Goal: Answer question/provide support: Share knowledge or assist other users

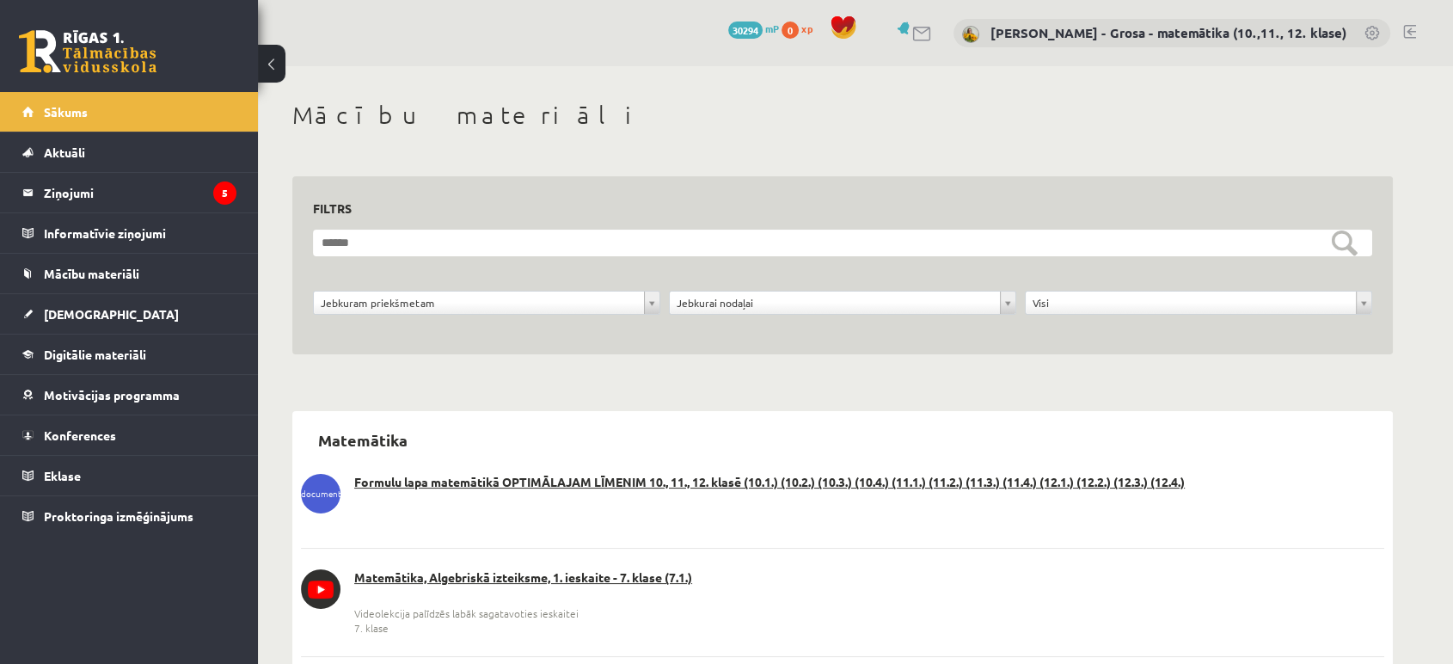
drag, startPoint x: 1395, startPoint y: 81, endPoint x: 1421, endPoint y: 6, distance: 79.4
click at [199, 206] on legend "Ziņojumi 5" at bounding box center [140, 193] width 193 height 40
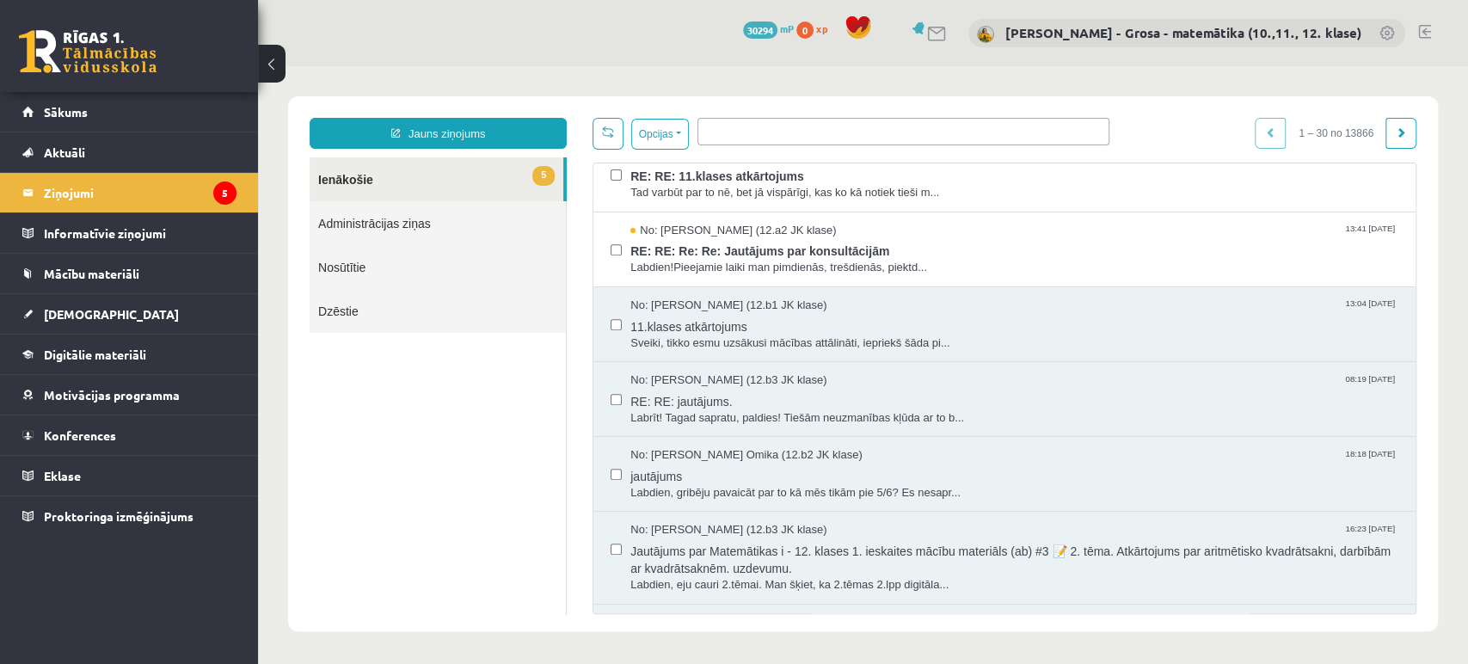
scroll to position [477, 0]
click at [747, 248] on span "RE: RE: Re: Re: Jautājums par konsultācijām" at bounding box center [1014, 246] width 768 height 21
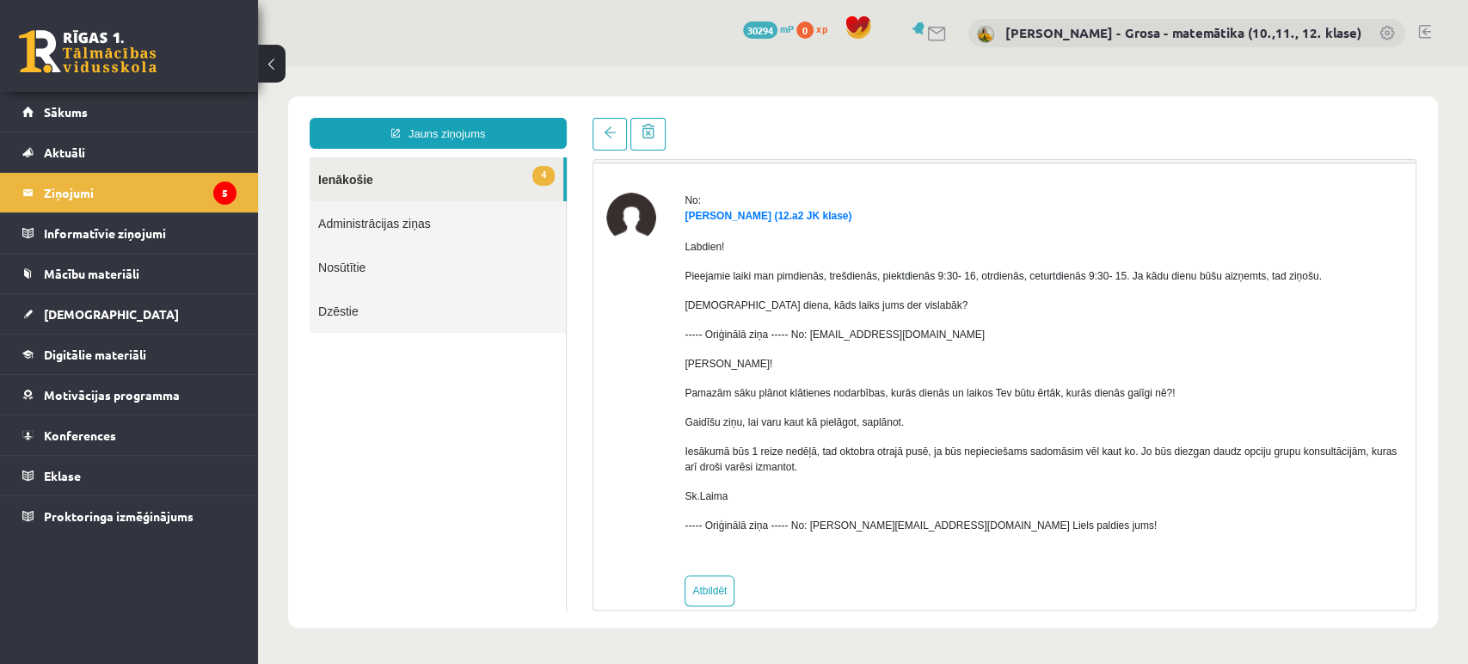
scroll to position [69, 0]
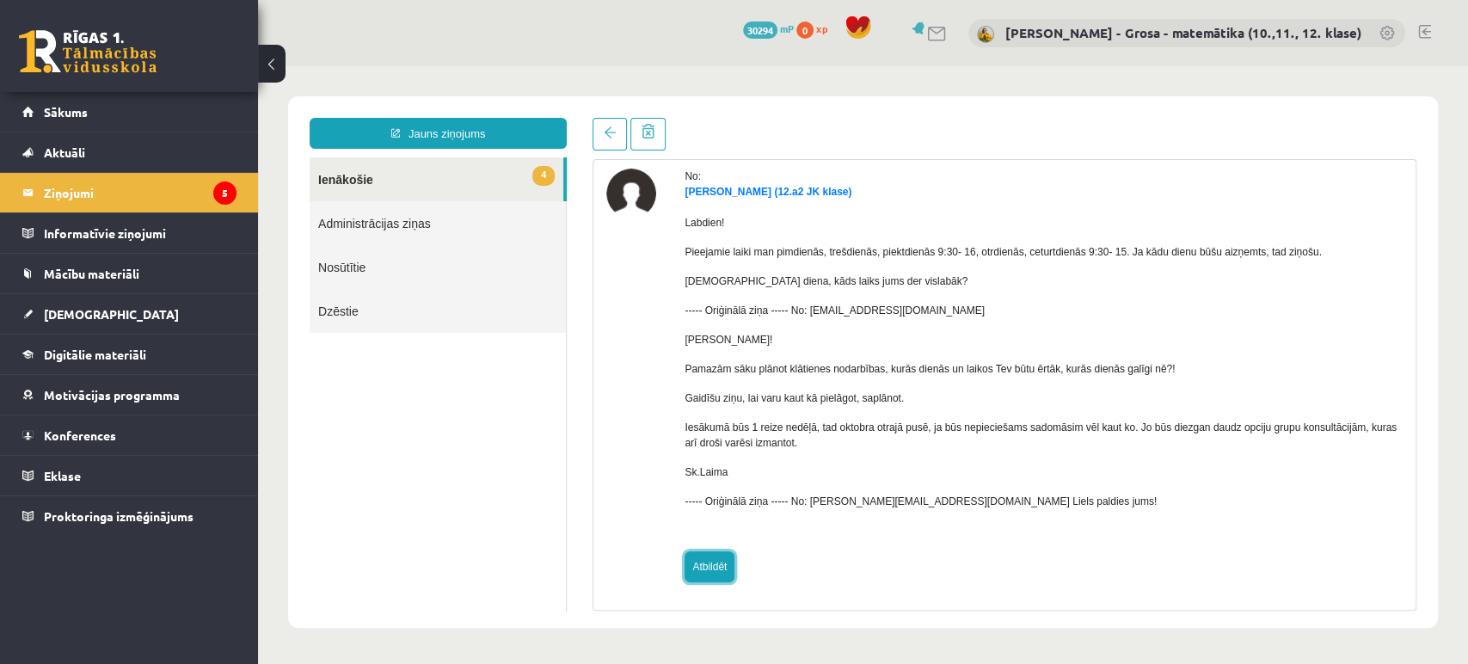
click at [720, 552] on link "Atbildēt" at bounding box center [709, 566] width 50 height 31
type input "**********"
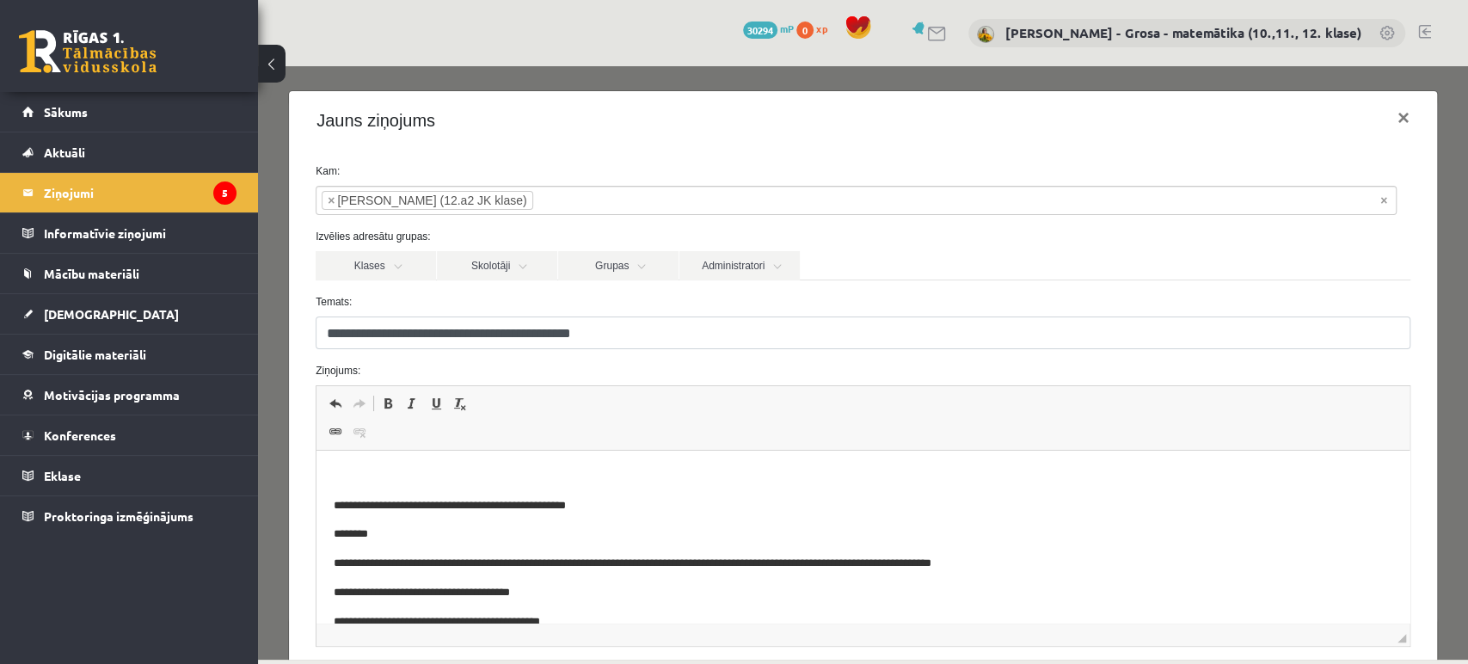
click at [712, 488] on body "**********" at bounding box center [863, 636] width 1058 height 336
click at [712, 468] on p "Bagātinātā teksta redaktors, wiswyg-editor-47024835590920-1757052412-304" at bounding box center [863, 477] width 1058 height 18
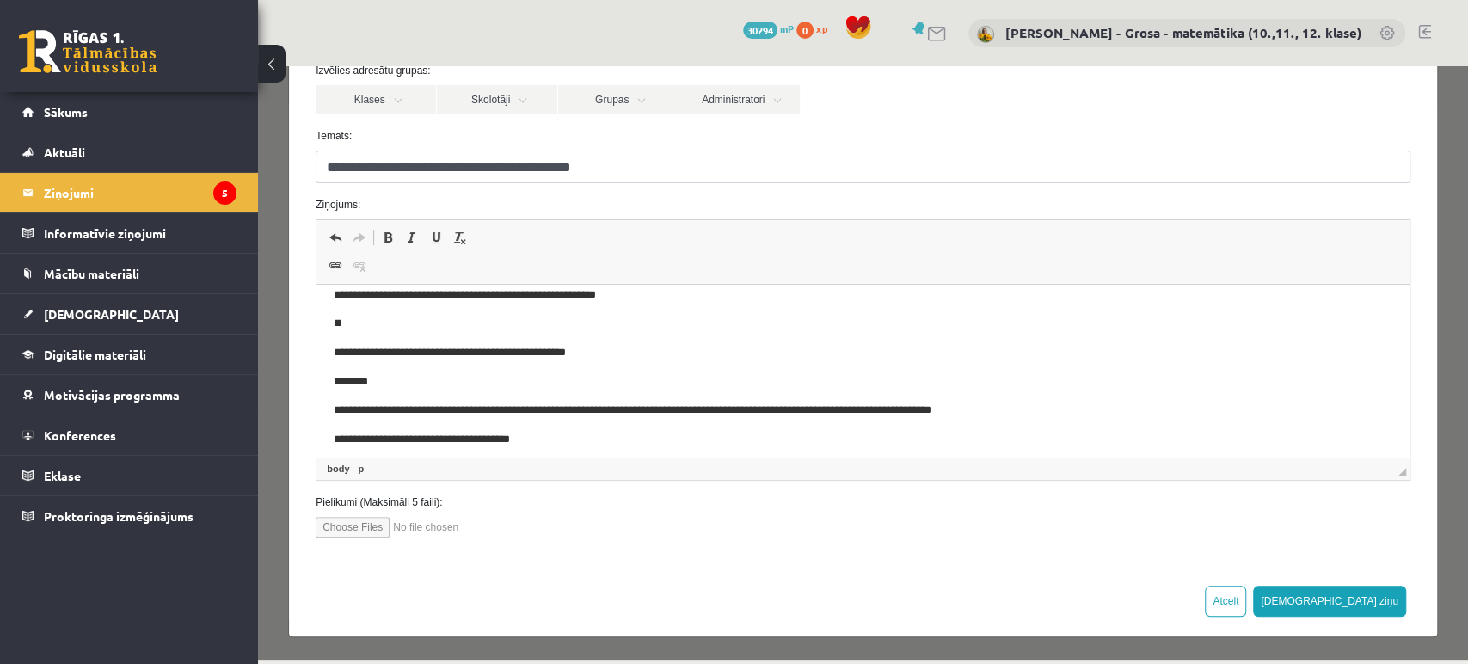
scroll to position [0, 0]
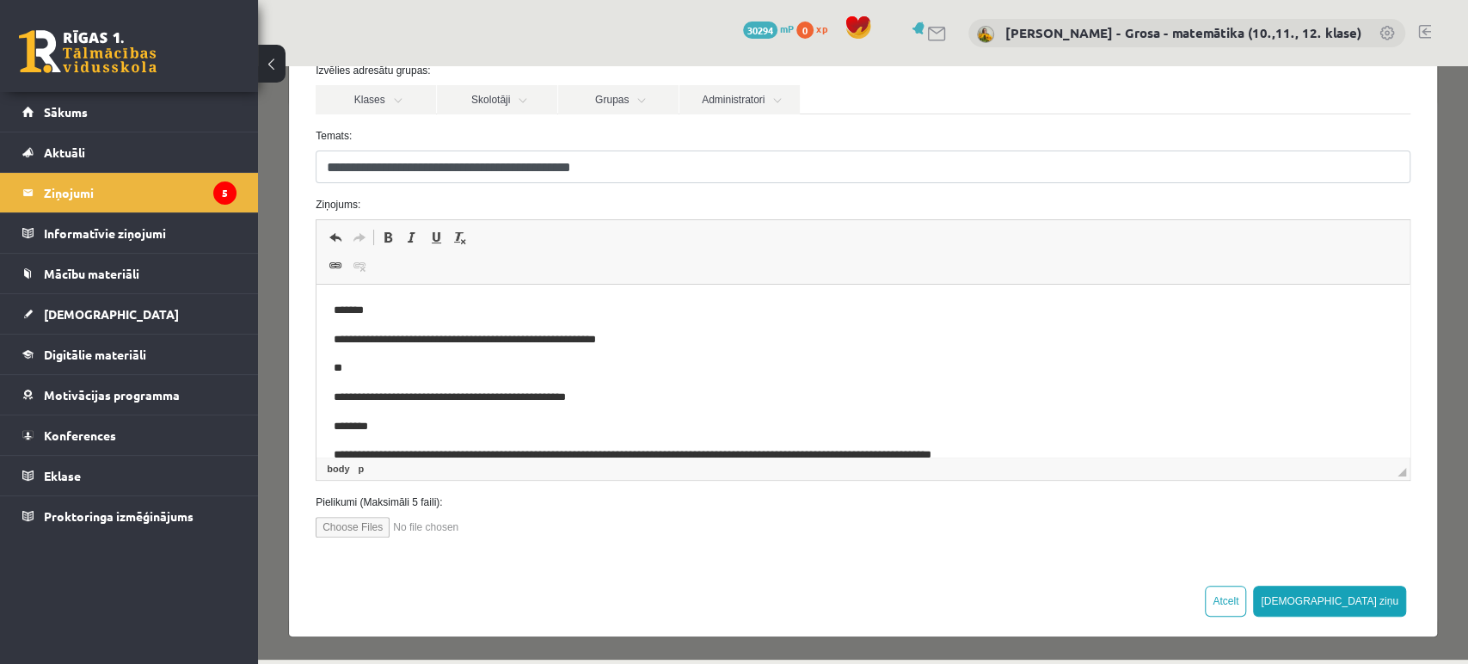
drag, startPoint x: 661, startPoint y: 353, endPoint x: 629, endPoint y: 353, distance: 31.8
click at [660, 353] on body "**********" at bounding box center [863, 499] width 1058 height 395
click at [486, 341] on p "**********" at bounding box center [849, 340] width 1030 height 18
drag, startPoint x: 635, startPoint y: 337, endPoint x: 641, endPoint y: 343, distance: 9.1
click at [635, 337] on p "**********" at bounding box center [849, 340] width 1030 height 18
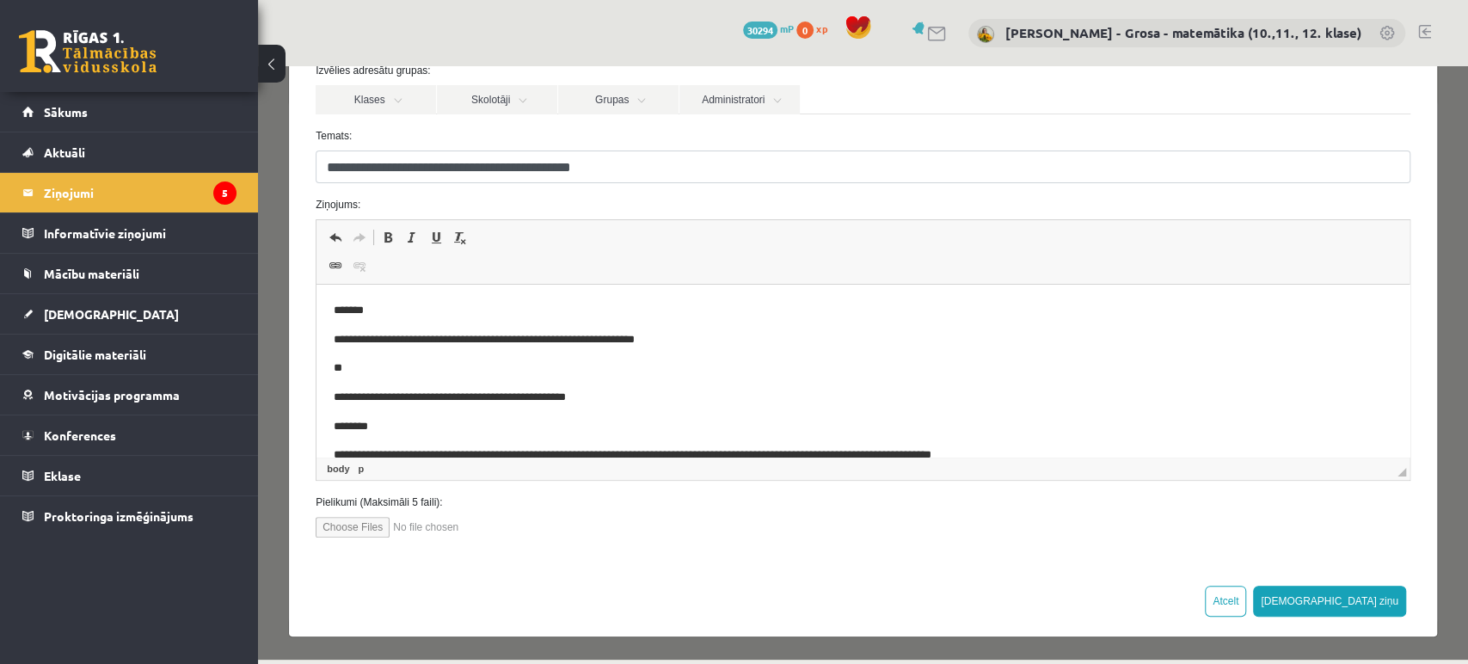
click at [709, 340] on p "**********" at bounding box center [849, 340] width 1030 height 18
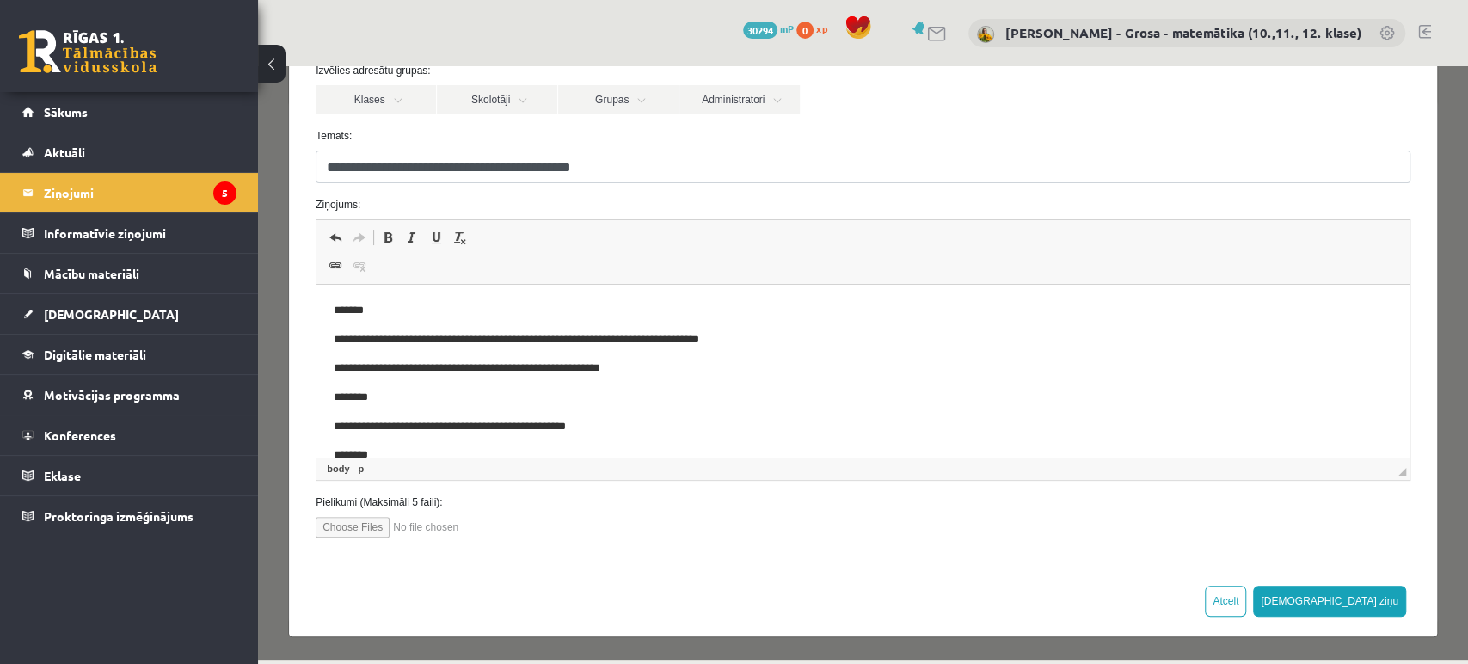
click at [808, 338] on p "**********" at bounding box center [849, 340] width 1030 height 18
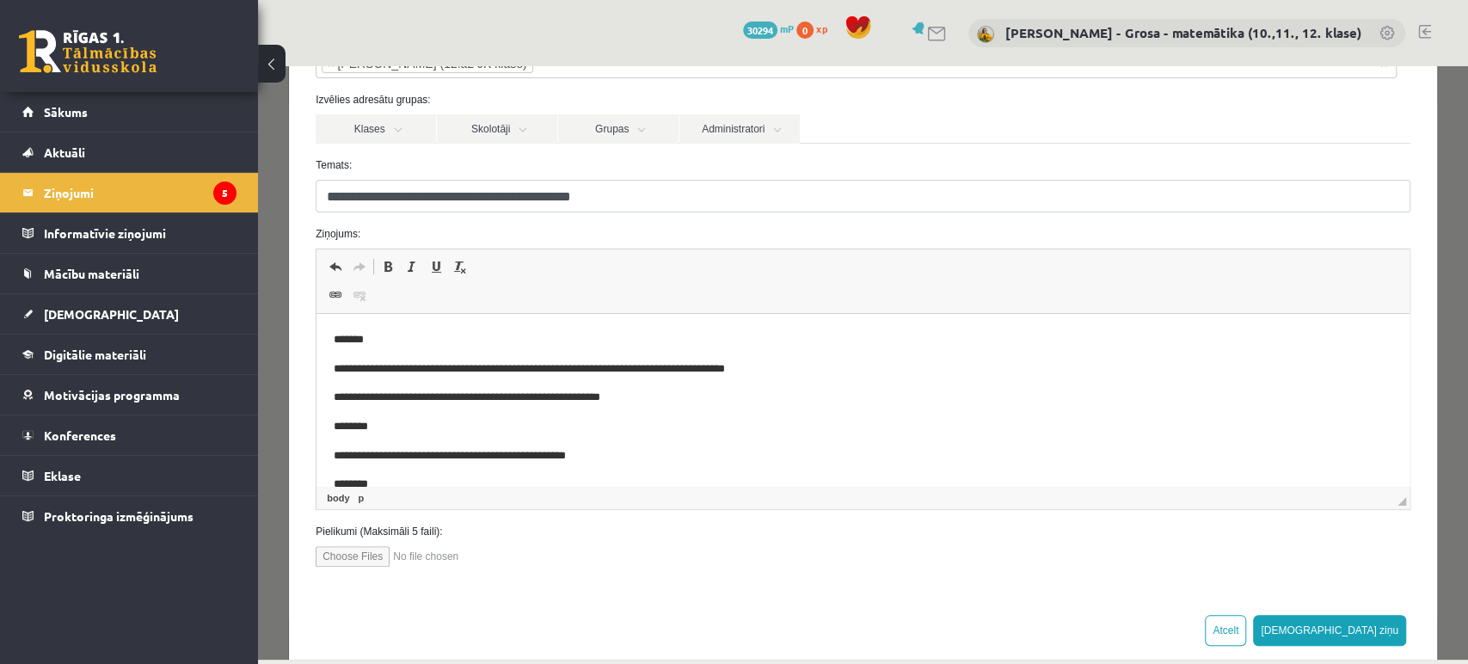
scroll to position [166, 0]
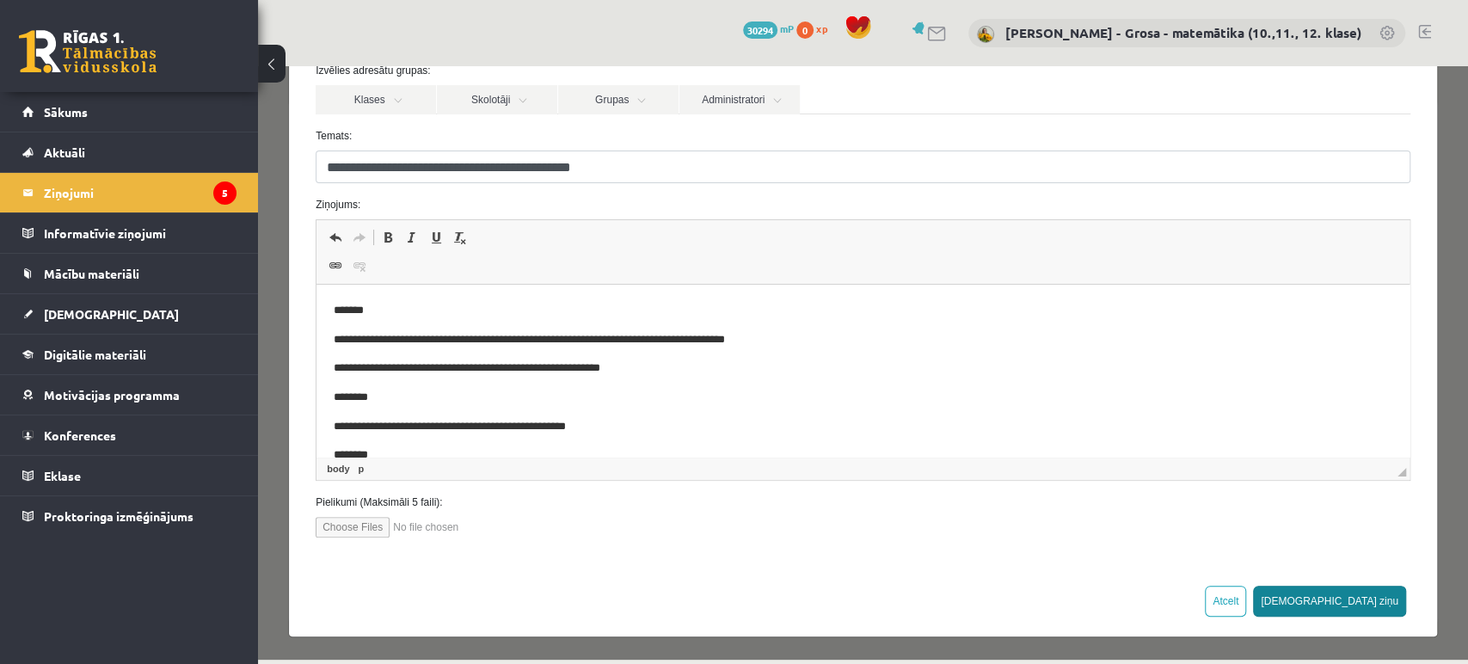
click at [1343, 604] on button "[DEMOGRAPHIC_DATA] ziņu" at bounding box center [1329, 601] width 153 height 31
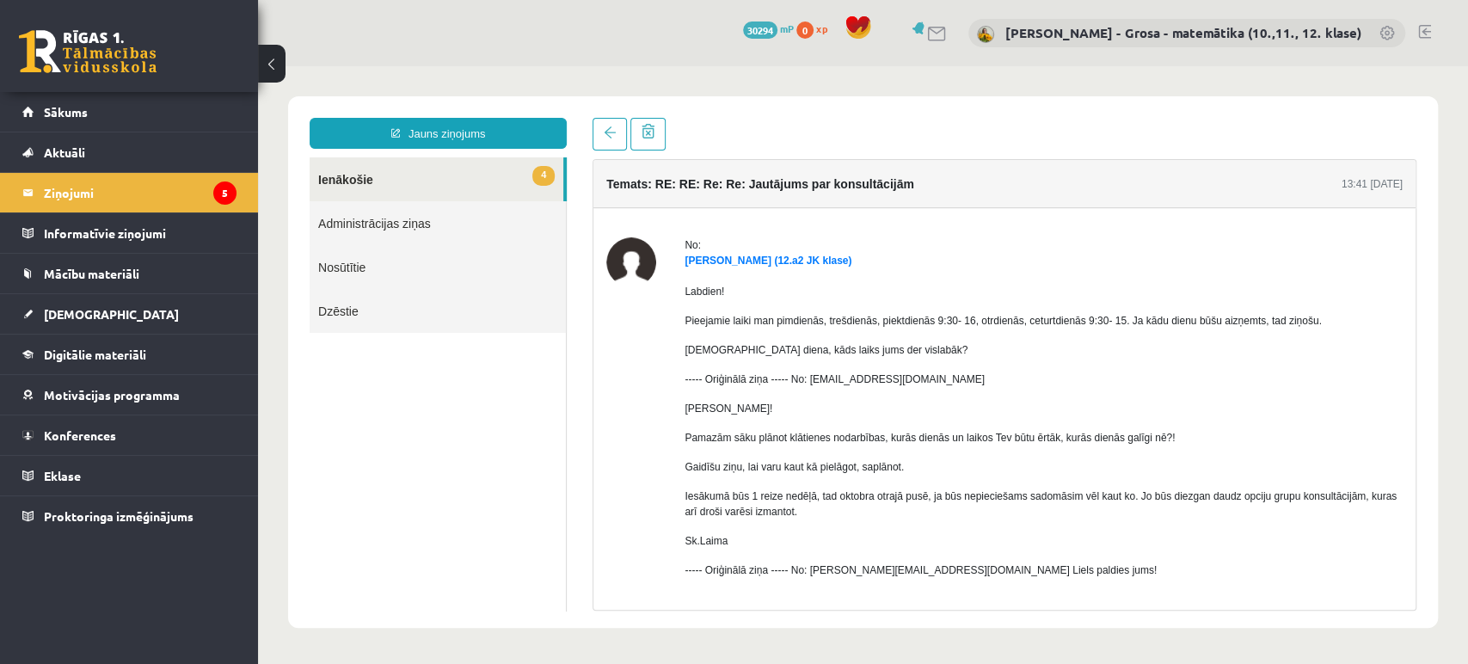
scroll to position [0, 0]
click at [521, 175] on link "4 Ienākošie" at bounding box center [437, 179] width 254 height 44
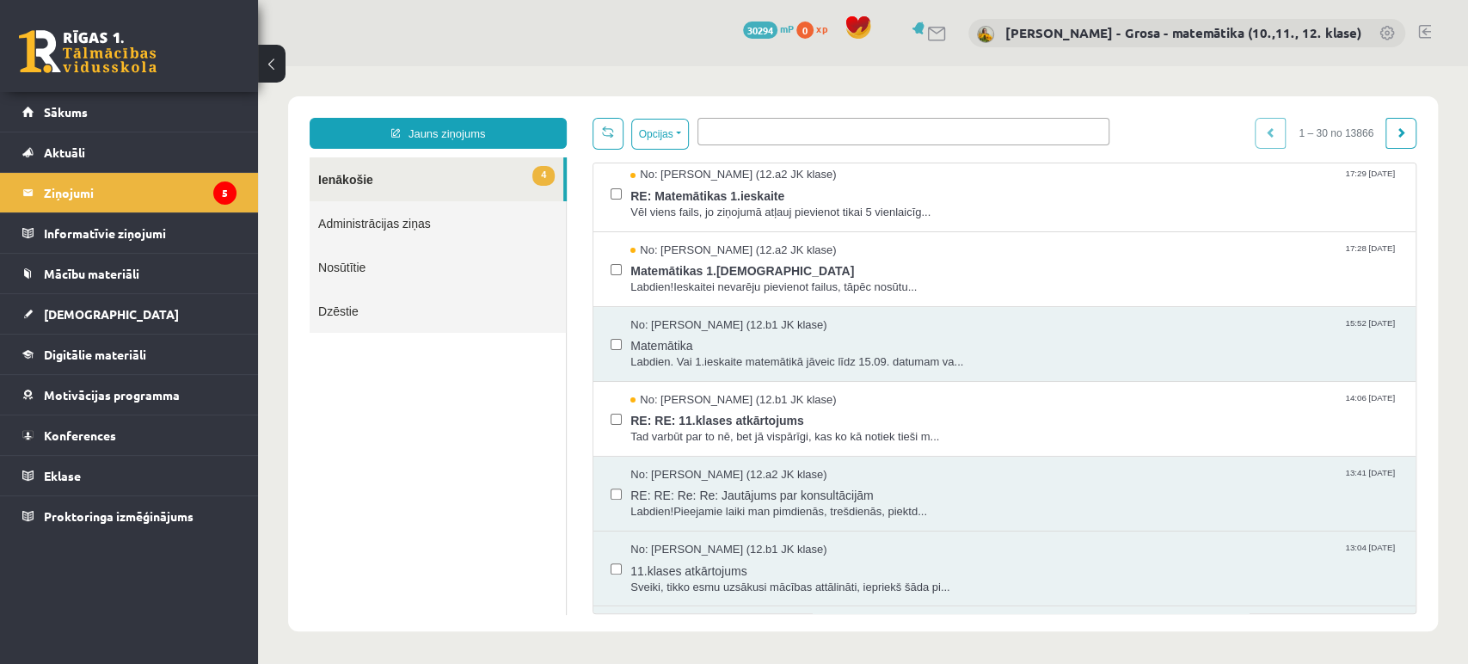
scroll to position [286, 0]
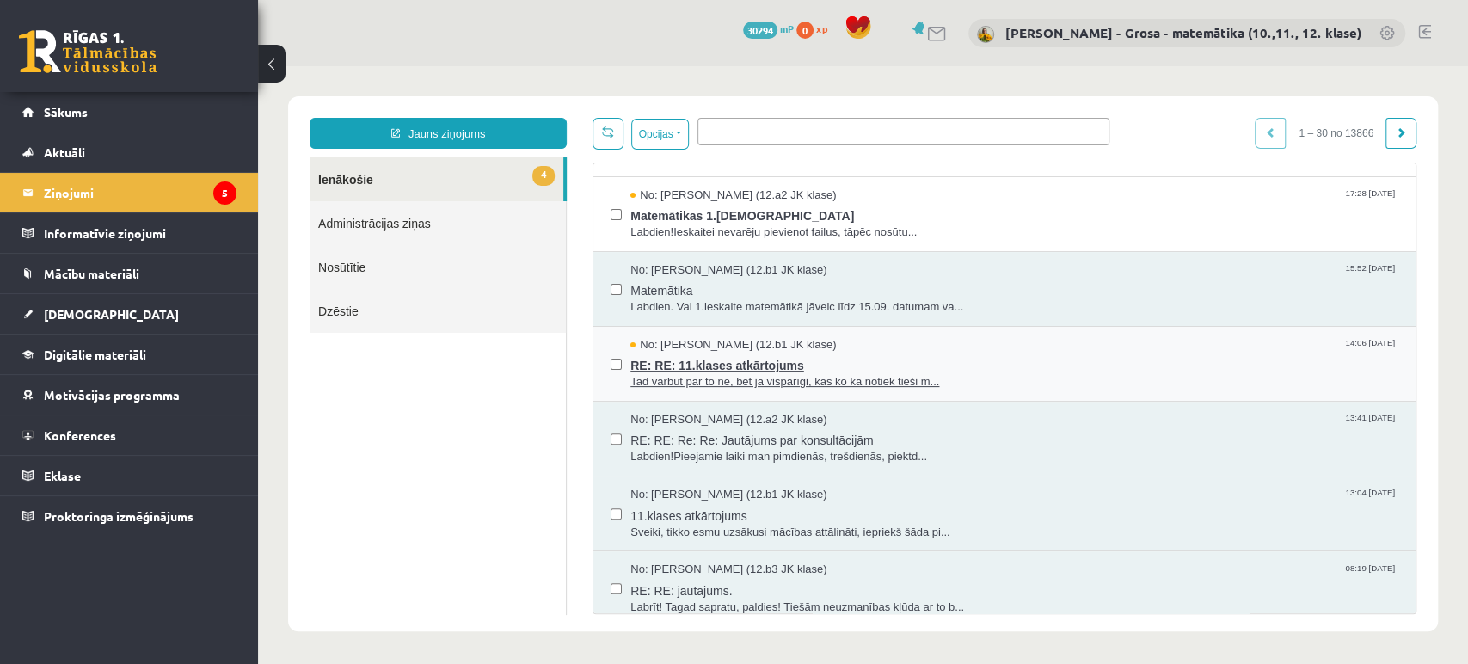
click at [953, 343] on div "No: Anna Elizabete Aužele (12.b1 JK klase) 14:06 04/09/2025" at bounding box center [1014, 345] width 768 height 16
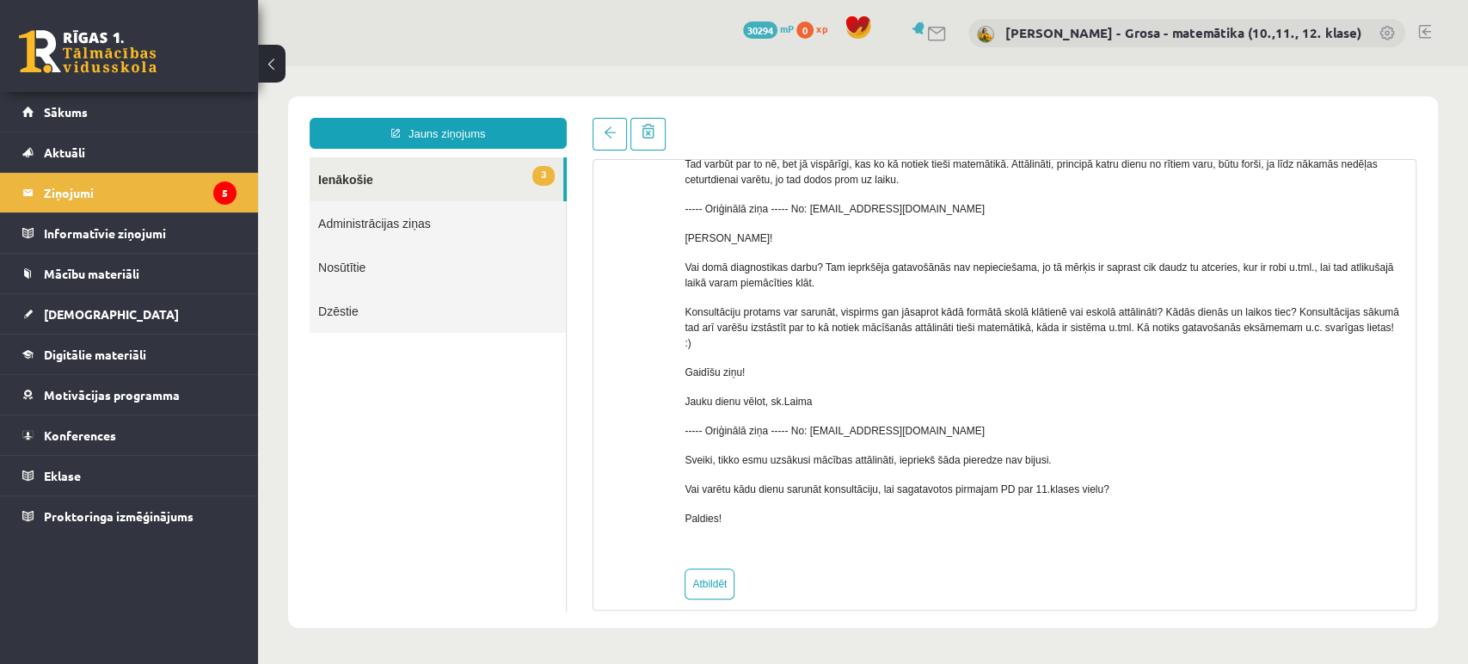
scroll to position [130, 0]
click at [714, 567] on link "Atbildēt" at bounding box center [709, 581] width 50 height 31
type input "**********"
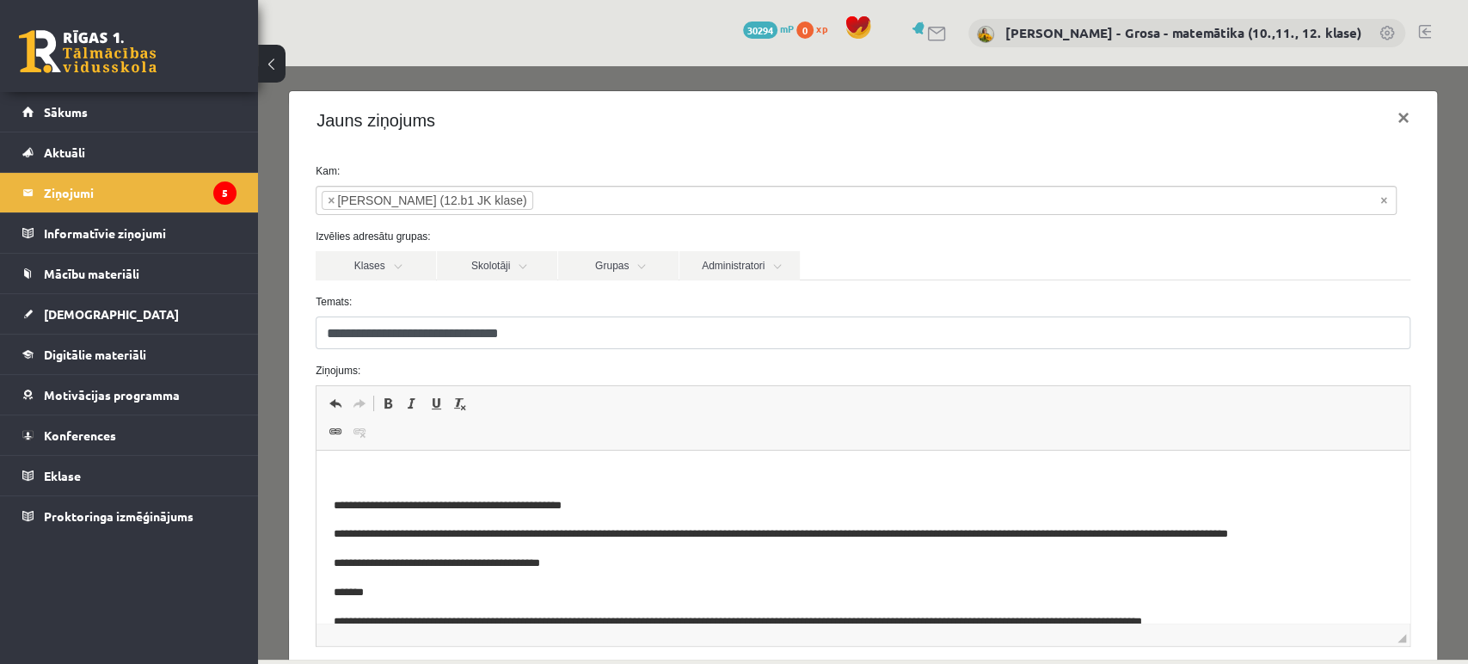
click at [671, 461] on html "**********" at bounding box center [862, 660] width 1093 height 418
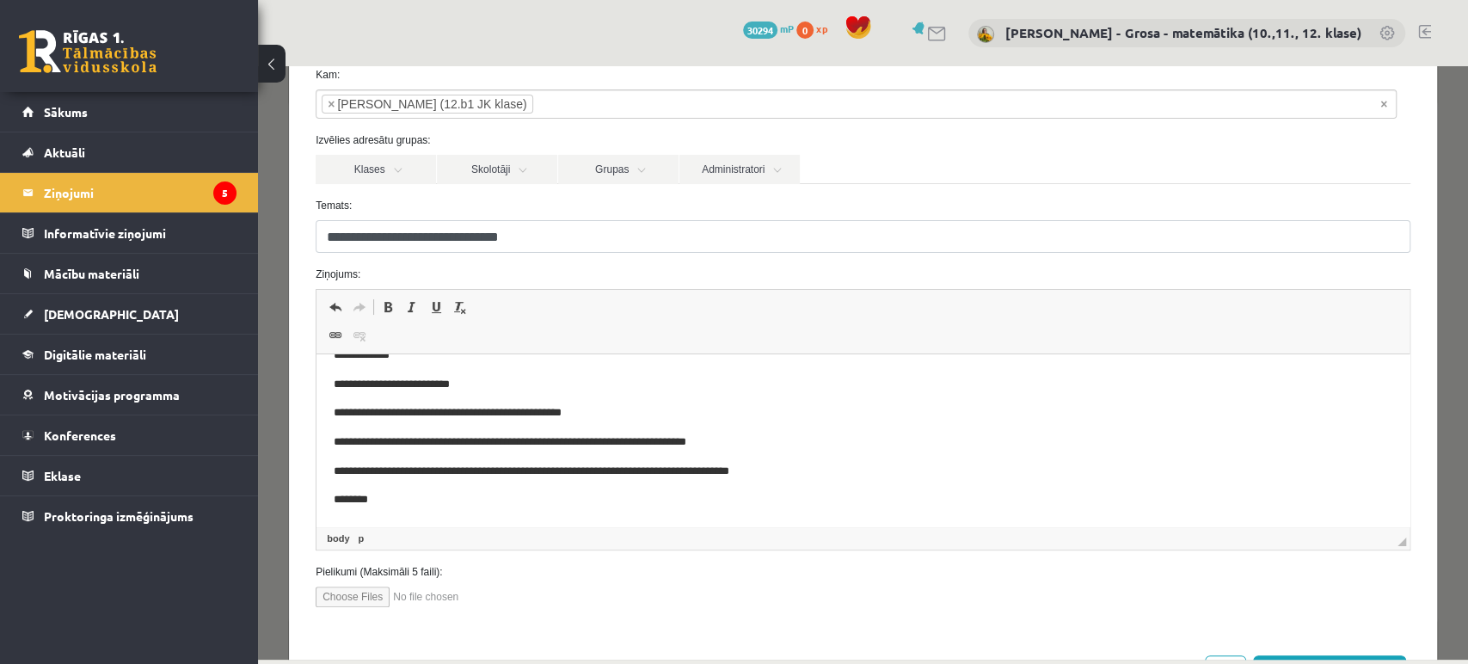
scroll to position [166, 0]
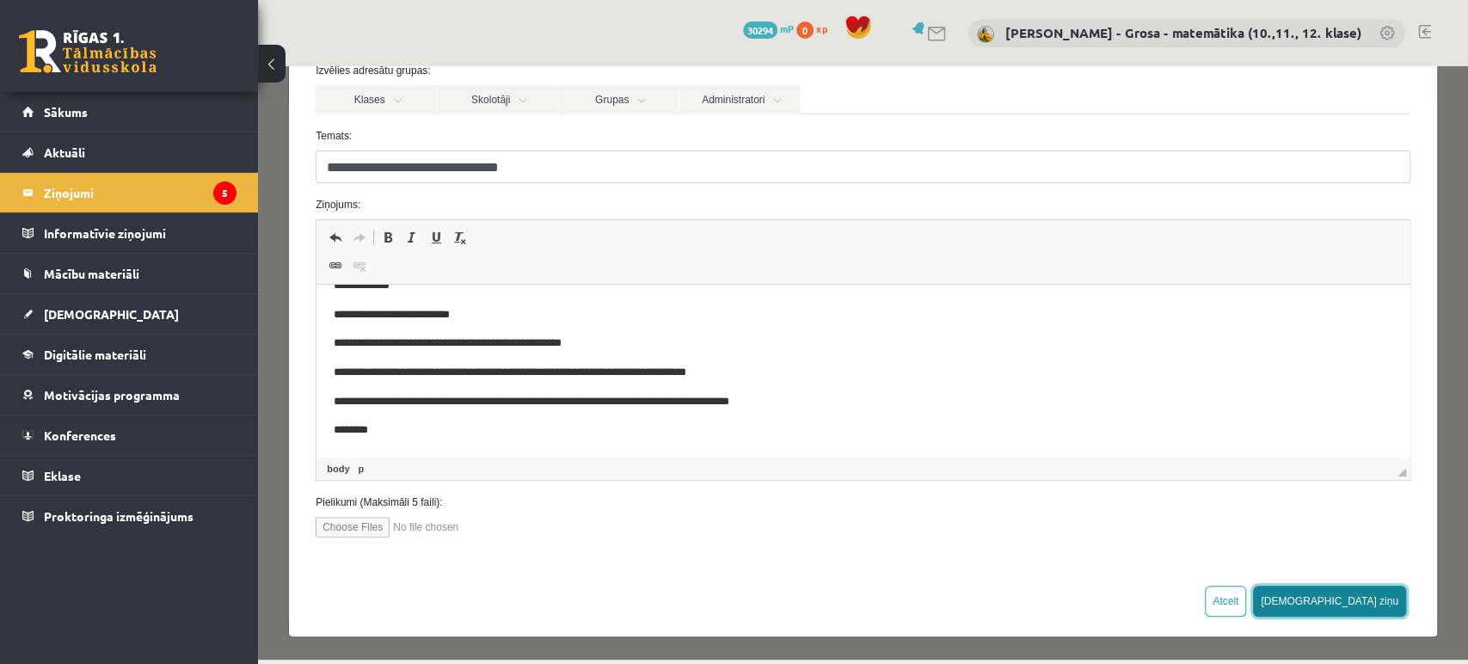
click at [1363, 591] on button "[DEMOGRAPHIC_DATA] ziņu" at bounding box center [1329, 601] width 153 height 31
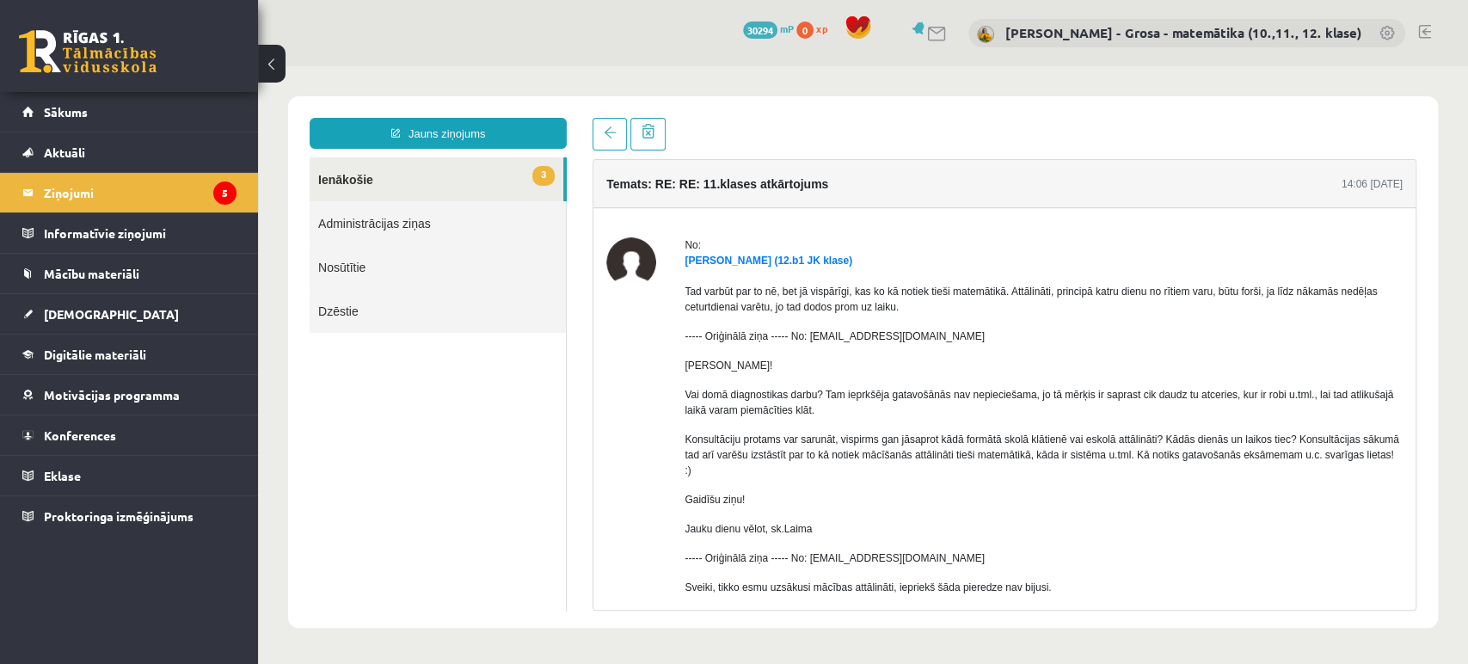
scroll to position [0, 0]
click at [454, 175] on link "3 Ienākošie" at bounding box center [437, 179] width 254 height 44
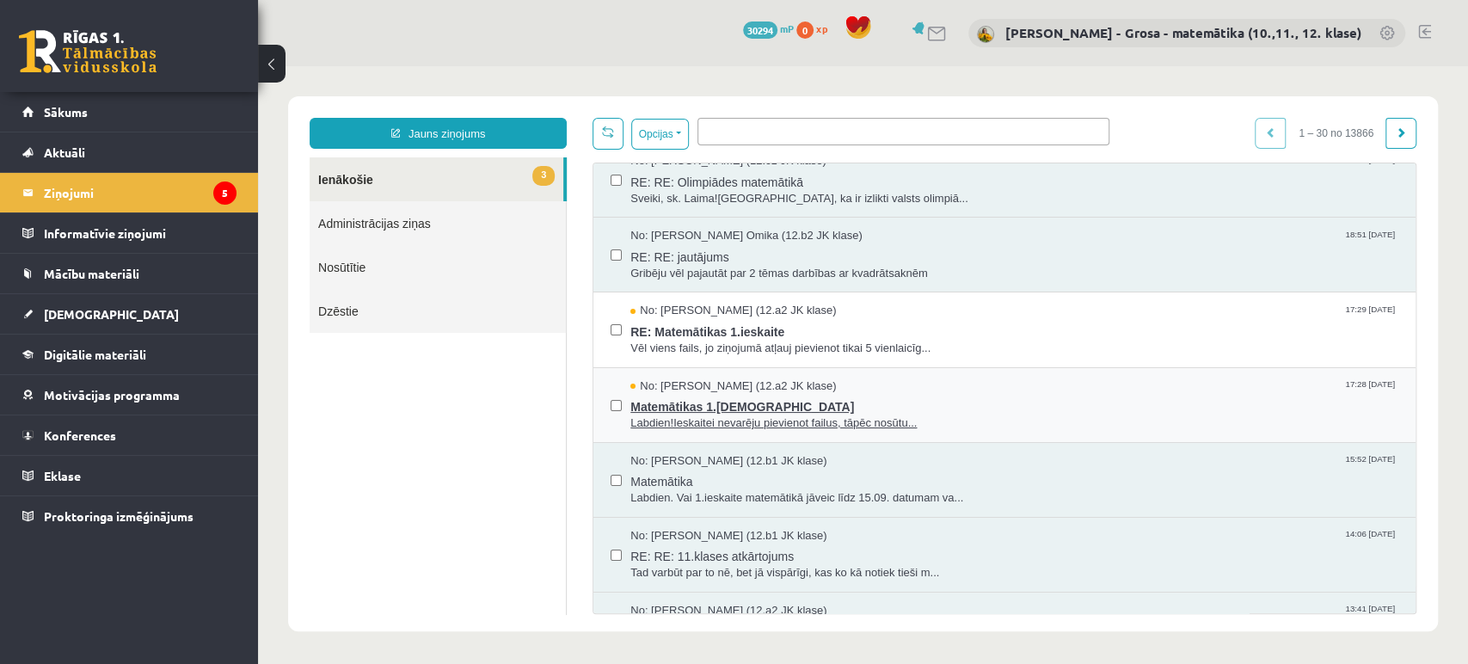
click at [891, 415] on span "Labdien!Ieskaitei nevarēju pievienot failus, tāpēc nosūtu..." at bounding box center [1014, 423] width 768 height 16
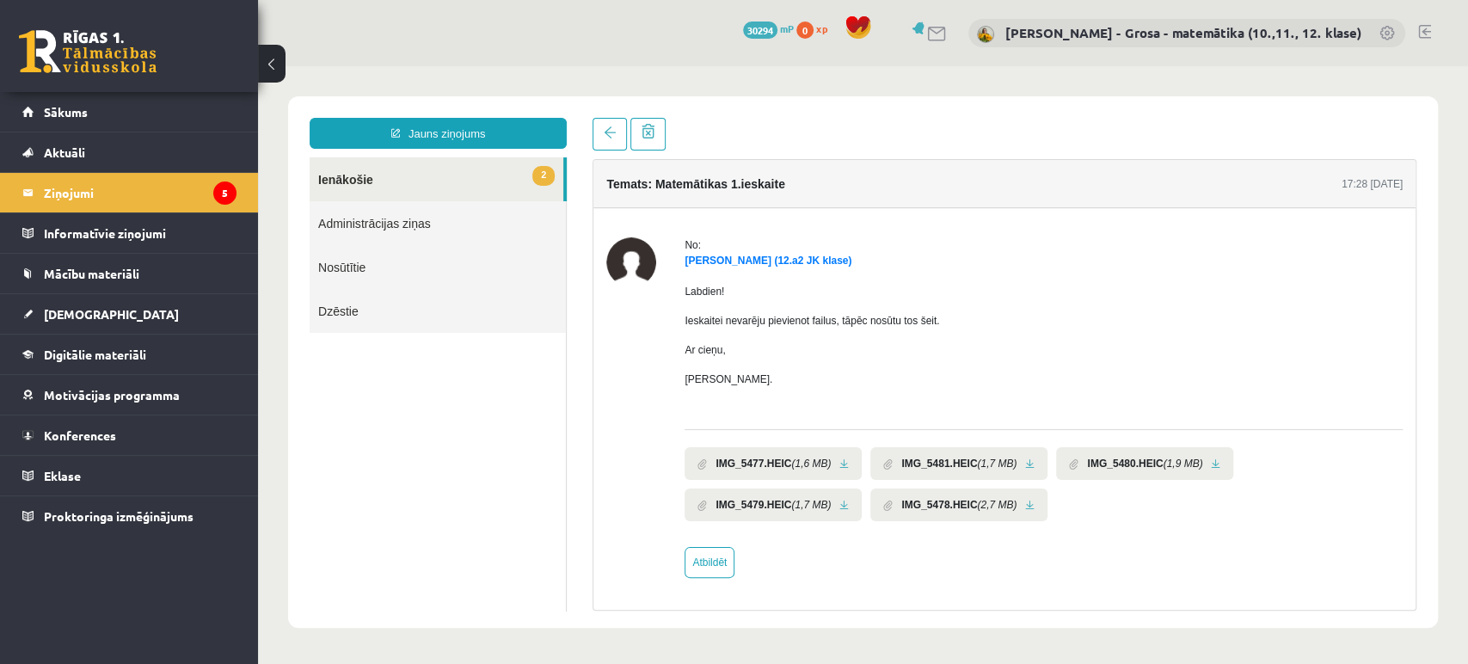
click at [843, 462] on link at bounding box center [843, 463] width 9 height 11
click at [1025, 458] on link at bounding box center [1029, 463] width 9 height 11
click at [1211, 464] on link at bounding box center [1215, 463] width 9 height 11
click at [839, 506] on link at bounding box center [843, 505] width 9 height 11
click at [1025, 505] on link at bounding box center [1029, 505] width 9 height 11
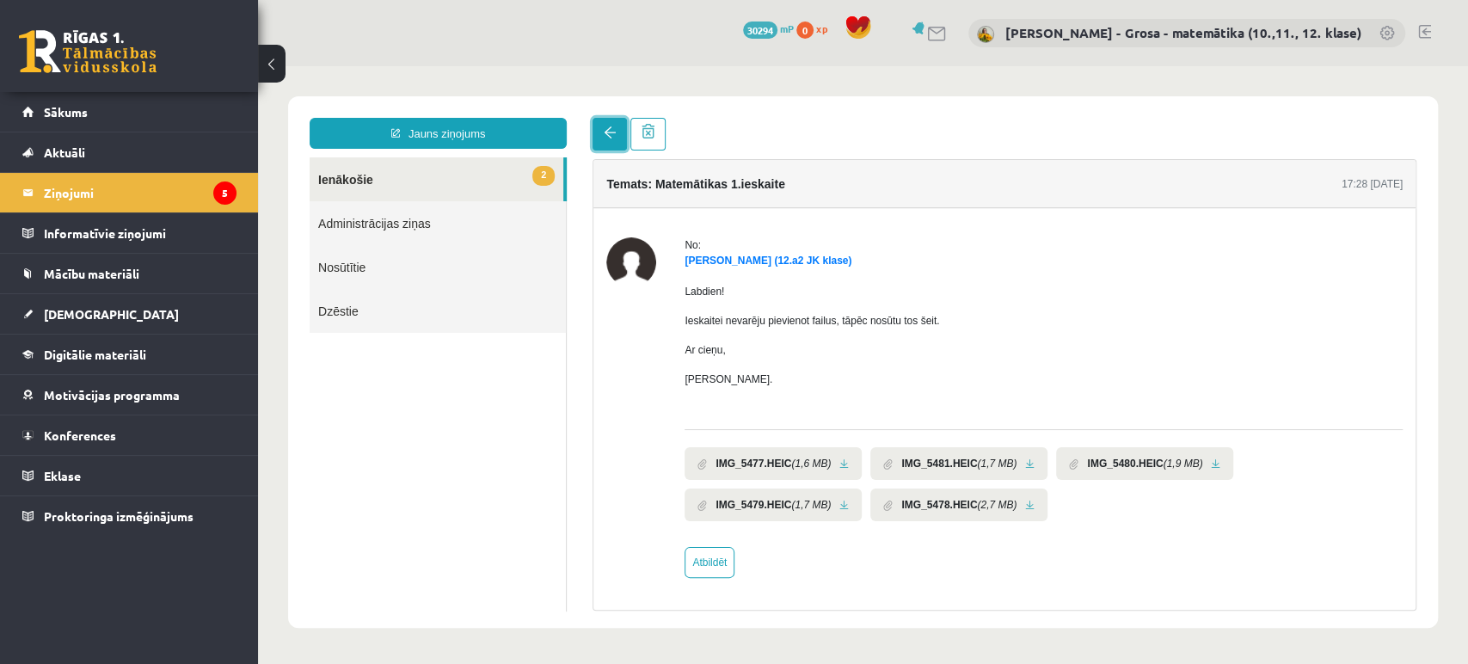
click at [601, 131] on link at bounding box center [609, 134] width 34 height 33
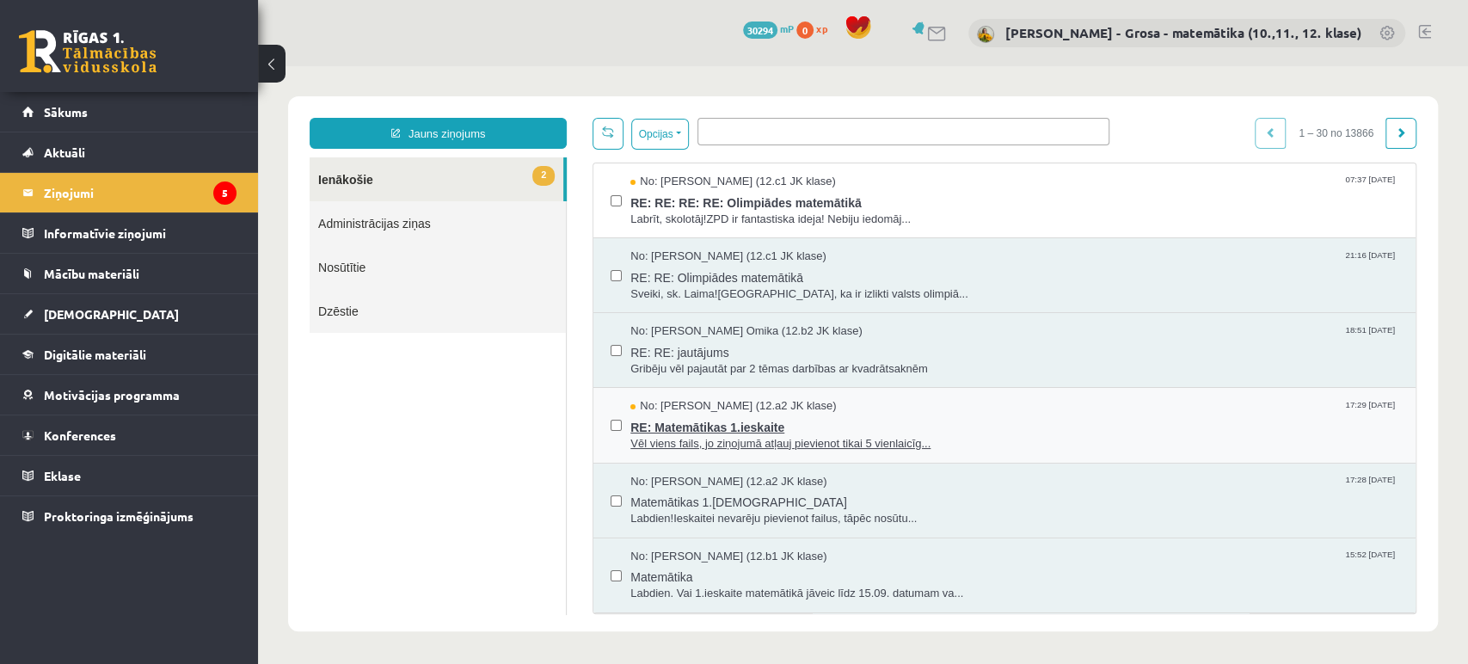
click at [737, 436] on span "Vēl viens fails, jo ziņojumā atļauj pievienot tikai 5 vienlaicīg..." at bounding box center [1014, 444] width 768 height 16
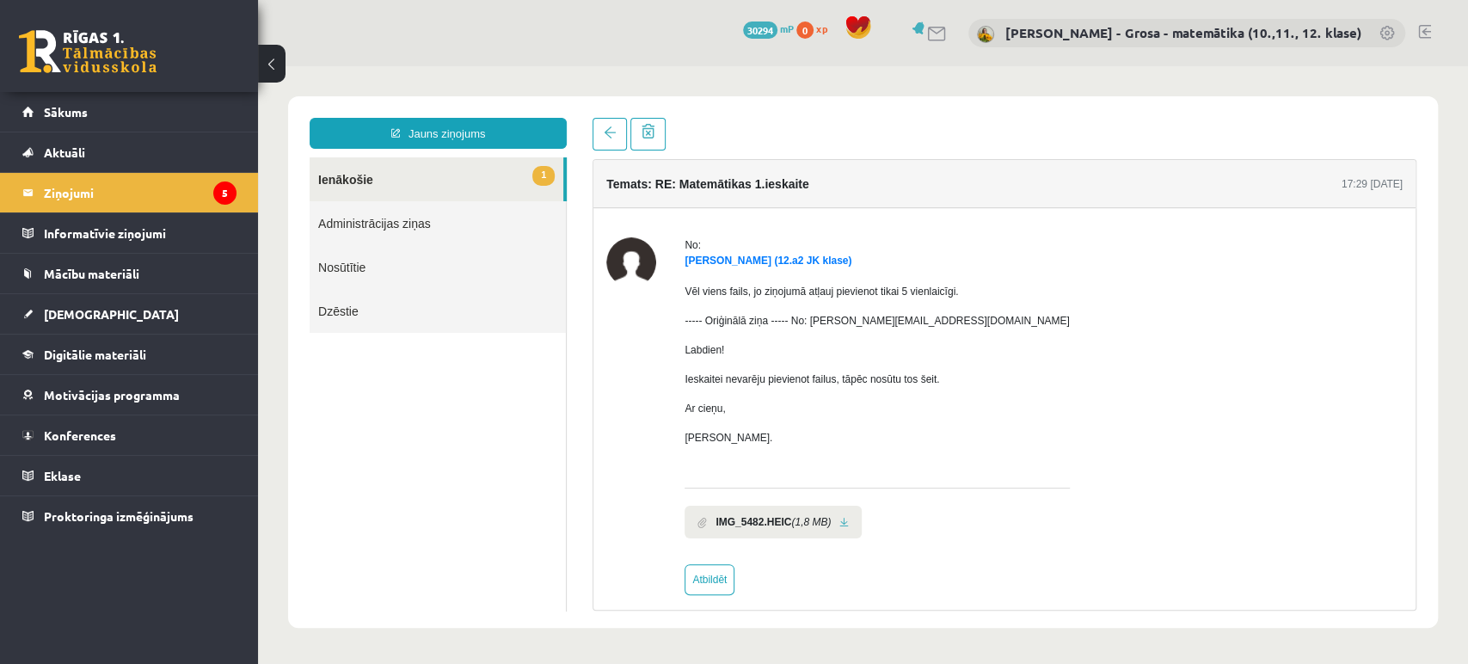
click at [839, 521] on link at bounding box center [843, 522] width 9 height 11
click at [692, 580] on link "Atbildēt" at bounding box center [709, 579] width 50 height 31
type input "**********"
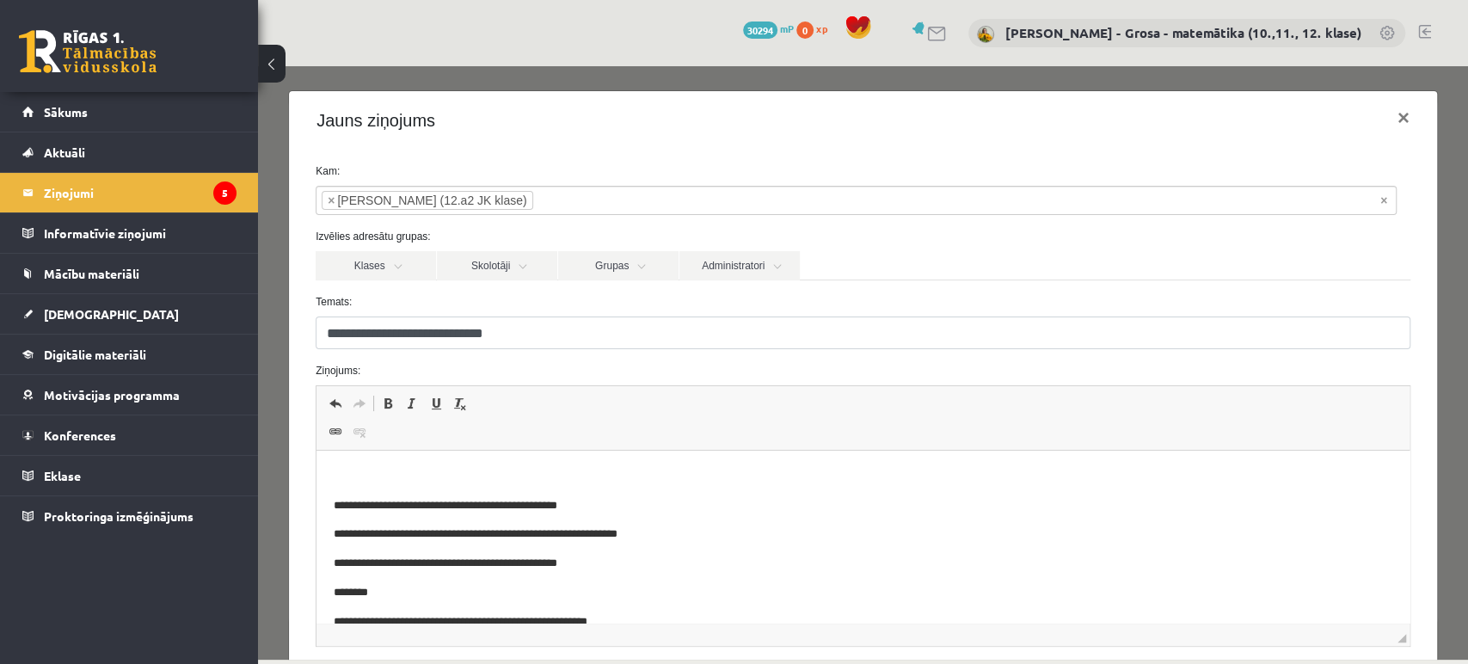
click at [584, 481] on p "Bagātinātā teksta redaktors, wiswyg-editor-47024725943700-1757052939-891" at bounding box center [863, 477] width 1058 height 18
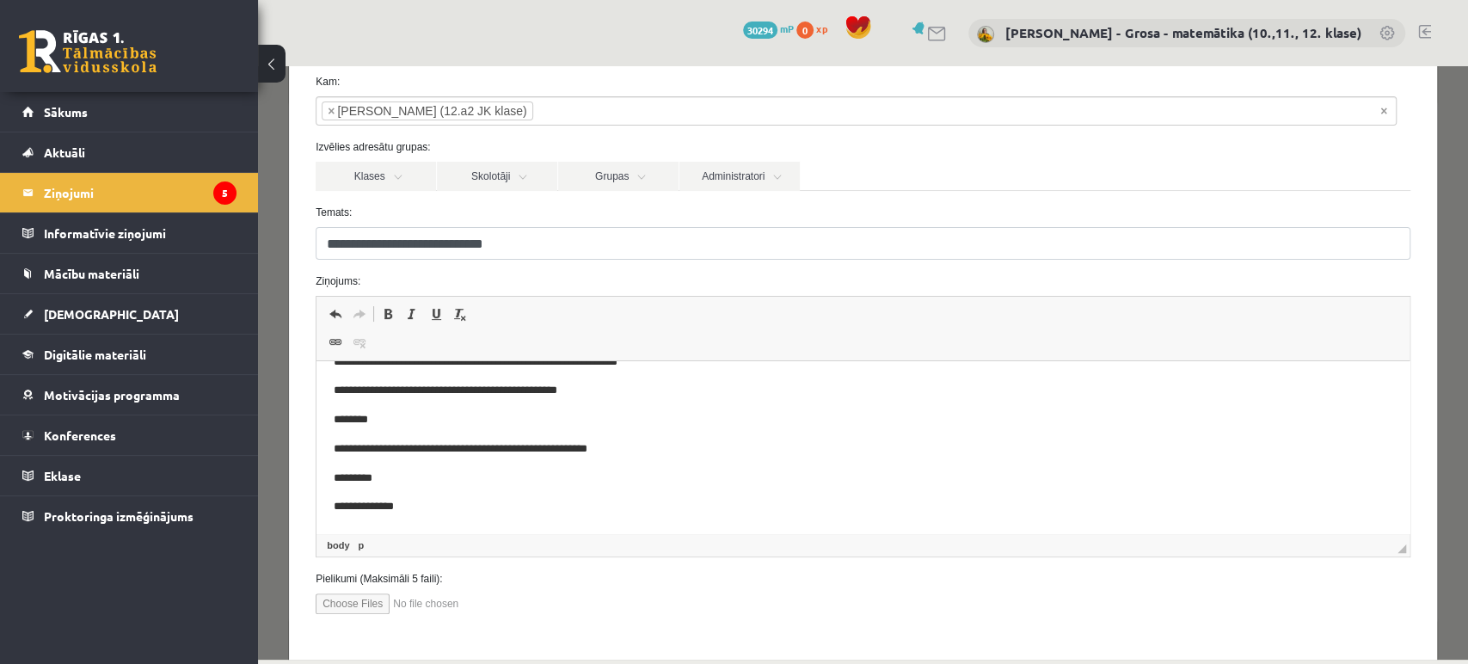
scroll to position [166, 0]
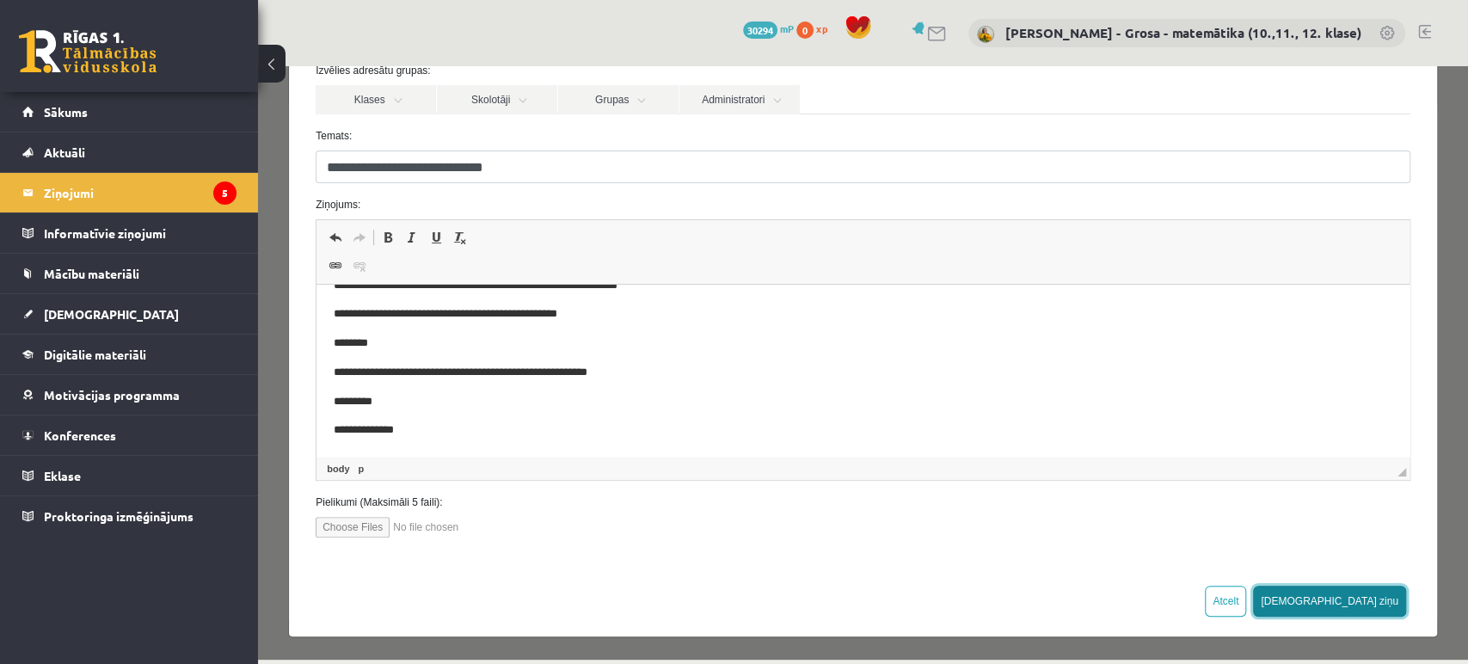
click at [1372, 597] on button "[DEMOGRAPHIC_DATA] ziņu" at bounding box center [1329, 601] width 153 height 31
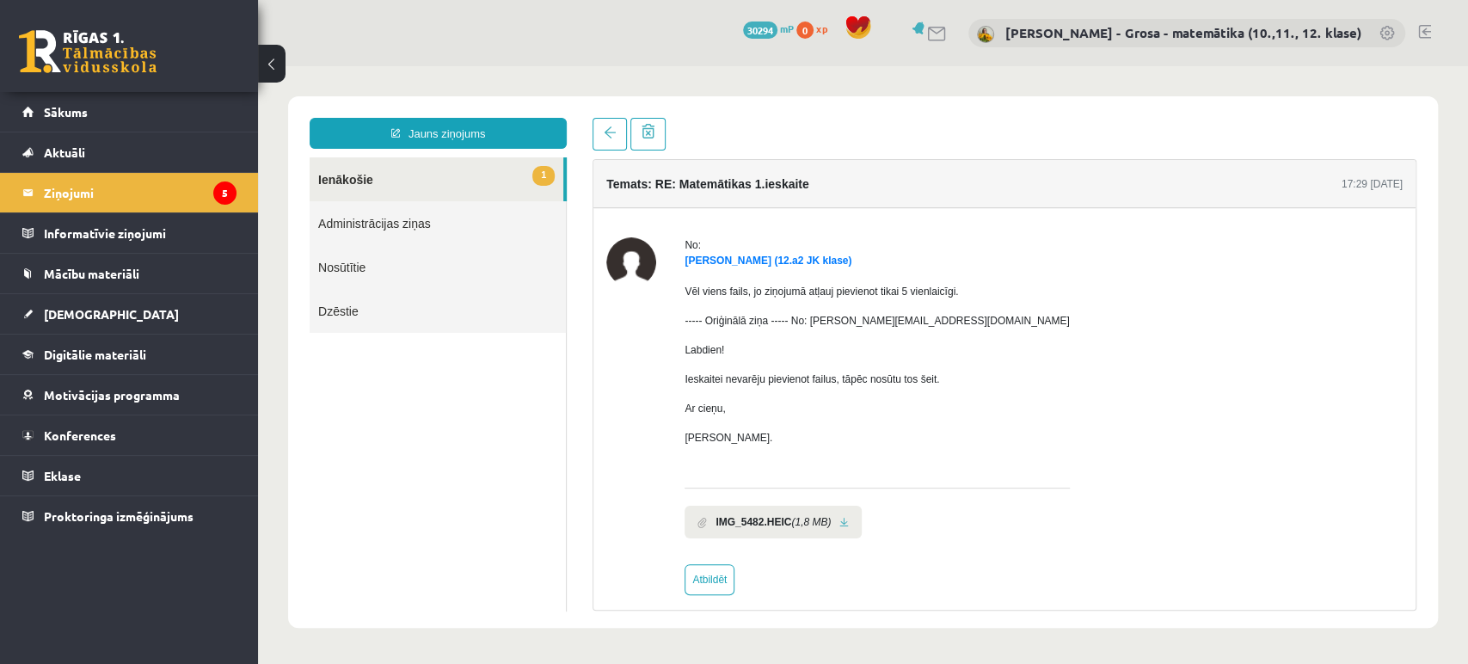
scroll to position [0, 0]
click at [481, 182] on link "1 Ienākošie" at bounding box center [437, 179] width 254 height 44
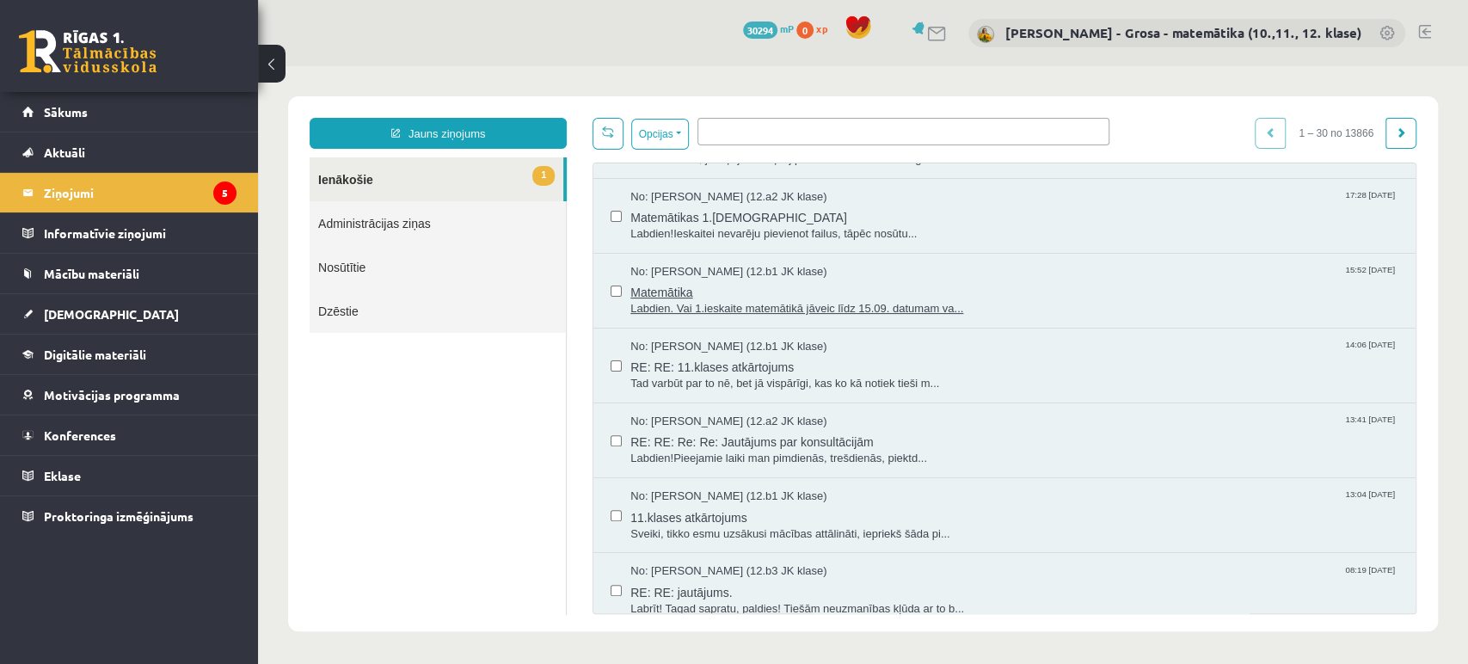
scroll to position [286, 0]
click at [509, 191] on link "1 Ienākošie" at bounding box center [437, 179] width 254 height 44
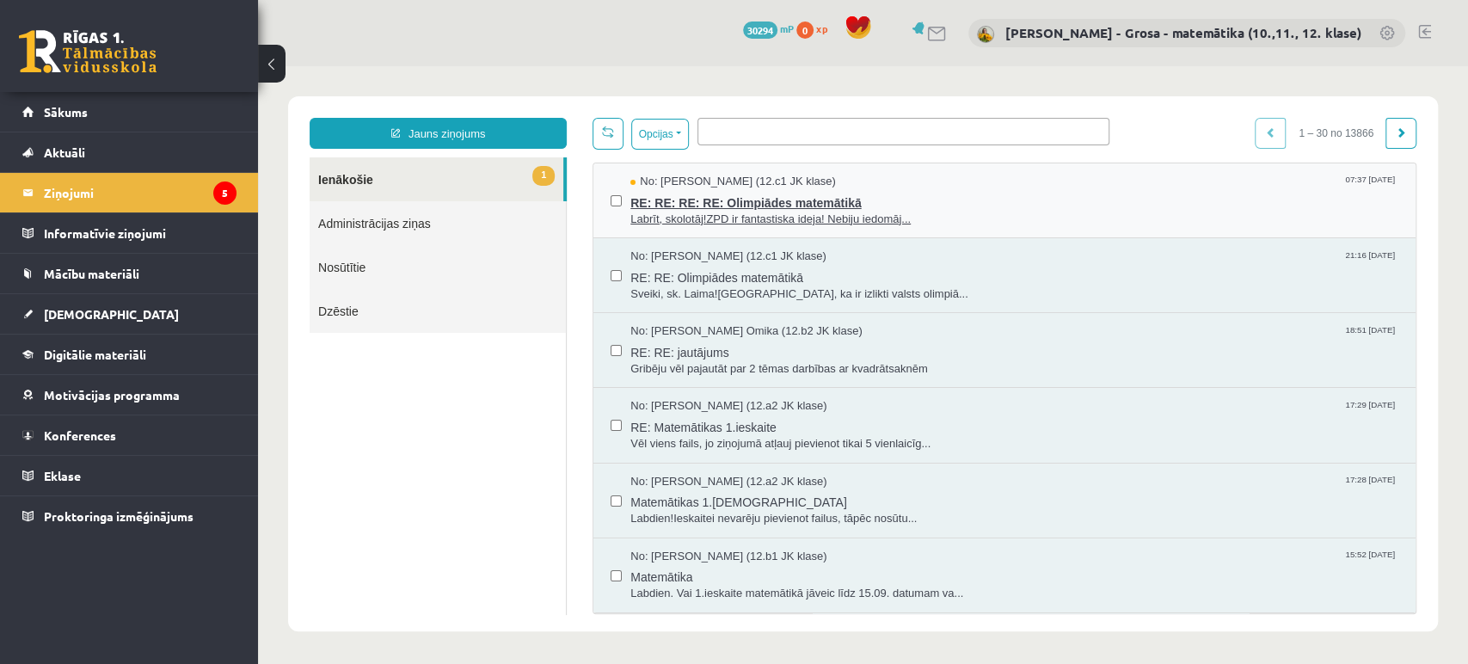
scroll to position [0, 0]
click at [973, 218] on span "Labrīt, skolotāj!ZPD ir fantastiska ideja! Nebiju iedomāj..." at bounding box center [1014, 220] width 768 height 16
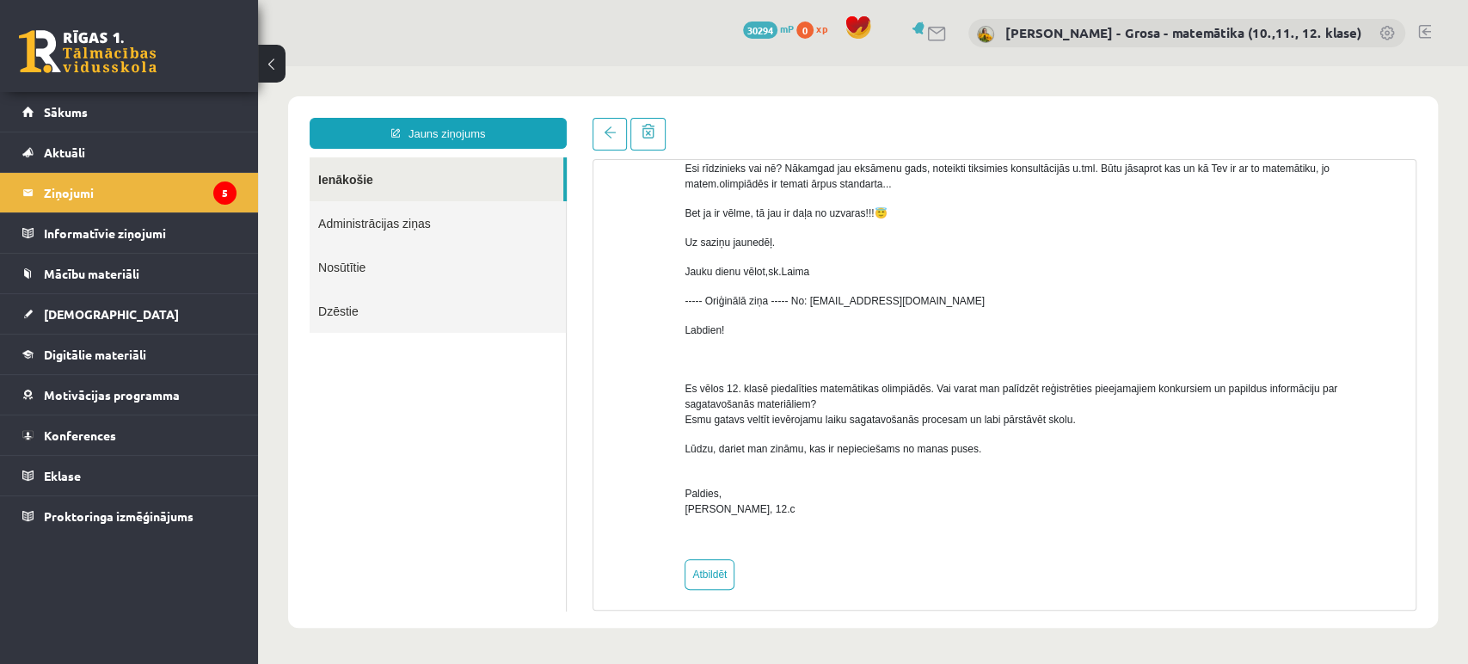
scroll to position [1650, 0]
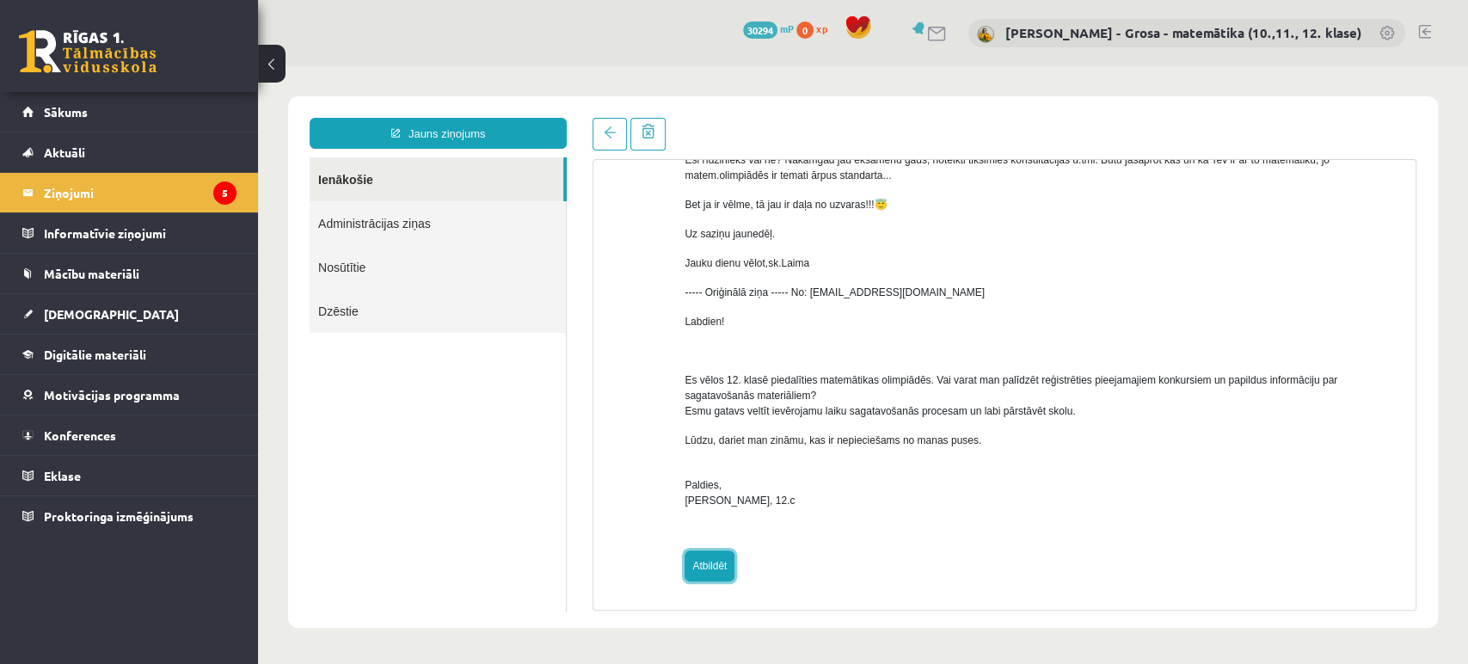
click at [726, 556] on link "Atbildēt" at bounding box center [709, 565] width 50 height 31
type input "**********"
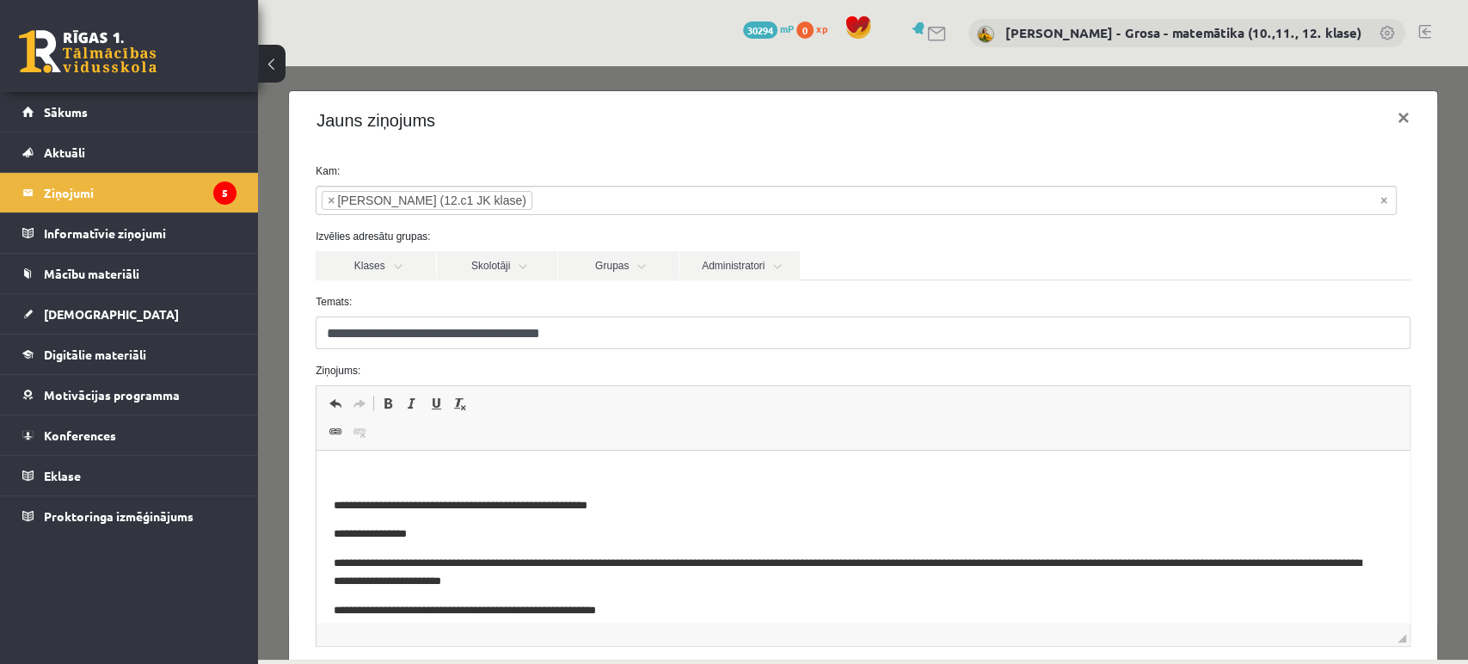
click at [577, 475] on p "Bagātinātā teksta redaktors, wiswyg-editor-47024820288360-1757053304-463" at bounding box center [863, 477] width 1058 height 18
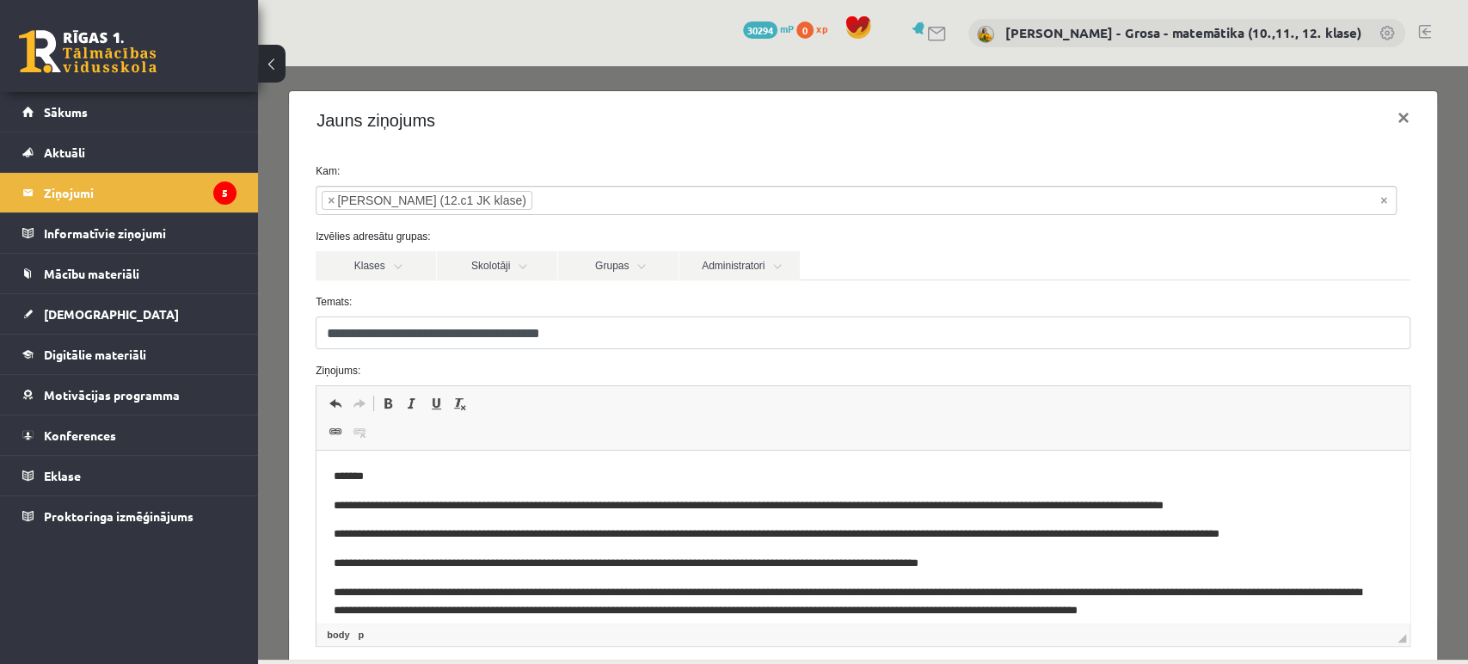
scroll to position [12, 0]
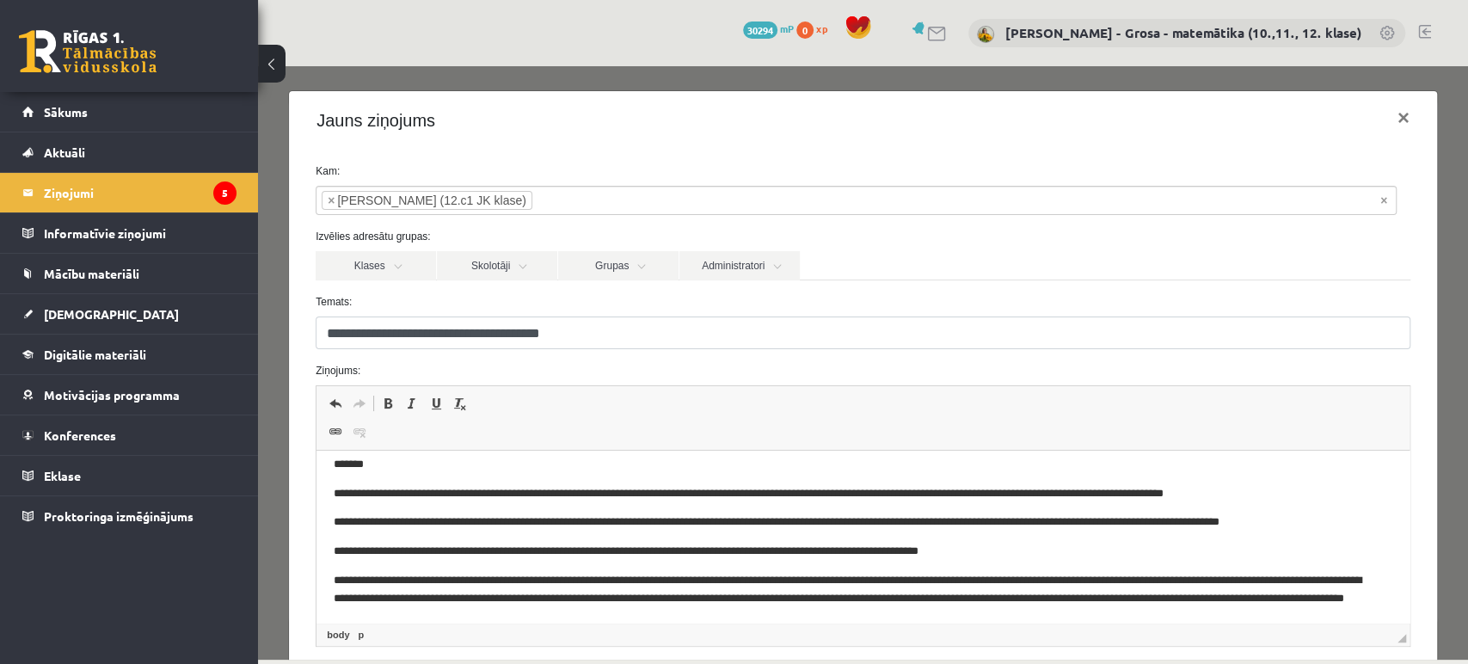
drag, startPoint x: 1358, startPoint y: 576, endPoint x: 1462, endPoint y: 962, distance: 399.6
click at [1358, 576] on p "**********" at bounding box center [849, 598] width 1030 height 53
click at [836, 611] on p "**********" at bounding box center [849, 598] width 1030 height 53
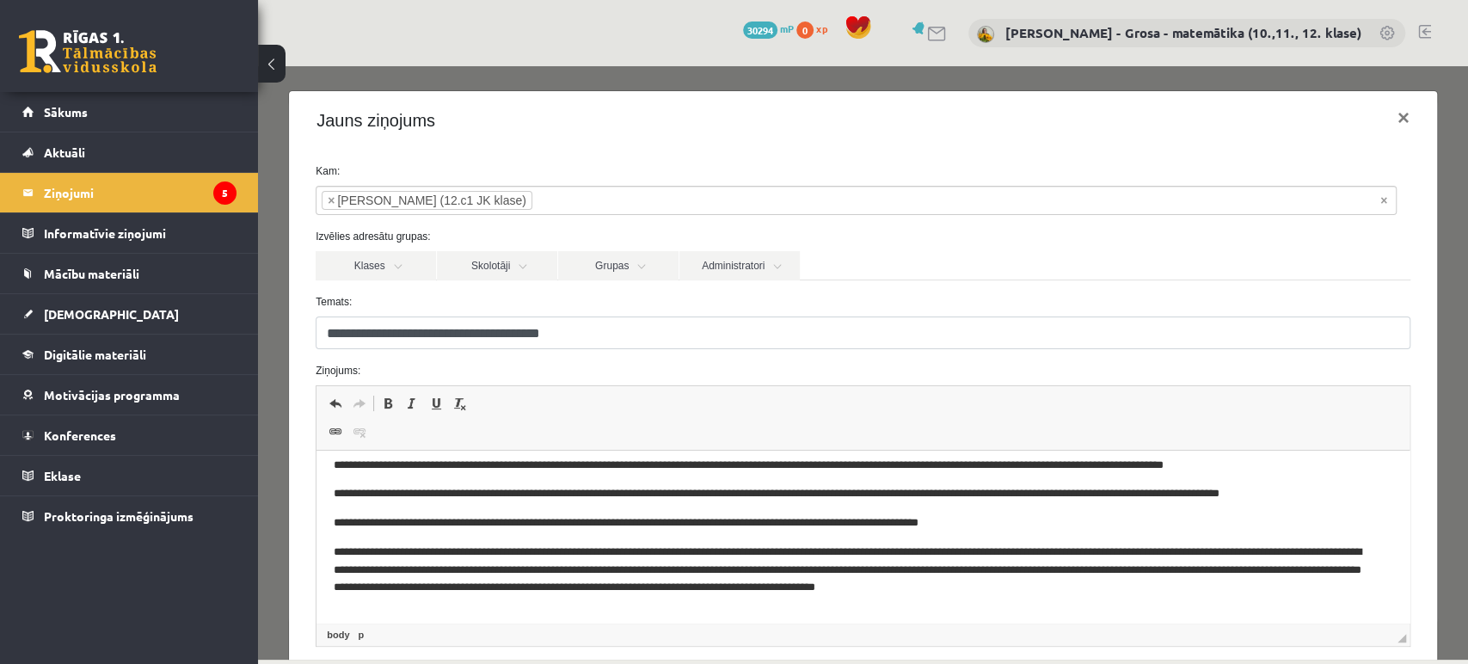
scroll to position [69, 0]
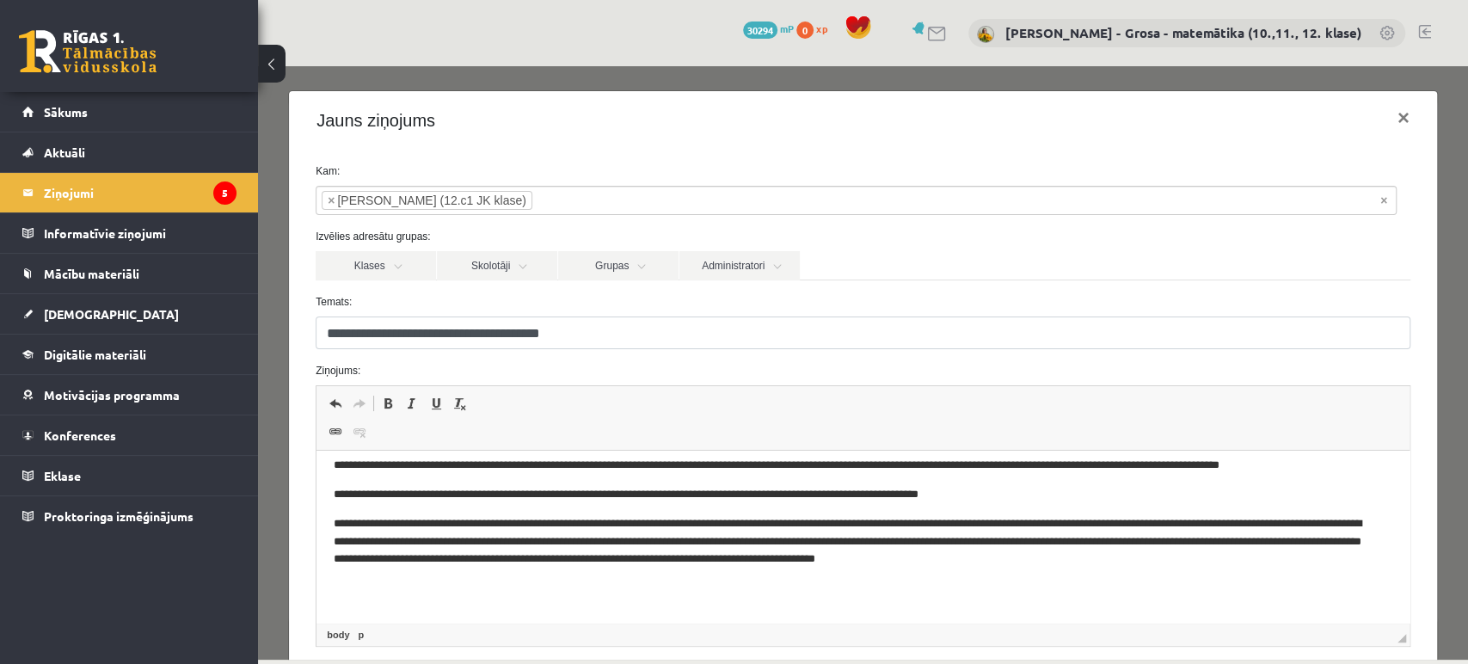
click at [1251, 559] on p "**********" at bounding box center [849, 541] width 1030 height 53
click at [903, 561] on p "**********" at bounding box center [849, 541] width 1030 height 53
click at [813, 567] on p "**********" at bounding box center [849, 550] width 1030 height 71
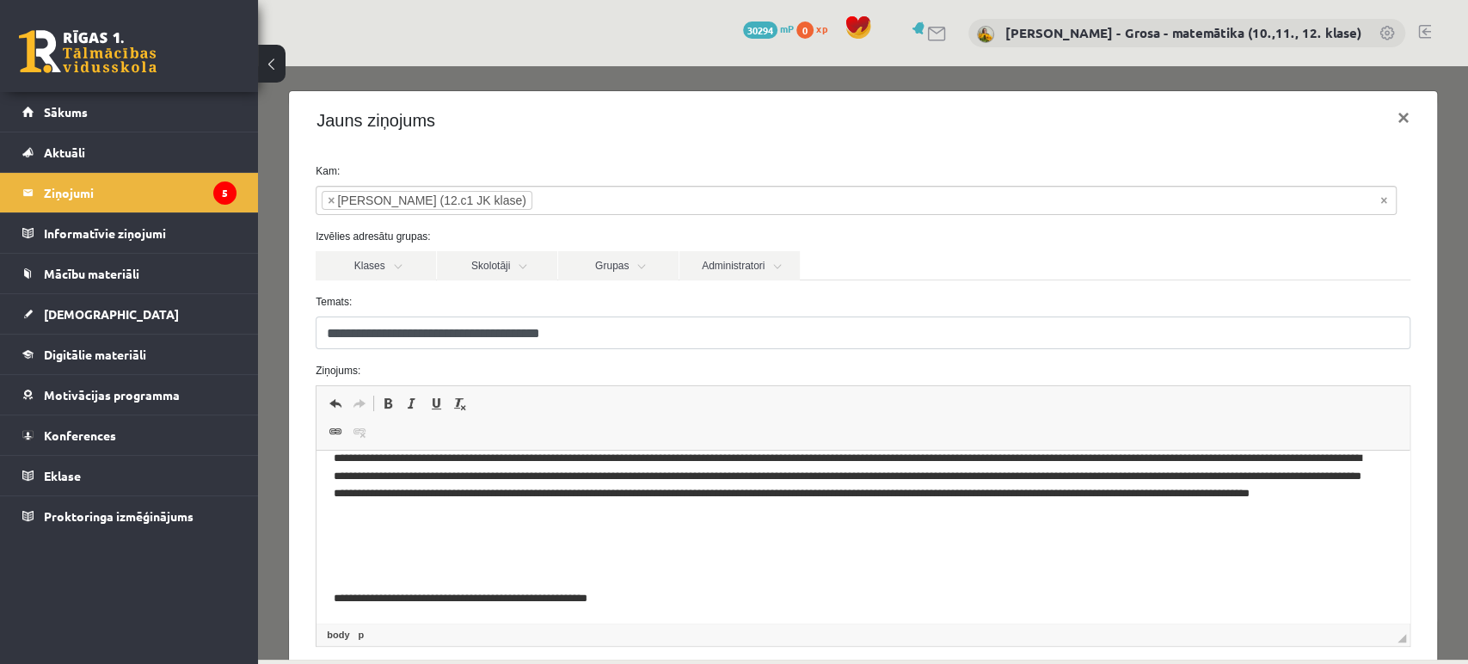
scroll to position [165, 0]
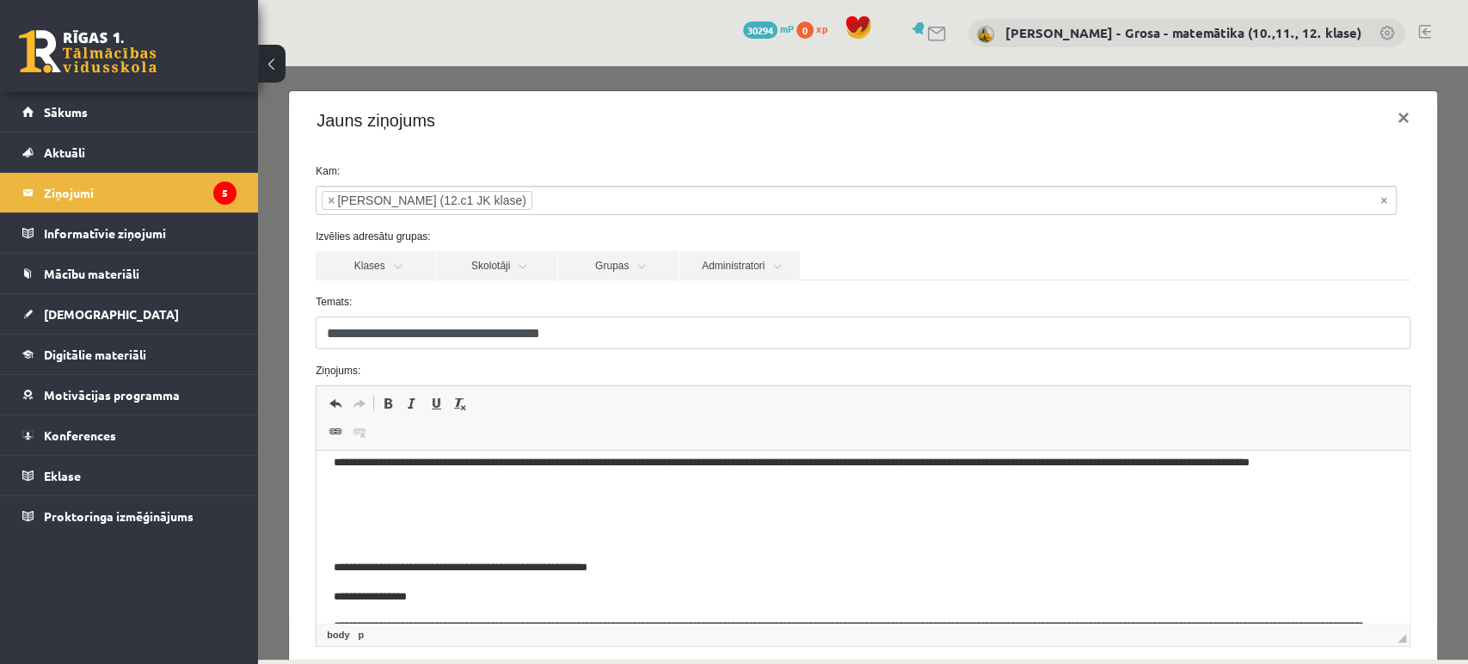
click at [756, 482] on p "**********" at bounding box center [849, 454] width 1030 height 71
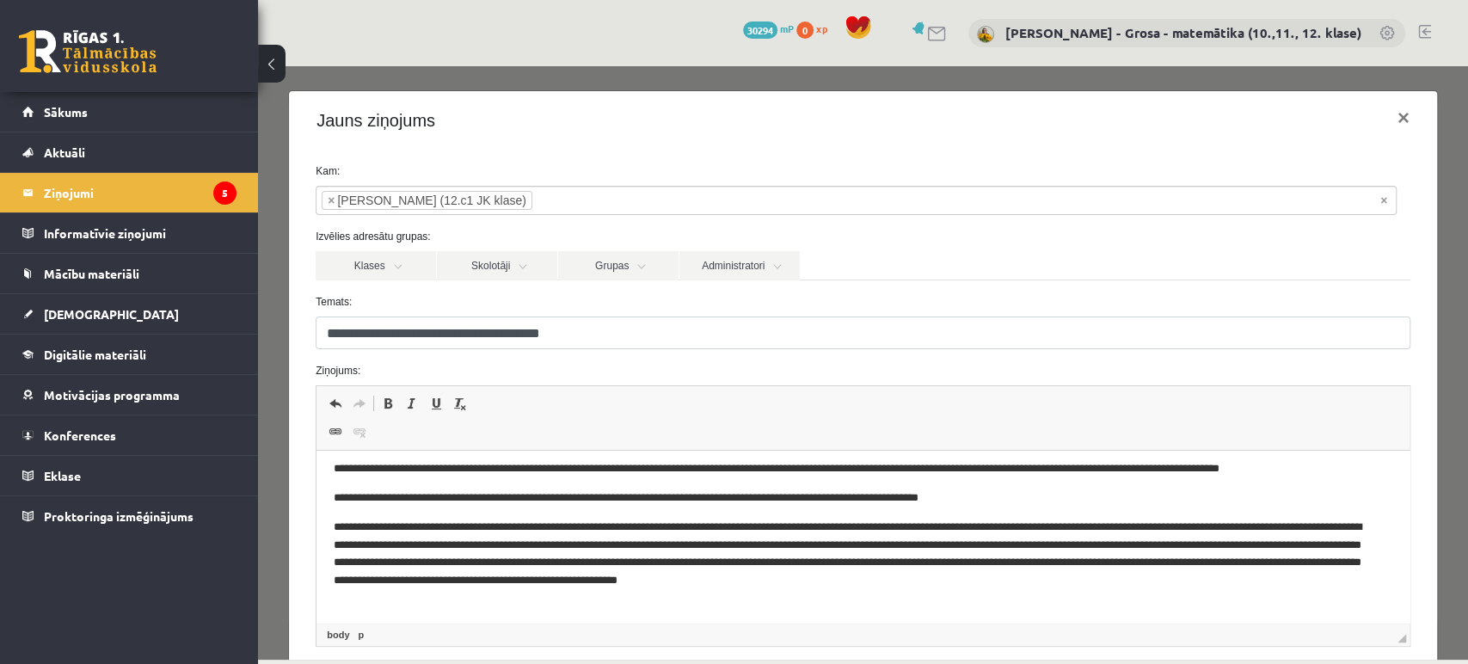
scroll to position [95, 0]
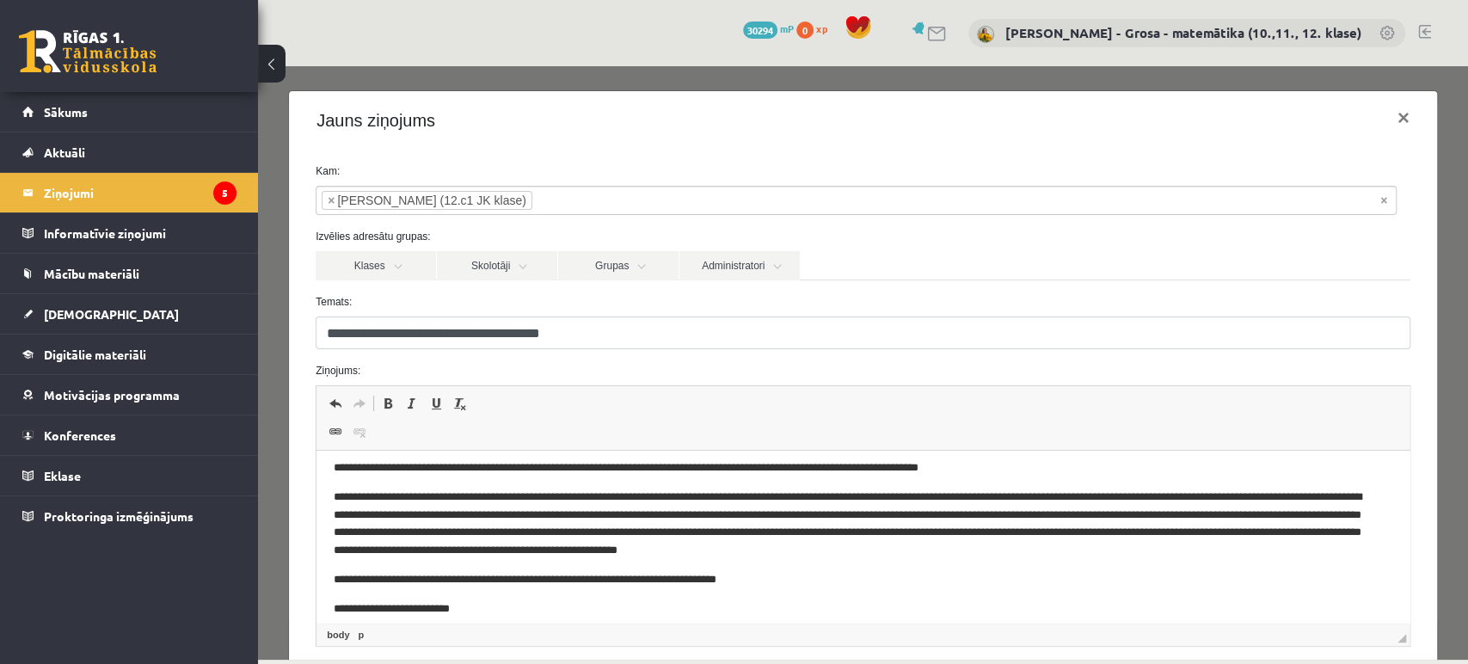
click at [942, 573] on p "**********" at bounding box center [849, 580] width 1030 height 18
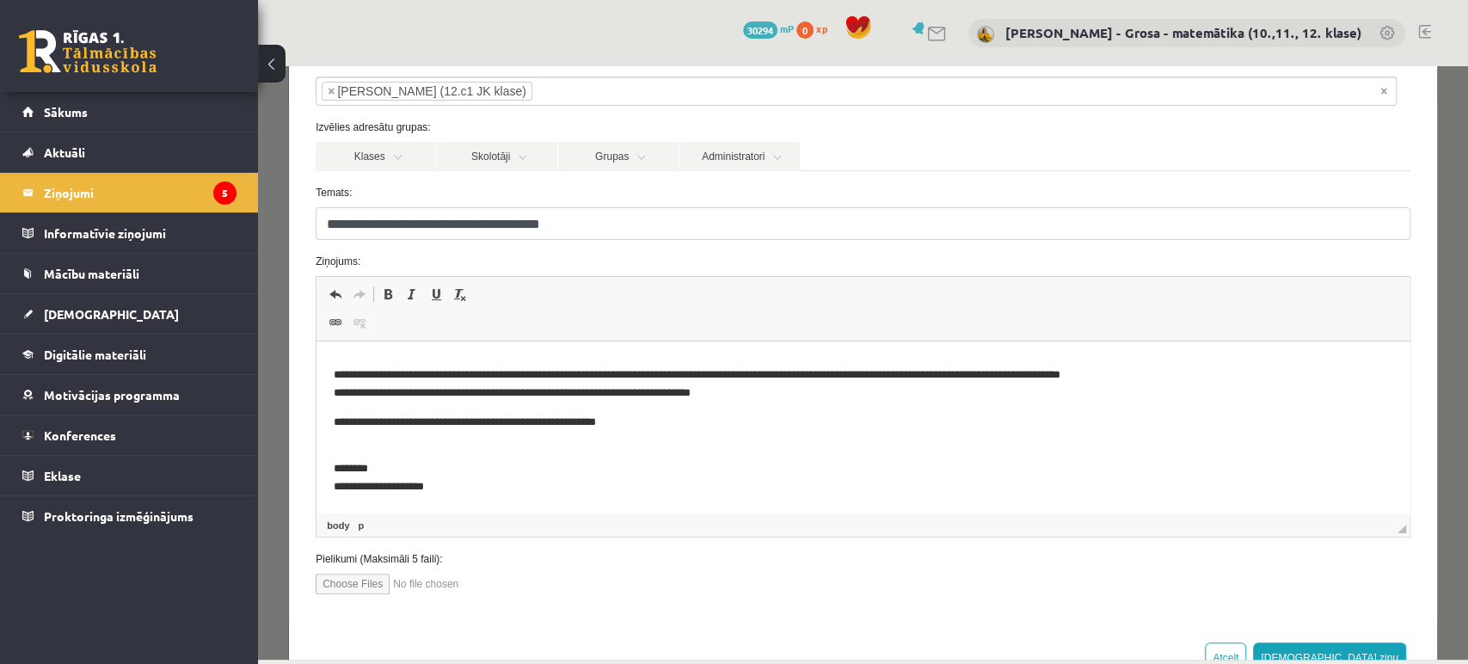
scroll to position [166, 0]
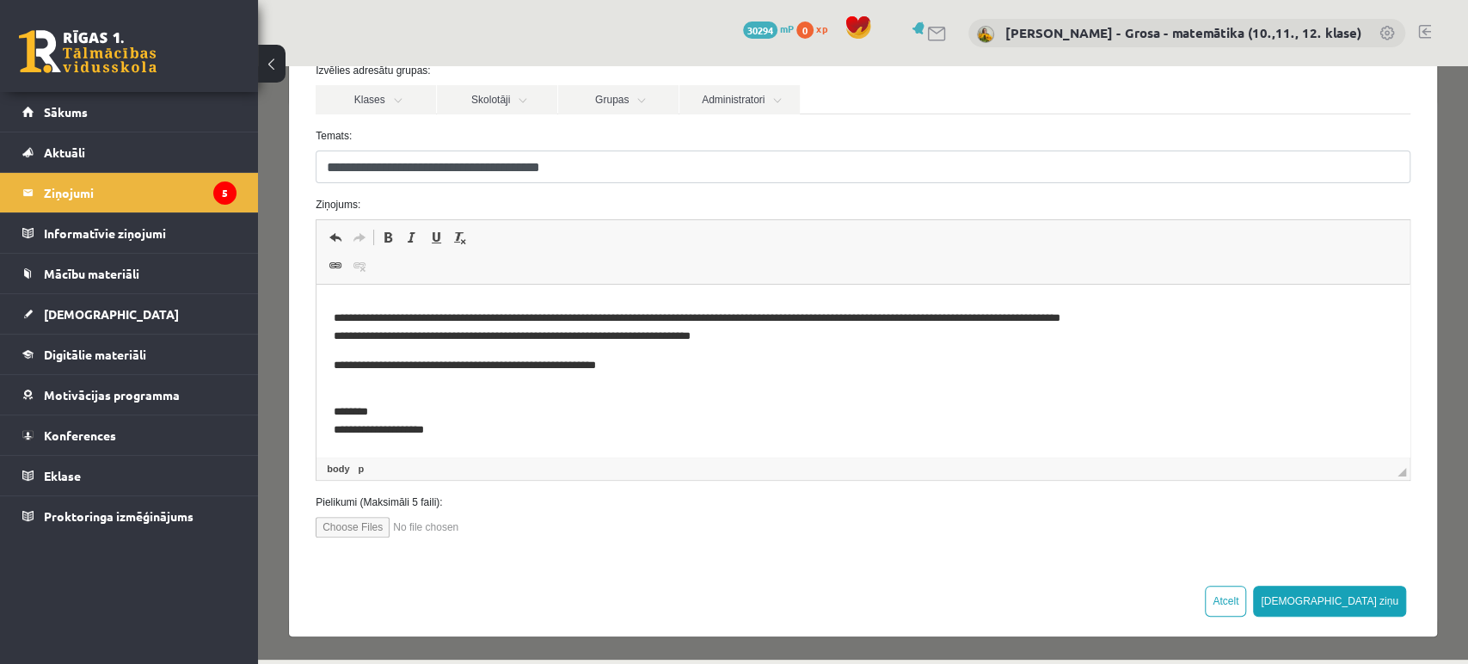
click at [1379, 604] on button "[DEMOGRAPHIC_DATA] ziņu" at bounding box center [1329, 601] width 153 height 31
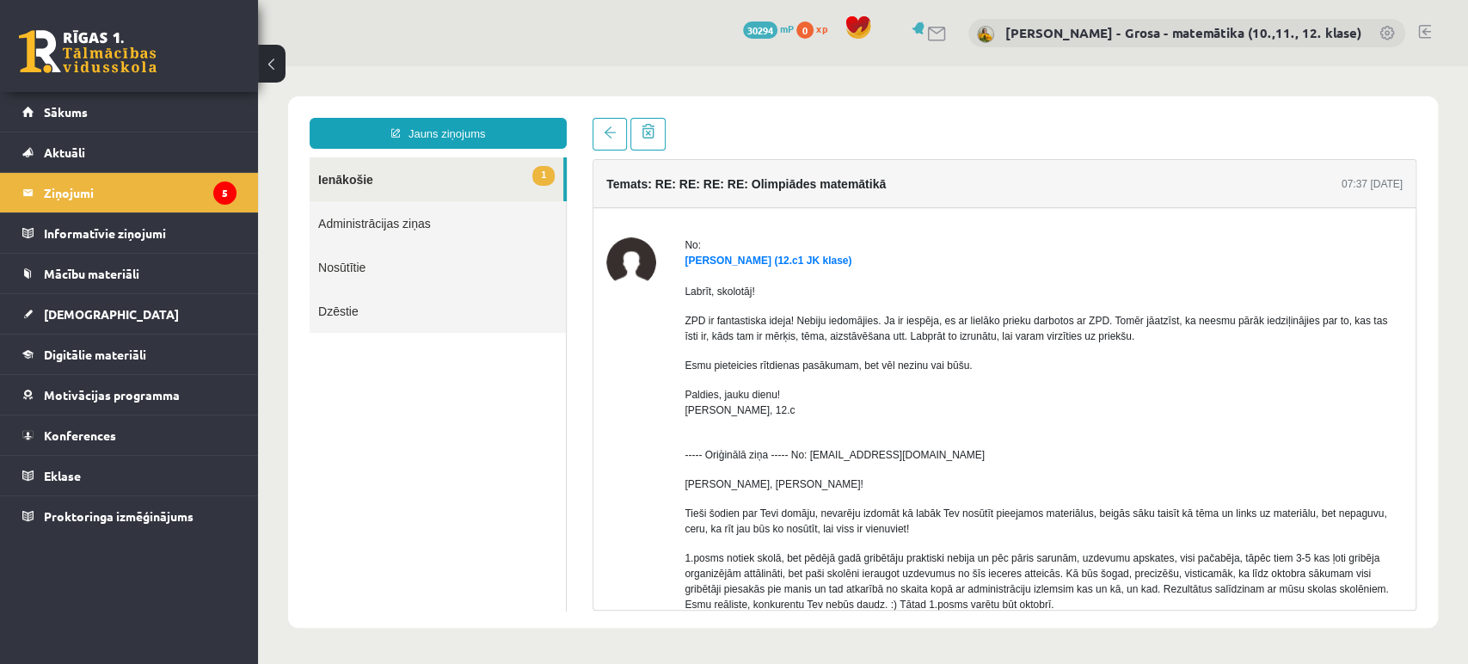
scroll to position [0, 0]
click at [516, 188] on link "1 Ienākošie" at bounding box center [437, 179] width 254 height 44
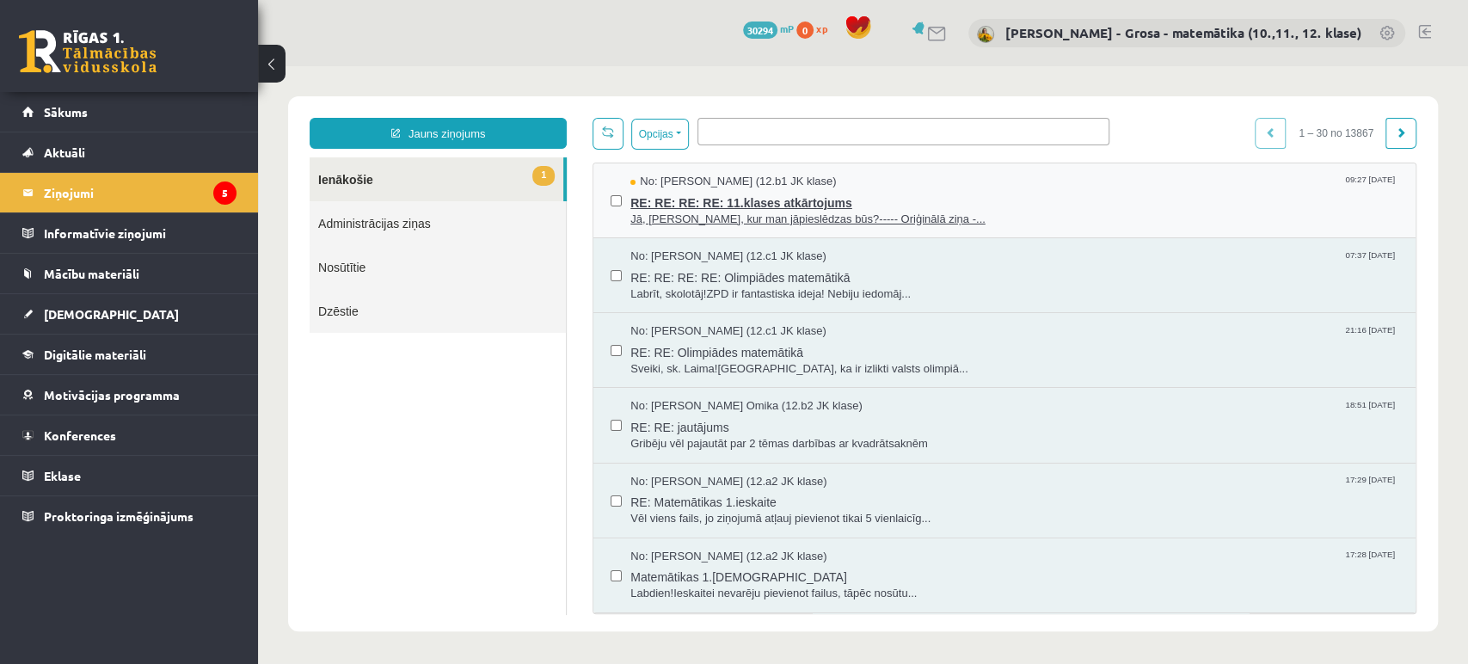
click at [910, 190] on span "RE: RE: RE: RE: 11.klases atkārtojums" at bounding box center [1014, 200] width 768 height 21
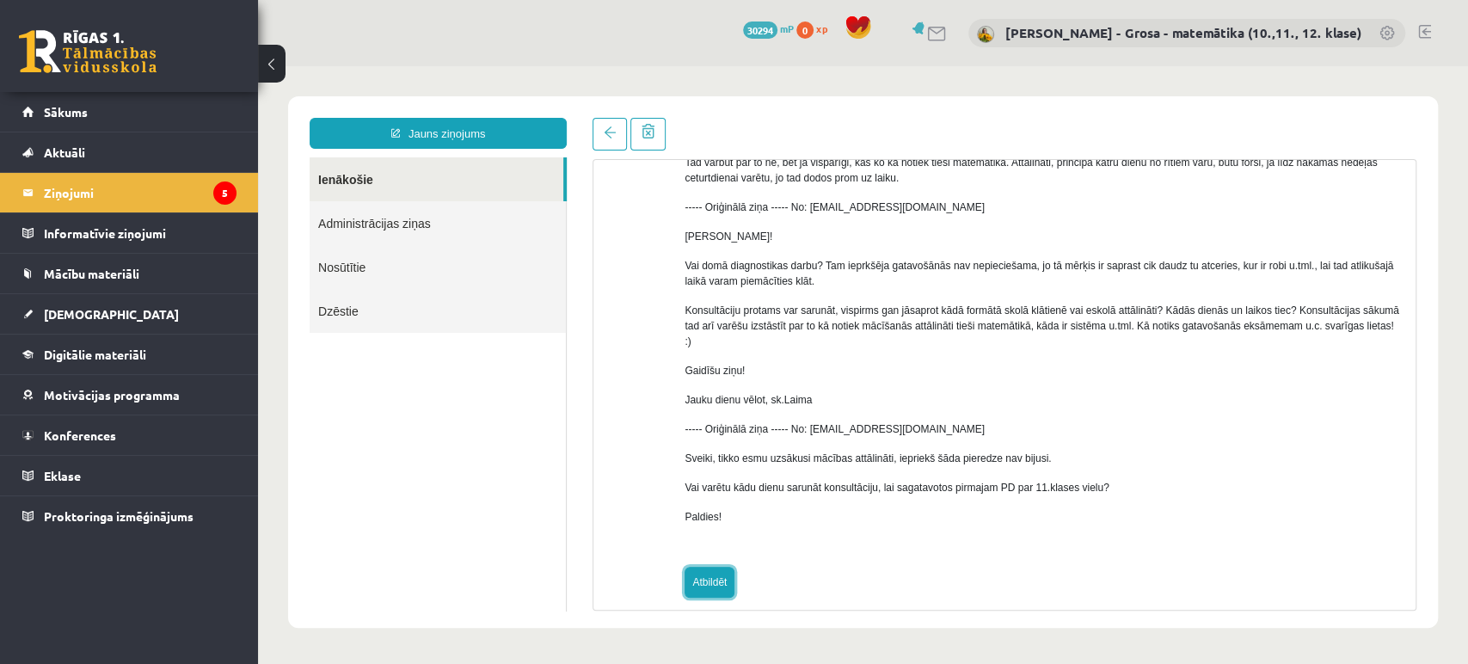
click at [722, 567] on link "Atbildēt" at bounding box center [709, 582] width 50 height 31
type input "**********"
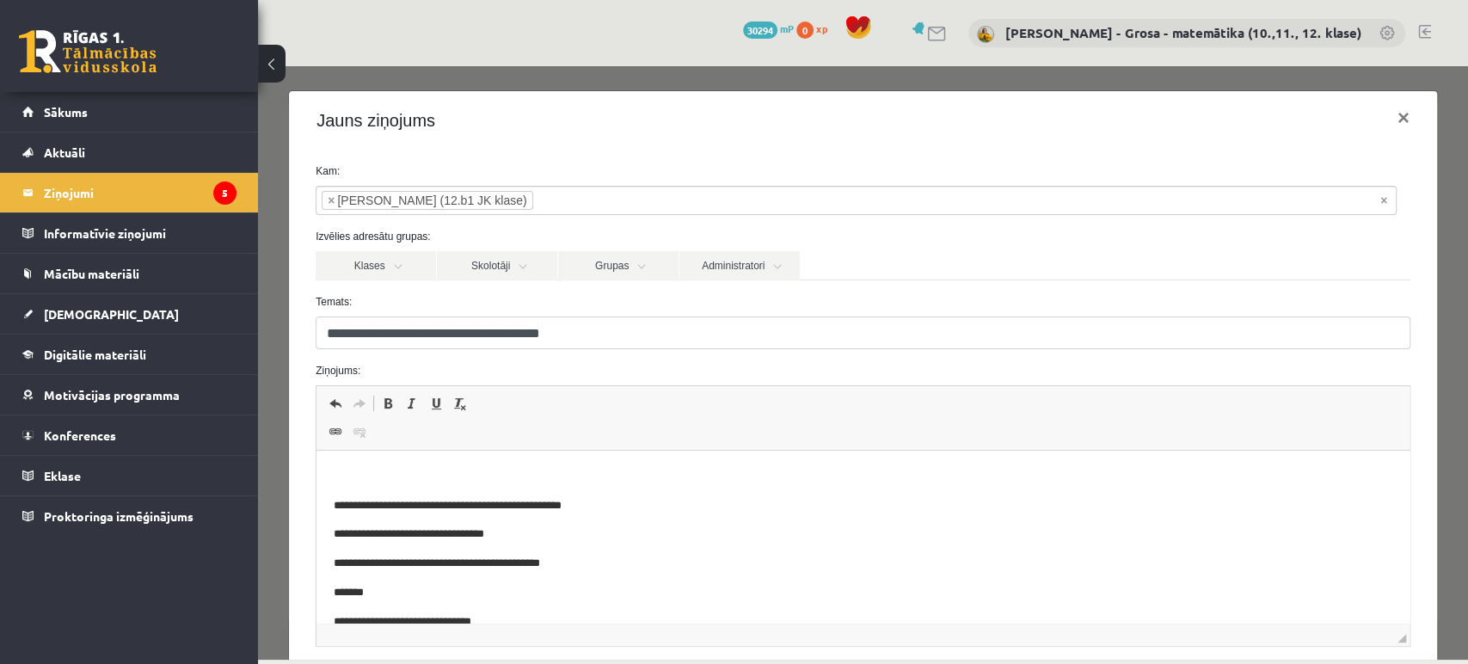
click at [681, 470] on p "Bagātinātā teksta redaktors, wiswyg-editor-47024823536140-1757053944-269" at bounding box center [863, 477] width 1058 height 18
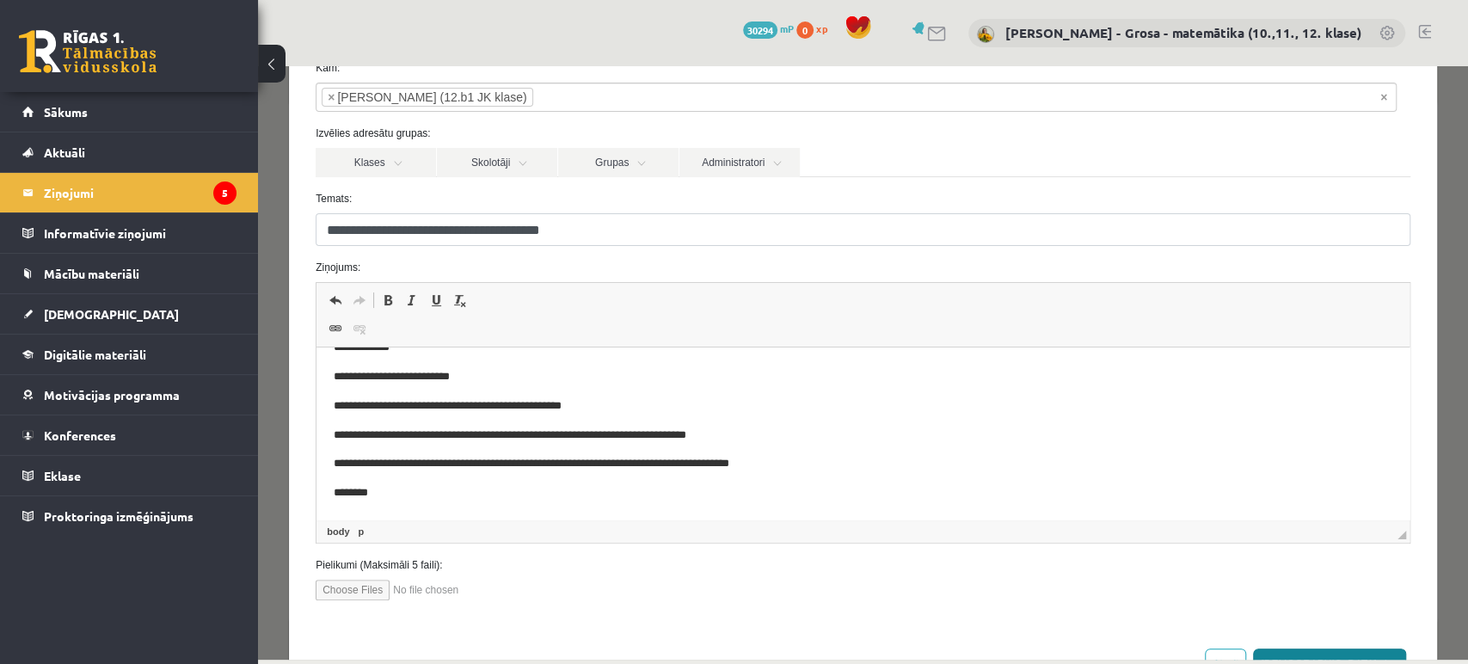
scroll to position [166, 0]
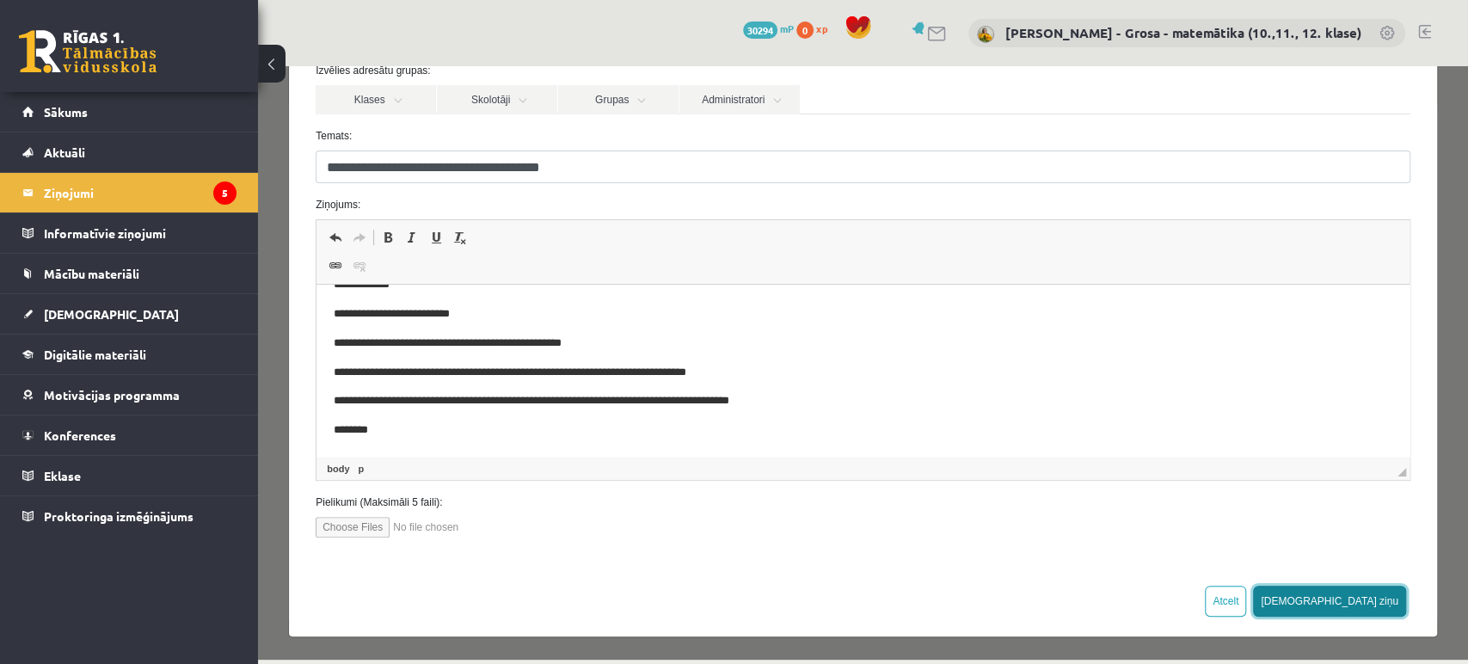
click at [1376, 592] on button "[DEMOGRAPHIC_DATA] ziņu" at bounding box center [1329, 601] width 153 height 31
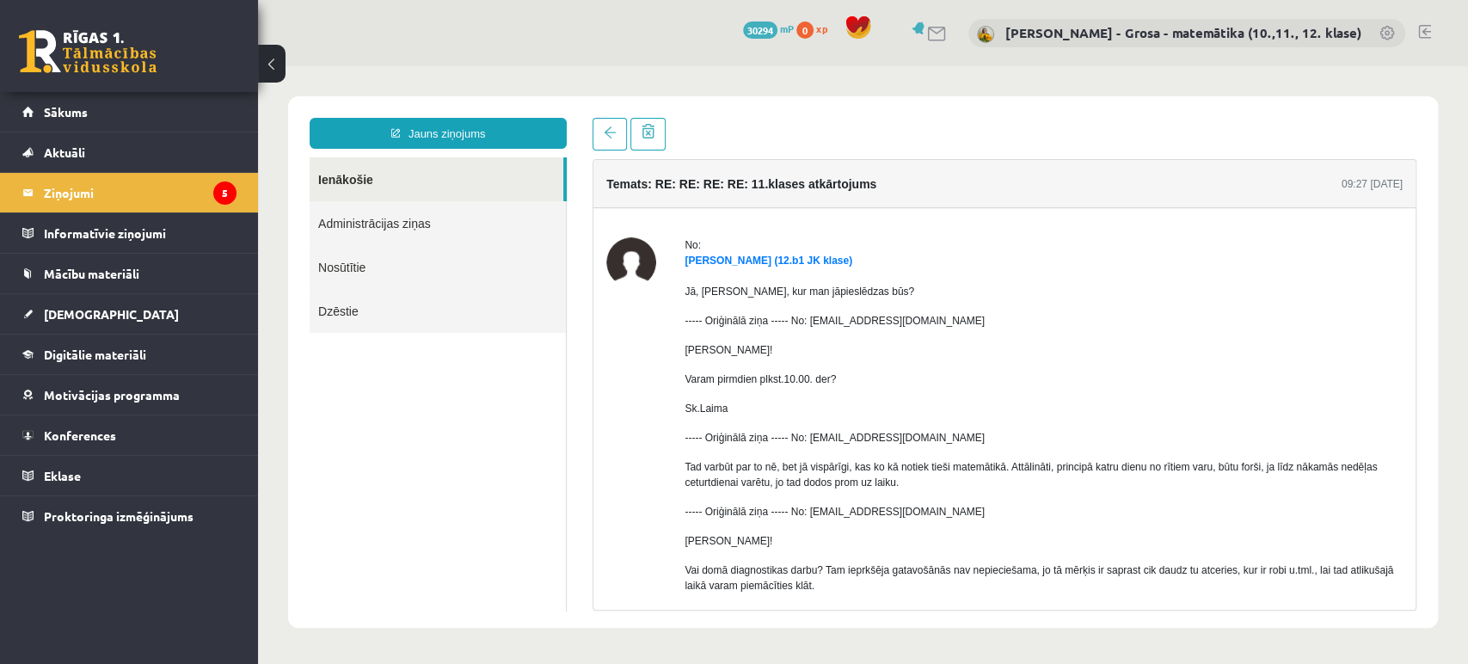
scroll to position [0, 0]
click at [459, 165] on link "Ienākošie" at bounding box center [437, 179] width 254 height 44
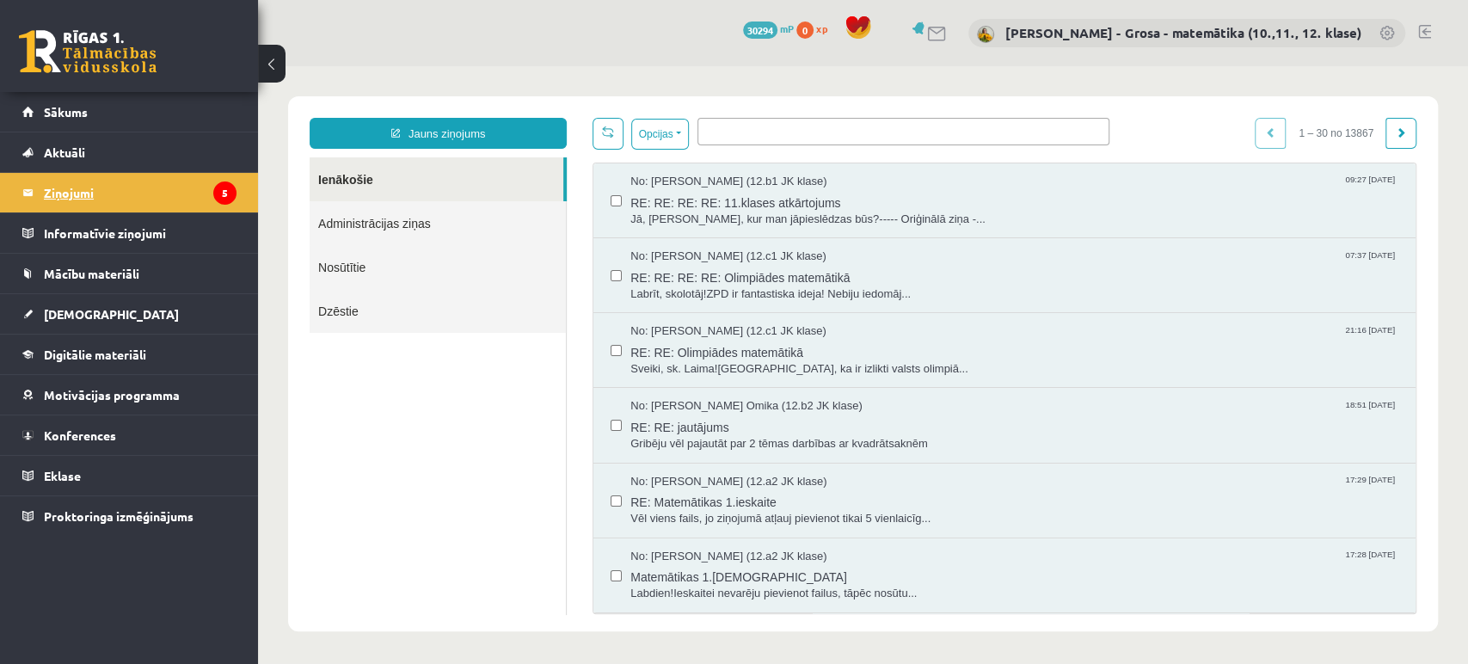
click at [208, 184] on legend "Ziņojumi 5" at bounding box center [140, 193] width 193 height 40
click at [408, 183] on link "Ienākošie" at bounding box center [437, 179] width 254 height 44
click at [124, 326] on link "[DEMOGRAPHIC_DATA]" at bounding box center [129, 314] width 214 height 40
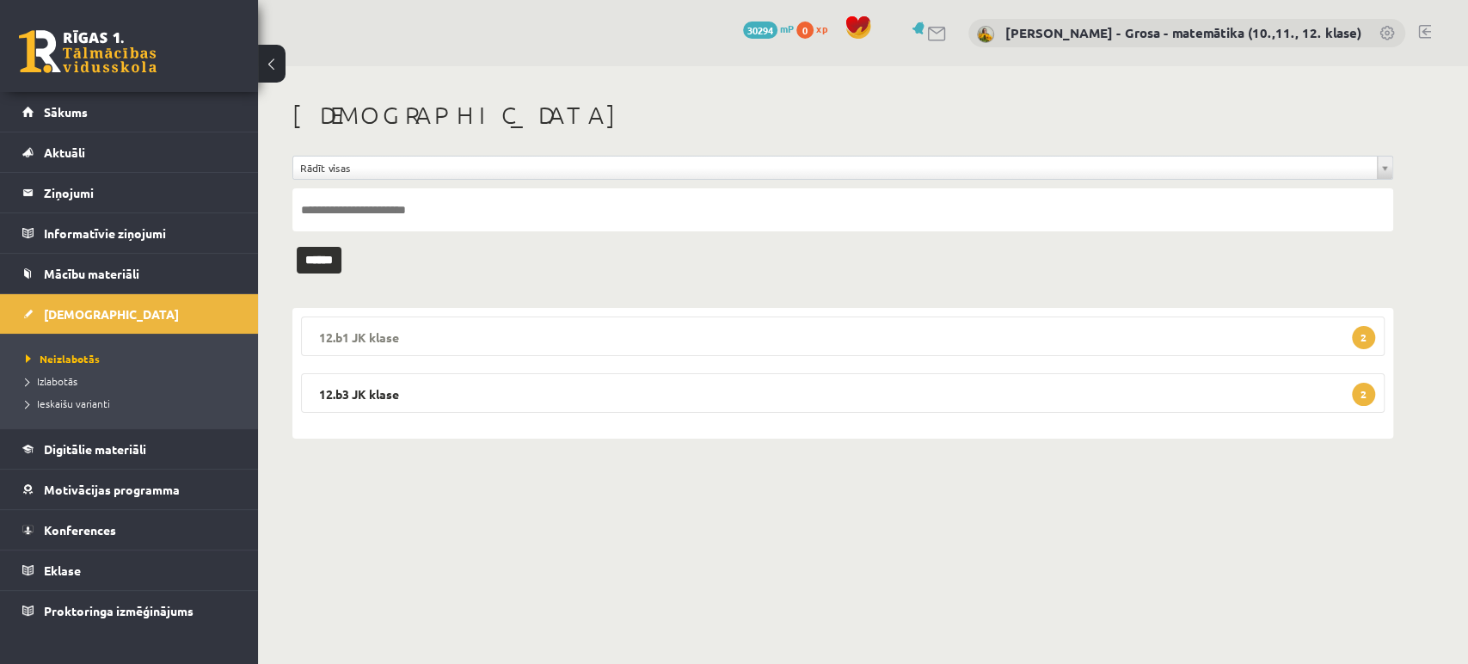
click at [784, 333] on legend "12.b1 JK klase 2" at bounding box center [842, 336] width 1083 height 40
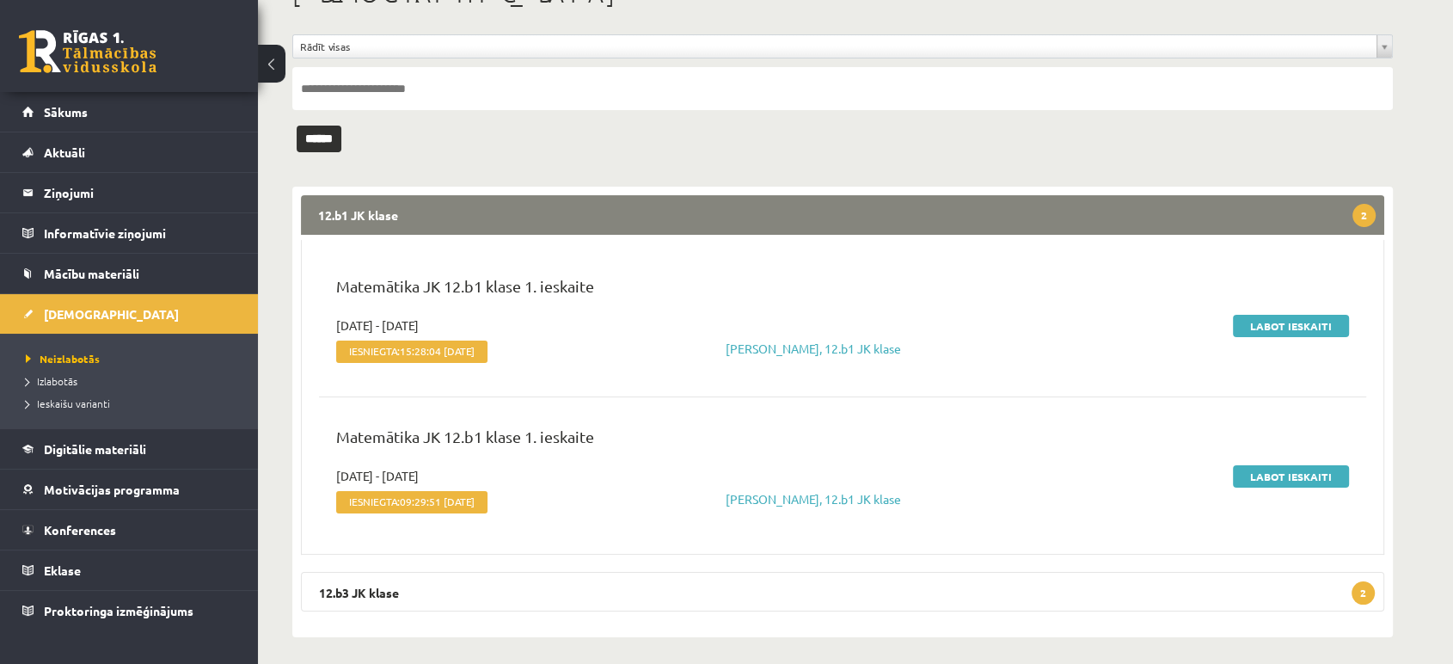
scroll to position [128, 0]
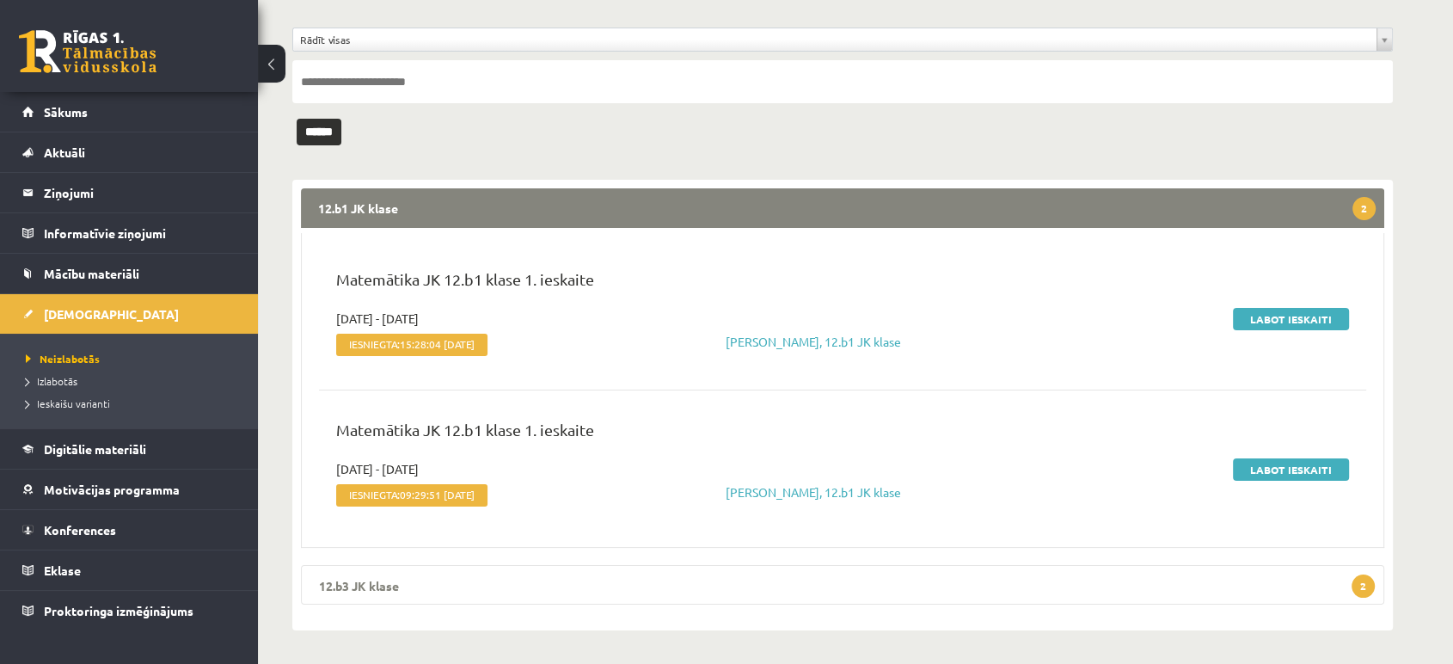
click at [978, 572] on legend "12.b3 JK klase 2" at bounding box center [842, 585] width 1083 height 40
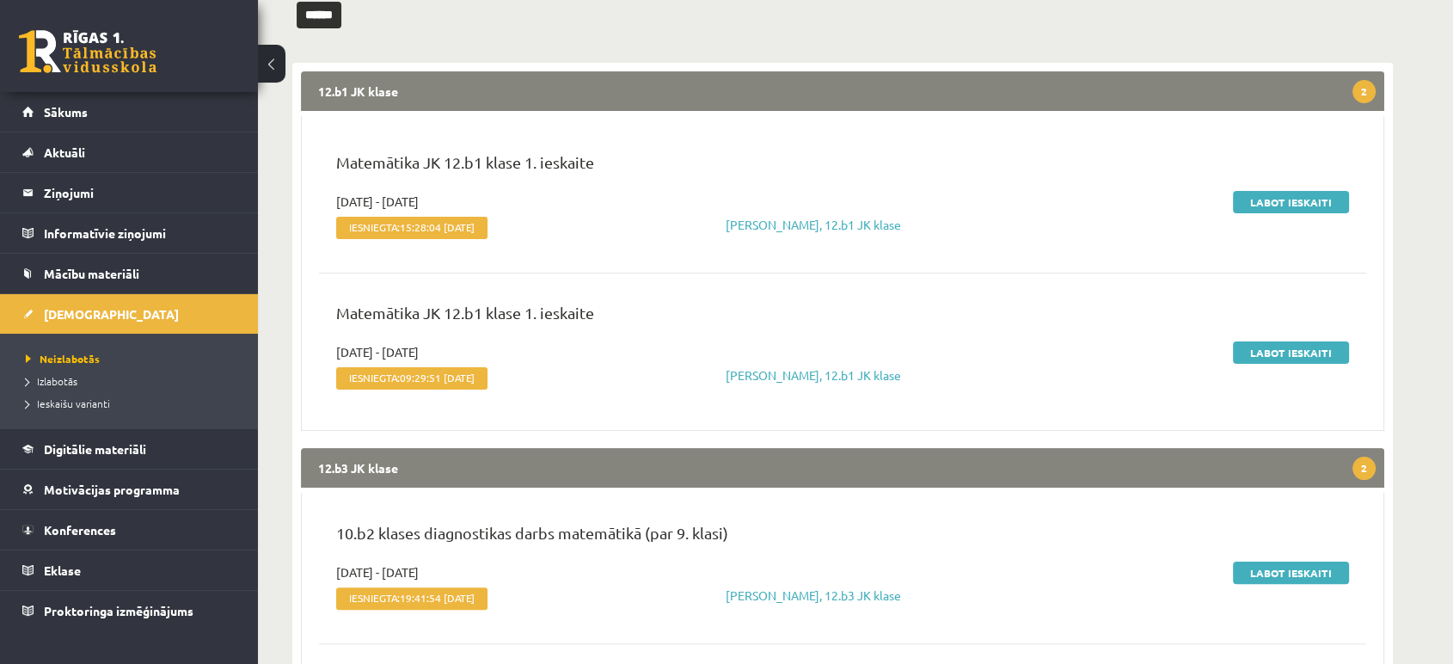
scroll to position [403, 0]
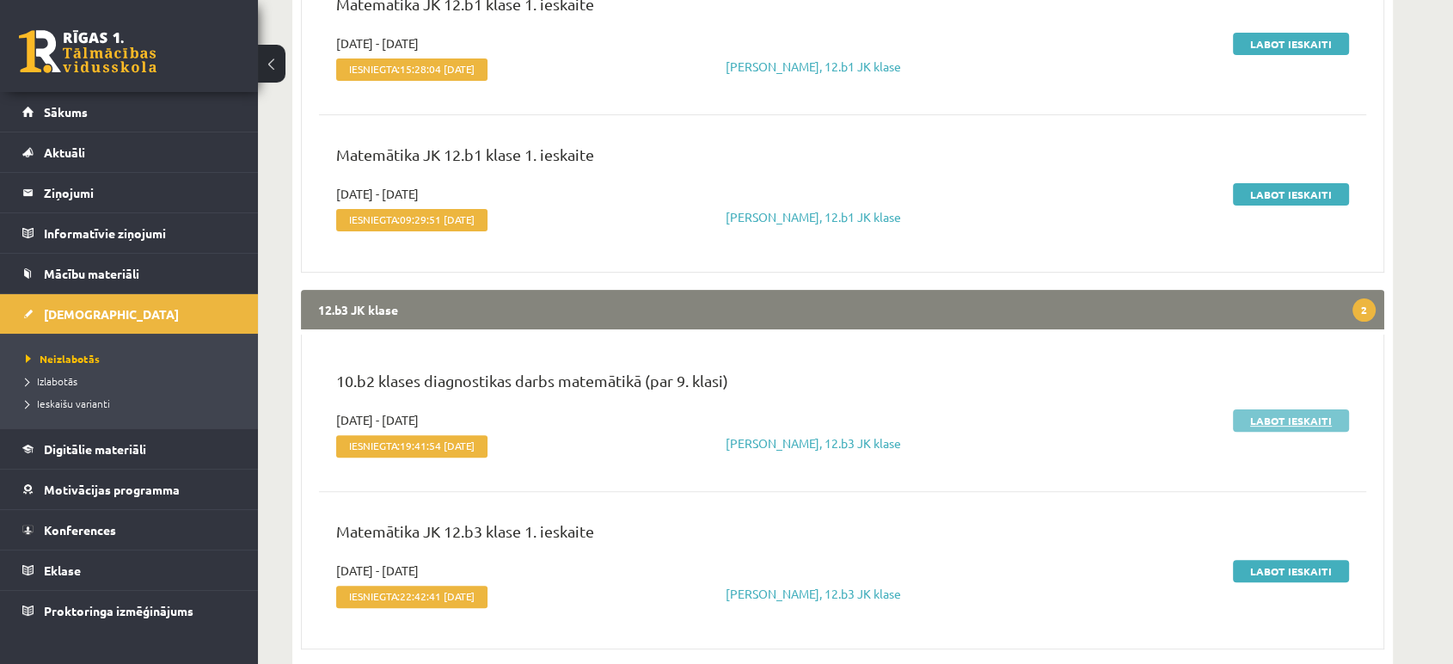
click at [1299, 414] on link "Labot ieskaiti" at bounding box center [1291, 420] width 116 height 22
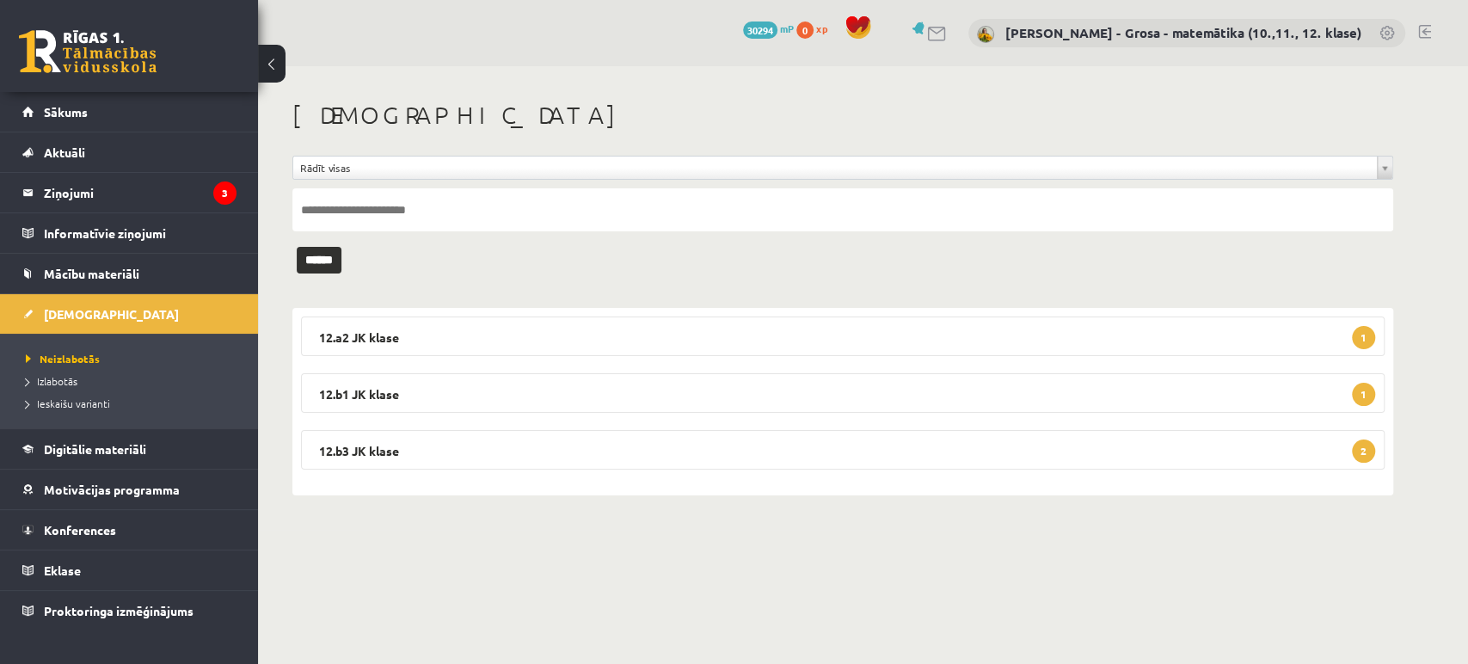
click at [446, 210] on input "text" at bounding box center [842, 209] width 1101 height 43
type input "*******"
click at [297, 247] on input "******" at bounding box center [319, 260] width 45 height 27
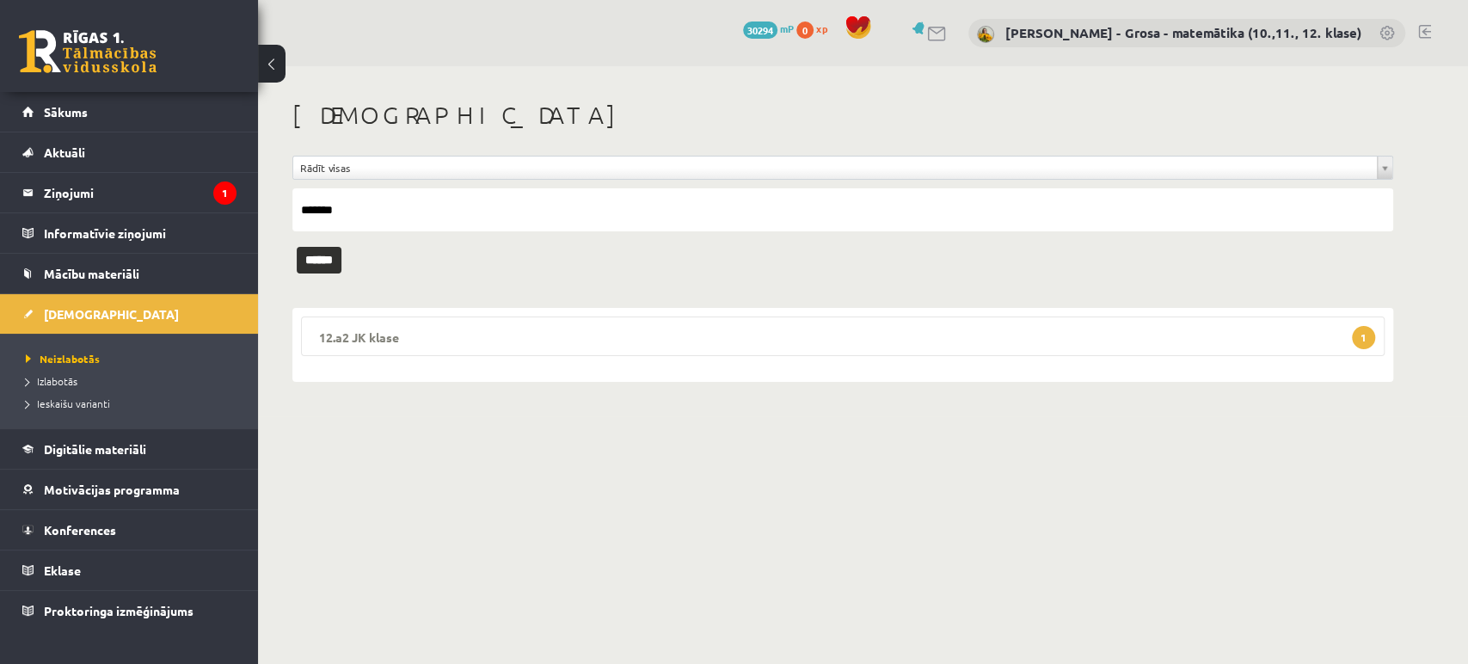
click at [582, 316] on legend "12.a2 JK klase 1" at bounding box center [842, 336] width 1083 height 40
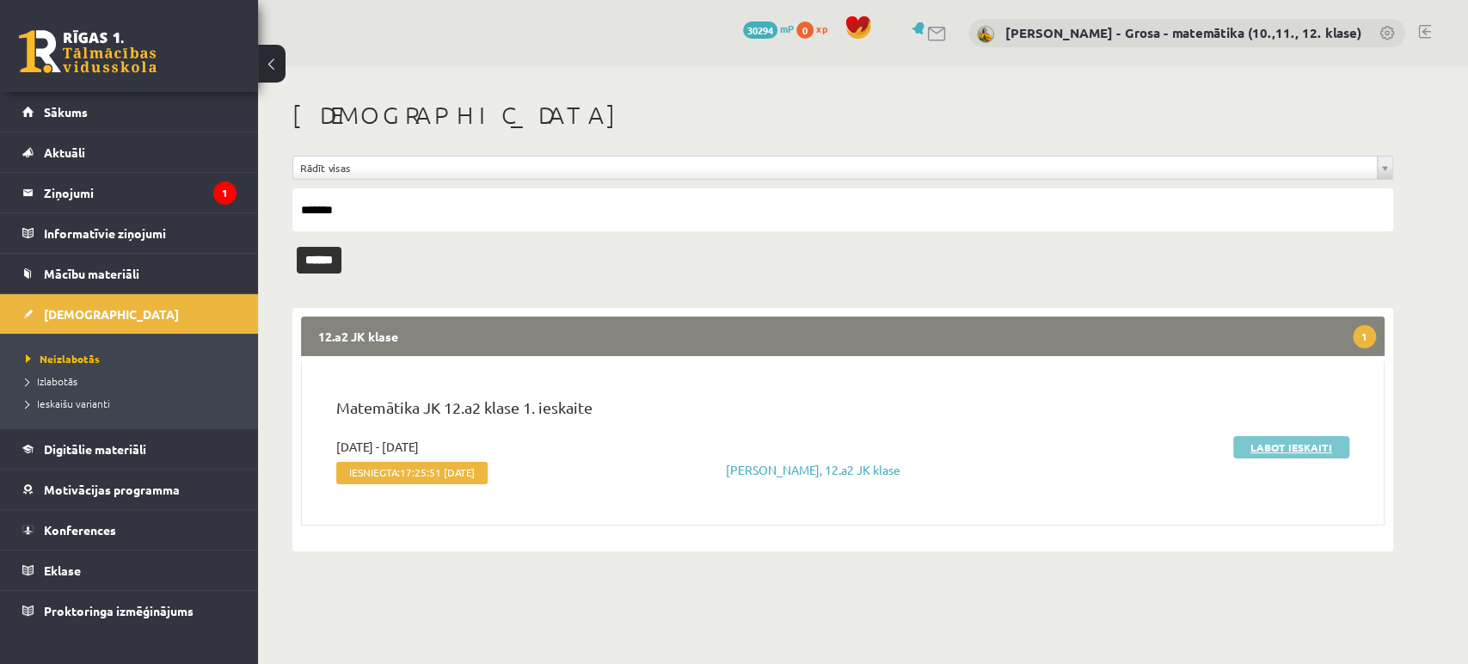
click at [1279, 454] on link "Labot ieskaiti" at bounding box center [1291, 447] width 116 height 22
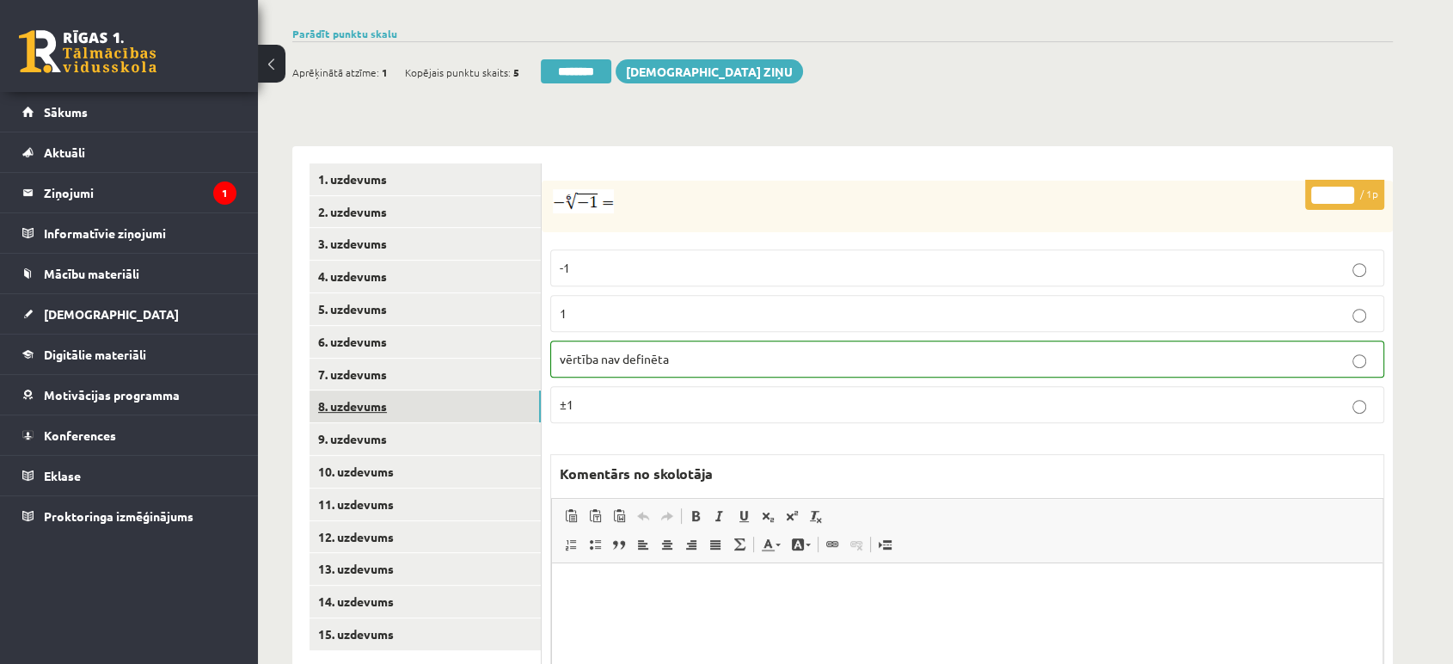
click at [437, 390] on link "8. uzdevums" at bounding box center [425, 406] width 231 height 32
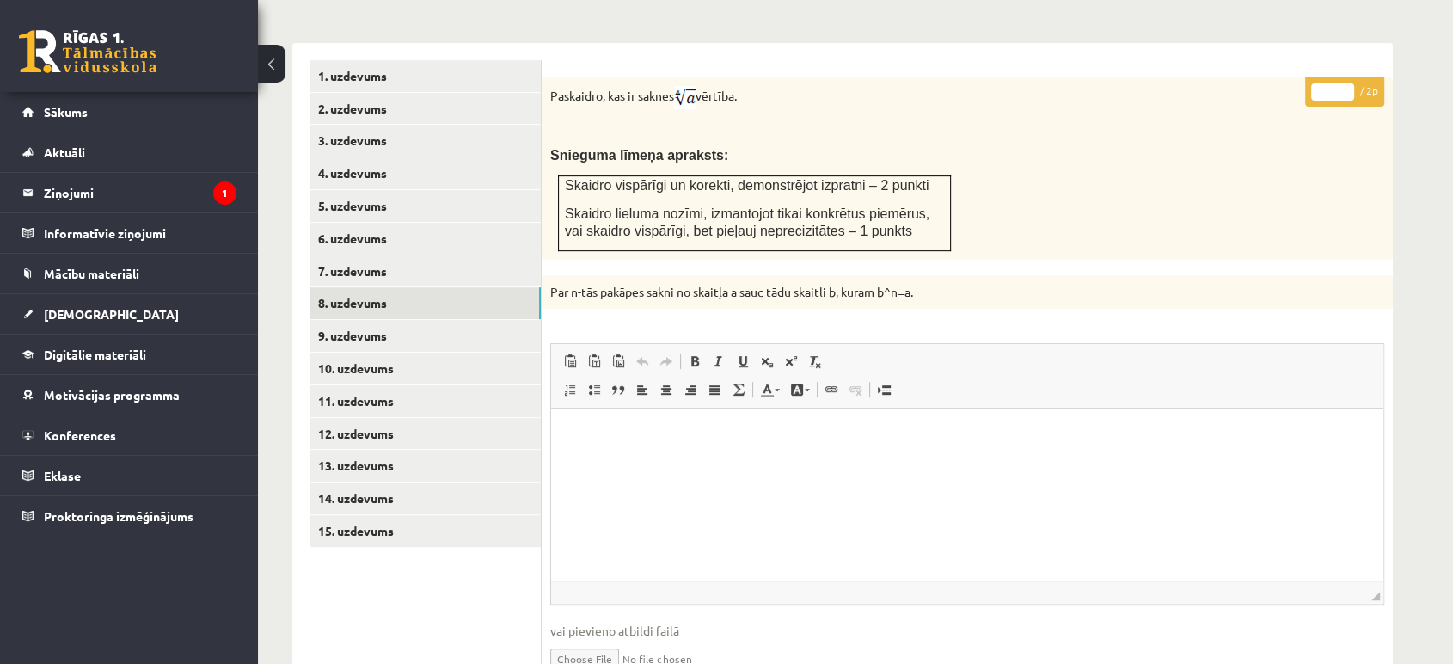
scroll to position [769, 0]
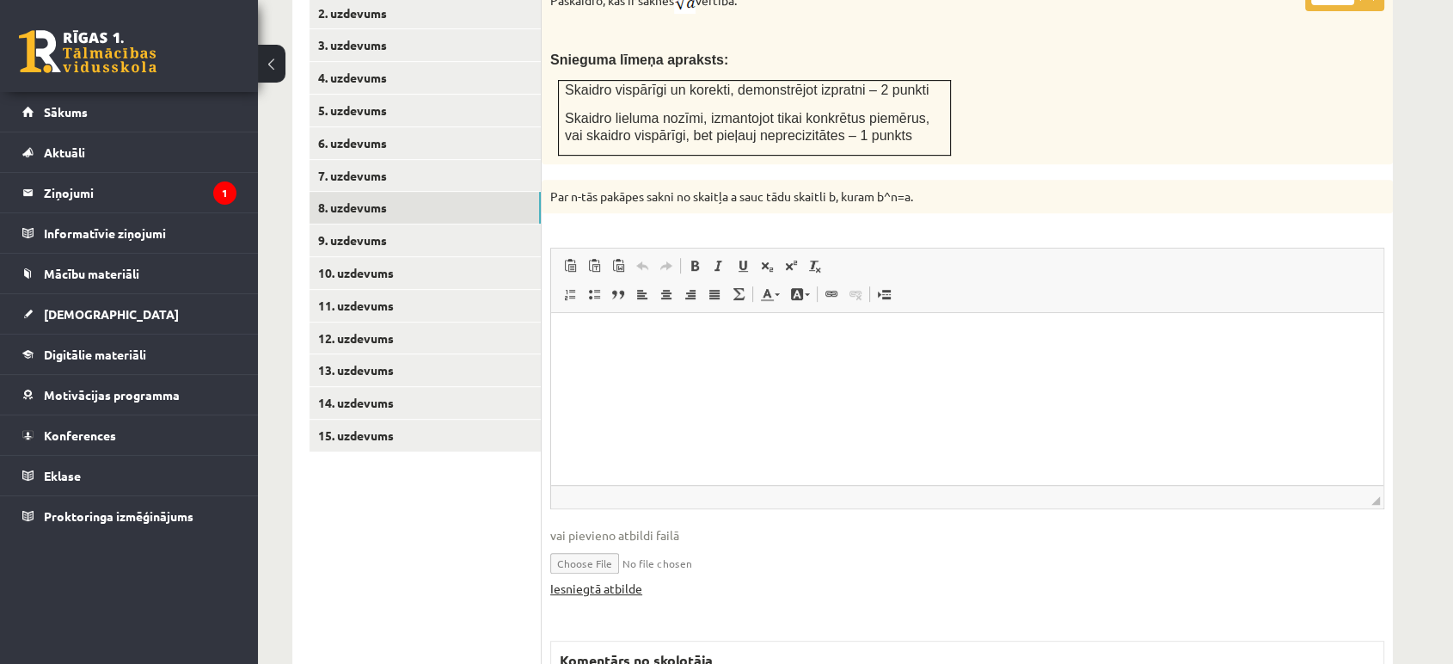
click at [627, 579] on link "Iesniegtā atbilde" at bounding box center [596, 588] width 92 height 18
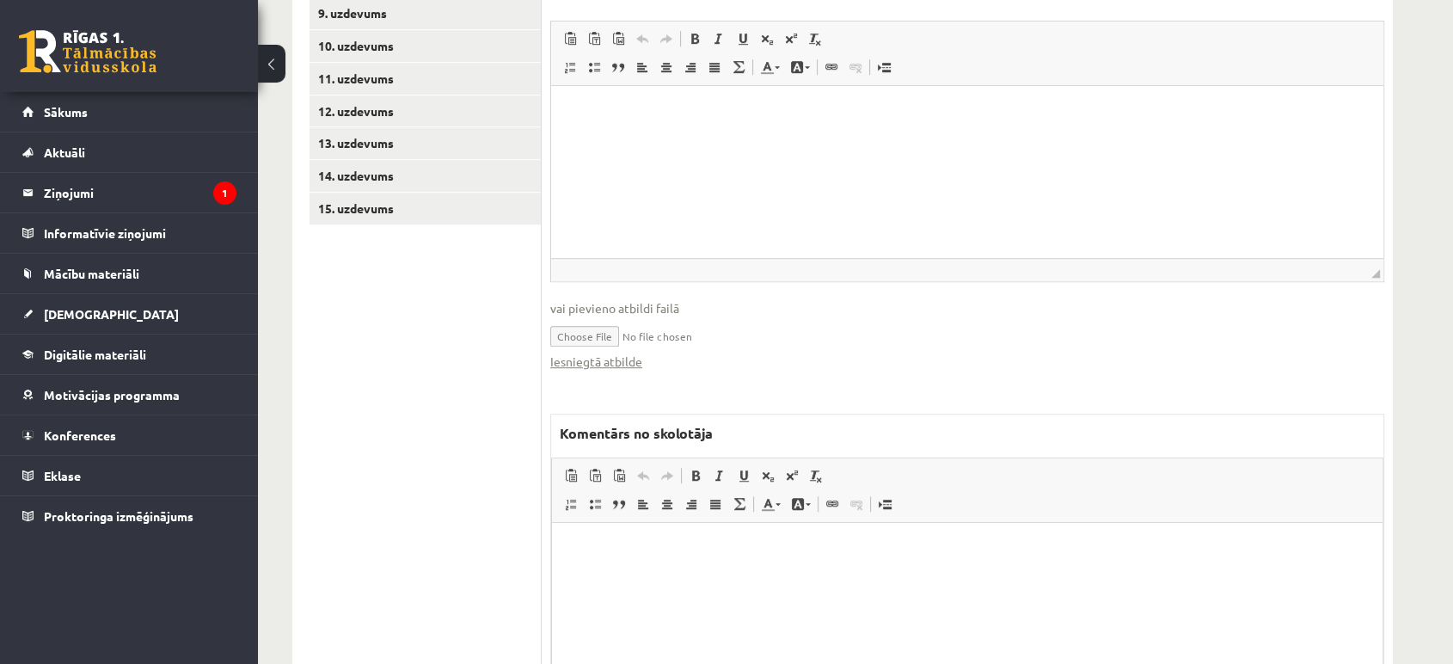
scroll to position [1056, 0]
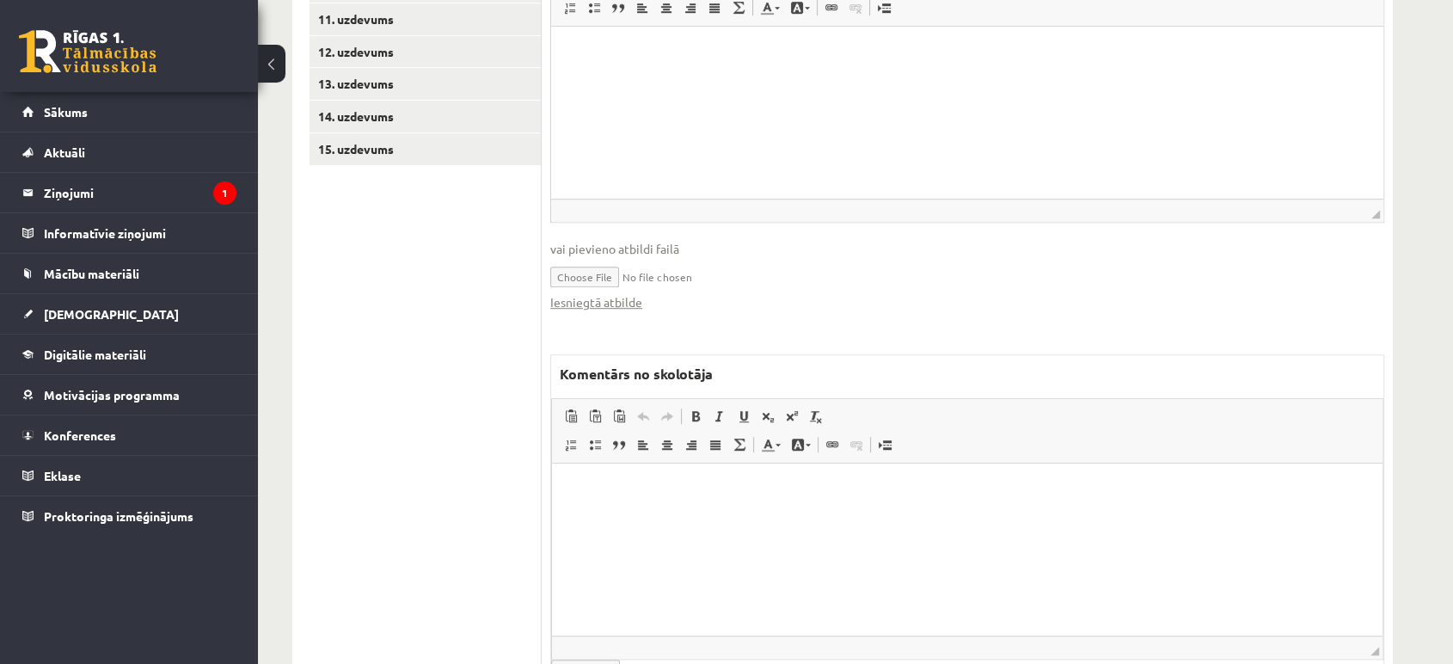
click at [834, 516] on html at bounding box center [967, 489] width 831 height 52
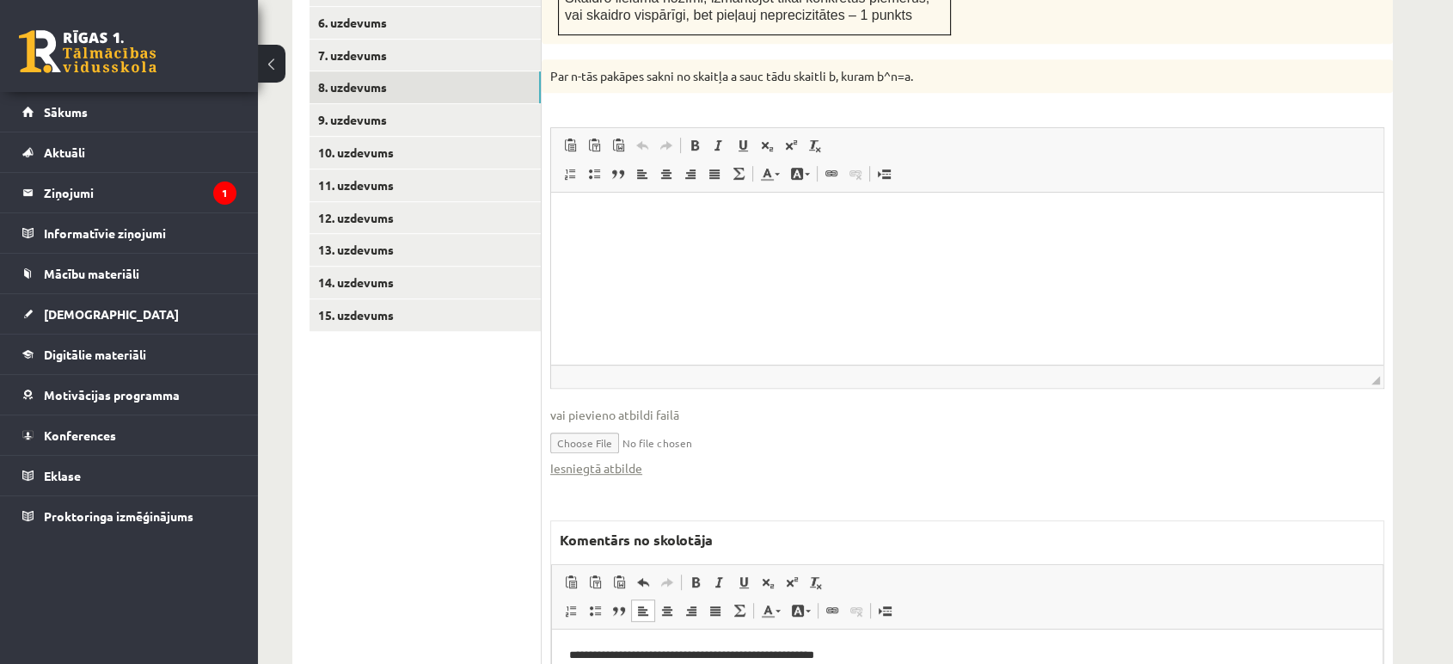
scroll to position [769, 0]
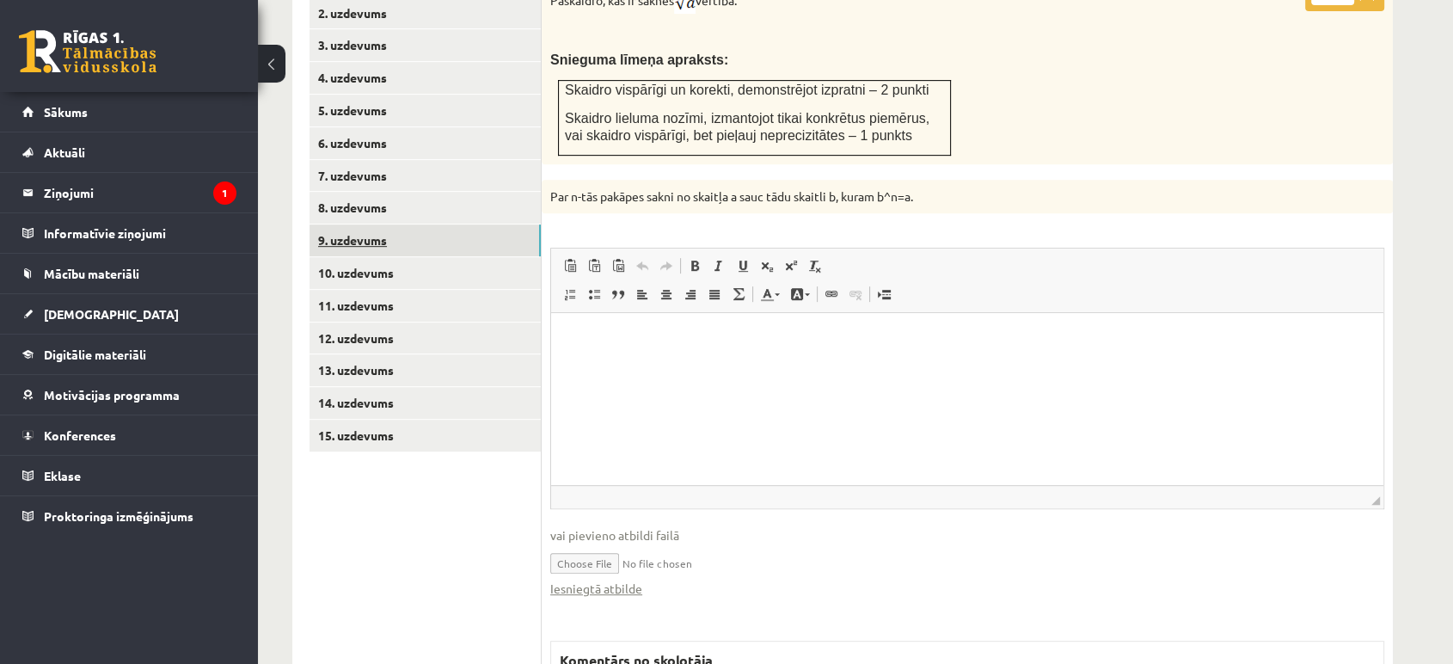
click at [535, 224] on link "9. uzdevums" at bounding box center [425, 240] width 231 height 32
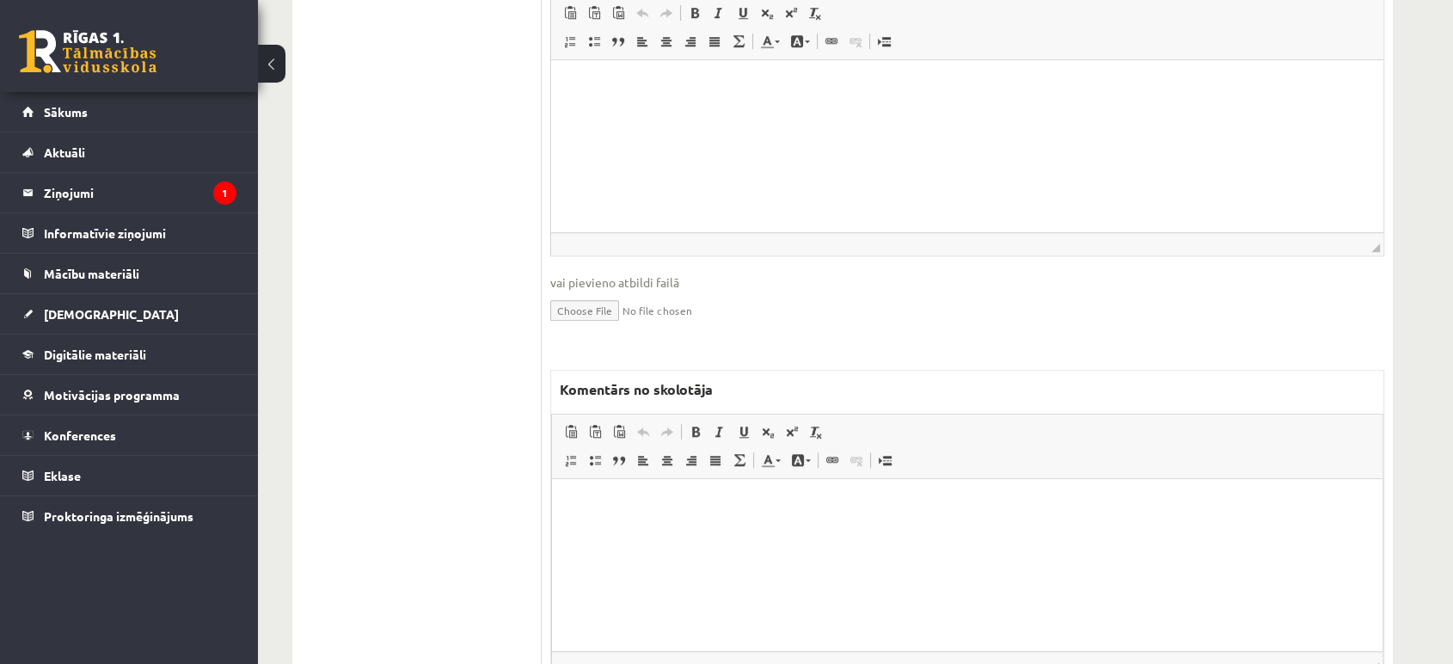
scroll to position [1247, 0]
click at [1316, 311] on div "* / 5p Ģeometriskās progresijas (b n ) pirmie trīs locekļi ir . a. Nosaki virkn…" at bounding box center [967, 131] width 851 height 1182
click at [1272, 273] on span "vai pievieno atbildi failā" at bounding box center [967, 282] width 834 height 18
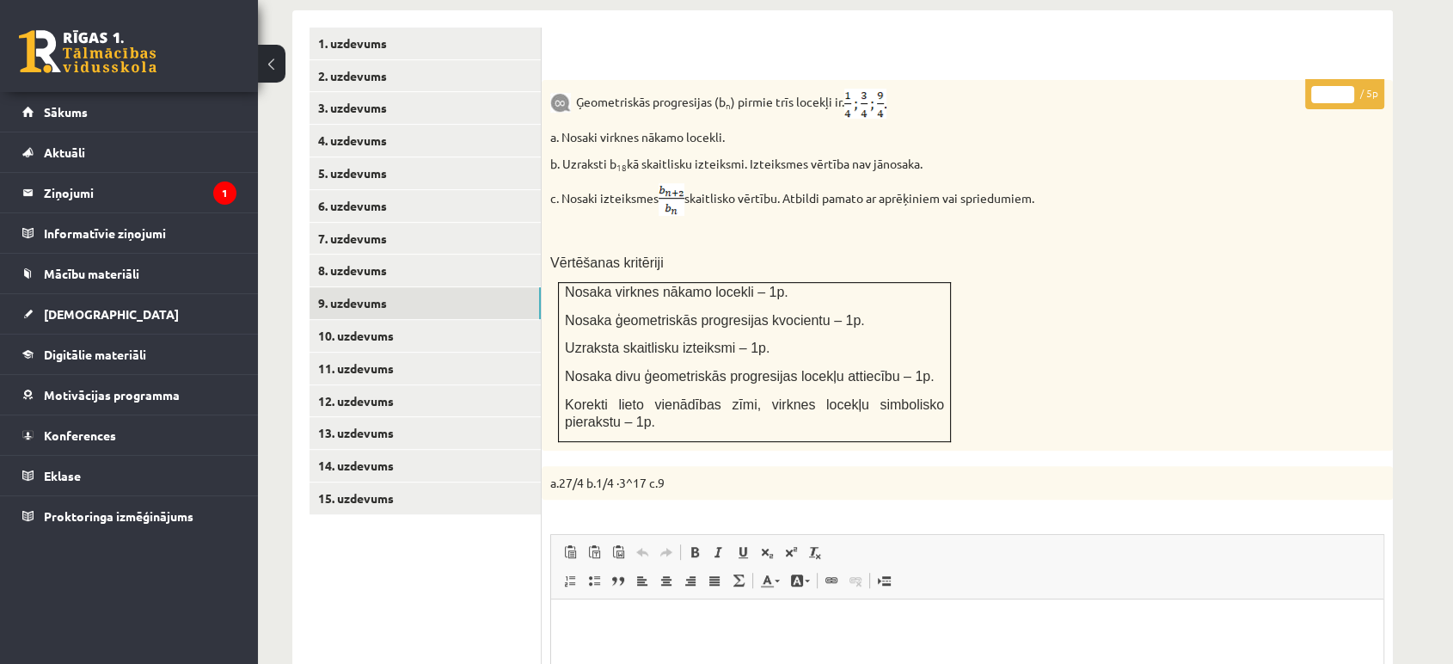
scroll to position [674, 0]
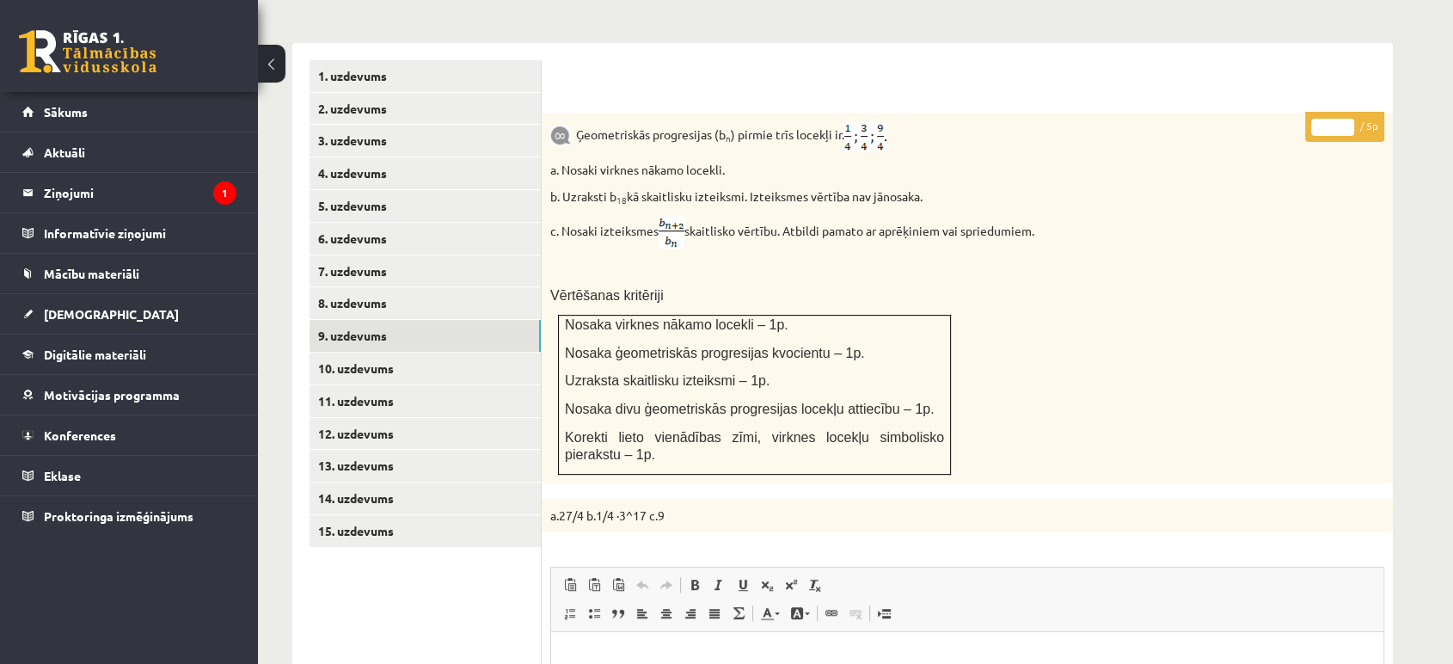
click at [1348, 112] on p "* / 5p" at bounding box center [1344, 127] width 79 height 30
type input "*"
click at [1348, 119] on input "*" at bounding box center [1332, 127] width 43 height 17
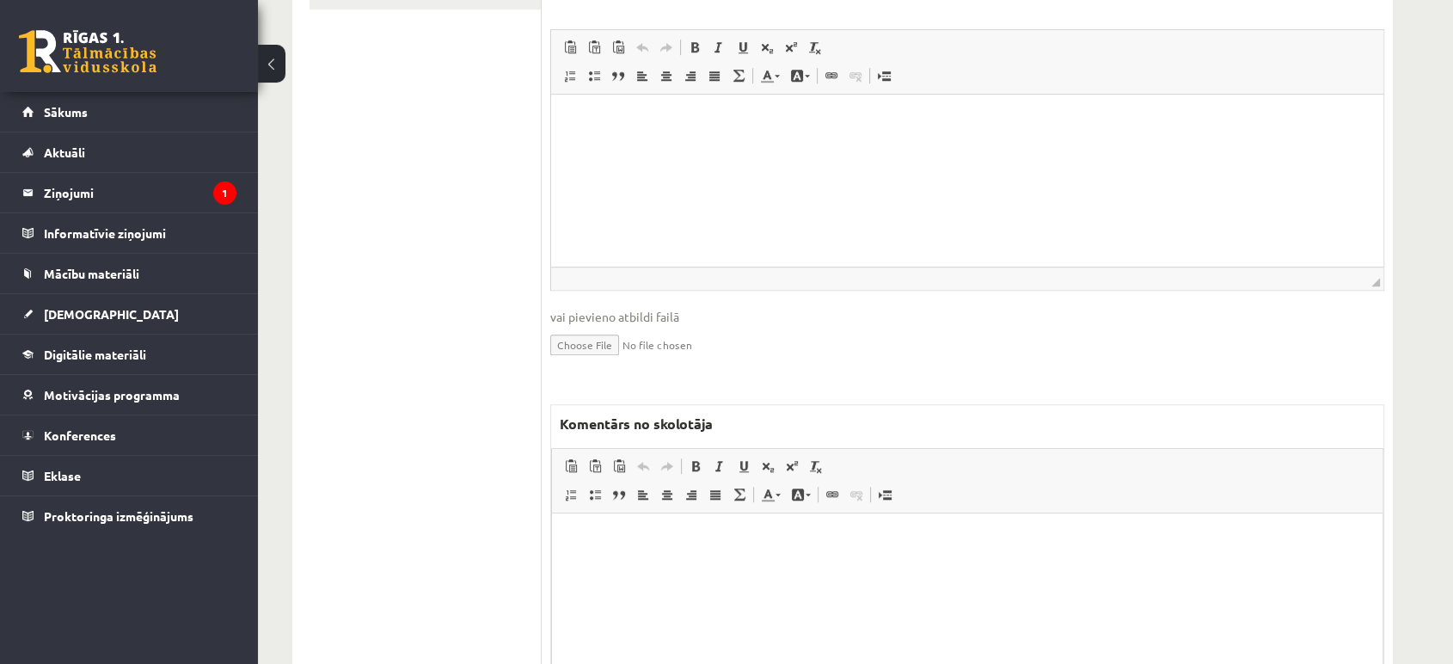
scroll to position [1317, 0]
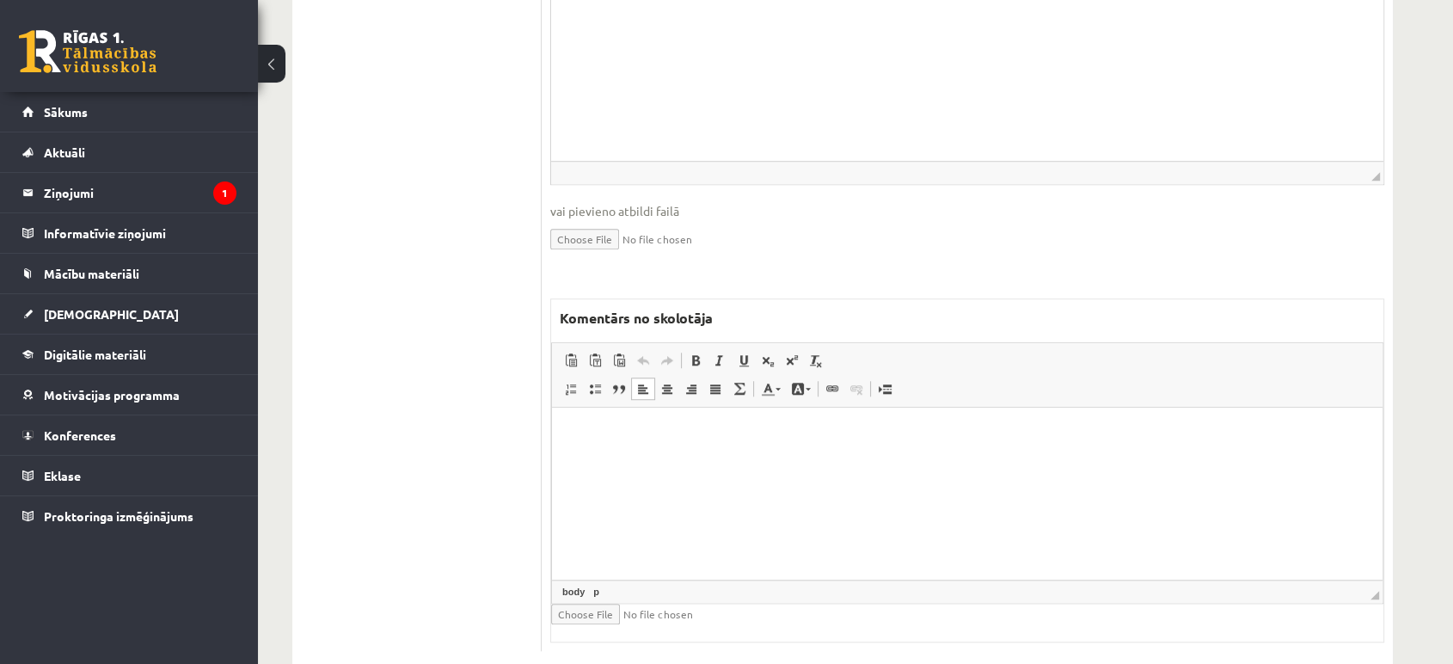
click at [1060, 460] on html at bounding box center [967, 434] width 831 height 52
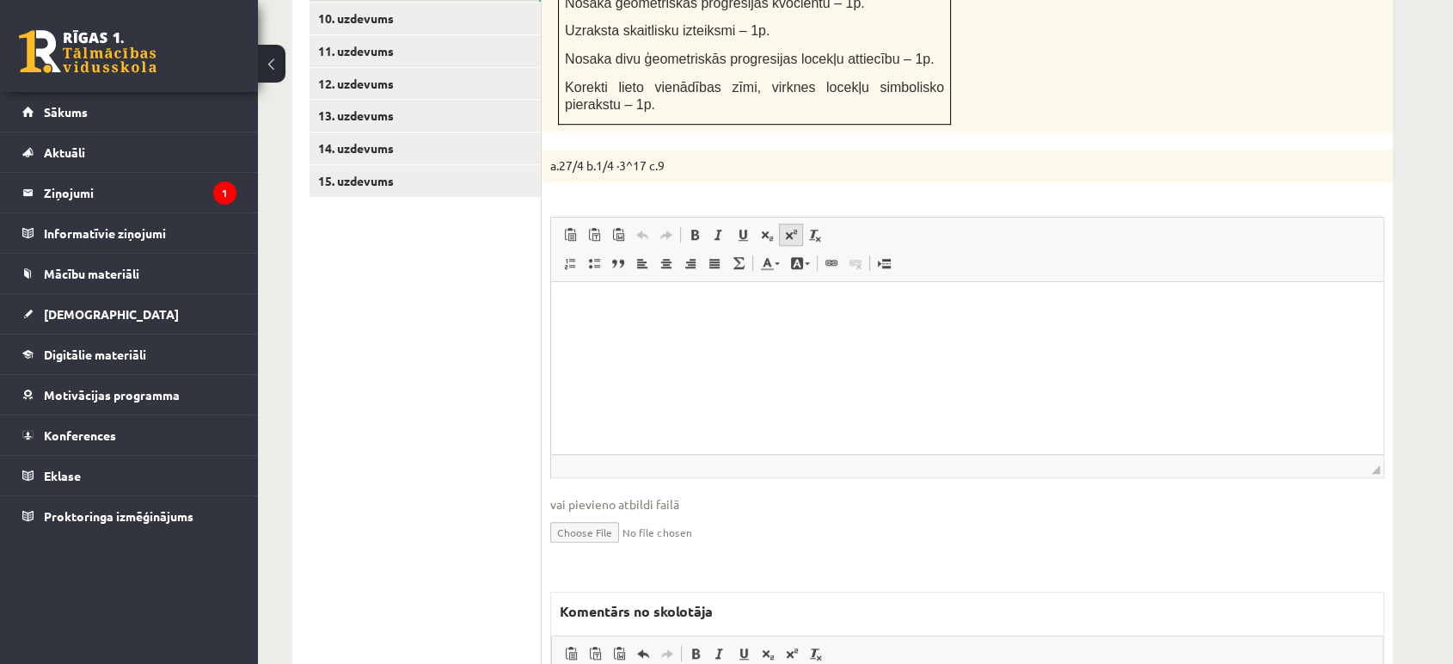
scroll to position [935, 0]
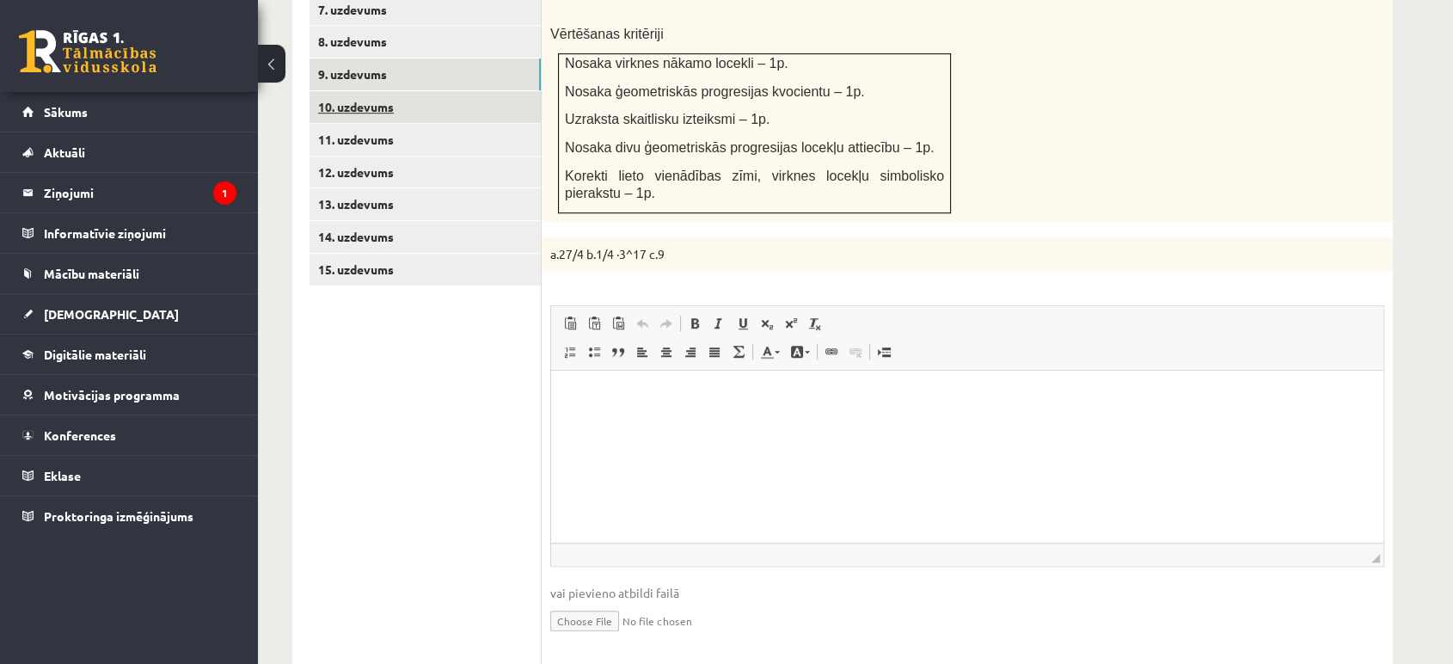
click at [523, 91] on link "10. uzdevums" at bounding box center [425, 107] width 231 height 32
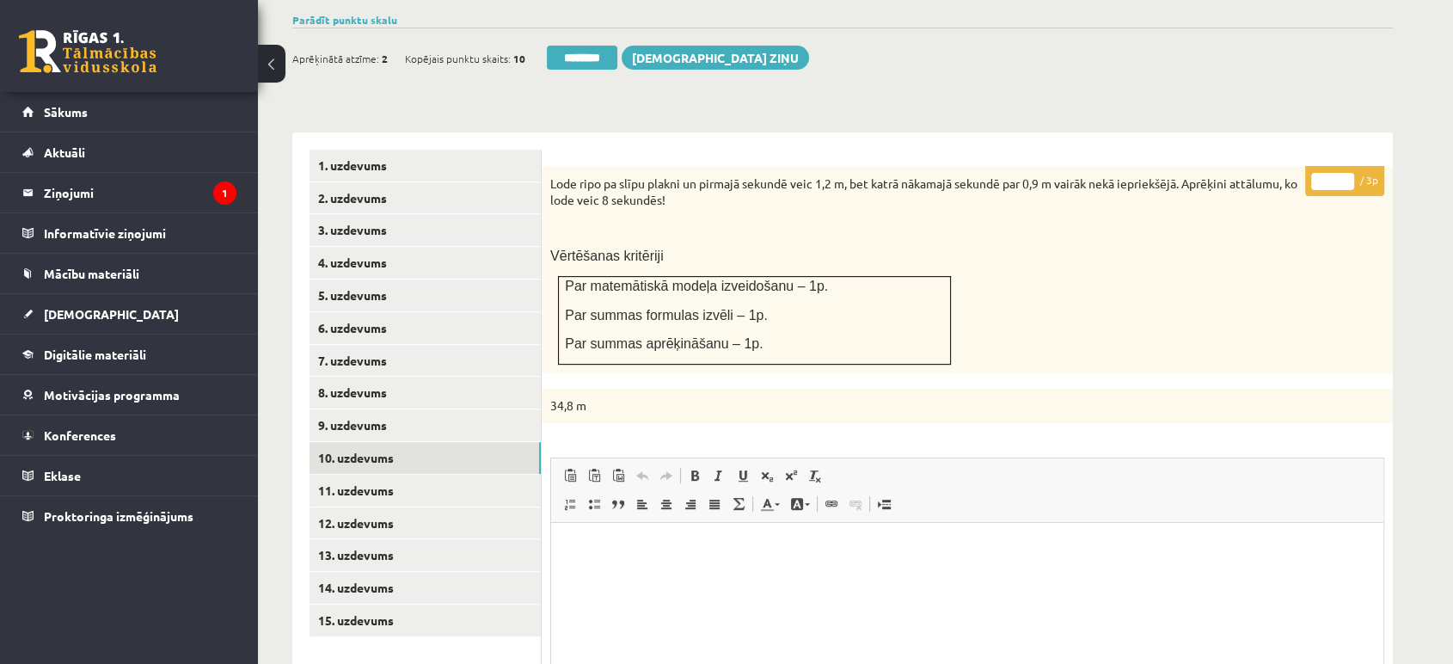
scroll to position [0, 0]
drag, startPoint x: 1206, startPoint y: 255, endPoint x: 1103, endPoint y: 408, distance: 183.9
click at [1206, 255] on div "Lode ripo pa slīpu plakni un pirmajā sekundē veic 1,2 m, bet katrā nākamajā sek…" at bounding box center [967, 270] width 851 height 206
click at [1260, 389] on p "34,8 m" at bounding box center [967, 406] width 851 height 34
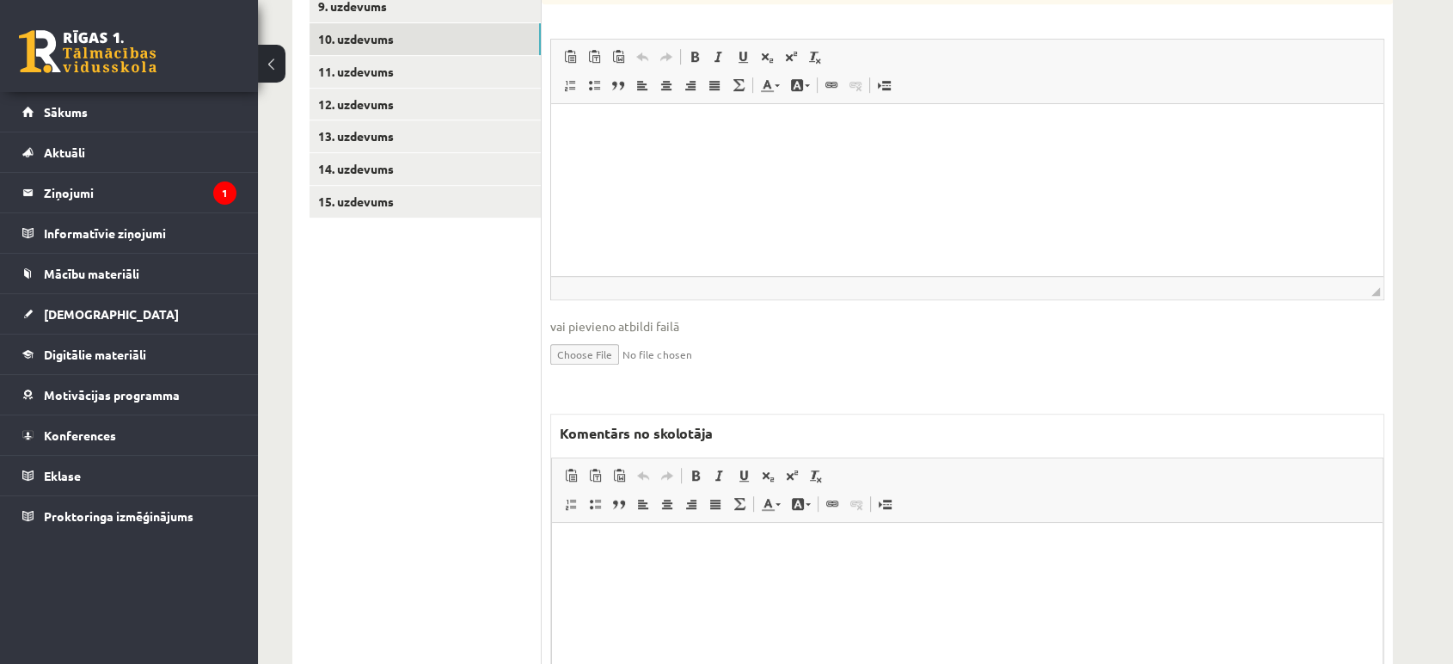
scroll to position [1119, 0]
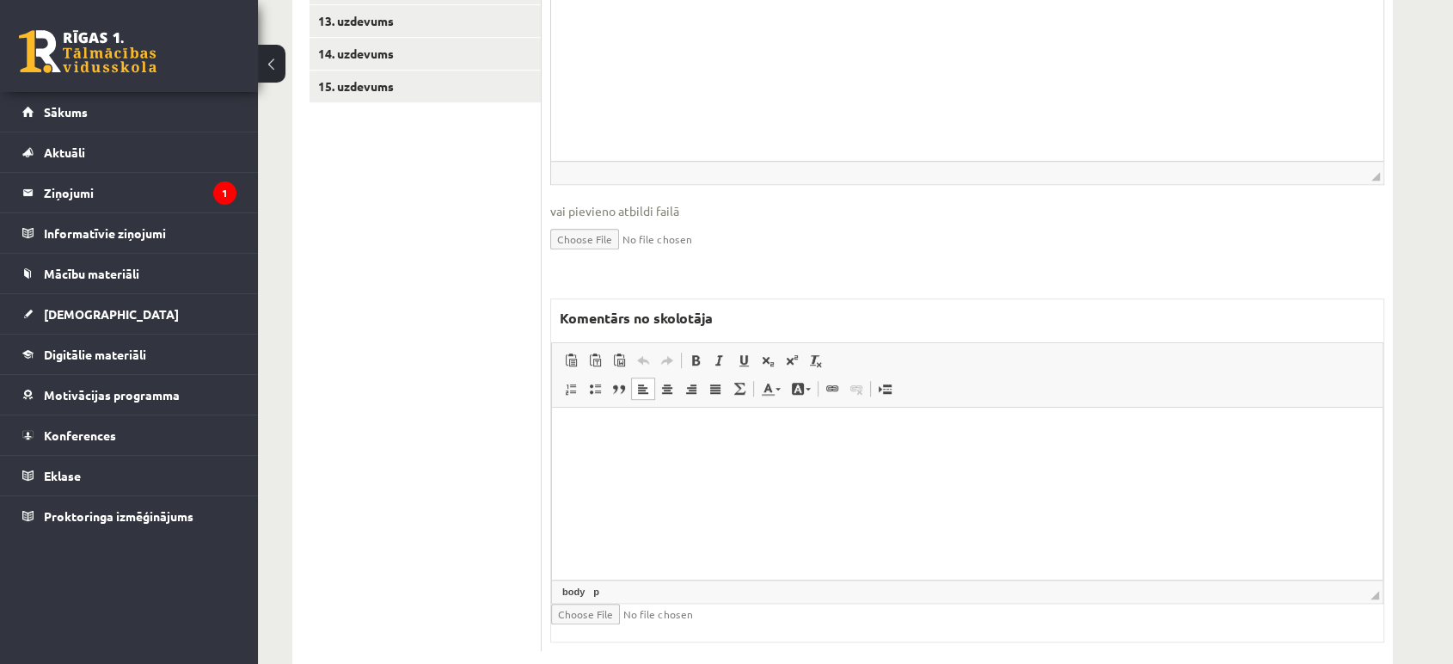
click at [805, 460] on html at bounding box center [967, 434] width 831 height 52
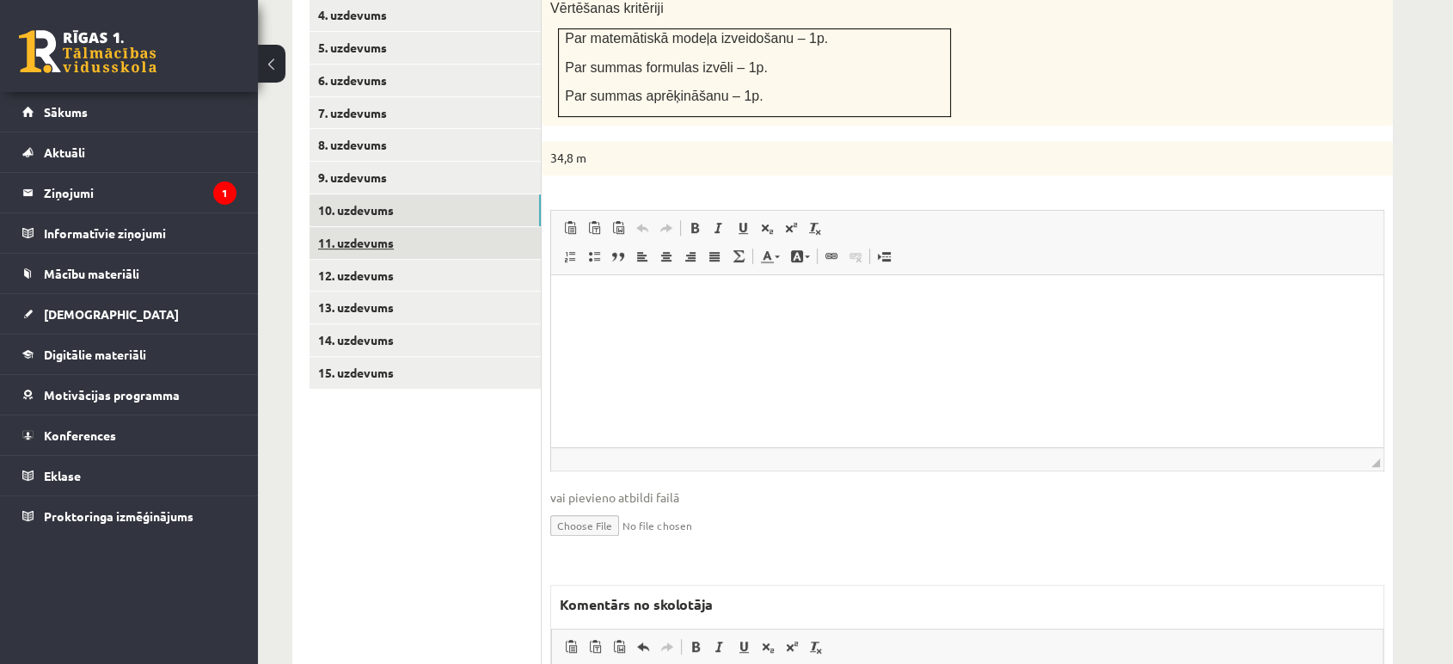
click at [513, 227] on link "11. uzdevums" at bounding box center [425, 243] width 231 height 32
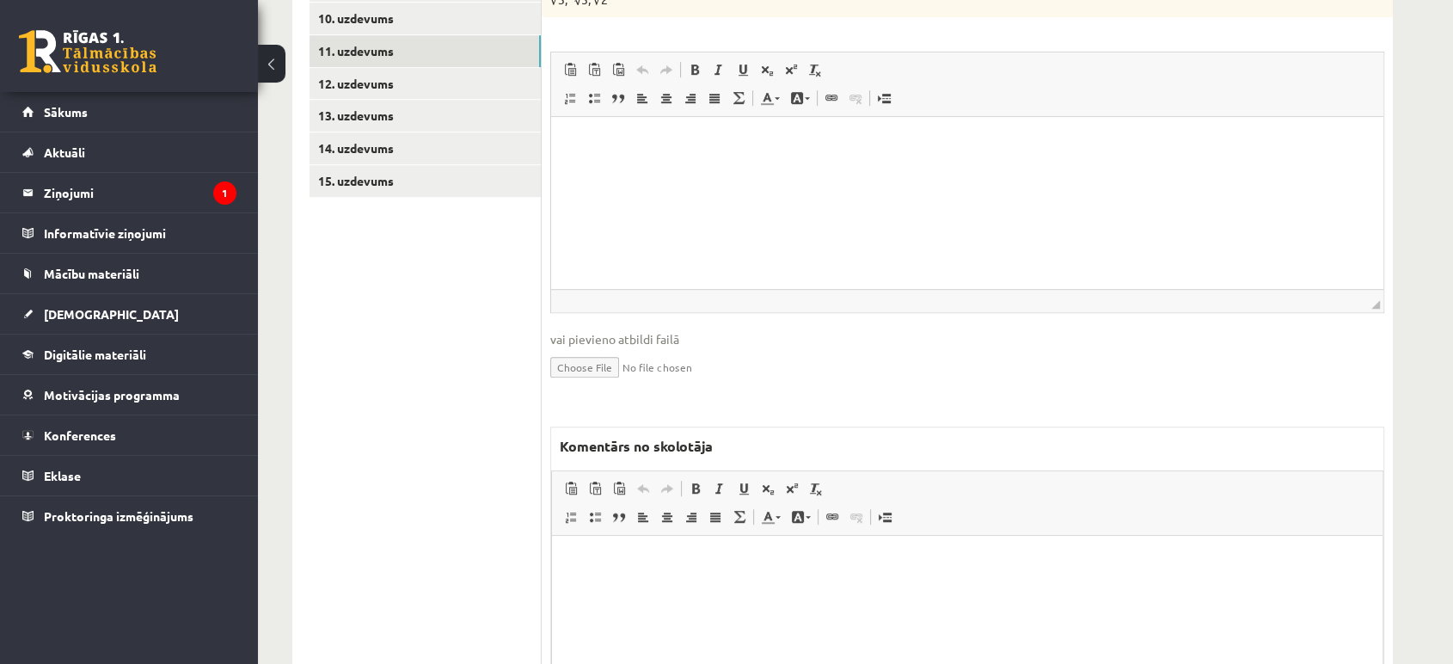
scroll to position [1150, 0]
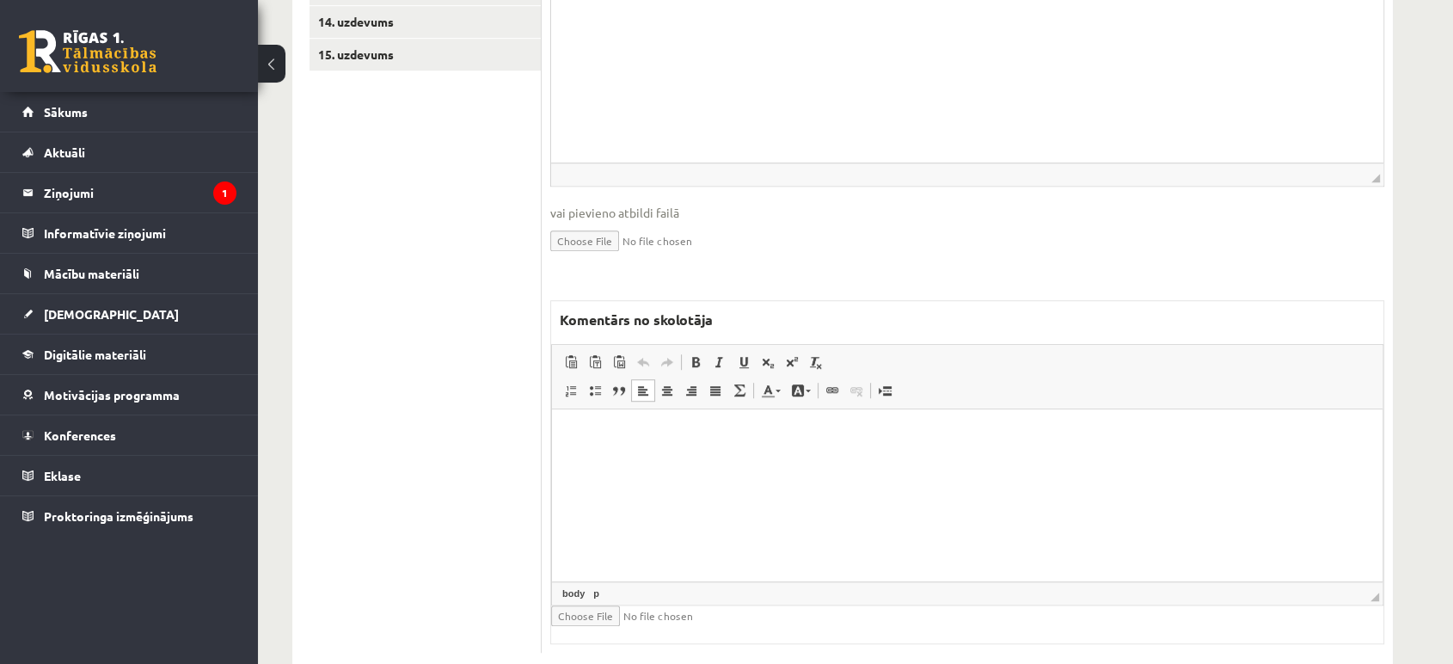
click at [664, 461] on html at bounding box center [967, 434] width 831 height 52
drag, startPoint x: 708, startPoint y: 498, endPoint x: 496, endPoint y: 463, distance: 214.3
click at [552, 461] on html "**********" at bounding box center [967, 434] width 831 height 52
copy p "**********"
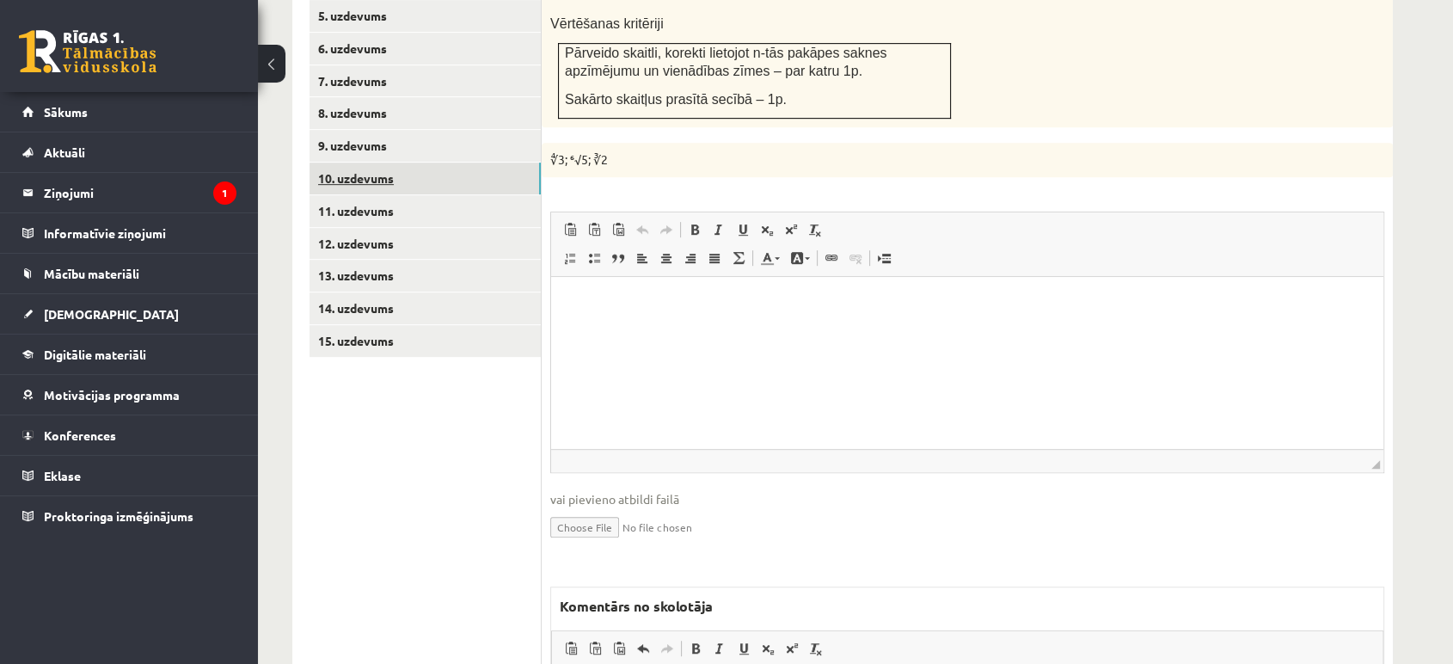
click at [449, 162] on link "10. uzdevums" at bounding box center [425, 178] width 231 height 32
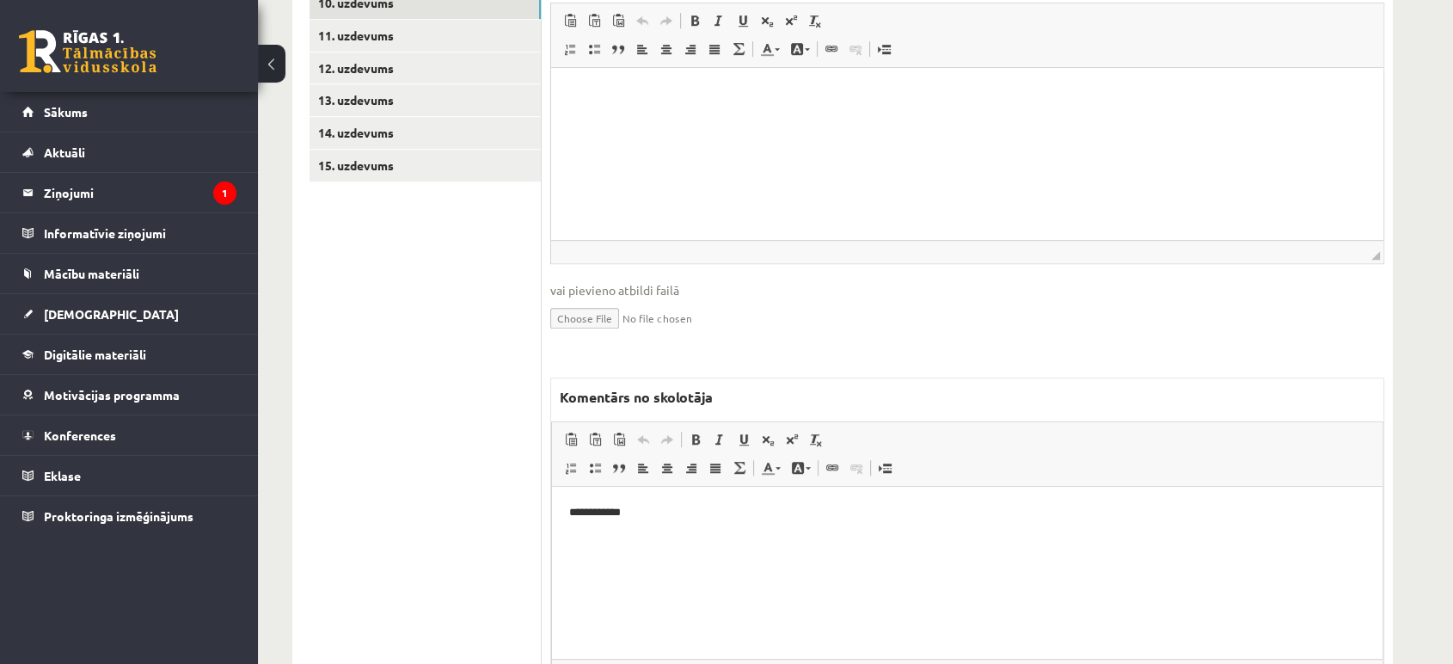
scroll to position [1119, 0]
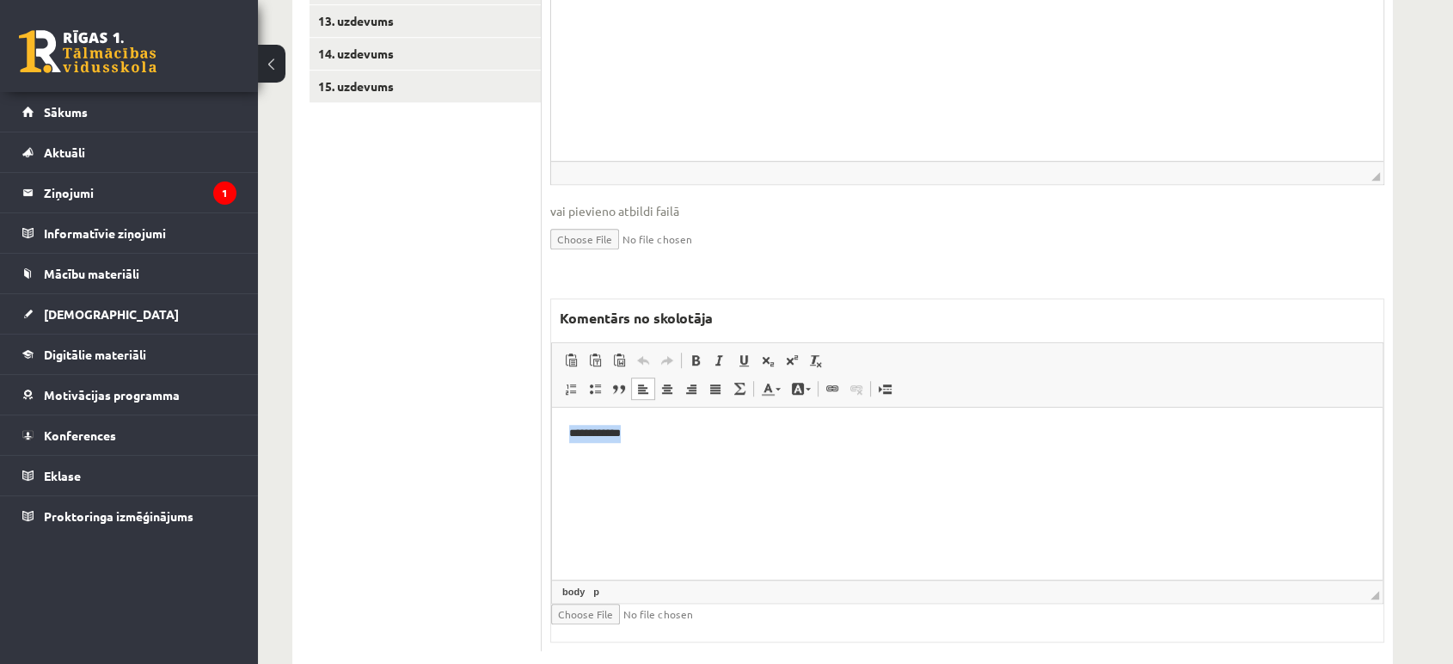
drag, startPoint x: 701, startPoint y: 468, endPoint x: 449, endPoint y: 400, distance: 260.9
click at [552, 408] on html "**********" at bounding box center [967, 434] width 831 height 52
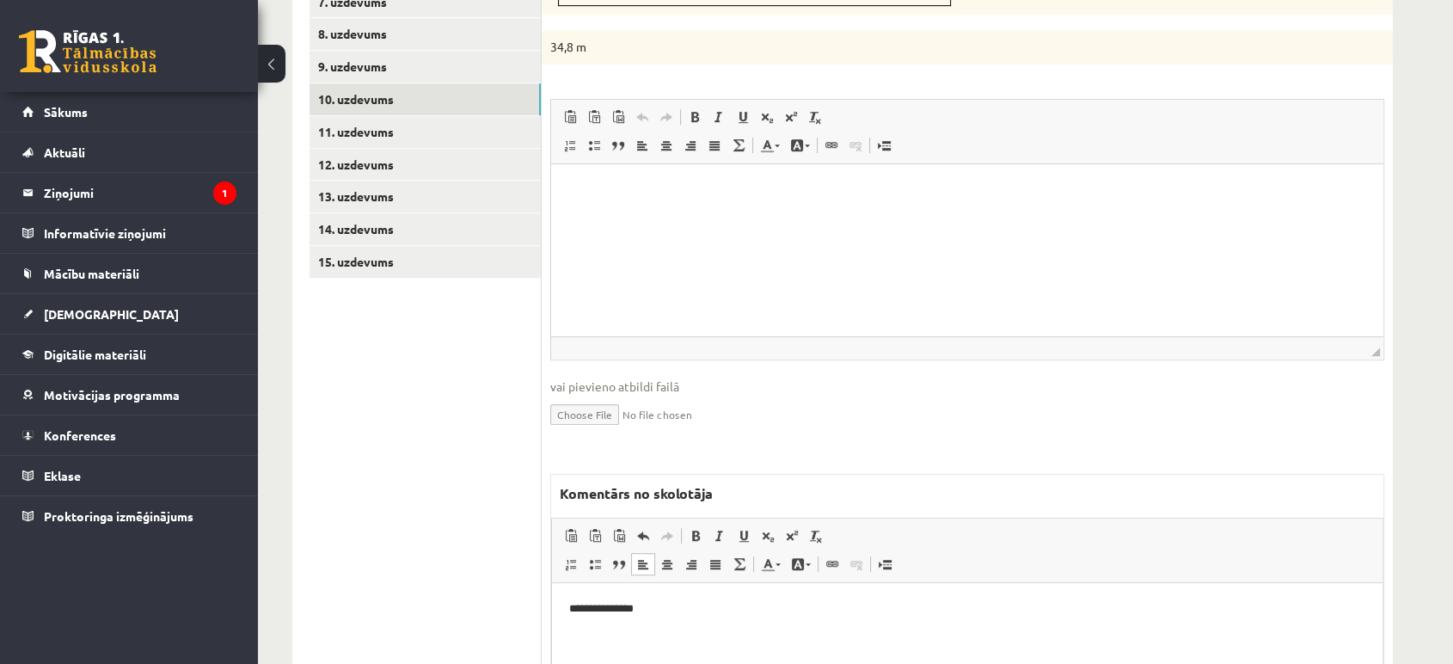
scroll to position [736, 0]
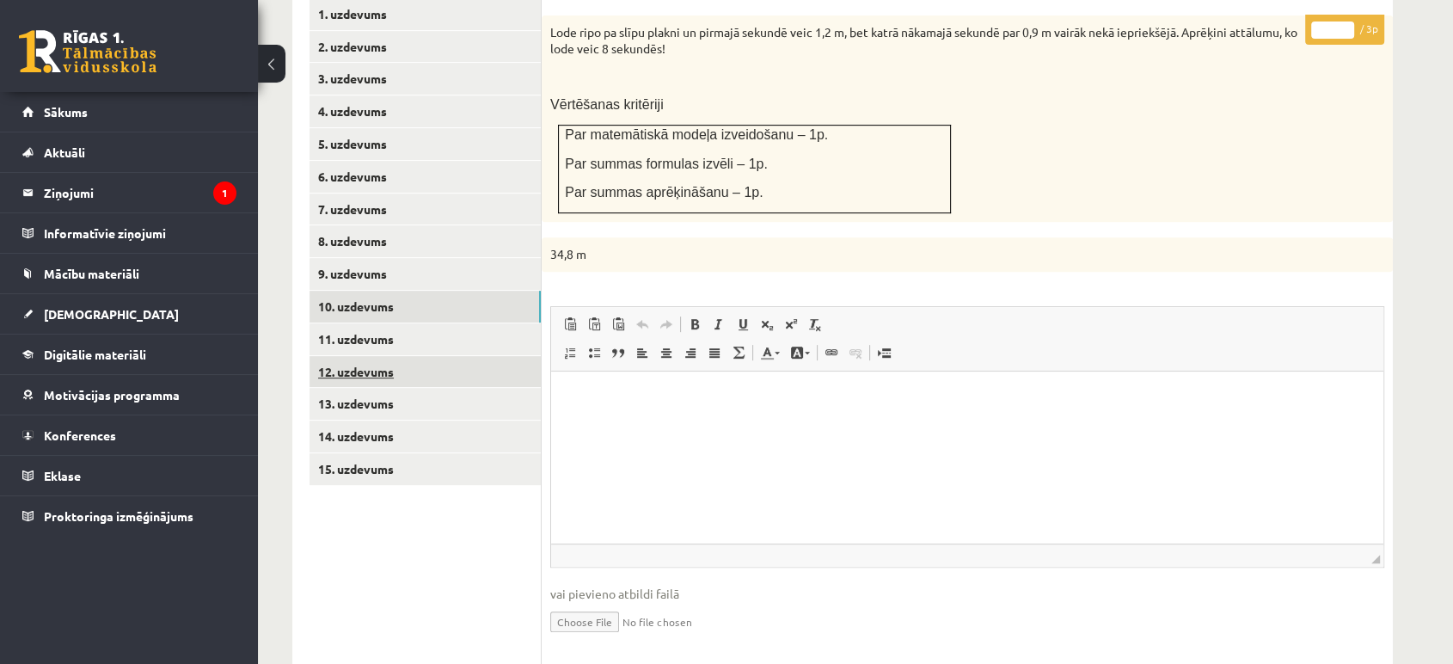
click at [431, 356] on link "12. uzdevums" at bounding box center [425, 372] width 231 height 32
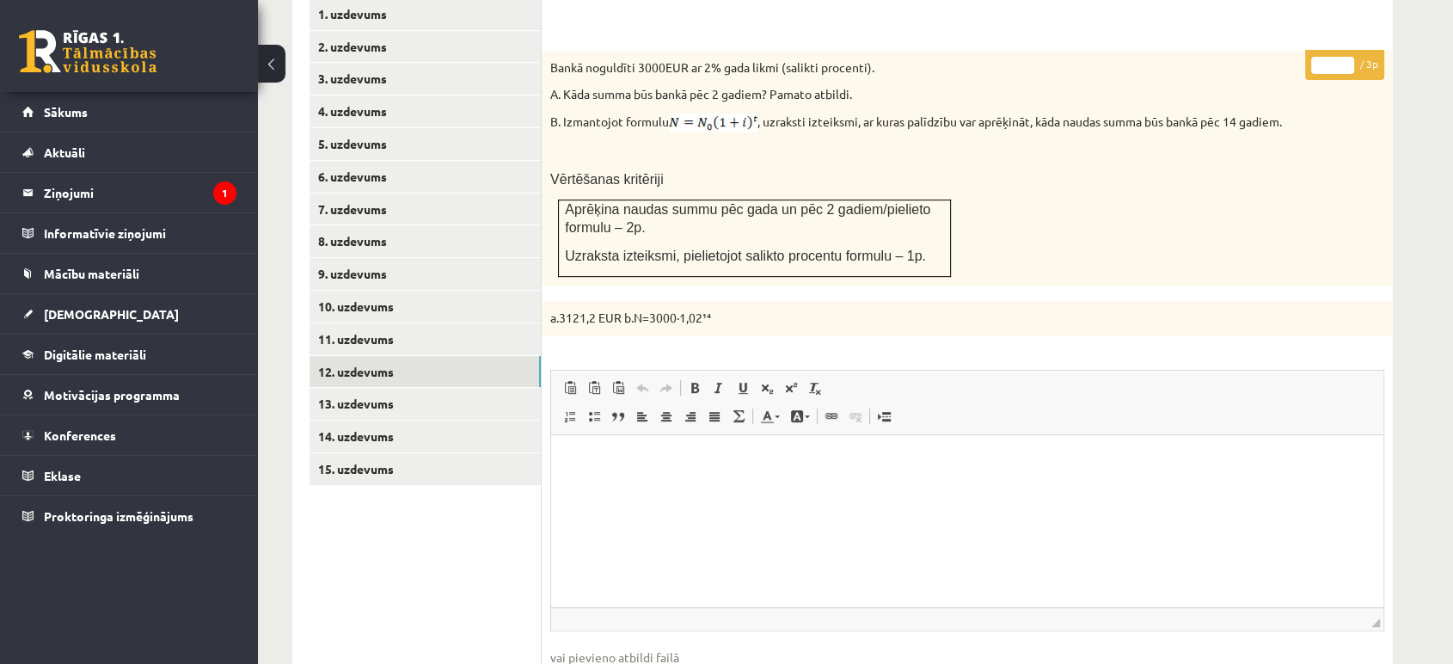
scroll to position [0, 0]
type input "*"
click at [1346, 57] on input "*" at bounding box center [1332, 65] width 43 height 17
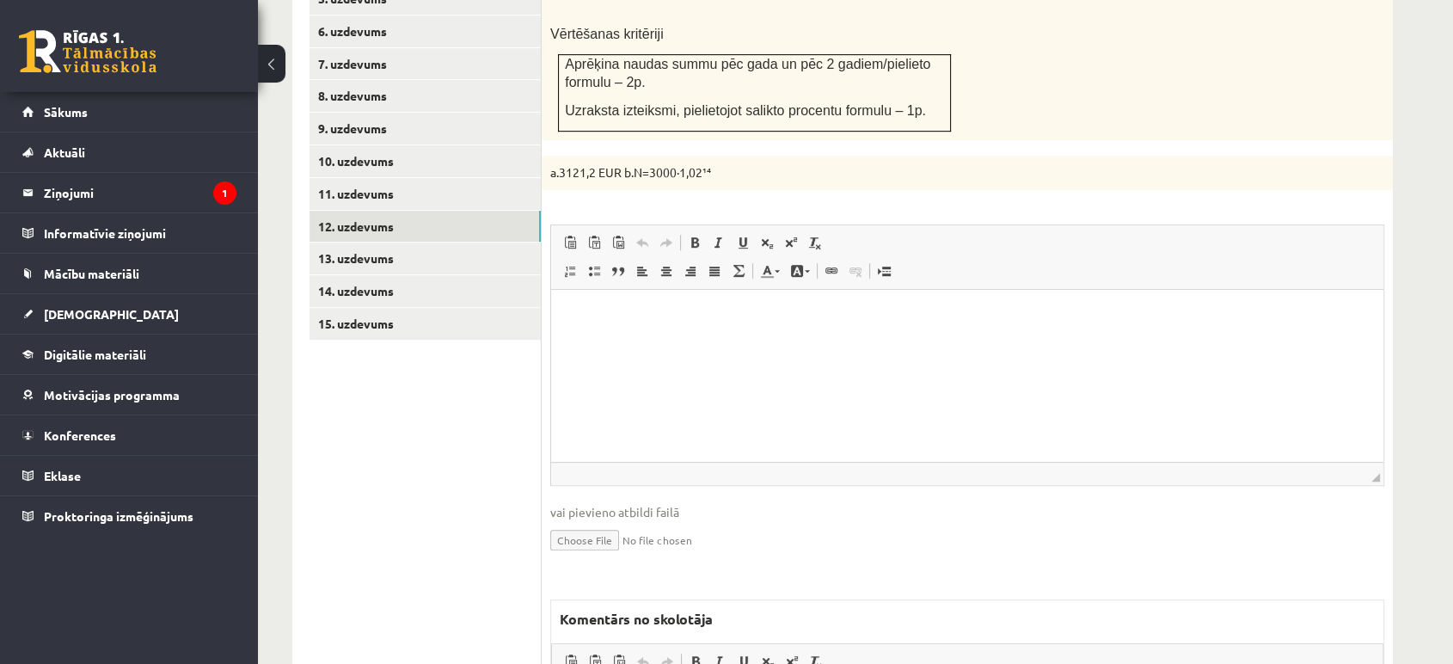
scroll to position [1119, 0]
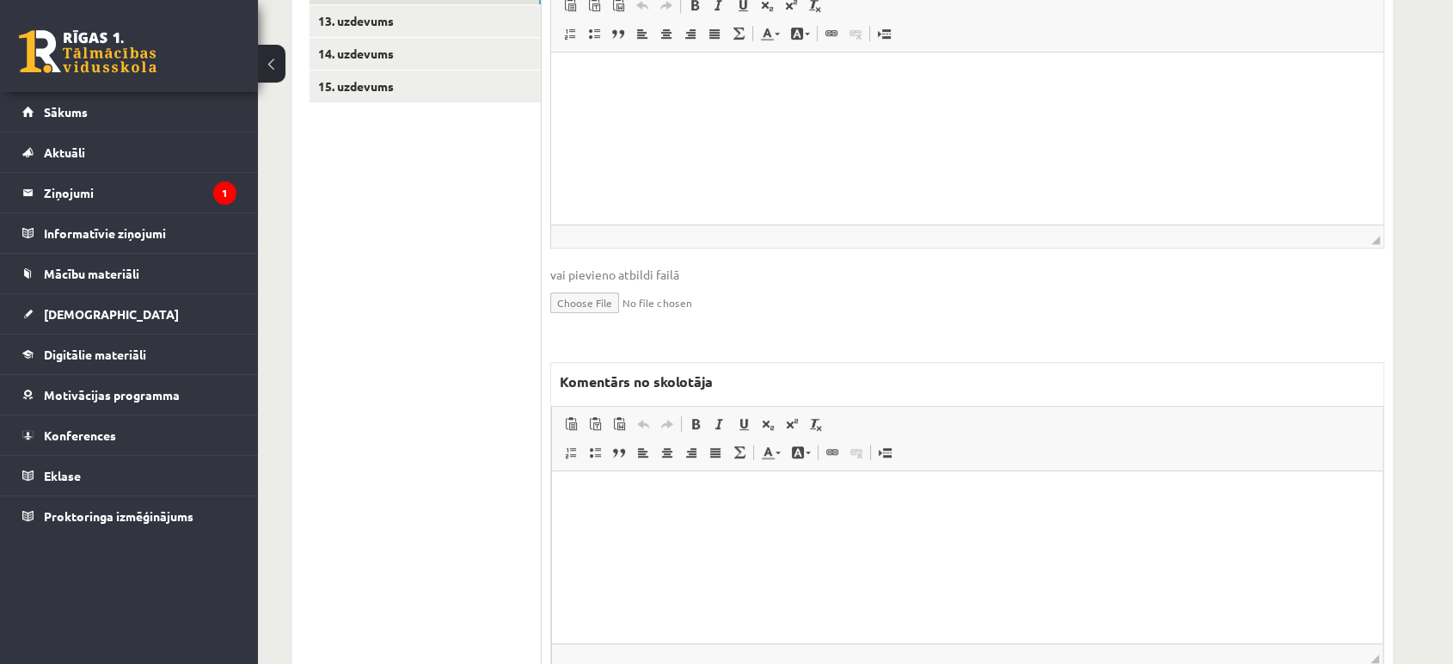
click at [751, 524] on html at bounding box center [967, 497] width 831 height 52
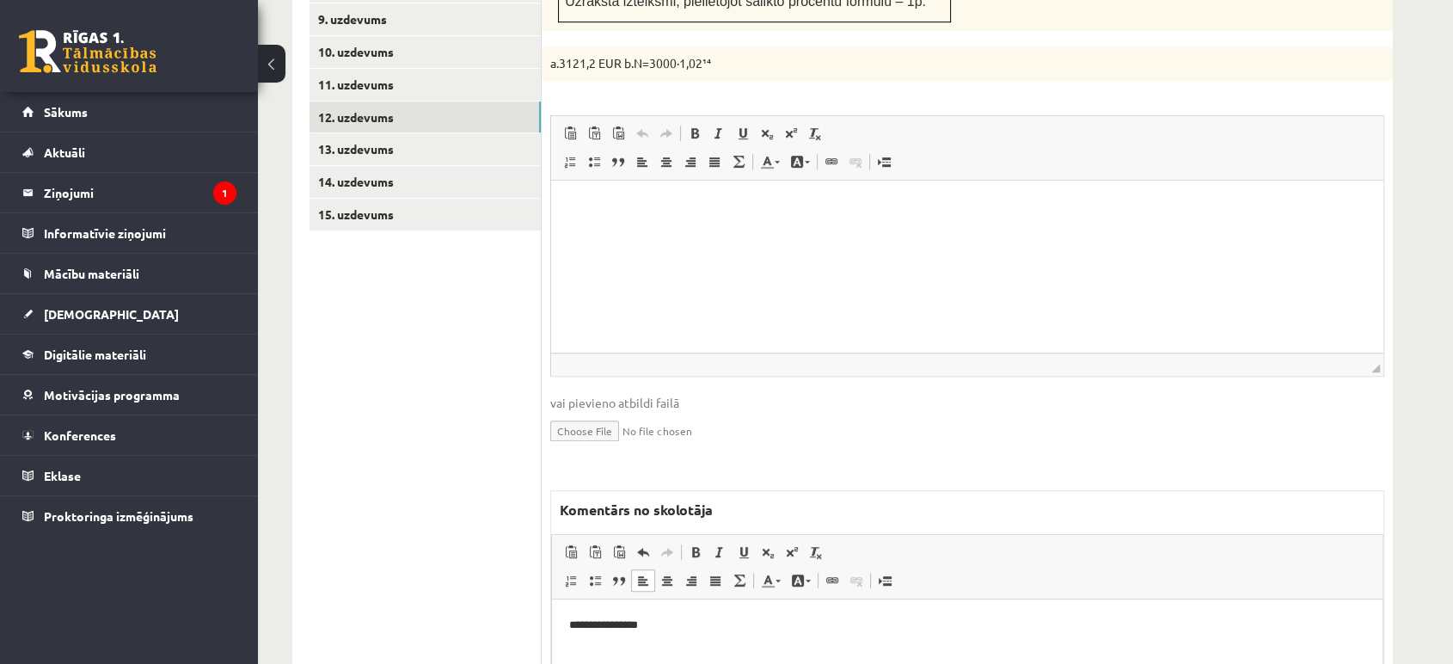
scroll to position [832, 0]
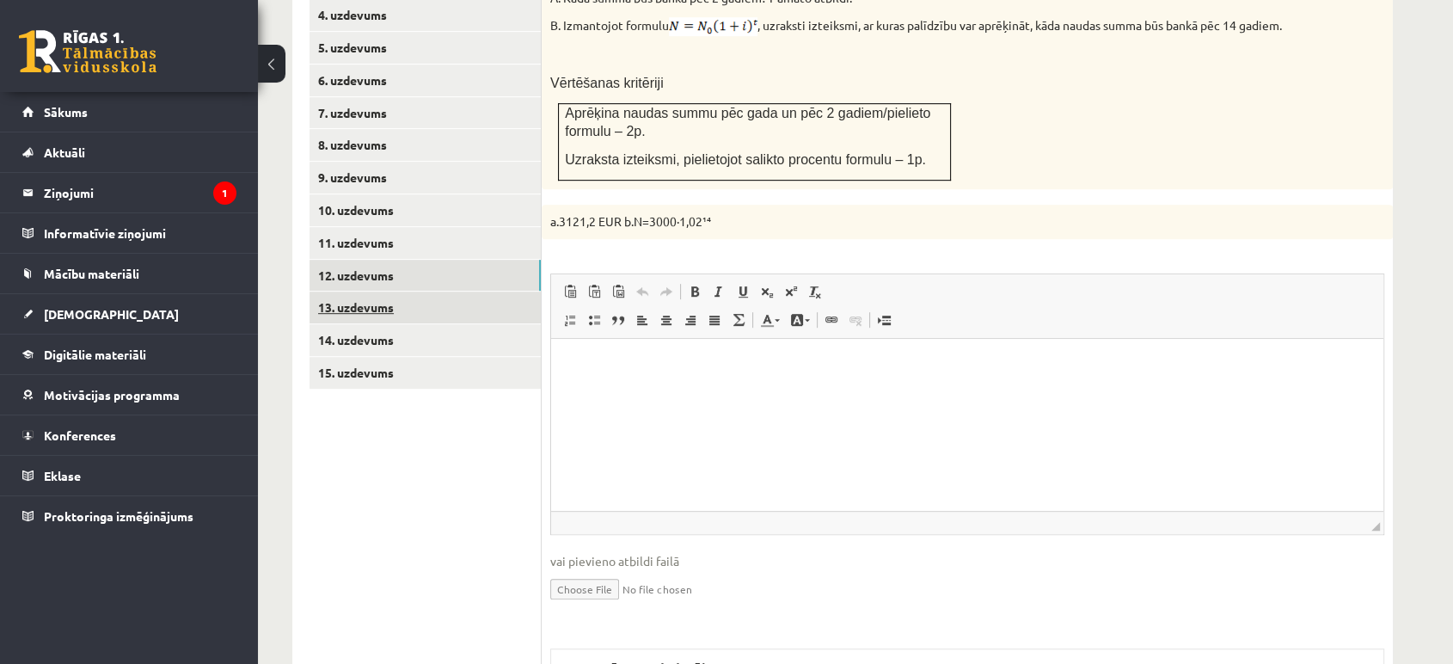
click at [486, 291] on link "13. uzdevums" at bounding box center [425, 307] width 231 height 32
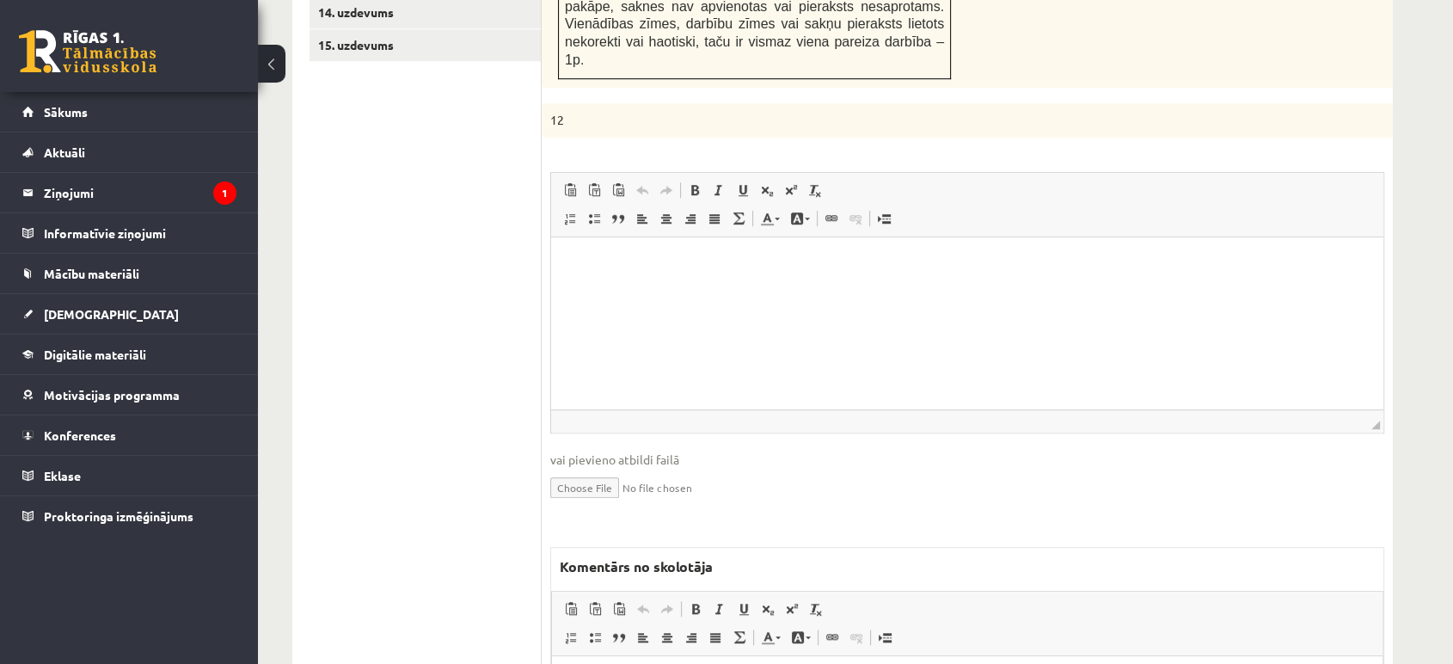
scroll to position [1007, 0]
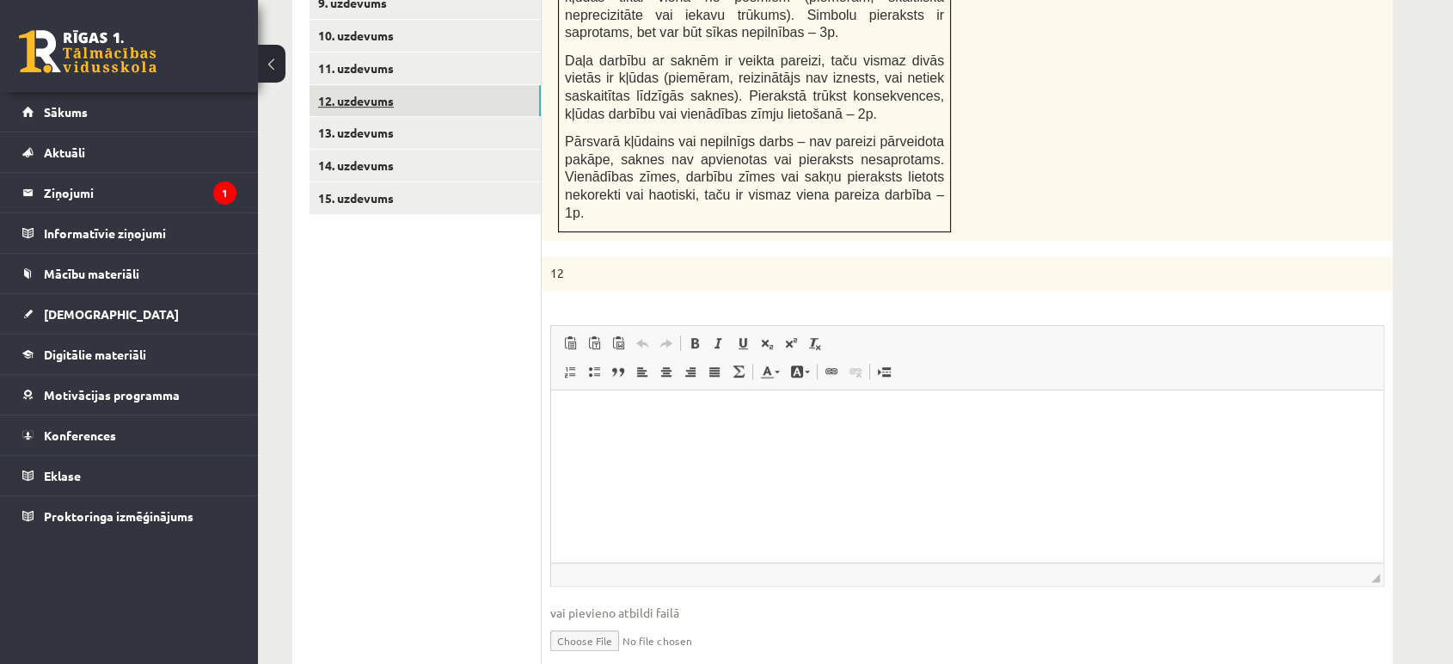
click at [483, 85] on link "12. uzdevums" at bounding box center [425, 101] width 231 height 32
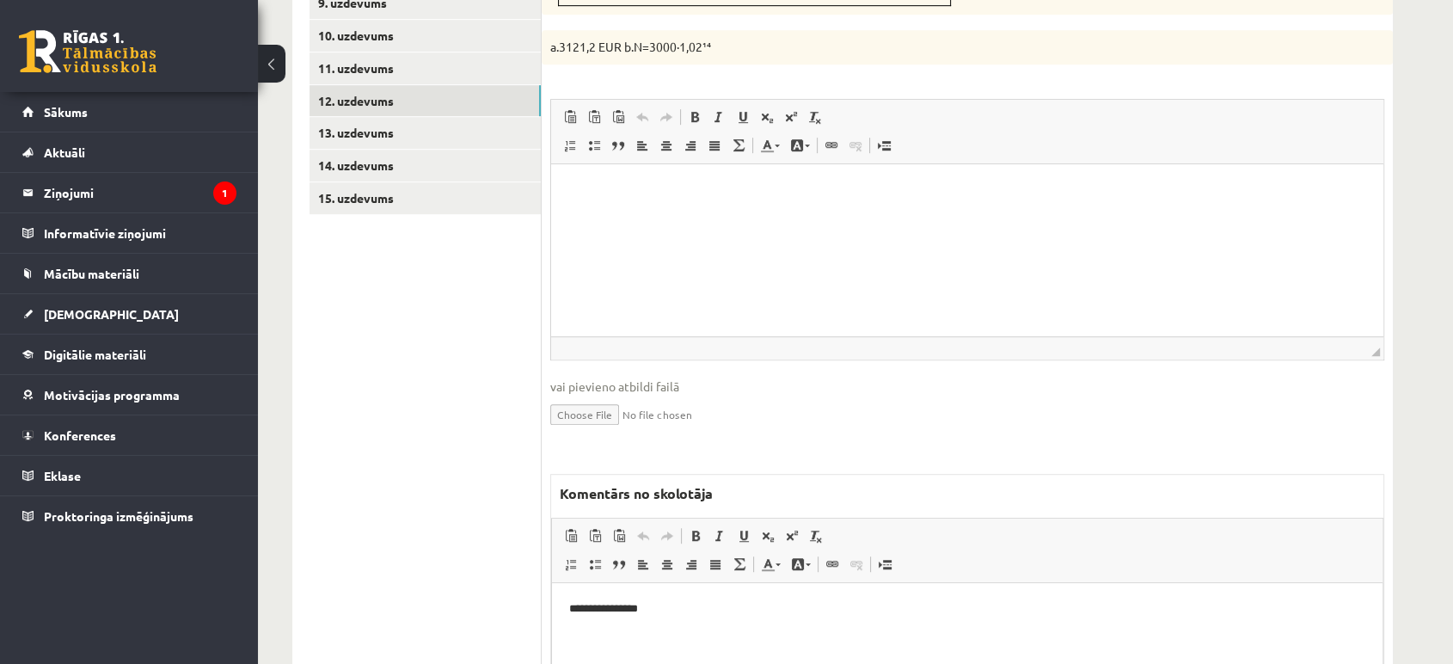
scroll to position [1182, 0]
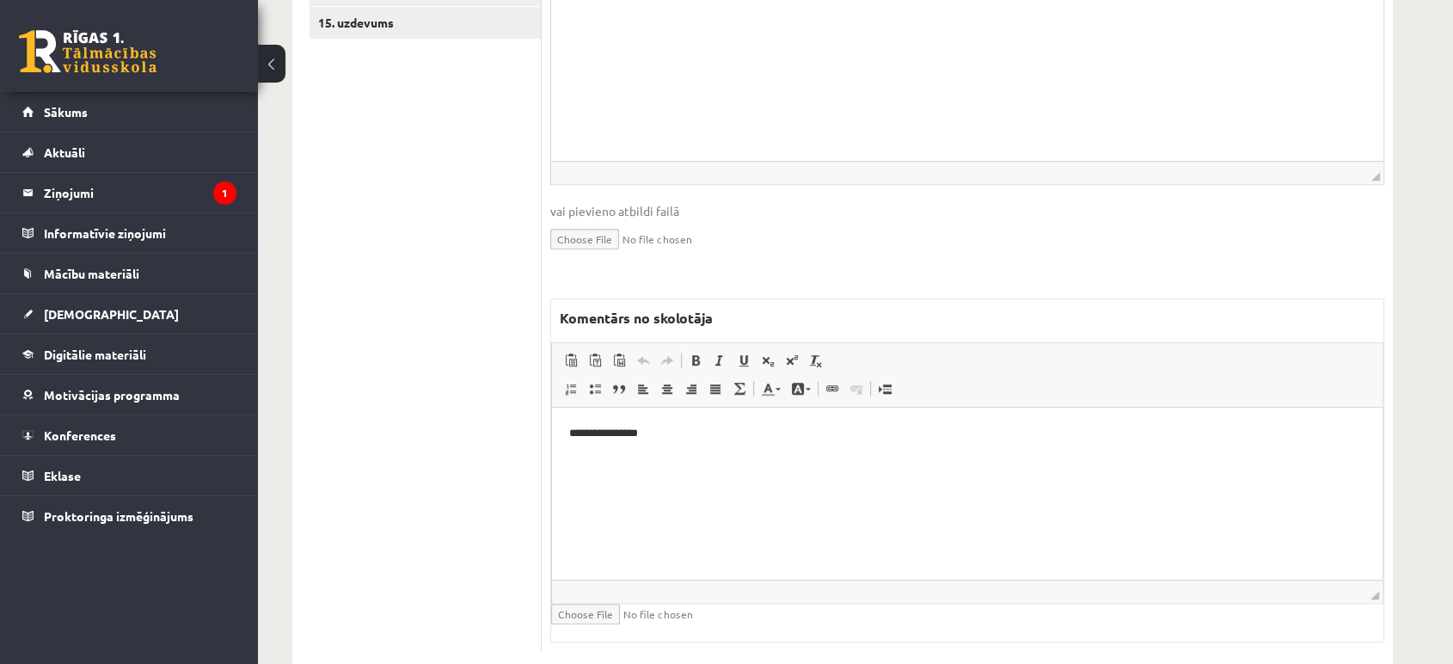
drag, startPoint x: 791, startPoint y: 461, endPoint x: 790, endPoint y: 451, distance: 9.5
click at [791, 458] on p "Bagātinātā teksta redaktors, wiswyg-editor-47024930481720-1757053097-795" at bounding box center [967, 463] width 796 height 18
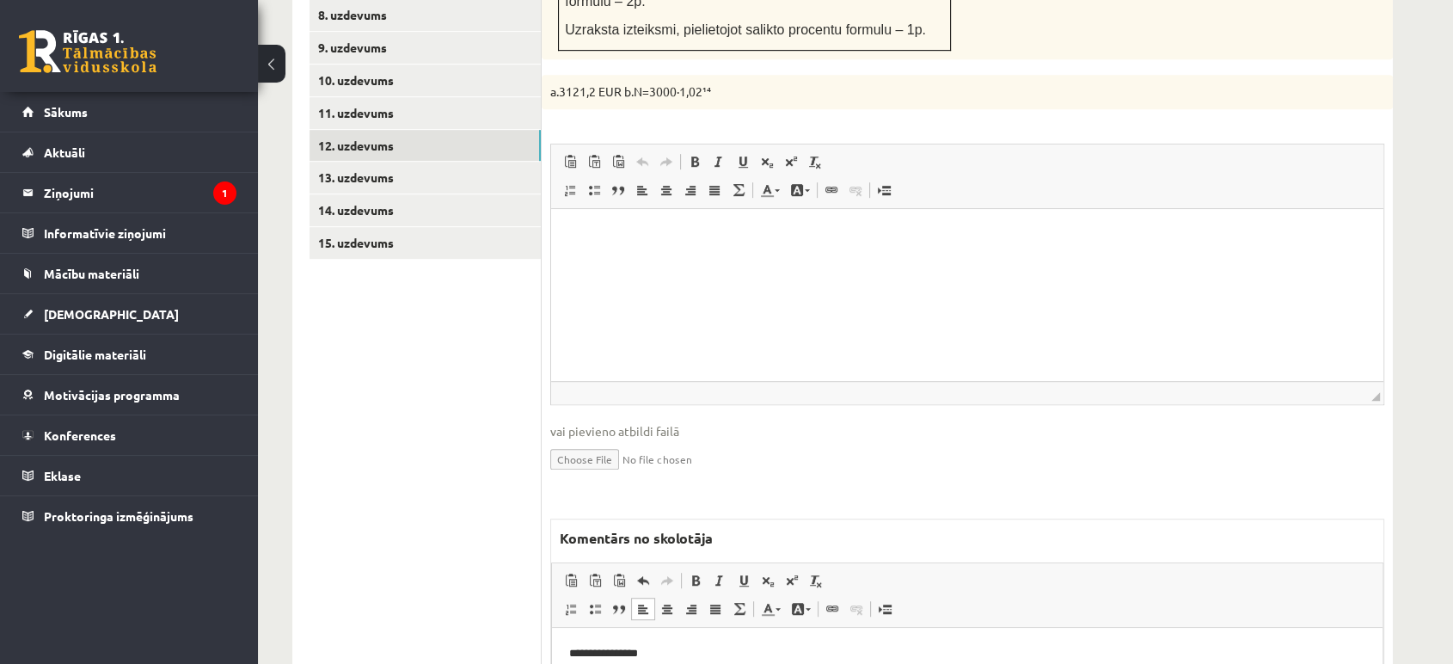
scroll to position [800, 0]
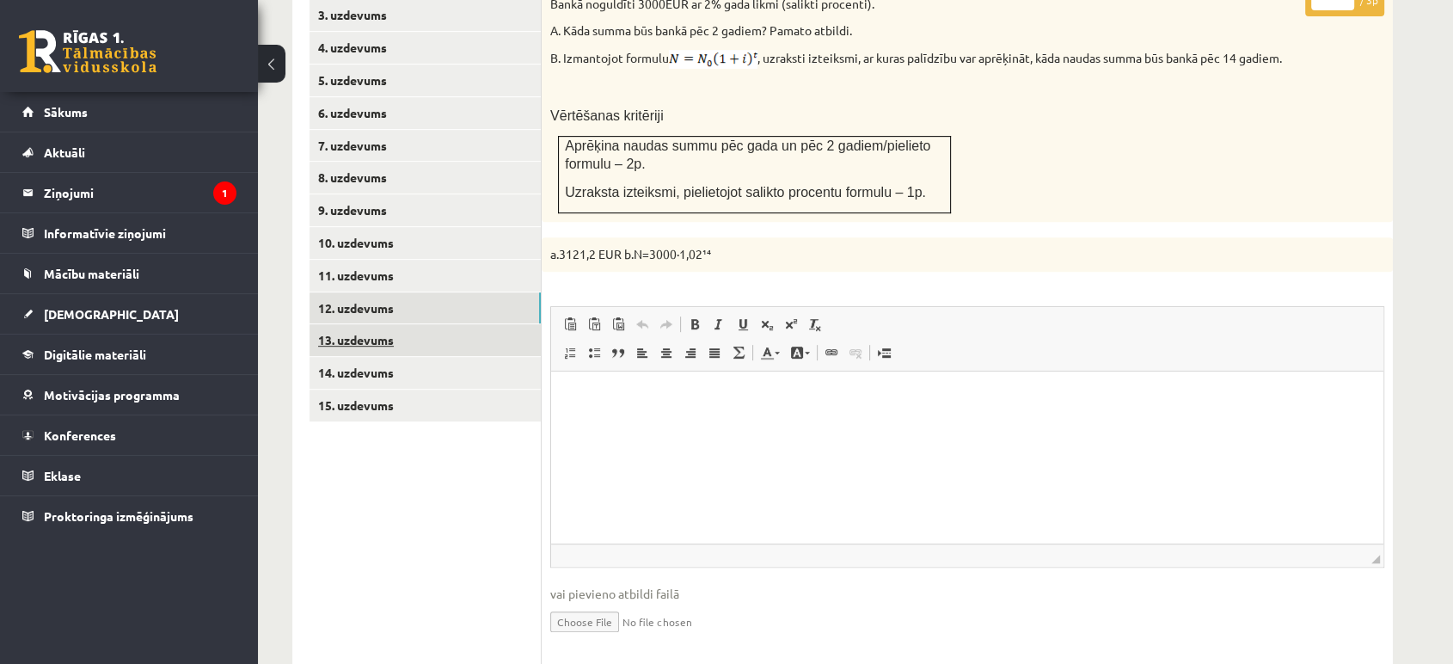
click at [500, 324] on link "13. uzdevums" at bounding box center [425, 340] width 231 height 32
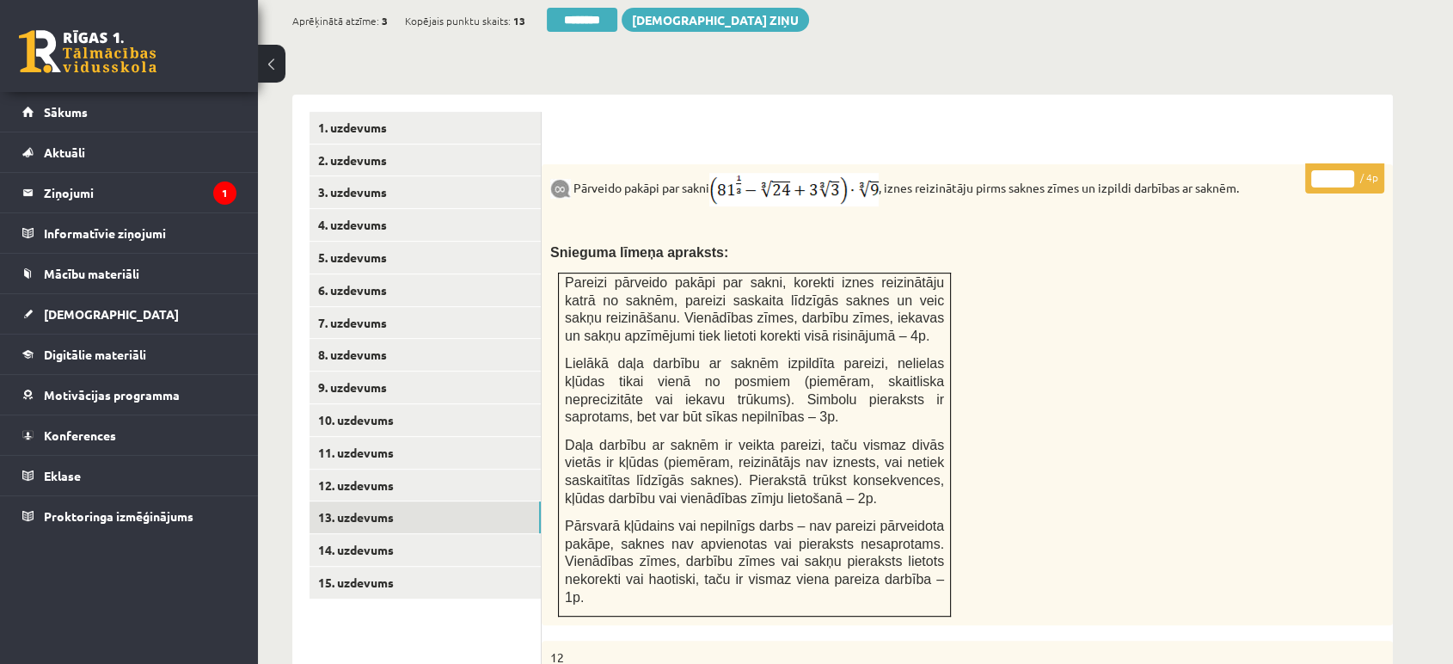
scroll to position [513, 0]
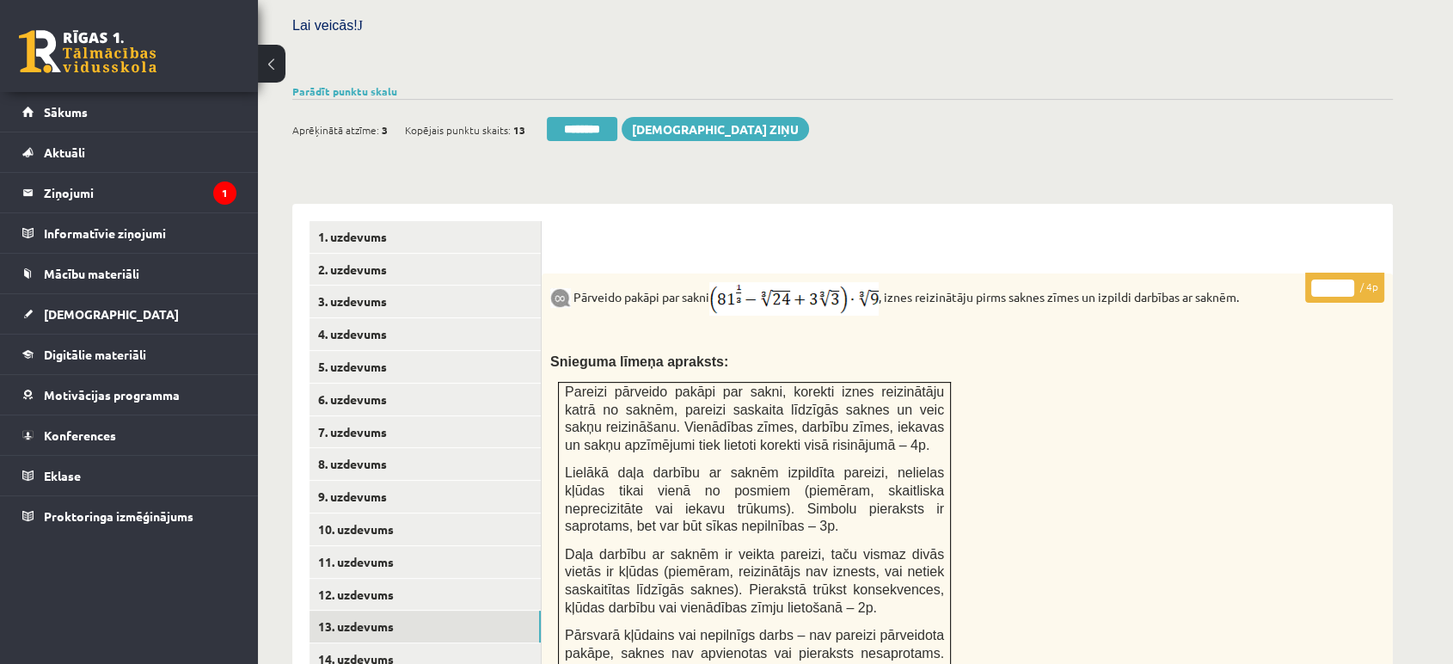
click at [1186, 486] on div "Pārveido pakāpi par sakni , iznes reizinātāju pirms saknes zīmes un izpildi dar…" at bounding box center [967, 503] width 851 height 461
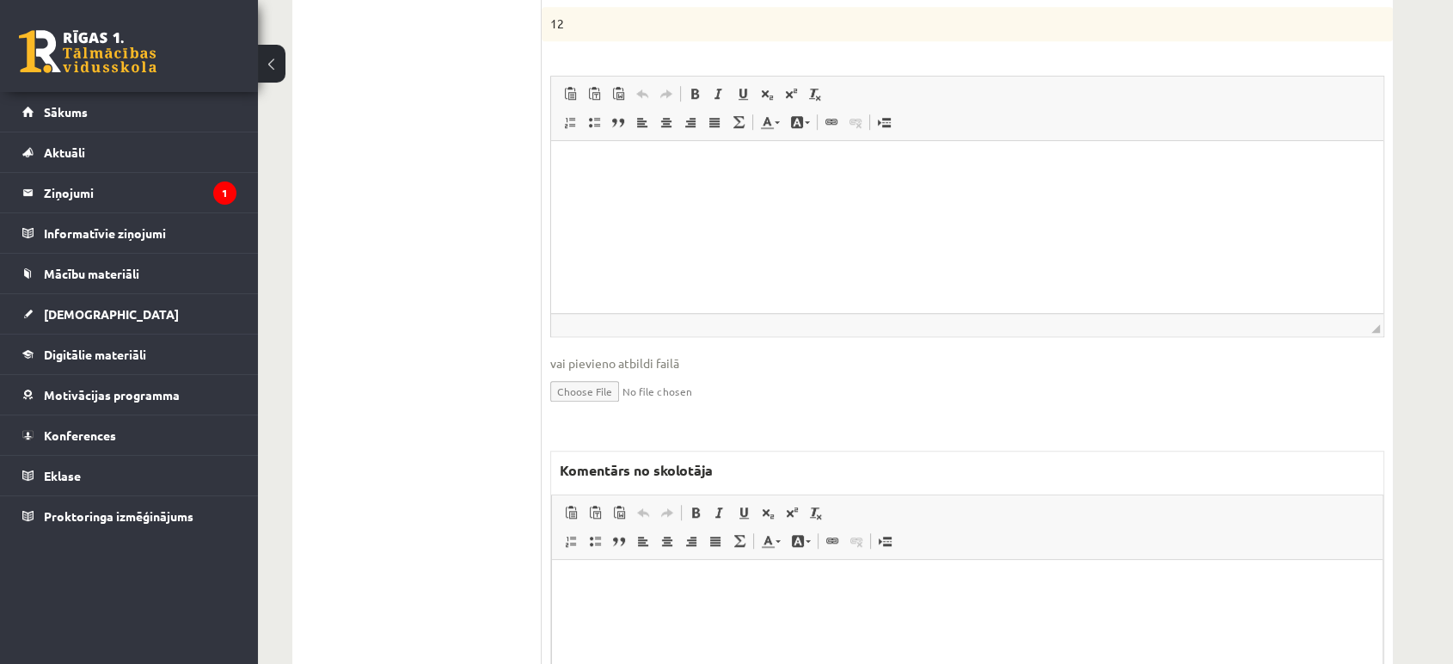
scroll to position [1373, 0]
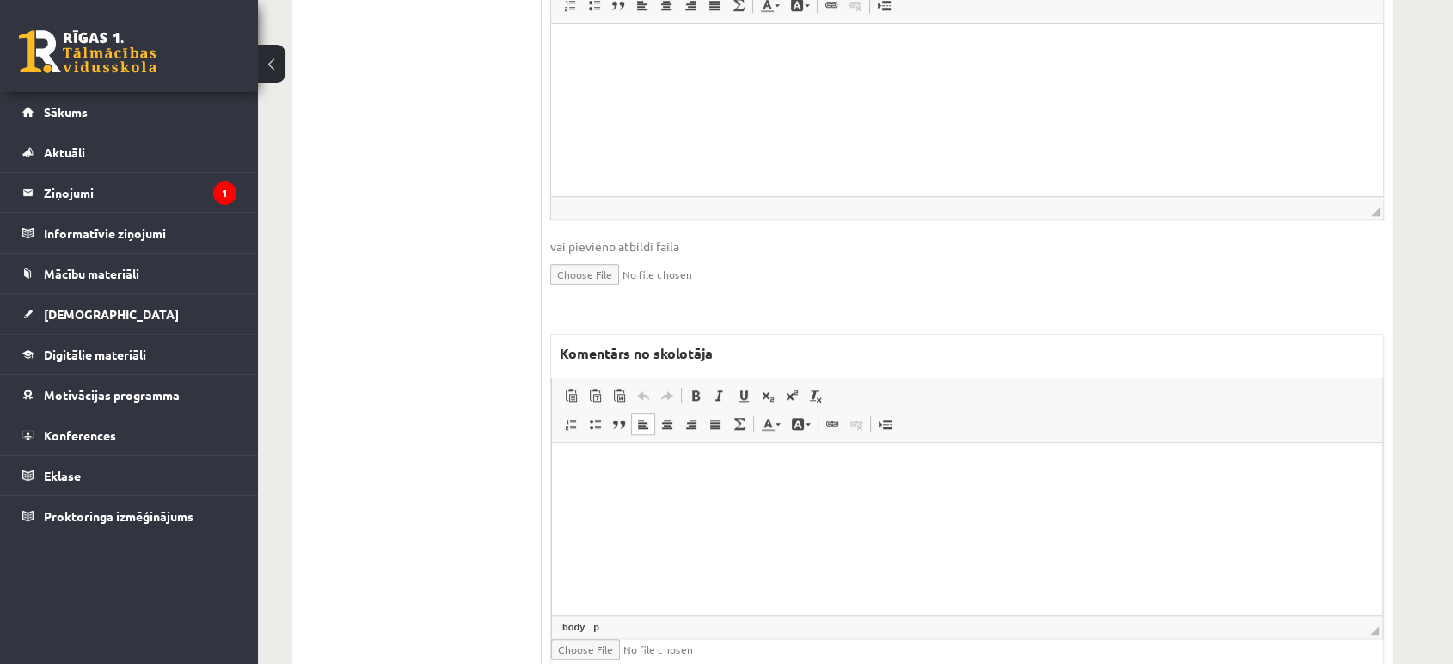
click at [795, 494] on html at bounding box center [967, 468] width 831 height 52
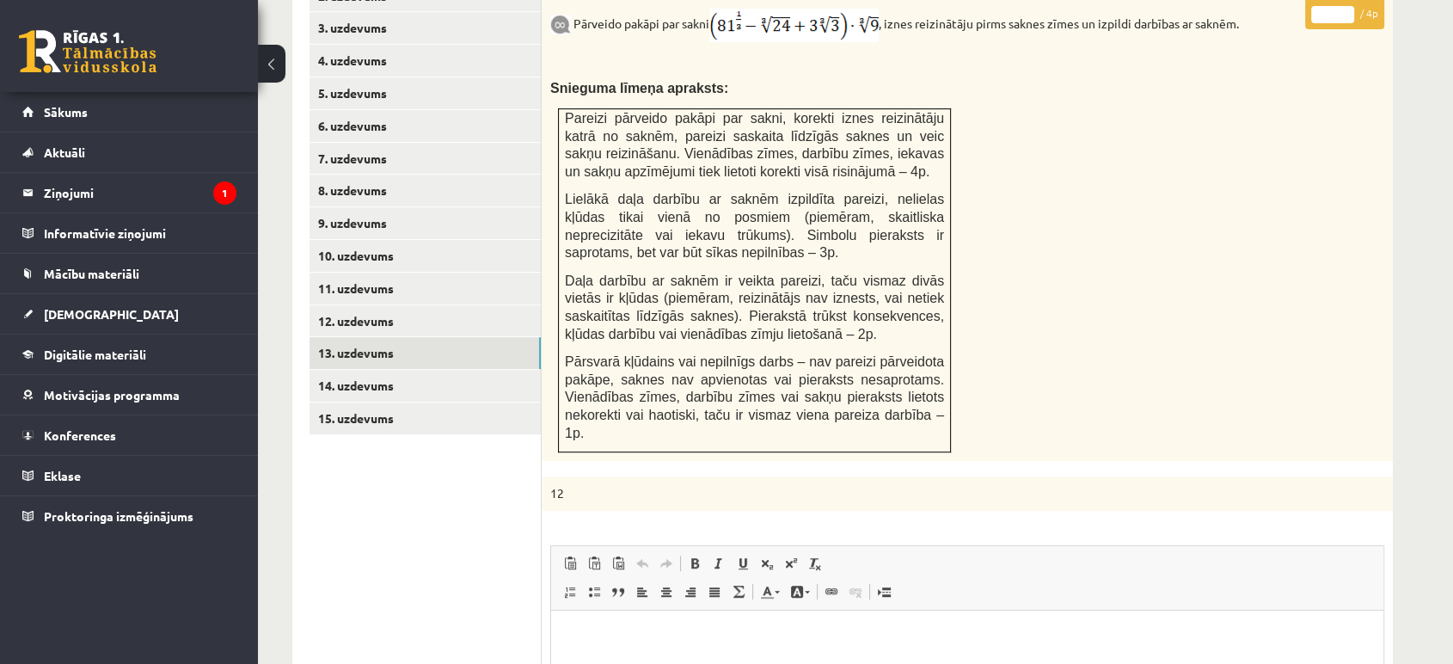
scroll to position [704, 0]
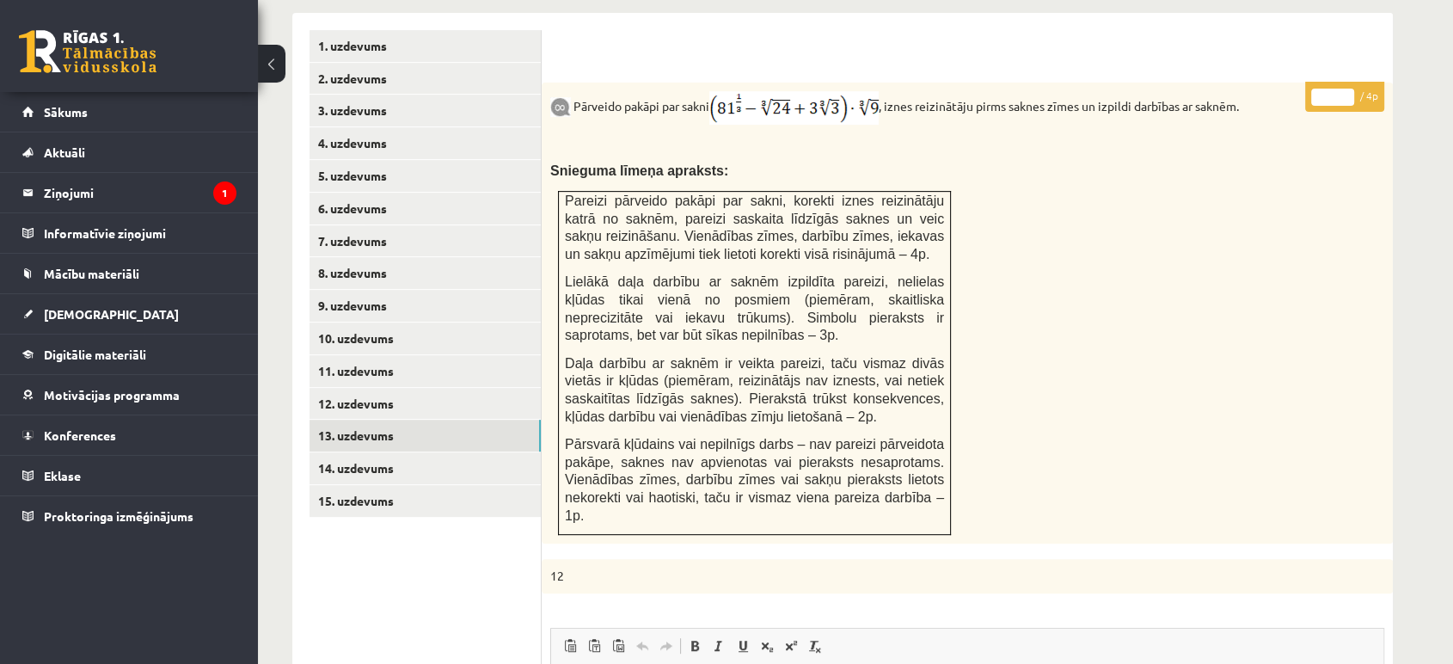
click at [1346, 89] on input "*" at bounding box center [1332, 97] width 43 height 17
type input "*"
click at [1346, 89] on input "*" at bounding box center [1332, 97] width 43 height 17
click at [483, 452] on link "14. uzdevums" at bounding box center [425, 468] width 231 height 32
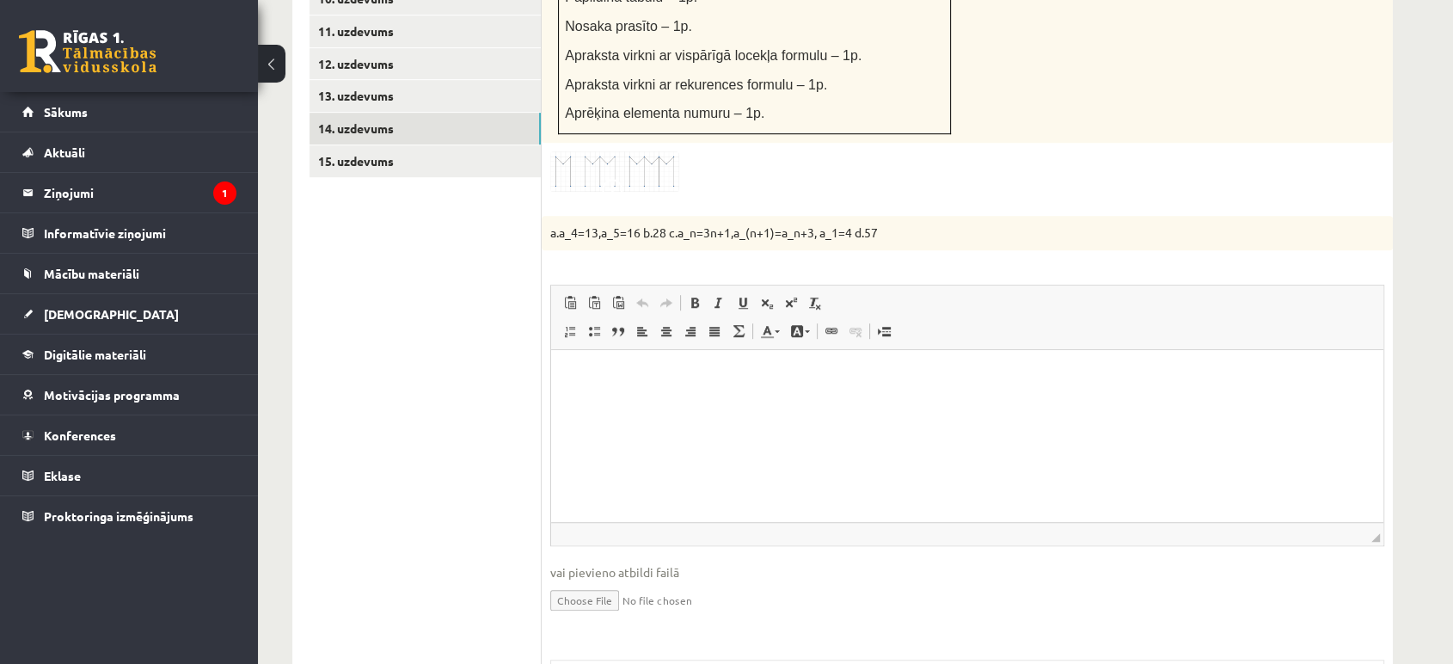
scroll to position [0, 0]
click at [365, 80] on link "13. uzdevums" at bounding box center [425, 96] width 231 height 32
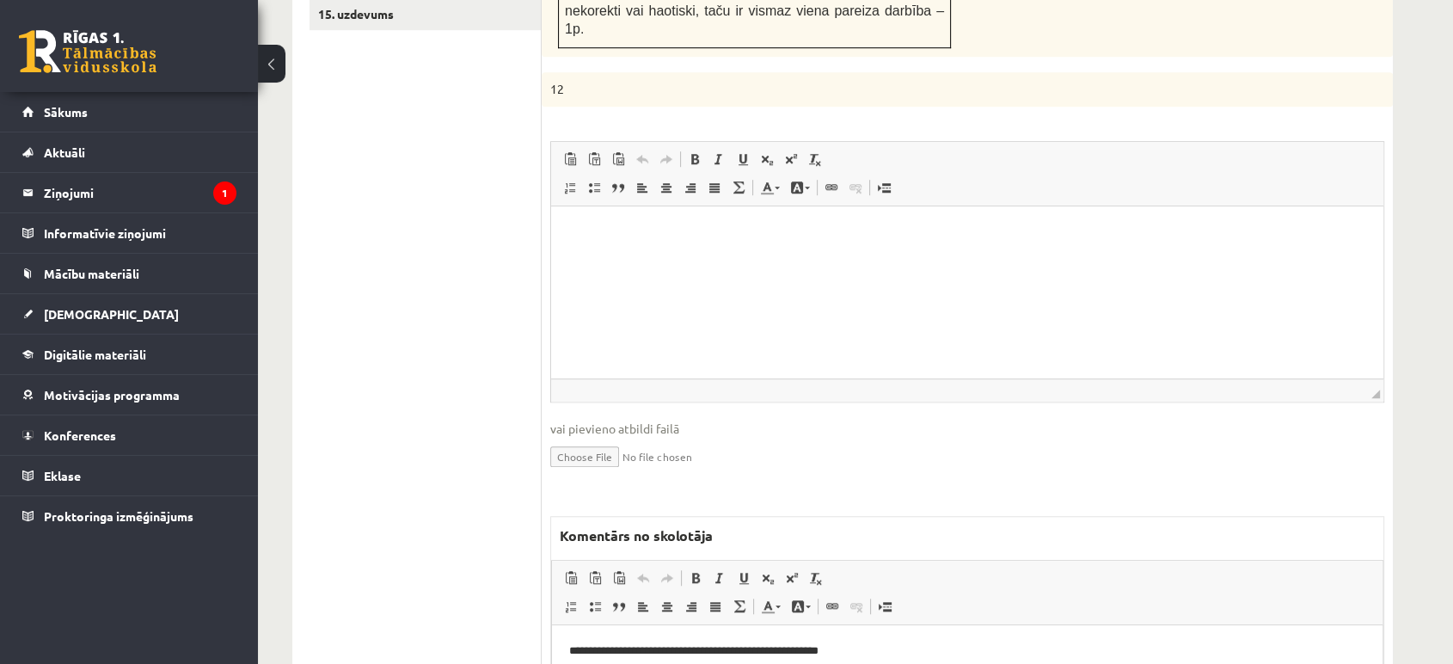
scroll to position [1389, 0]
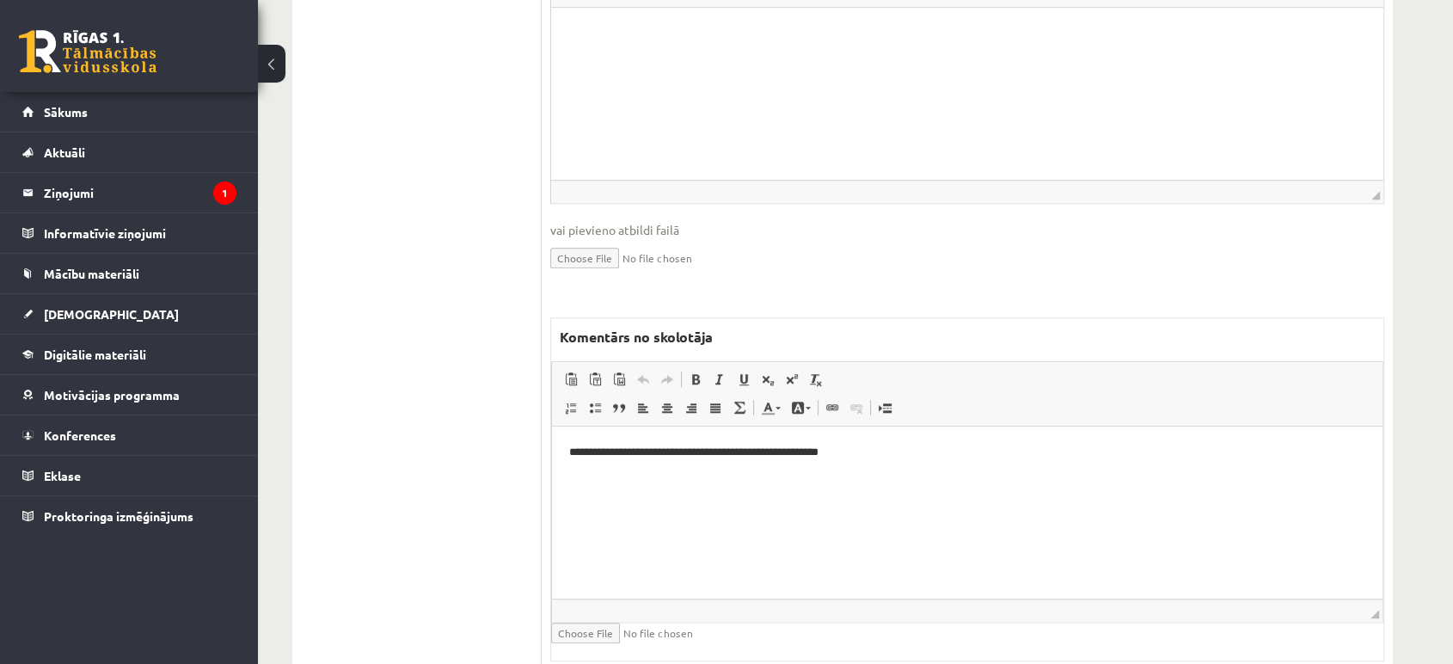
click at [562, 454] on html "**********" at bounding box center [967, 466] width 831 height 81
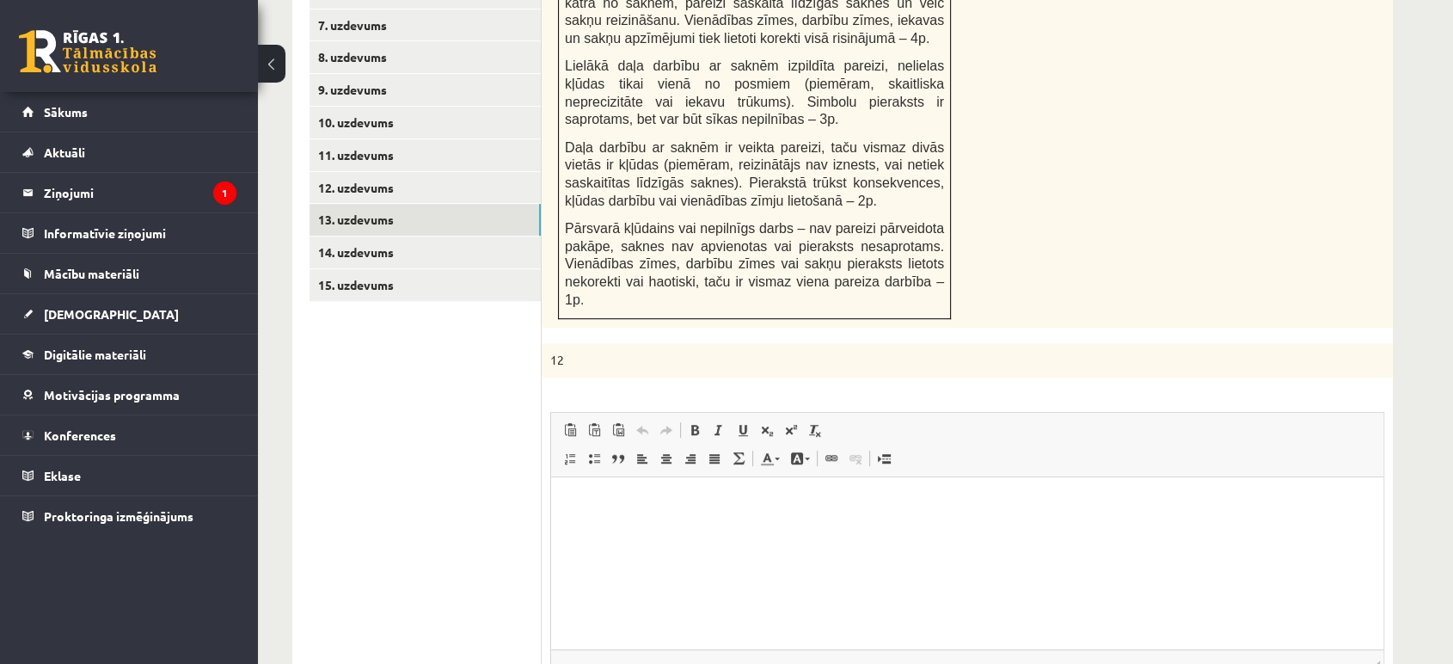
scroll to position [911, 0]
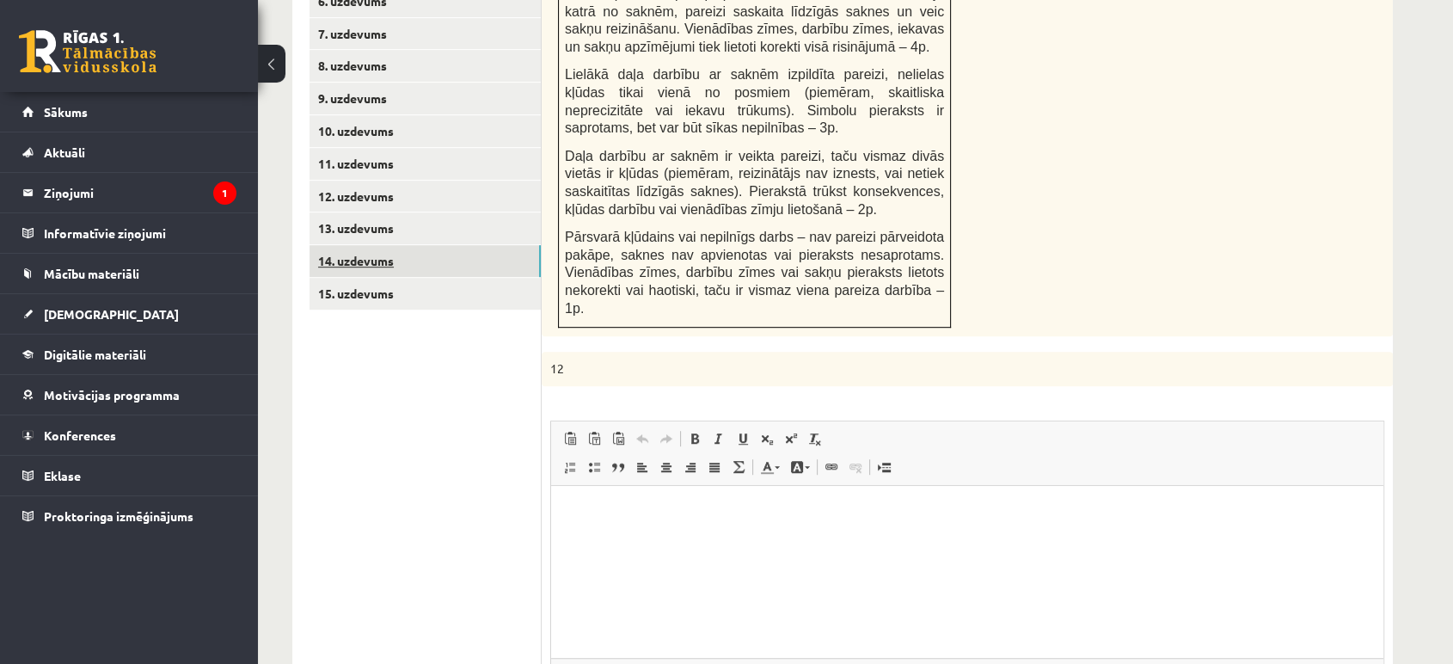
click at [518, 245] on link "14. uzdevums" at bounding box center [425, 261] width 231 height 32
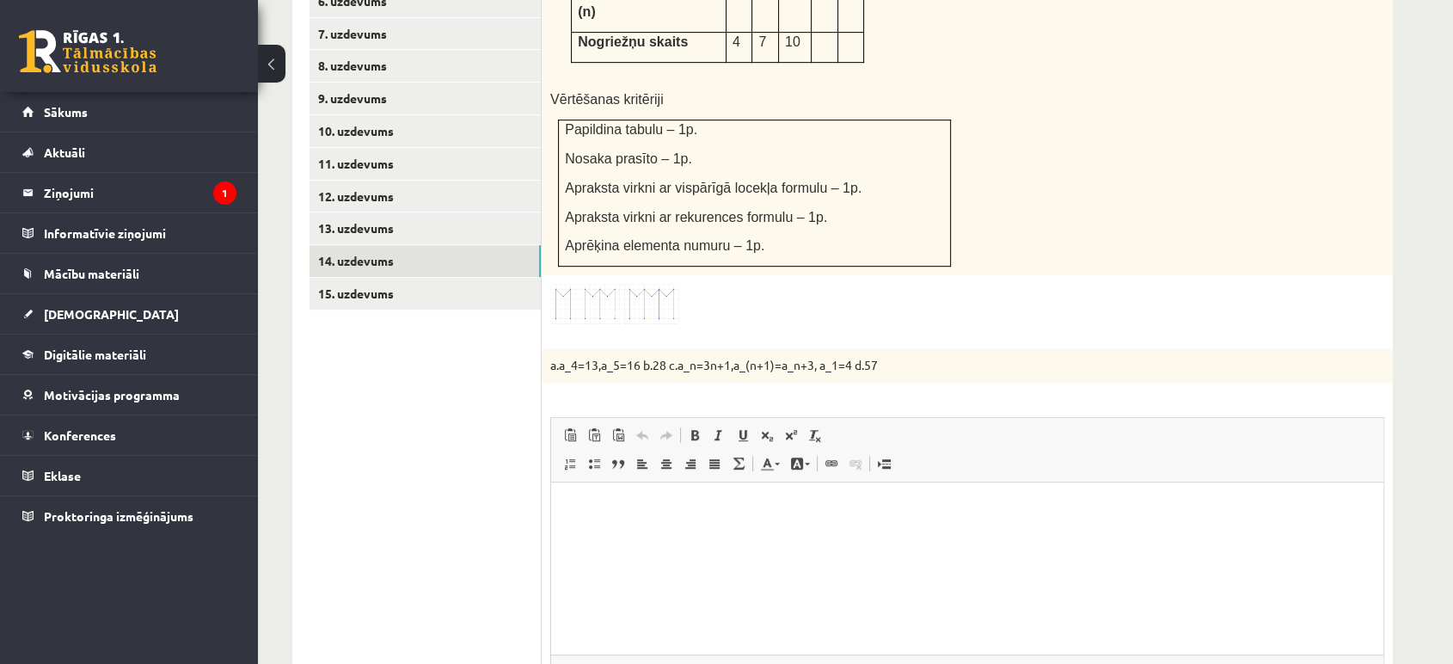
scroll to position [0, 0]
click at [1231, 290] on div "* / 5p Attēlā var redzēt virkni ar figūrām. A. Papildini tabulu, pierakstot nog…" at bounding box center [967, 492] width 851 height 1304
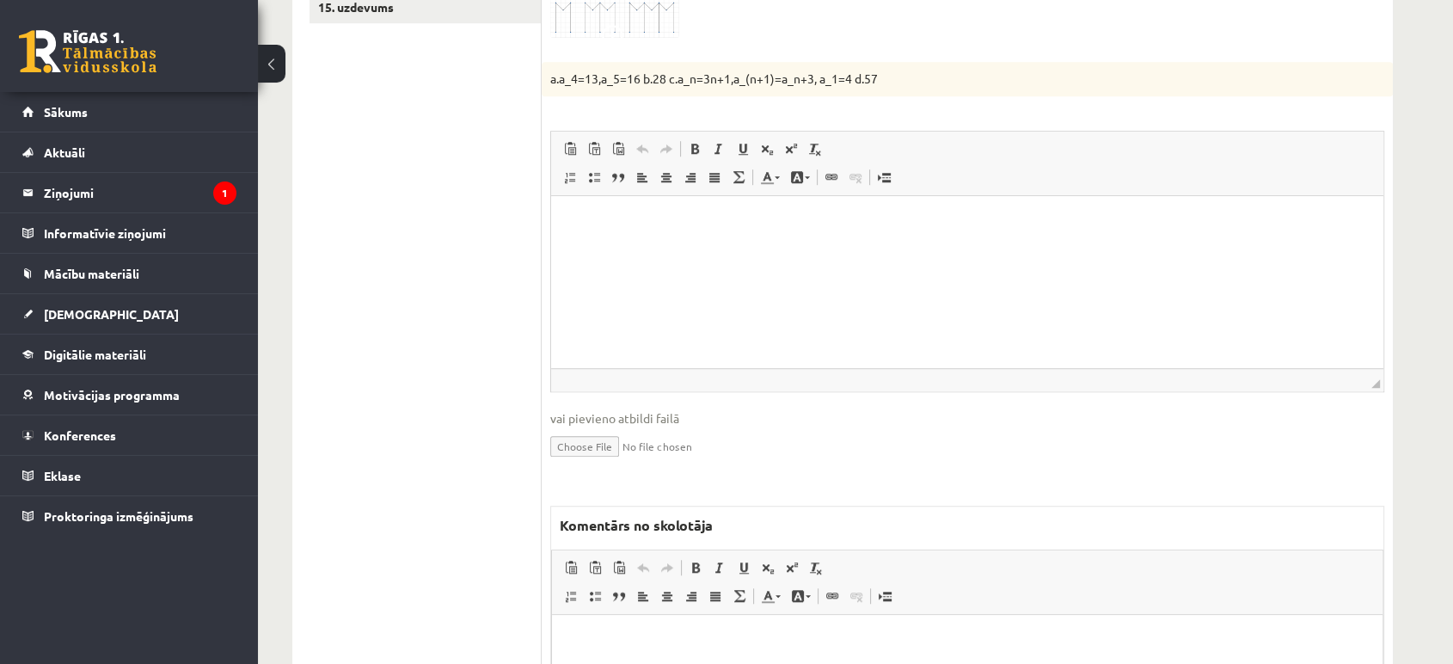
scroll to position [1386, 0]
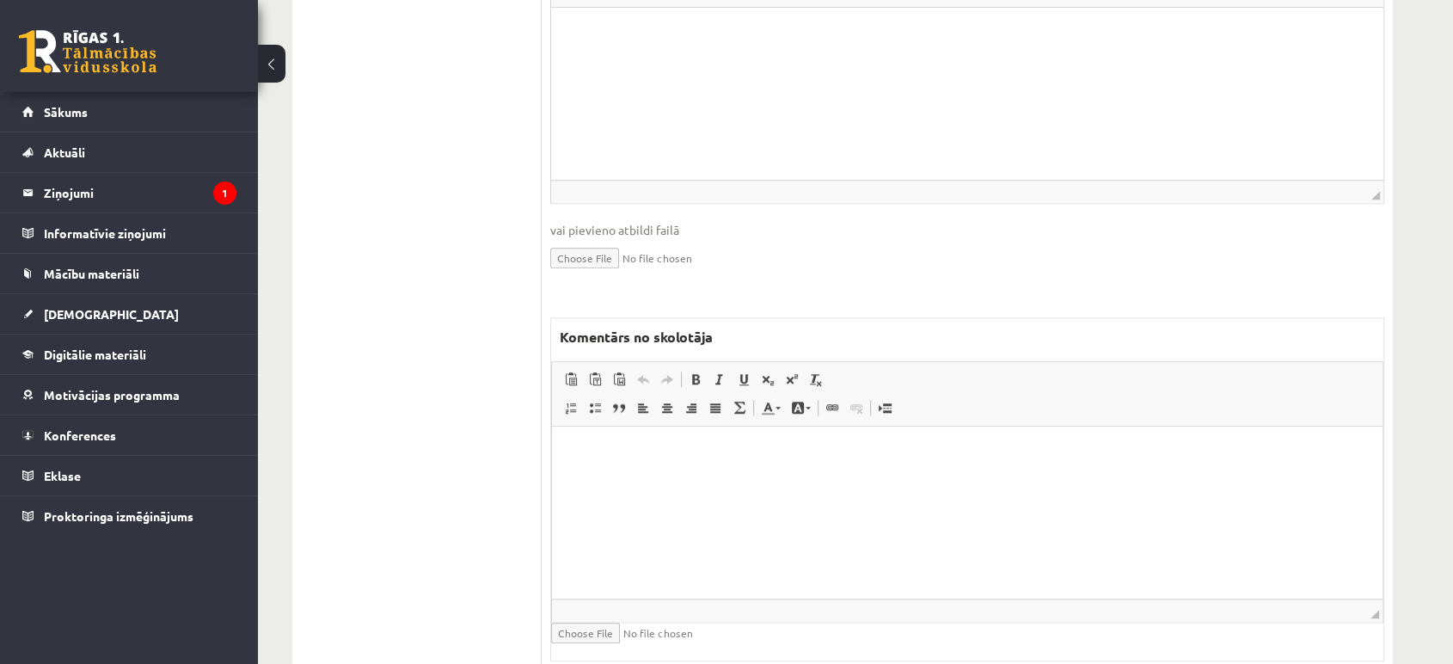
click at [619, 478] on html at bounding box center [967, 452] width 831 height 52
click at [558, 457] on html "**********" at bounding box center [967, 481] width 831 height 110
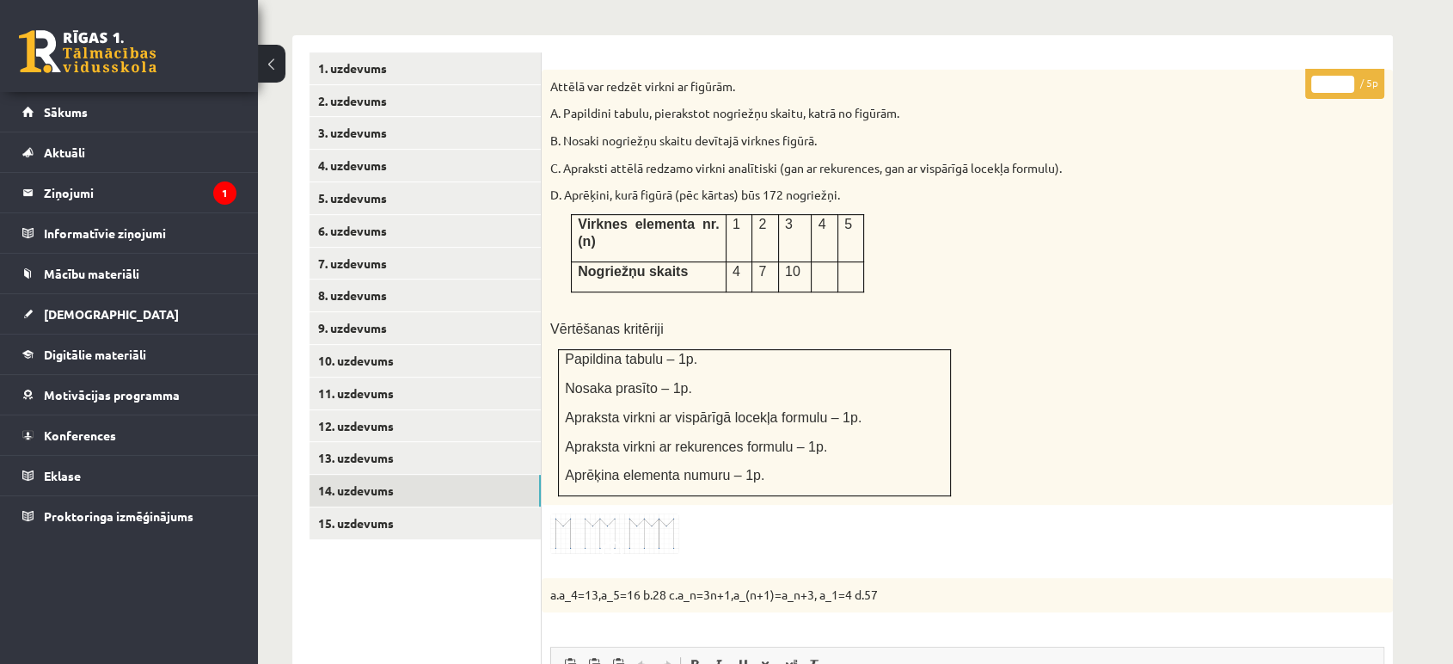
scroll to position [526, 0]
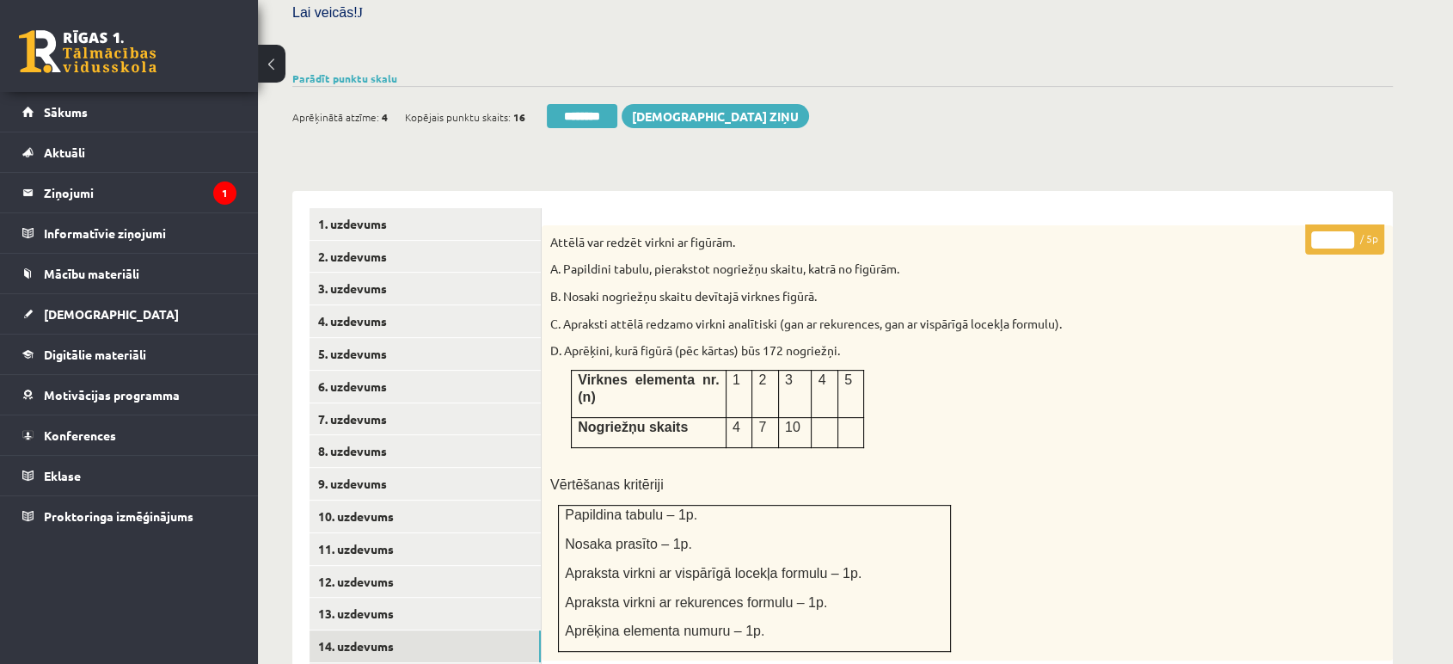
click at [1348, 231] on input "*" at bounding box center [1332, 239] width 43 height 17
type input "*"
click at [1348, 231] on input "*" at bounding box center [1332, 239] width 43 height 17
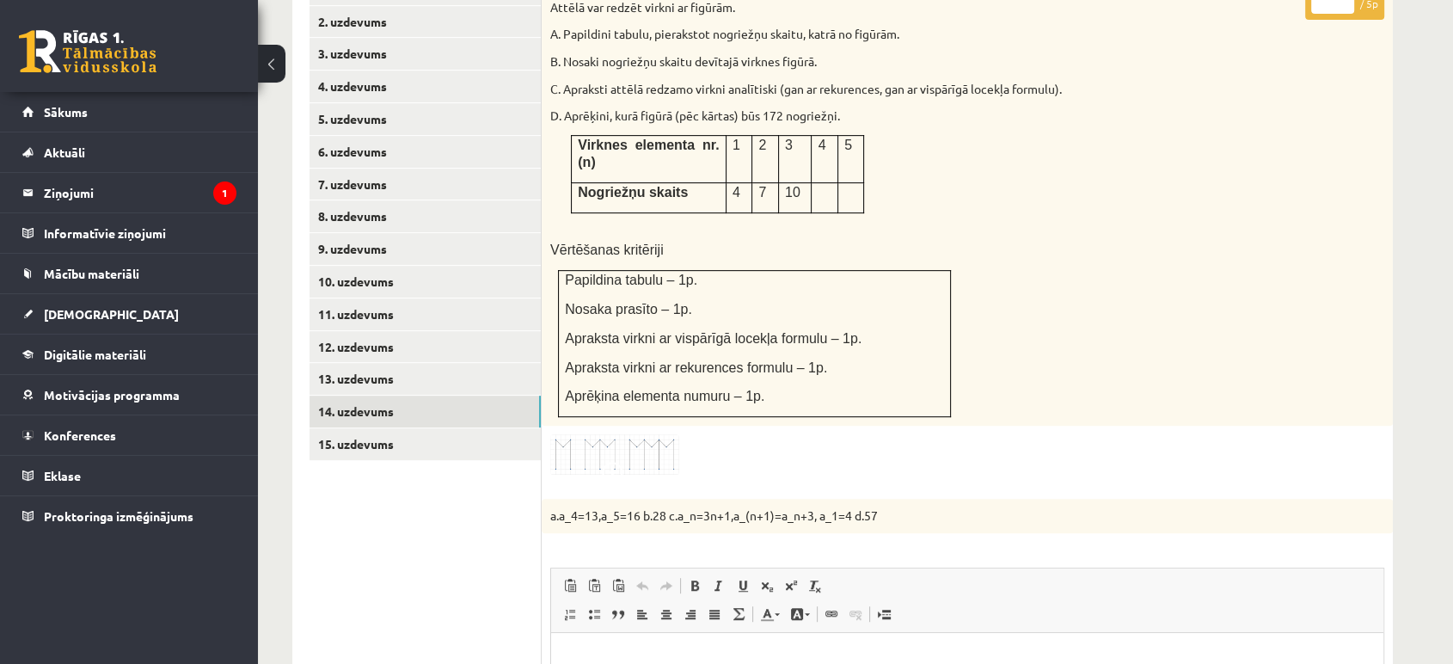
scroll to position [908, 0]
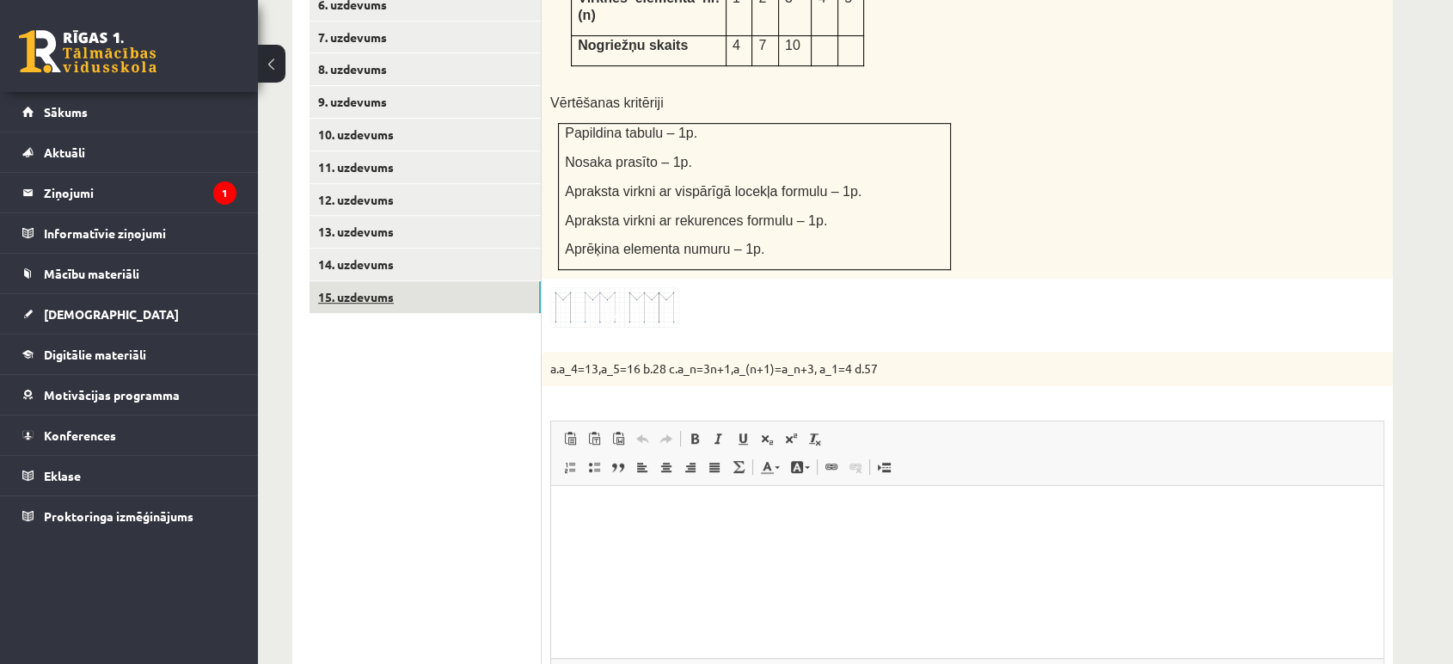
click at [426, 281] on link "15. uzdevums" at bounding box center [425, 297] width 231 height 32
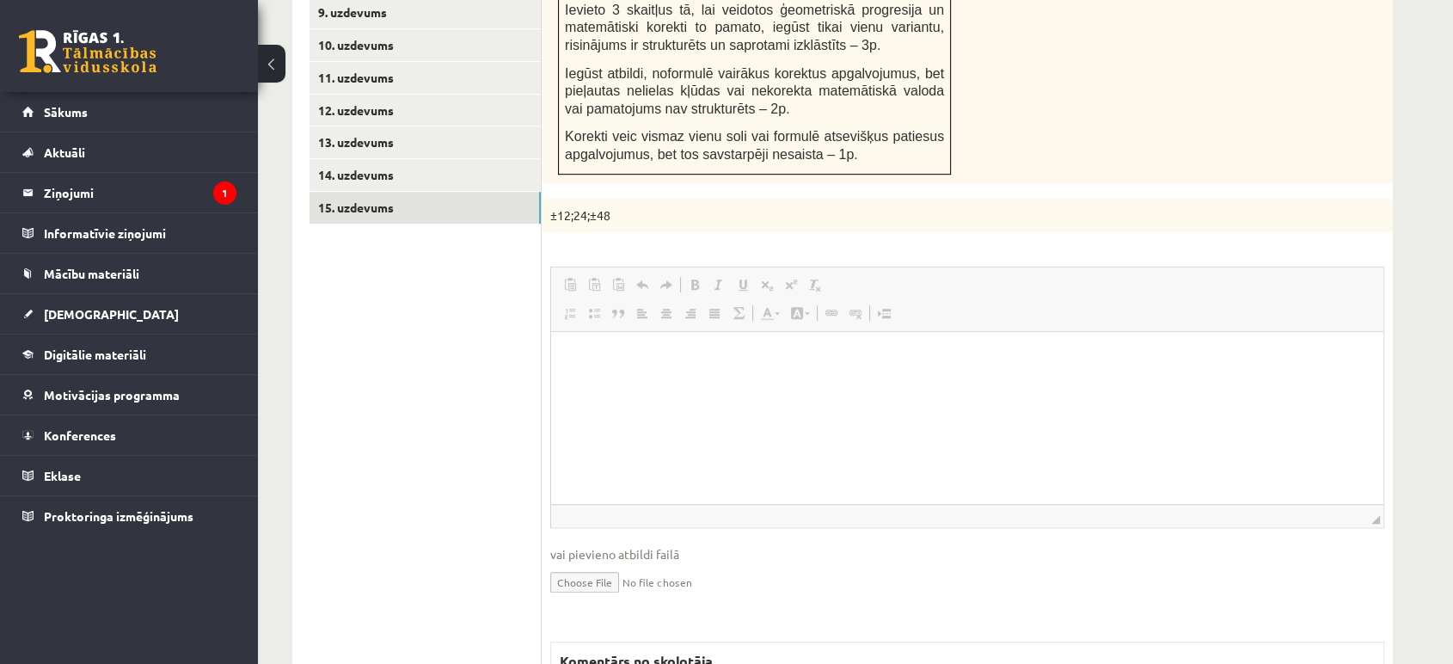
scroll to position [0, 0]
click at [1266, 207] on div "* / 4p Starp skaitļiem 6 un 96 ievieto tādus trīs skaitļus, lai tie kopā ar dot…" at bounding box center [967, 391] width 851 height 1205
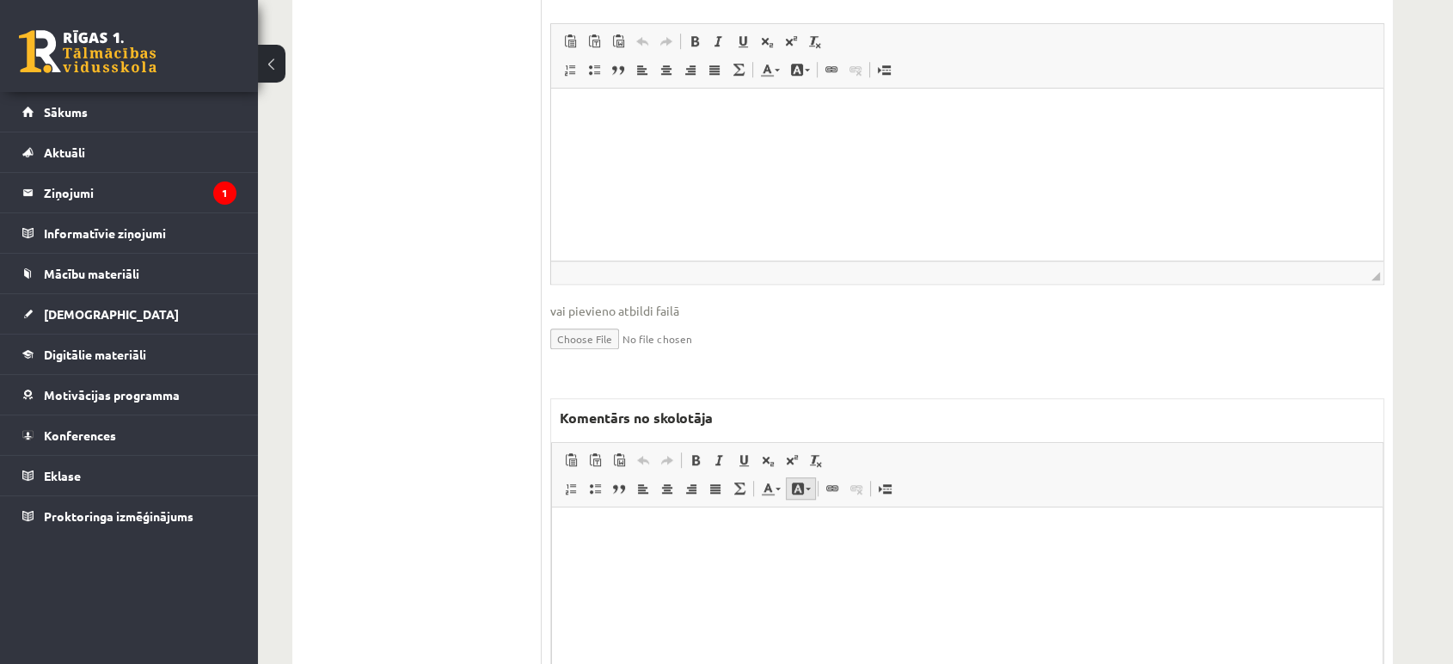
scroll to position [1340, 0]
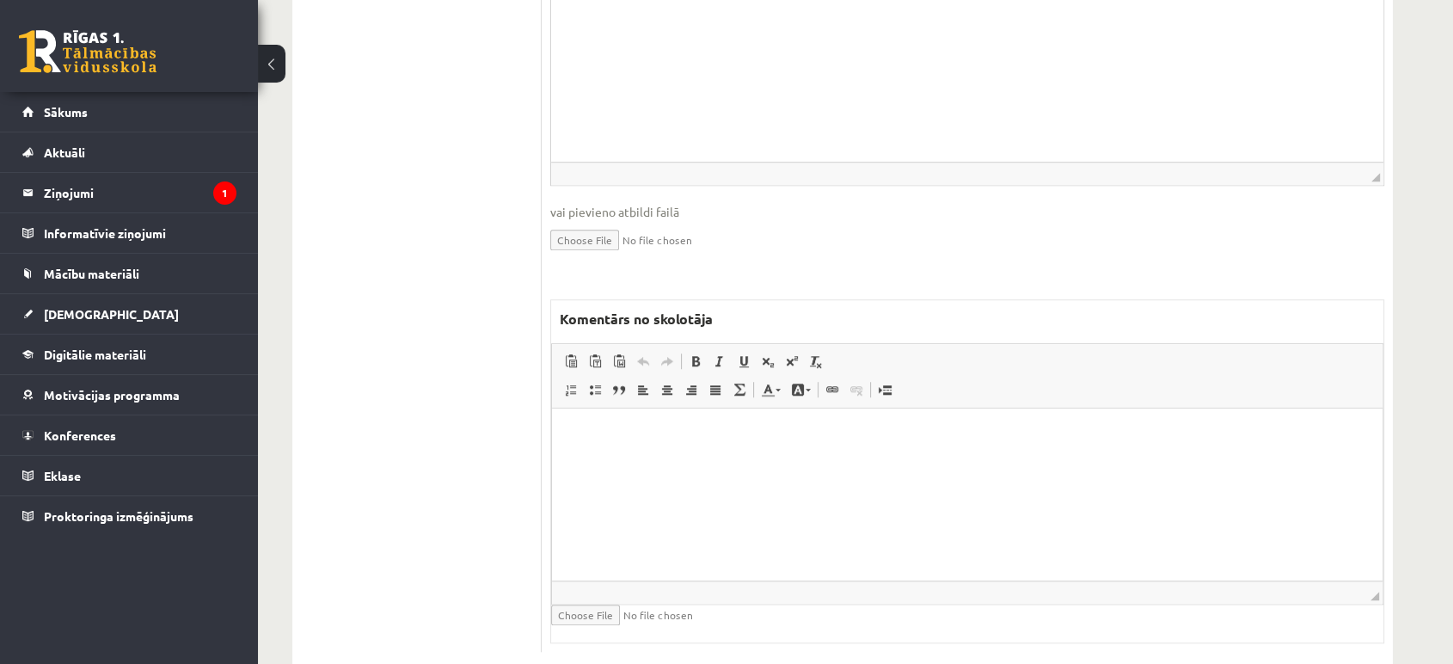
click at [758, 461] on html at bounding box center [967, 434] width 831 height 52
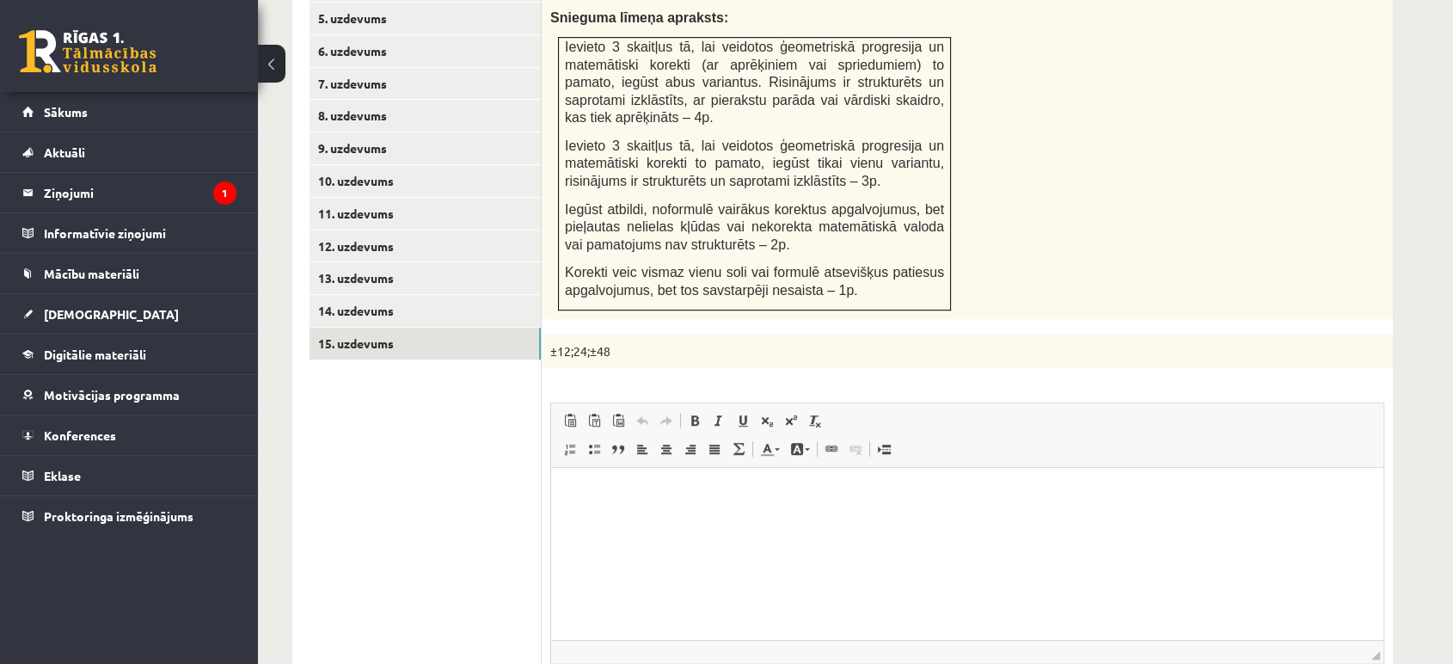
scroll to position [575, 0]
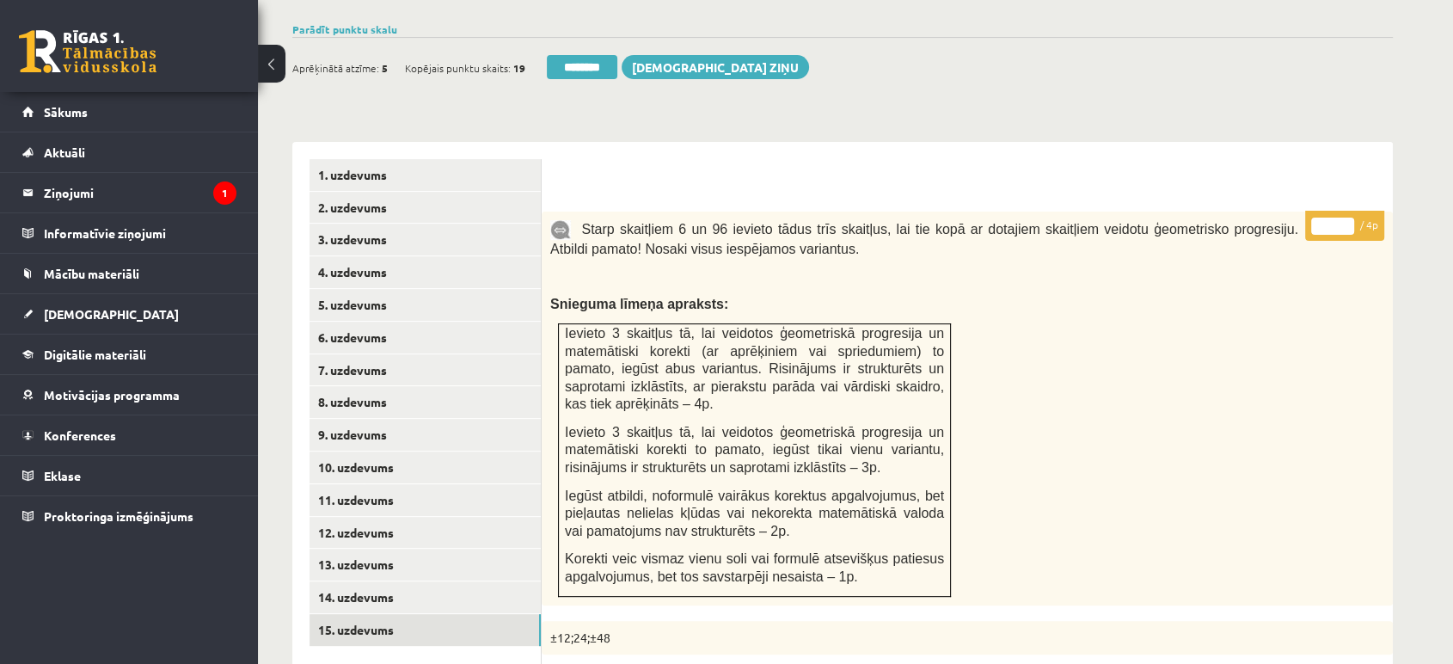
click at [1345, 211] on p "* / 4p" at bounding box center [1344, 226] width 79 height 30
click at [1352, 218] on input "*" at bounding box center [1332, 226] width 43 height 17
type input "*"
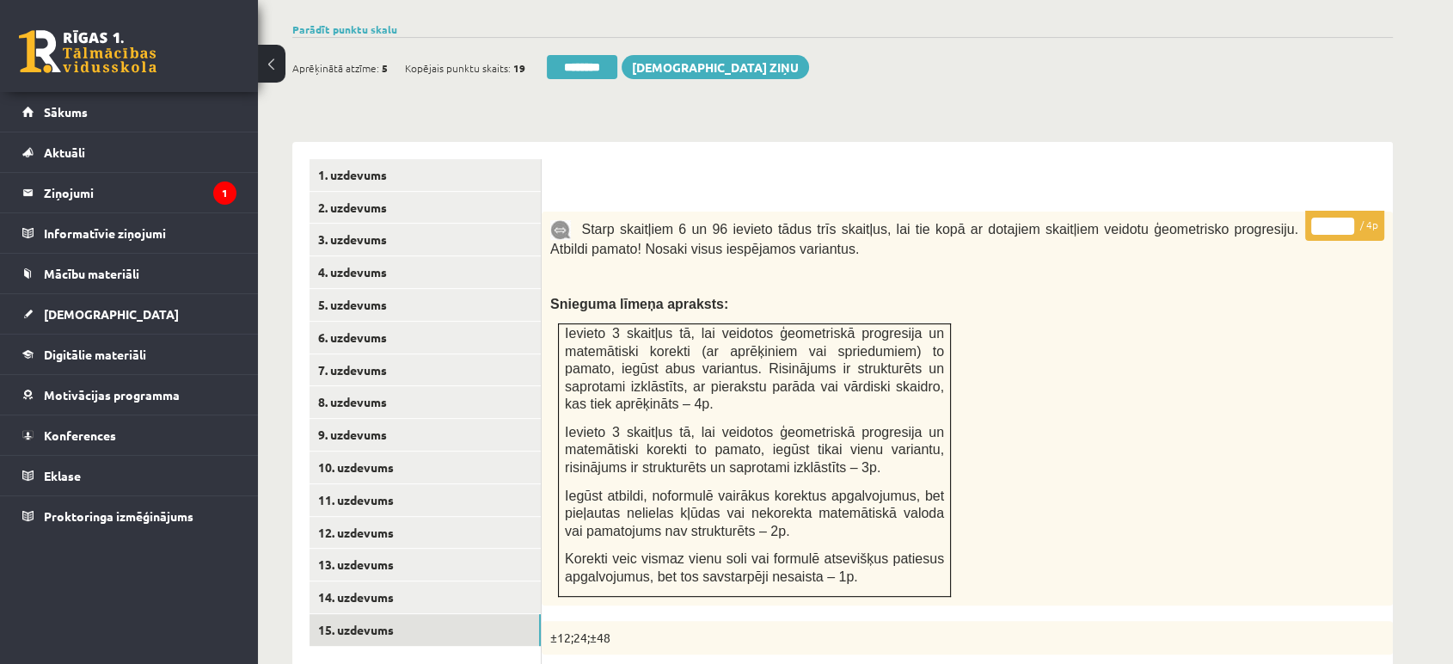
click at [1352, 218] on input "*" at bounding box center [1332, 226] width 43 height 17
click at [481, 419] on link "9. uzdevums" at bounding box center [425, 435] width 231 height 32
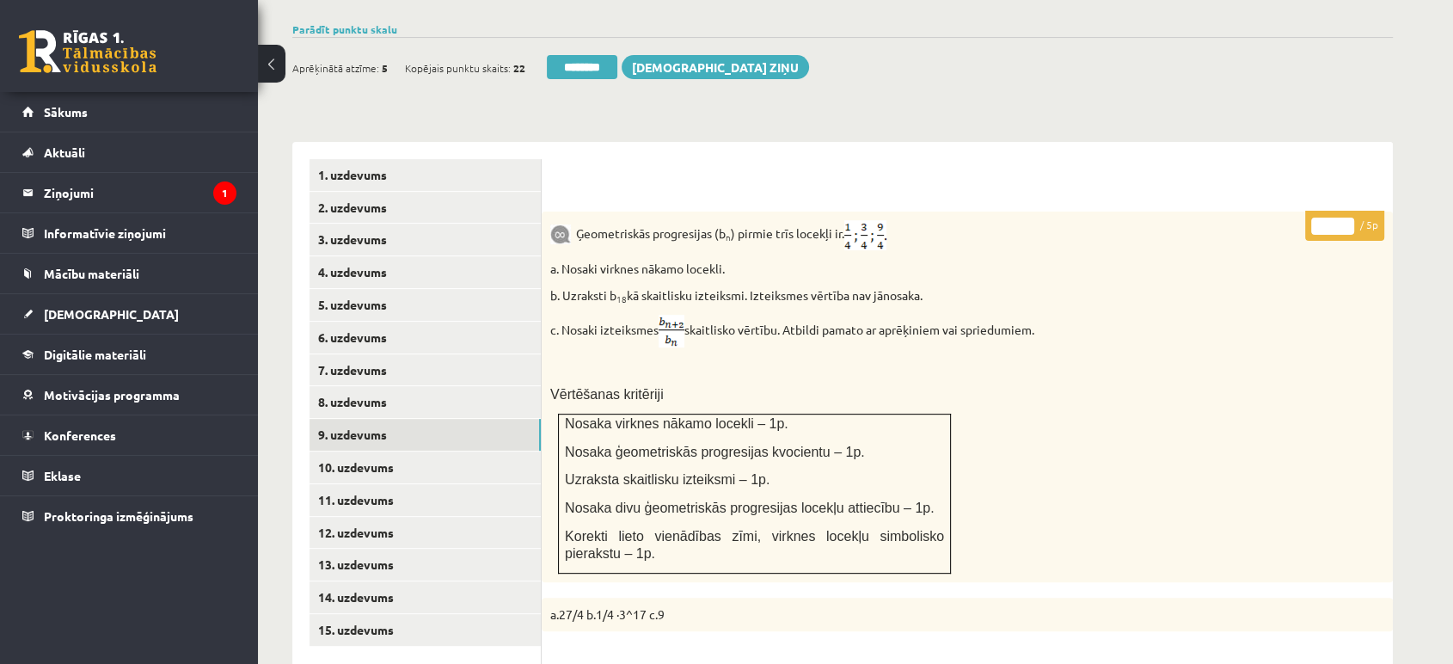
scroll to position [0, 0]
click at [443, 614] on link "15. uzdevums" at bounding box center [425, 630] width 231 height 32
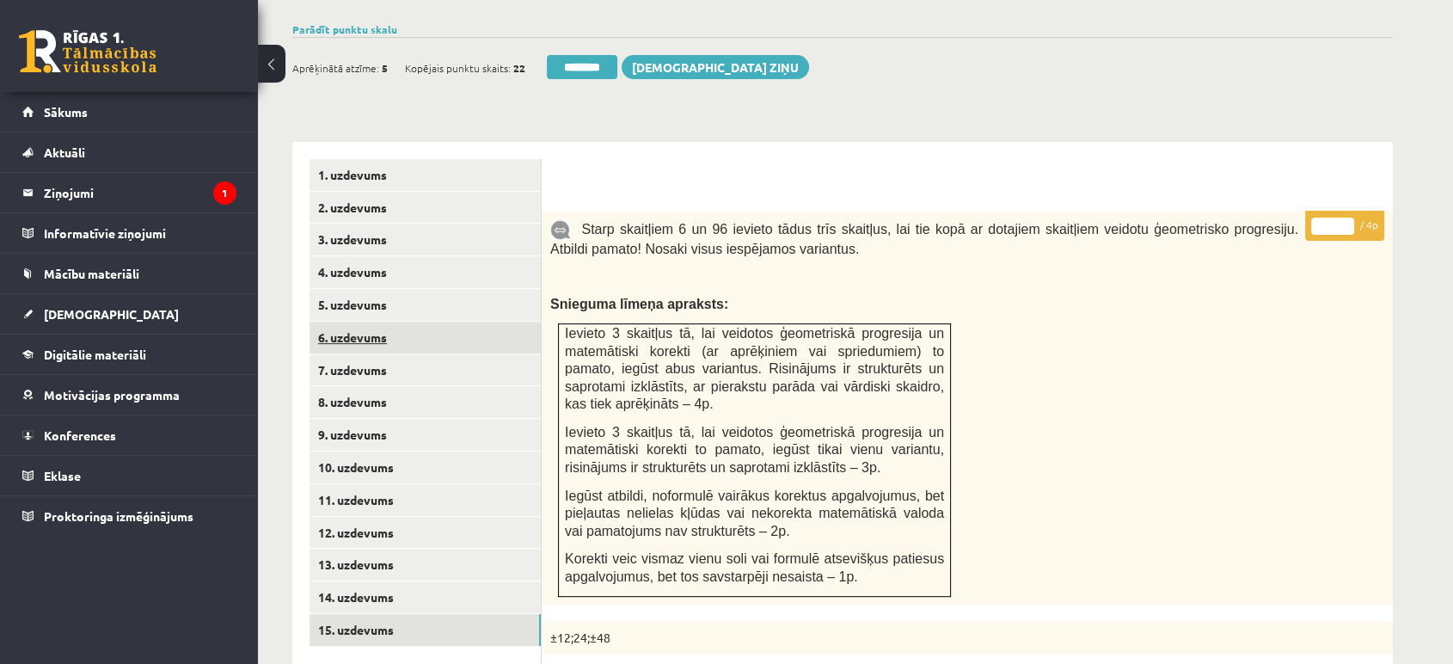
click at [440, 322] on link "6. uzdevums" at bounding box center [425, 338] width 231 height 32
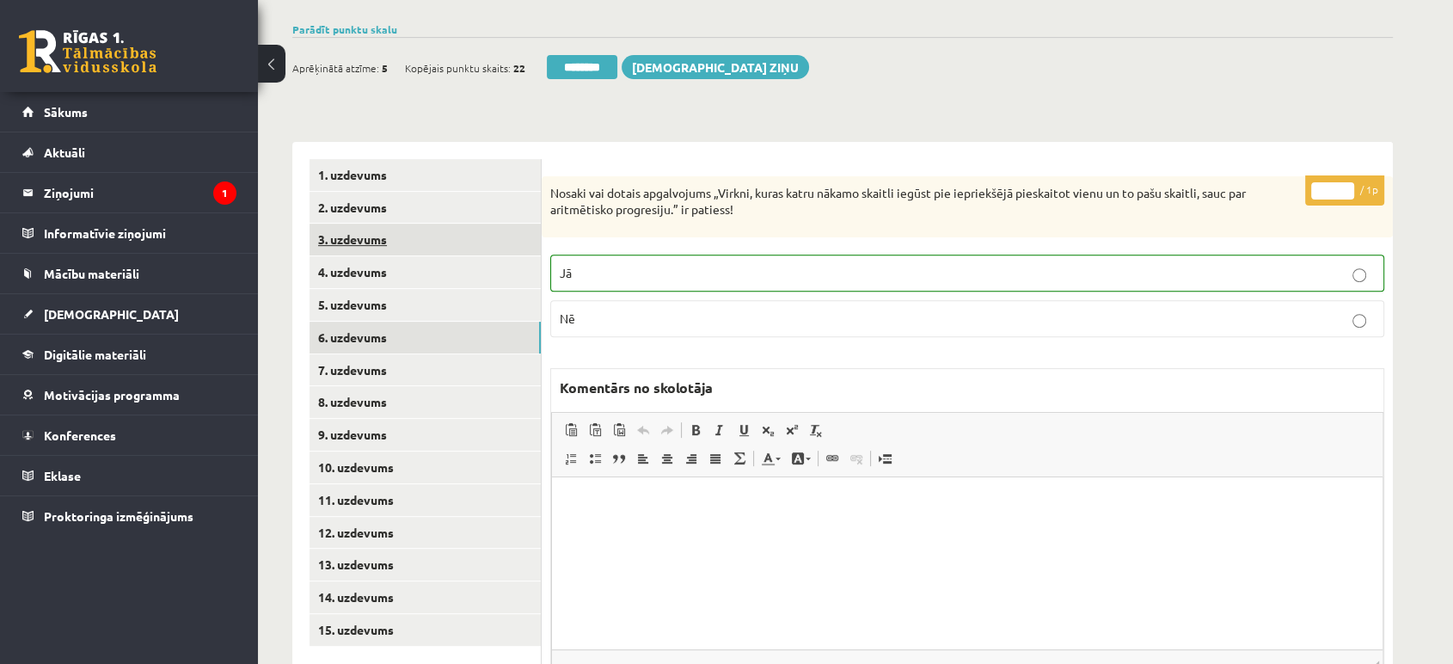
click at [432, 224] on link "3. uzdevums" at bounding box center [425, 240] width 231 height 32
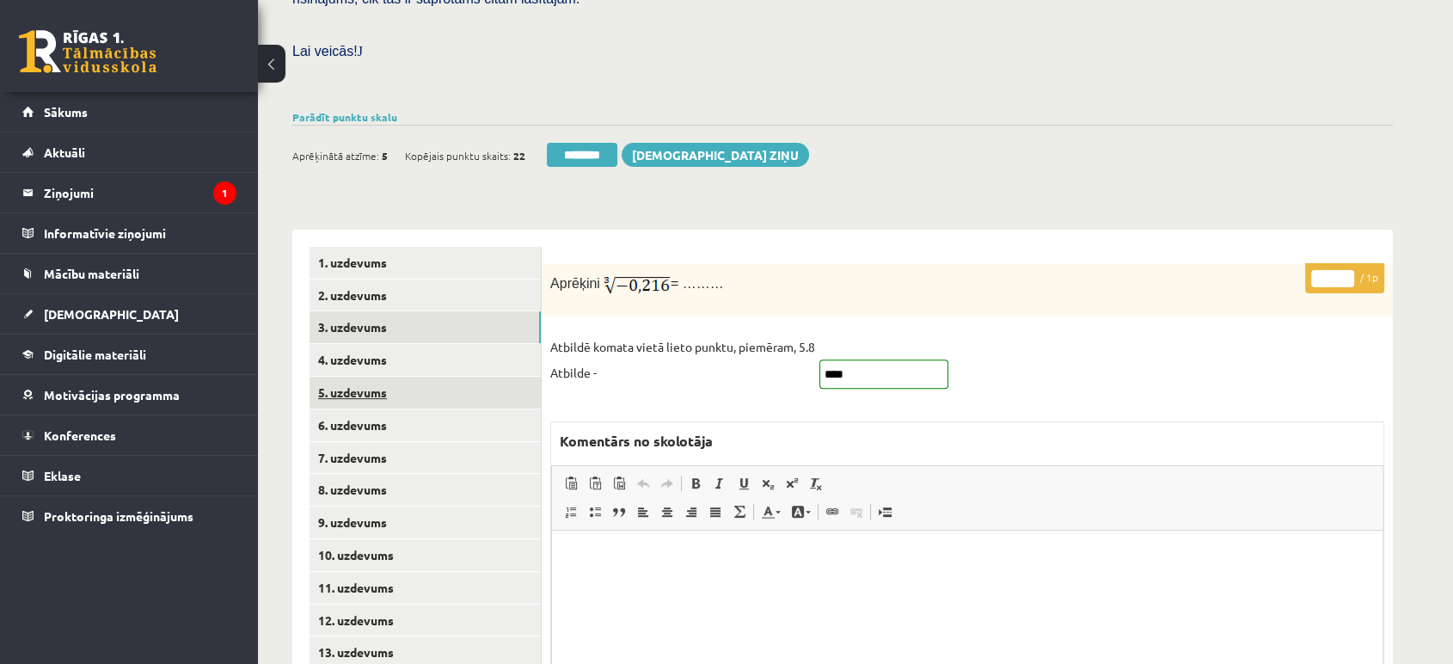
scroll to position [384, 0]
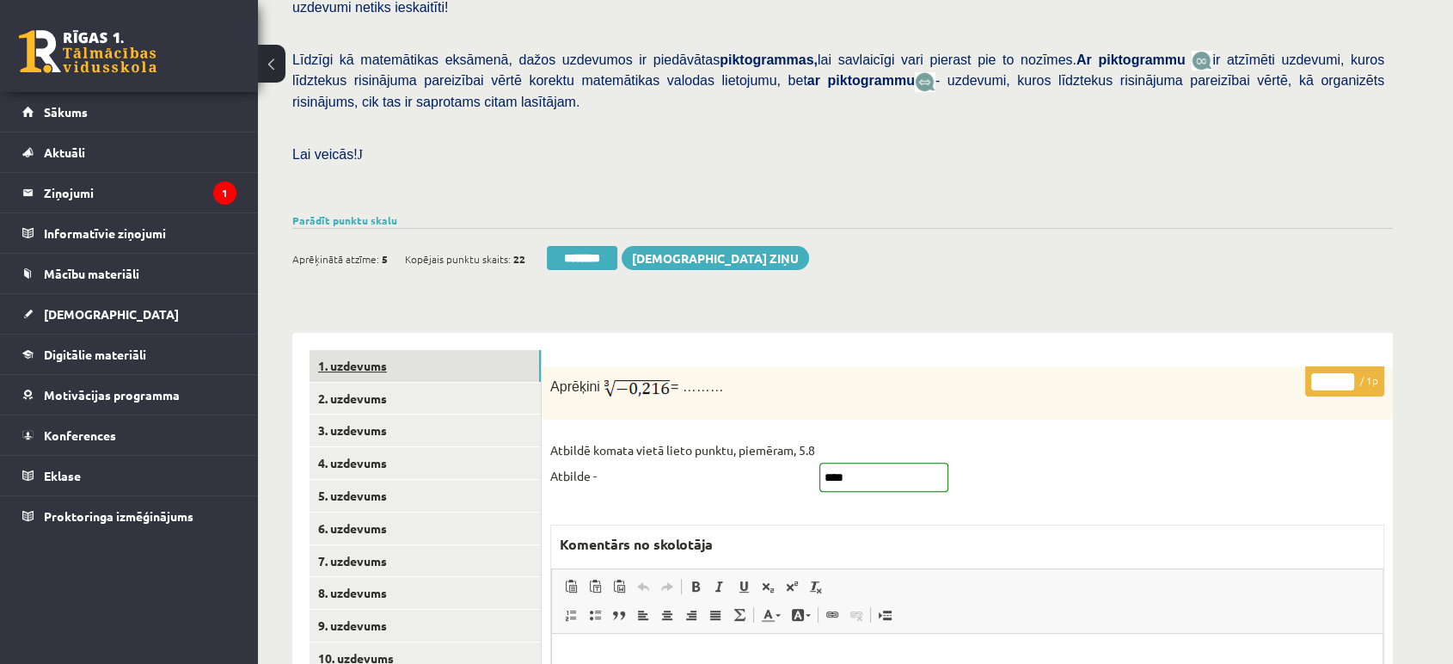
click at [399, 350] on link "1. uzdevums" at bounding box center [425, 366] width 231 height 32
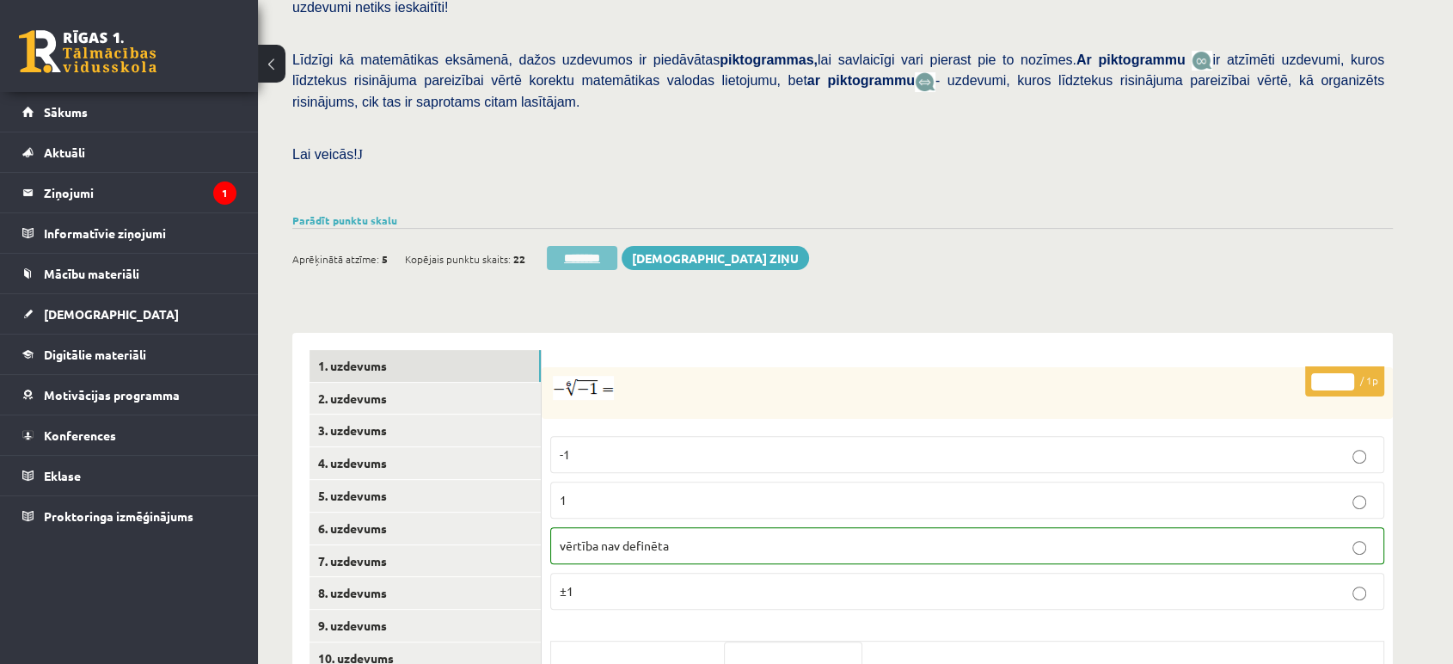
click at [617, 246] on input "********" at bounding box center [582, 258] width 71 height 24
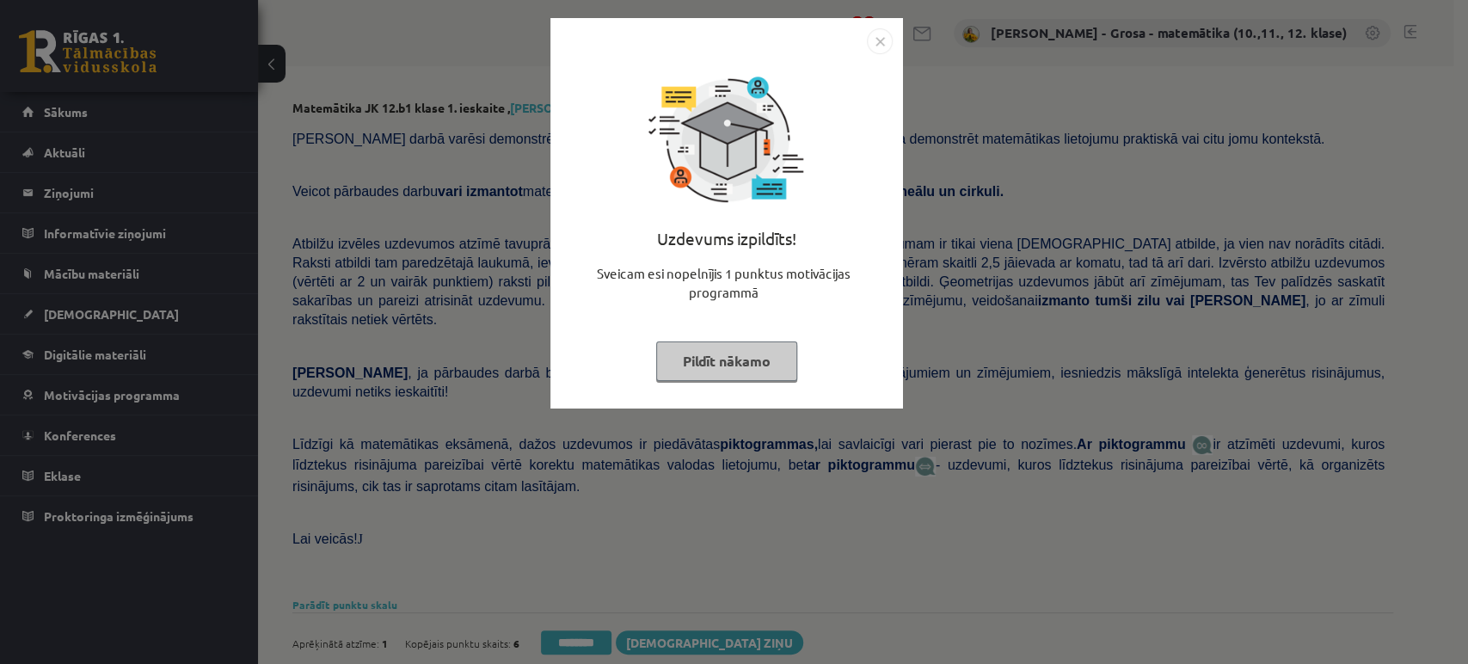
click at [769, 363] on button "Pildīt nākamo" at bounding box center [726, 361] width 141 height 40
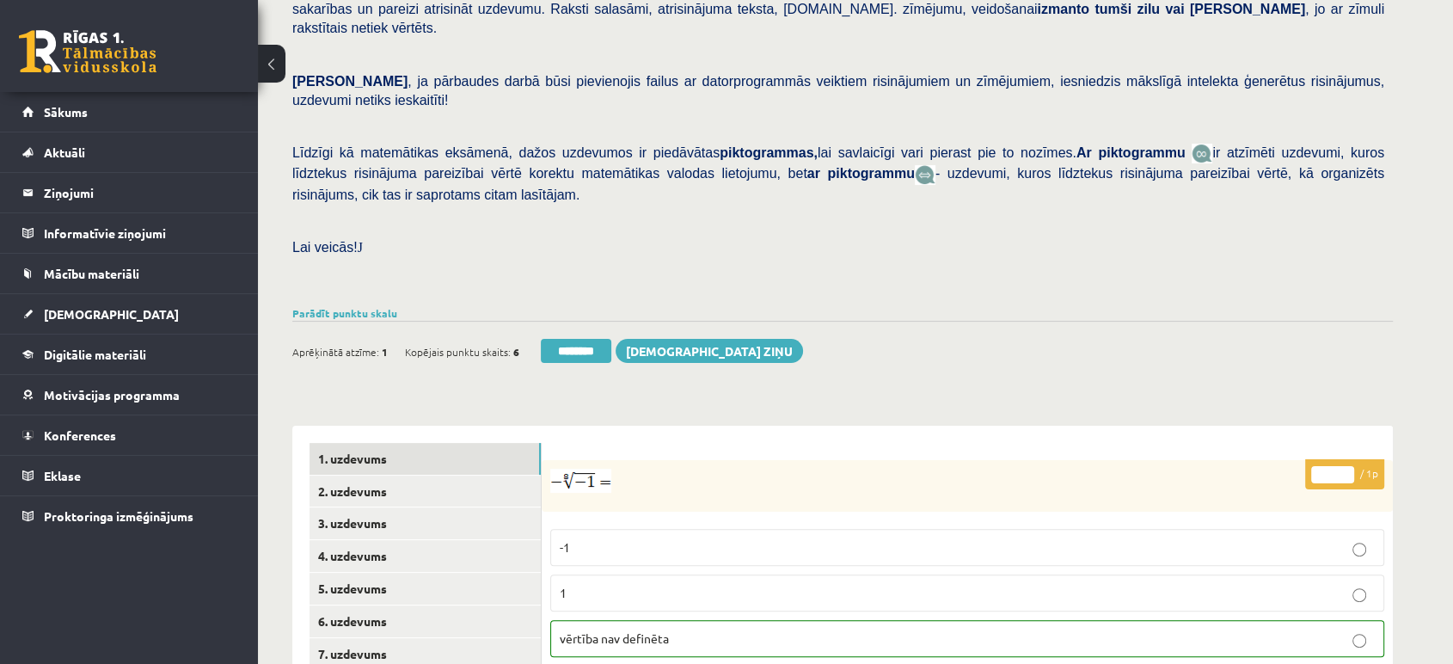
scroll to position [573, 0]
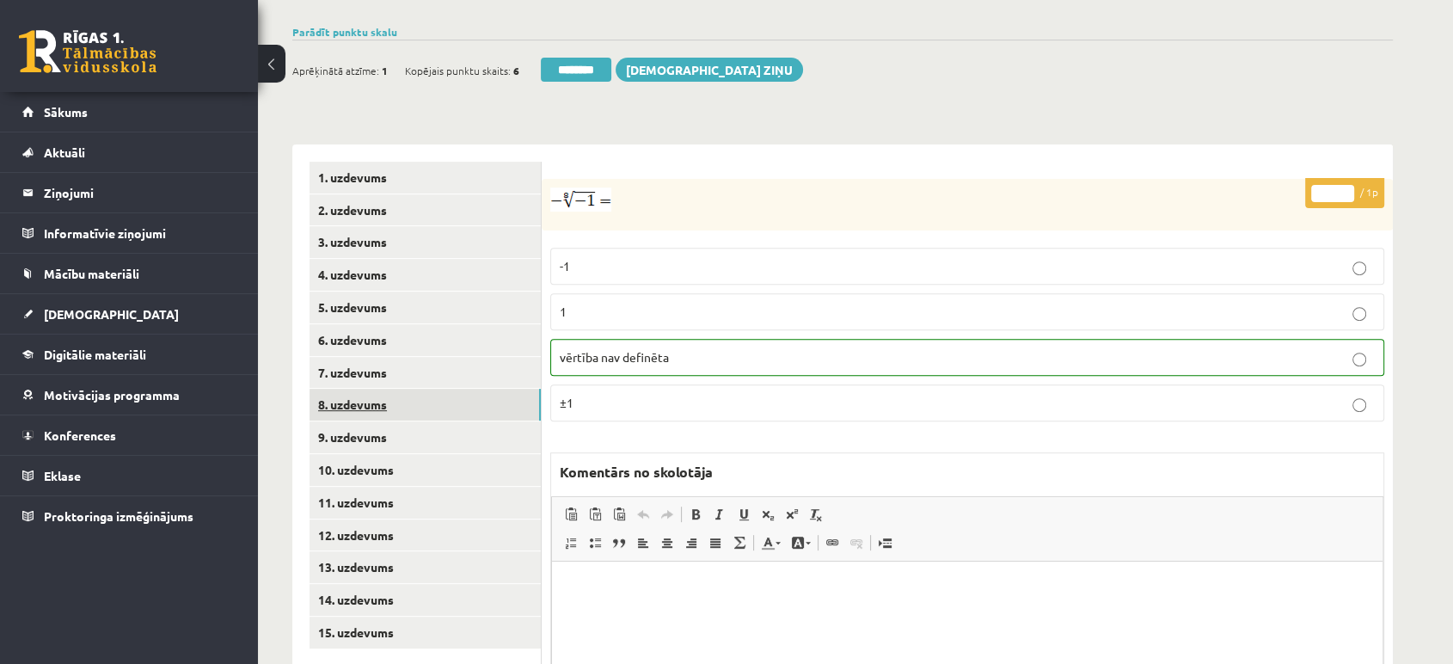
click at [373, 389] on link "8. uzdevums" at bounding box center [425, 405] width 231 height 32
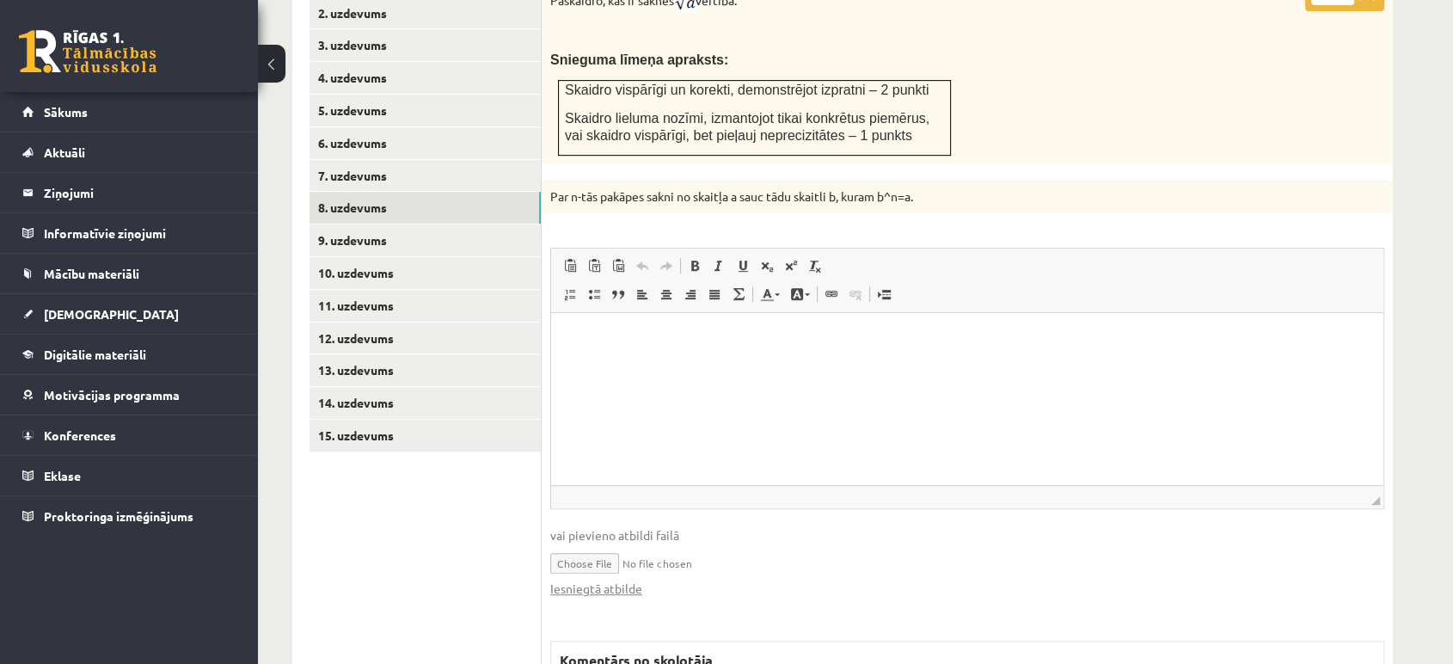
scroll to position [0, 0]
click at [631, 579] on link "Iesniegtā atbilde" at bounding box center [596, 588] width 92 height 18
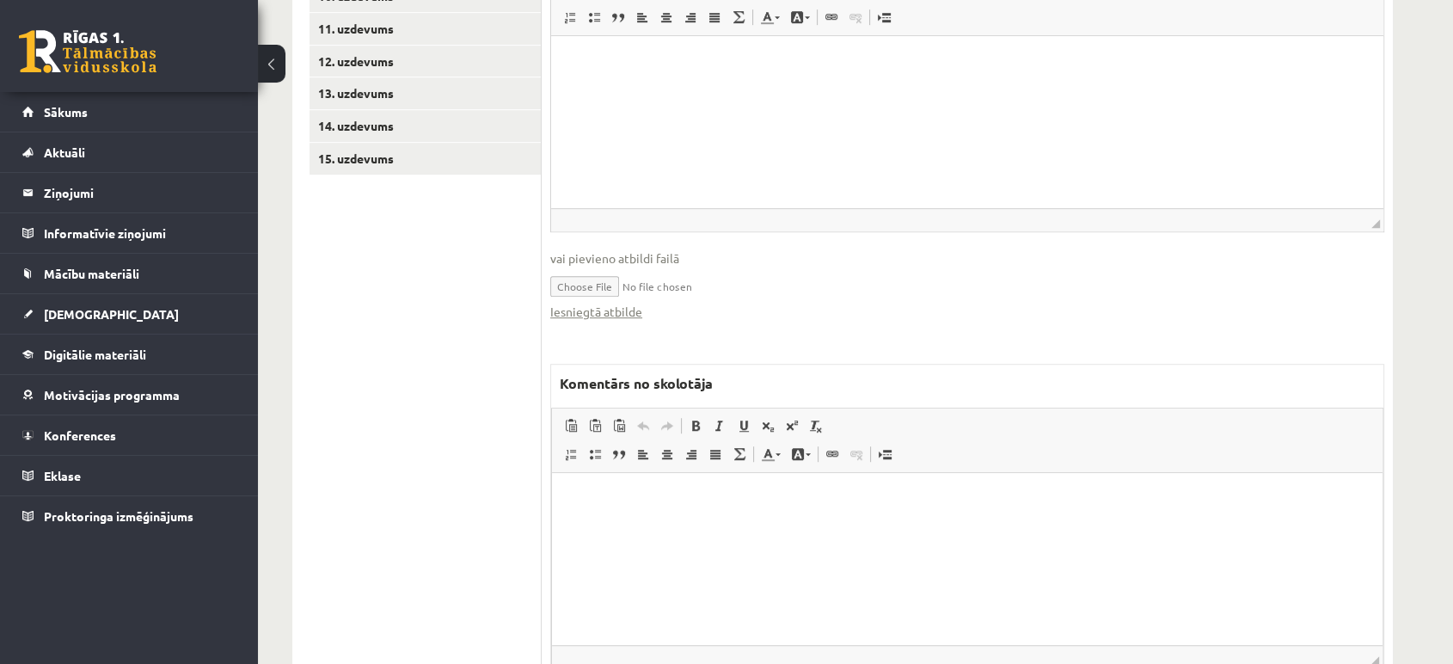
scroll to position [1056, 0]
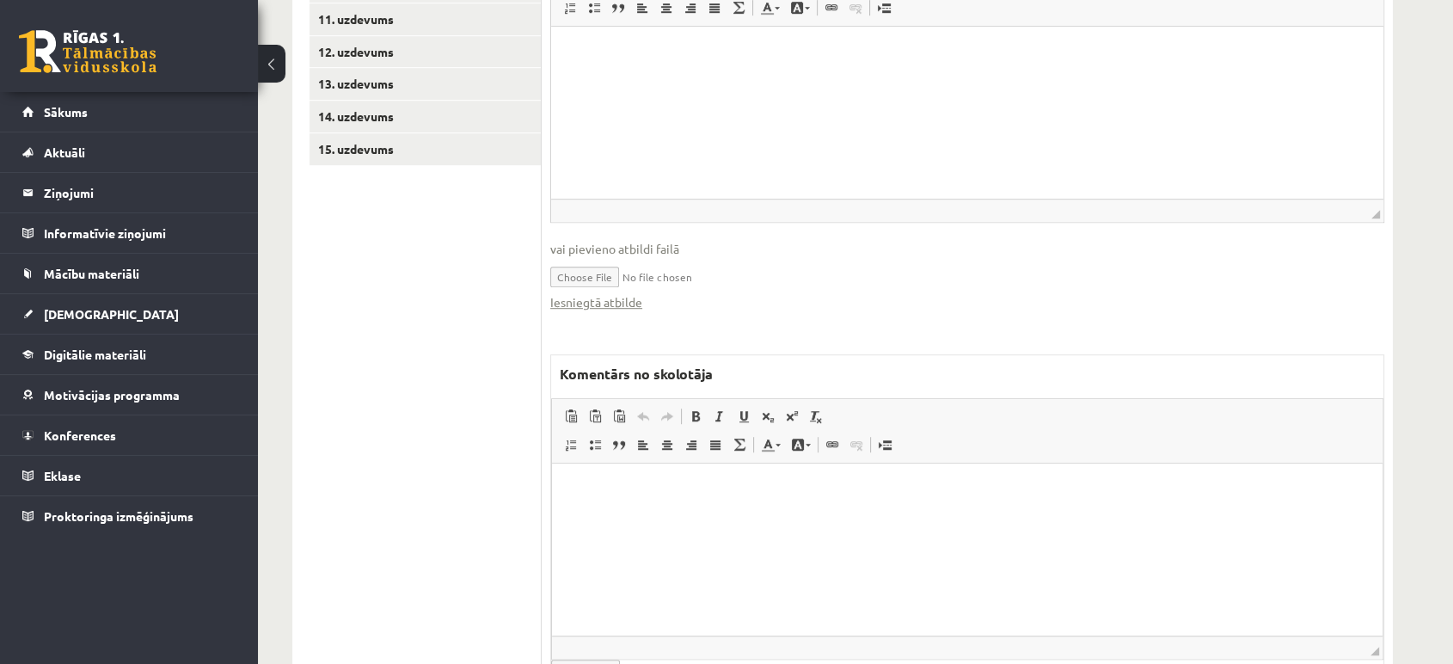
click at [709, 516] on html at bounding box center [967, 489] width 831 height 52
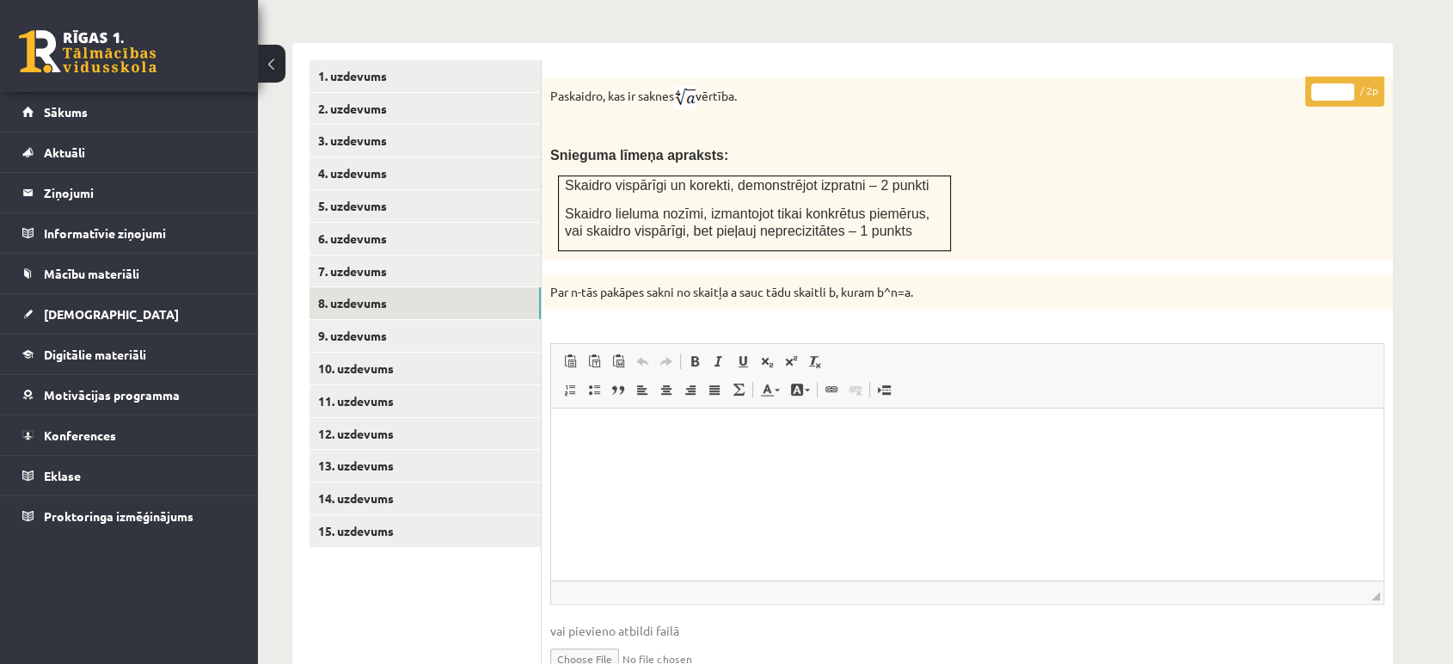
type input "*"
click at [1348, 83] on input "*" at bounding box center [1332, 91] width 43 height 17
click at [506, 320] on link "9. uzdevums" at bounding box center [425, 336] width 231 height 32
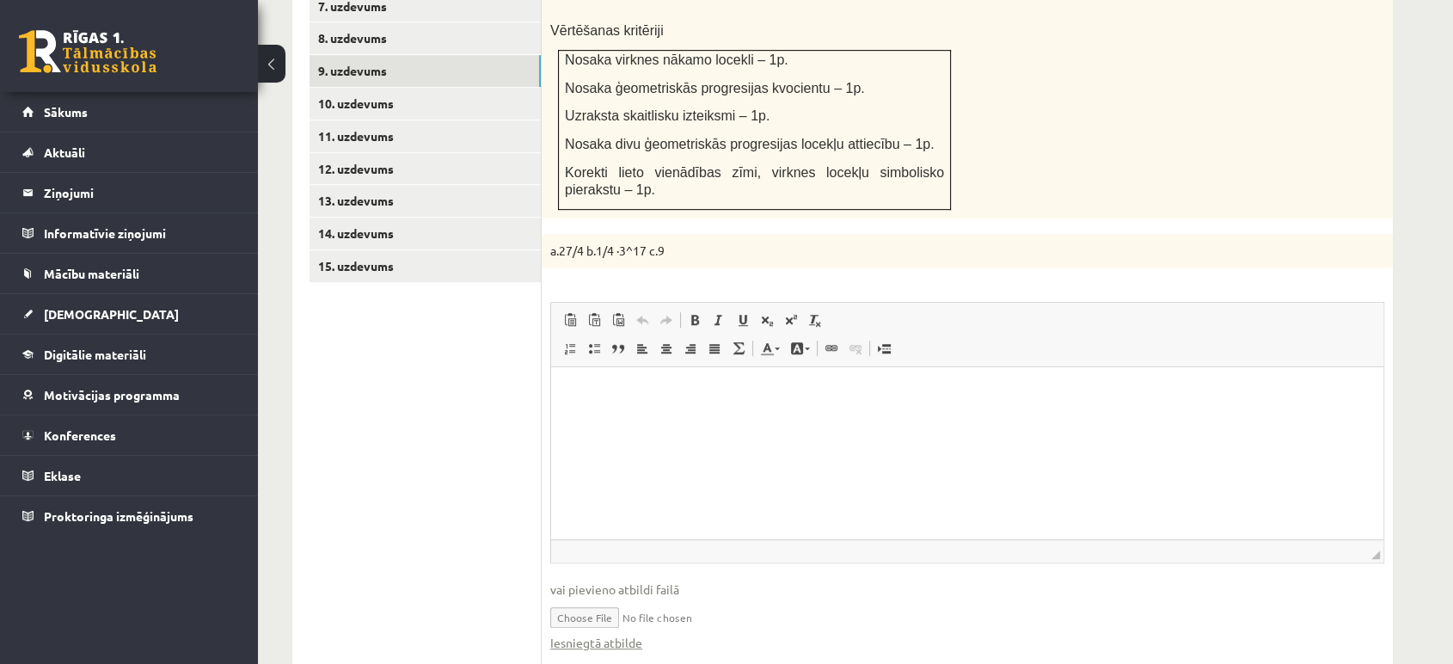
scroll to position [1056, 0]
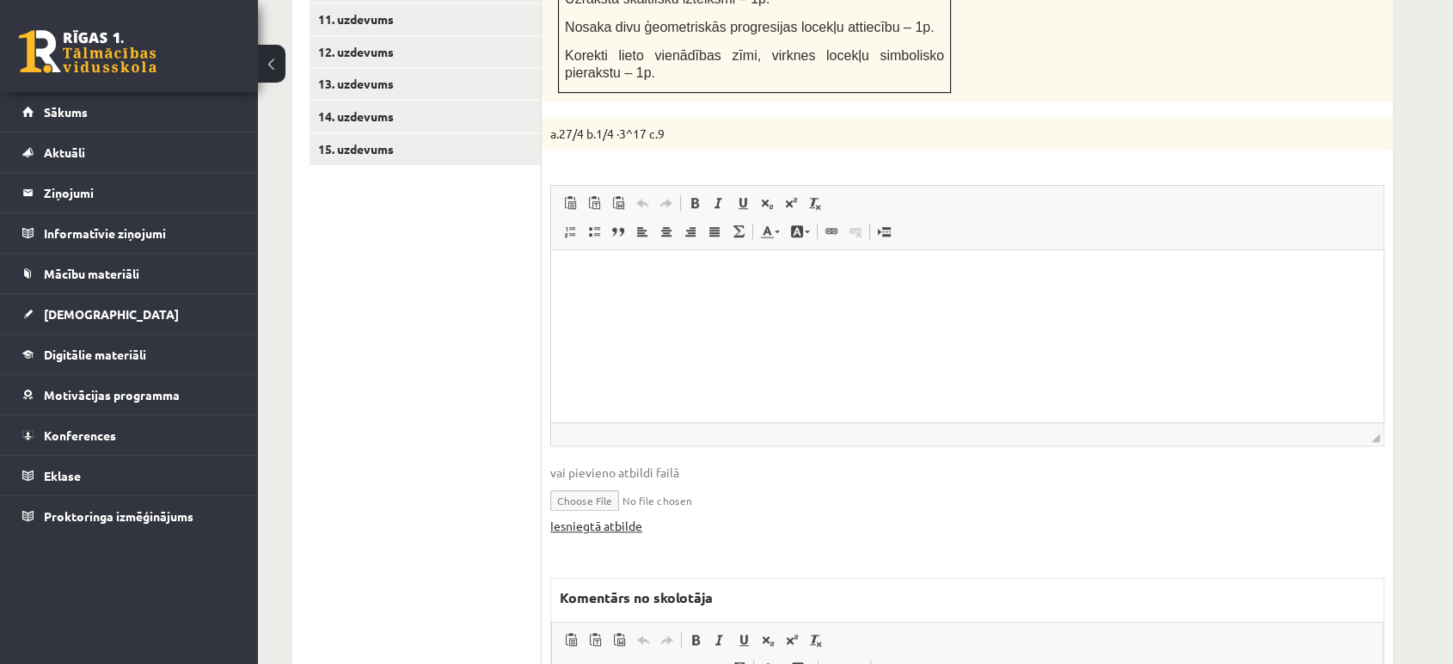
click at [637, 517] on link "Iesniegtā atbilde" at bounding box center [596, 526] width 92 height 18
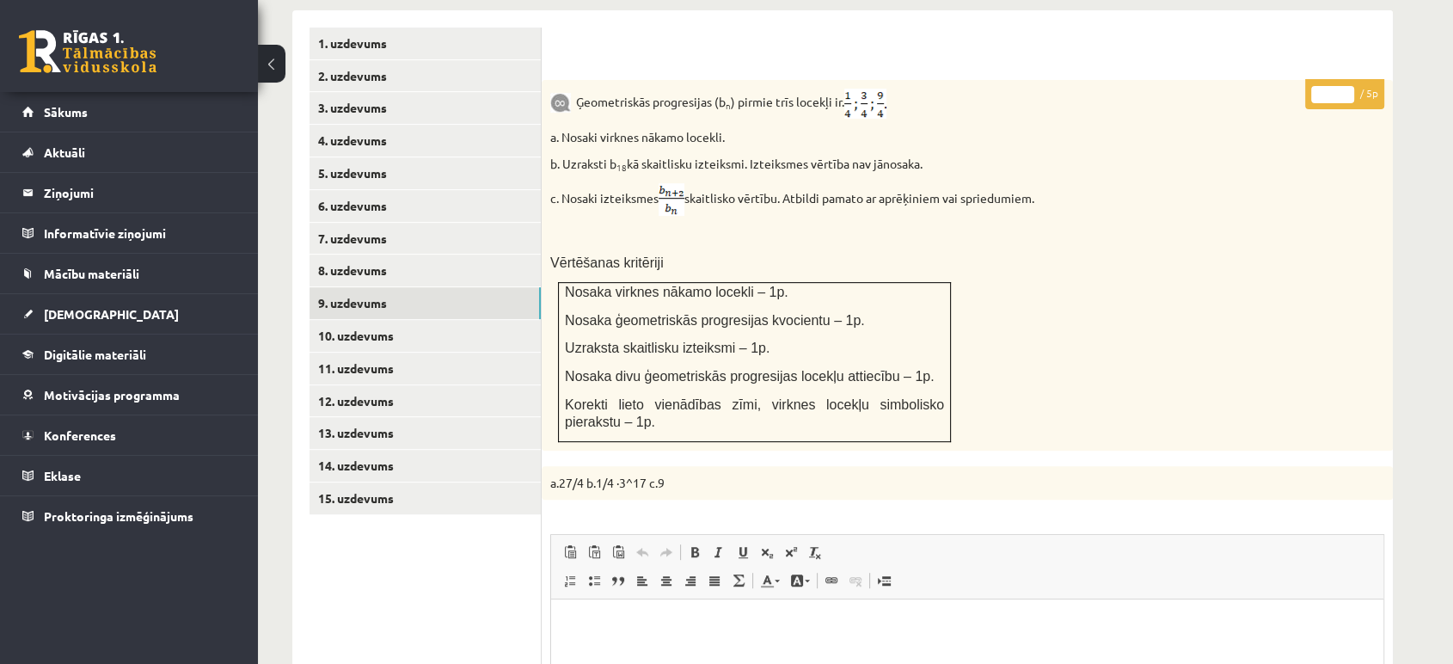
scroll to position [674, 0]
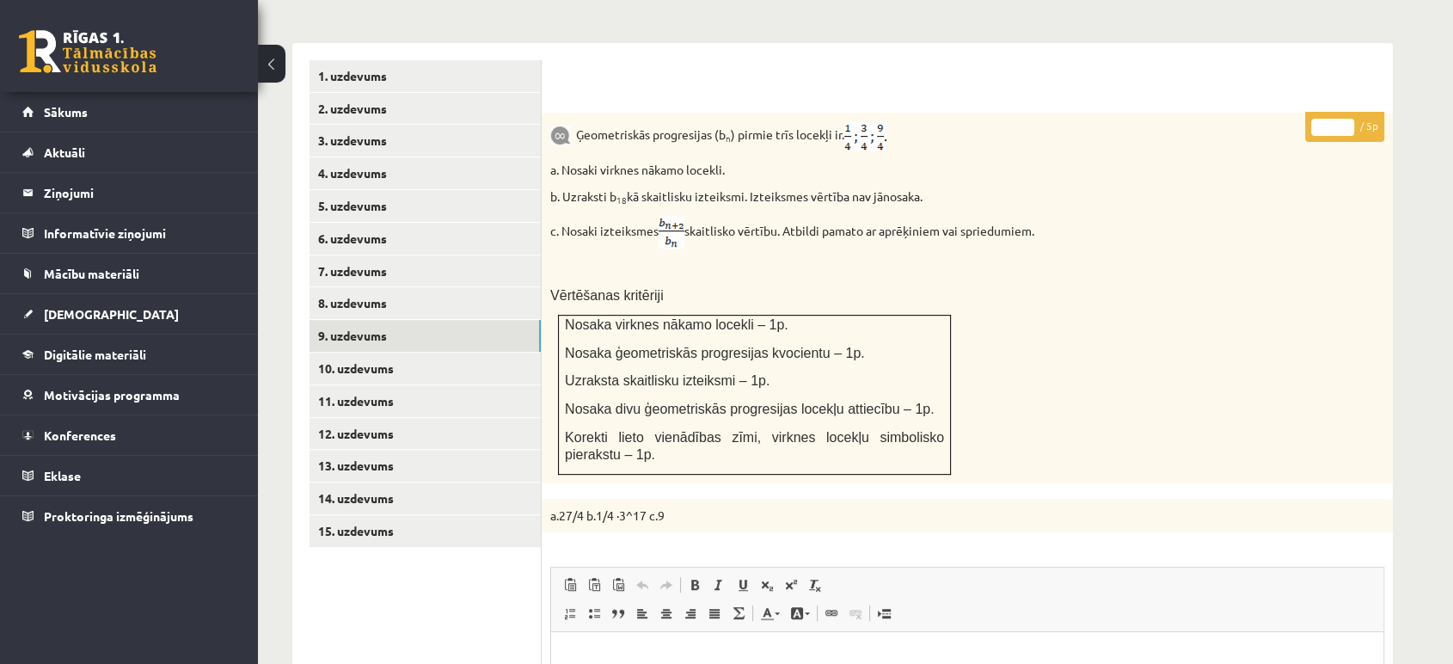
type input "*"
click at [1342, 119] on input "*" at bounding box center [1332, 127] width 43 height 17
click at [500, 353] on link "10. uzdevums" at bounding box center [425, 369] width 231 height 32
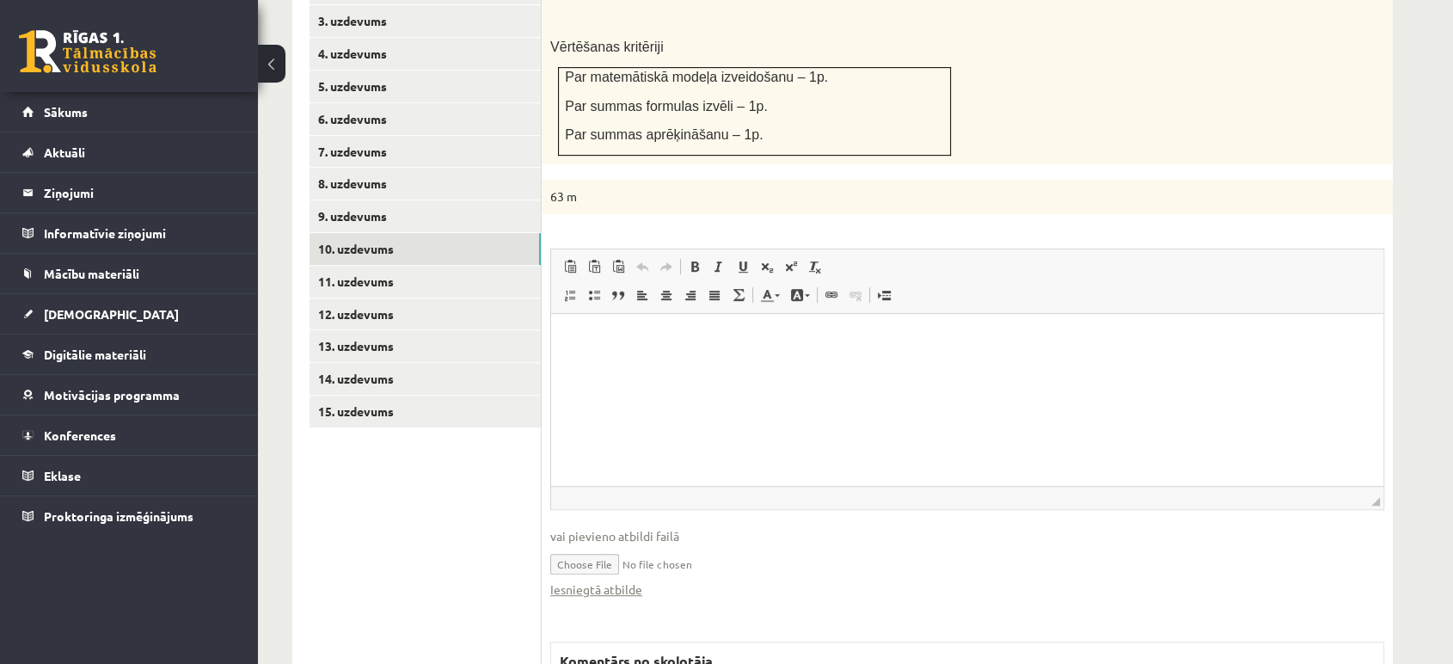
scroll to position [0, 0]
click at [627, 580] on link "Iesniegtā atbilde" at bounding box center [596, 589] width 92 height 18
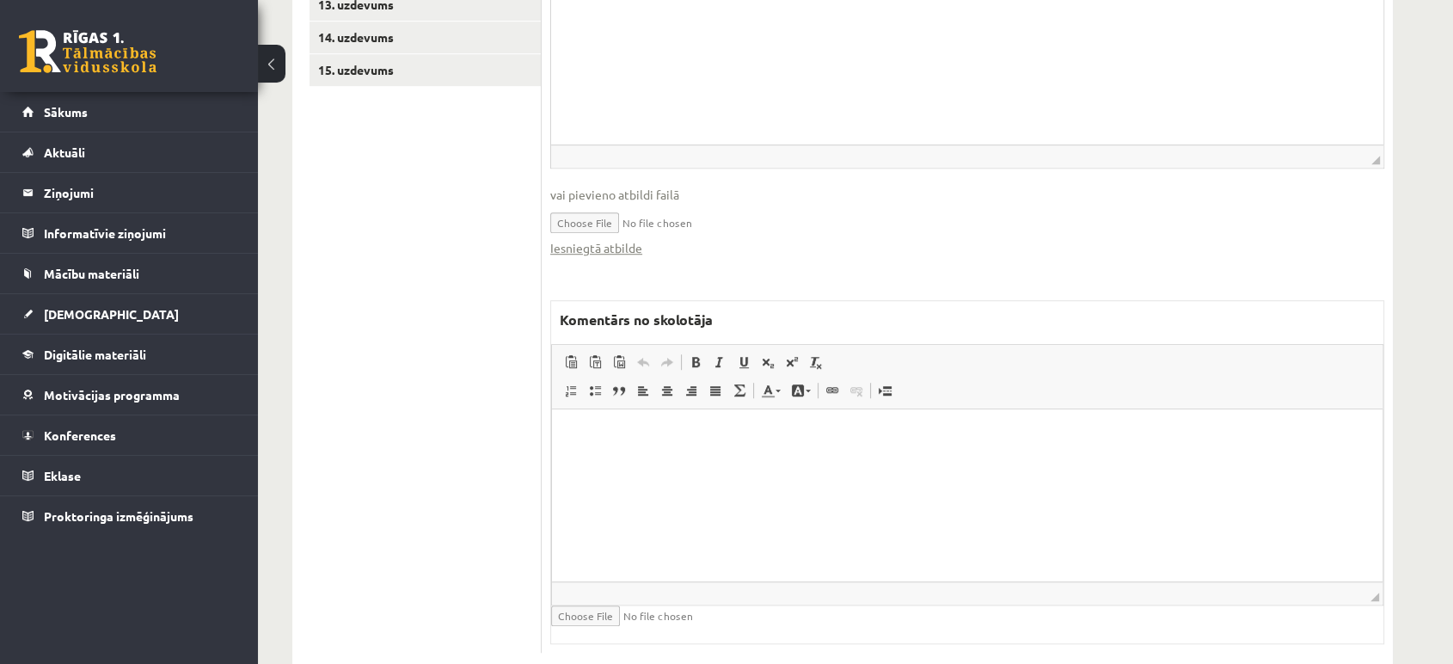
scroll to position [1136, 0]
click at [745, 461] on html at bounding box center [967, 434] width 831 height 52
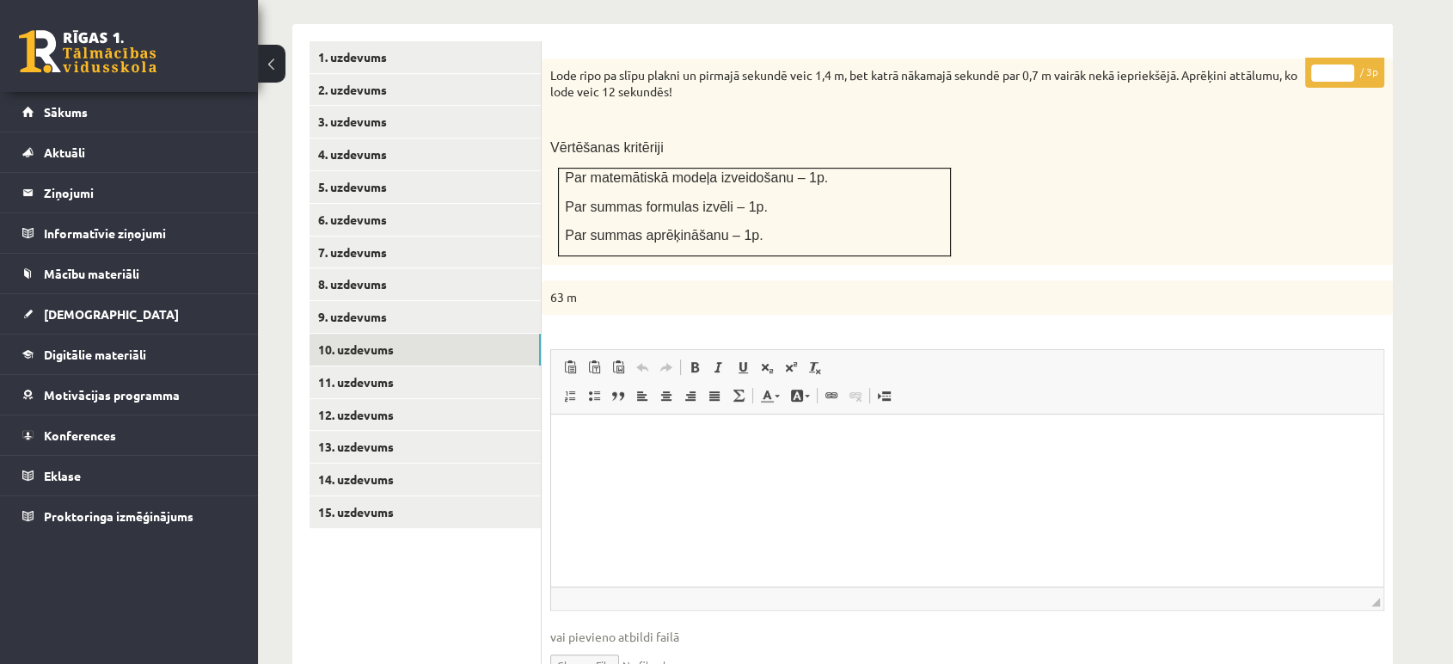
scroll to position [659, 0]
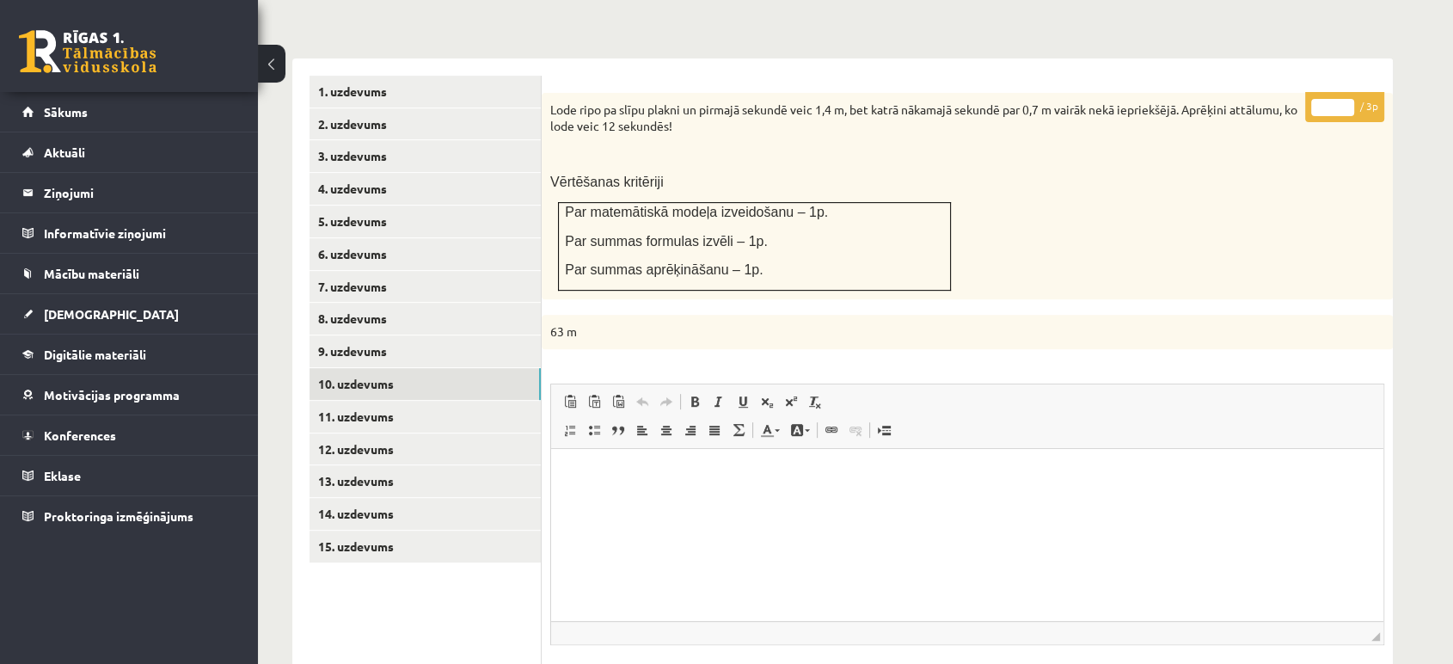
click at [1352, 99] on input "*" at bounding box center [1332, 107] width 43 height 17
type input "*"
click at [1352, 99] on input "*" at bounding box center [1332, 107] width 43 height 17
click at [466, 401] on link "11. uzdevums" at bounding box center [425, 417] width 231 height 32
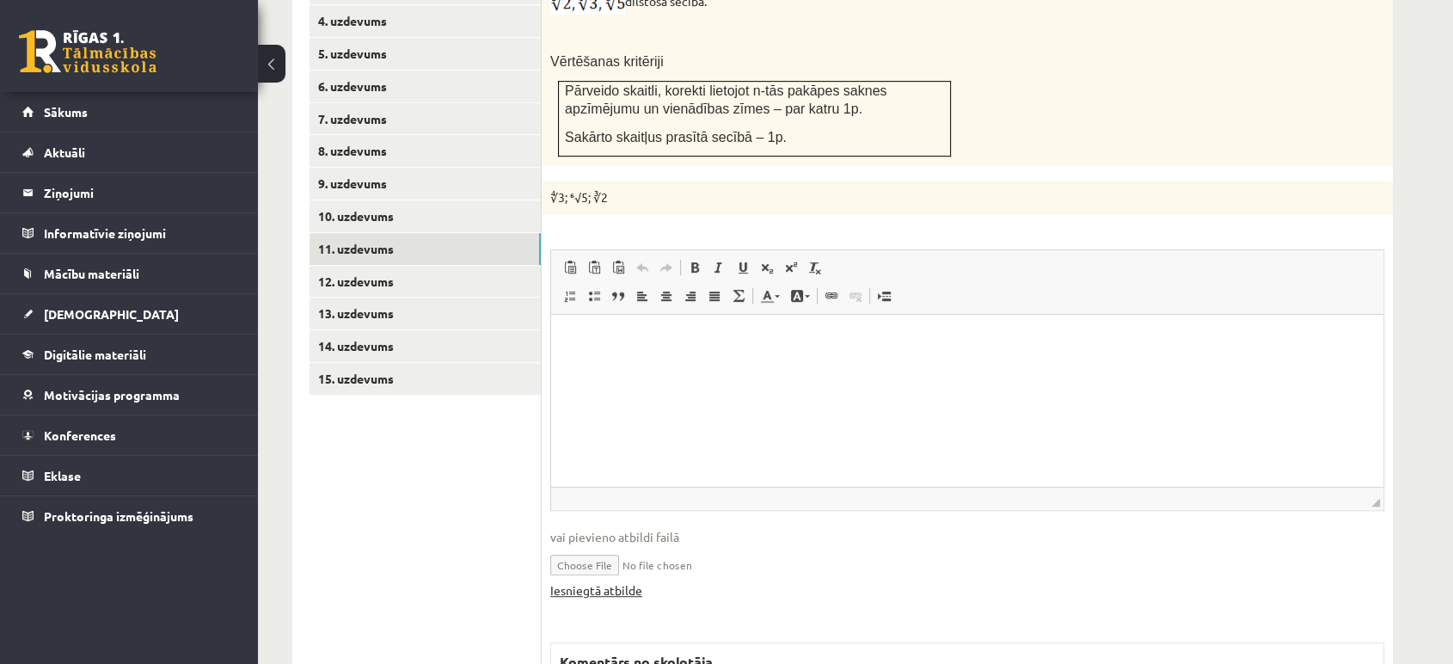
scroll to position [0, 0]
click at [615, 581] on link "Iesniegtā atbilde" at bounding box center [596, 590] width 92 height 18
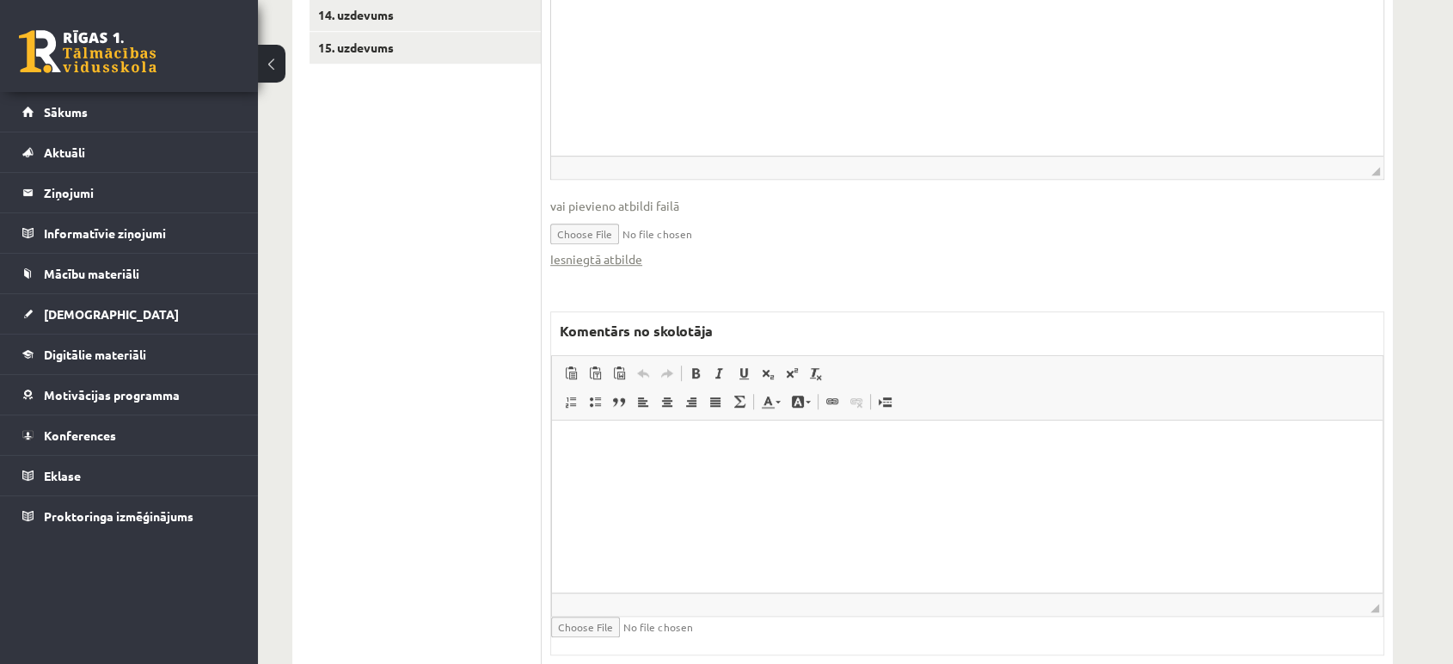
scroll to position [1169, 0]
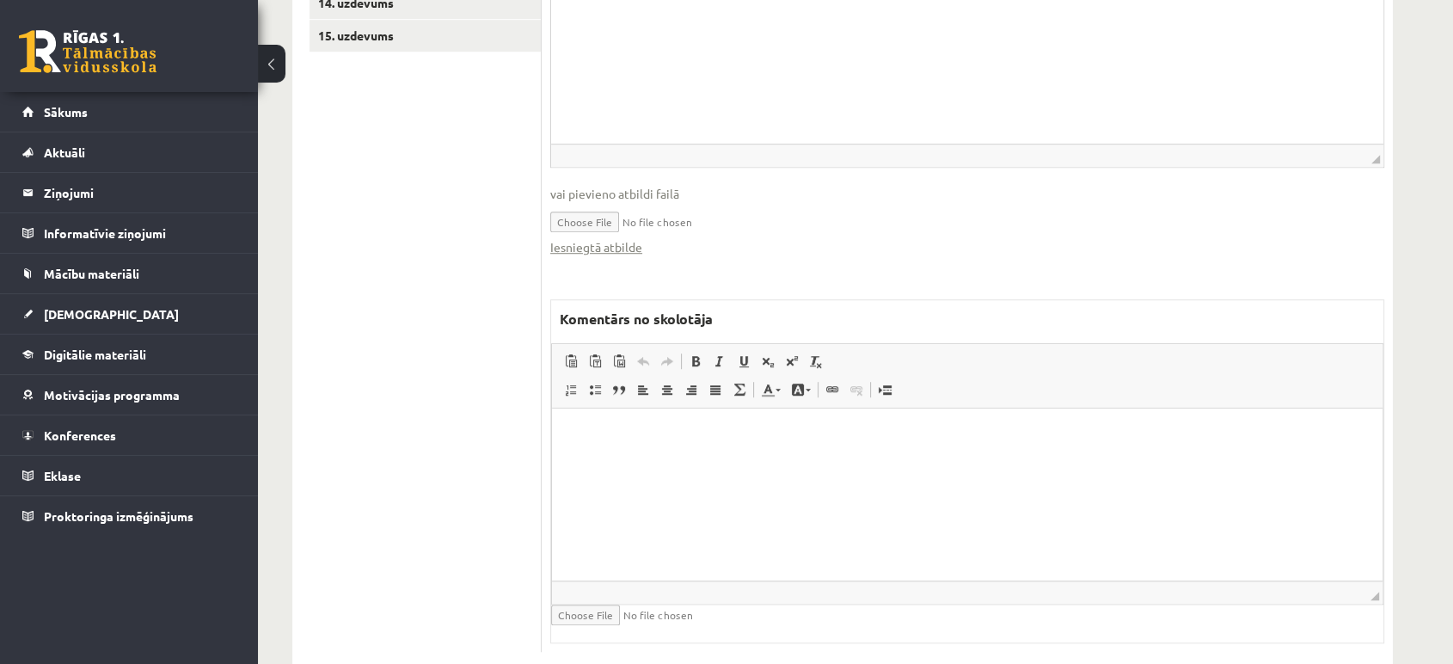
click at [658, 460] on html at bounding box center [967, 434] width 831 height 52
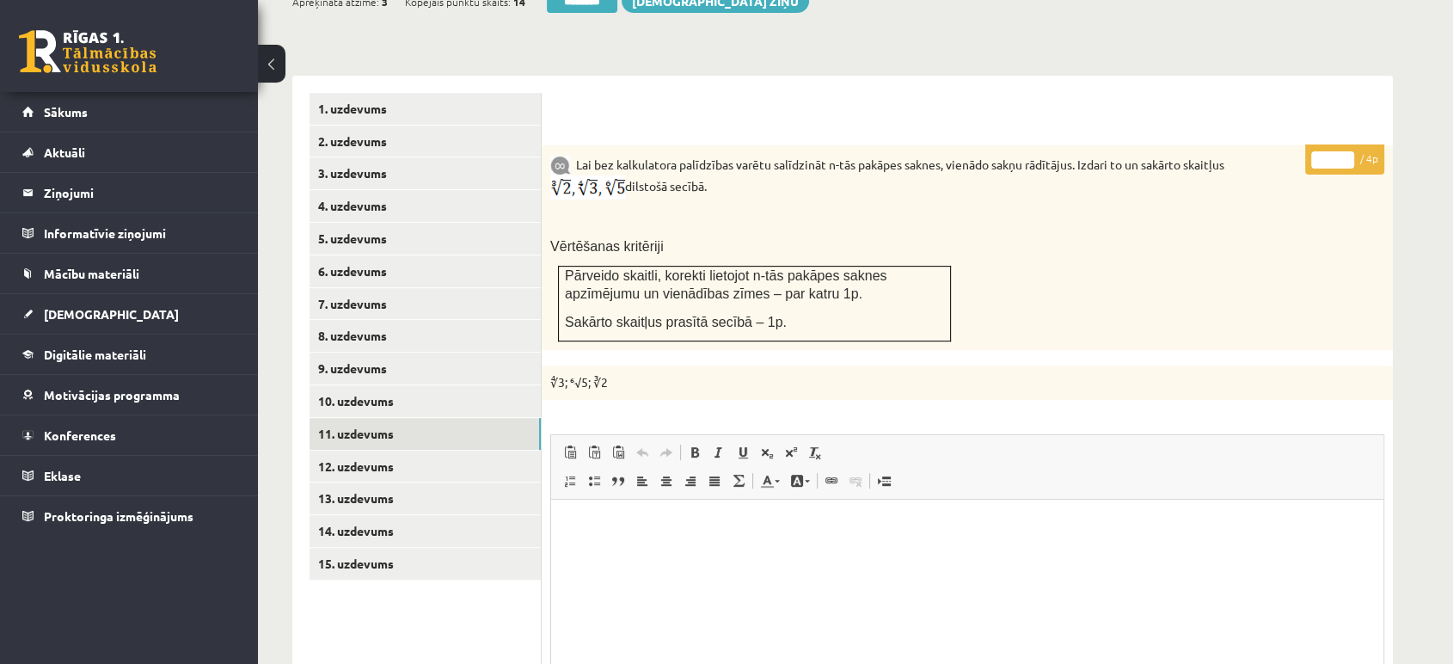
scroll to position [500, 0]
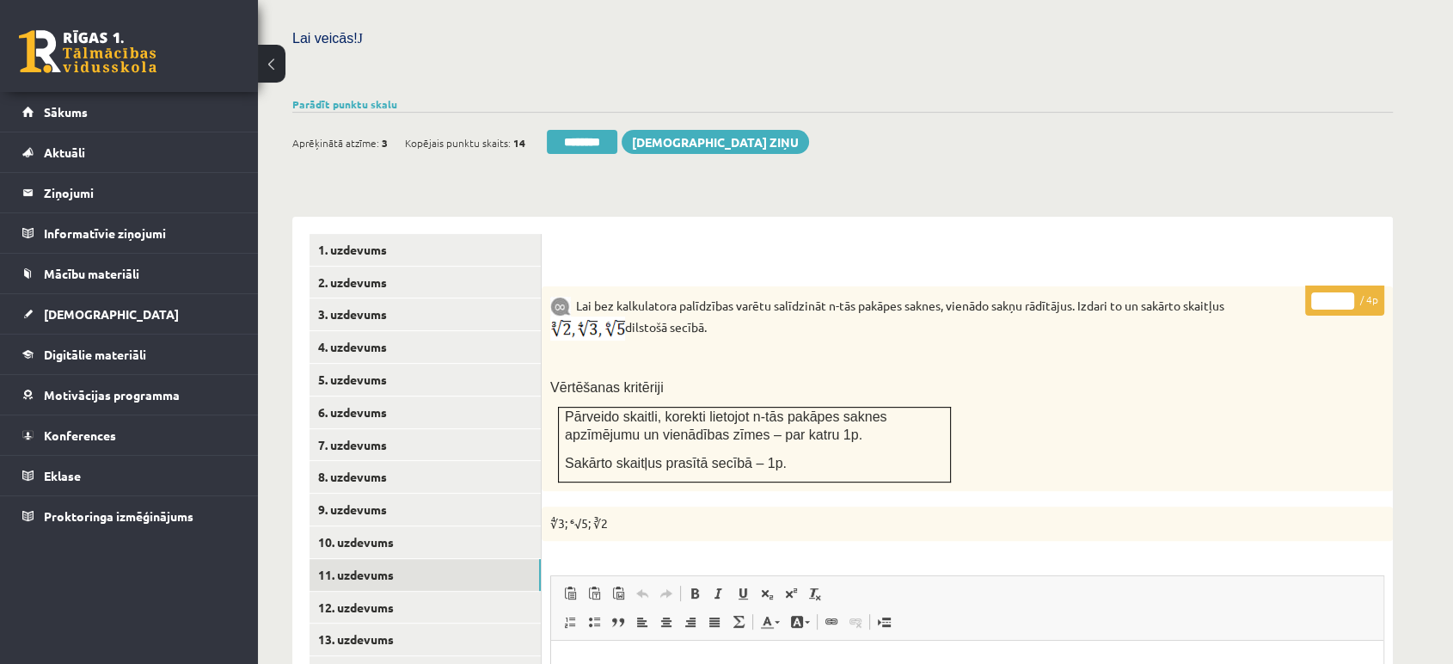
click at [1346, 292] on input "*" at bounding box center [1332, 300] width 43 height 17
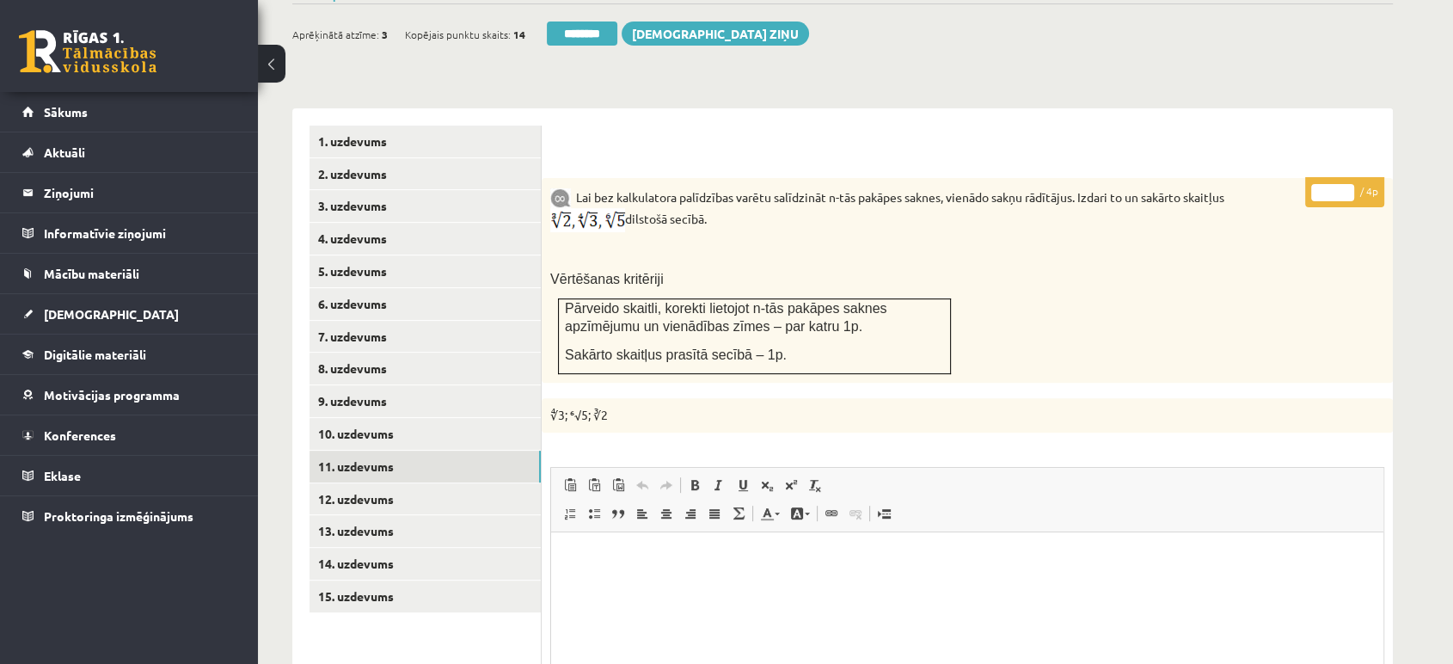
scroll to position [691, 0]
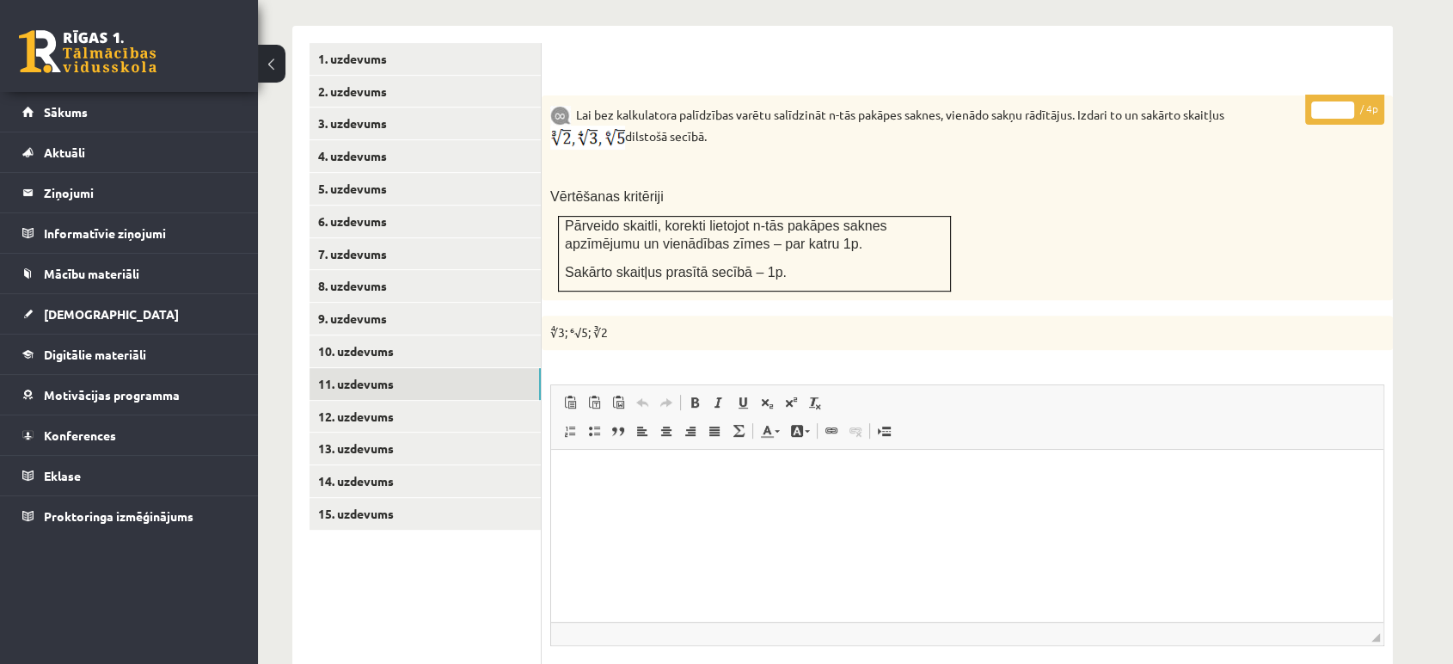
type input "*"
click at [1348, 101] on input "*" at bounding box center [1332, 109] width 43 height 17
click at [490, 401] on link "12. uzdevums" at bounding box center [425, 417] width 231 height 32
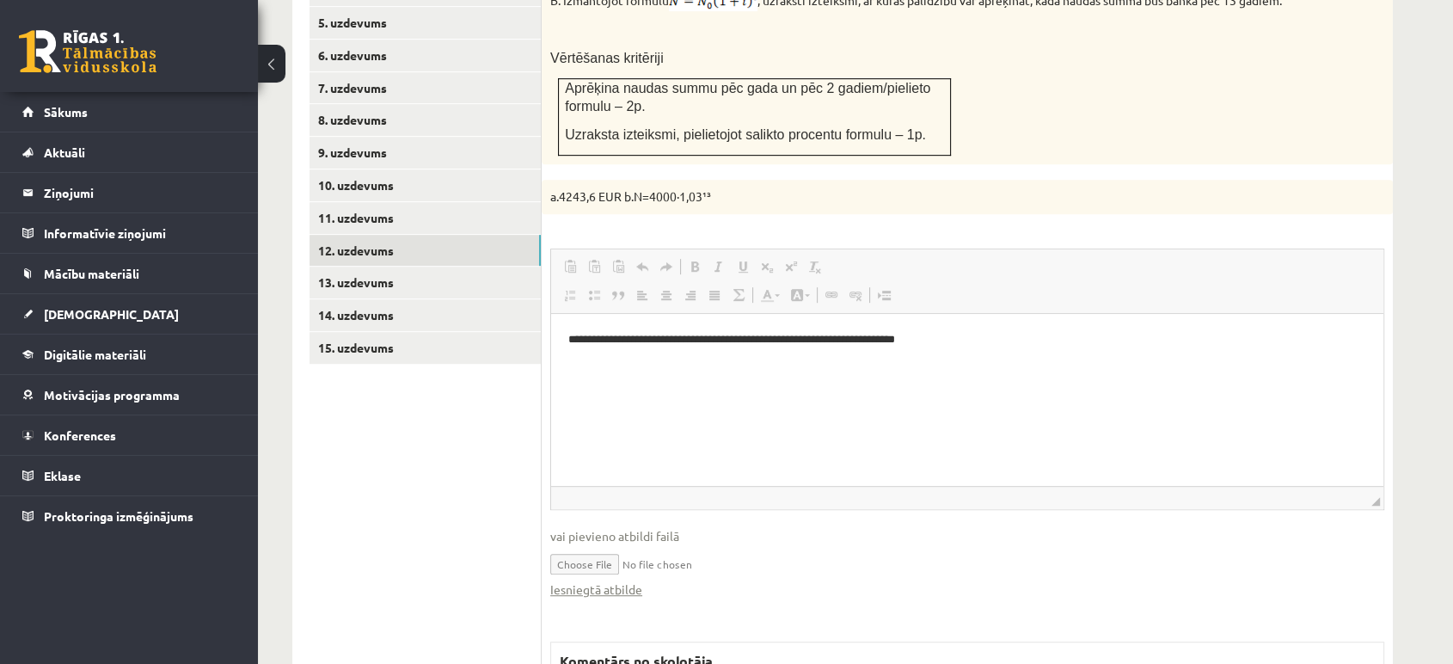
scroll to position [0, 0]
click at [607, 580] on link "Iesniegtā atbilde" at bounding box center [596, 589] width 92 height 18
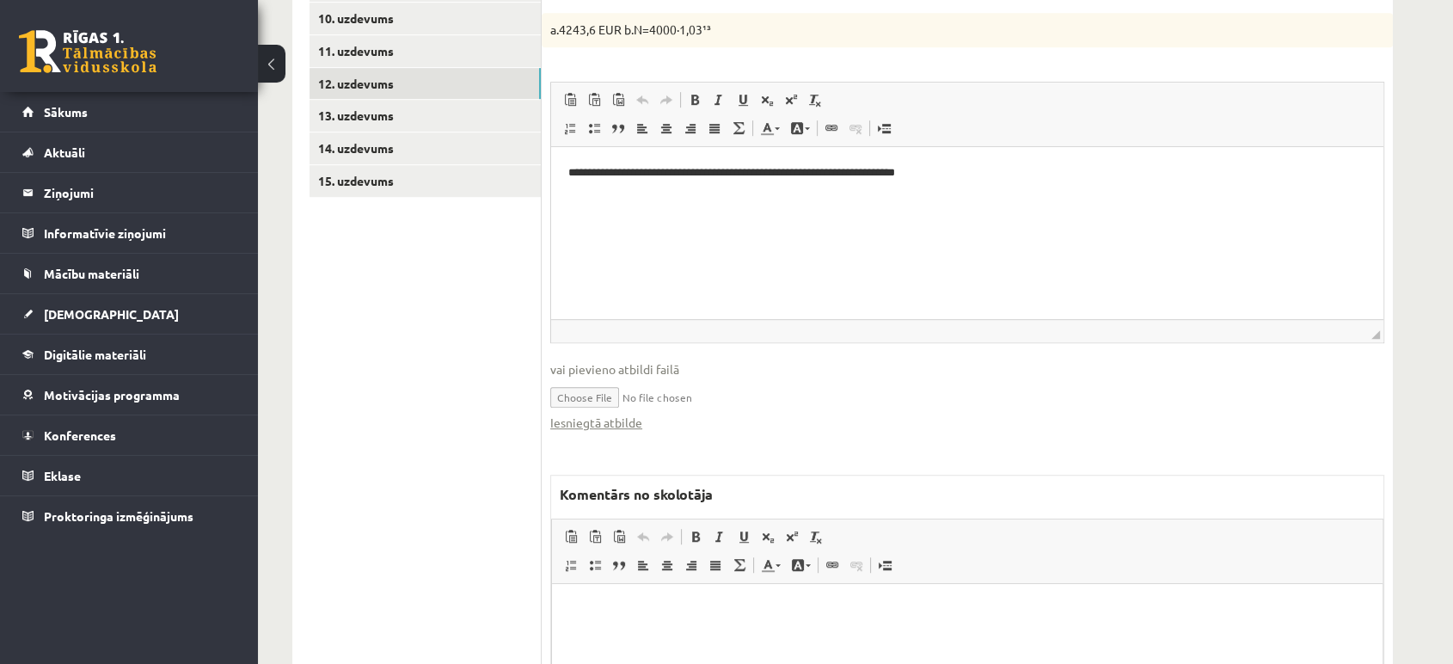
scroll to position [1143, 0]
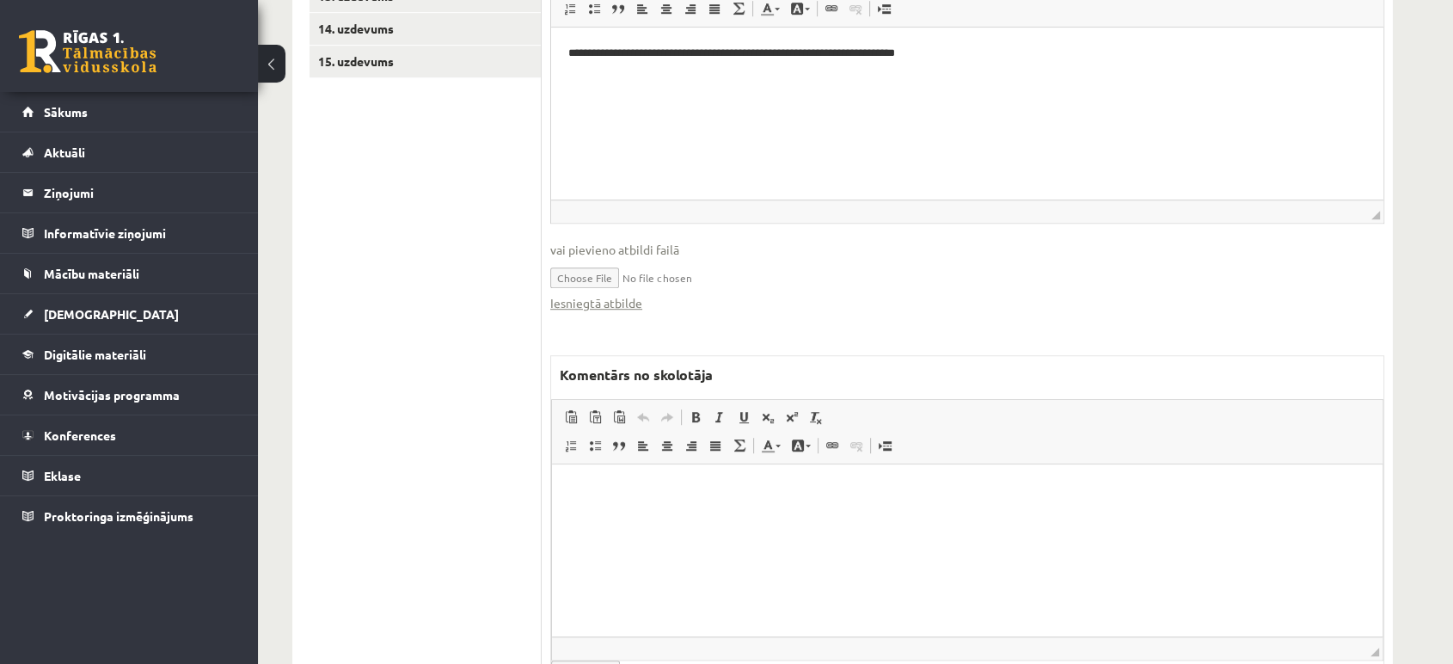
click at [812, 517] on html at bounding box center [967, 490] width 831 height 52
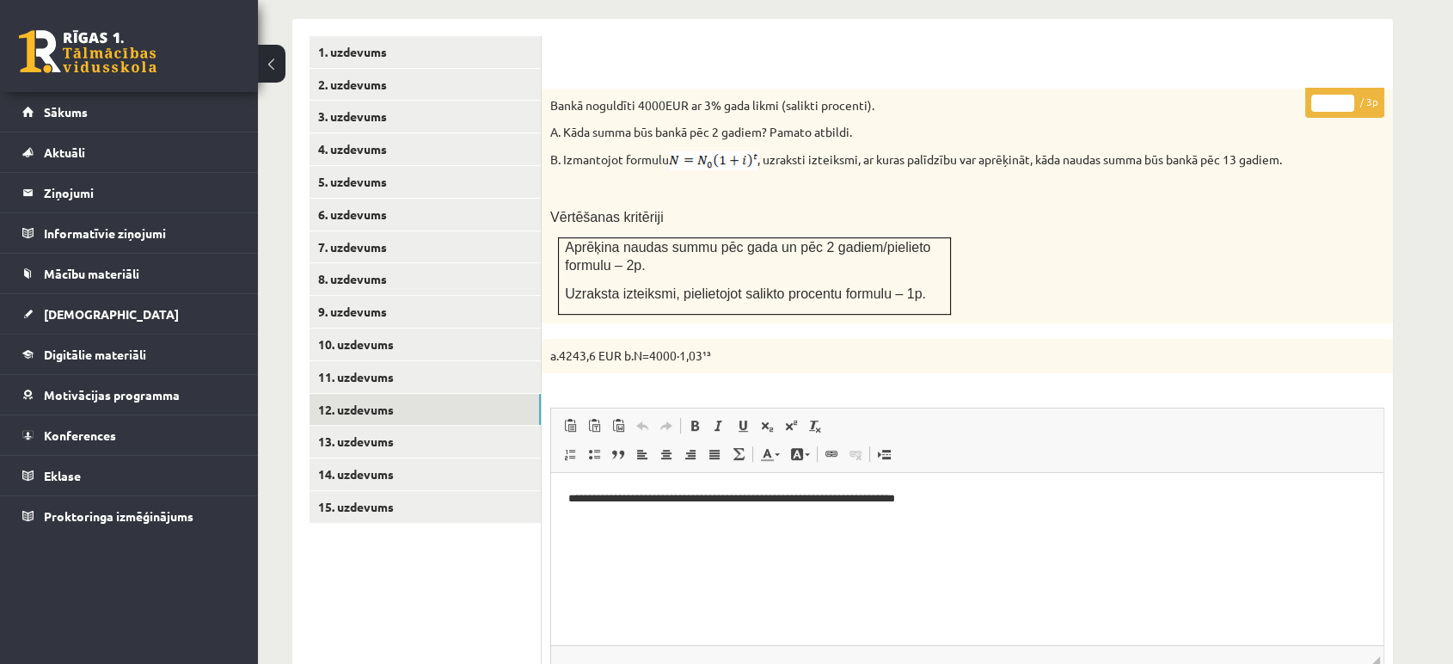
scroll to position [666, 0]
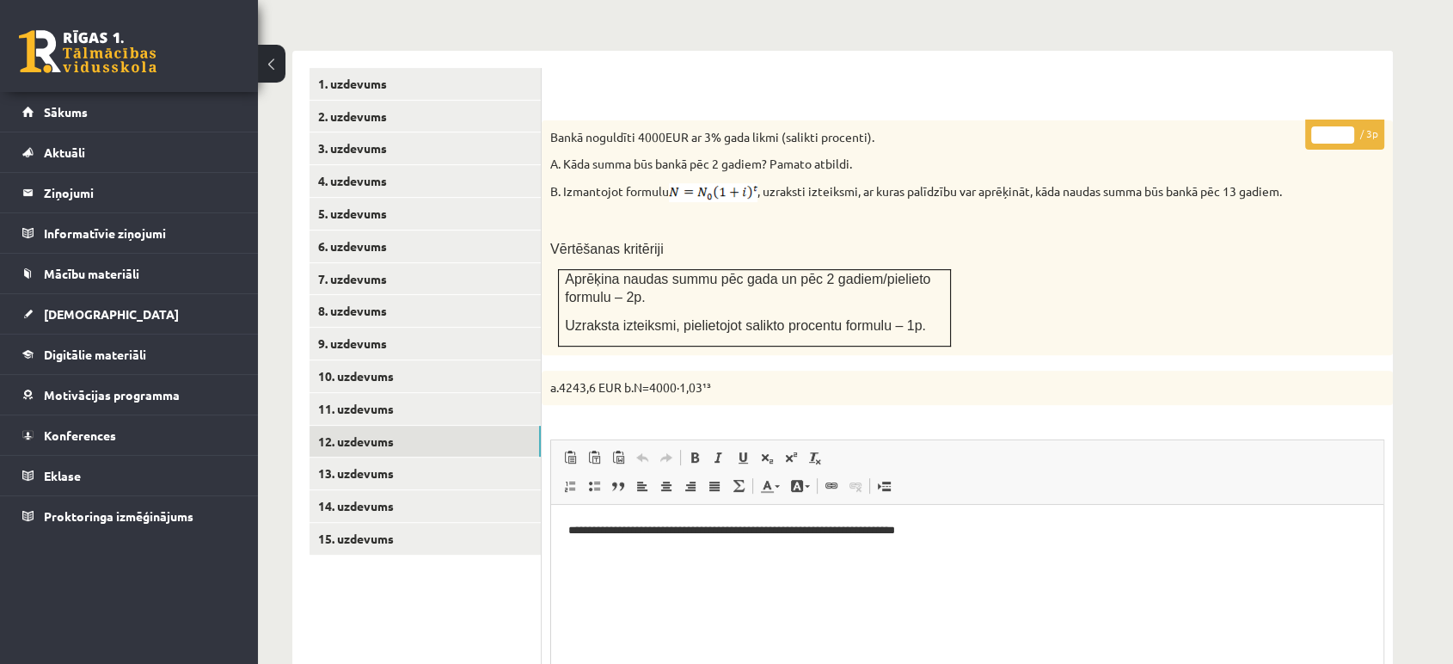
type input "*"
click at [1342, 126] on input "*" at bounding box center [1332, 134] width 43 height 17
click at [378, 457] on link "13. uzdevums" at bounding box center [425, 473] width 231 height 32
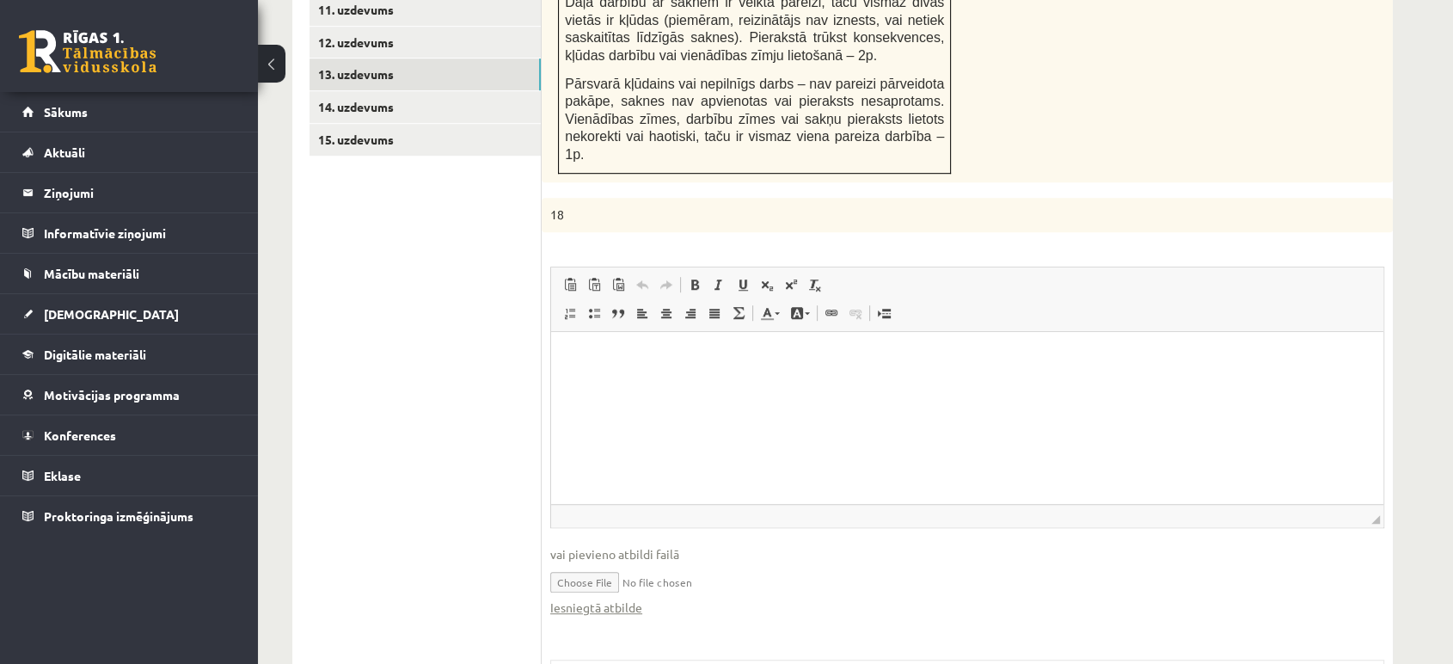
scroll to position [0, 0]
click at [621, 598] on link "Iesniegtā atbilde" at bounding box center [596, 607] width 92 height 18
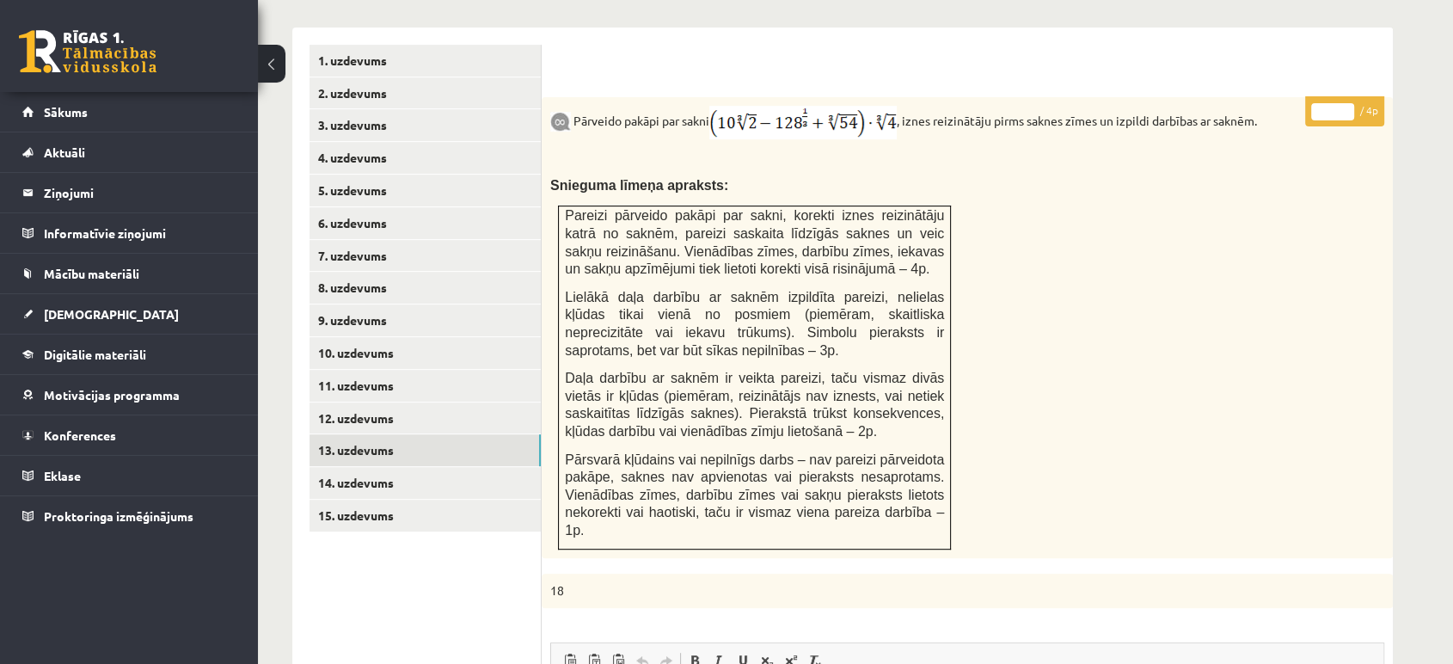
scroll to position [587, 0]
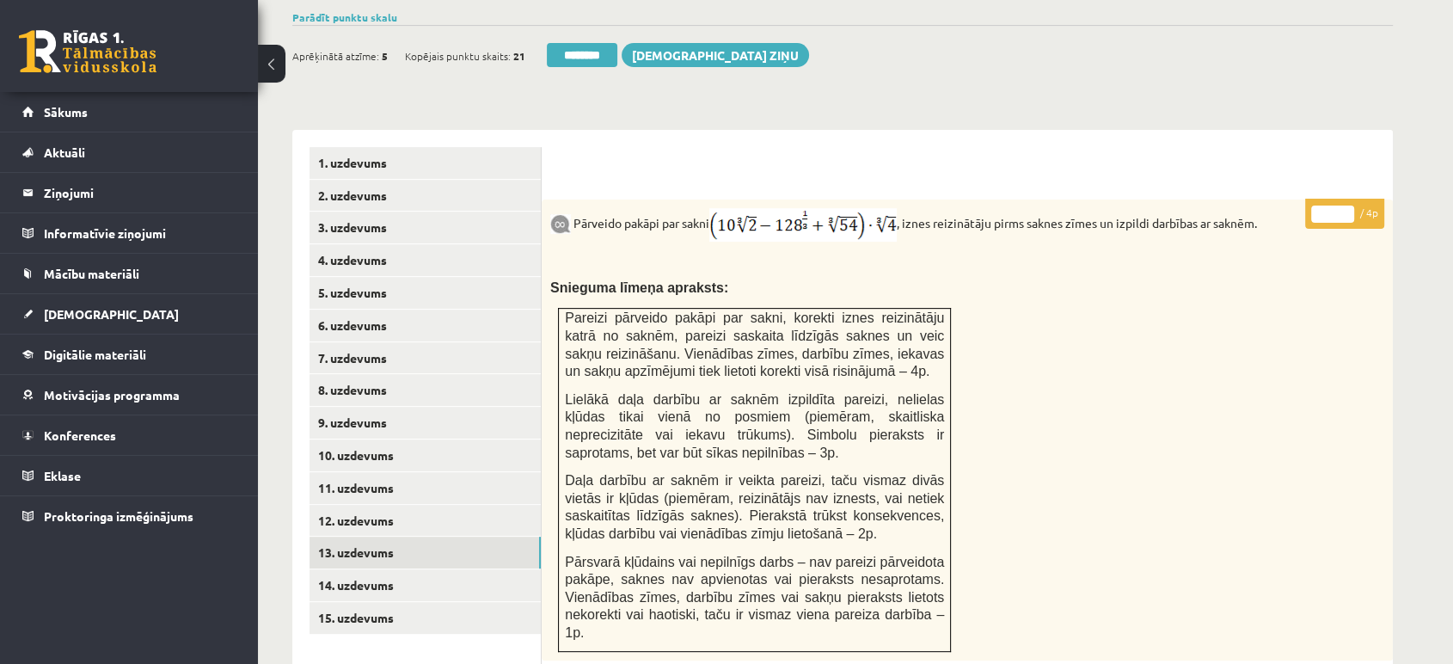
type input "*"
click at [1340, 205] on input "*" at bounding box center [1332, 213] width 43 height 17
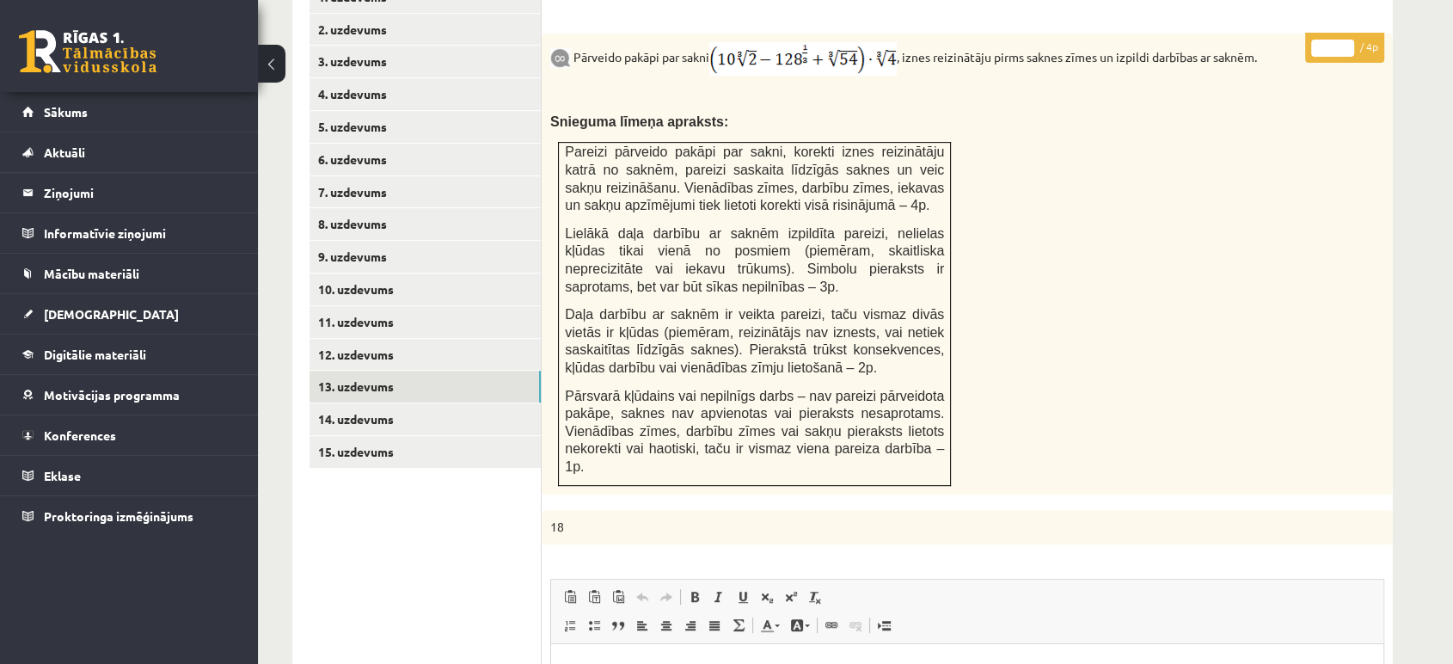
scroll to position [874, 0]
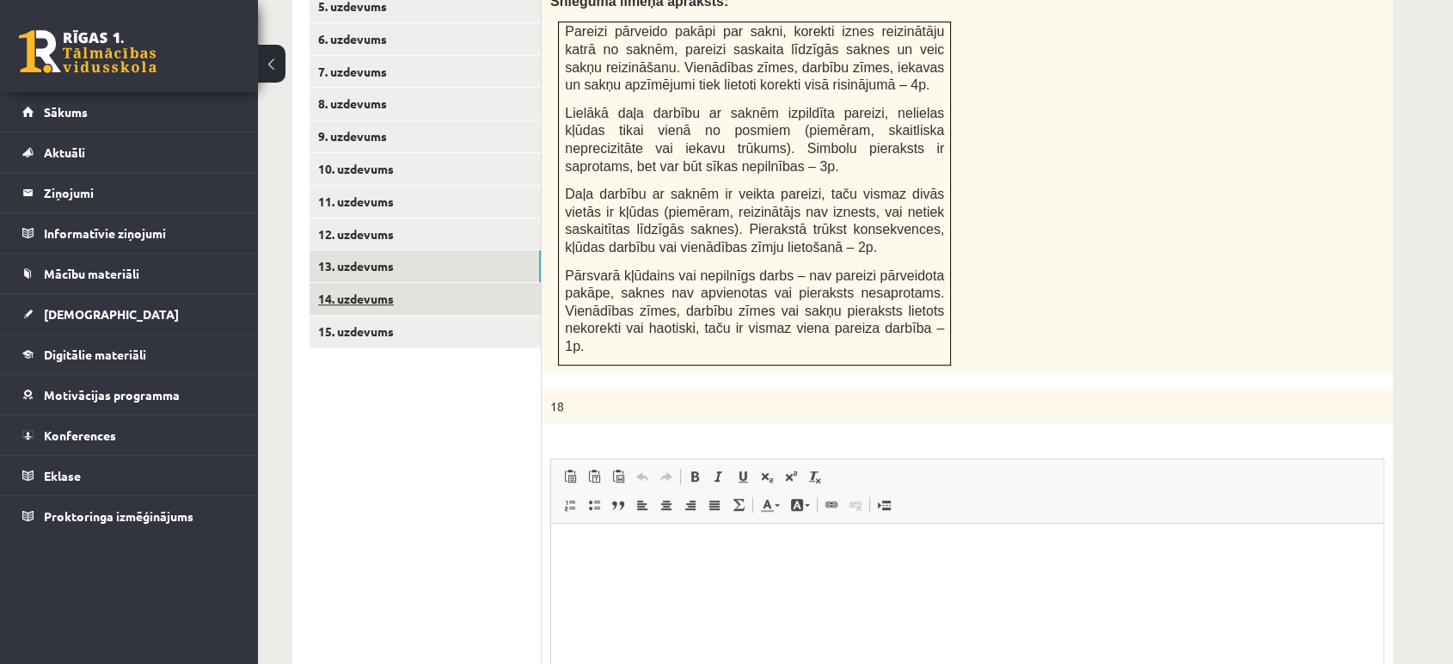
click at [504, 283] on link "14. uzdevums" at bounding box center [425, 299] width 231 height 32
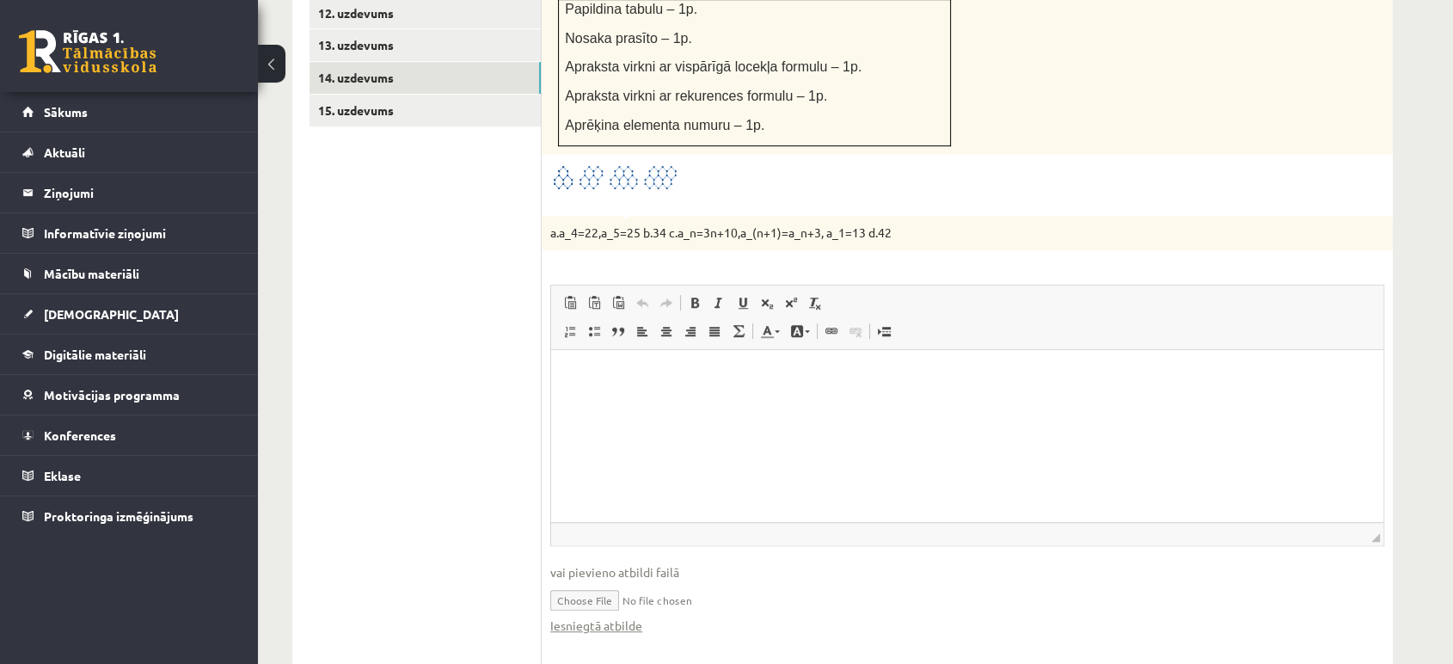
scroll to position [0, 0]
click at [621, 616] on link "Iesniegtā atbilde" at bounding box center [596, 625] width 92 height 18
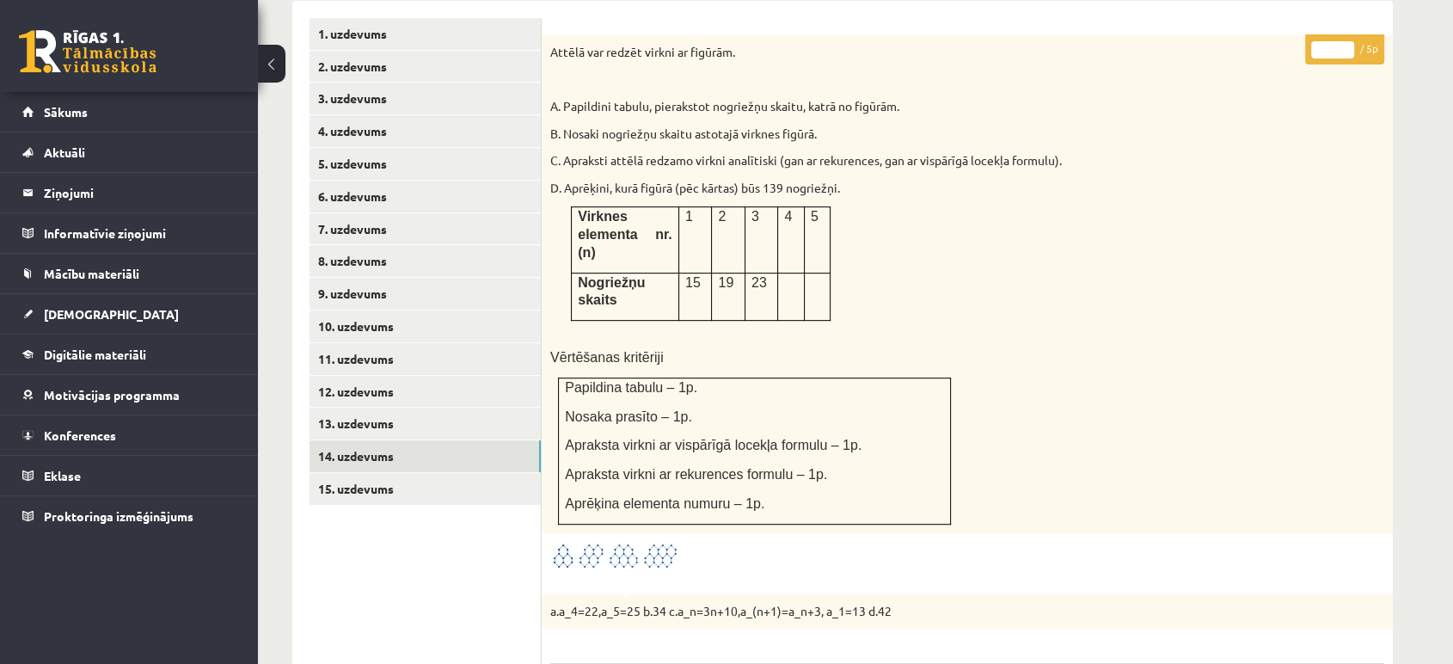
scroll to position [713, 0]
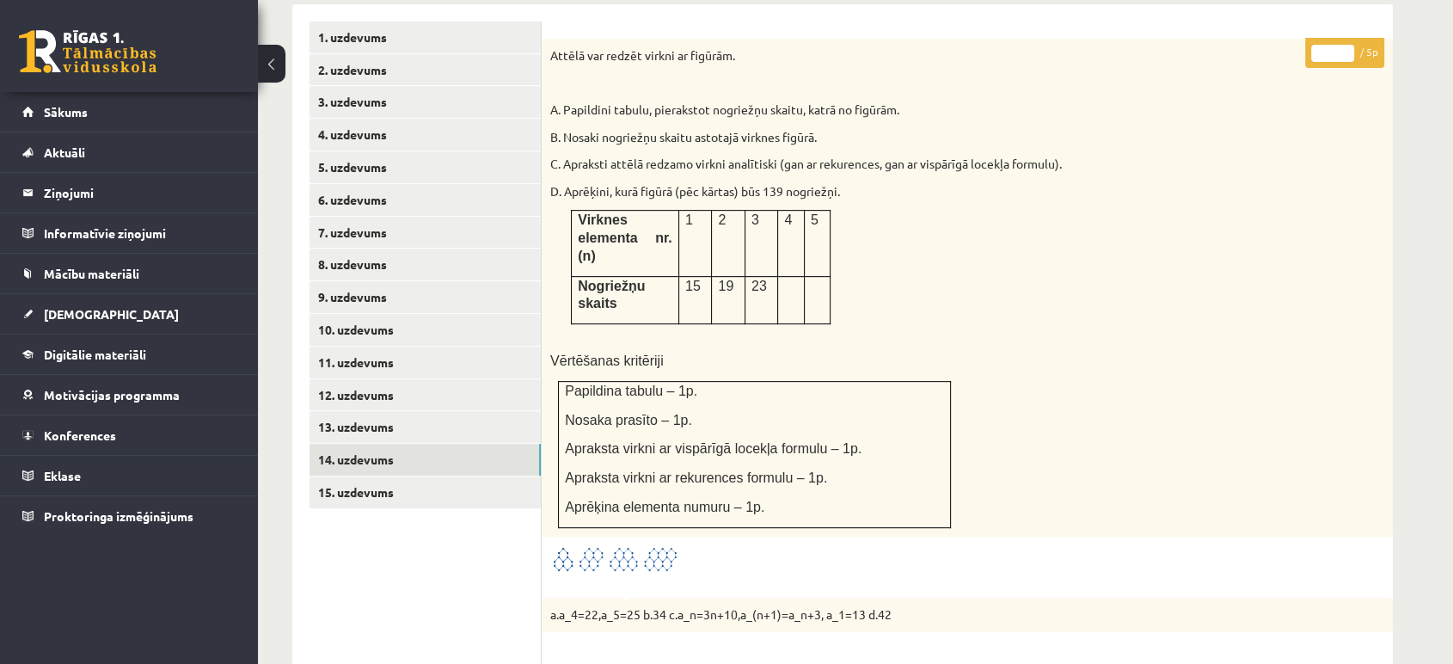
click at [1349, 45] on input "*" at bounding box center [1332, 53] width 43 height 17
type input "*"
click at [1349, 45] on input "*" at bounding box center [1332, 53] width 43 height 17
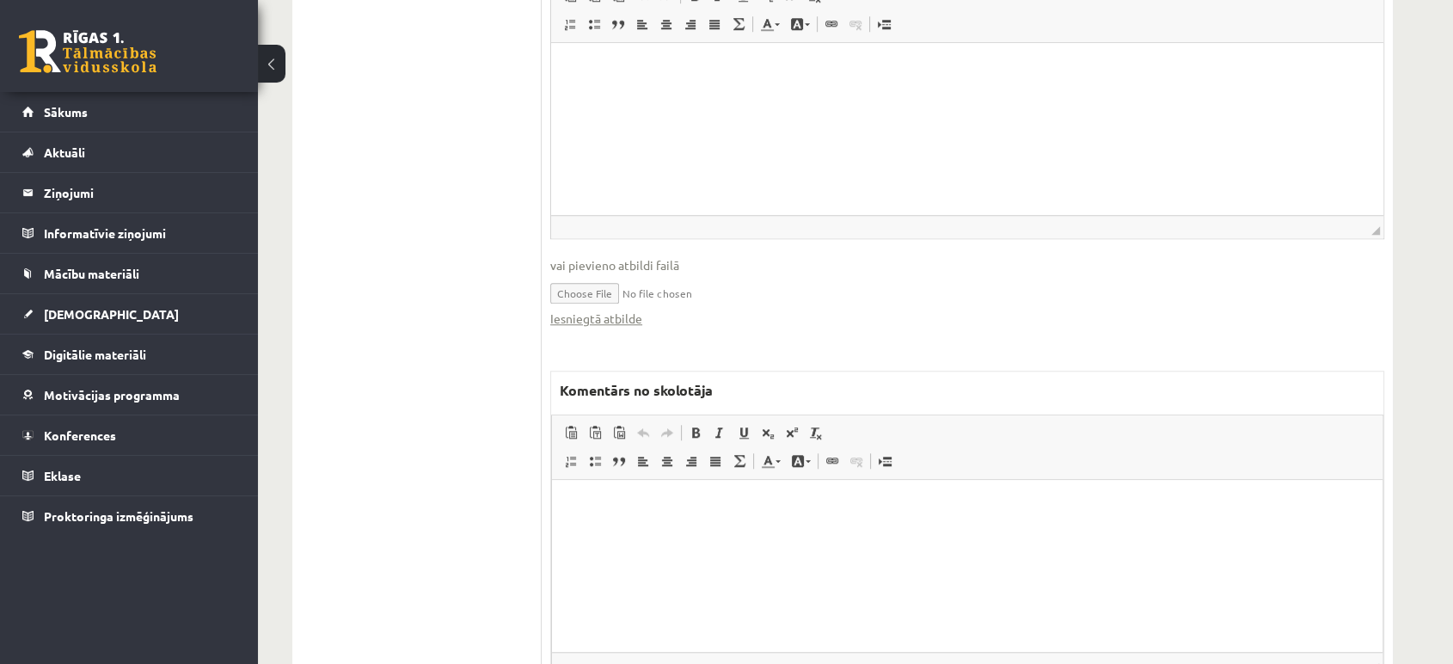
scroll to position [1438, 0]
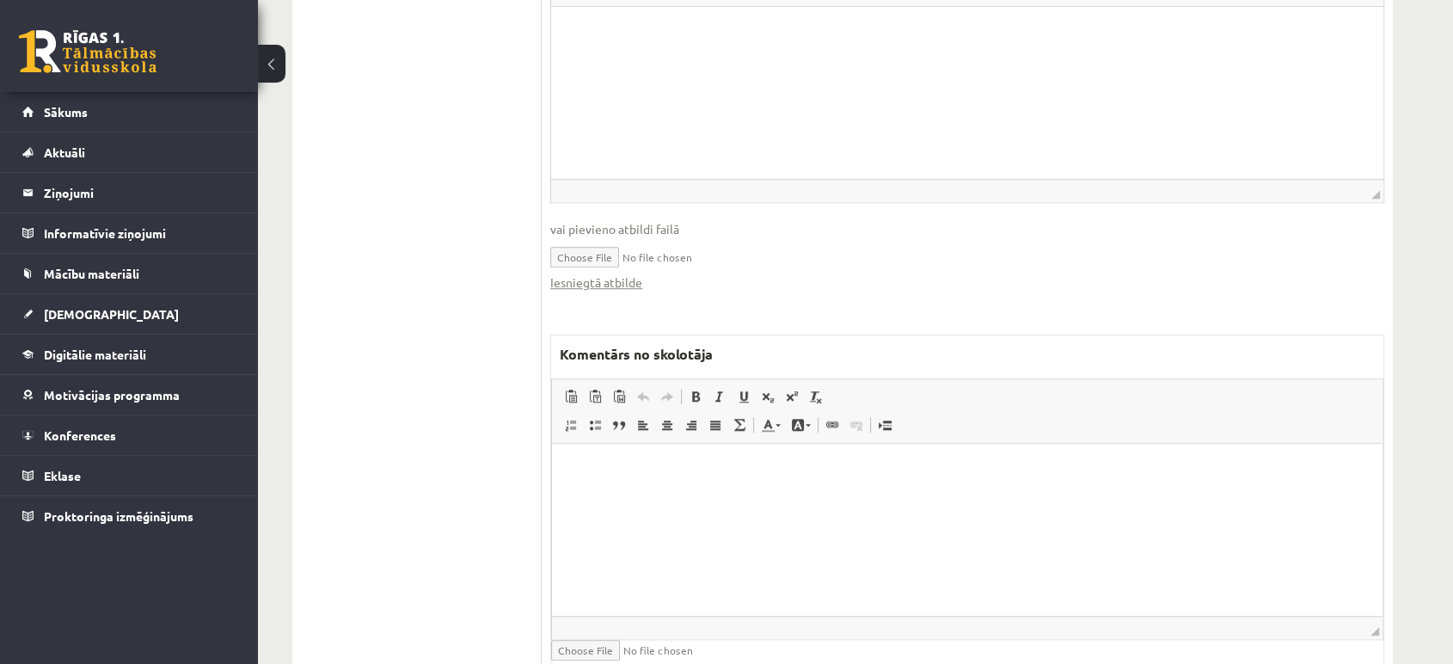
click at [688, 496] on html at bounding box center [967, 470] width 831 height 52
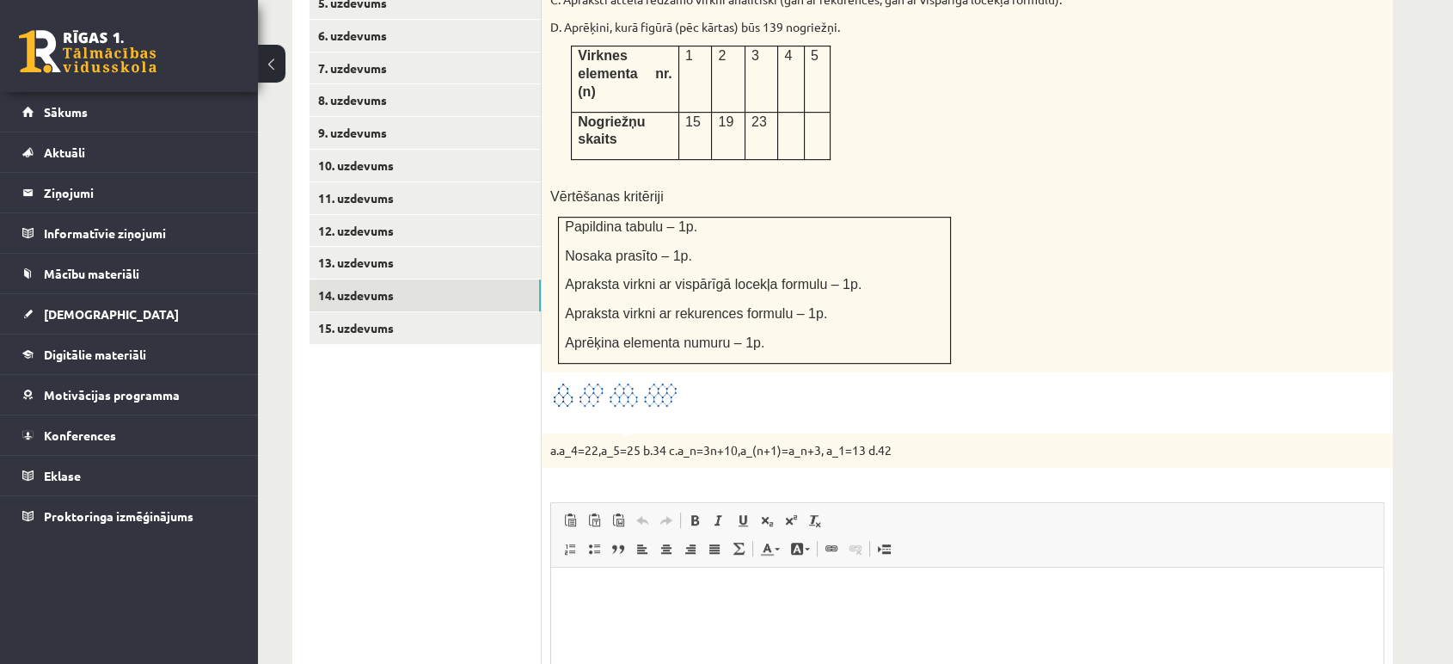
scroll to position [864, 0]
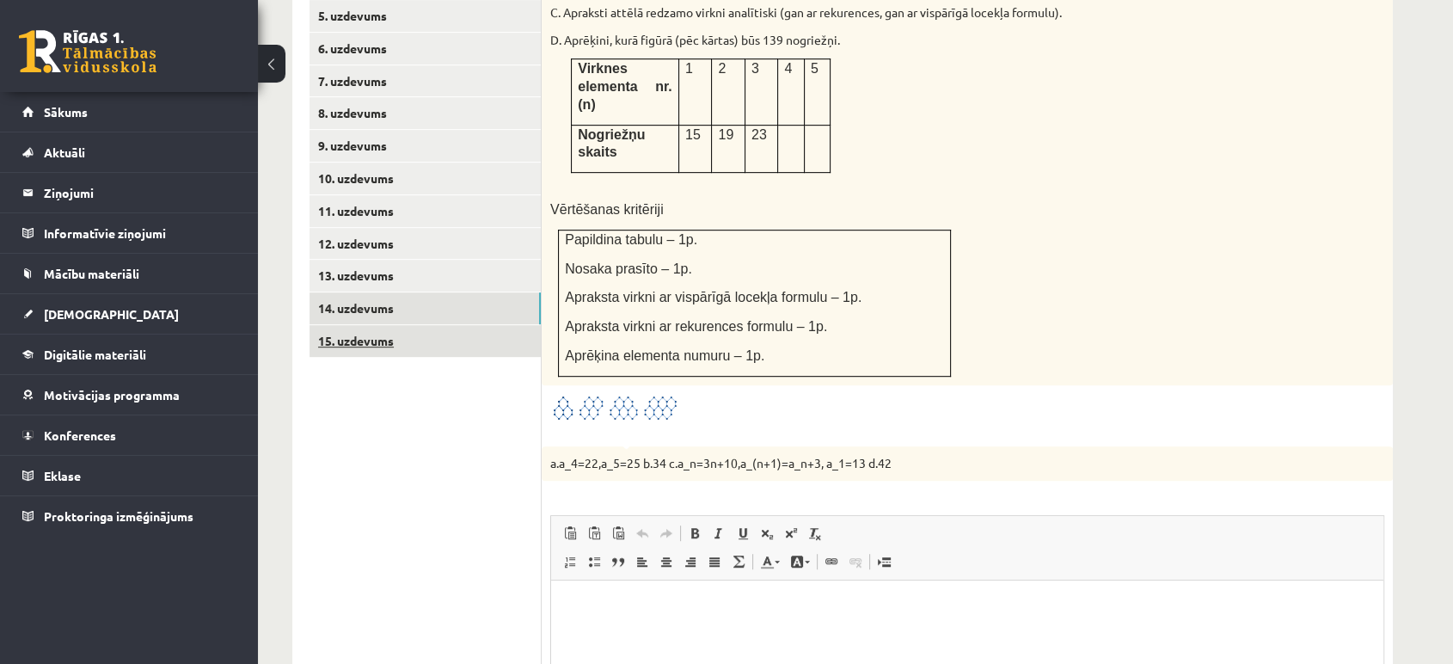
click at [517, 325] on link "15. uzdevums" at bounding box center [425, 341] width 231 height 32
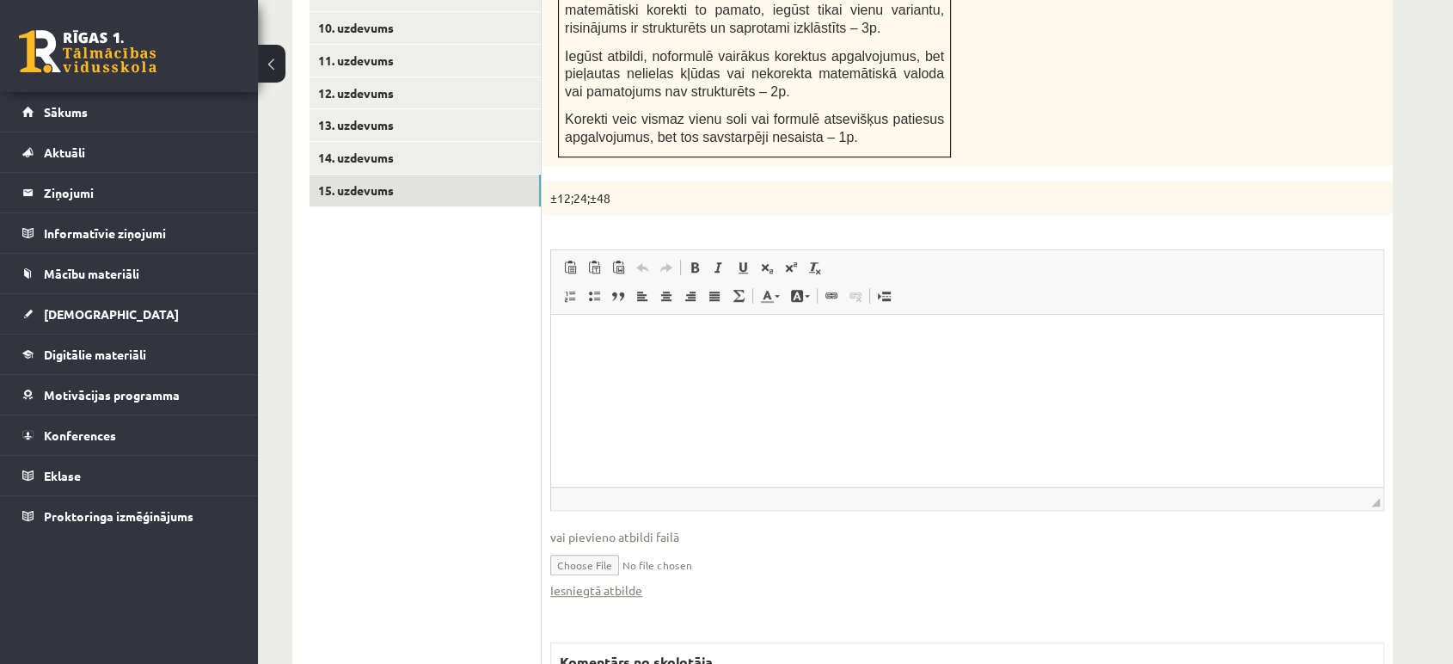
scroll to position [0, 0]
click at [619, 581] on link "Iesniegtā atbilde" at bounding box center [596, 590] width 92 height 18
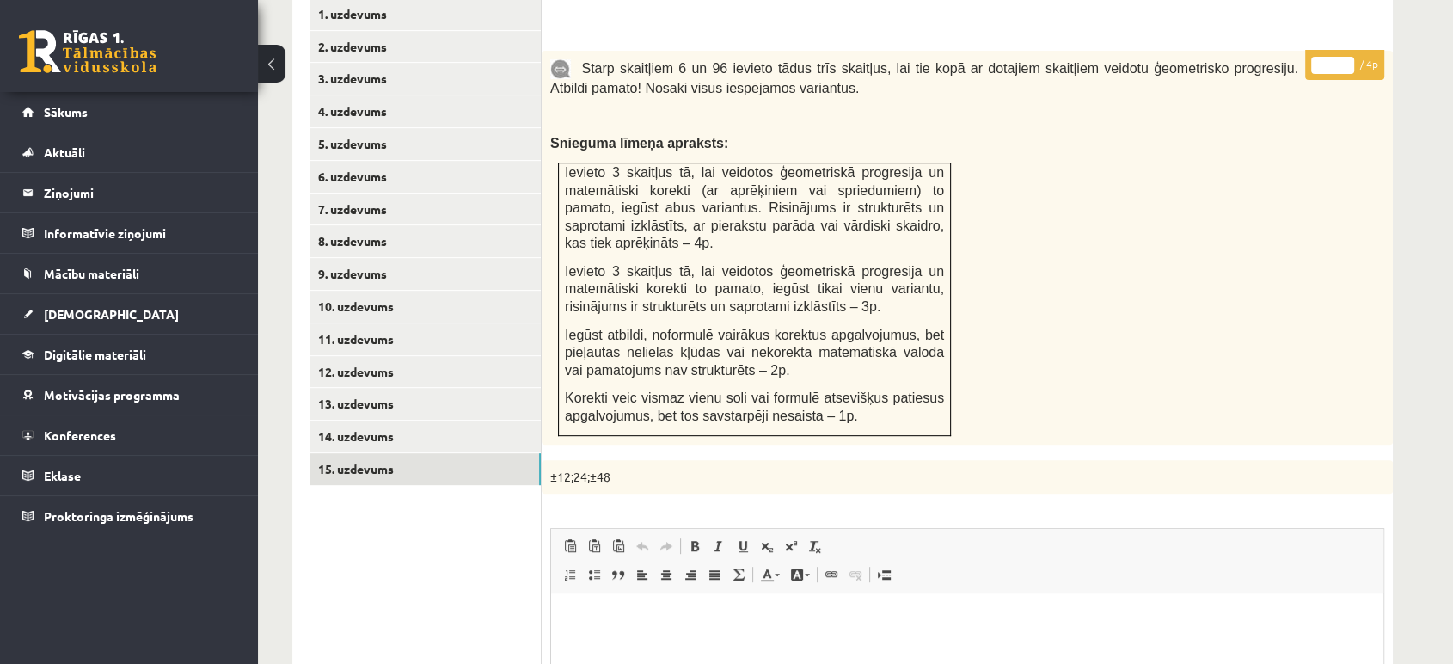
scroll to position [728, 0]
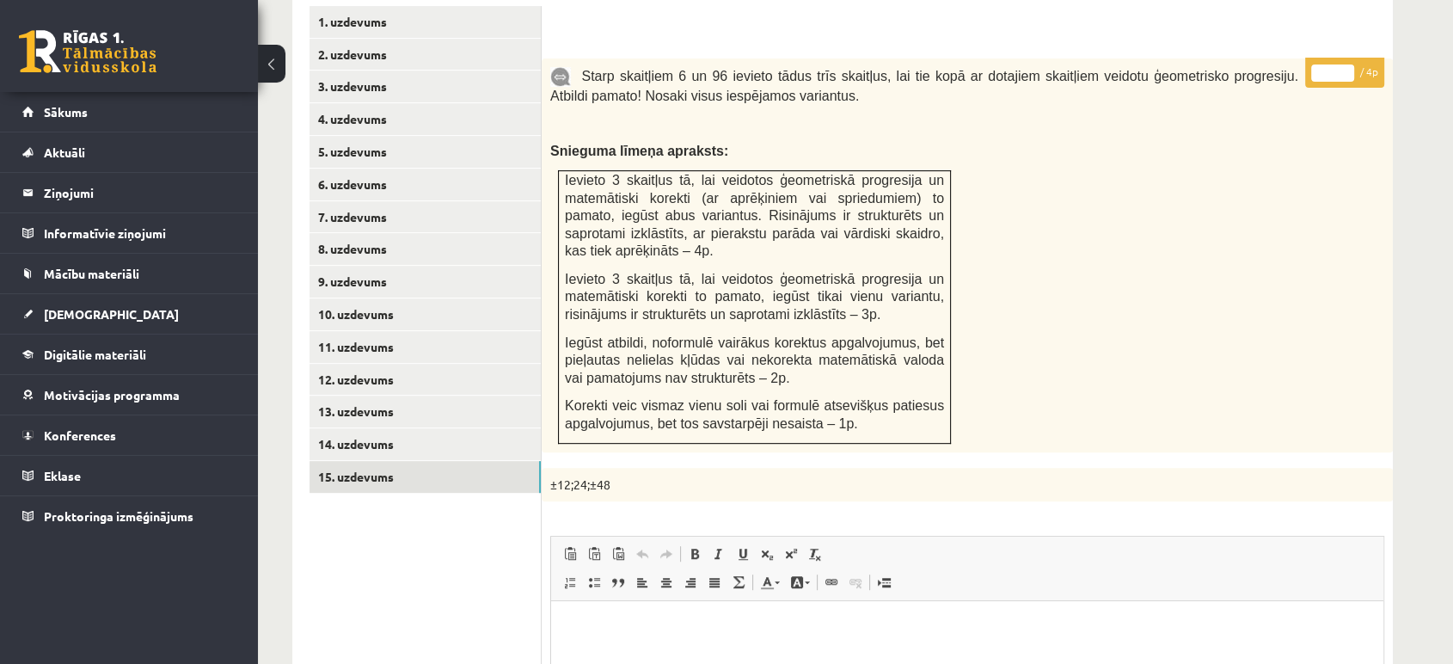
type input "*"
click at [1349, 64] on input "*" at bounding box center [1332, 72] width 43 height 17
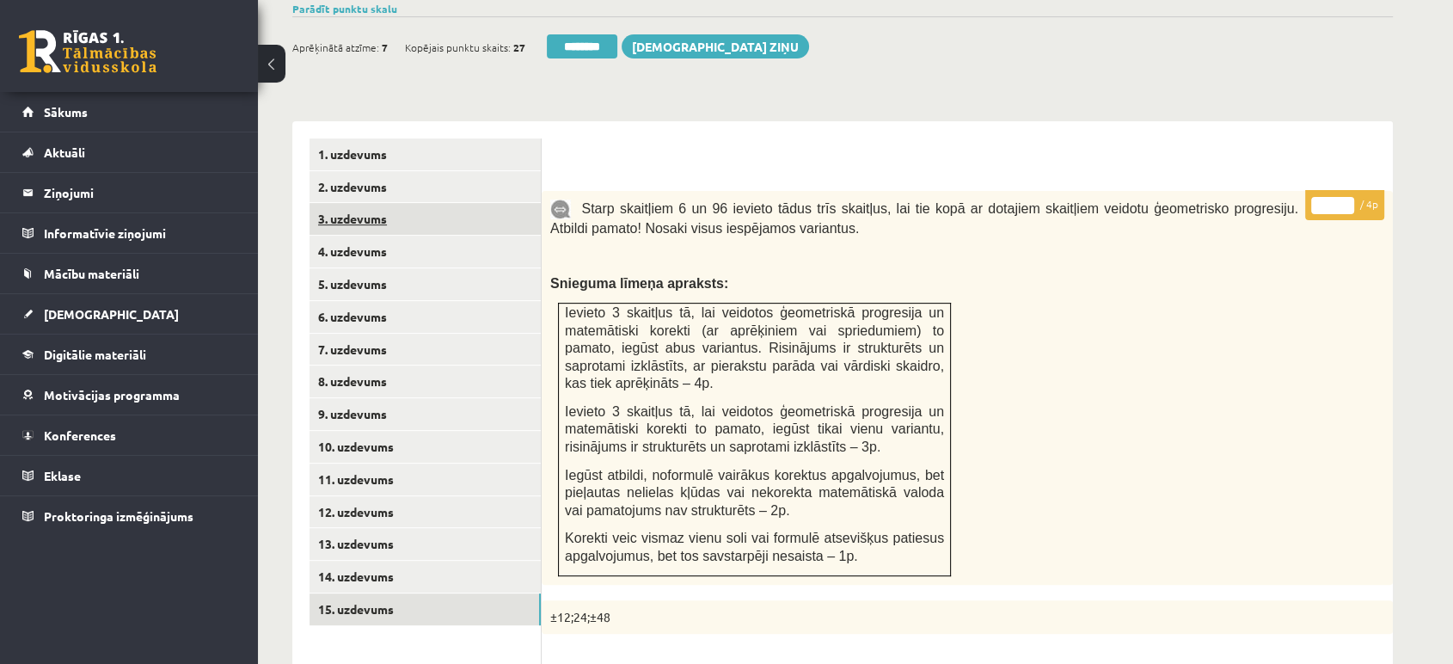
scroll to position [441, 0]
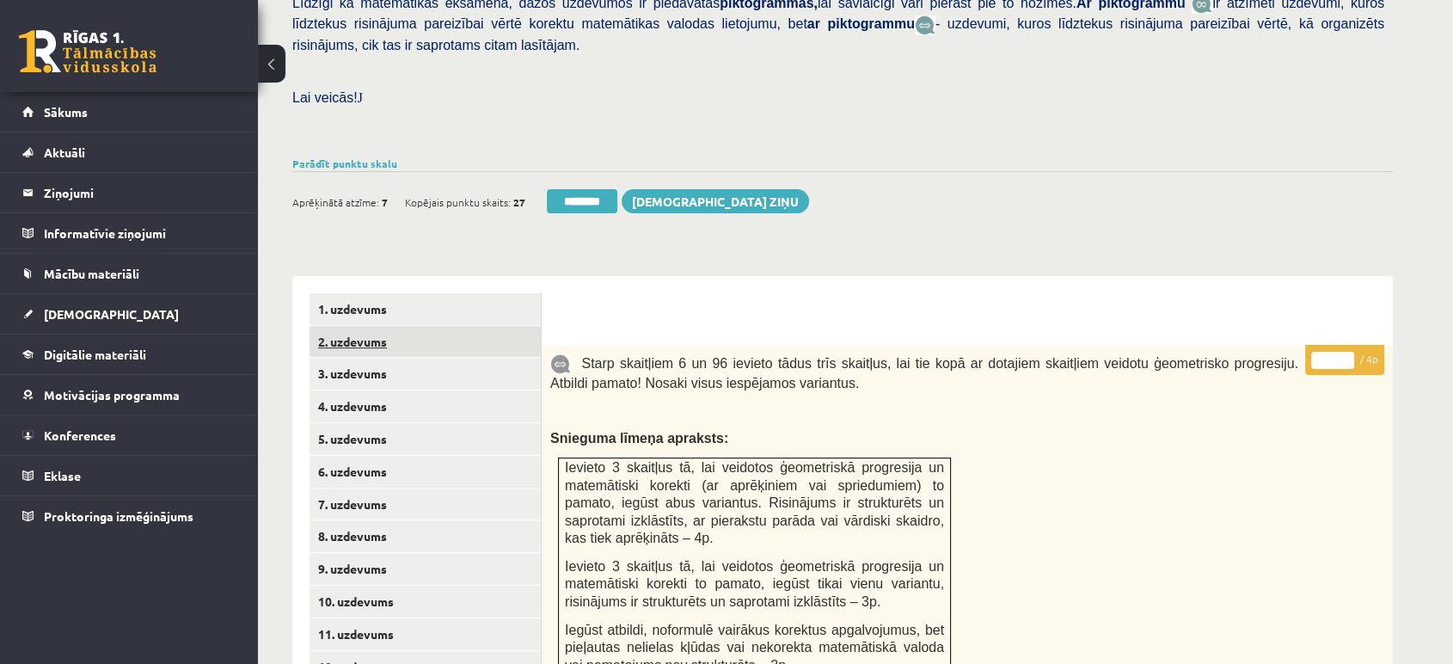
click at [437, 326] on link "2. uzdevums" at bounding box center [425, 342] width 231 height 32
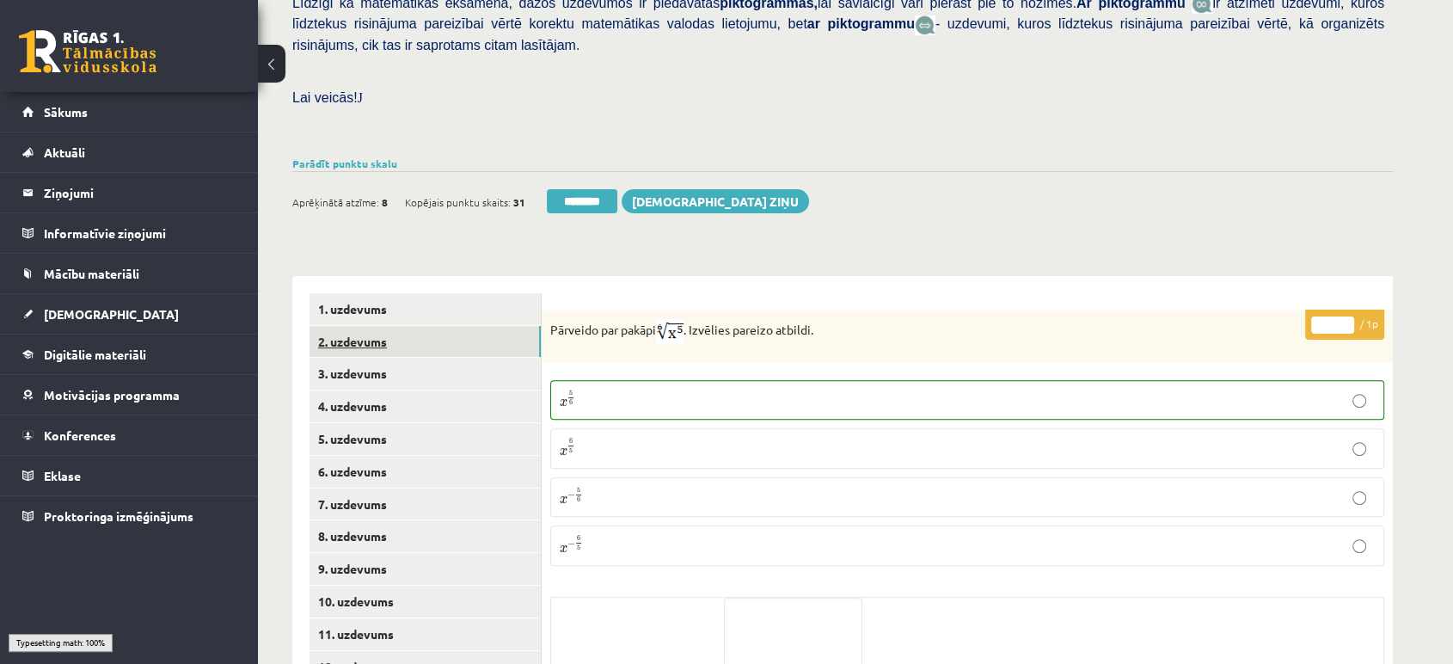
scroll to position [250, 0]
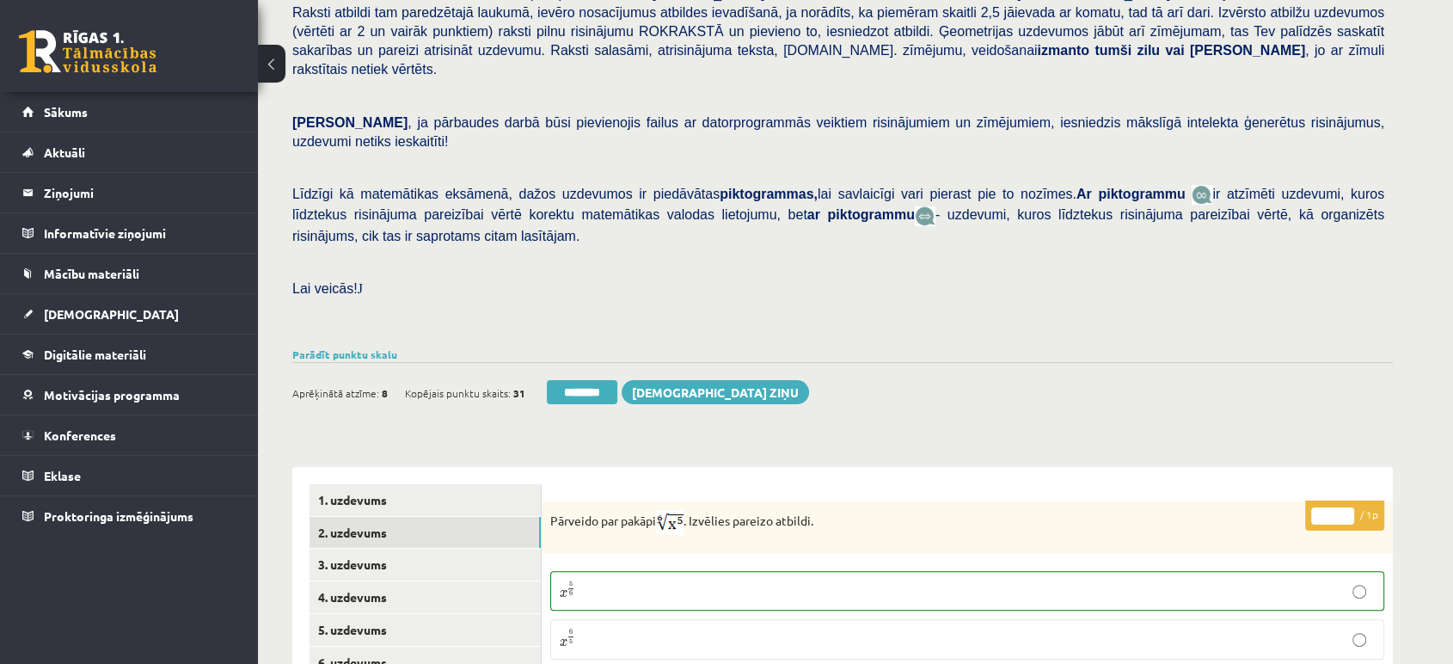
drag, startPoint x: 585, startPoint y: 356, endPoint x: 832, endPoint y: 68, distance: 379.8
click at [585, 380] on input "********" at bounding box center [582, 392] width 71 height 24
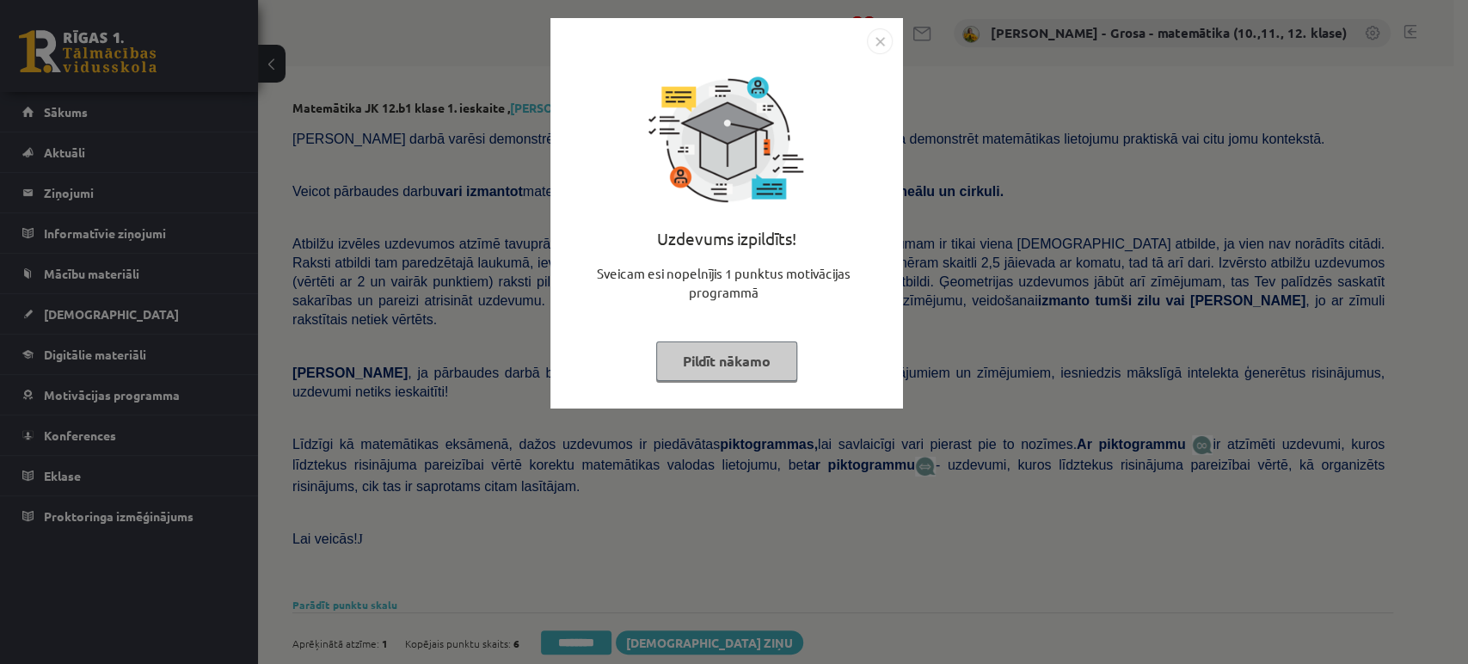
drag, startPoint x: 749, startPoint y: 355, endPoint x: 459, endPoint y: 313, distance: 292.8
click at [746, 354] on button "Pildīt nākamo" at bounding box center [726, 361] width 141 height 40
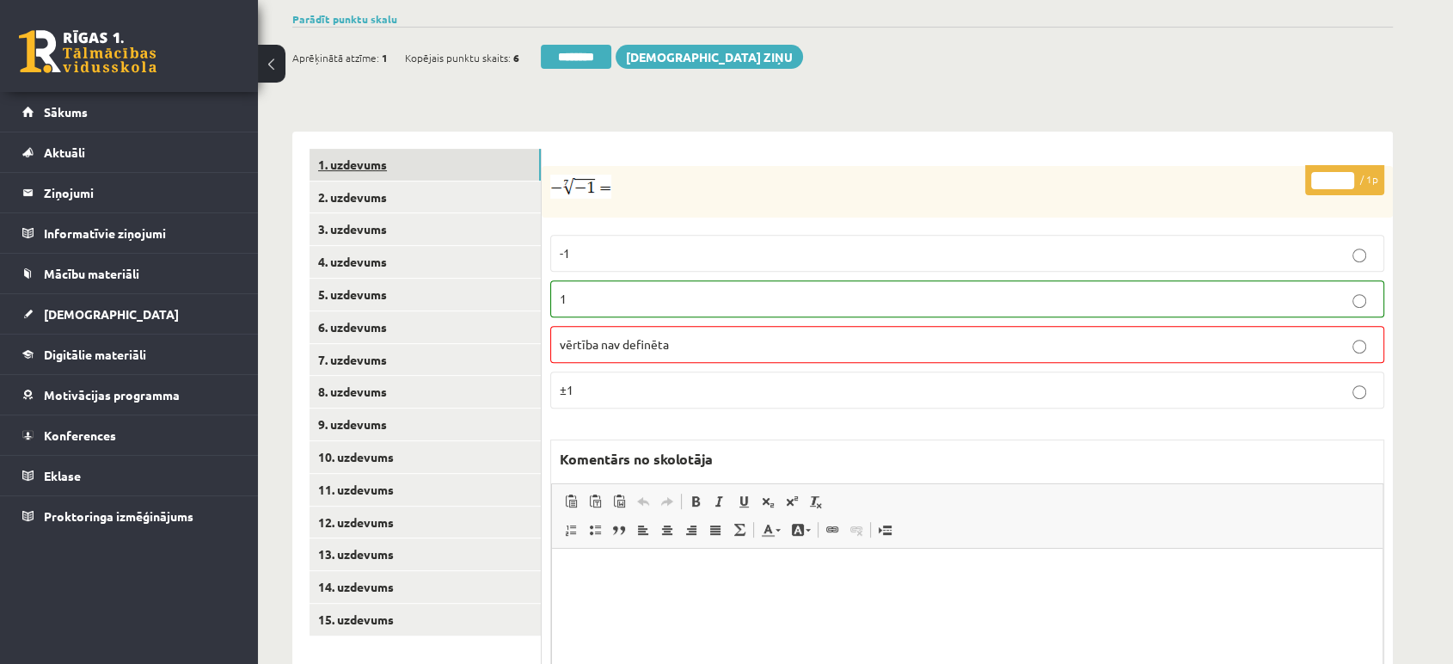
scroll to position [714, 0]
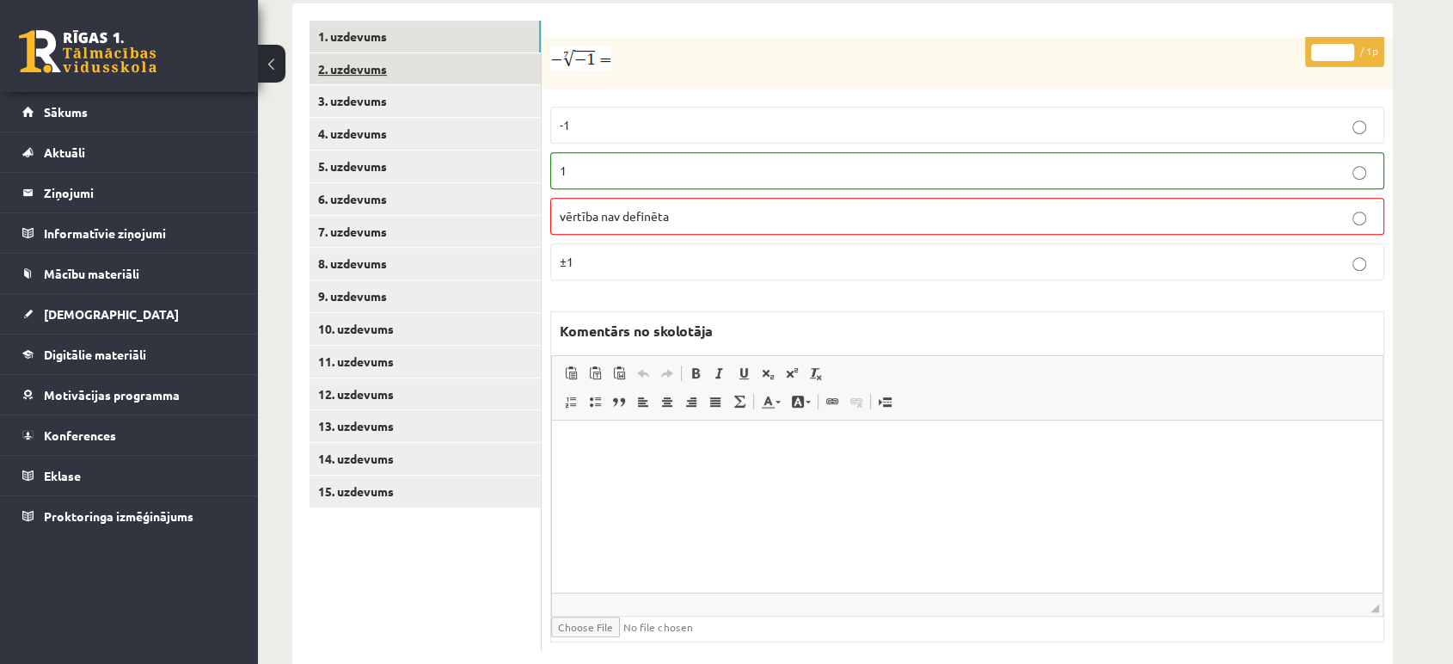
click at [459, 53] on link "2. uzdevums" at bounding box center [425, 69] width 231 height 32
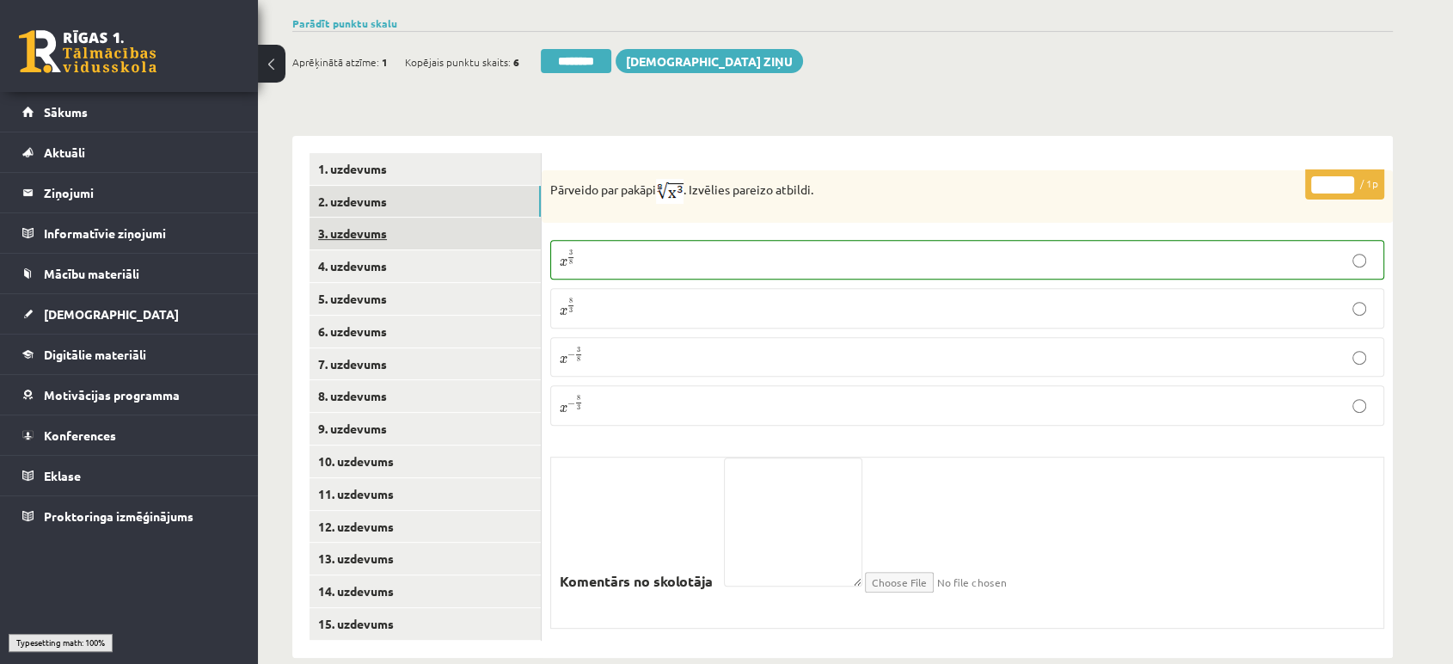
scroll to position [571, 0]
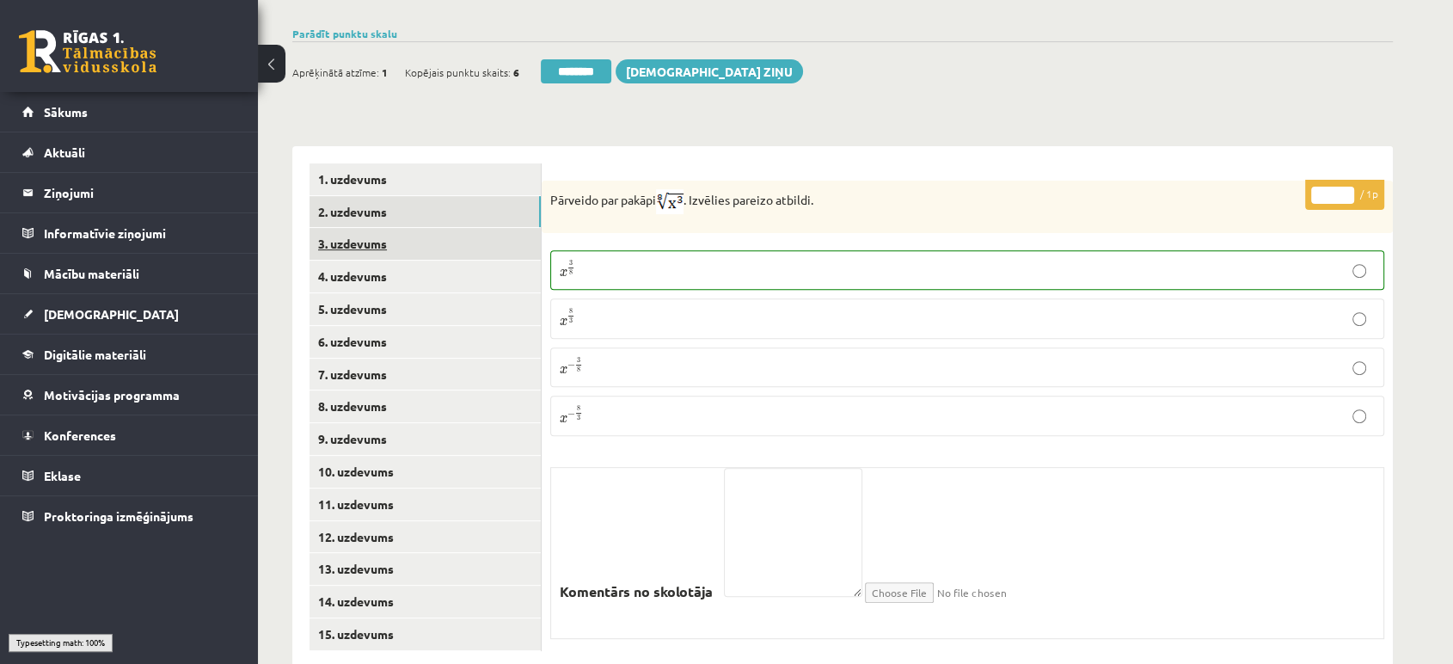
click at [469, 228] on link "3. uzdevums" at bounding box center [425, 244] width 231 height 32
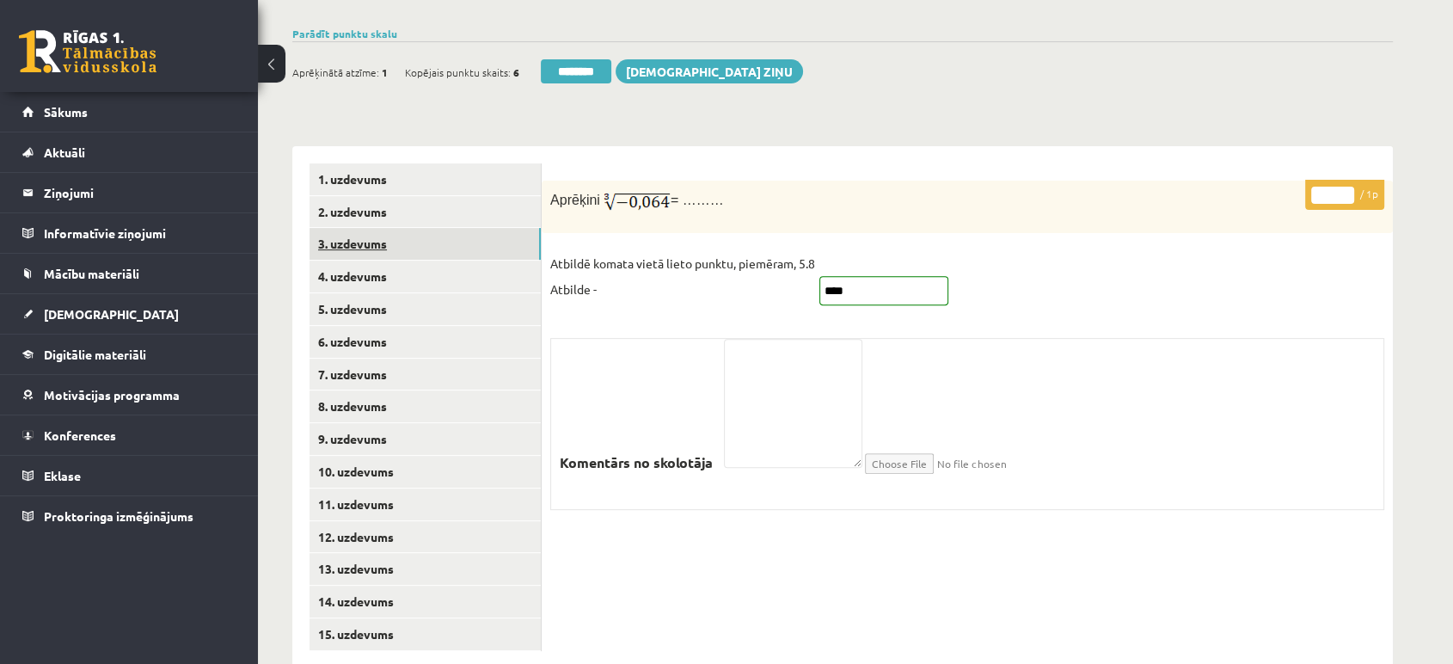
click at [463, 228] on link "3. uzdevums" at bounding box center [425, 244] width 231 height 32
click at [464, 293] on link "5. uzdevums" at bounding box center [425, 309] width 231 height 32
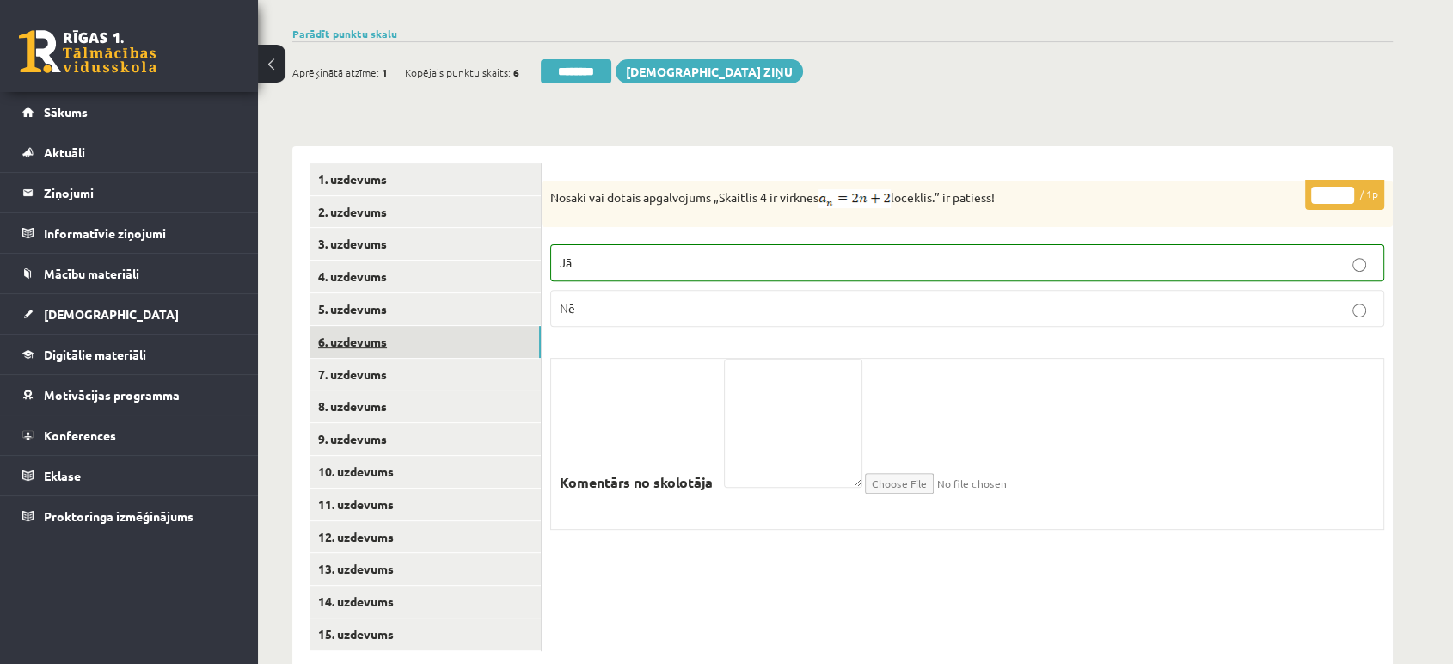
click at [458, 326] on link "6. uzdevums" at bounding box center [425, 342] width 231 height 32
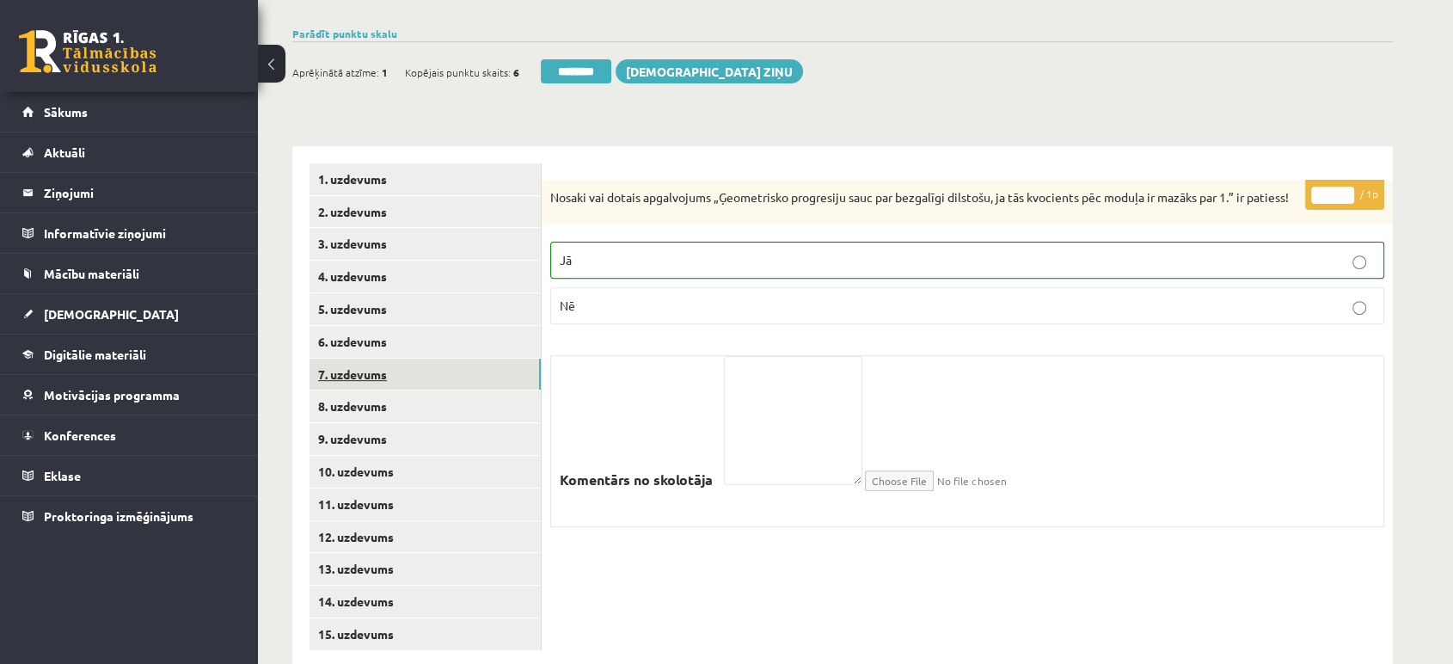
click at [447, 359] on link "7. uzdevums" at bounding box center [425, 375] width 231 height 32
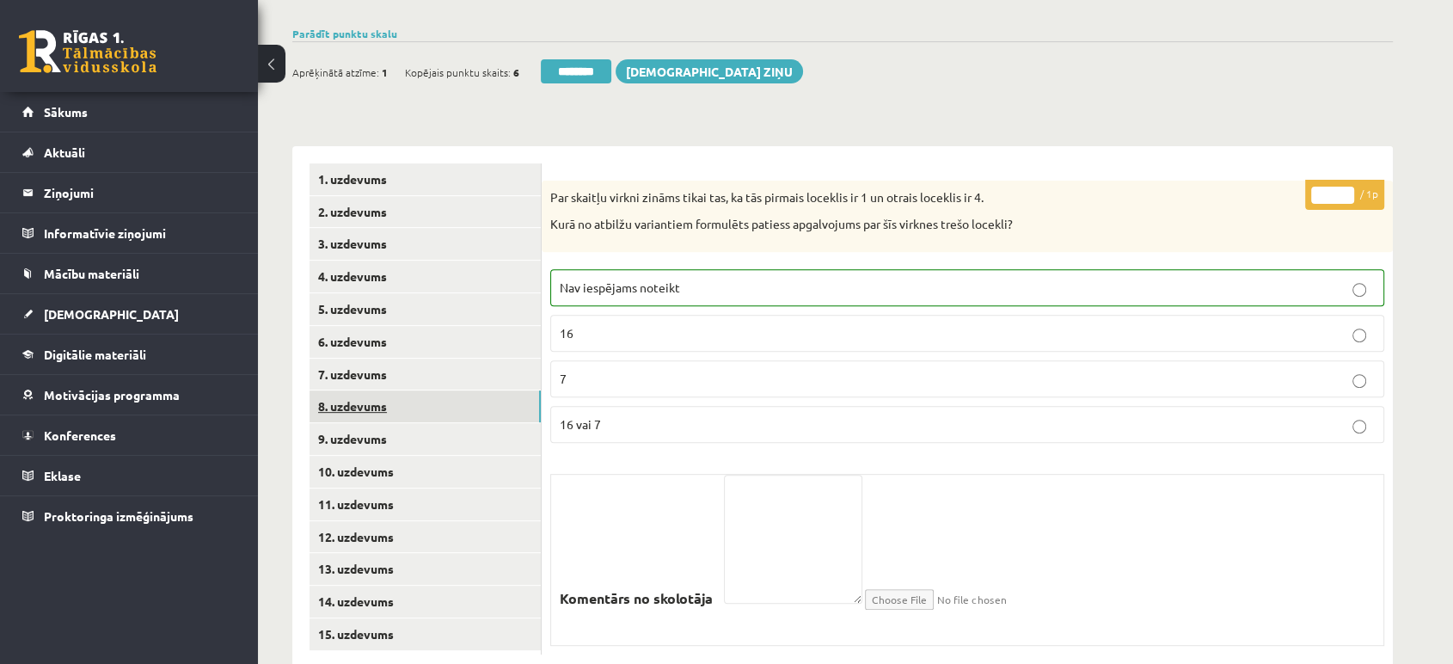
click at [444, 390] on link "8. uzdevums" at bounding box center [425, 406] width 231 height 32
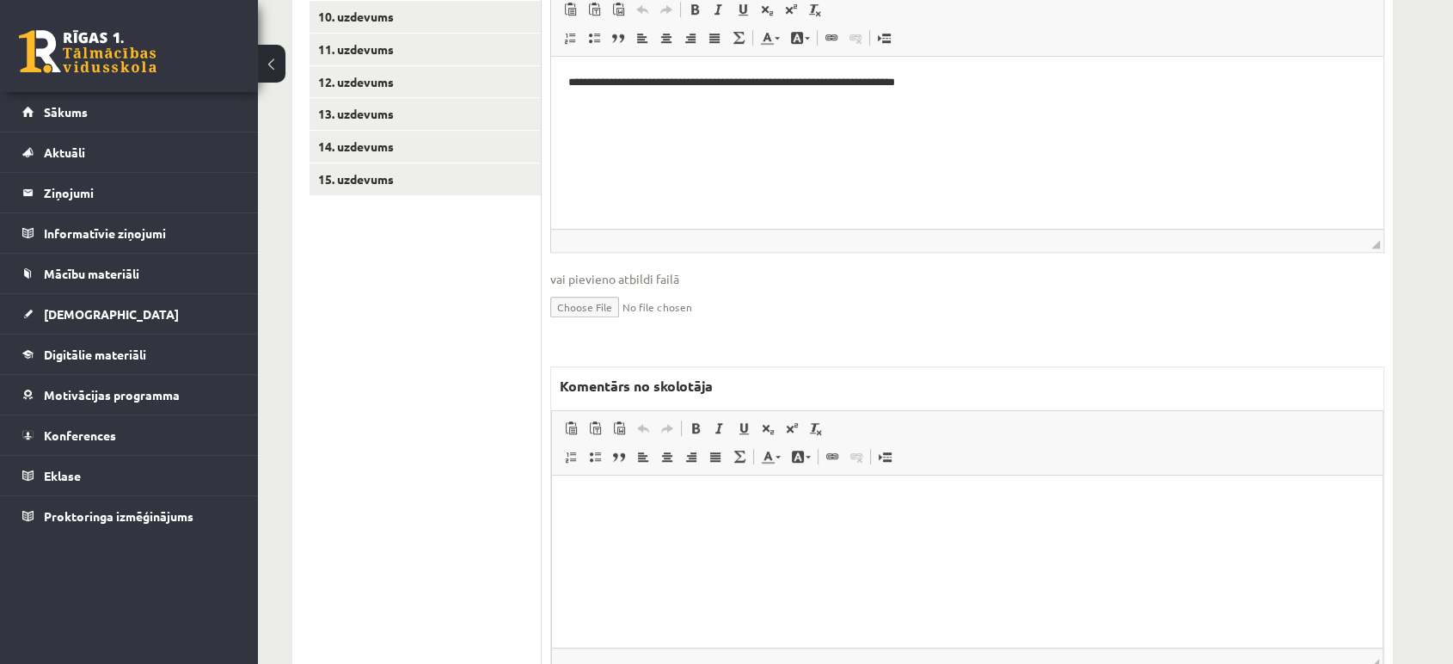
scroll to position [1094, 0]
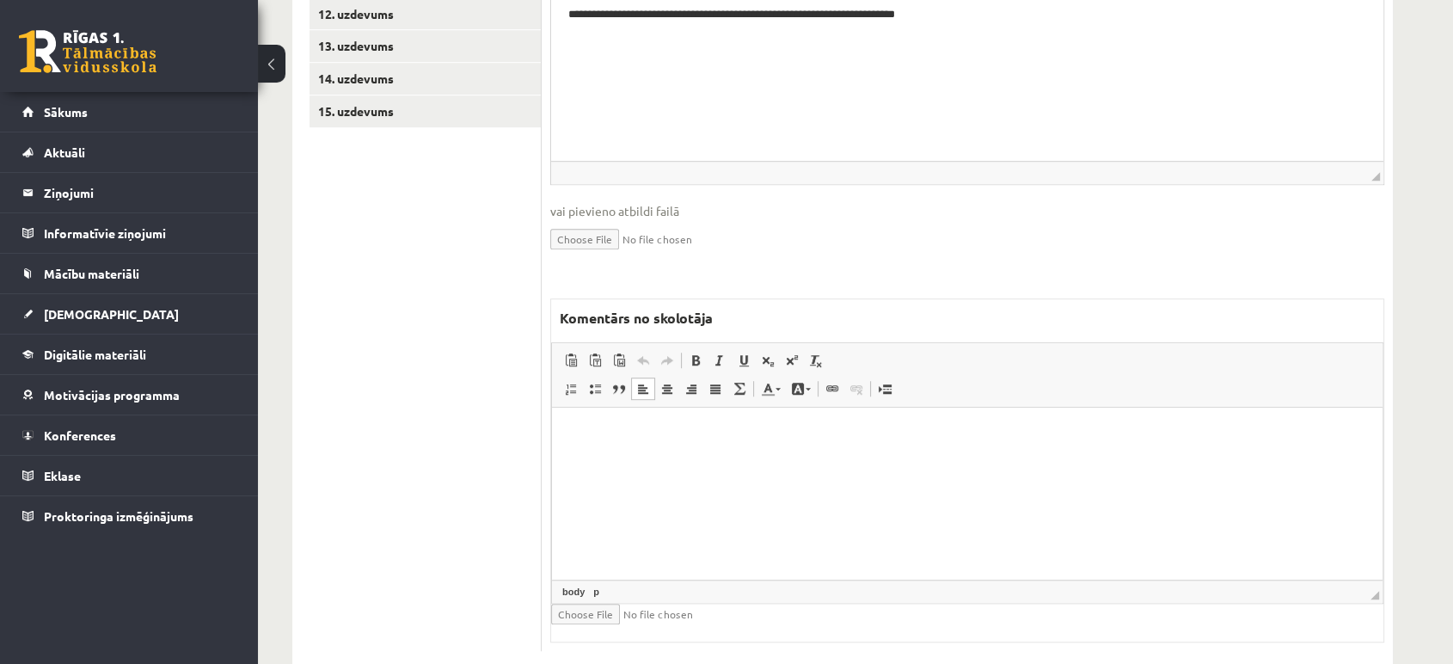
click at [824, 460] on html at bounding box center [967, 434] width 831 height 52
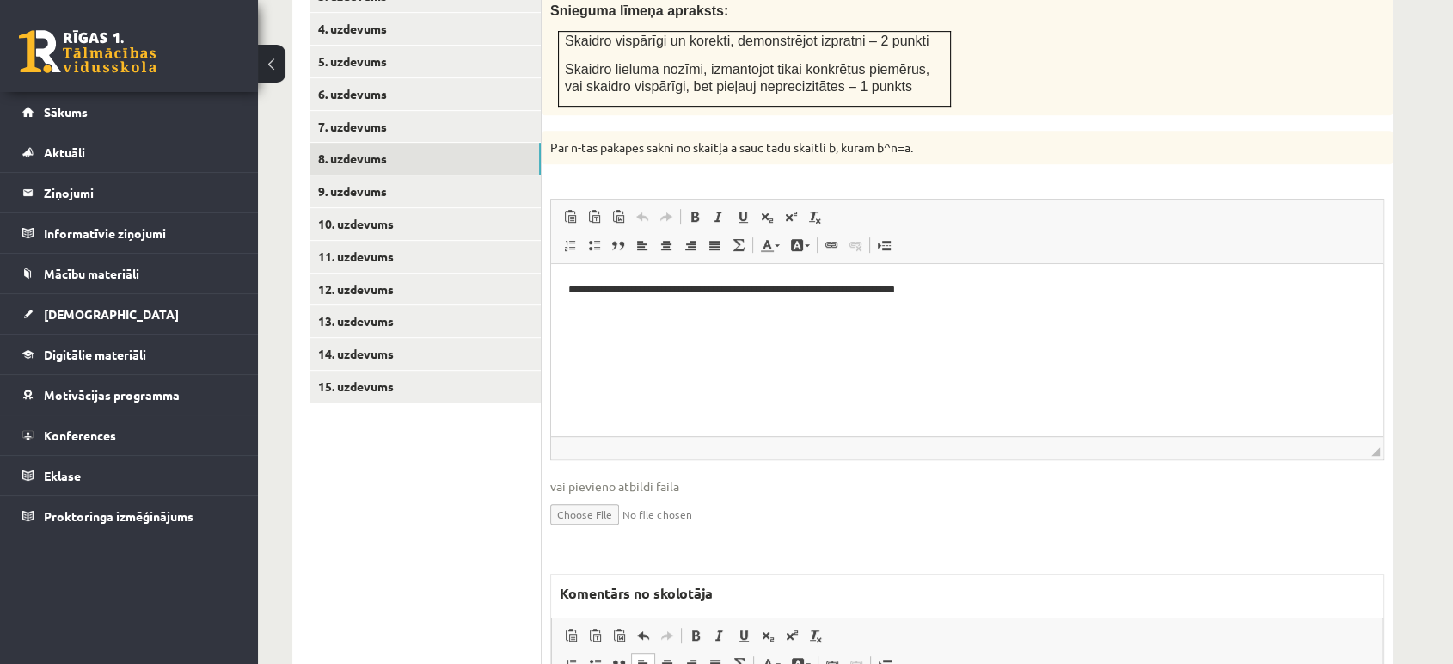
scroll to position [616, 0]
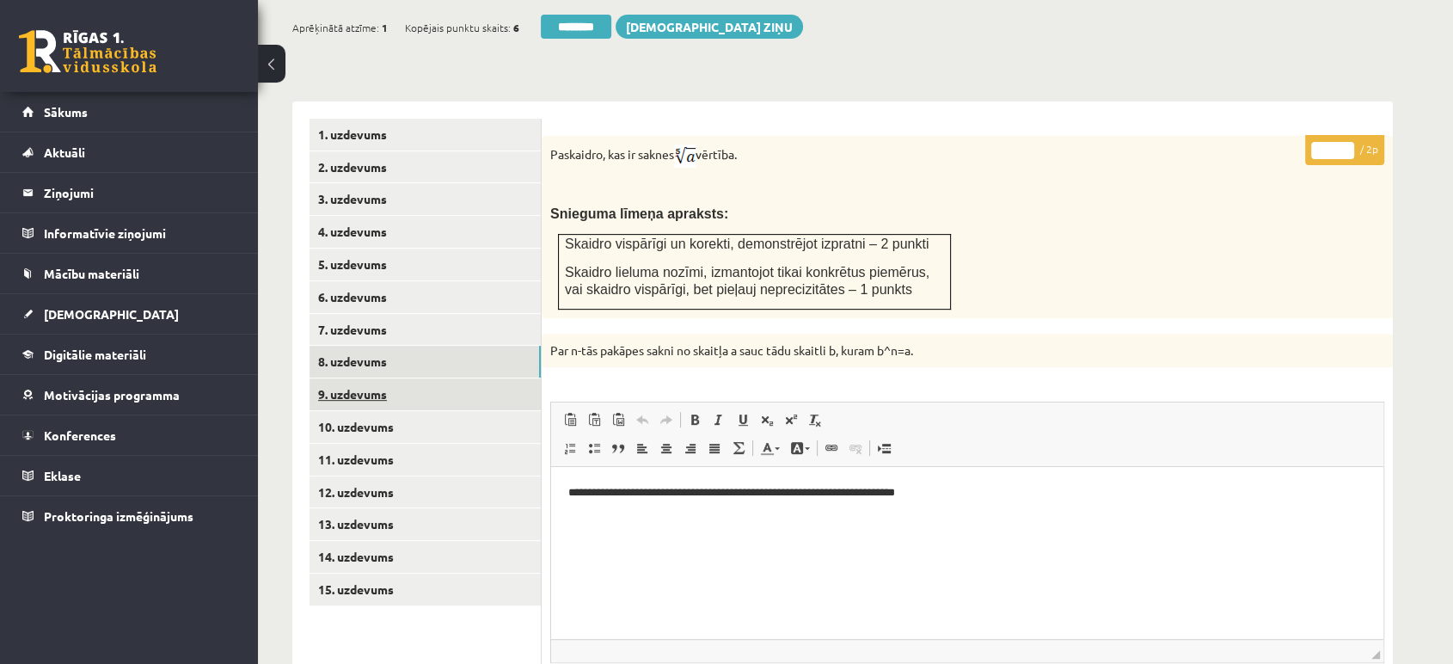
click at [512, 378] on link "9. uzdevums" at bounding box center [425, 394] width 231 height 32
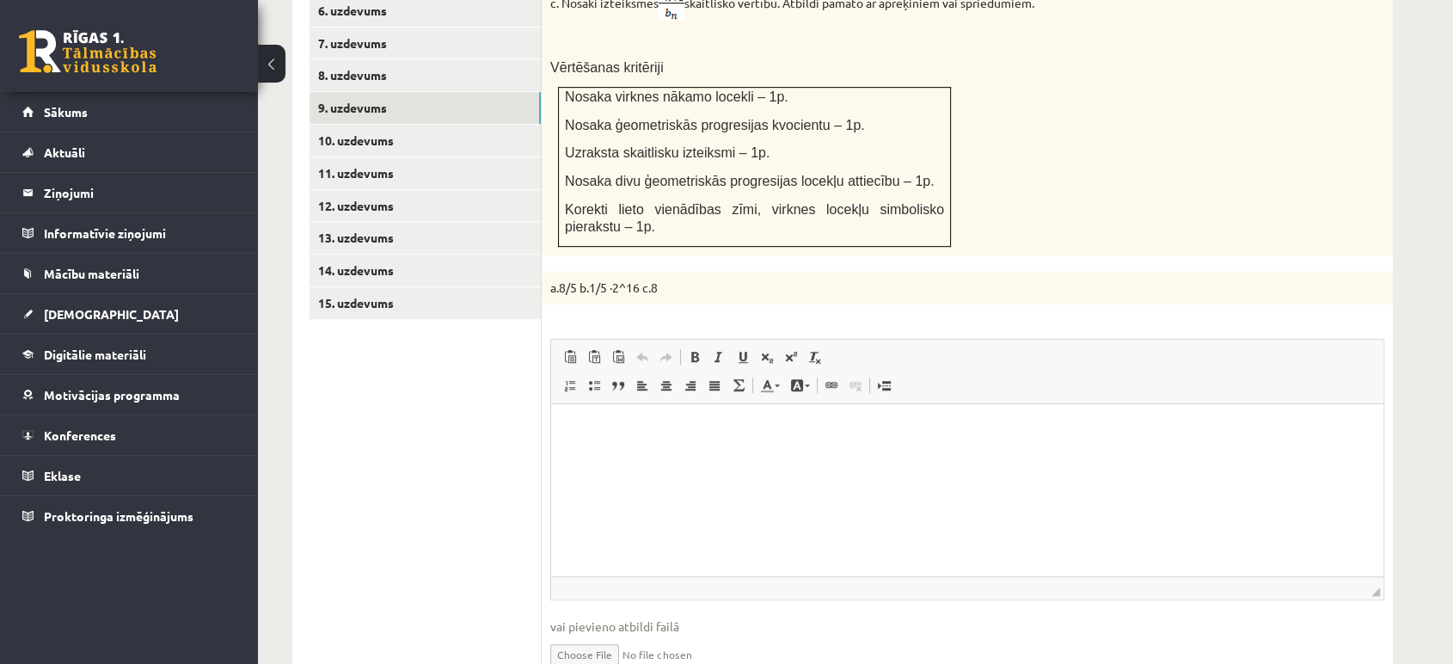
scroll to position [0, 0]
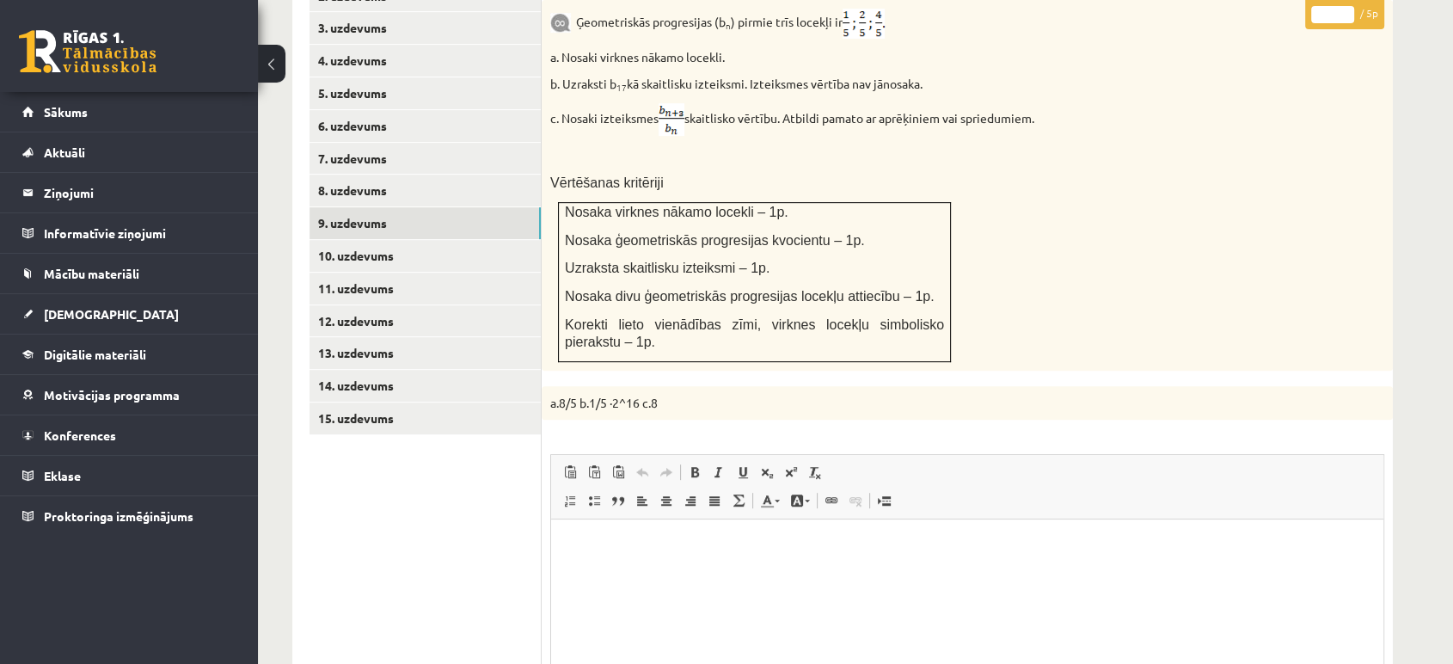
scroll to position [616, 0]
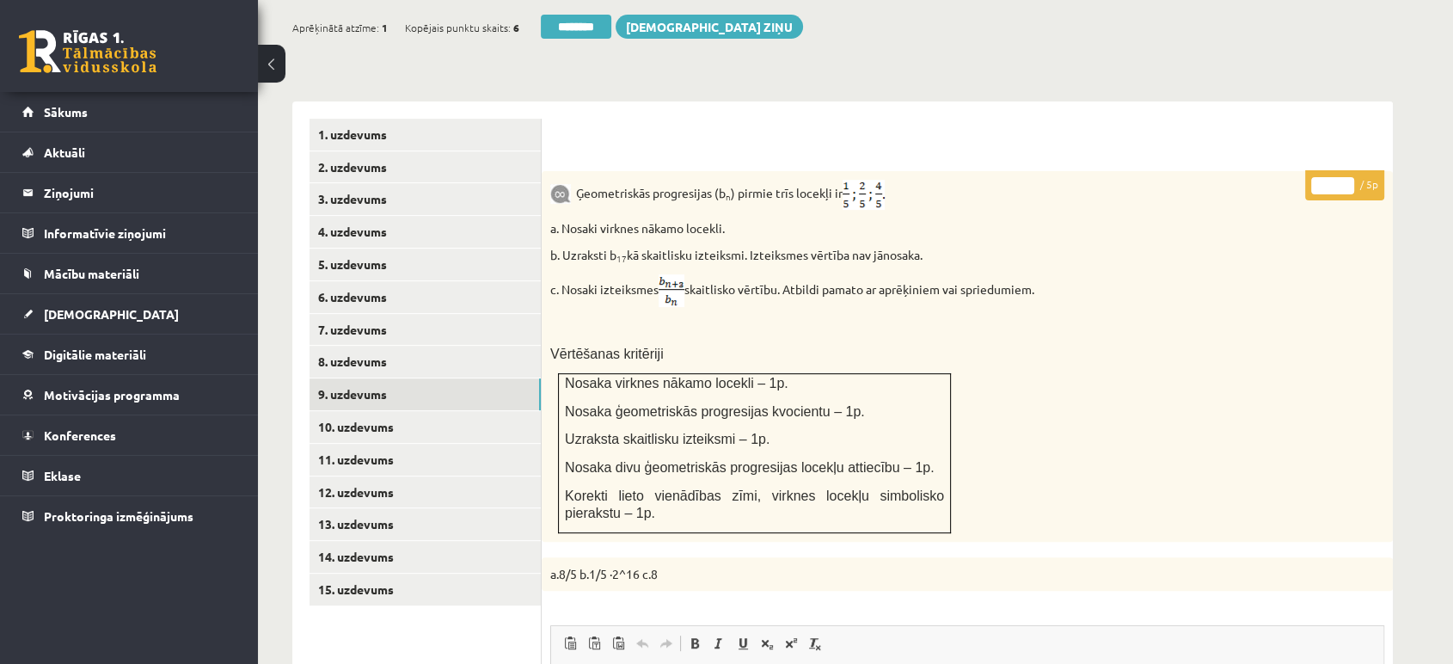
drag, startPoint x: 1356, startPoint y: 146, endPoint x: 1343, endPoint y: 143, distance: 13.3
click at [1348, 170] on p "* / 5p" at bounding box center [1344, 185] width 79 height 30
type input "*"
click at [1343, 177] on input "*" at bounding box center [1332, 185] width 43 height 17
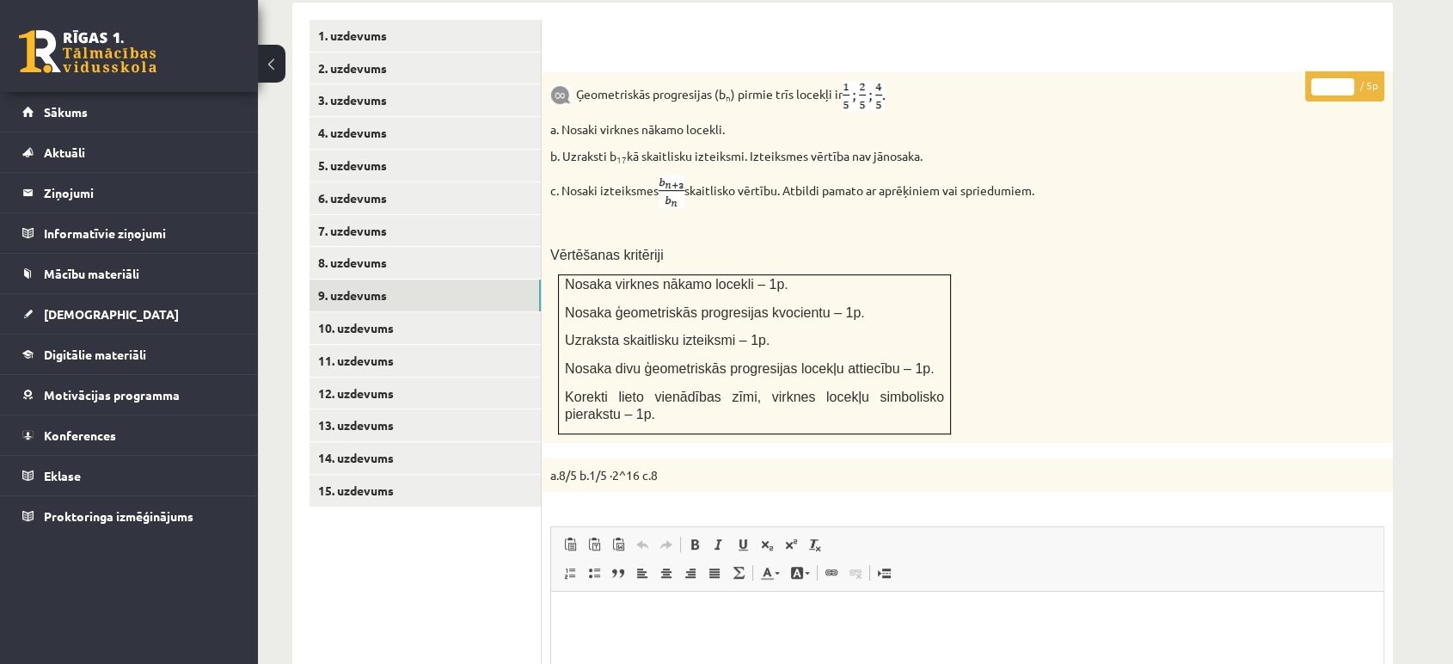
scroll to position [860, 0]
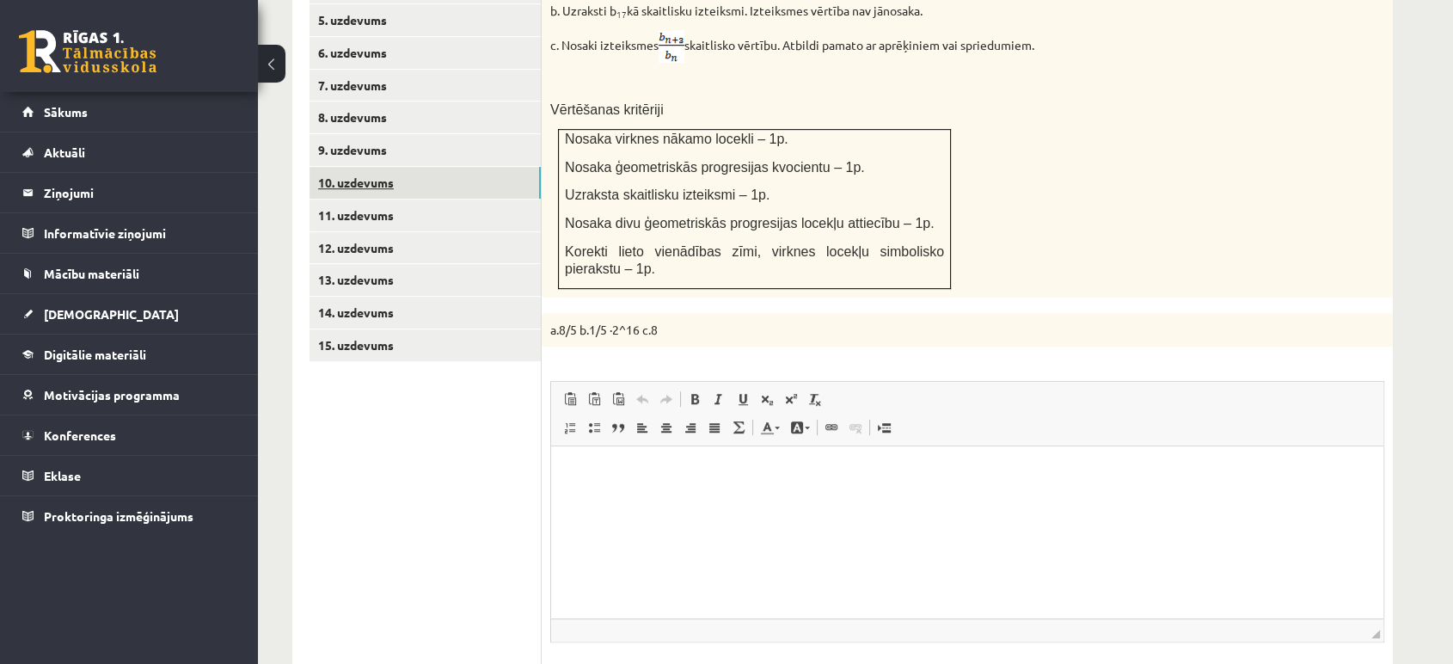
click at [487, 167] on link "10. uzdevums" at bounding box center [425, 183] width 231 height 32
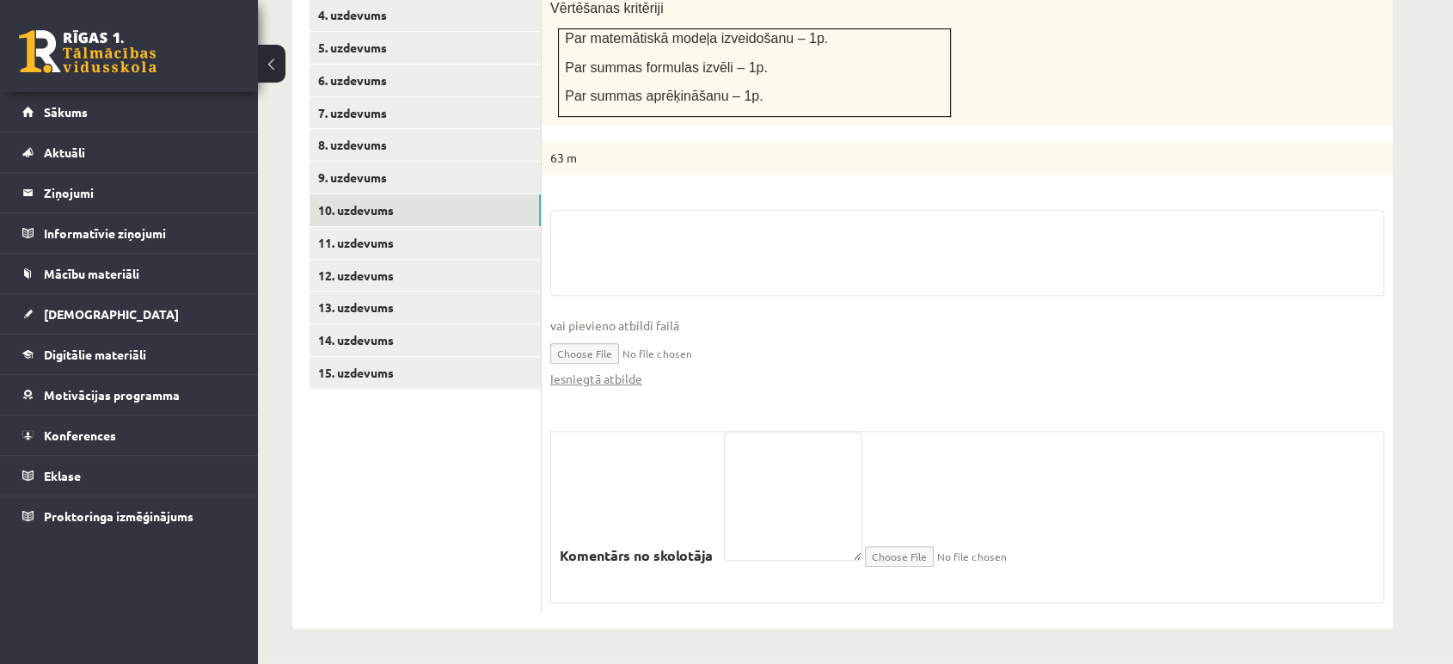
scroll to position [794, 0]
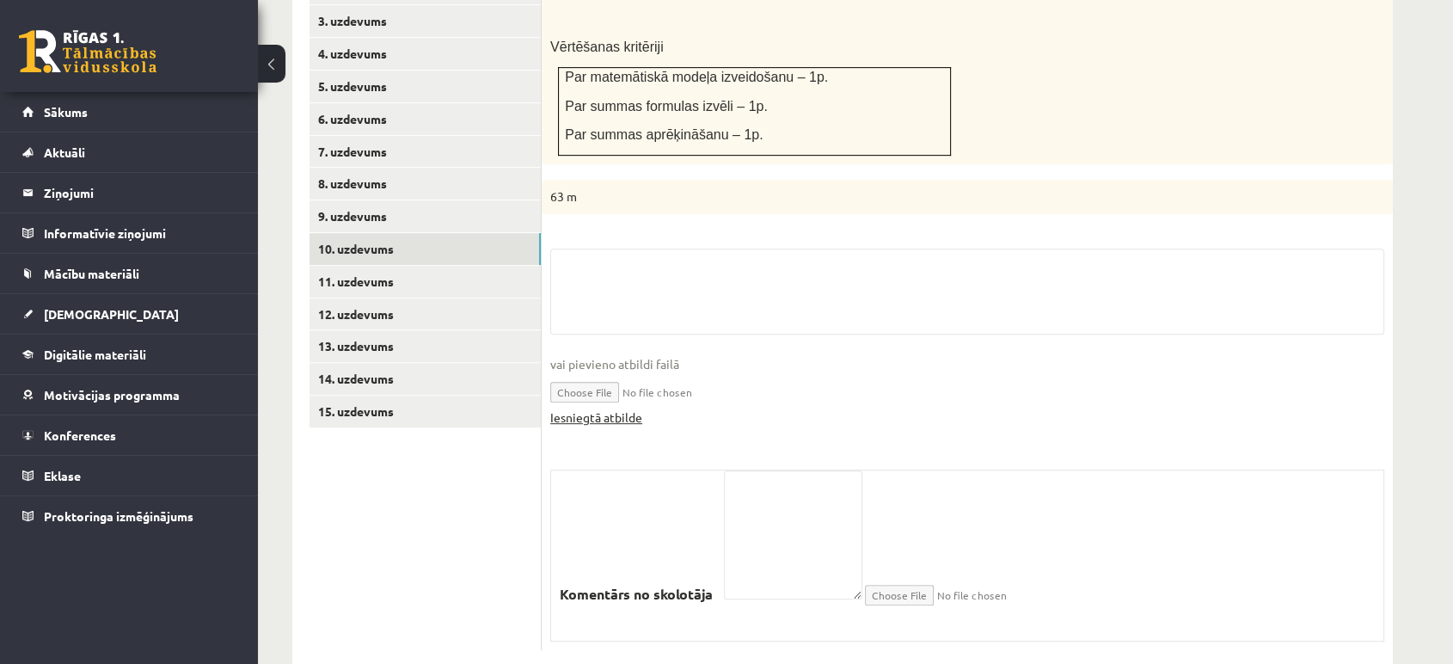
click at [626, 408] on link "Iesniegtā atbilde" at bounding box center [596, 417] width 92 height 18
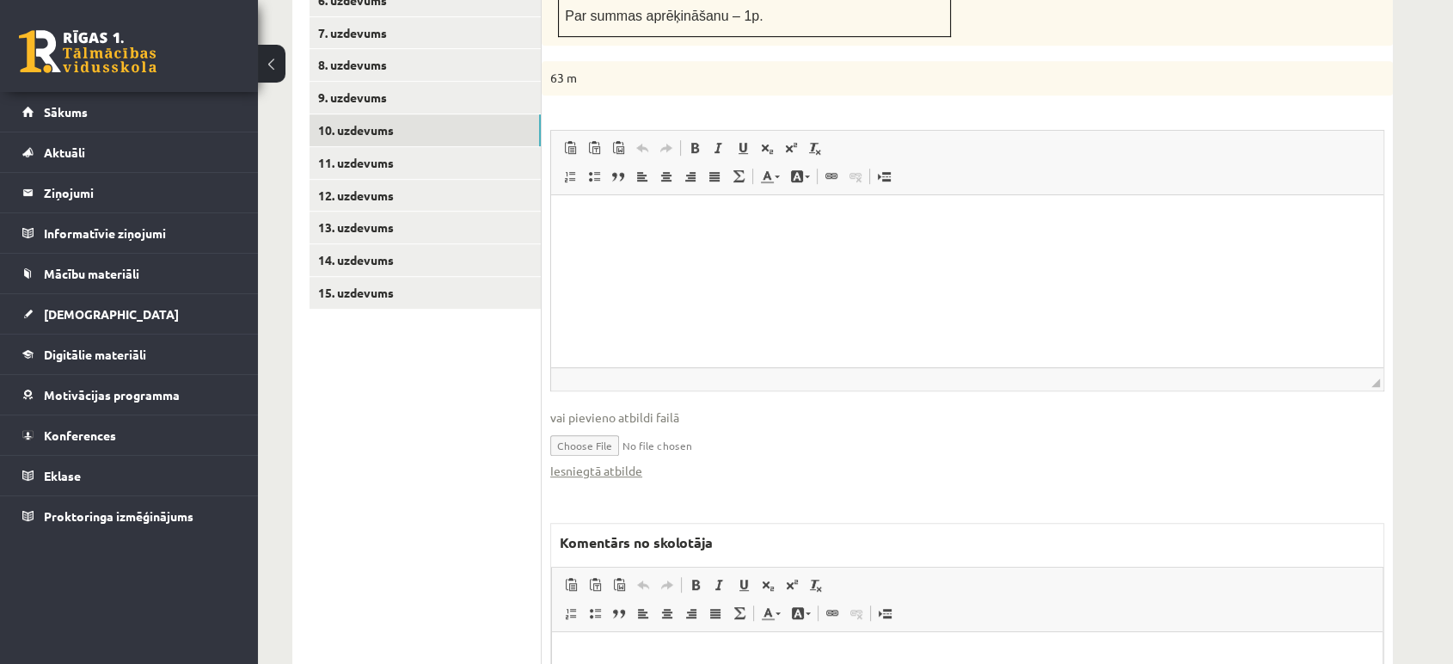
scroll to position [984, 0]
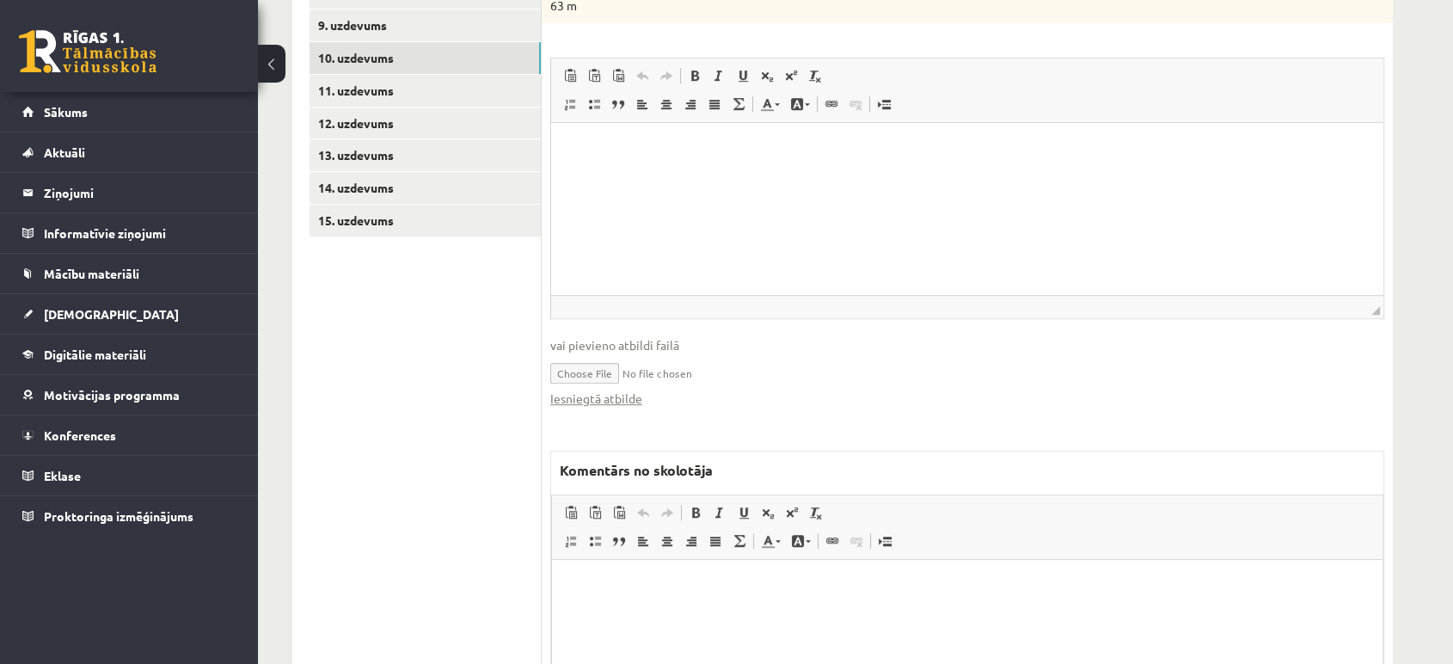
click at [637, 612] on html at bounding box center [967, 586] width 831 height 52
click at [770, 506] on span at bounding box center [768, 513] width 14 height 14
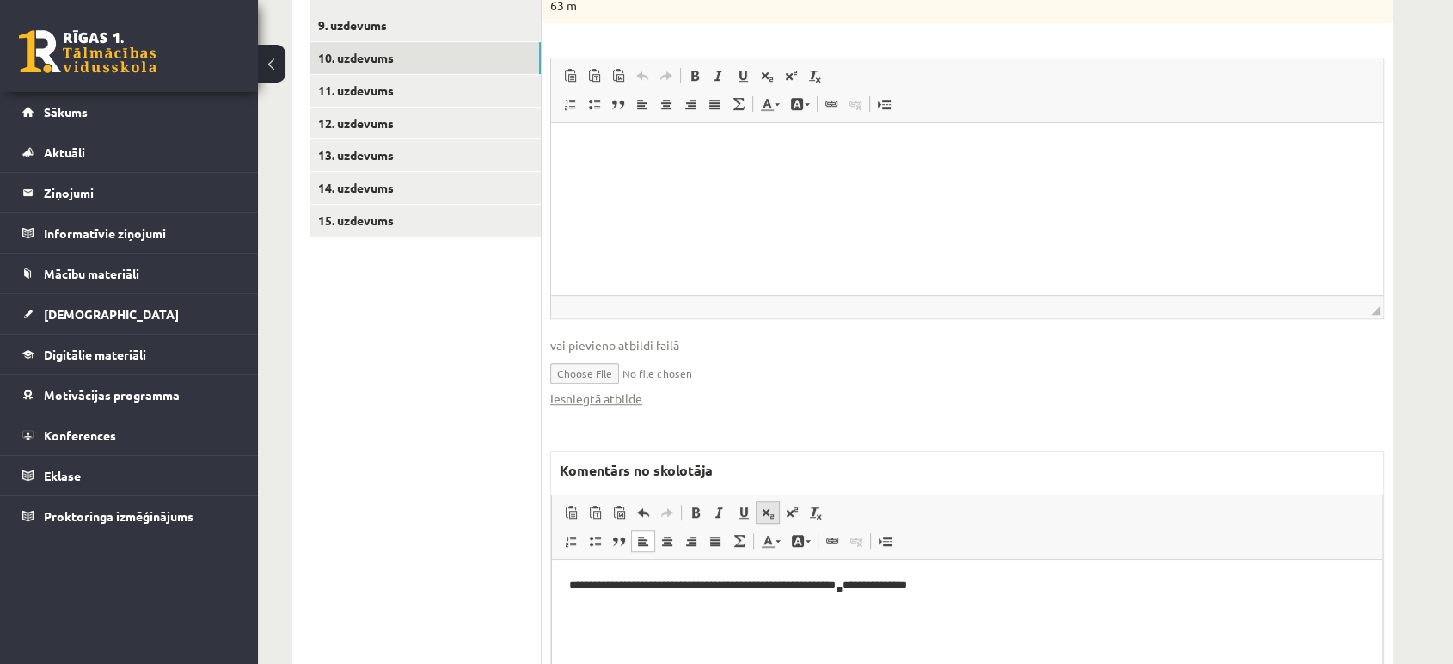
click at [766, 506] on span at bounding box center [768, 513] width 14 height 14
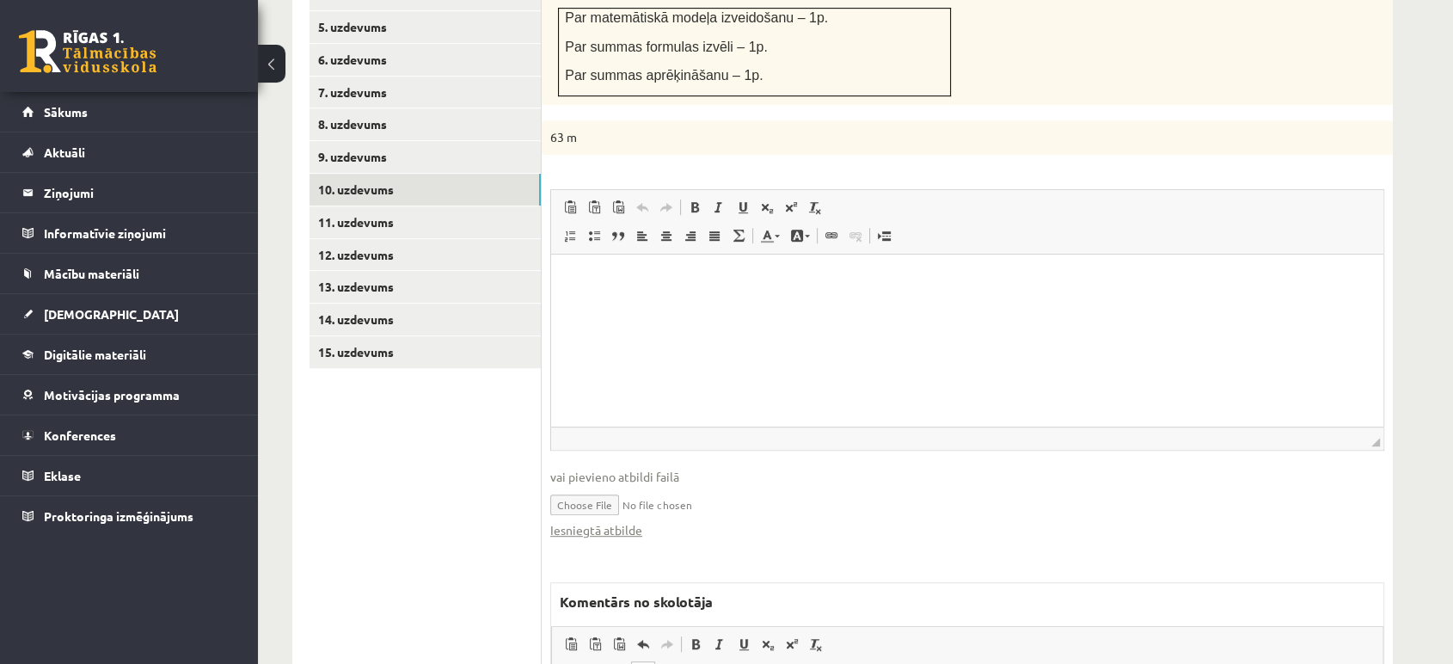
scroll to position [603, 0]
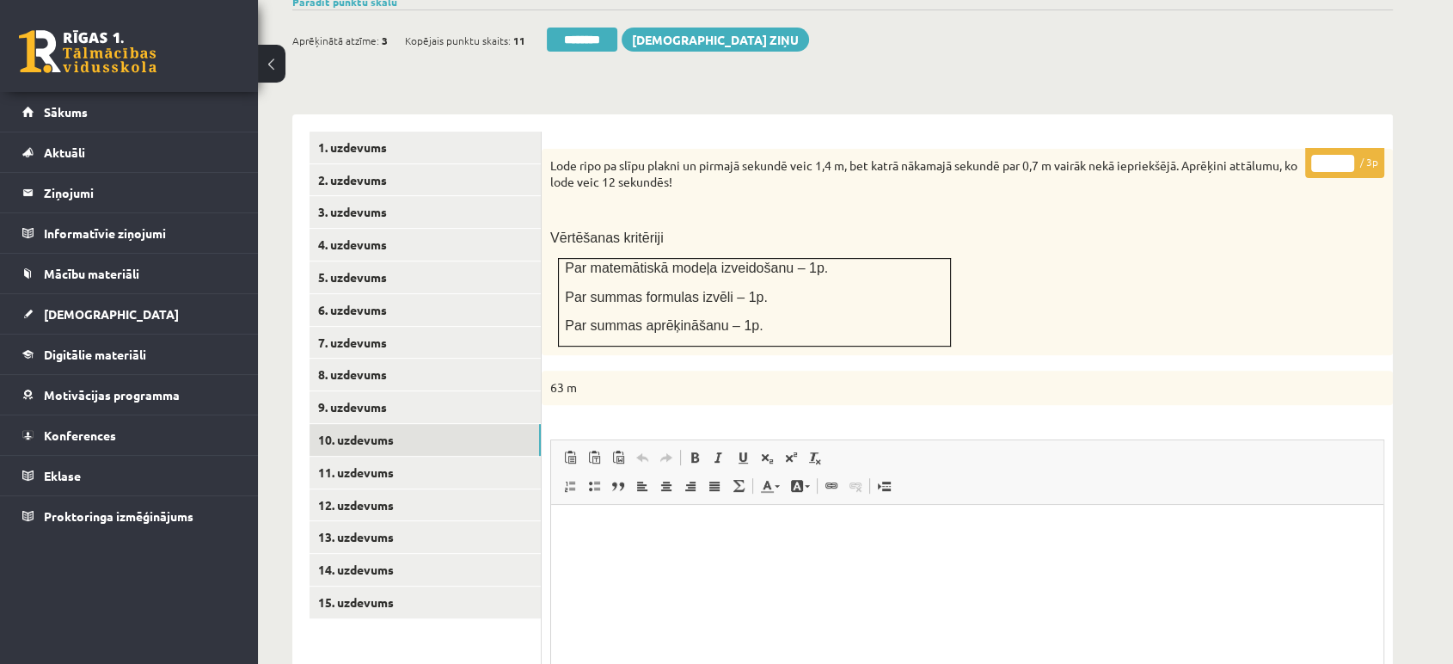
type input "*"
click at [1346, 155] on input "*" at bounding box center [1332, 163] width 43 height 17
click at [525, 457] on link "11. uzdevums" at bounding box center [425, 473] width 231 height 32
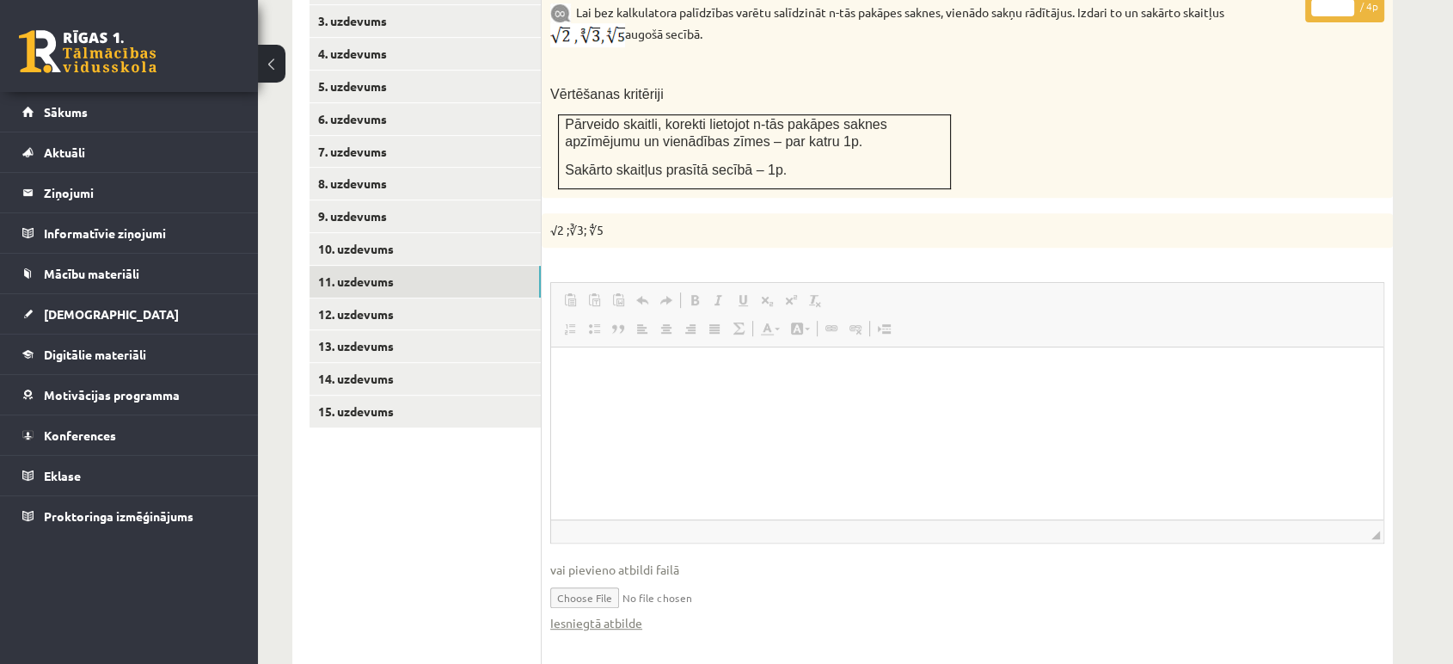
scroll to position [0, 0]
click at [636, 614] on link "Iesniegtā atbilde" at bounding box center [596, 623] width 92 height 18
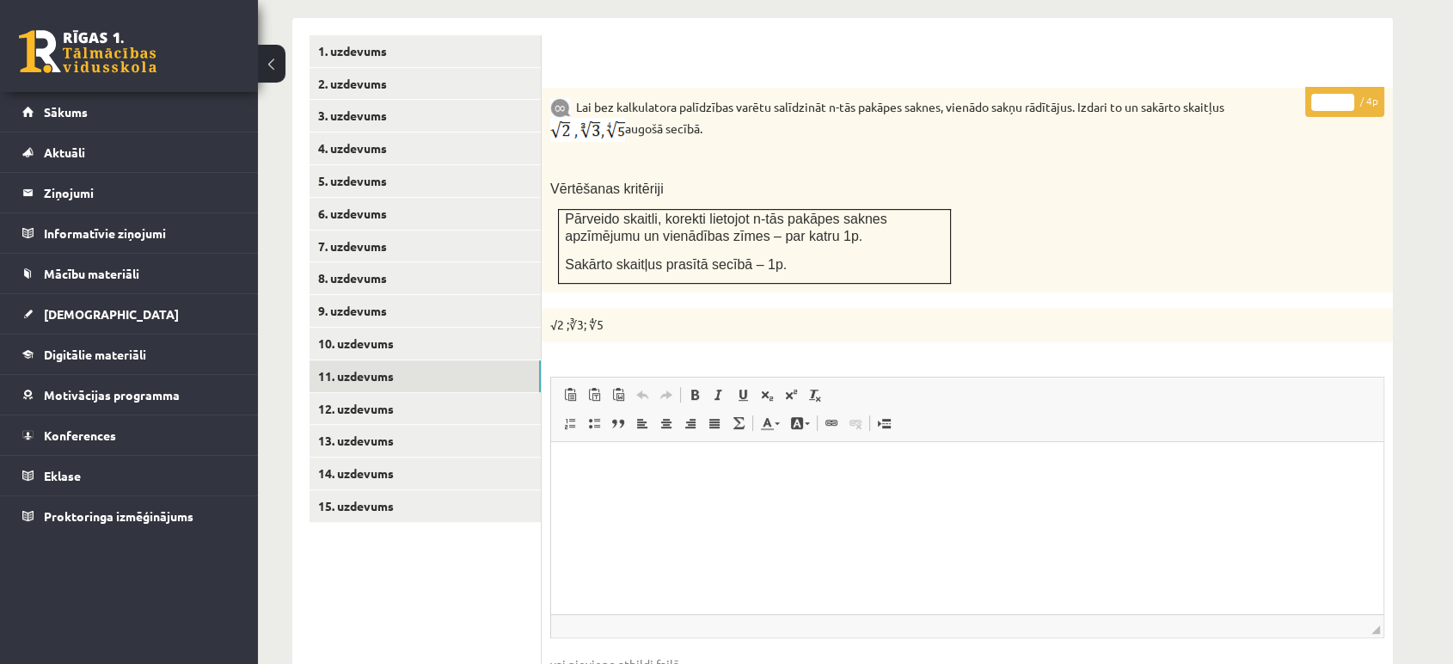
scroll to position [698, 0]
type input "*"
click at [1352, 95] on input "*" at bounding box center [1332, 103] width 43 height 17
click at [456, 394] on link "12. uzdevums" at bounding box center [425, 410] width 231 height 32
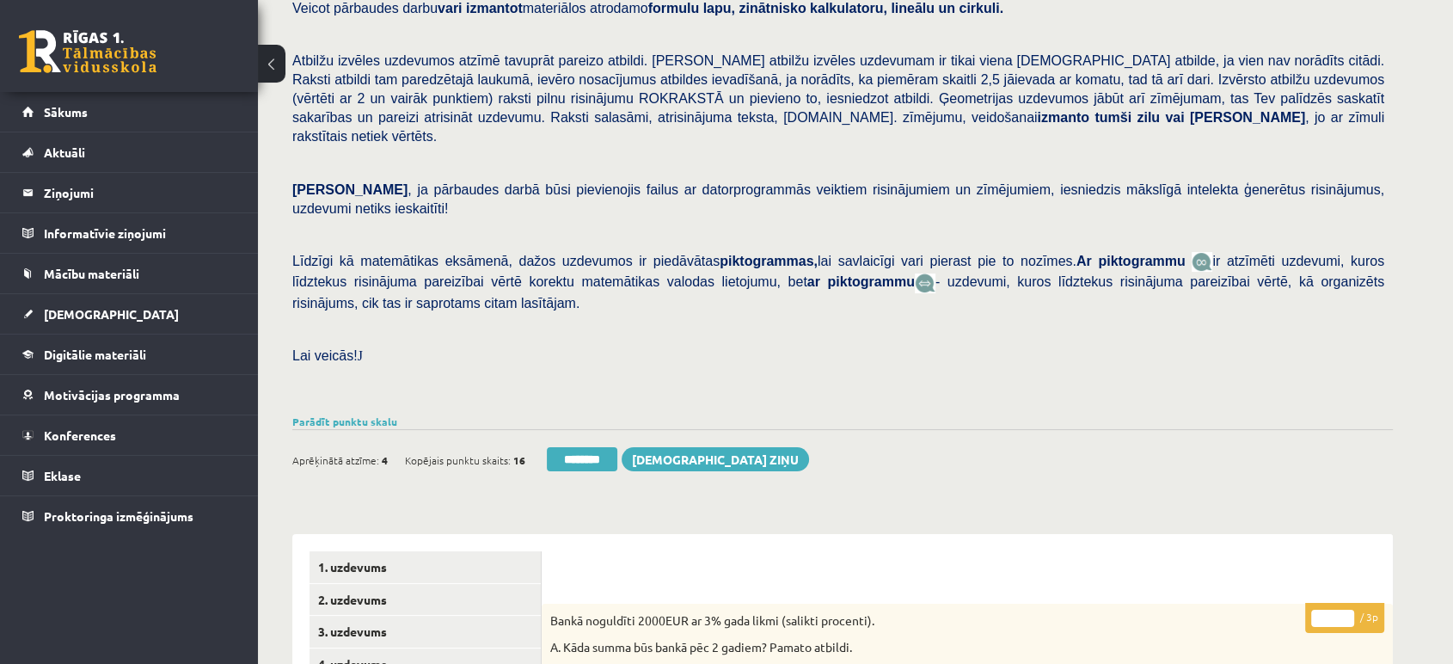
scroll to position [150, 0]
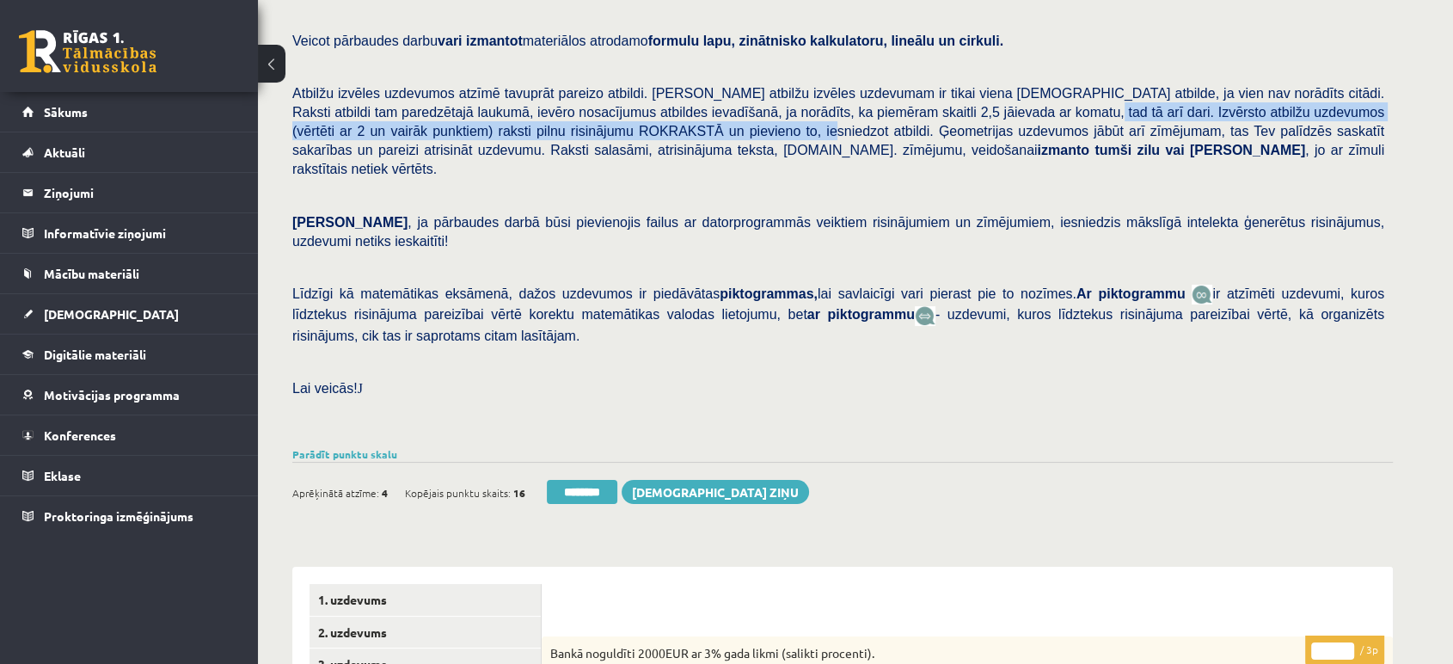
drag, startPoint x: 901, startPoint y: 113, endPoint x: 556, endPoint y: 140, distance: 345.9
click at [556, 140] on p "Atbilžu izvēles uzdevumos atzīmē tavuprāt pareizo atbildi. Katram atbilžu izvēl…" at bounding box center [838, 130] width 1092 height 95
copy span "Izvērsto atbilžu uzdevumos (vērtēti ar 2 un vairāk punktiem) raksti pilnu risin…"
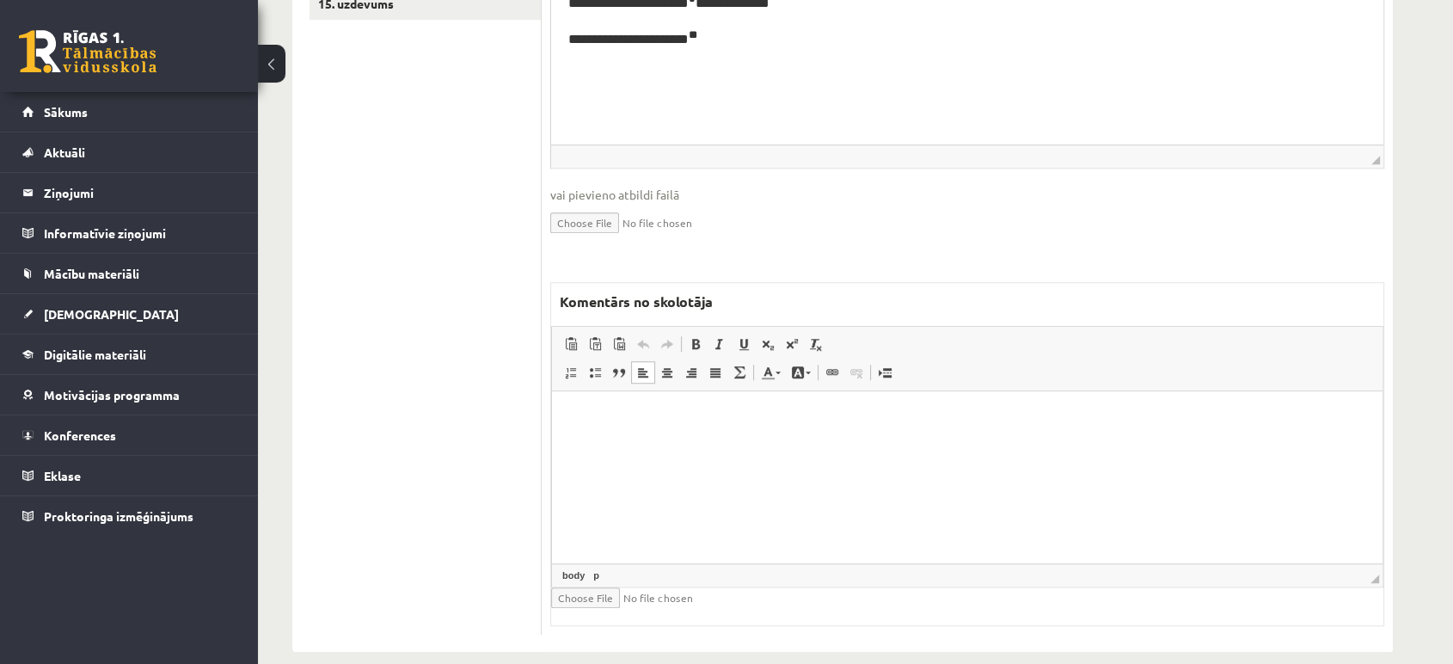
click at [662, 443] on html at bounding box center [967, 416] width 831 height 52
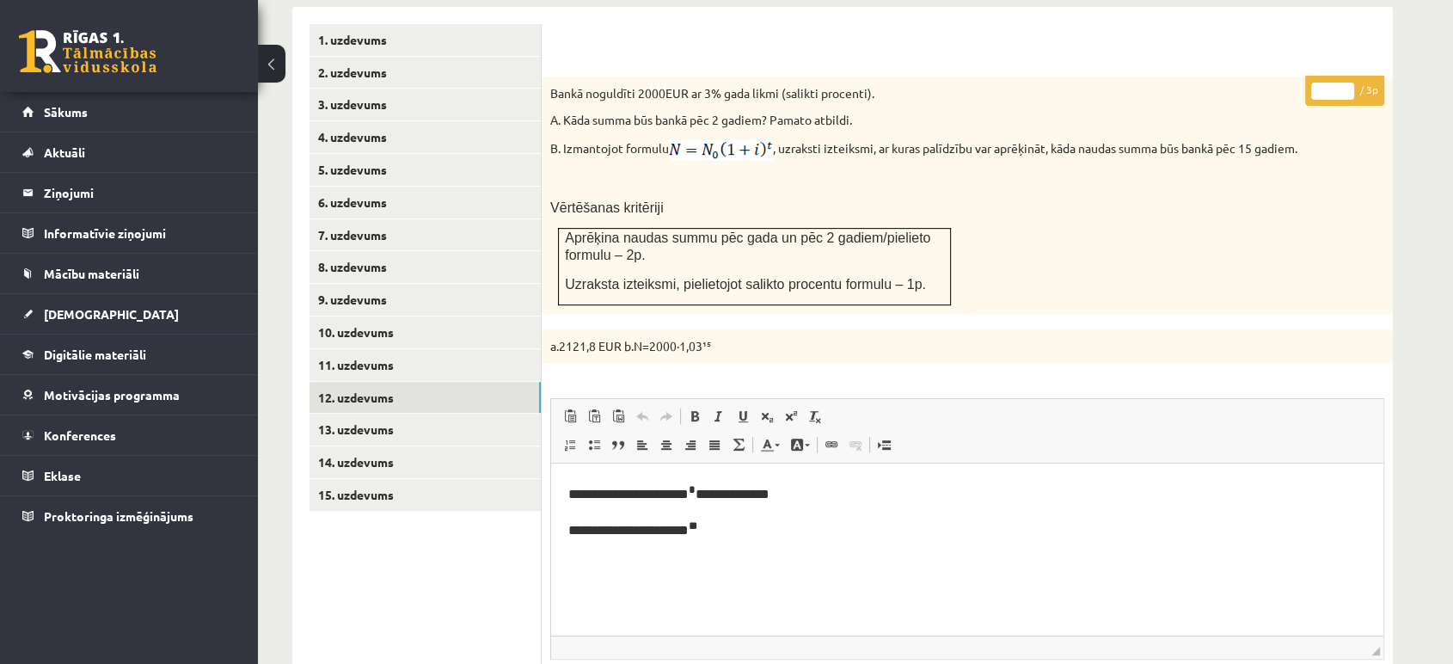
scroll to position [628, 0]
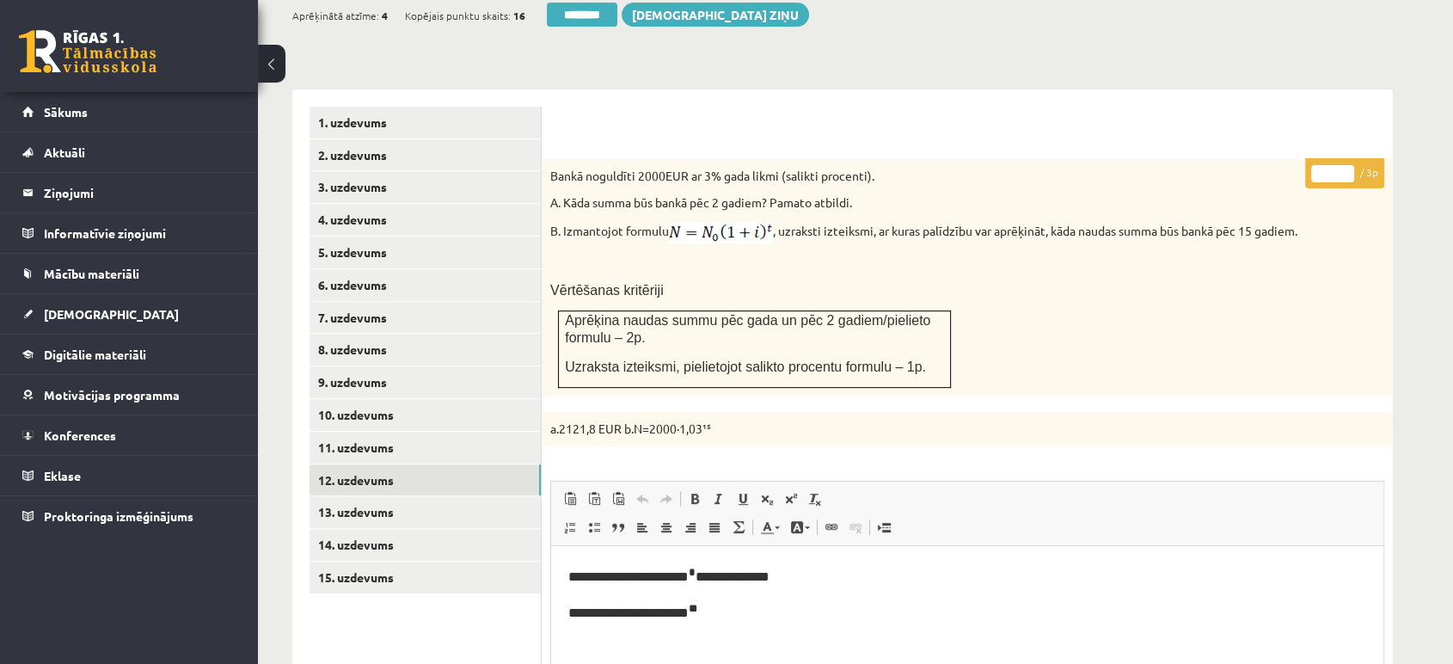
type input "*"
click at [1346, 165] on input "*" at bounding box center [1332, 173] width 43 height 17
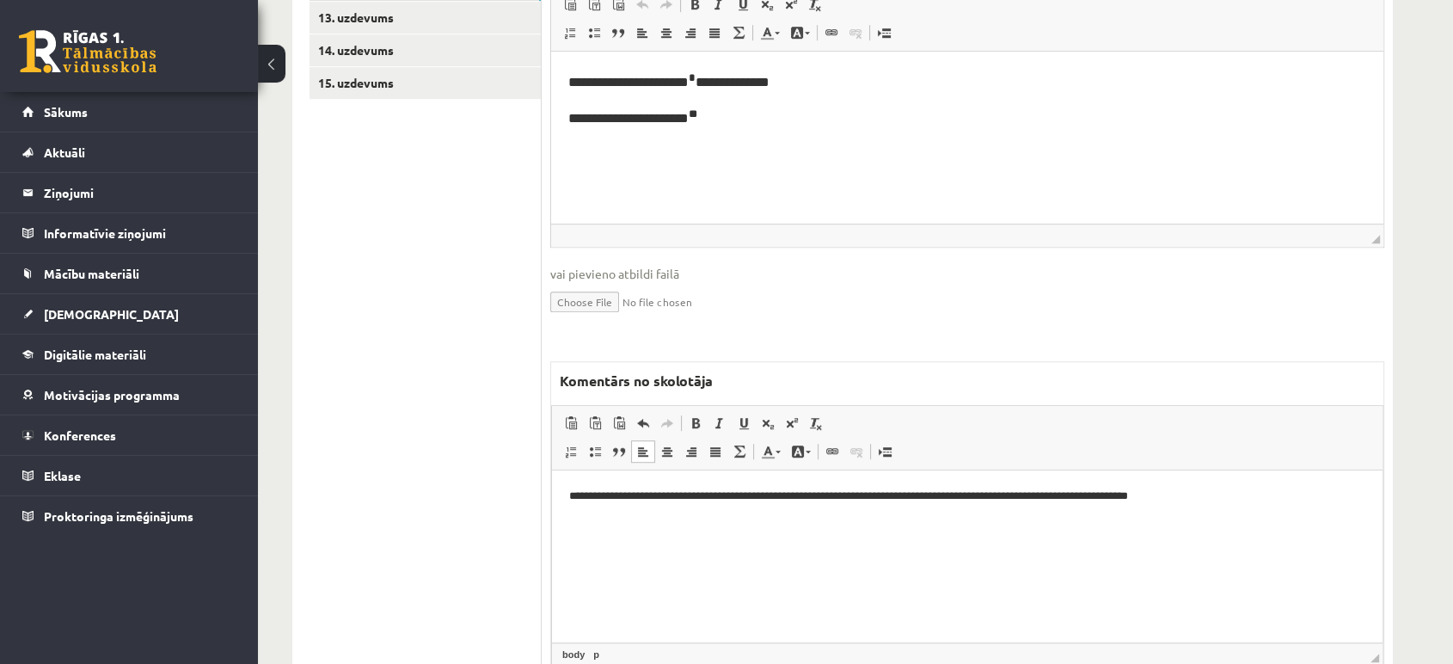
scroll to position [1201, 0]
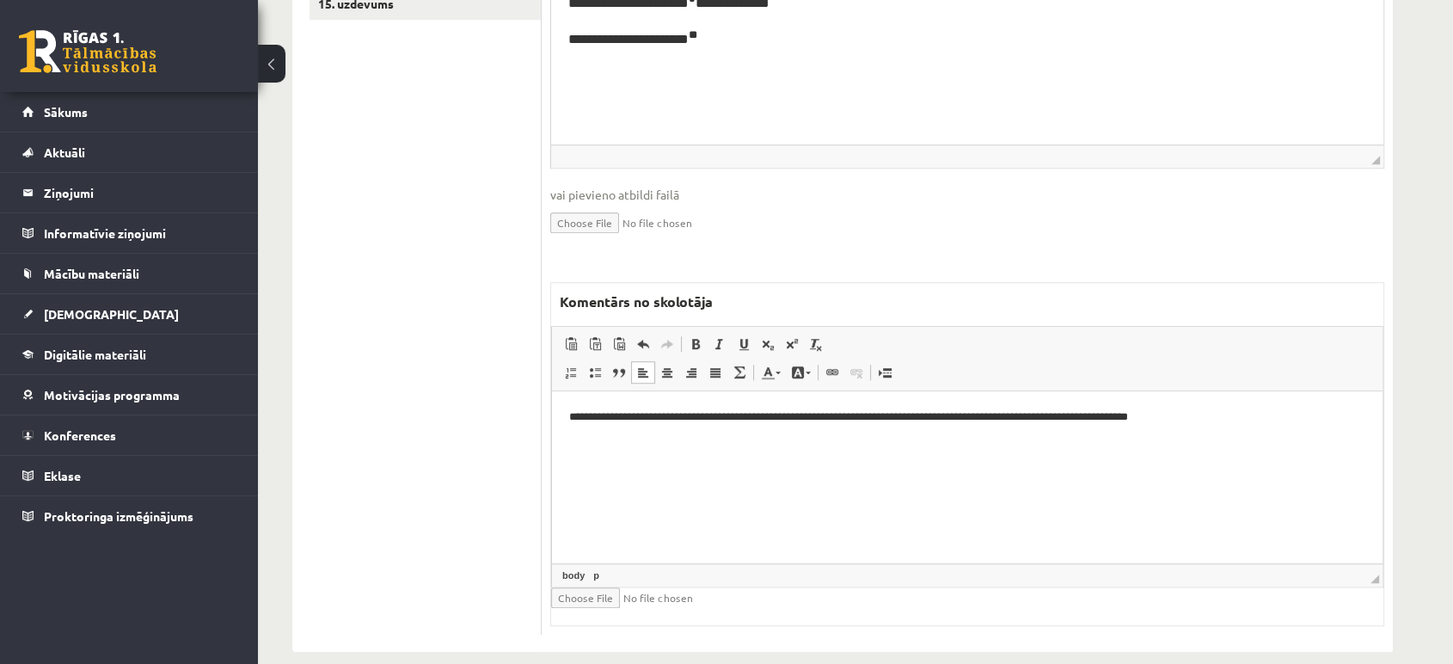
click at [1289, 405] on html "**********" at bounding box center [967, 416] width 831 height 52
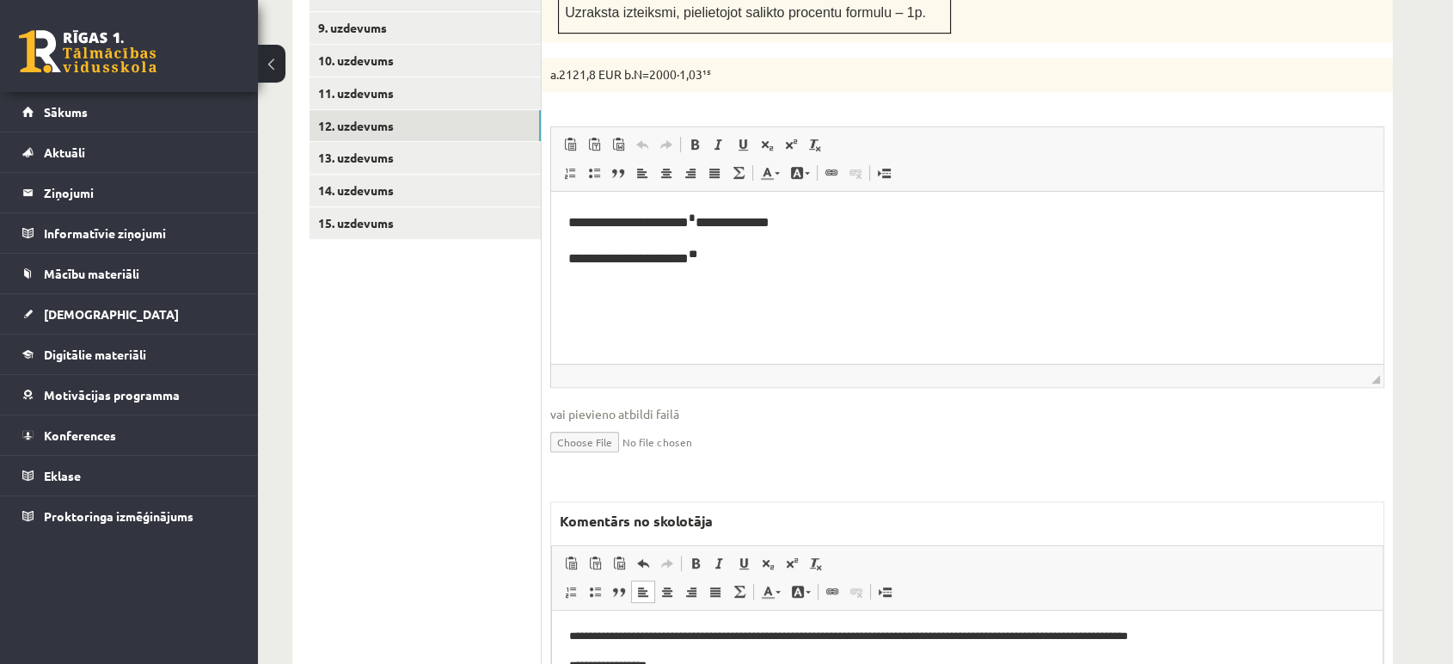
scroll to position [915, 0]
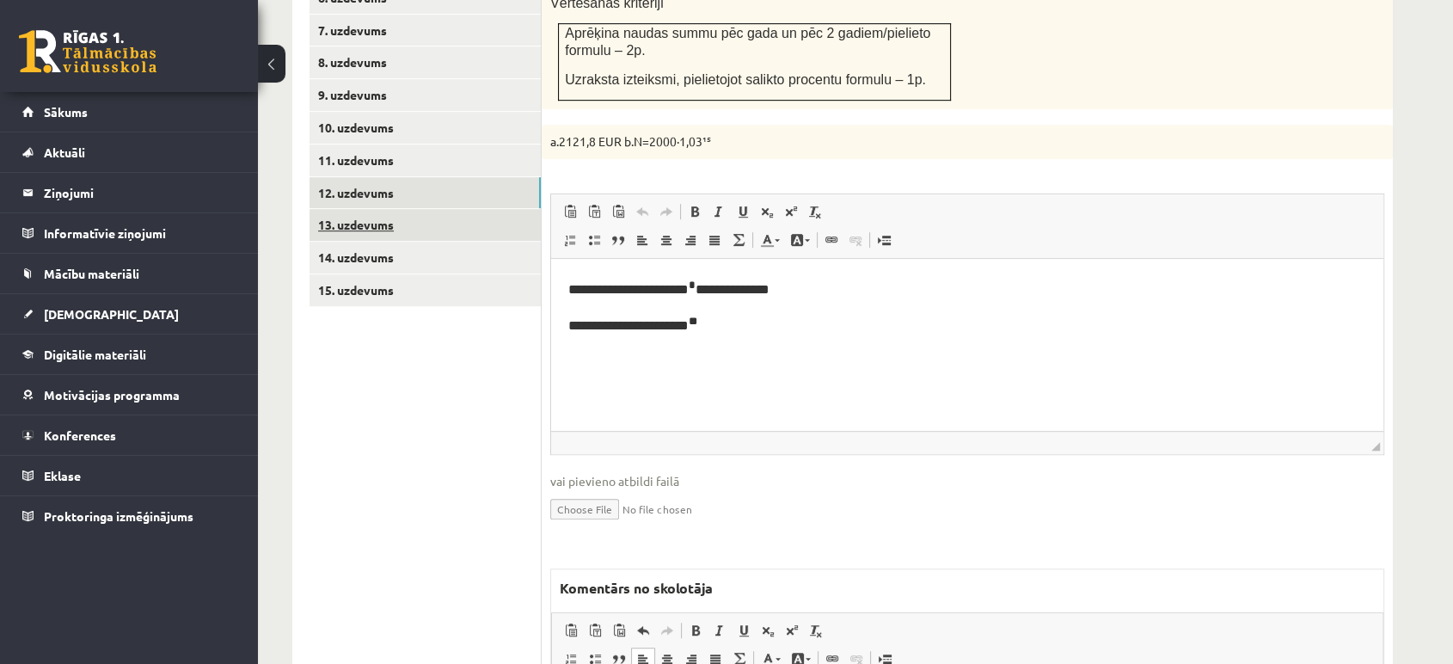
click at [483, 209] on link "13. uzdevums" at bounding box center [425, 225] width 231 height 32
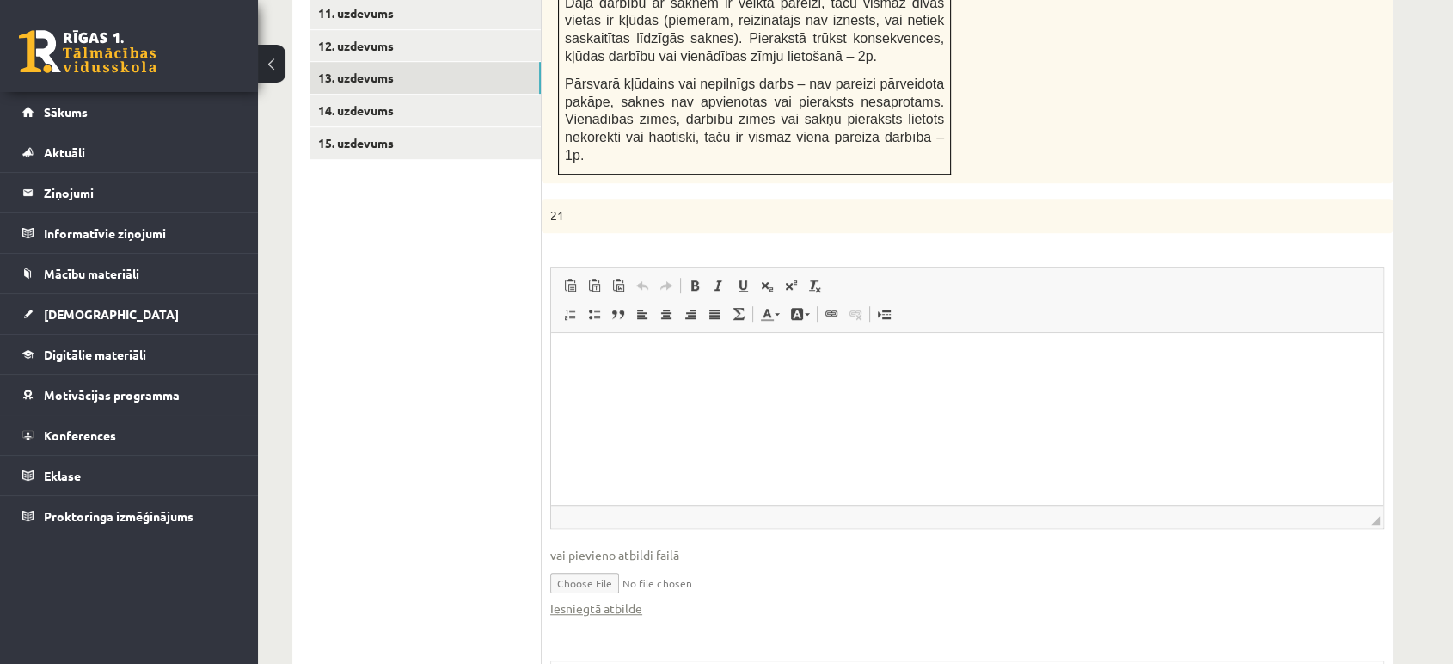
scroll to position [0, 0]
click at [632, 599] on link "Iesniegtā atbilde" at bounding box center [596, 608] width 92 height 18
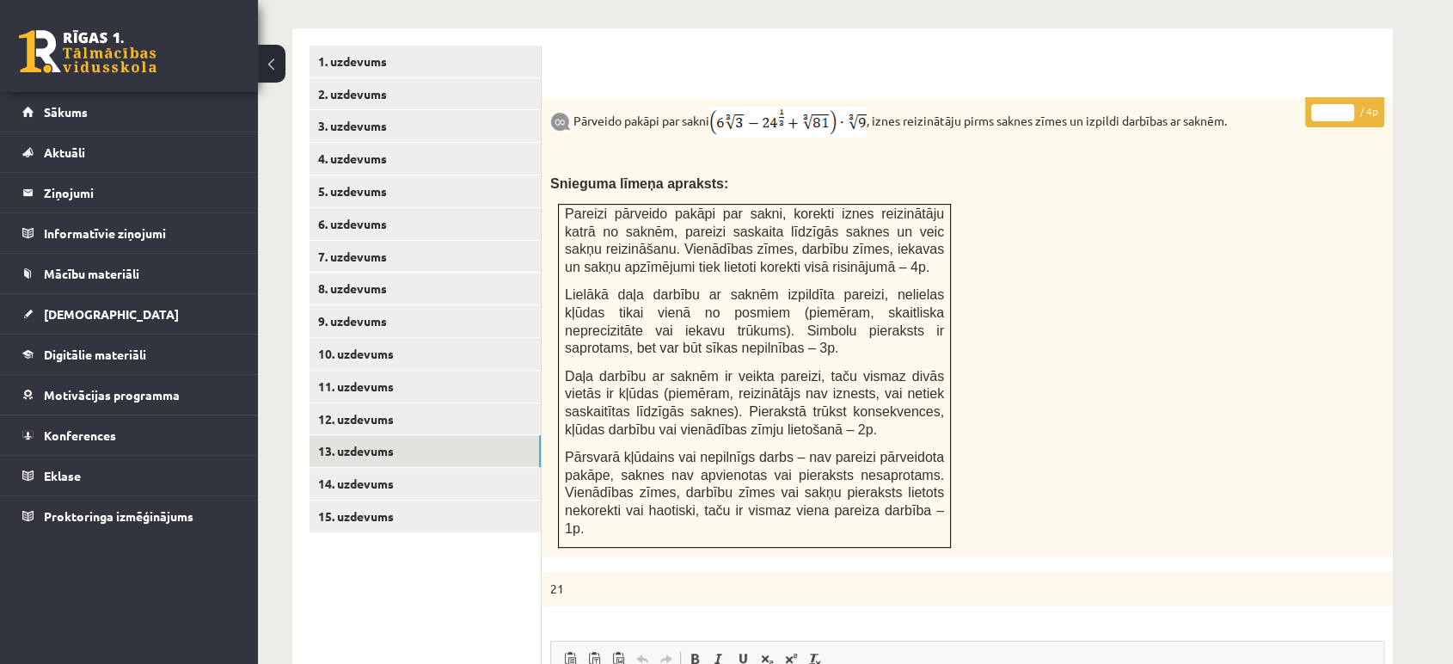
scroll to position [680, 0]
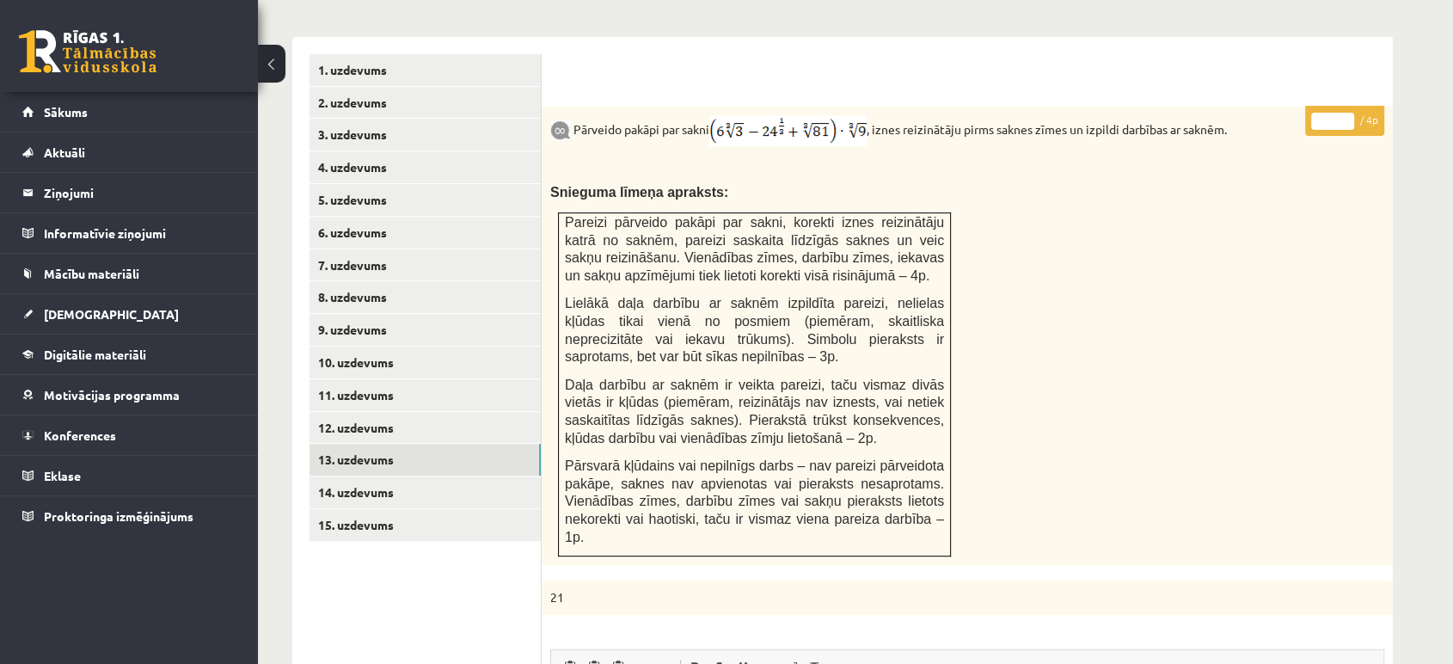
type input "*"
click at [1346, 113] on input "*" at bounding box center [1332, 121] width 43 height 17
click at [529, 476] on link "14. uzdevums" at bounding box center [425, 492] width 231 height 32
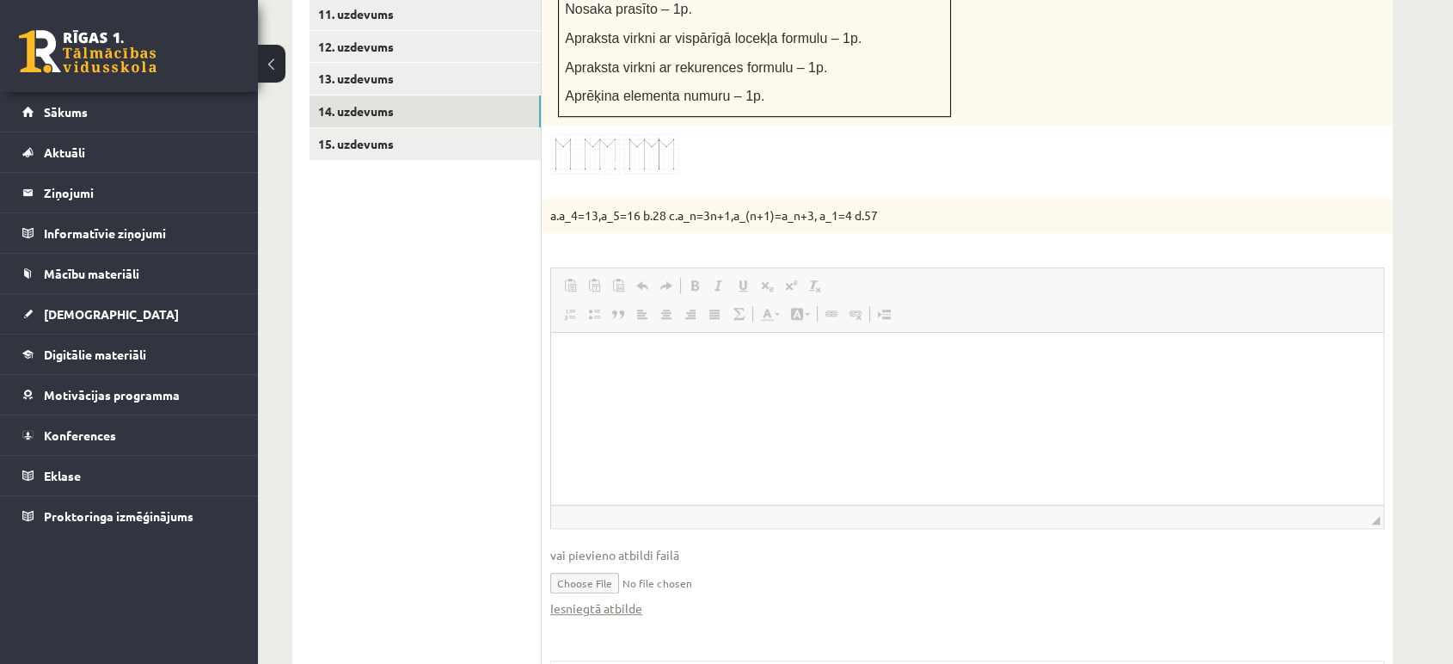
scroll to position [0, 0]
click at [616, 599] on link "Iesniegtā atbilde" at bounding box center [596, 608] width 92 height 18
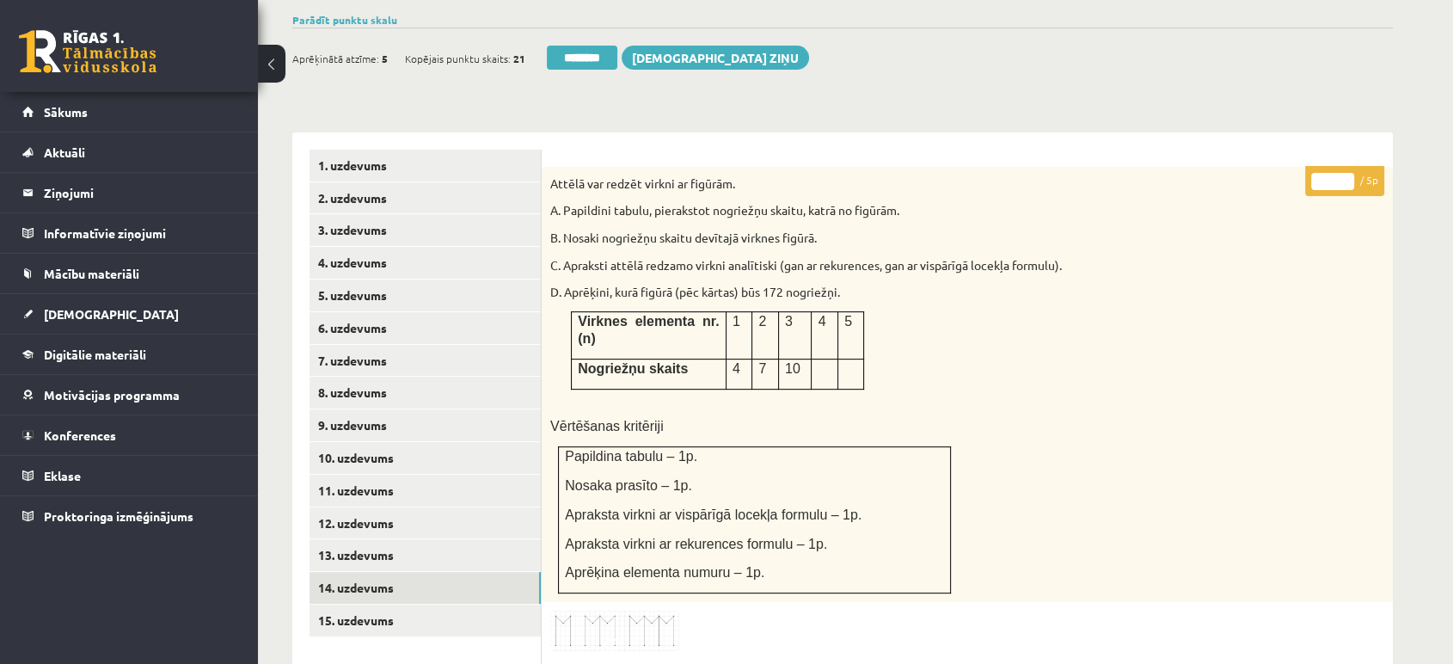
scroll to position [584, 0]
type input "*"
click at [1341, 174] on input "*" at bounding box center [1332, 182] width 43 height 17
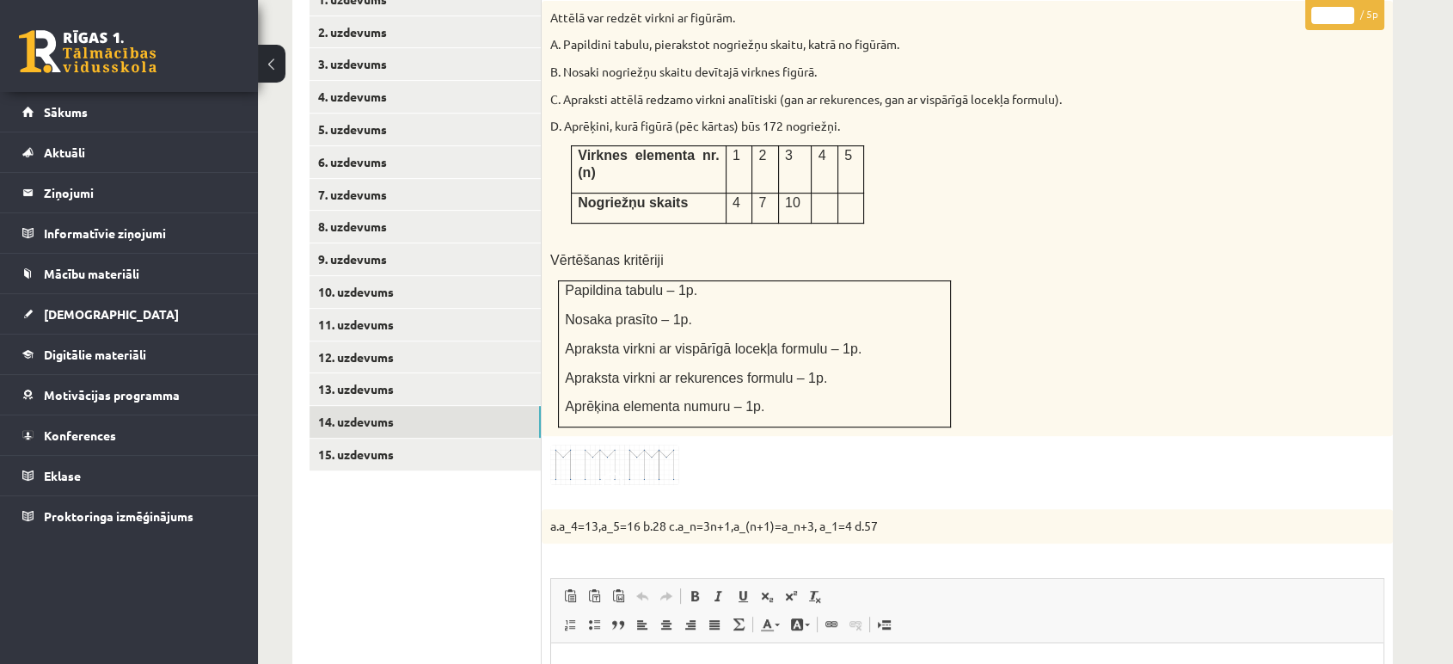
scroll to position [870, 0]
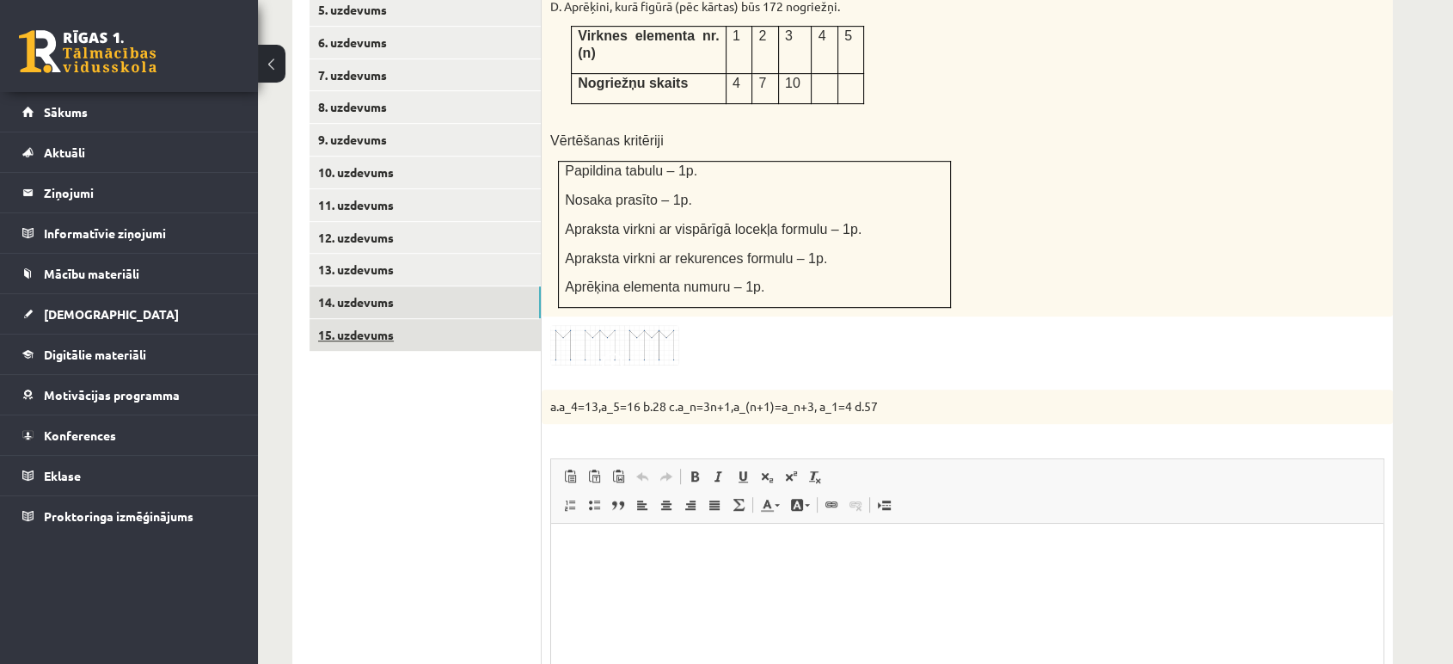
click at [464, 319] on link "15. uzdevums" at bounding box center [425, 335] width 231 height 32
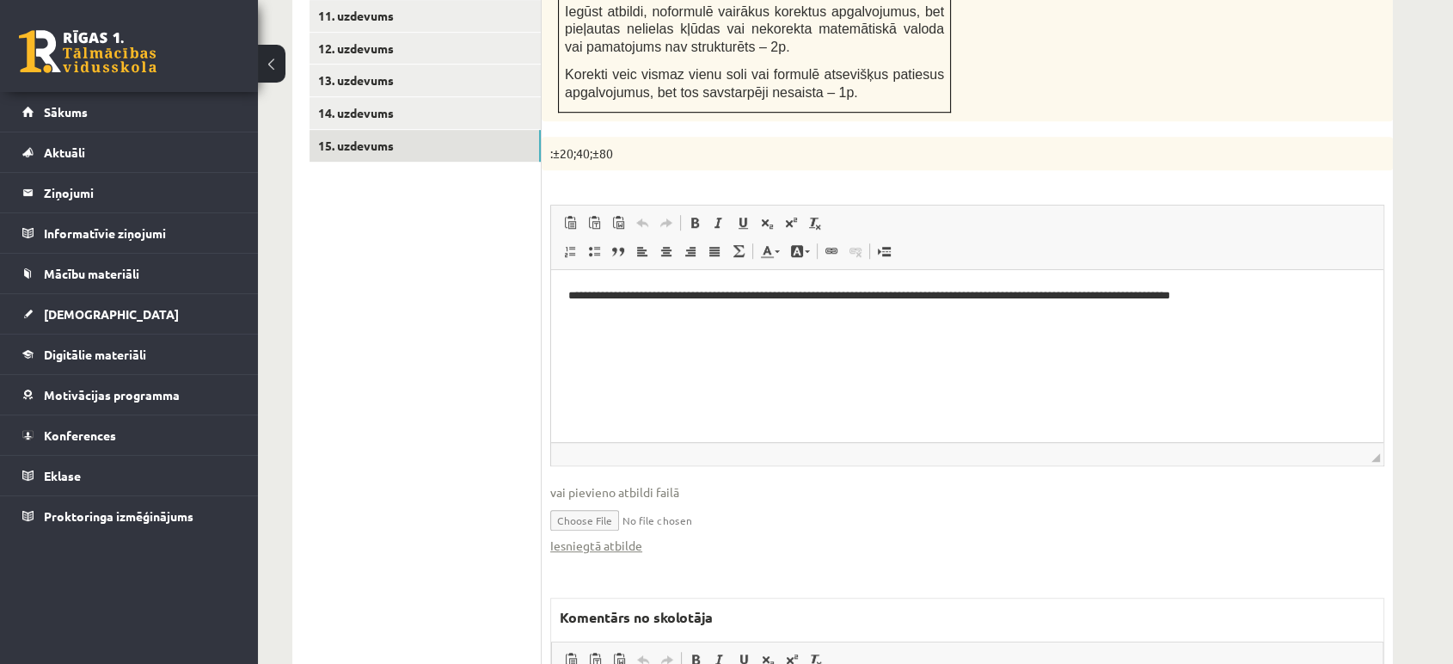
scroll to position [1061, 0]
click at [617, 535] on link "Iesniegtā atbilde" at bounding box center [596, 544] width 92 height 18
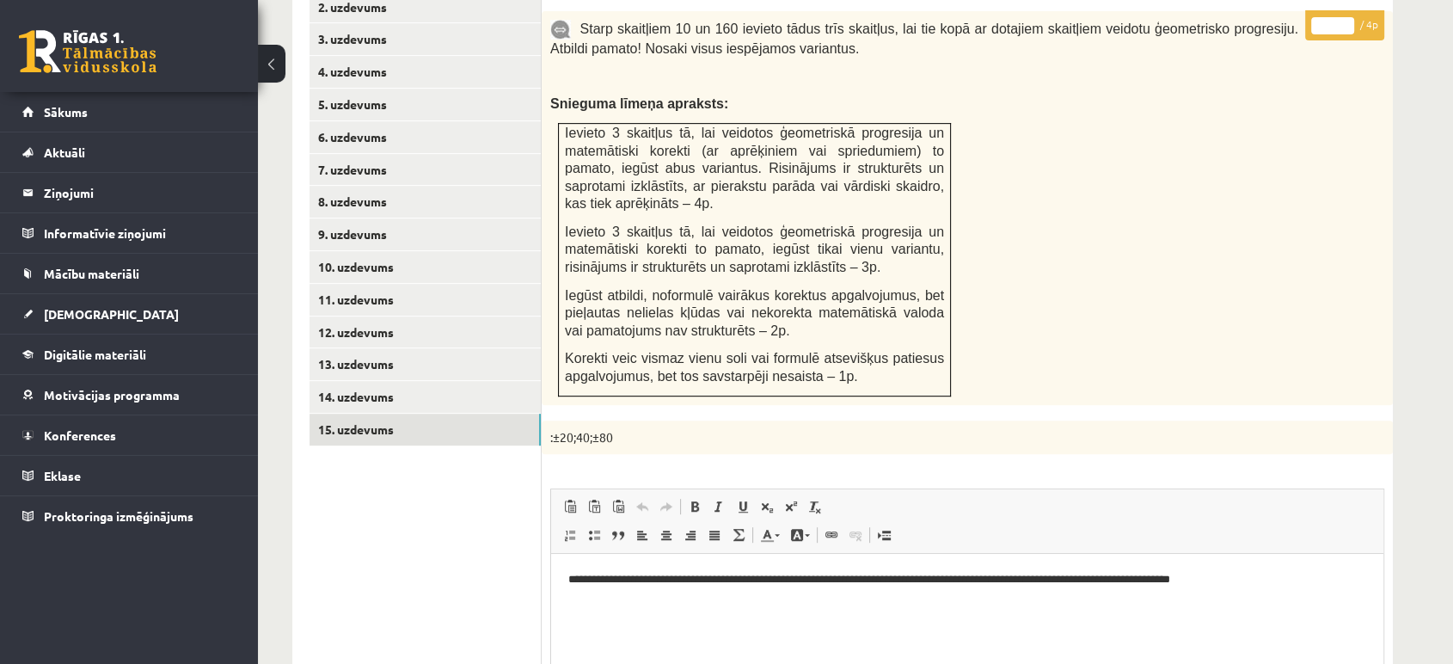
scroll to position [775, 0]
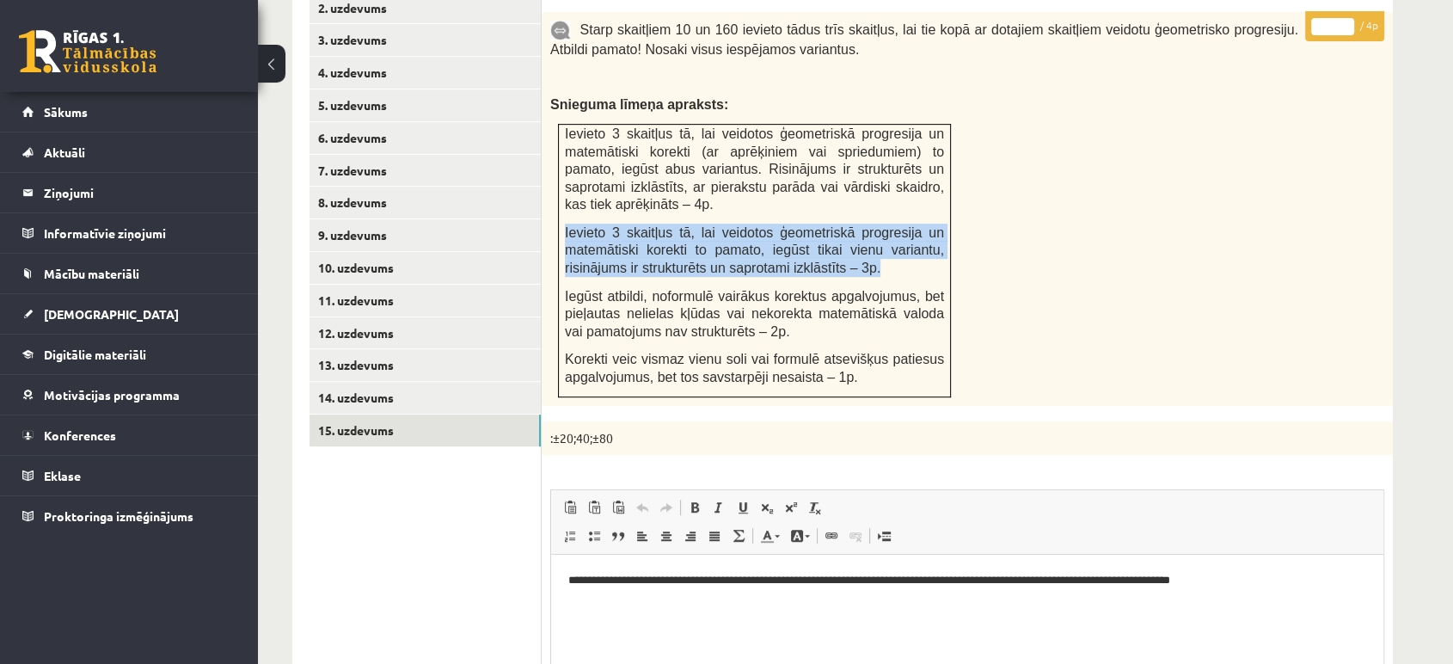
drag, startPoint x: 880, startPoint y: 231, endPoint x: 566, endPoint y: 199, distance: 316.3
click at [566, 224] on p "Ievieto 3 skaitļus tā, lai veidotos ģeometriskā progresija un matemātiski korek…" at bounding box center [754, 250] width 379 height 53
copy span "Ievieto 3 skaitļus tā, lai veidotos ģeometriskā progresija un matemātiski korek…"
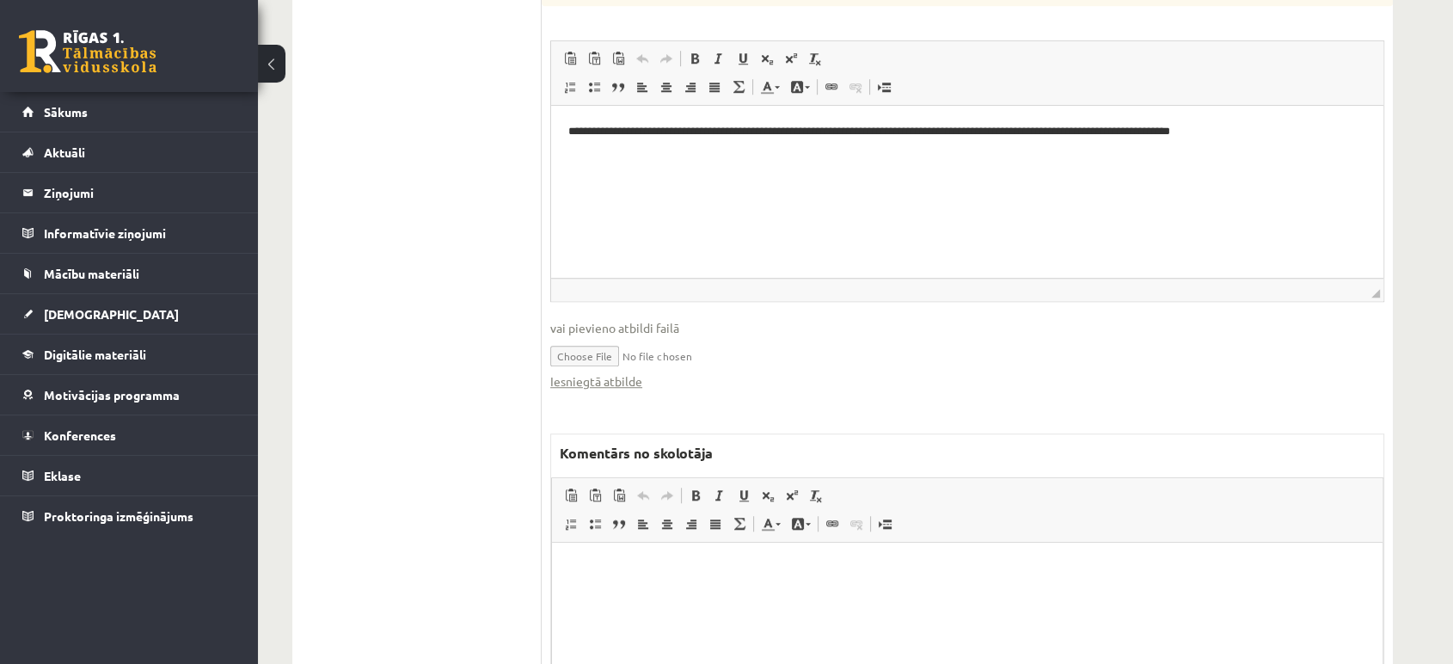
scroll to position [1358, 0]
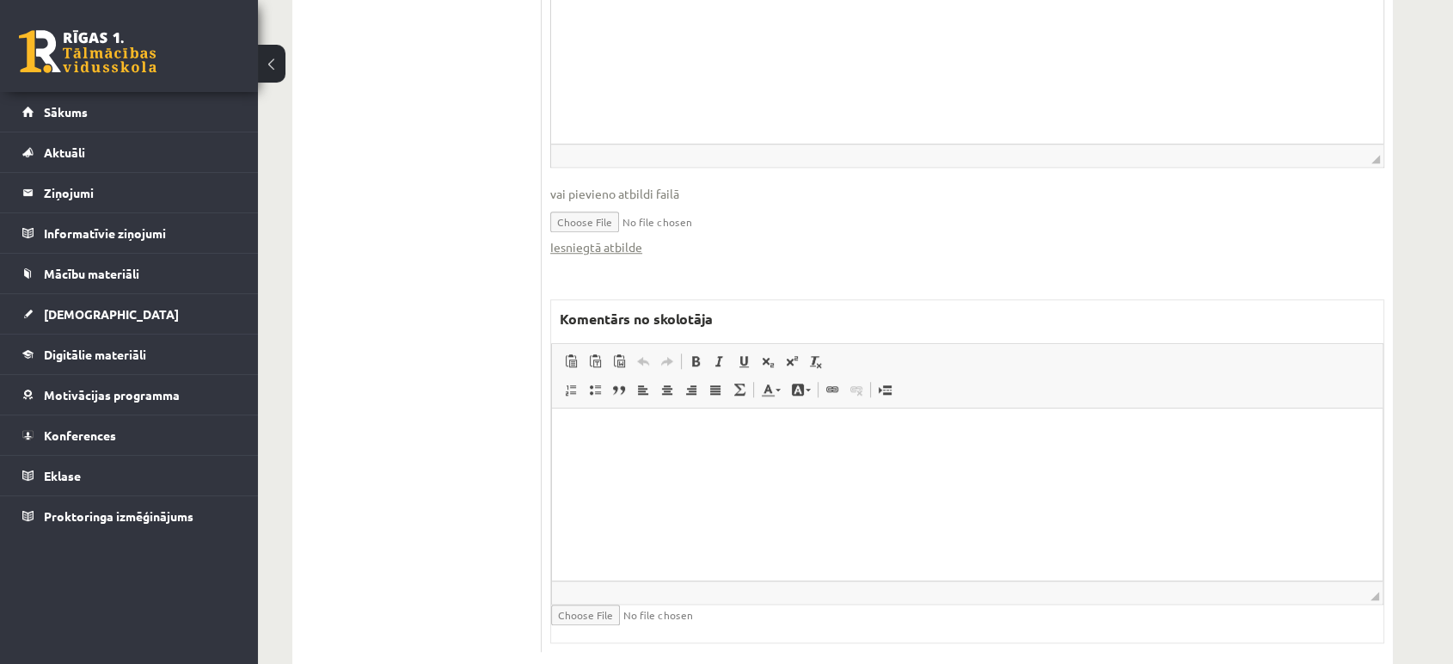
click at [652, 461] on html at bounding box center [967, 434] width 831 height 52
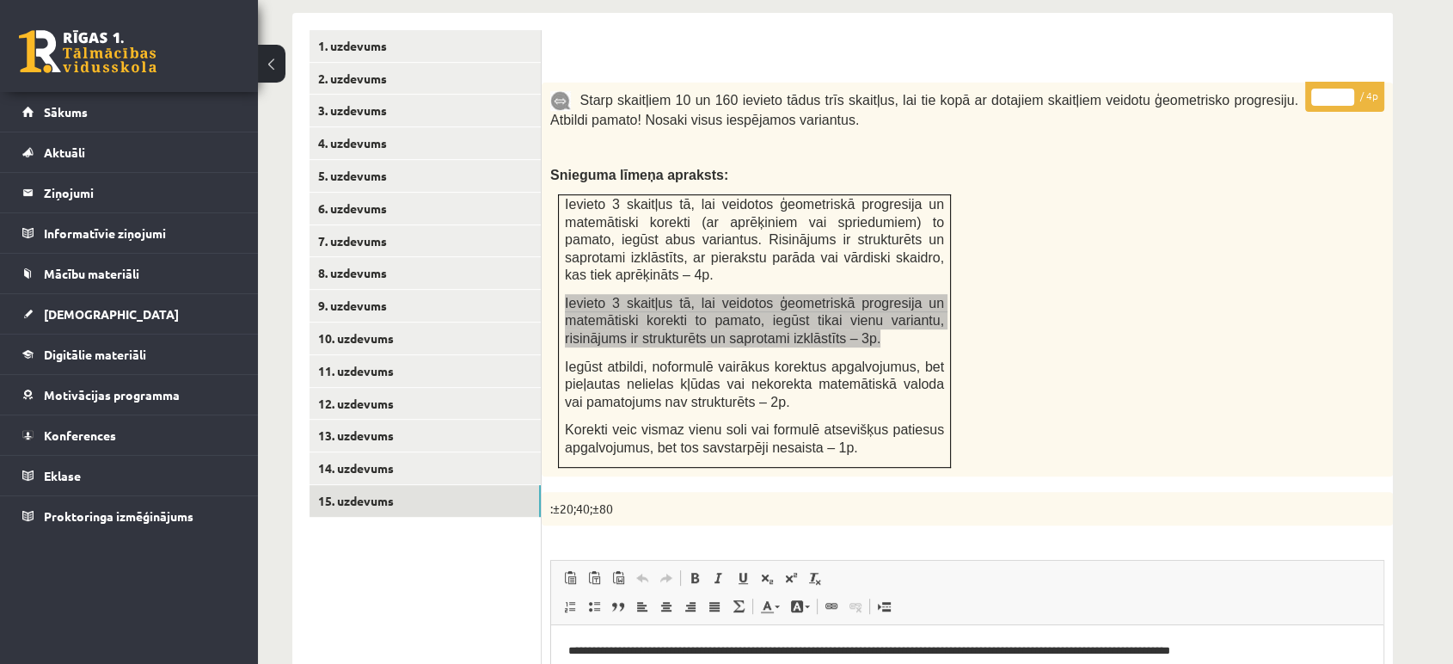
scroll to position [593, 0]
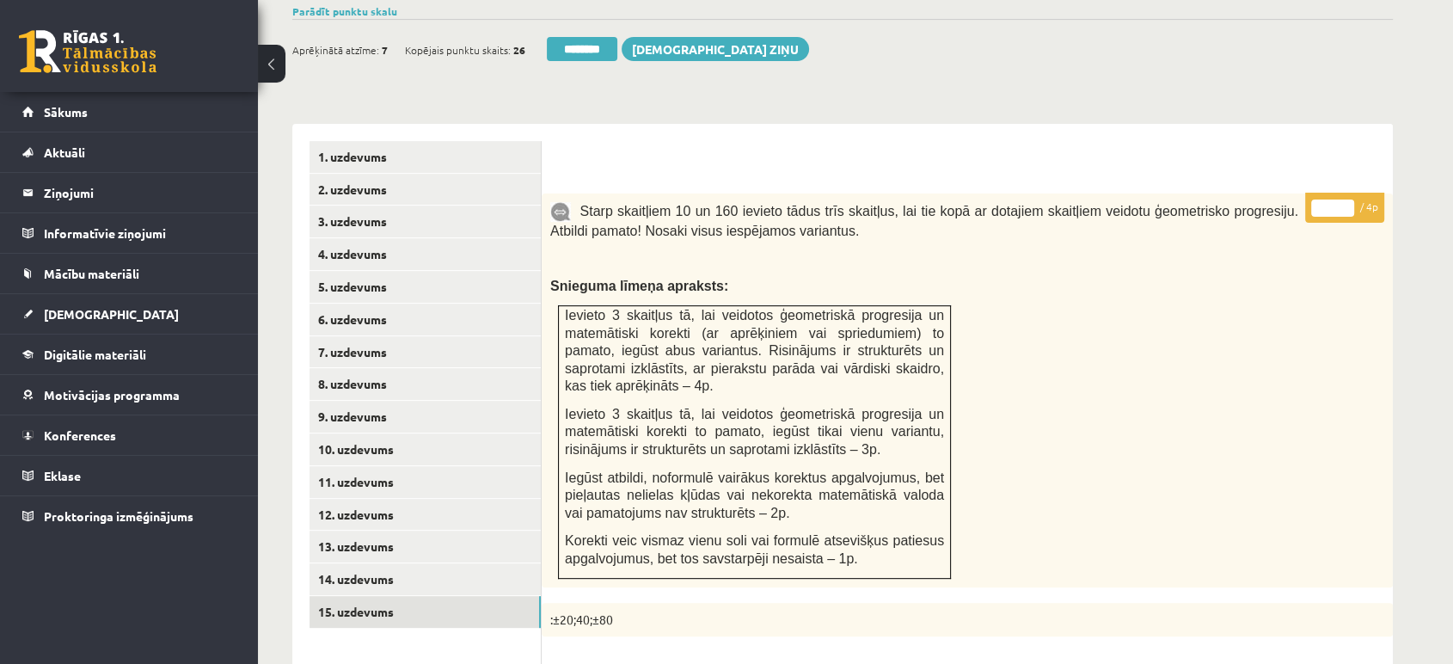
click at [1348, 193] on p "* / 4p" at bounding box center [1344, 208] width 79 height 30
click at [1348, 199] on input "*" at bounding box center [1332, 207] width 43 height 17
click at [1347, 199] on input "*" at bounding box center [1332, 207] width 43 height 17
type input "*"
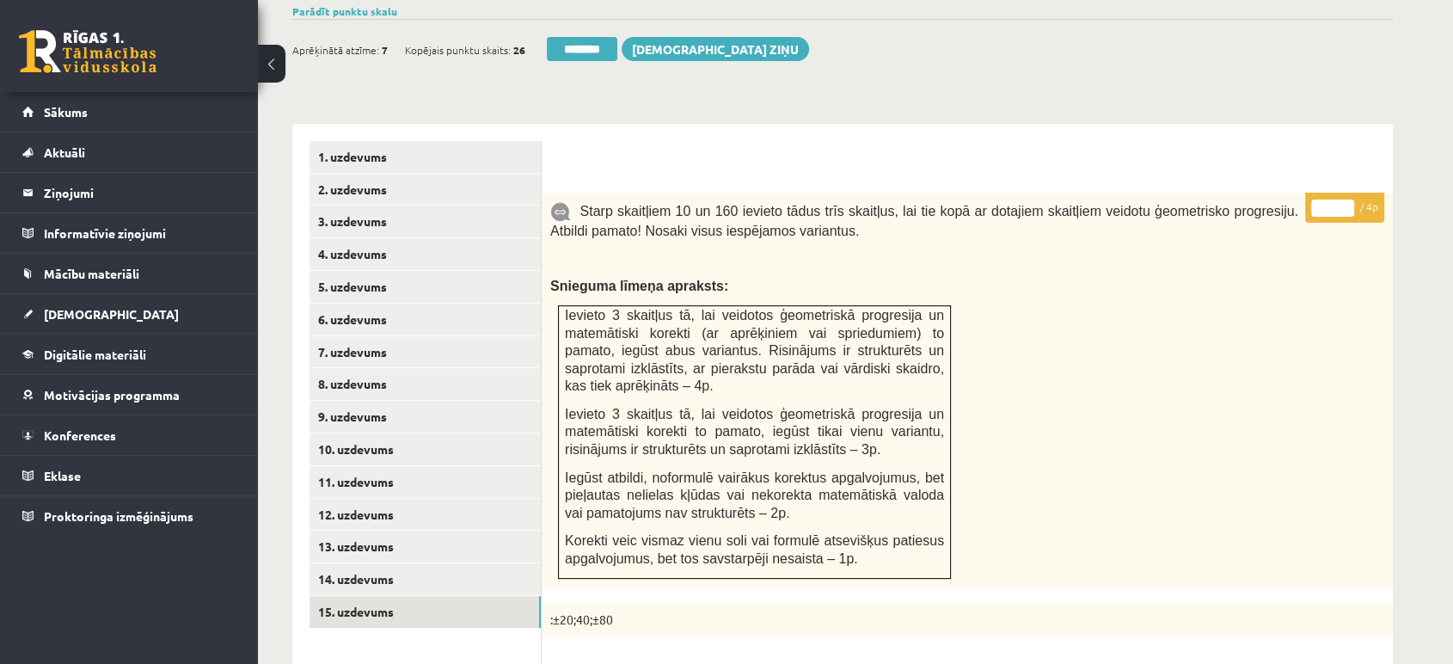
click at [1347, 199] on input "*" at bounding box center [1332, 207] width 43 height 17
click at [469, 174] on link "2. uzdevums" at bounding box center [425, 190] width 231 height 32
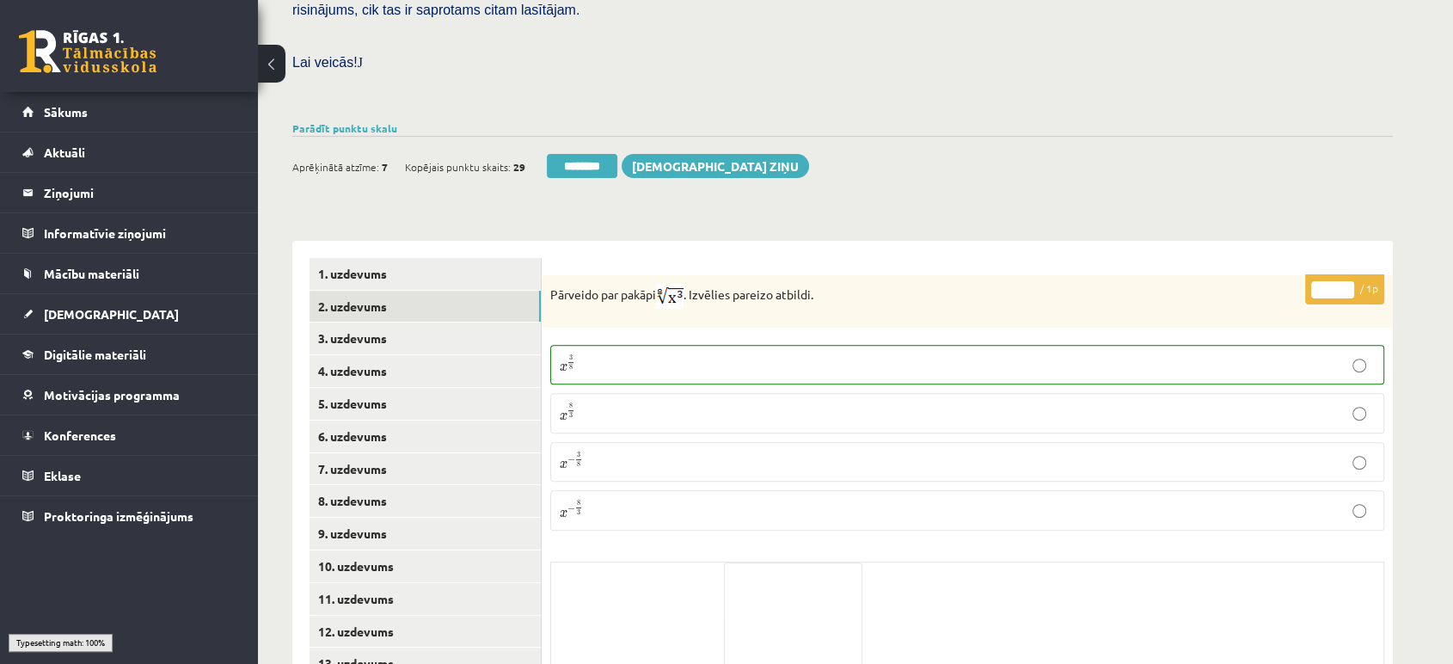
scroll to position [475, 0]
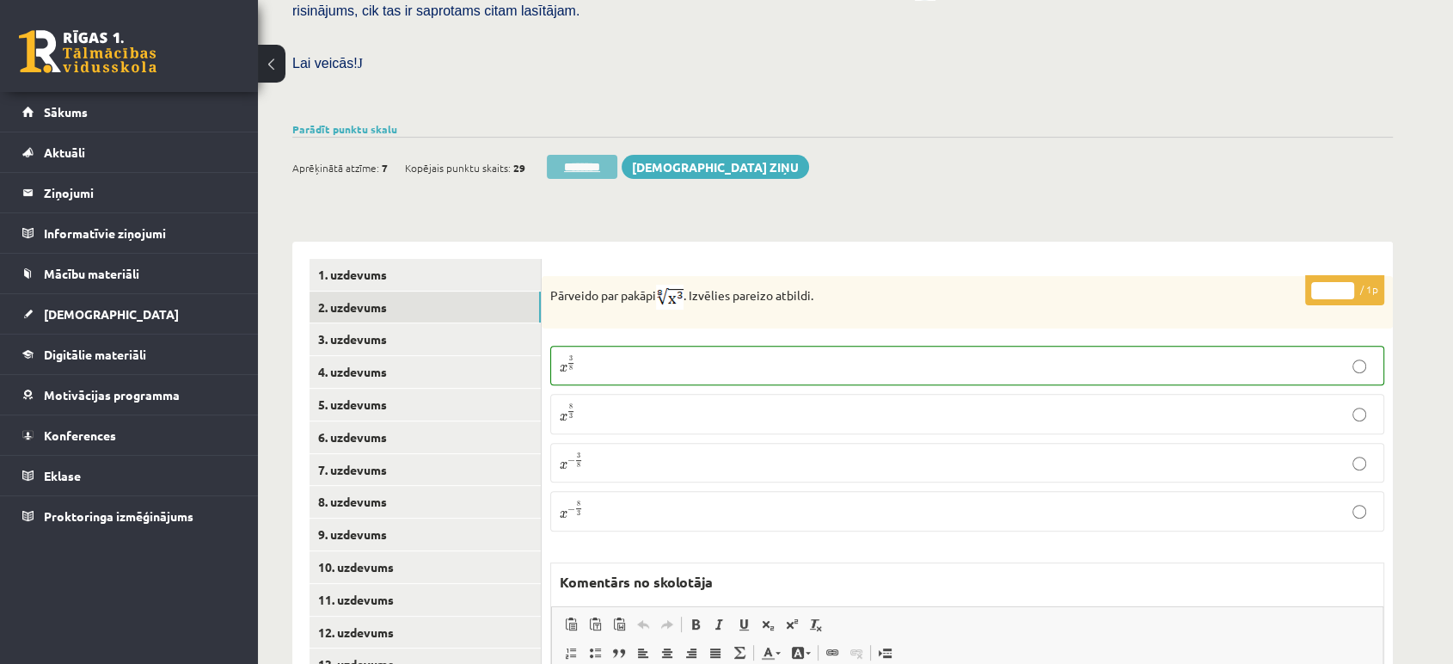
click at [586, 155] on input "********" at bounding box center [582, 167] width 71 height 24
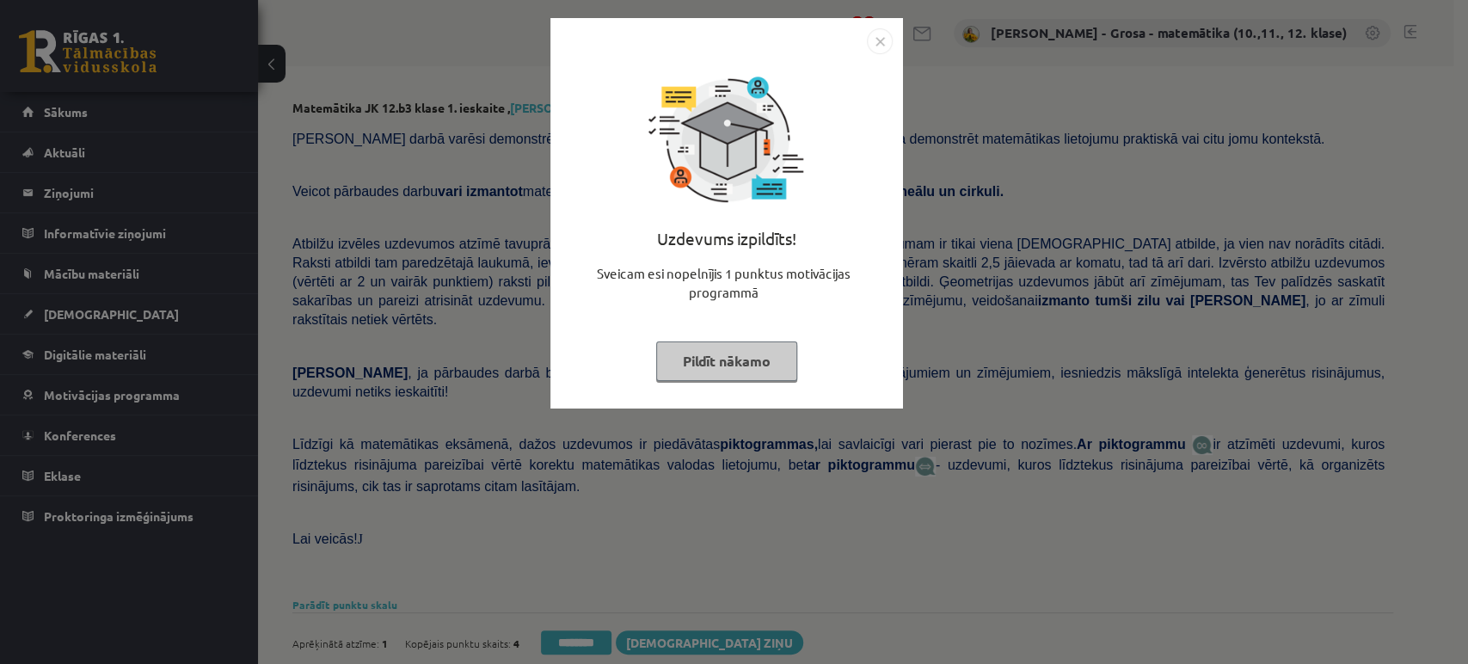
click at [724, 345] on button "Pildīt nākamo" at bounding box center [726, 361] width 141 height 40
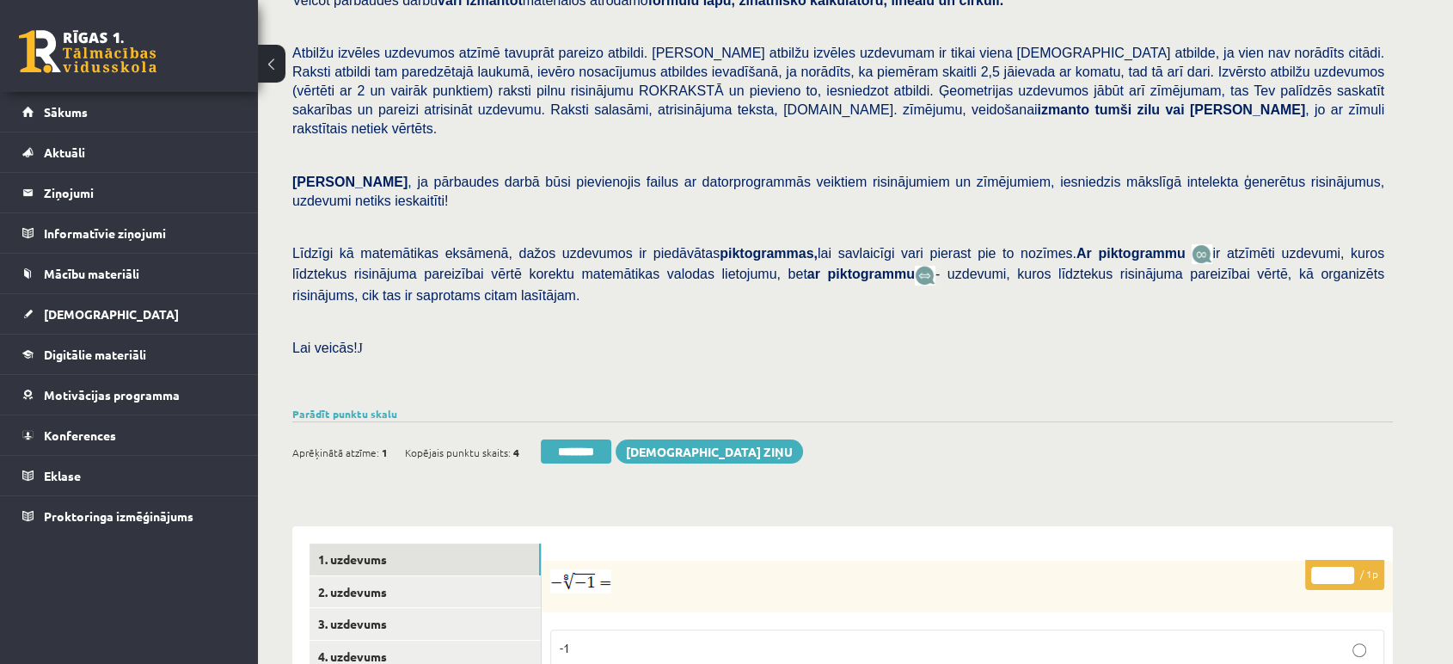
scroll to position [573, 0]
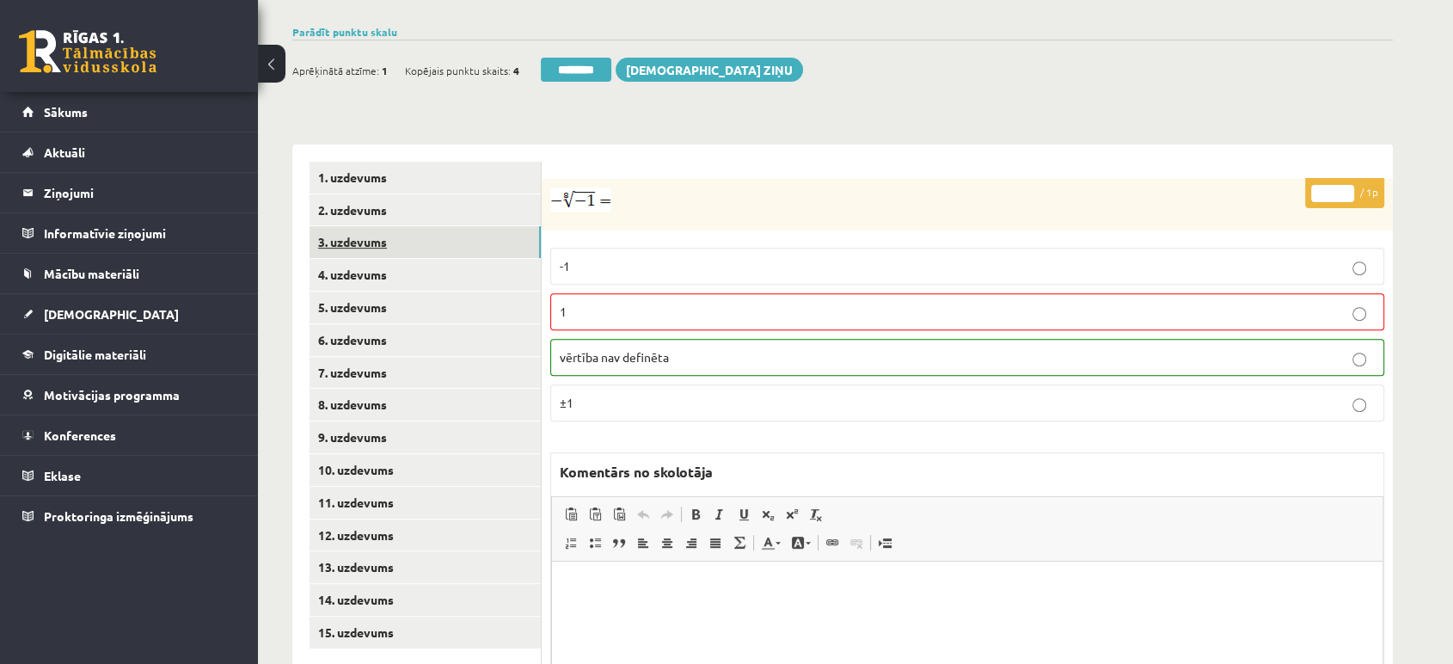
click at [406, 226] on link "3. uzdevums" at bounding box center [425, 242] width 231 height 32
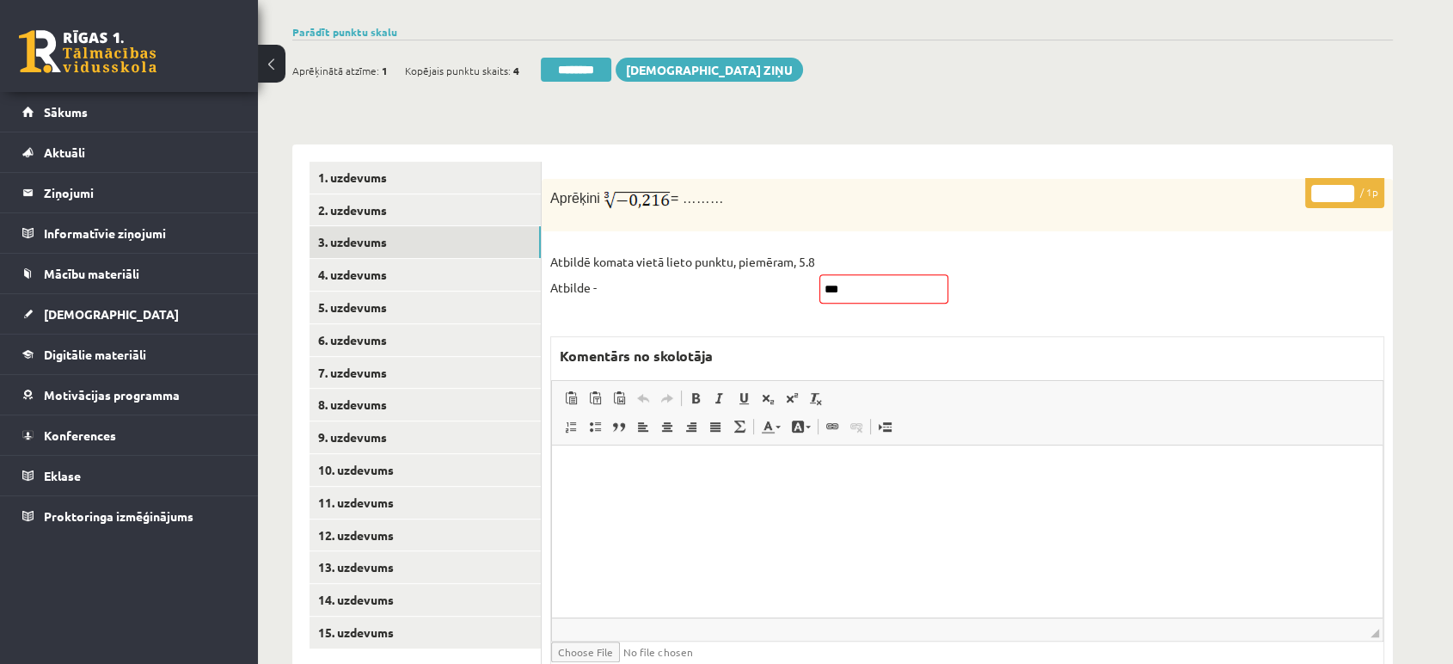
scroll to position [0, 0]
click at [461, 291] on link "5. uzdevums" at bounding box center [425, 307] width 231 height 32
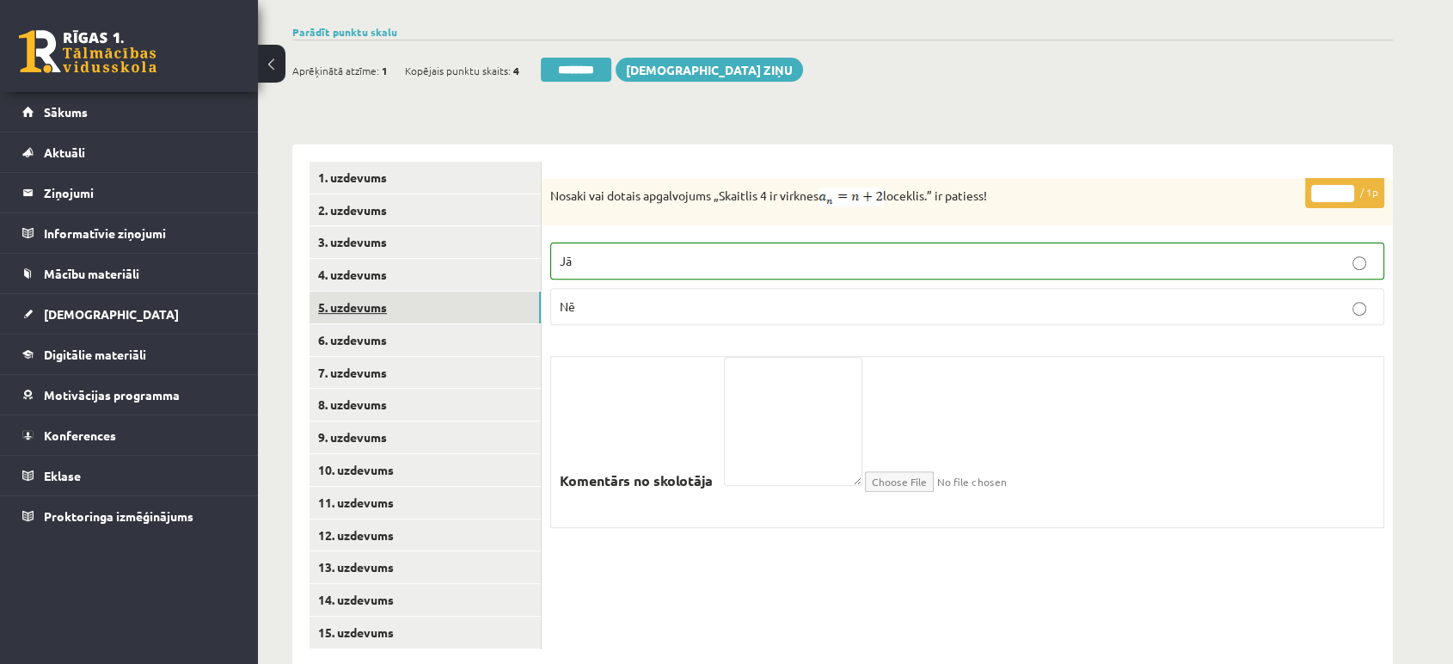
scroll to position [571, 0]
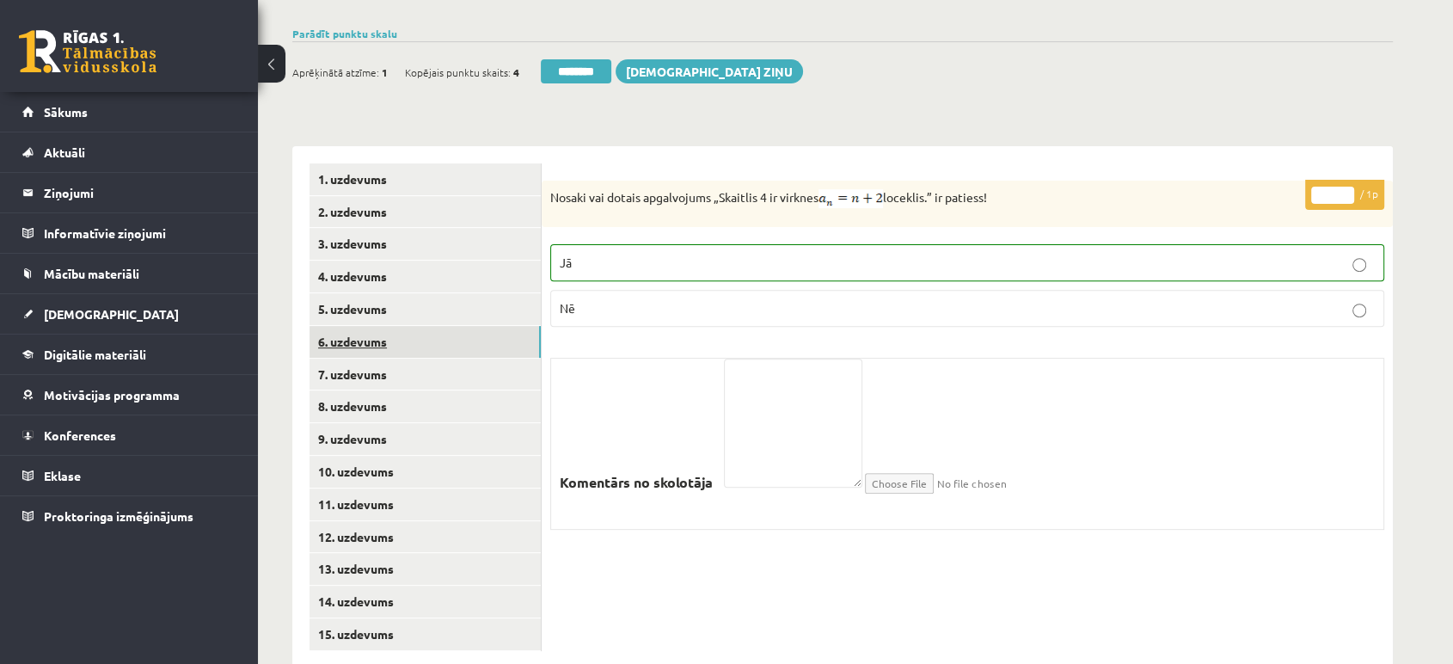
click at [451, 326] on link "6. uzdevums" at bounding box center [425, 342] width 231 height 32
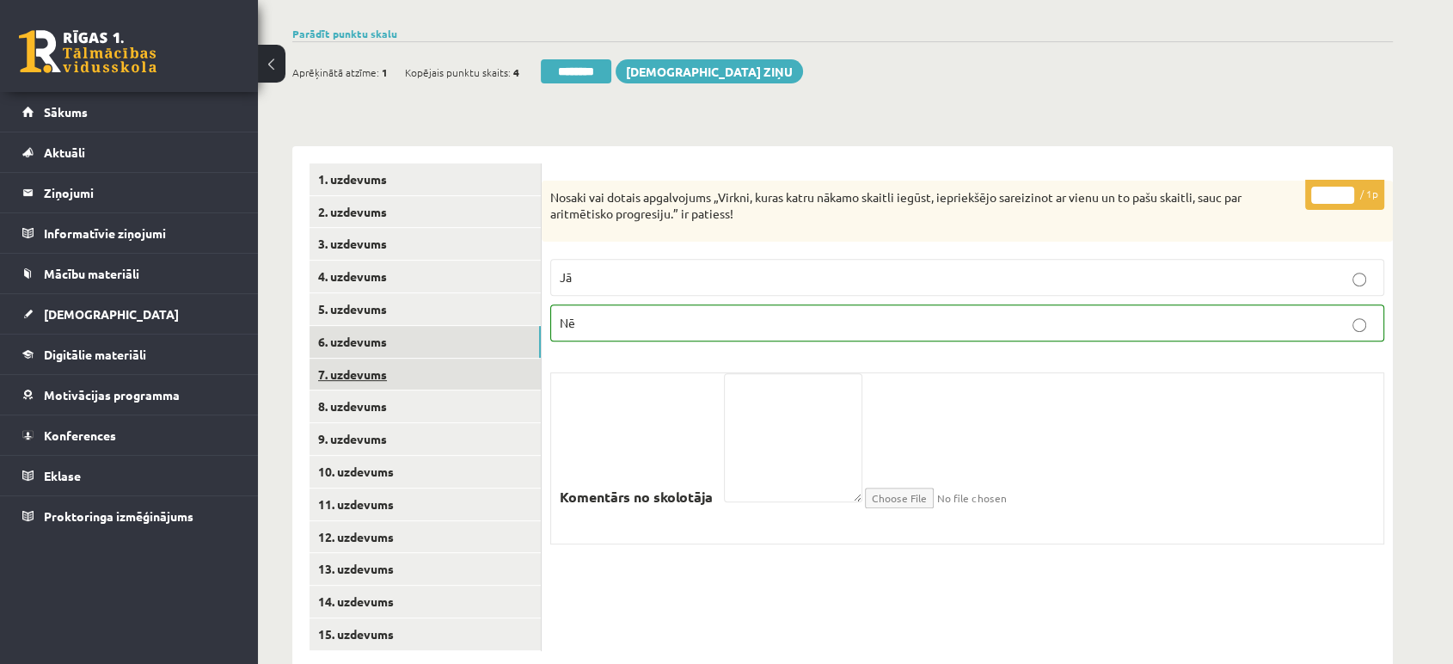
click at [438, 359] on link "7. uzdevums" at bounding box center [425, 375] width 231 height 32
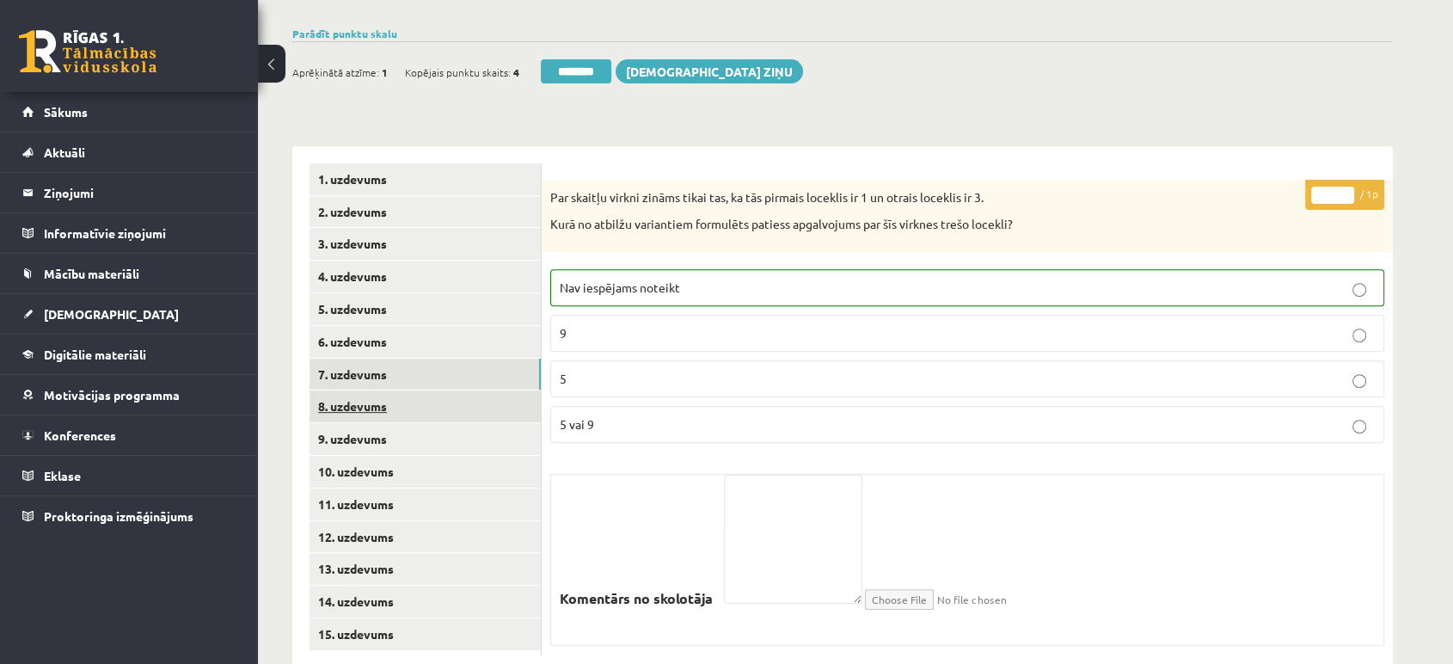
click at [424, 390] on link "8. uzdevums" at bounding box center [425, 406] width 231 height 32
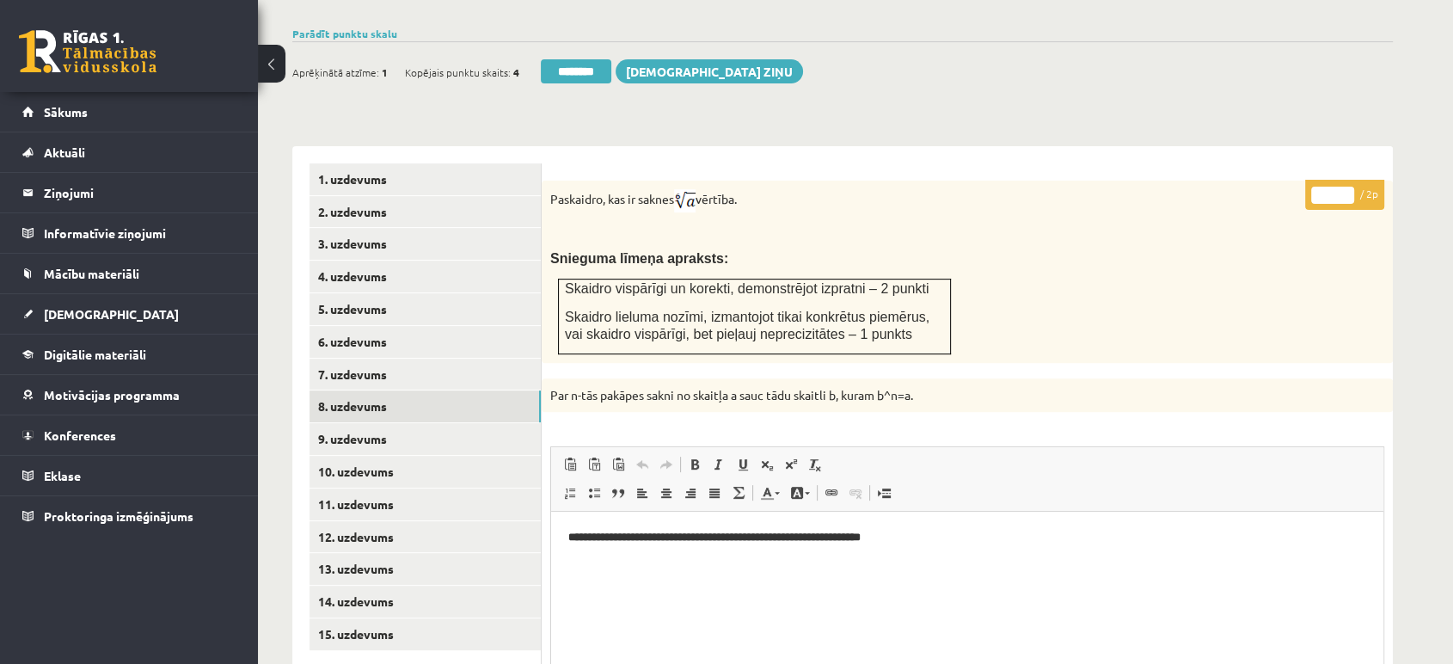
scroll to position [858, 0]
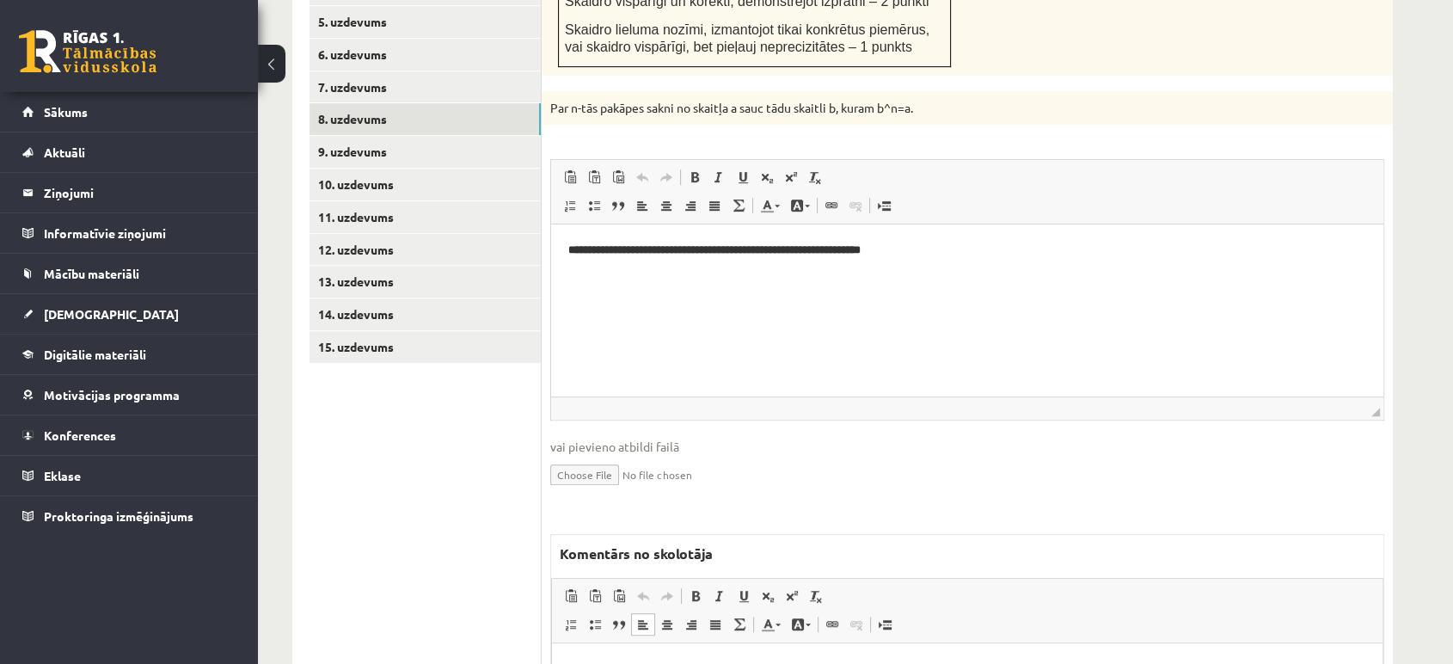
click at [743, 663] on p "Bagātinātā teksta redaktors, wiswyg-editor-47024947399820-1757054527-459" at bounding box center [967, 669] width 796 height 18
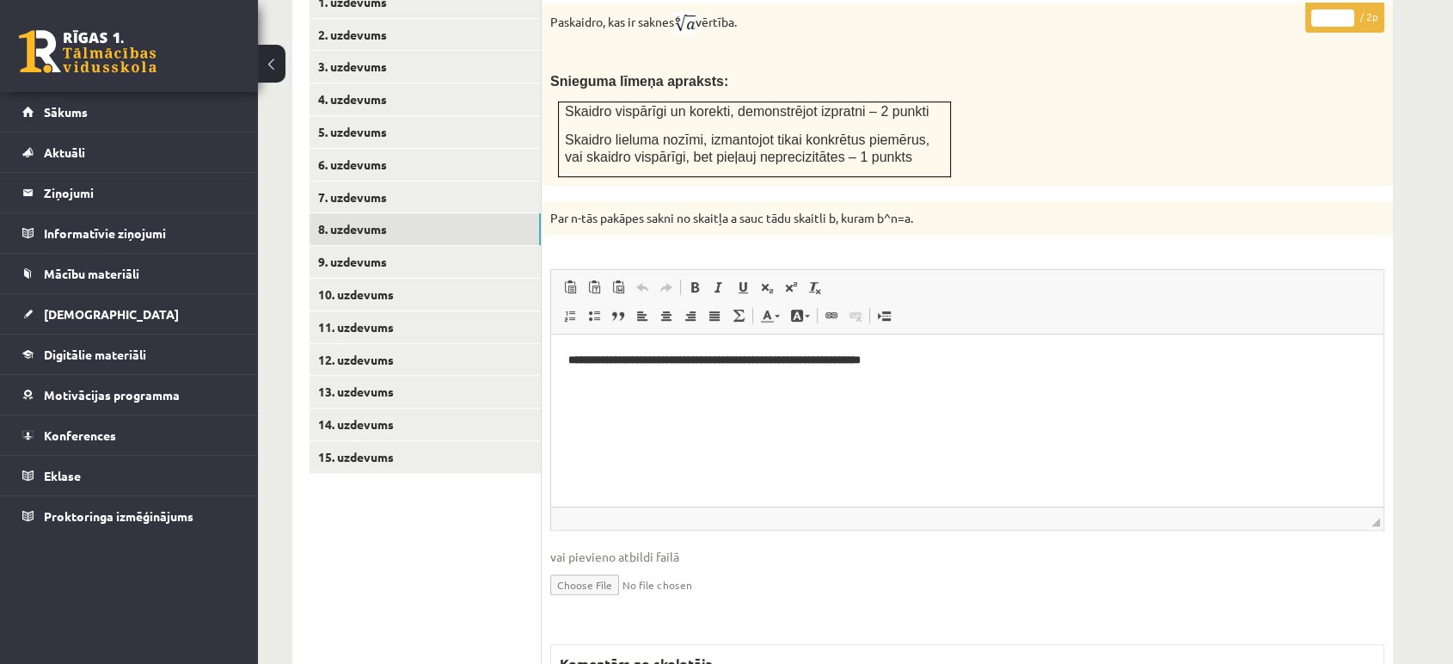
scroll to position [668, 0]
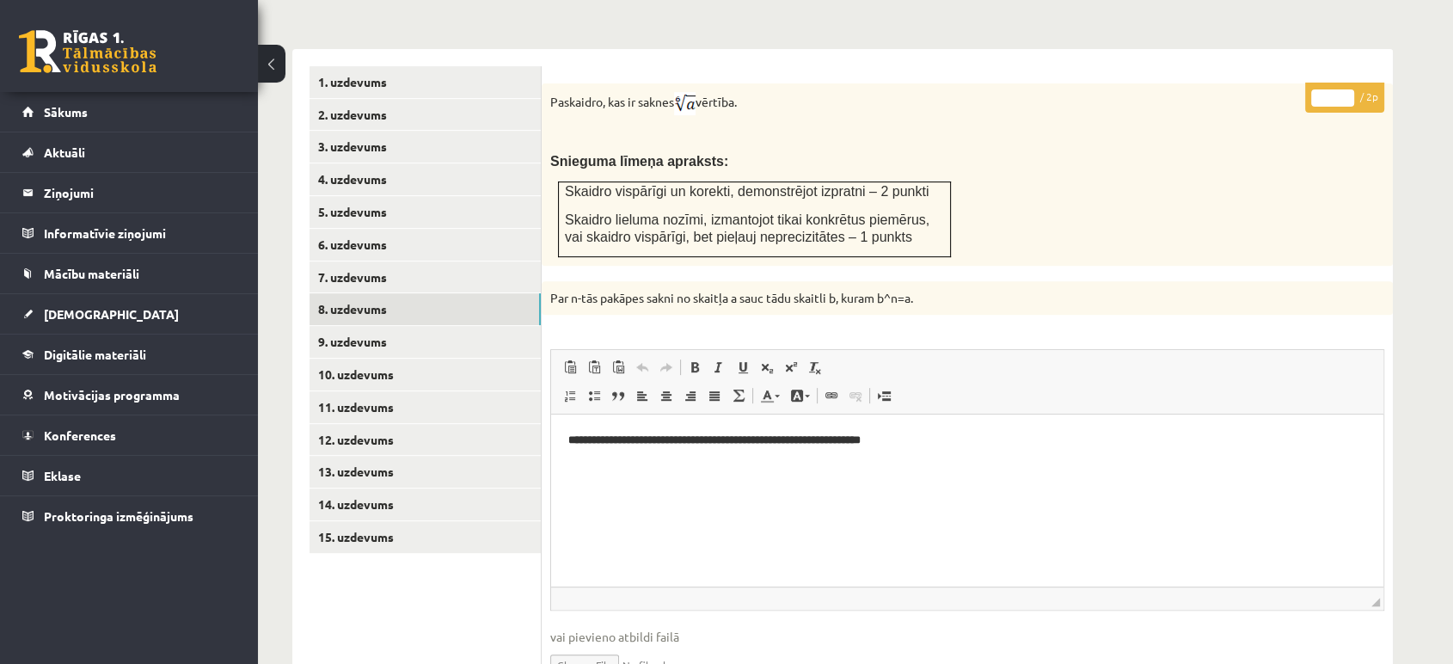
click at [1351, 89] on input "*" at bounding box center [1332, 97] width 43 height 17
type input "*"
click at [1351, 89] on input "*" at bounding box center [1332, 97] width 43 height 17
click at [426, 326] on link "9. uzdevums" at bounding box center [425, 342] width 231 height 32
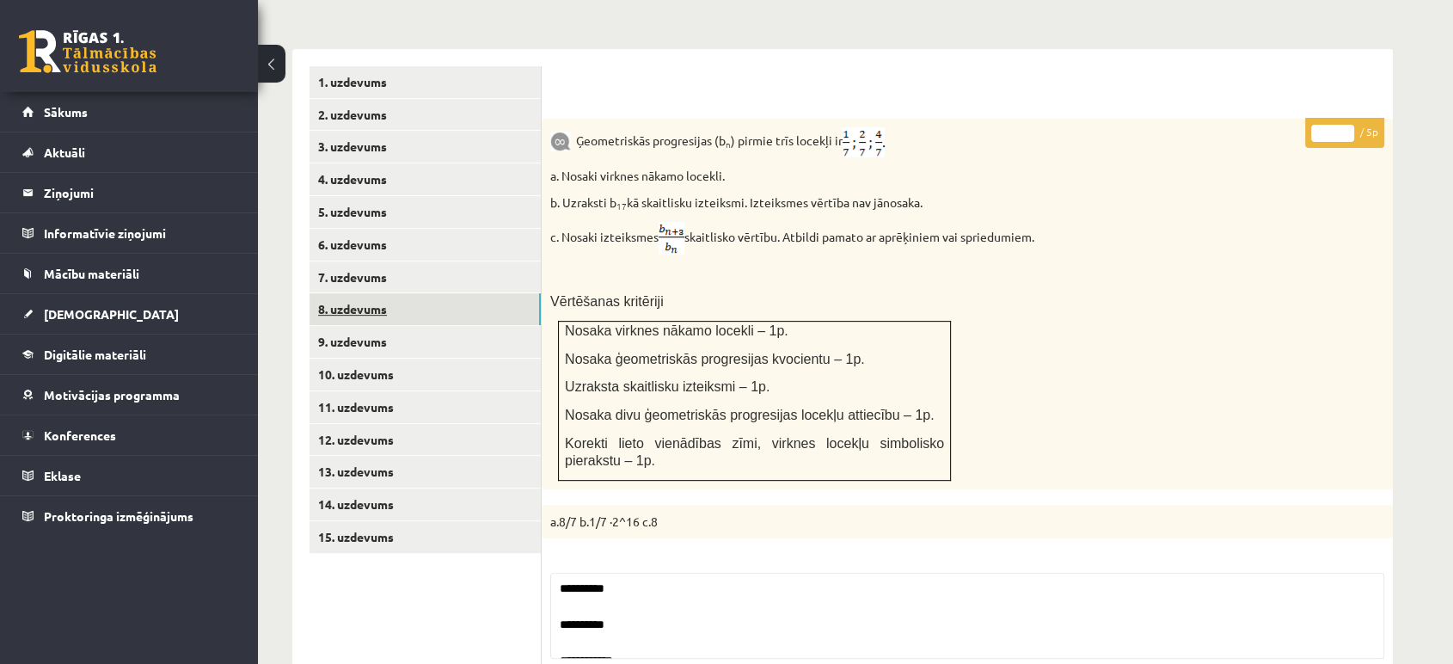
click at [457, 293] on link "8. uzdevums" at bounding box center [425, 309] width 231 height 32
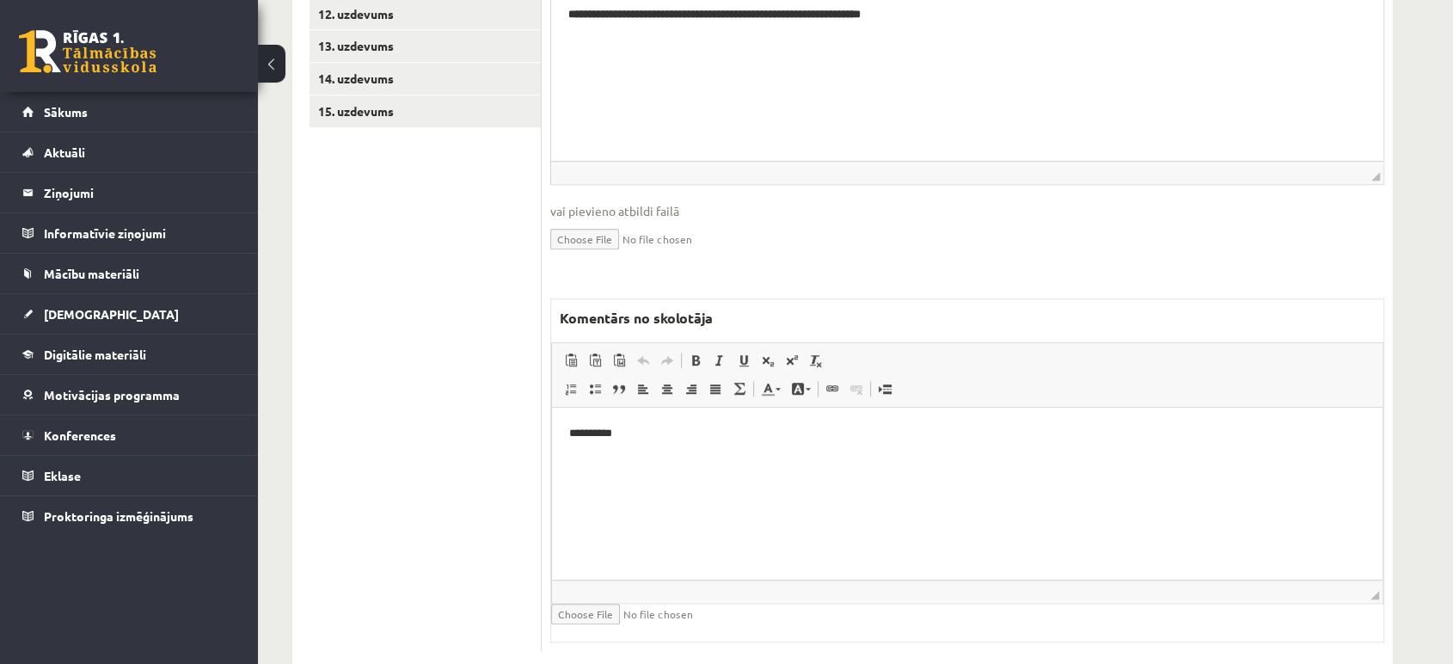
scroll to position [0, 0]
click at [883, 428] on p "**********" at bounding box center [967, 434] width 796 height 18
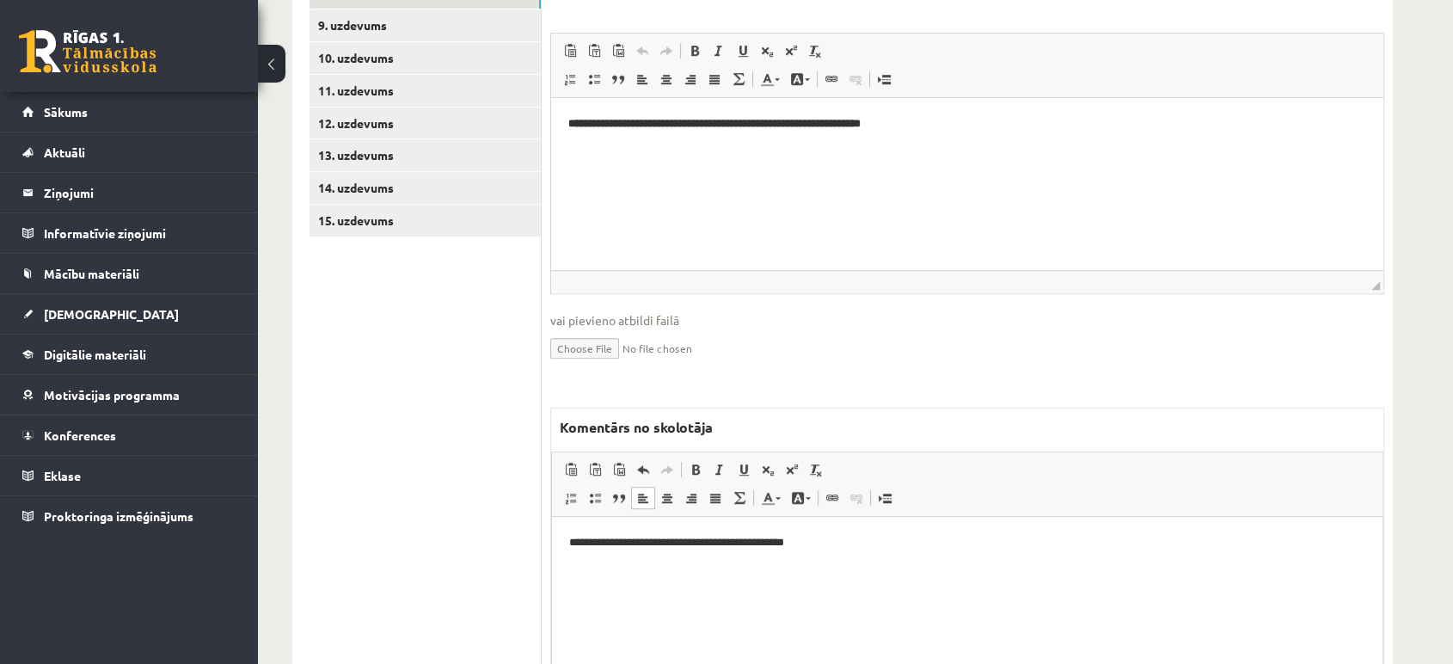
scroll to position [902, 0]
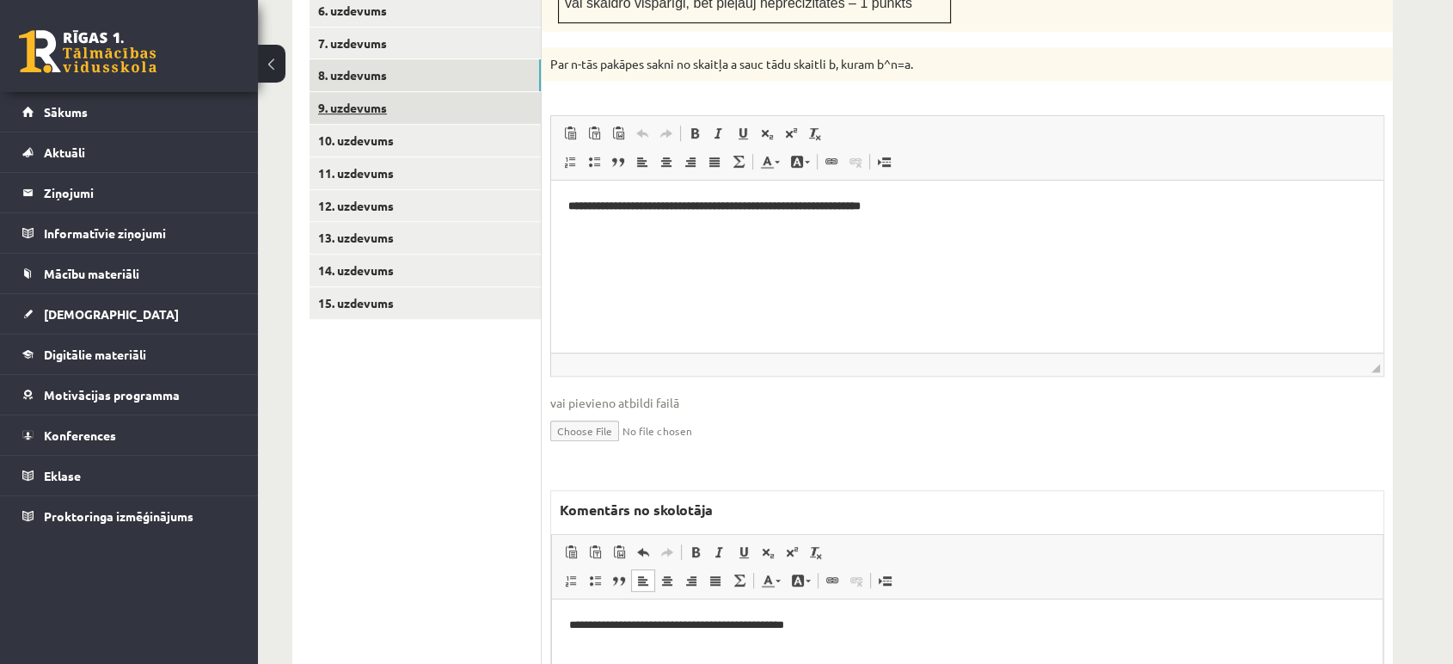
click at [484, 92] on link "9. uzdevums" at bounding box center [425, 108] width 231 height 32
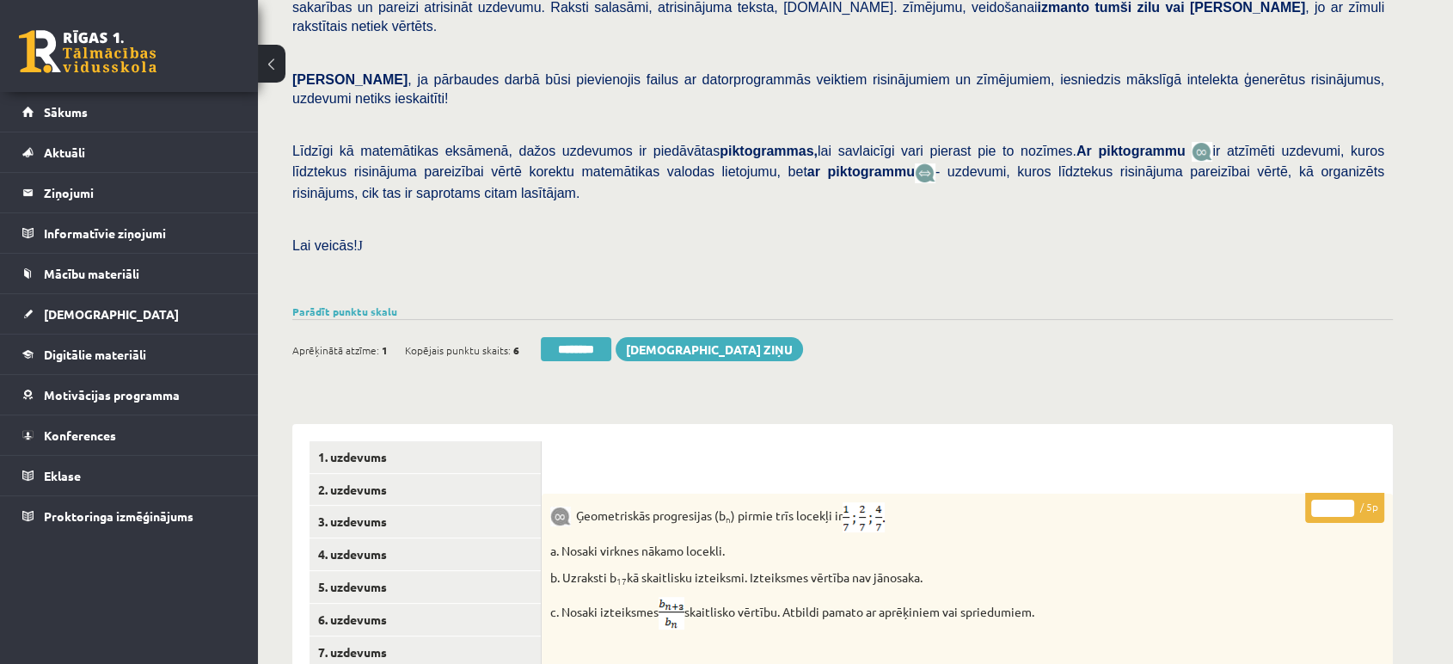
scroll to position [42, 0]
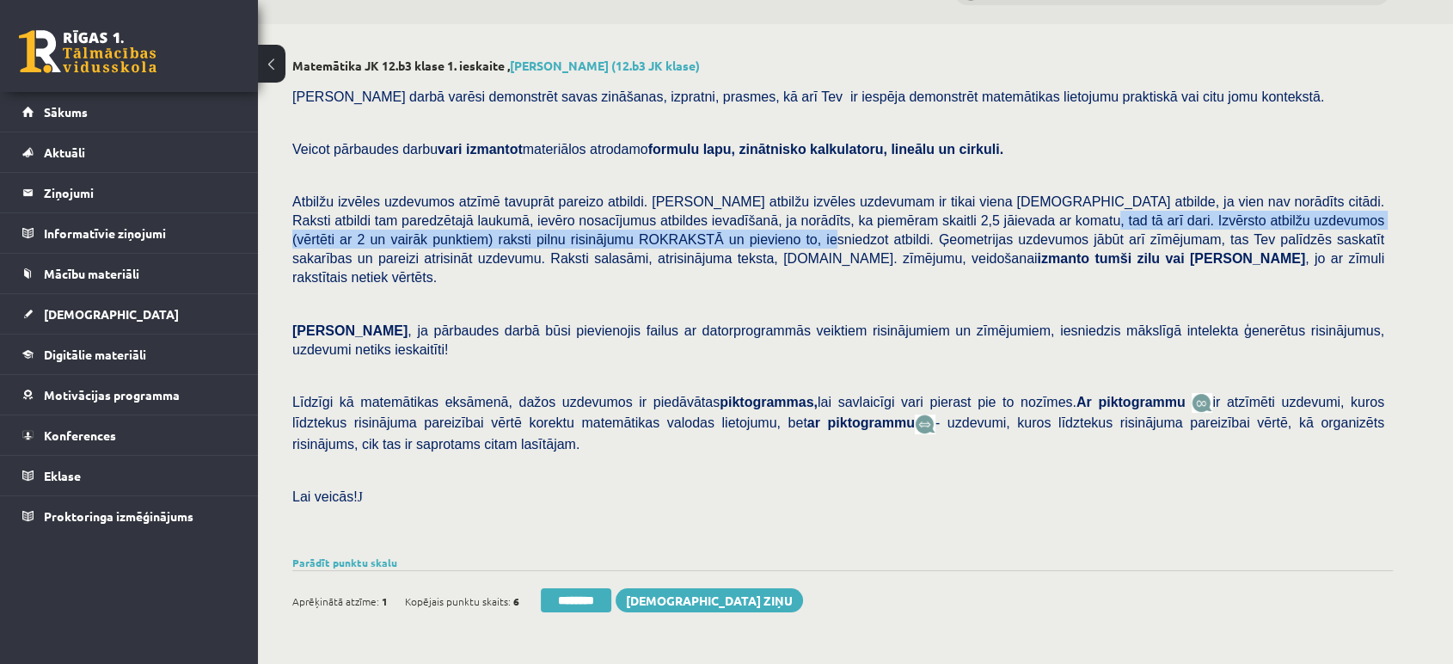
drag, startPoint x: 898, startPoint y: 221, endPoint x: 555, endPoint y: 246, distance: 343.1
click at [555, 246] on span "Atbilžu izvēles uzdevumos atzīmē tavuprāt pareizo atbildi. [PERSON_NAME] atbilž…" at bounding box center [838, 239] width 1092 height 90
copy span "Izvērsto atbilžu uzdevumos (vērtēti ar 2 un vairāk punktiem) raksti pilnu risin…"
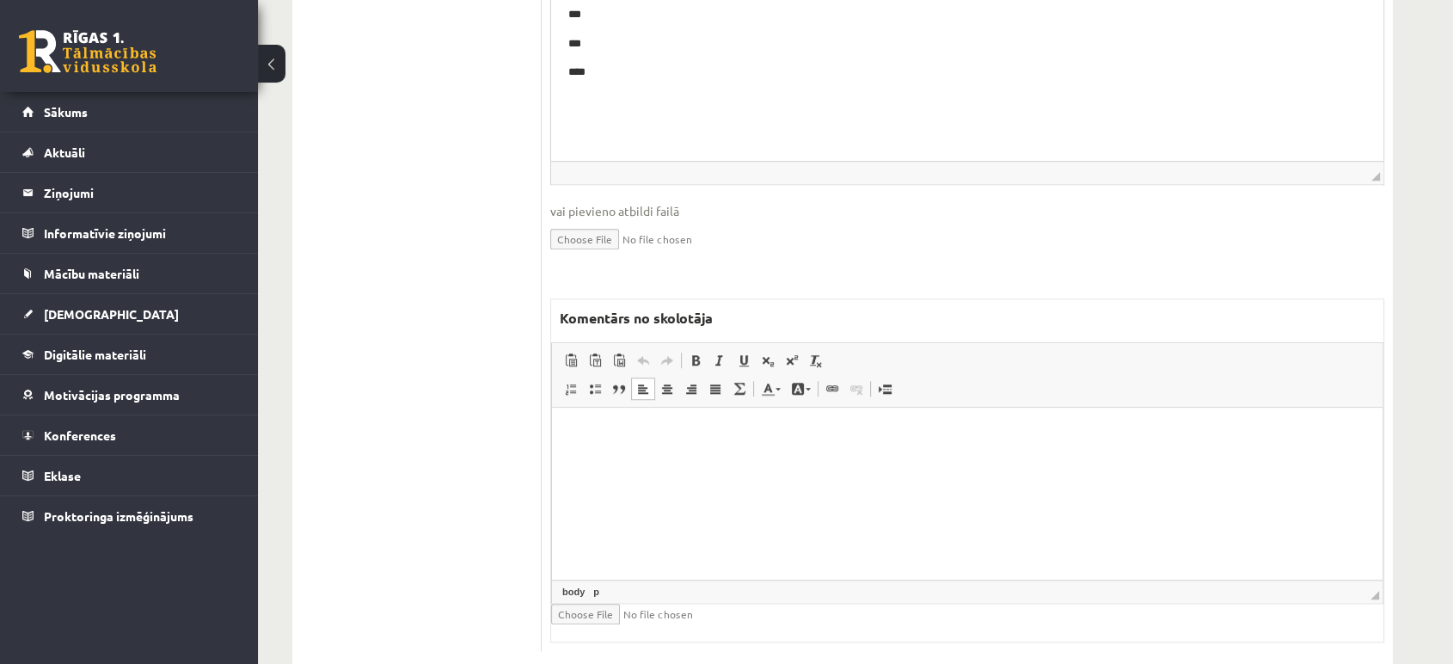
click at [742, 460] on html at bounding box center [967, 434] width 831 height 52
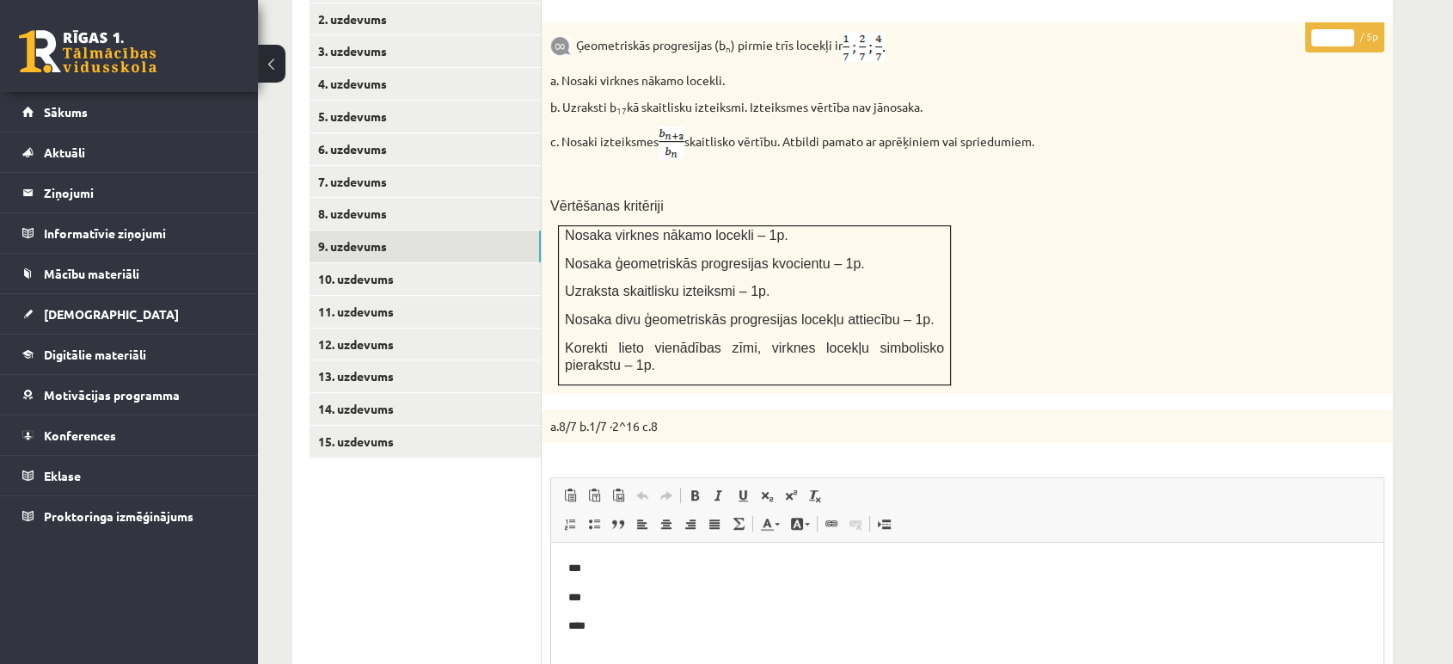
scroll to position [744, 0]
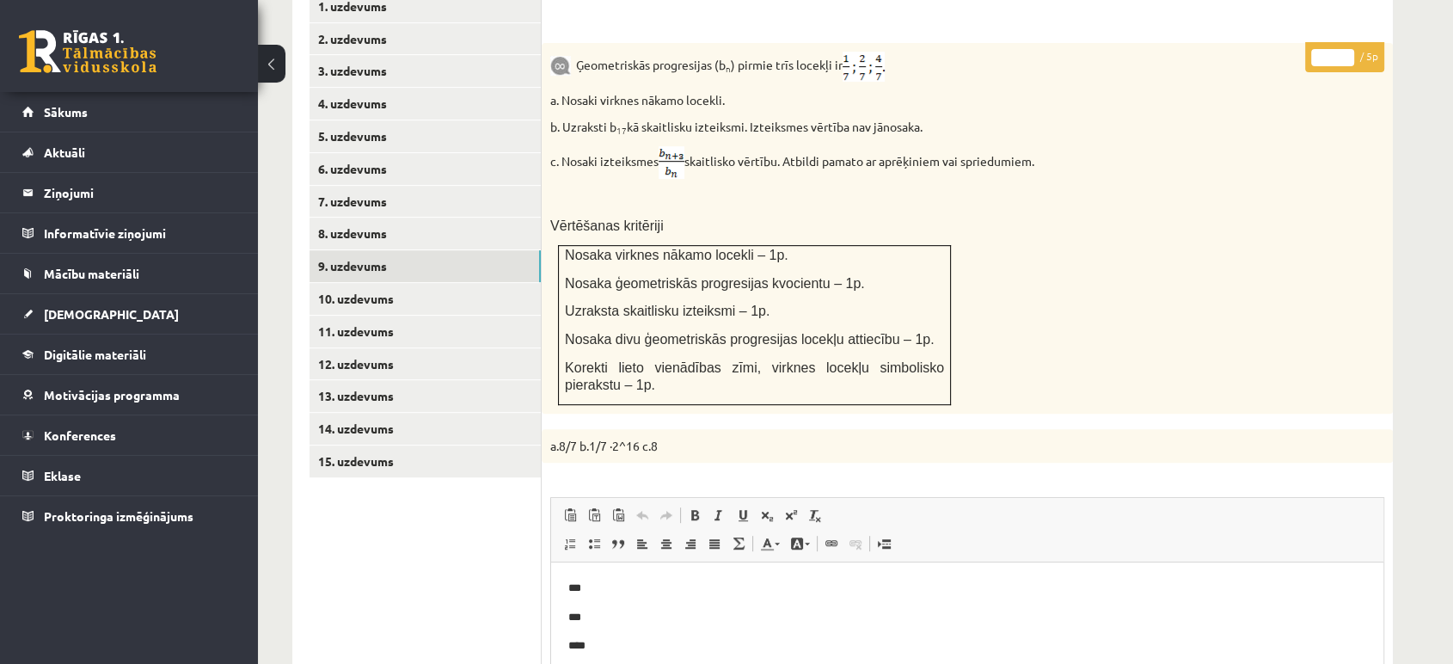
type input "*"
click at [1348, 49] on input "*" at bounding box center [1332, 57] width 43 height 17
click at [488, 283] on link "10. uzdevums" at bounding box center [425, 299] width 231 height 32
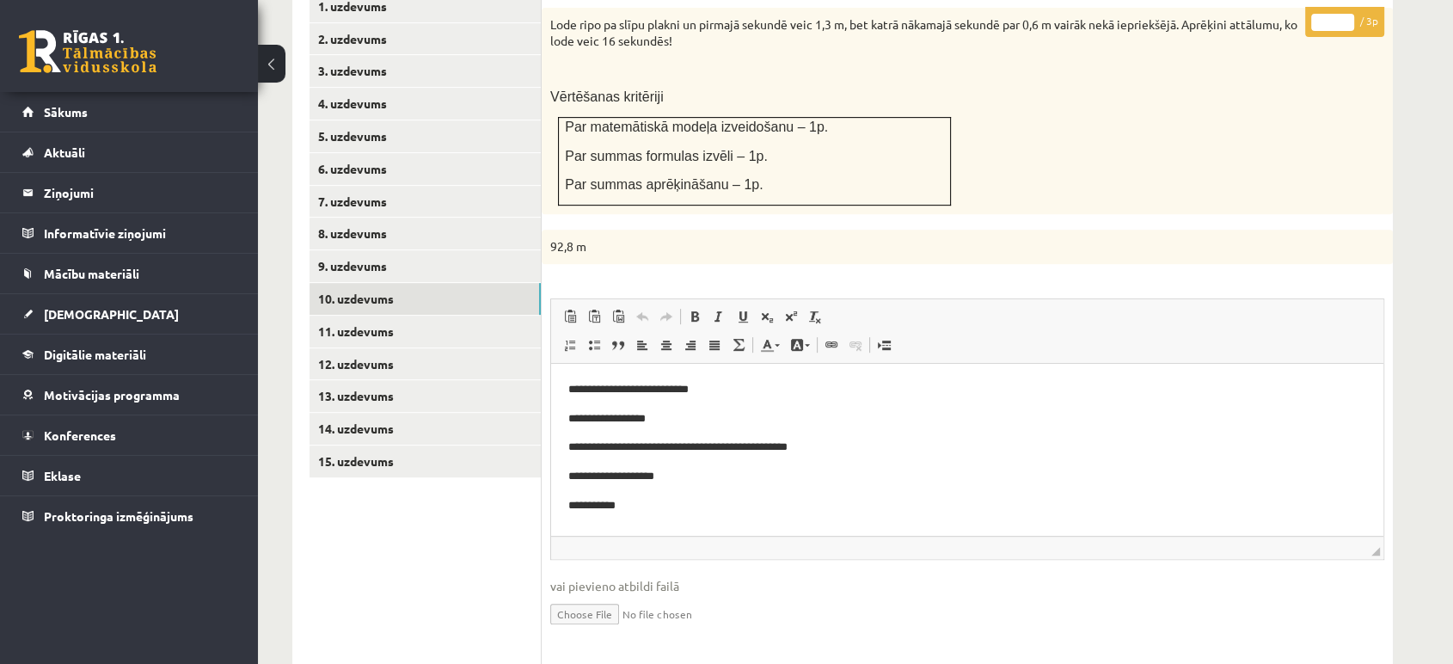
scroll to position [0, 0]
click at [475, 250] on link "9. uzdevums" at bounding box center [425, 266] width 231 height 32
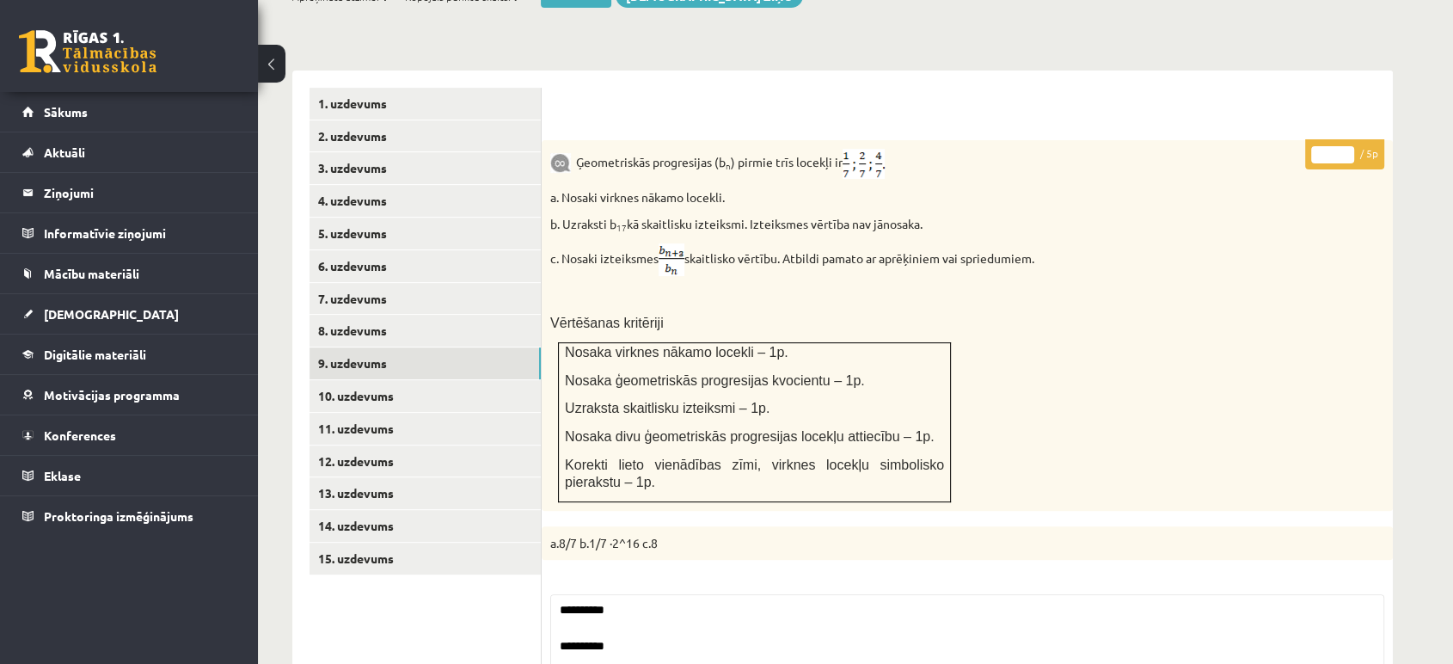
scroll to position [553, 0]
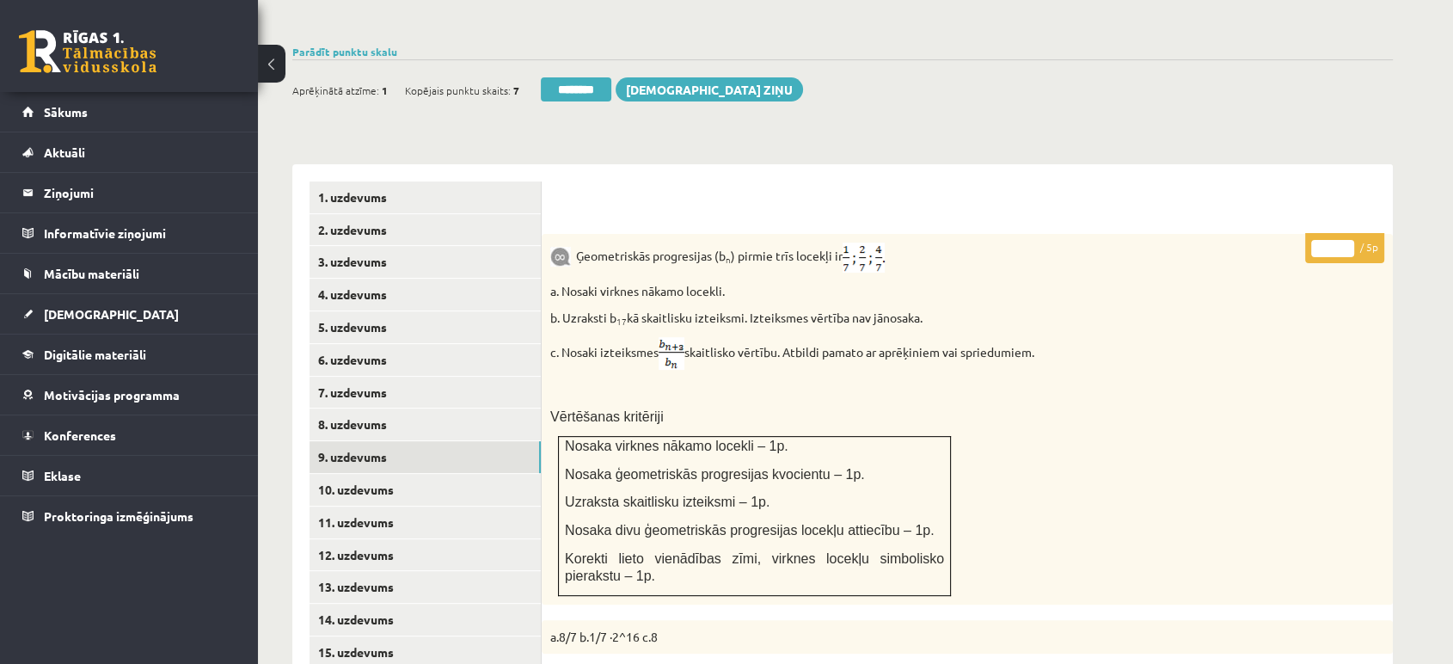
type input "*"
click at [1351, 240] on input "*" at bounding box center [1332, 248] width 43 height 17
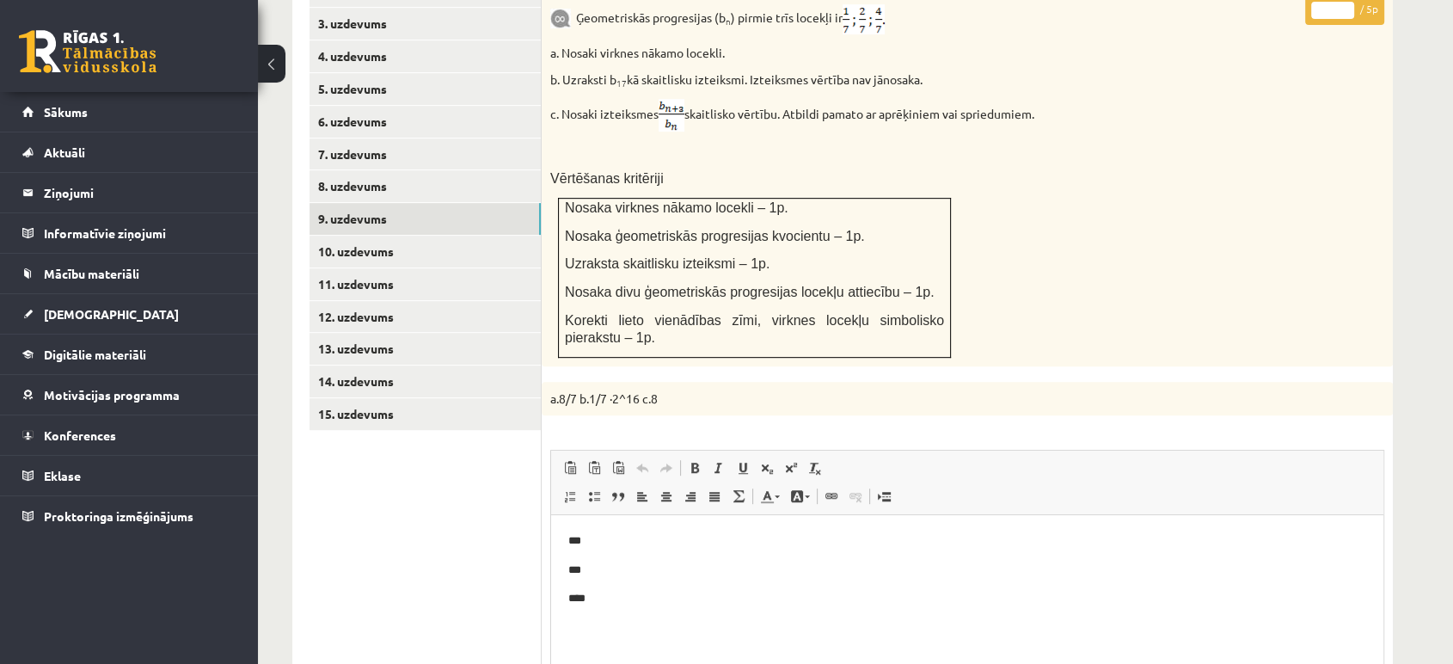
scroll to position [860, 0]
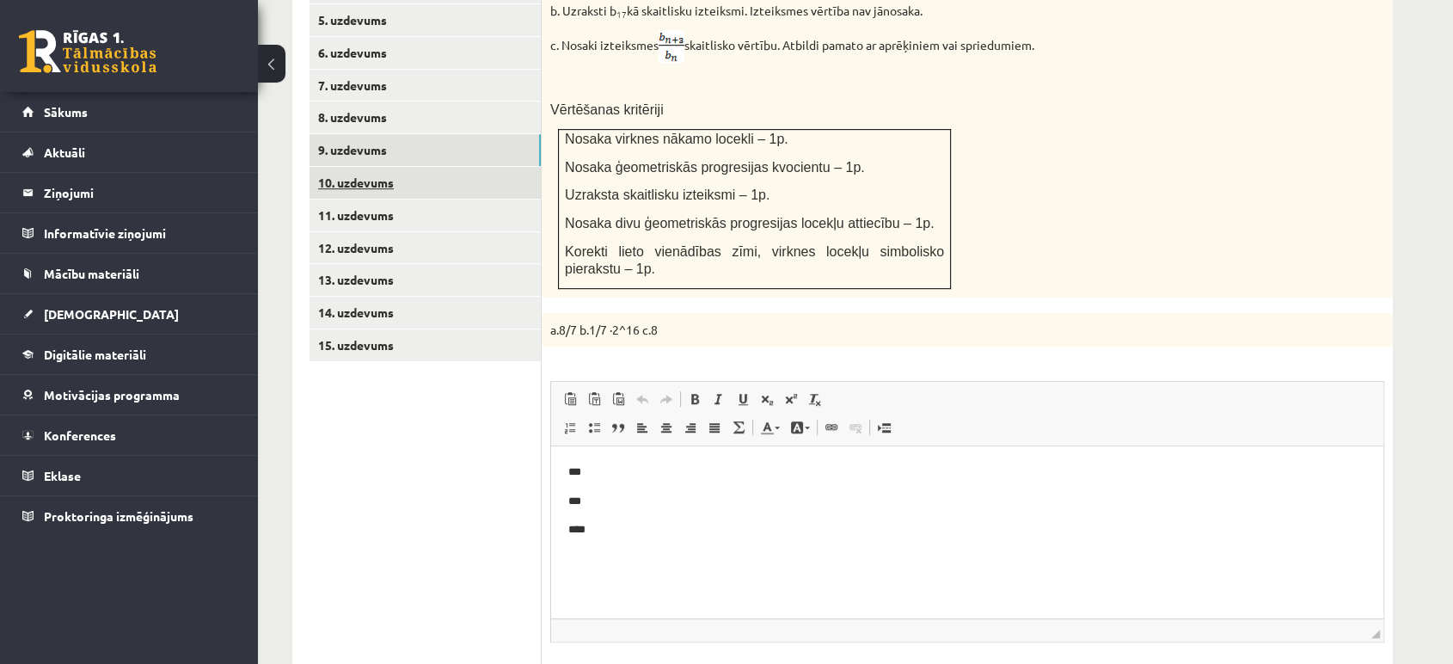
click at [523, 167] on link "10. uzdevums" at bounding box center [425, 183] width 231 height 32
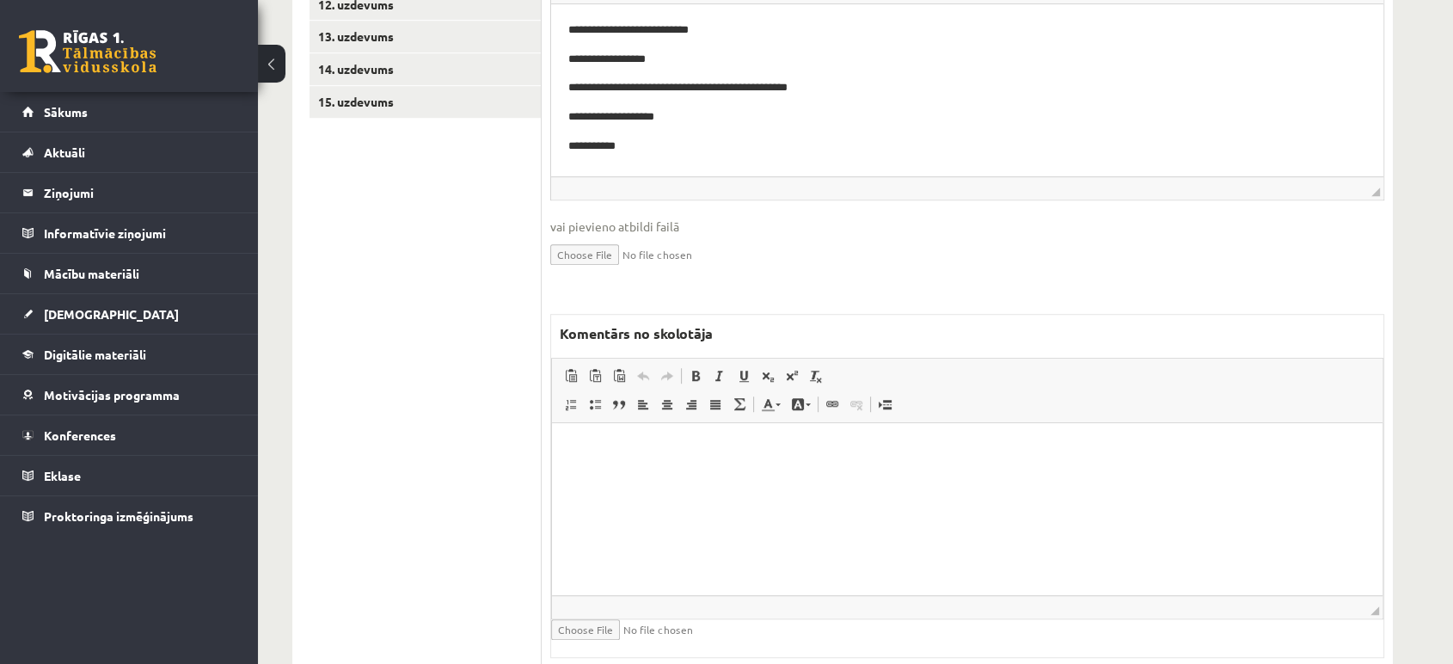
scroll to position [1119, 0]
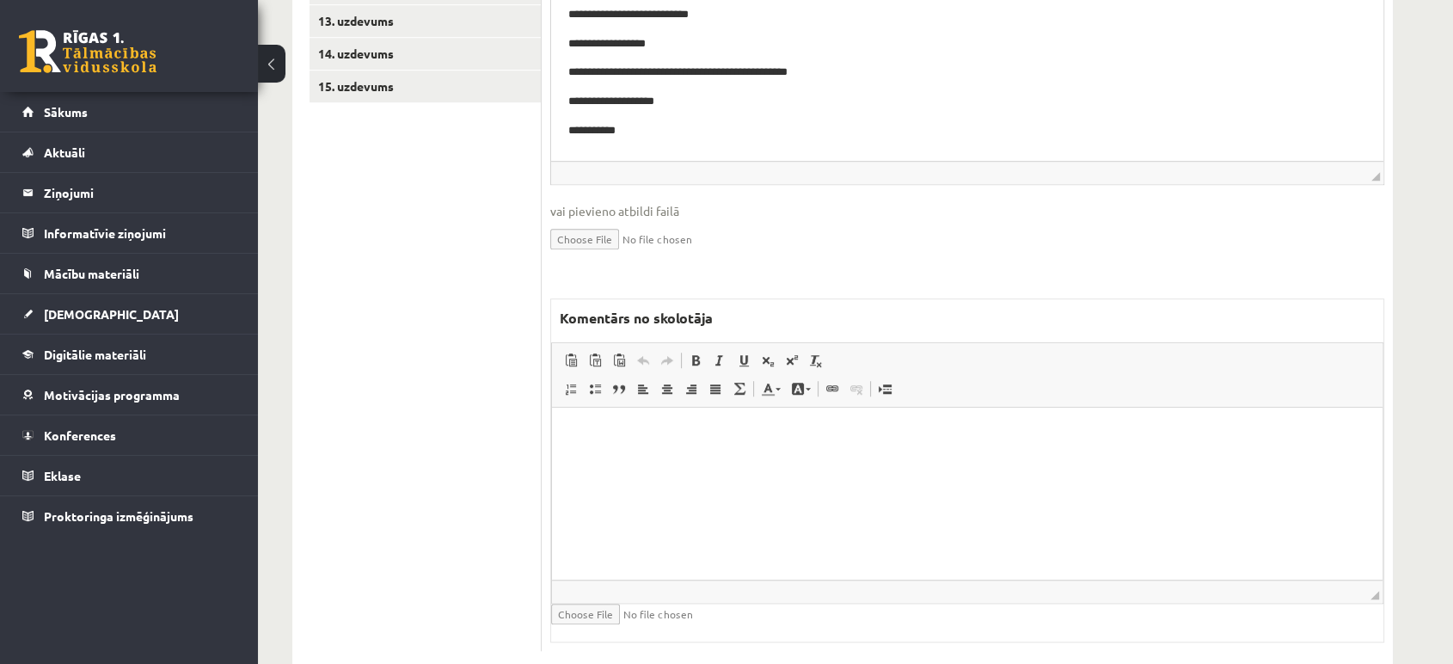
click at [769, 460] on html at bounding box center [967, 434] width 831 height 52
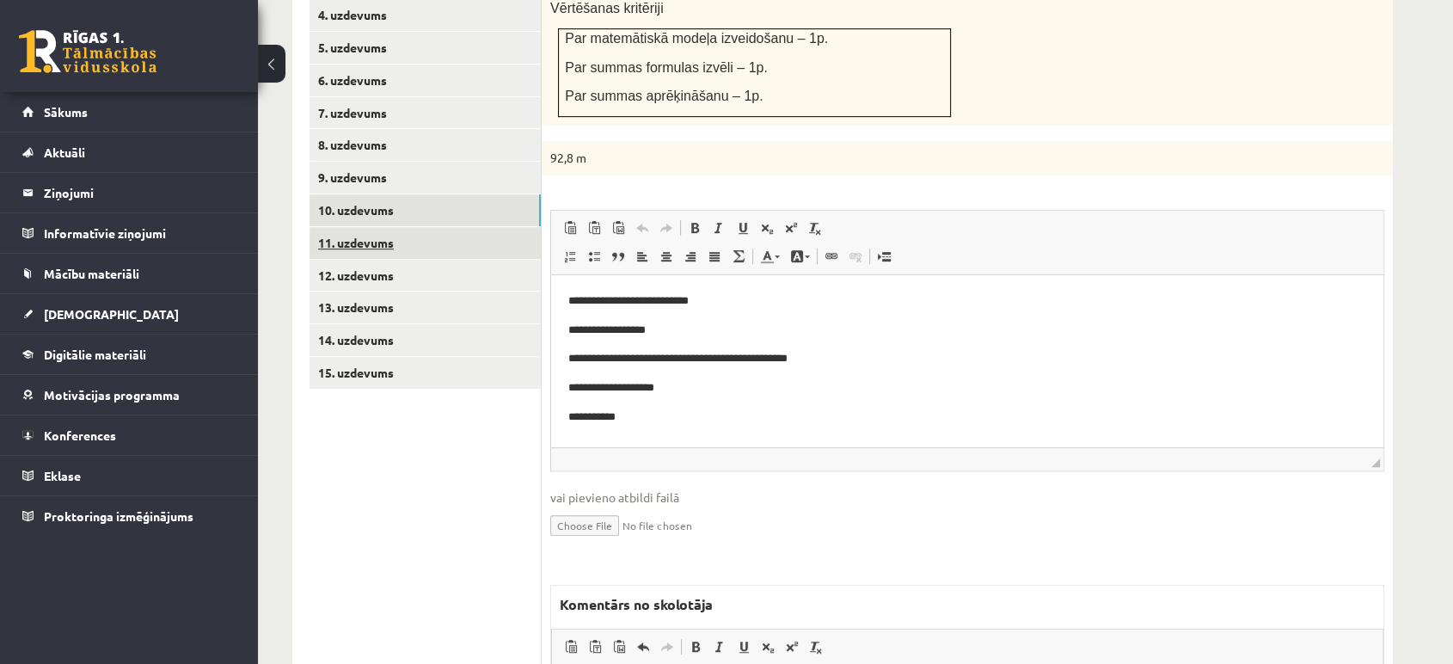
click at [438, 227] on link "11. uzdevums" at bounding box center [425, 243] width 231 height 32
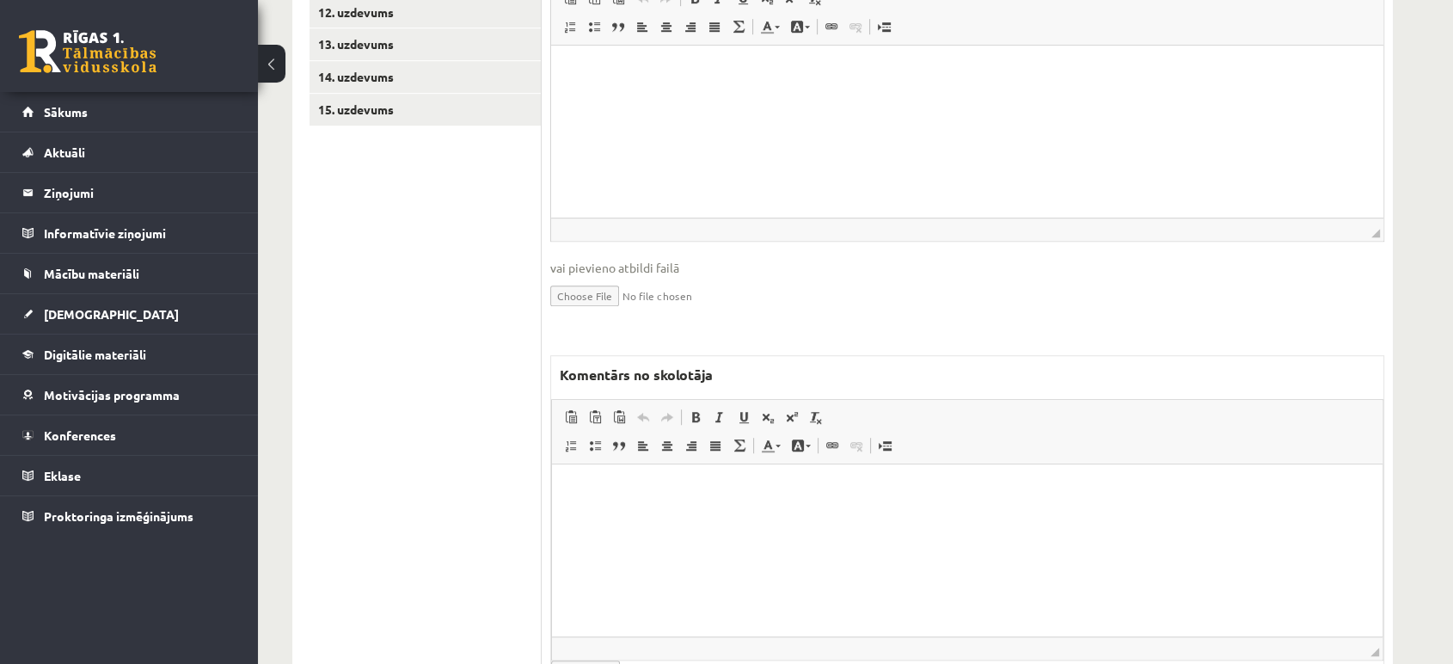
scroll to position [1150, 0]
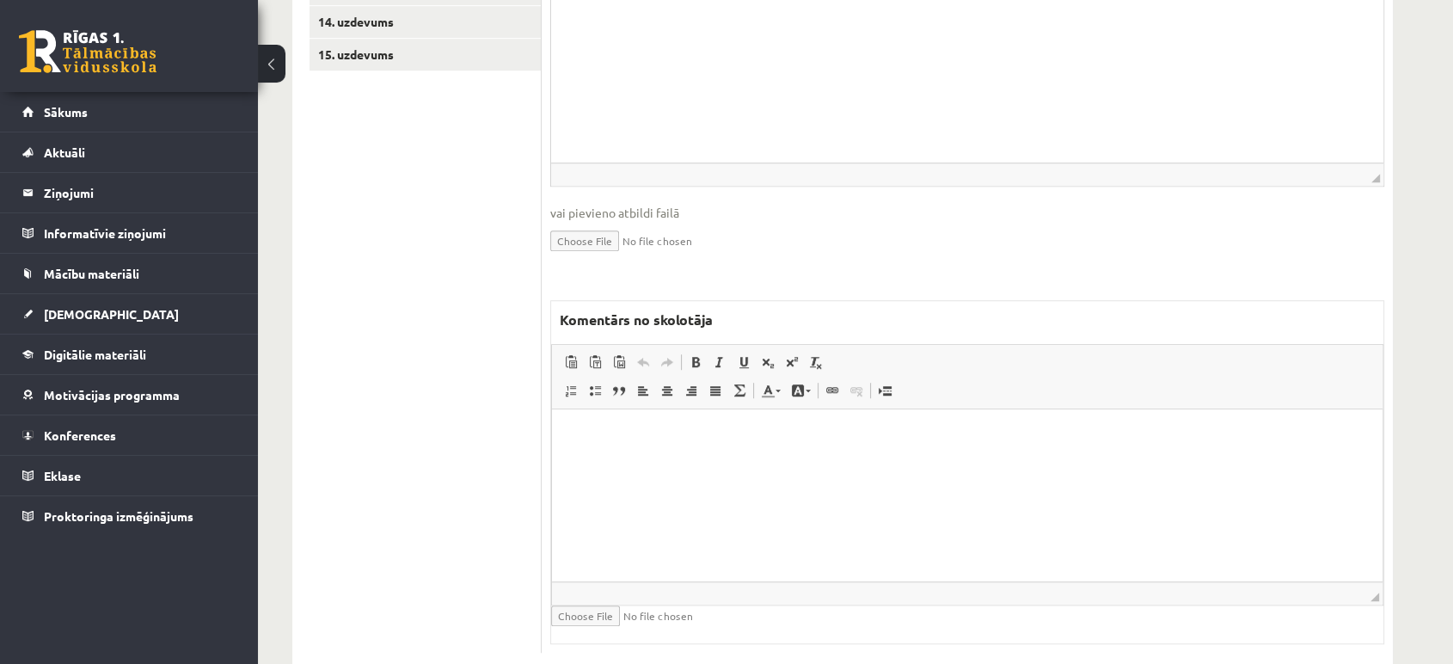
click at [677, 461] on html at bounding box center [967, 434] width 831 height 52
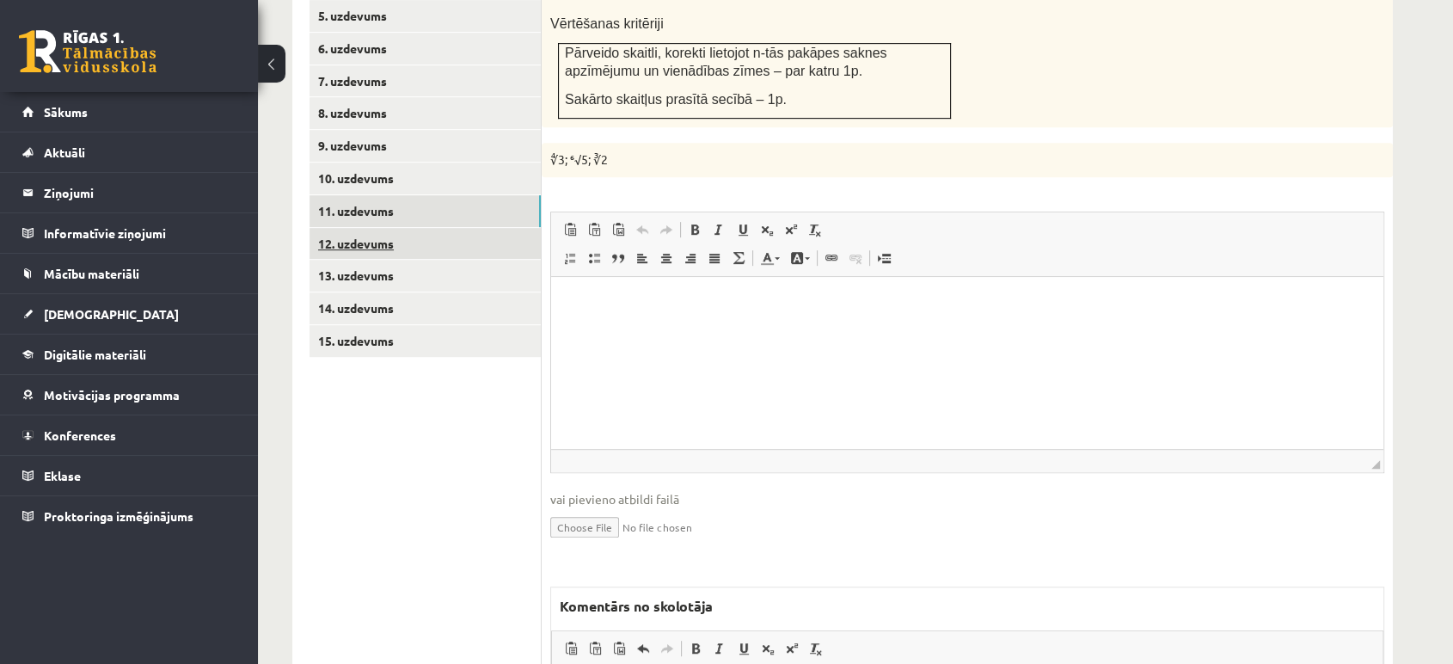
click at [447, 228] on link "12. uzdevums" at bounding box center [425, 244] width 231 height 32
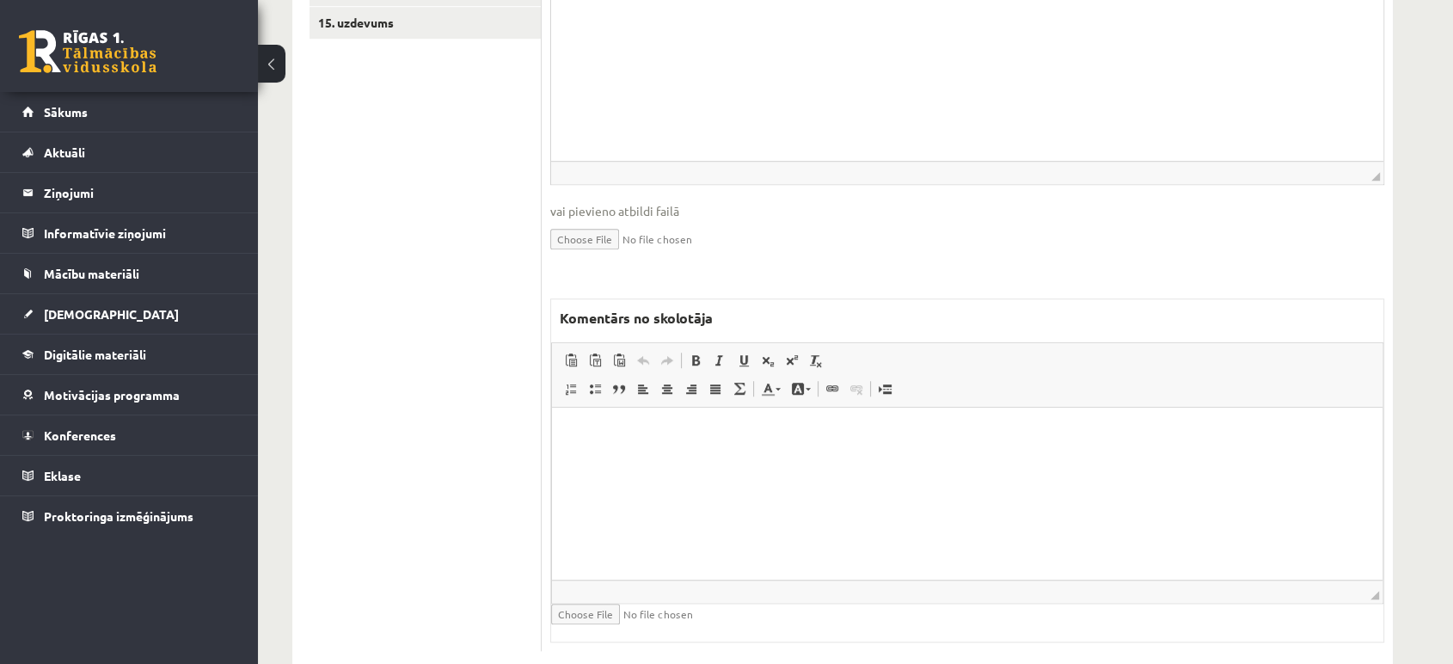
scroll to position [0, 0]
click at [595, 460] on html at bounding box center [967, 434] width 831 height 52
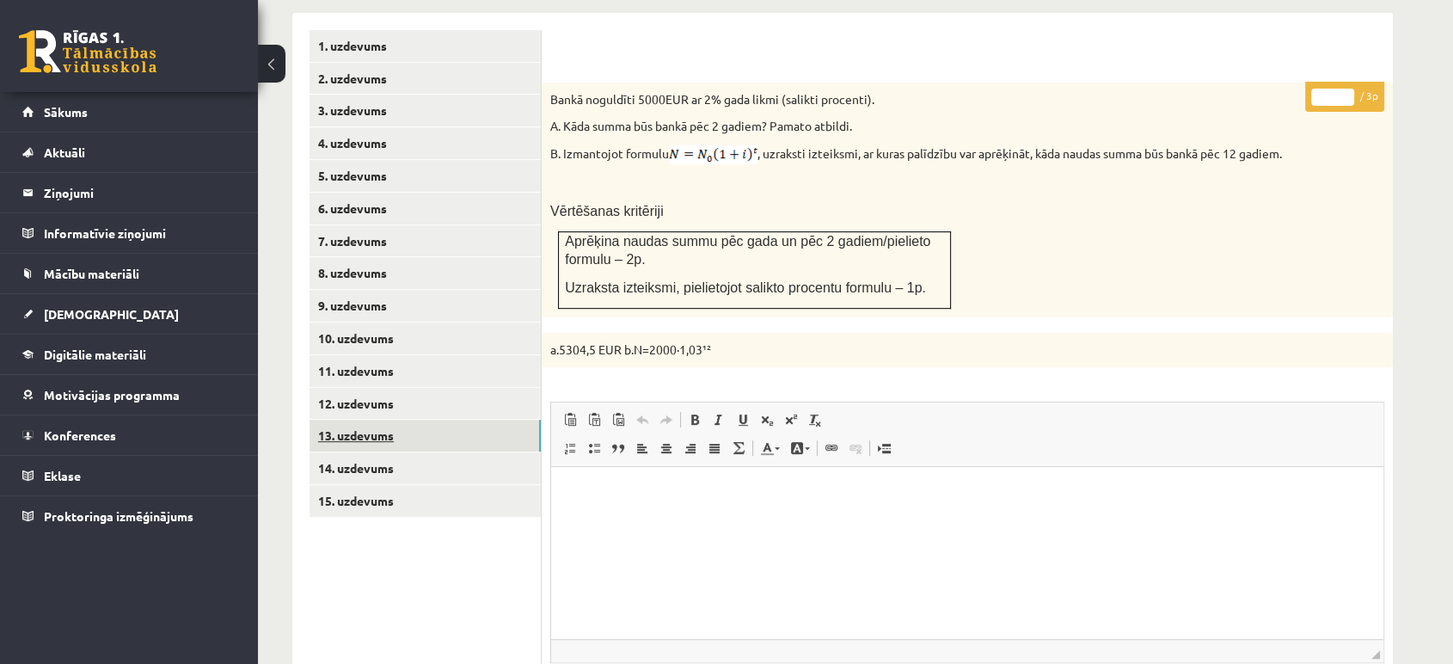
click at [530, 420] on link "13. uzdevums" at bounding box center [425, 436] width 231 height 32
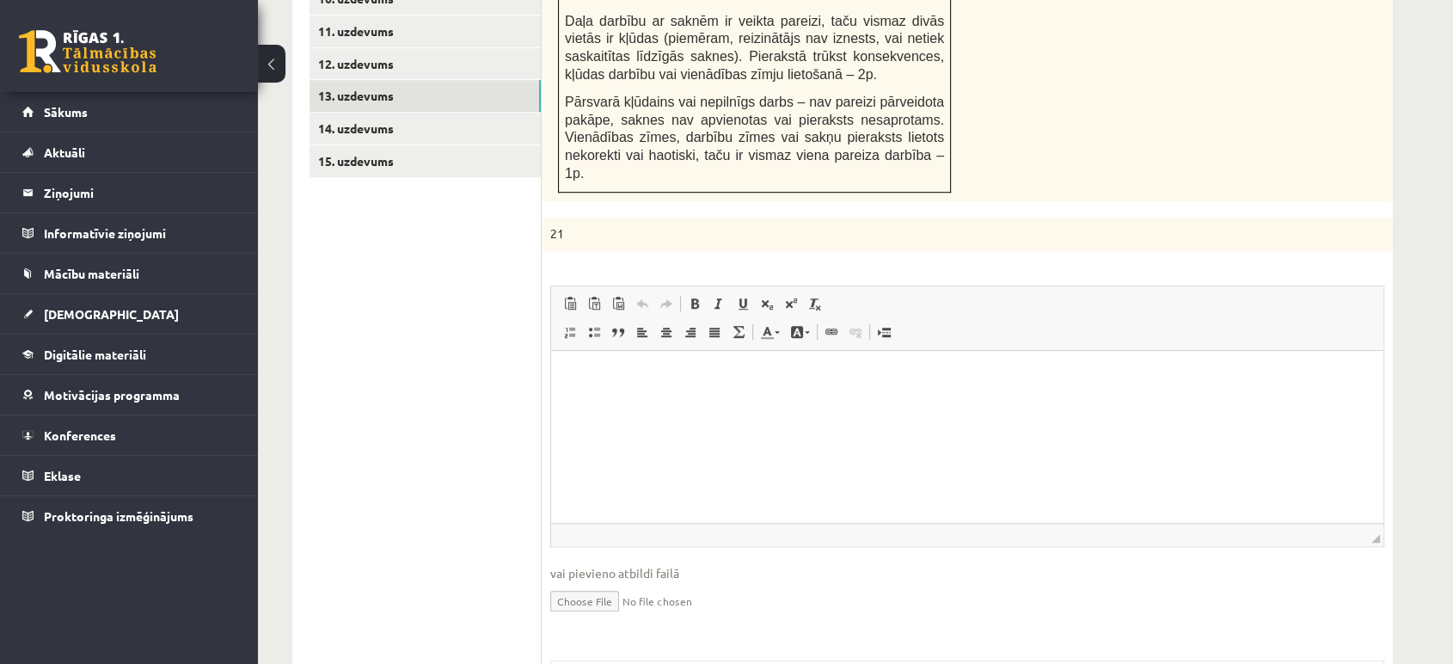
scroll to position [1321, 0]
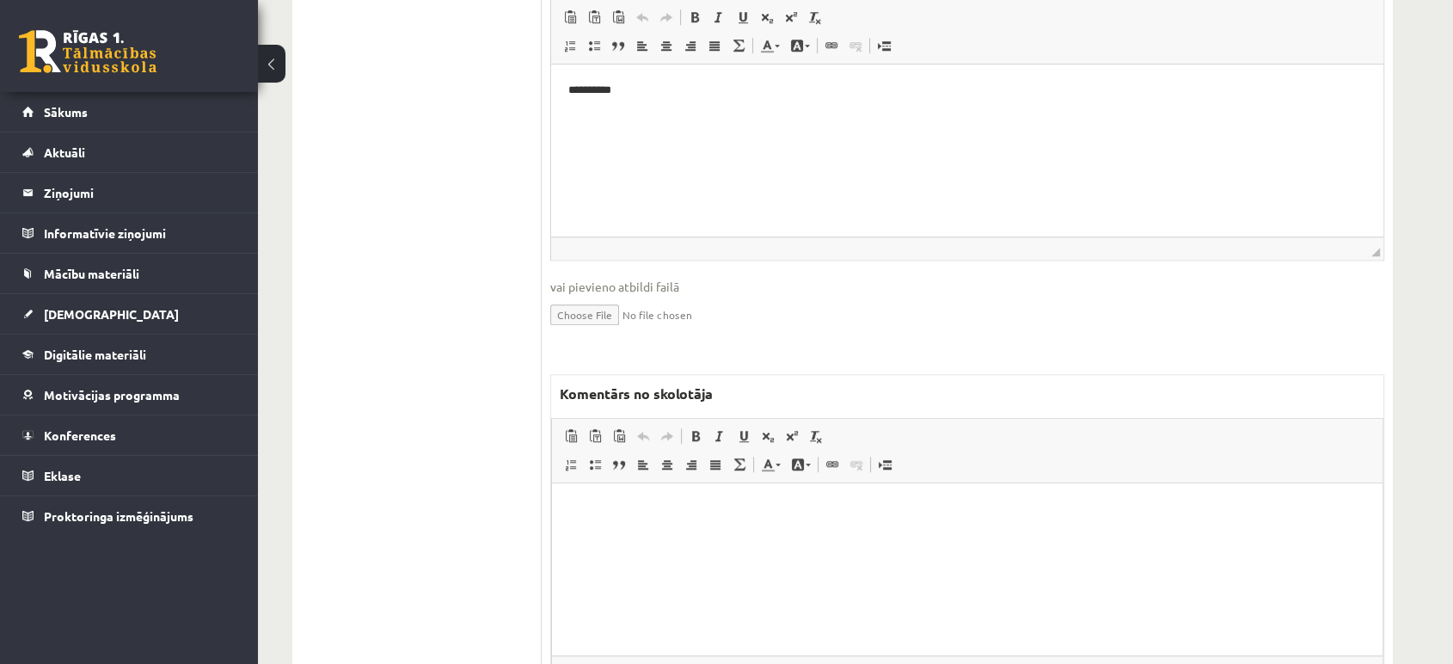
click at [678, 535] on html at bounding box center [967, 508] width 831 height 52
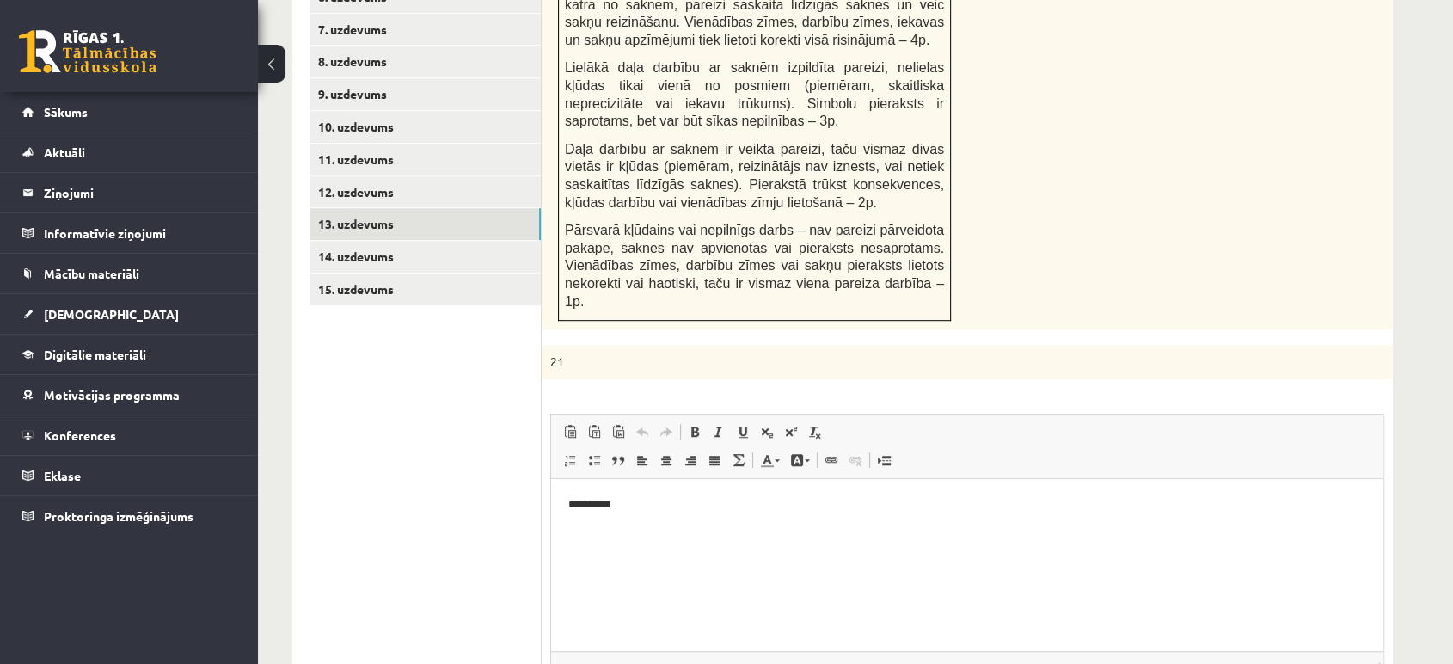
scroll to position [757, 0]
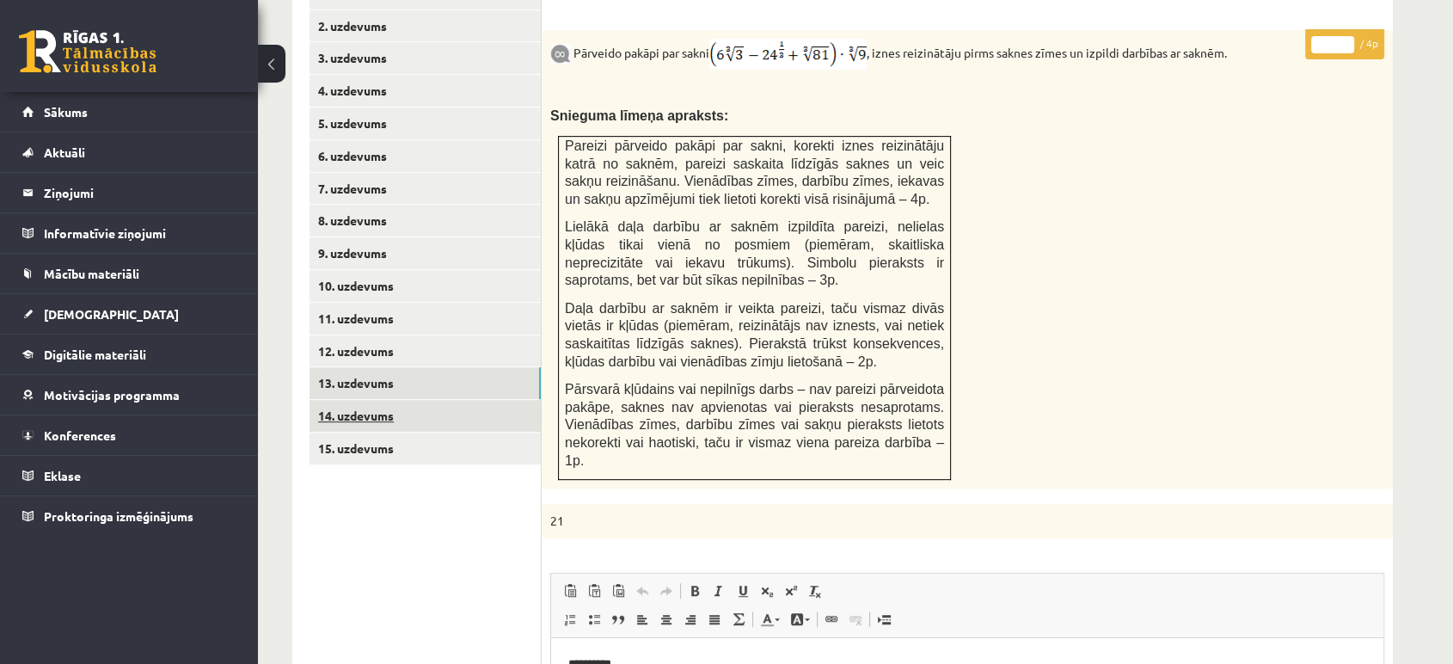
click at [468, 400] on link "14. uzdevums" at bounding box center [425, 416] width 231 height 32
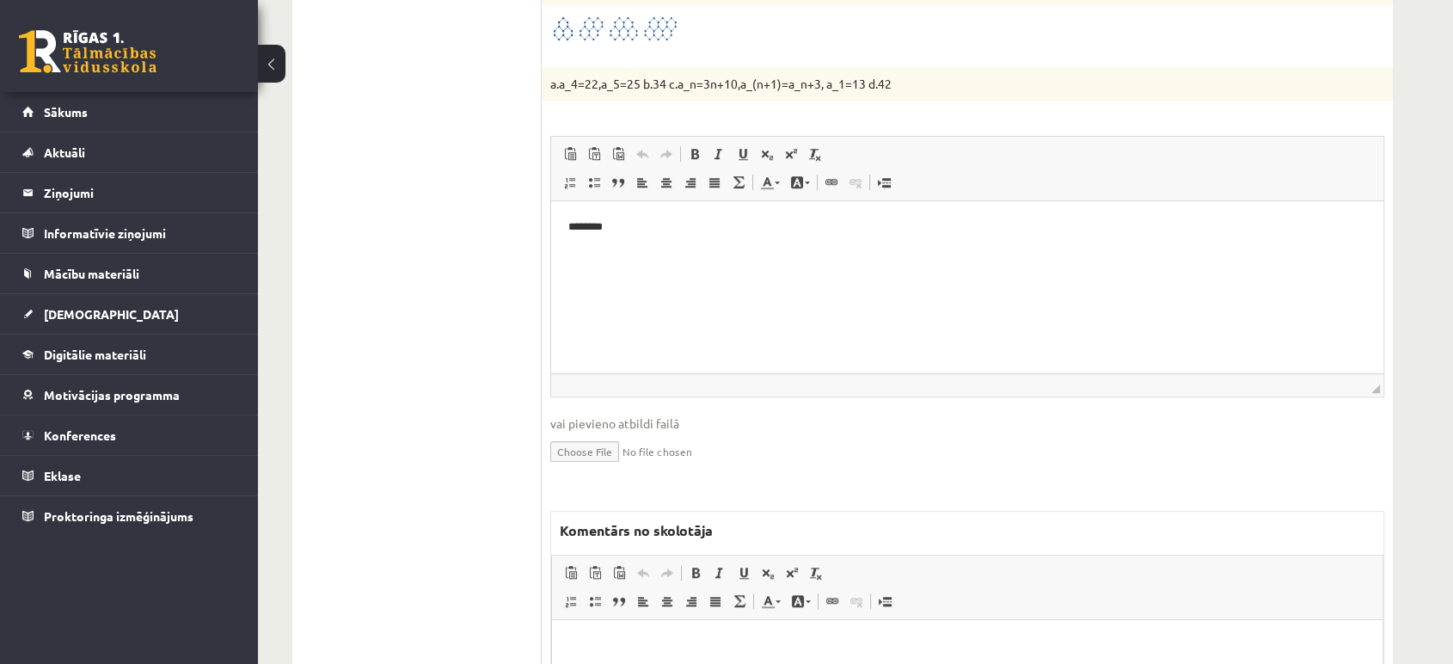
scroll to position [1363, 0]
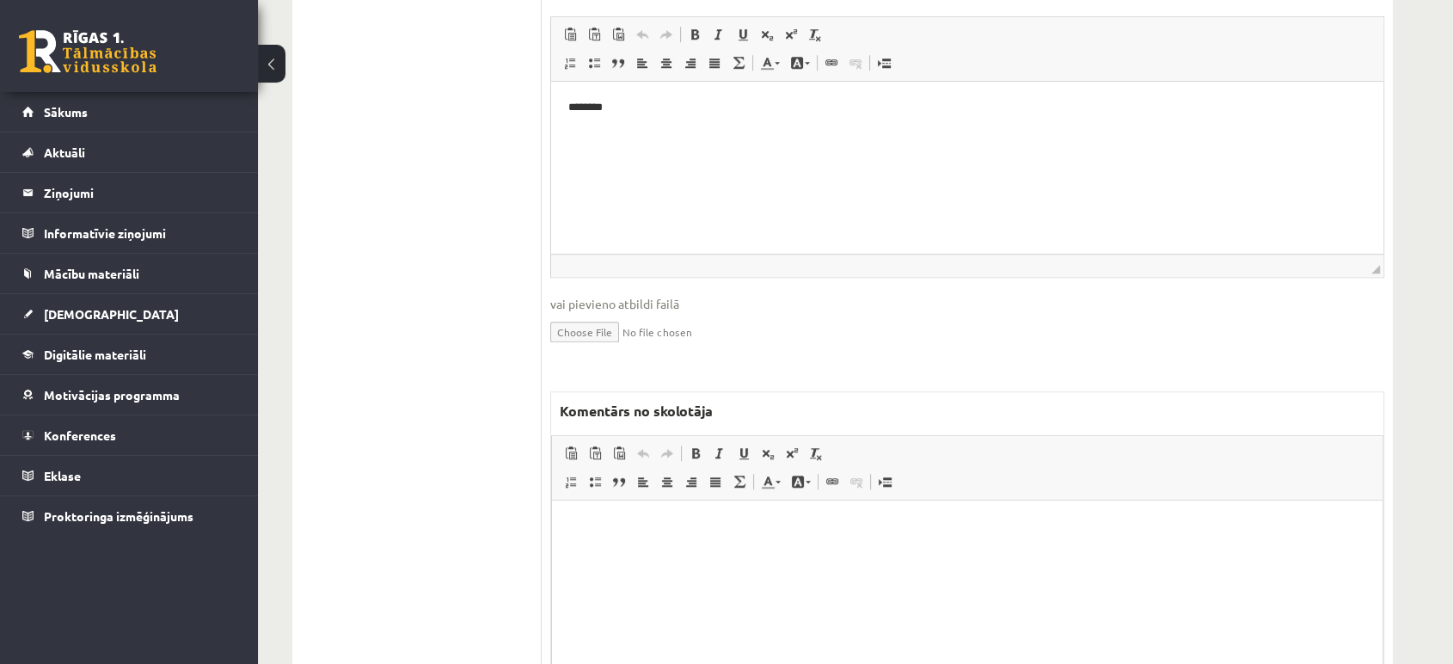
click at [788, 546] on html at bounding box center [967, 526] width 831 height 52
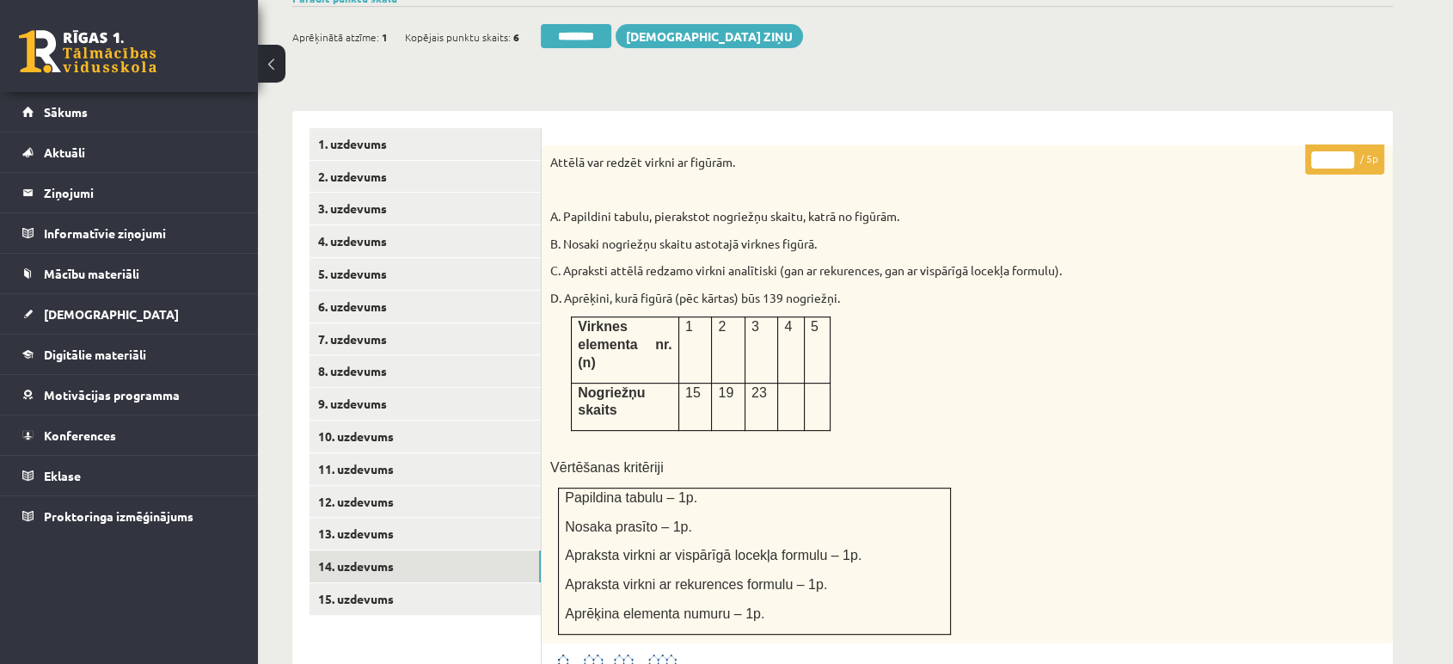
scroll to position [598, 0]
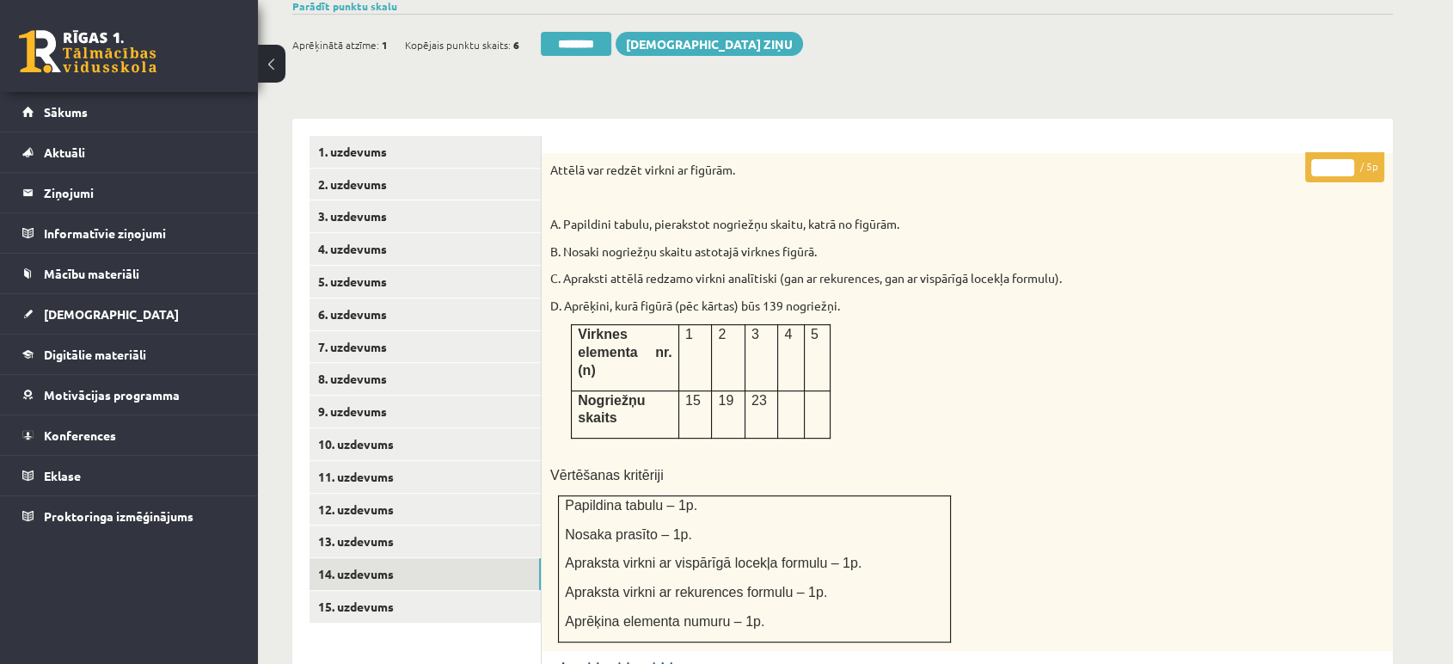
click at [1346, 159] on input "*" at bounding box center [1332, 167] width 43 height 17
type input "*"
click at [1345, 159] on input "*" at bounding box center [1332, 167] width 43 height 17
click at [519, 591] on link "15. uzdevums" at bounding box center [425, 607] width 231 height 32
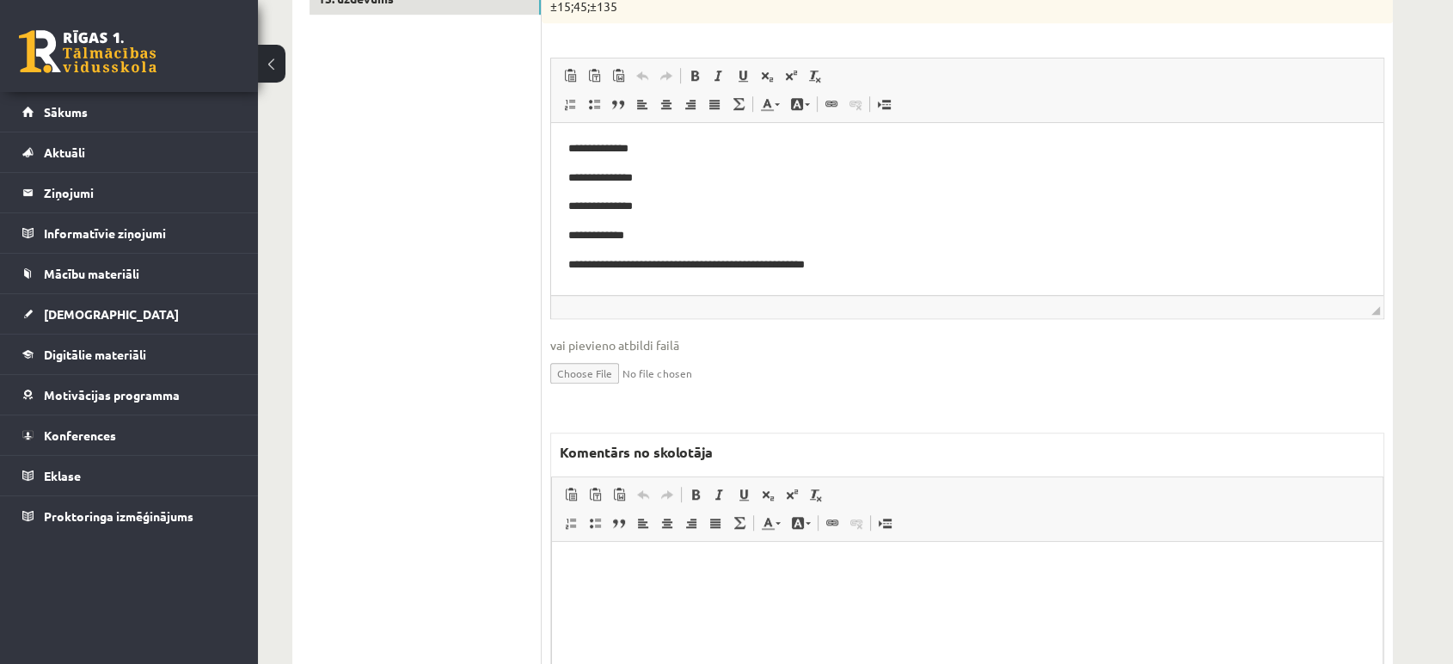
scroll to position [1267, 0]
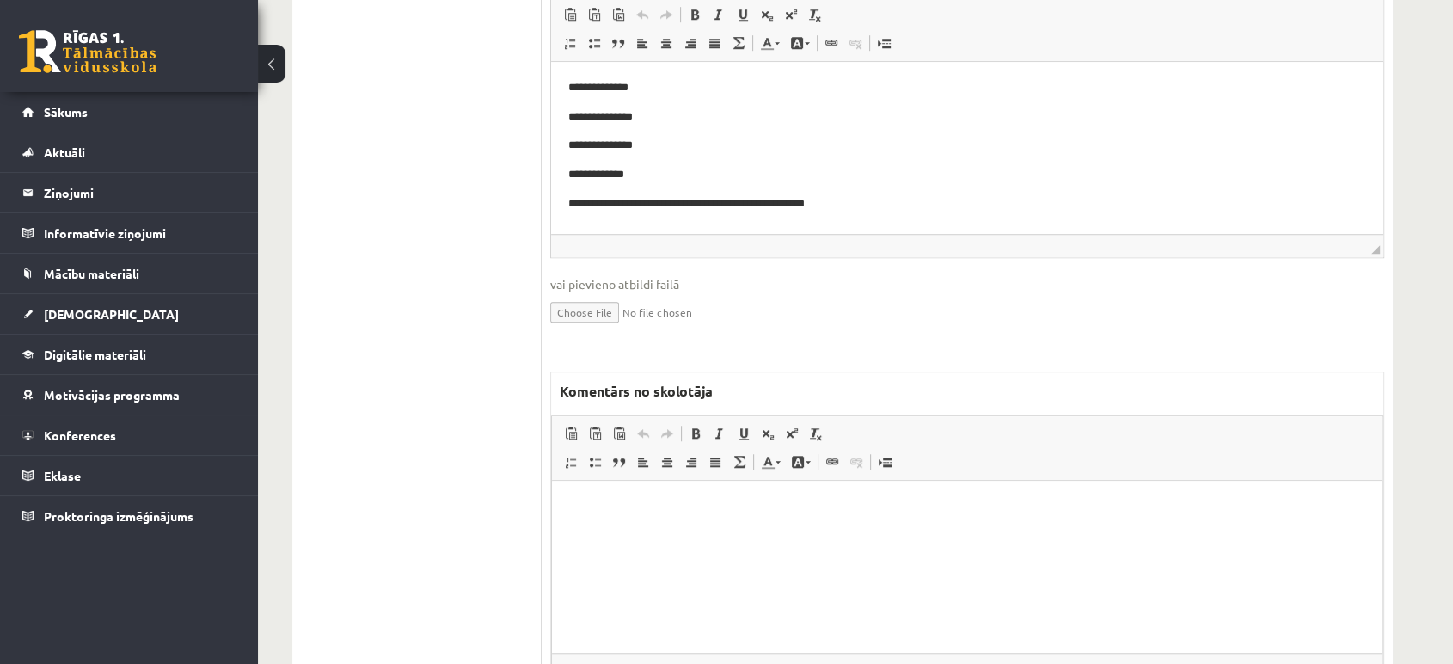
click at [797, 533] on html at bounding box center [967, 507] width 831 height 52
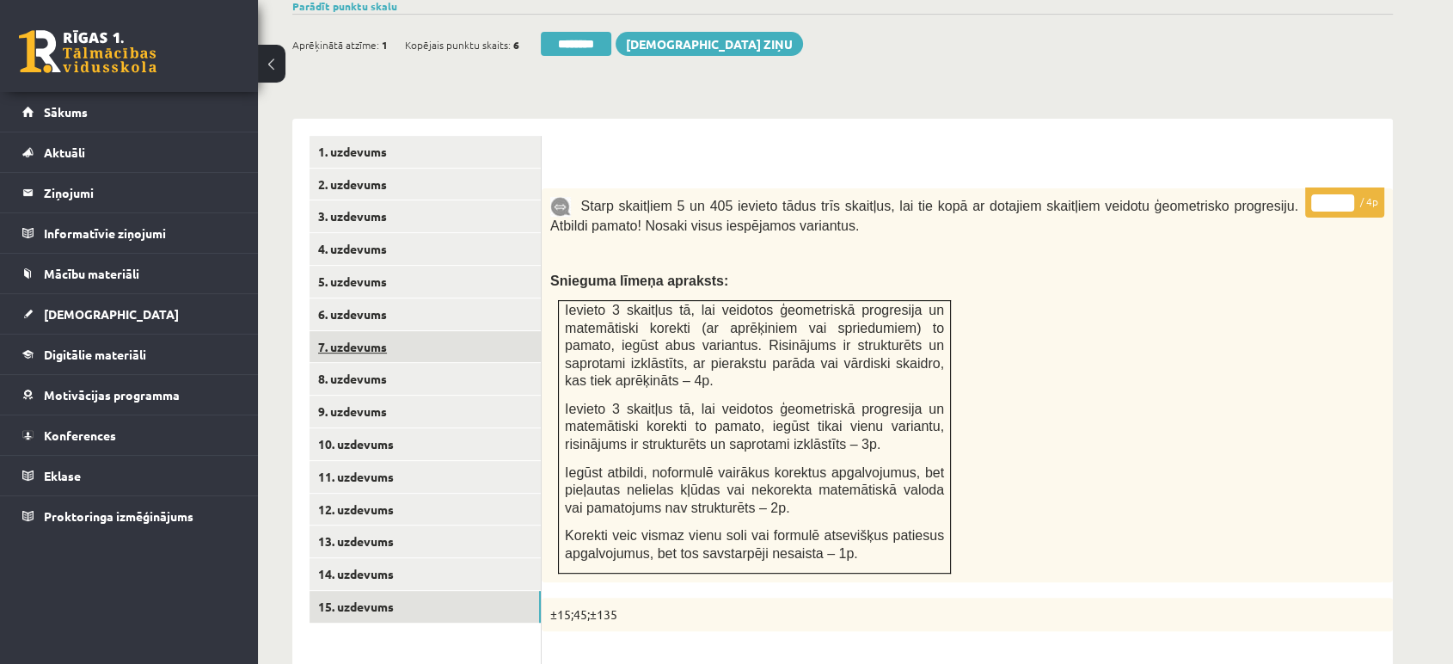
click at [505, 331] on link "7. uzdevums" at bounding box center [425, 347] width 231 height 32
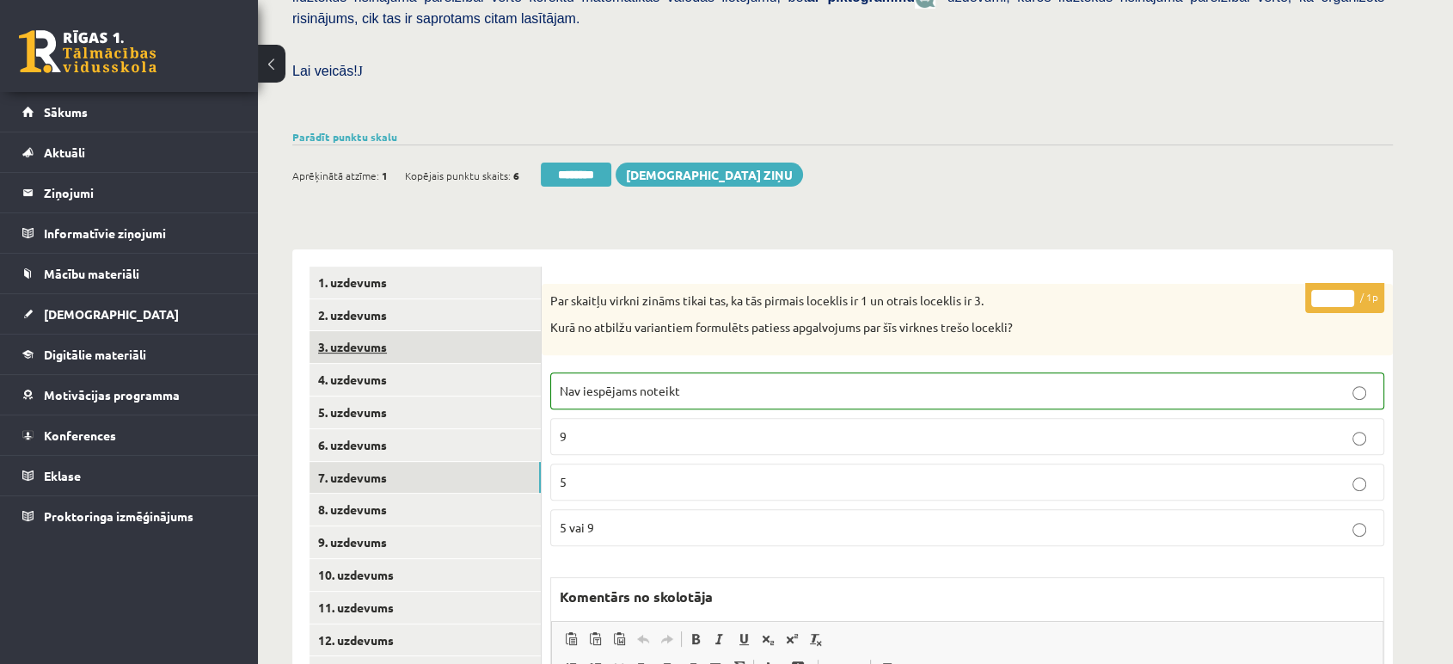
scroll to position [574, 0]
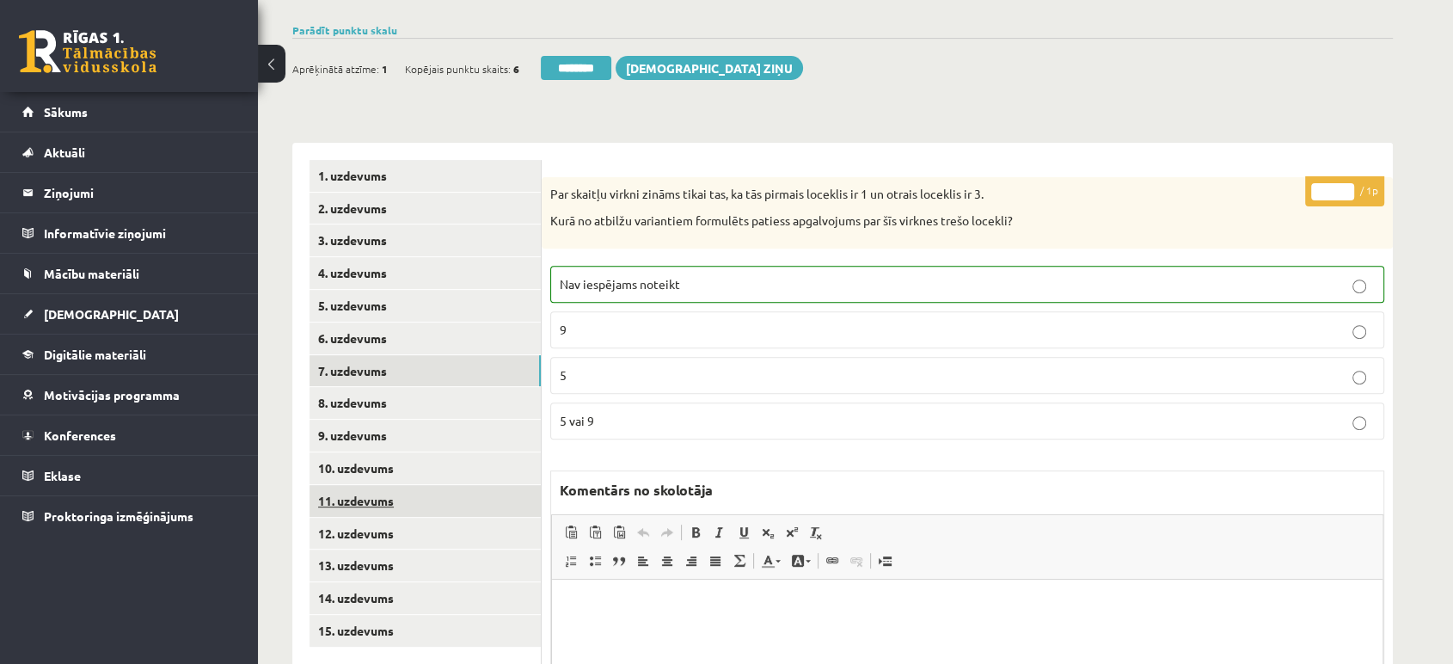
click at [440, 485] on link "11. uzdevums" at bounding box center [425, 501] width 231 height 32
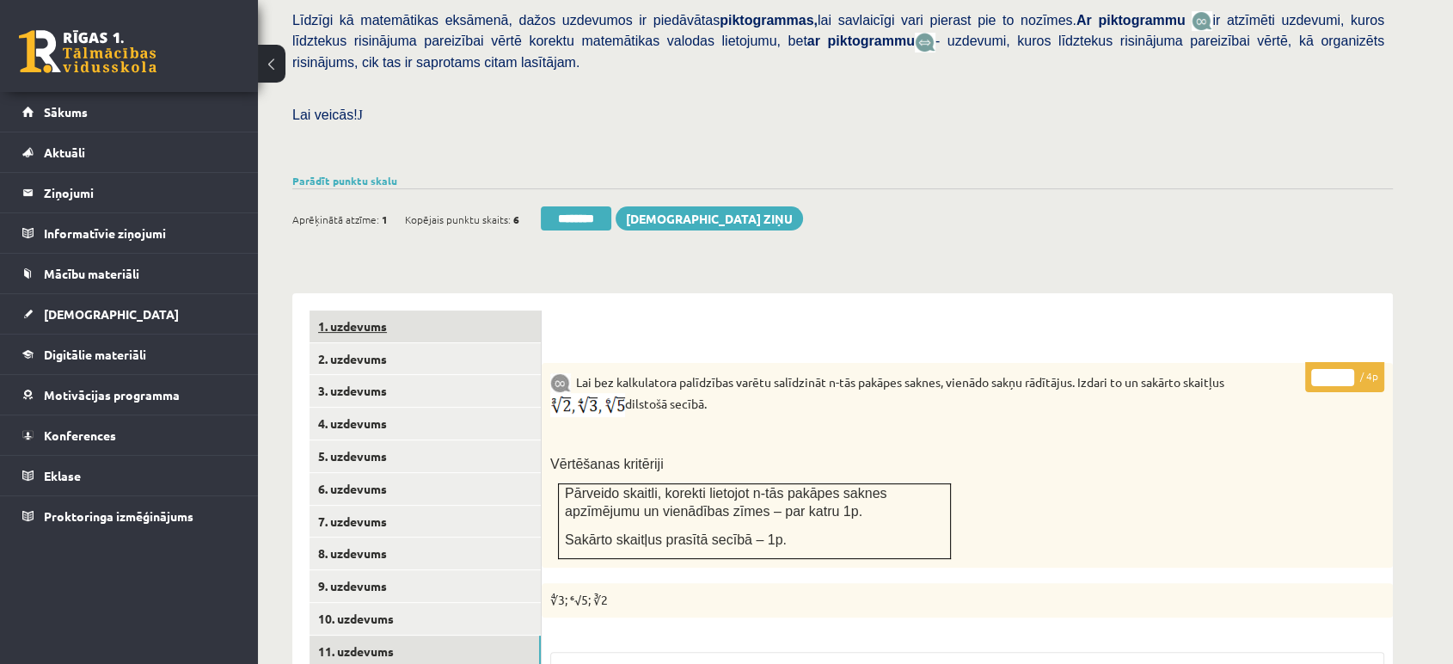
scroll to position [288, 0]
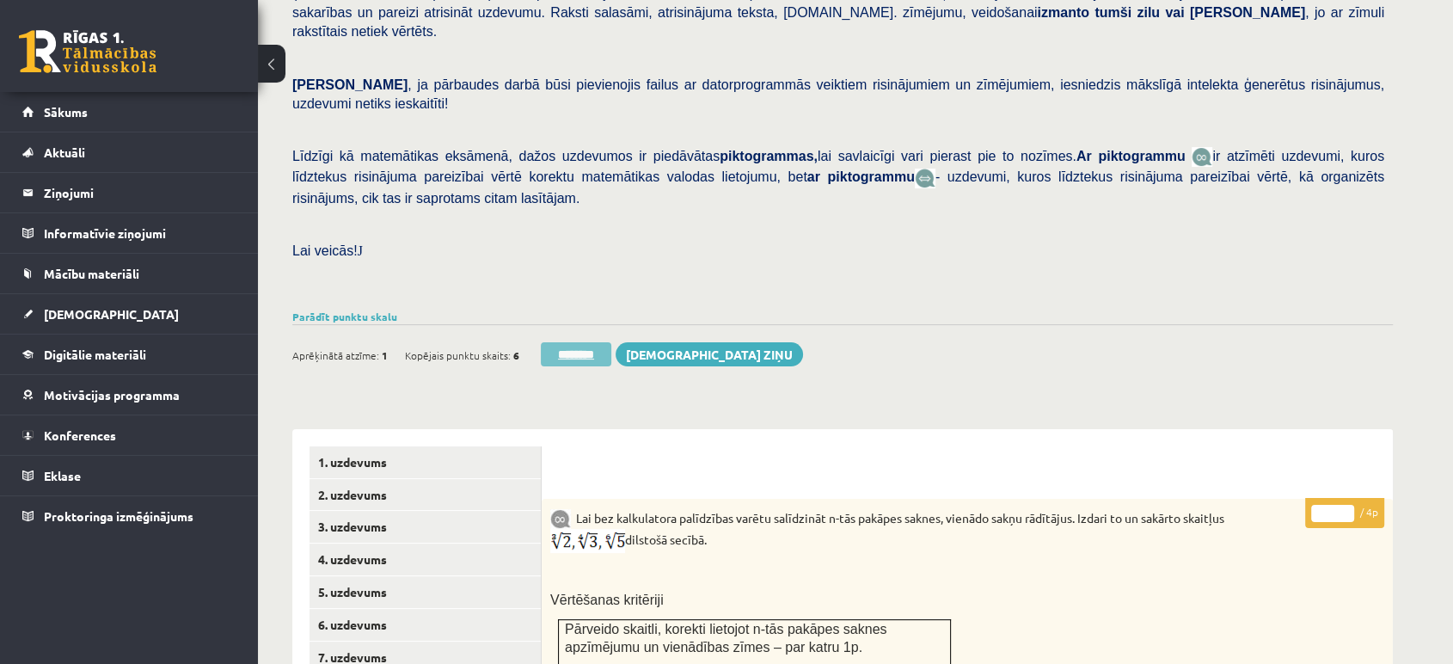
click at [589, 342] on input "********" at bounding box center [576, 354] width 71 height 24
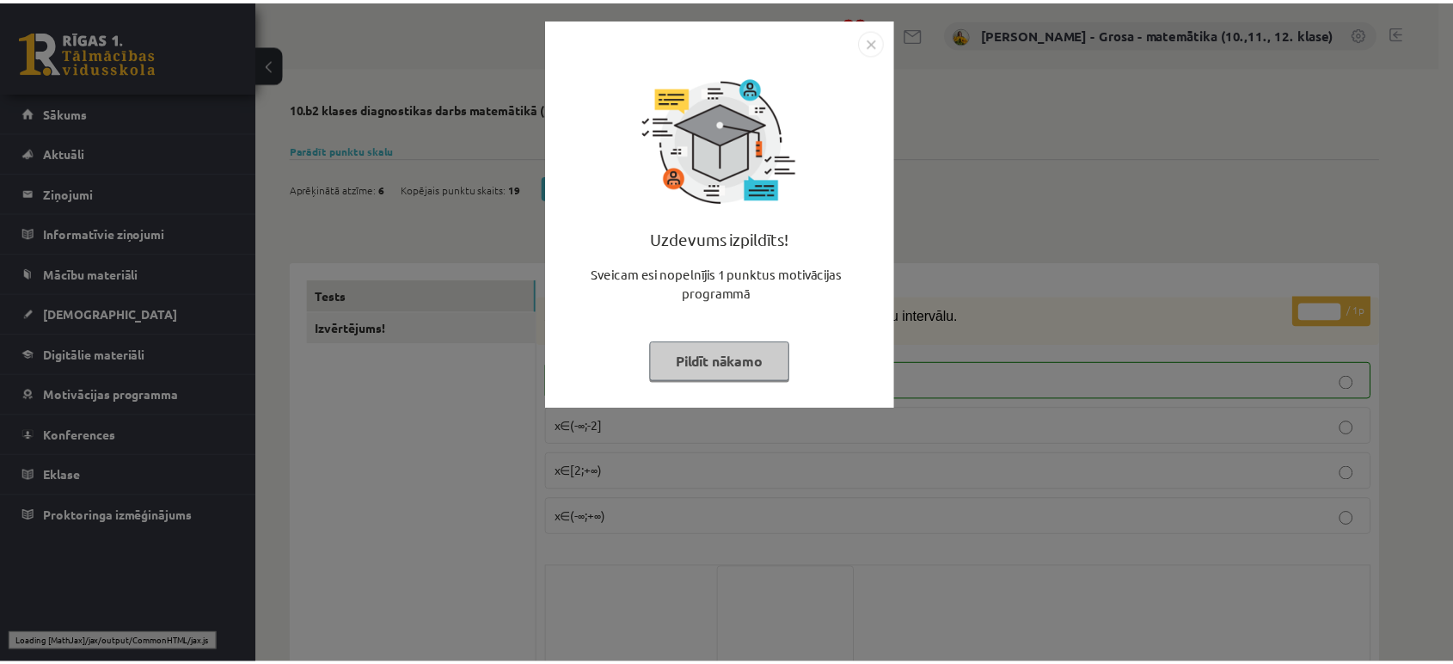
scroll to position [286, 0]
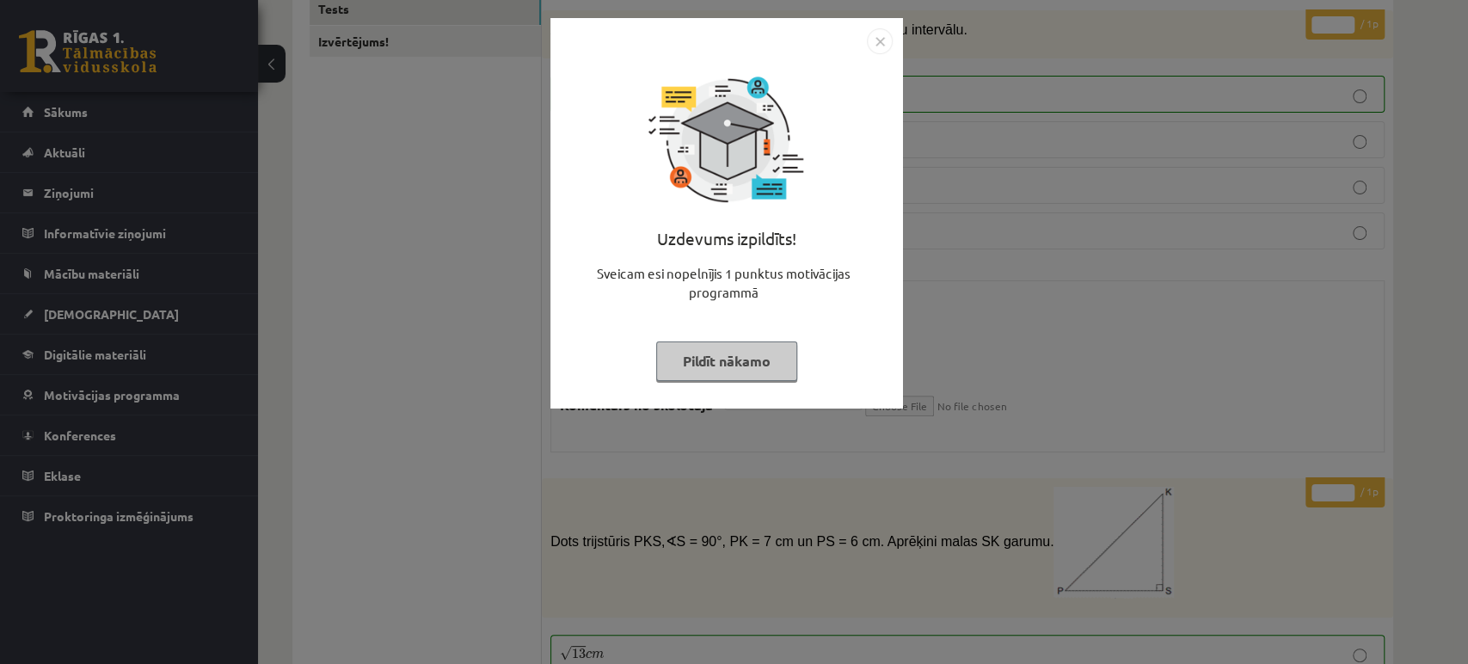
click at [702, 363] on button "Pildīt nākamo" at bounding box center [726, 361] width 141 height 40
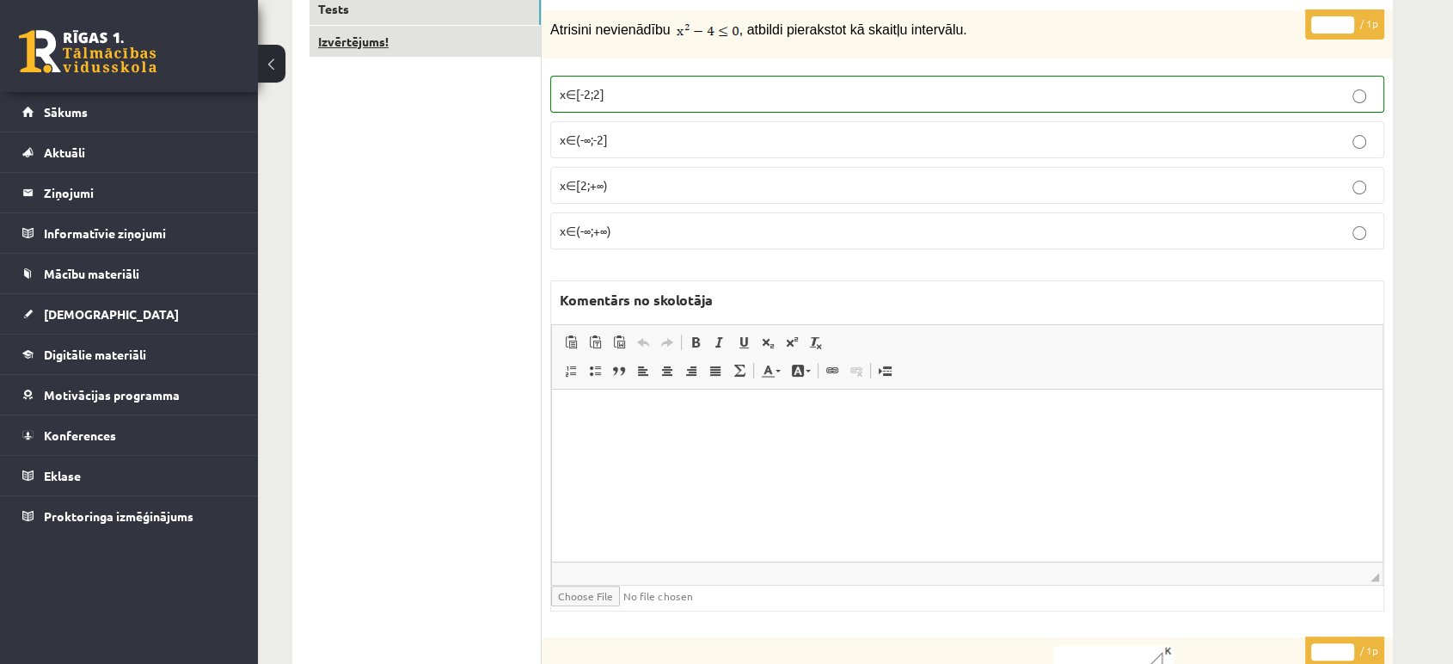
click at [491, 49] on link "Izvērtējums!" at bounding box center [425, 42] width 231 height 32
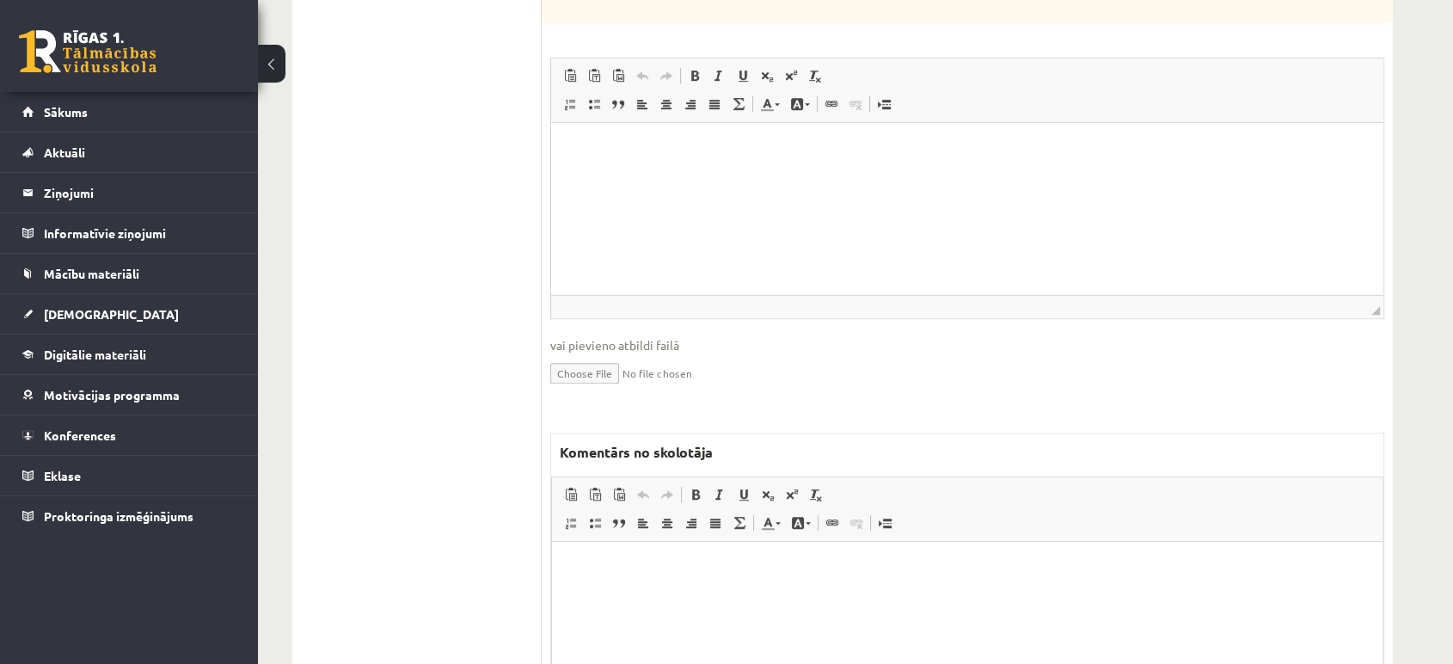
scroll to position [0, 0]
click at [643, 586] on html at bounding box center [967, 567] width 831 height 52
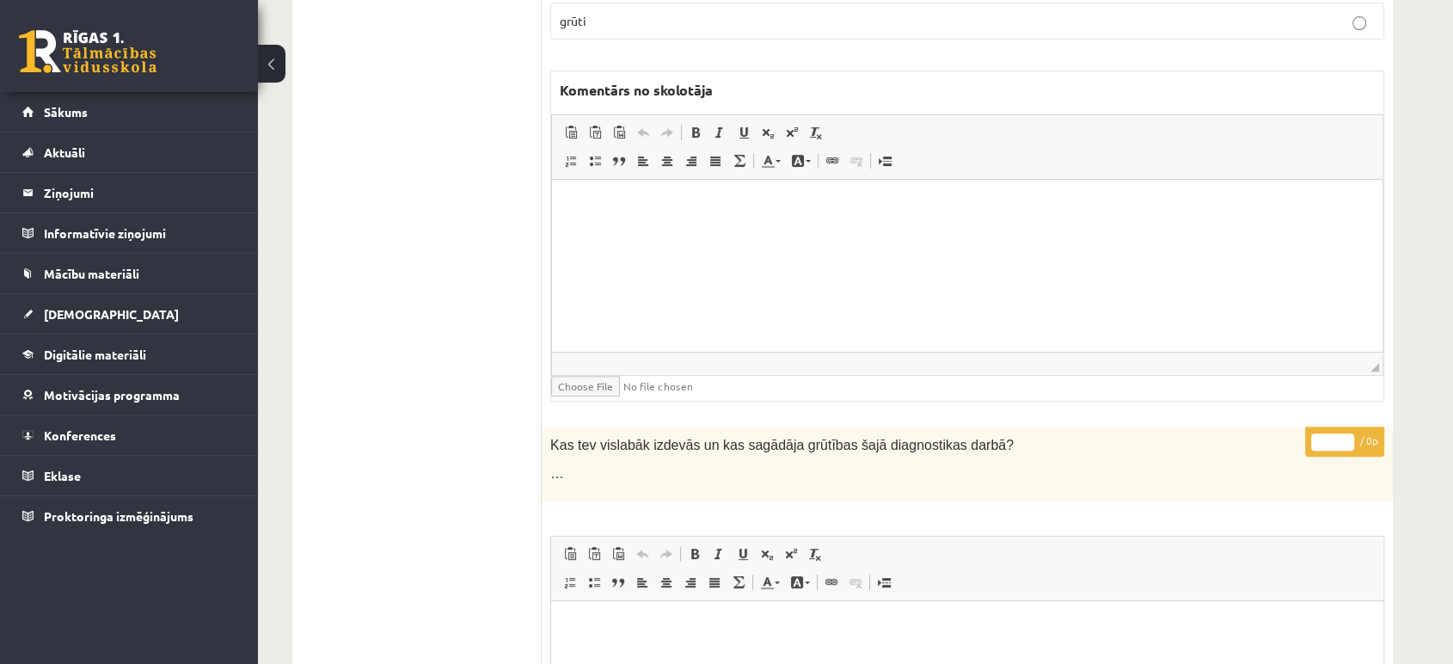
scroll to position [65, 0]
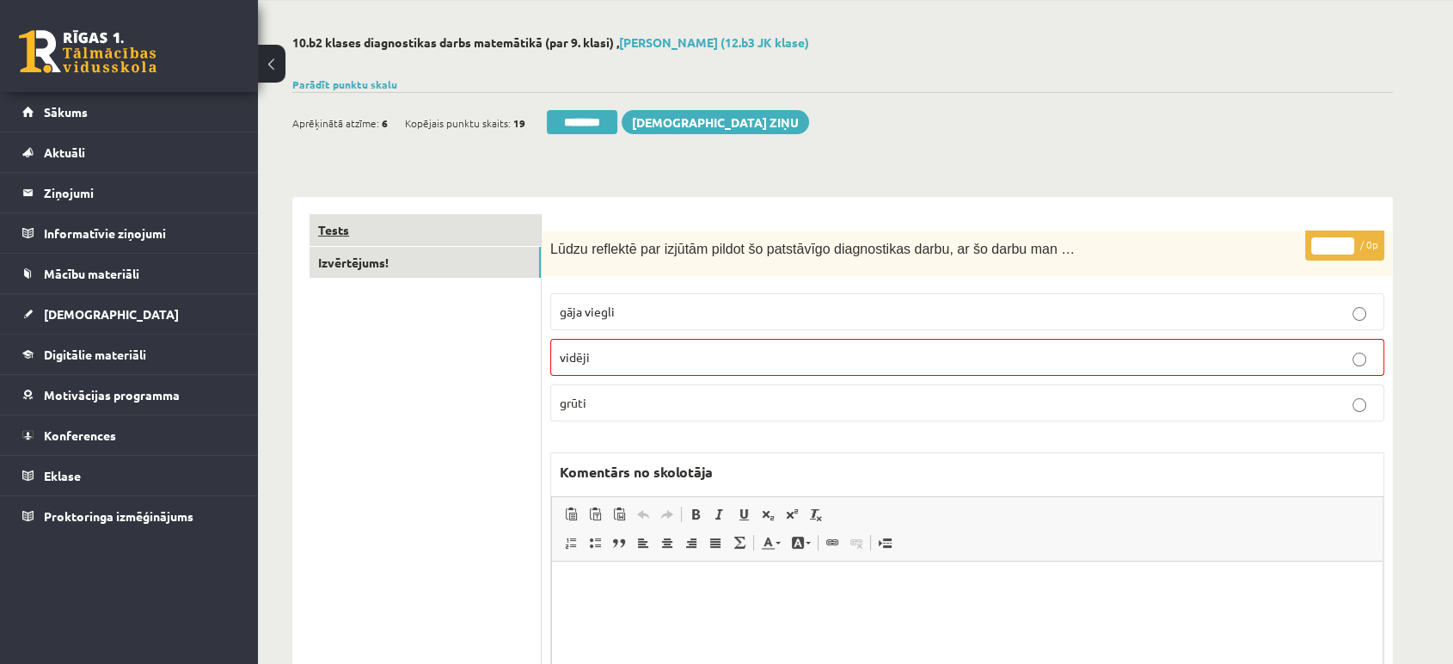
click at [482, 240] on link "Tests" at bounding box center [425, 230] width 231 height 32
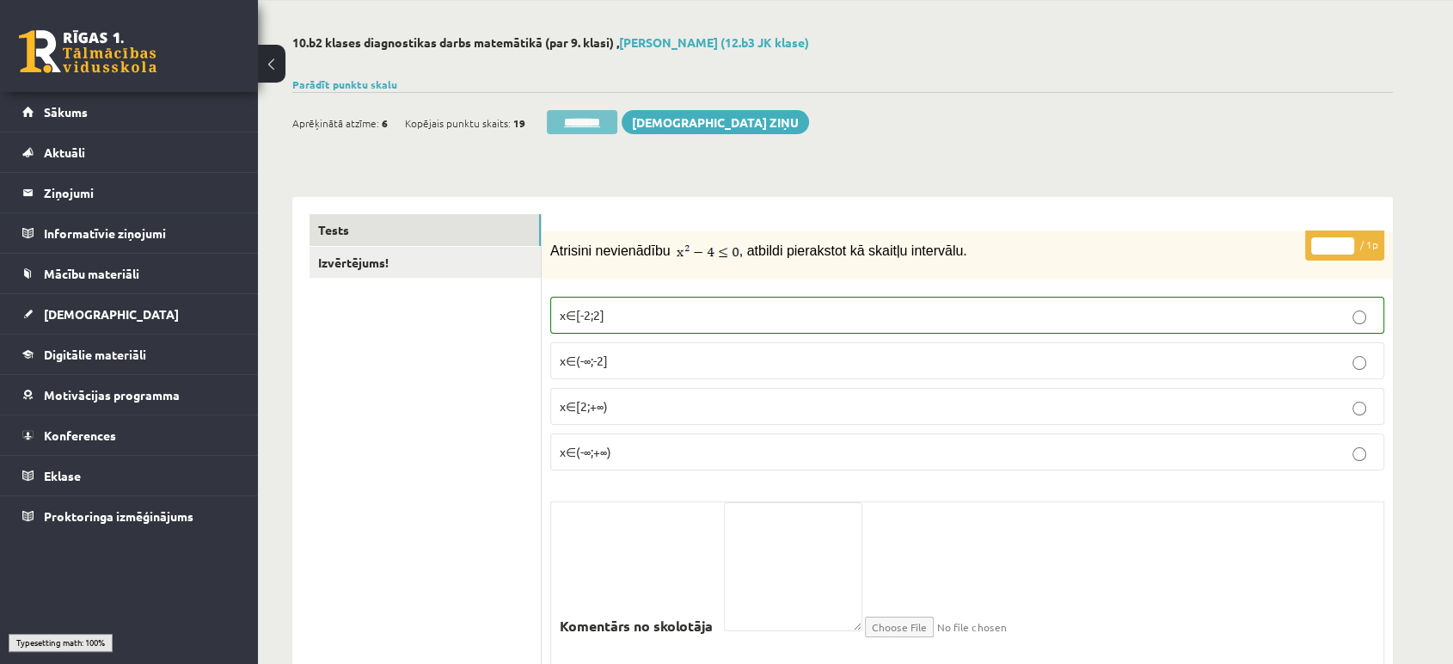
click at [577, 112] on input "********" at bounding box center [582, 122] width 71 height 24
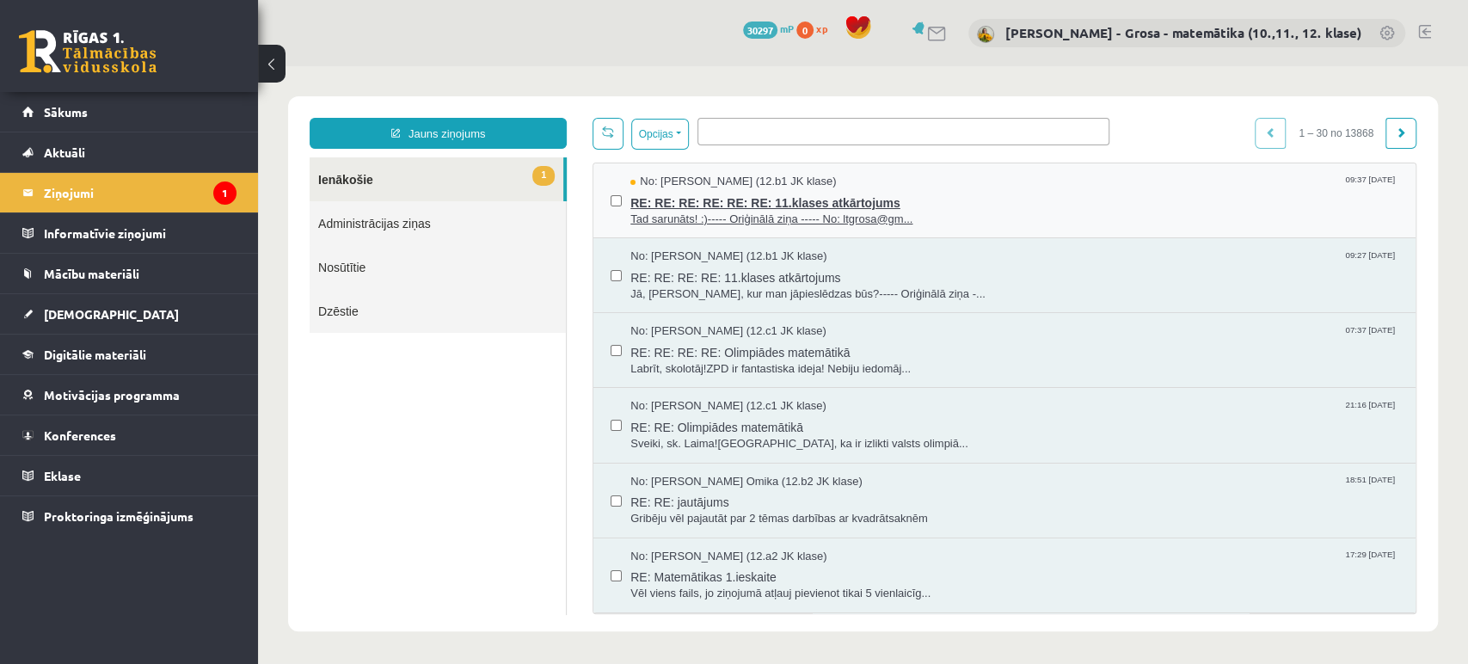
click at [839, 198] on span "RE: RE: RE: RE: RE: RE: 11.klases atkārtojums" at bounding box center [1014, 200] width 768 height 21
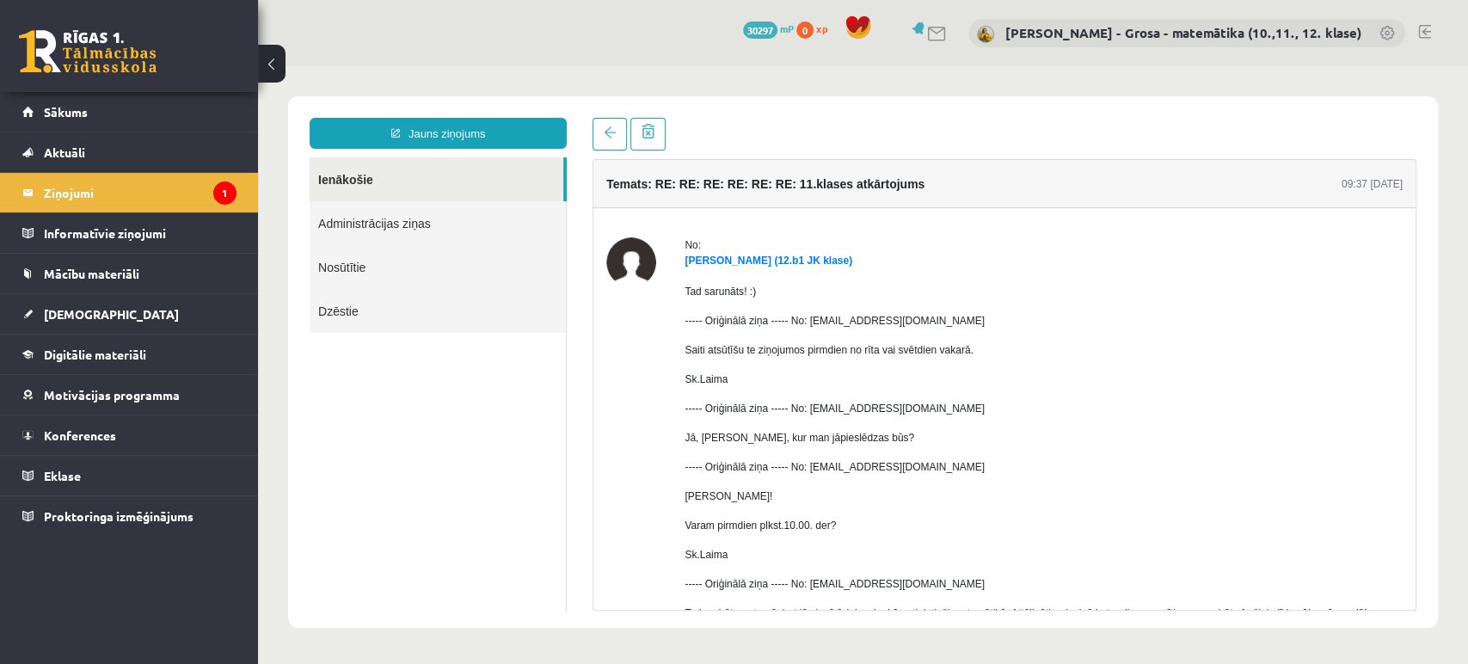
click at [362, 173] on link "Ienākošie" at bounding box center [437, 179] width 254 height 44
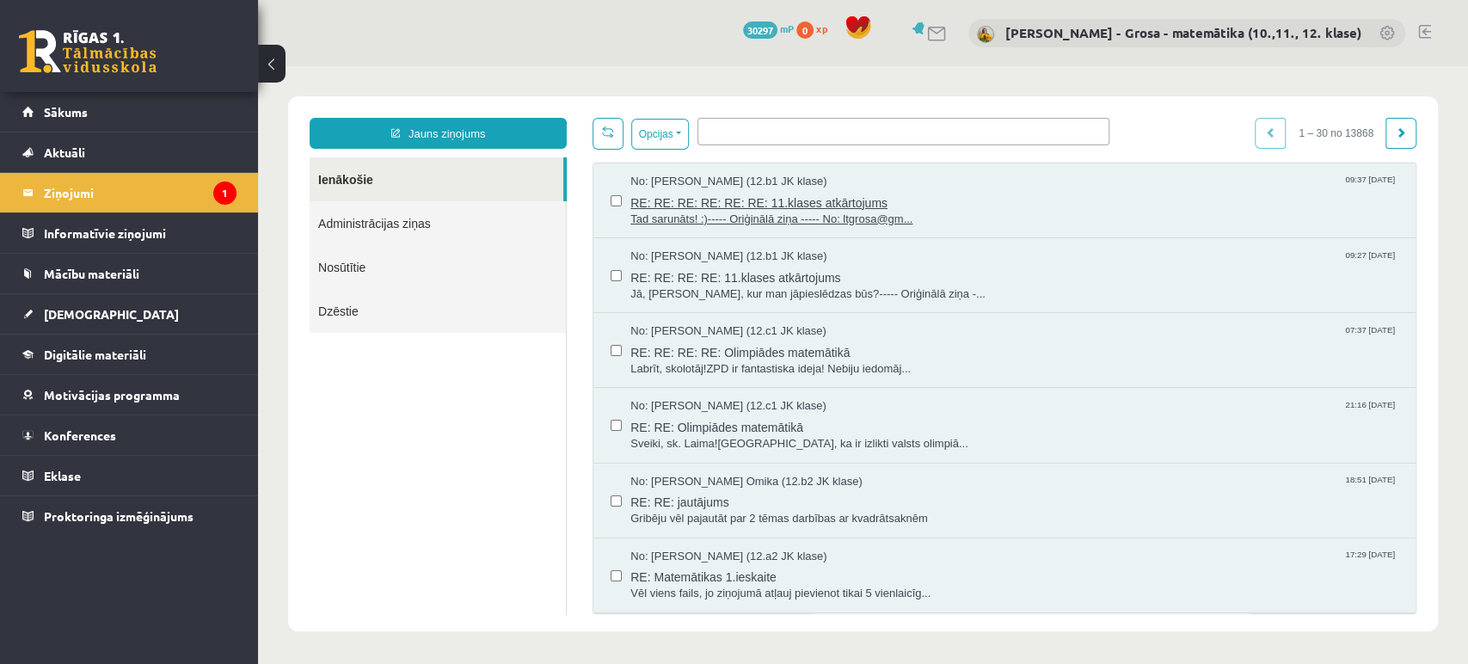
click at [826, 179] on span "No: [PERSON_NAME] (12.b1 JK klase)" at bounding box center [728, 182] width 196 height 16
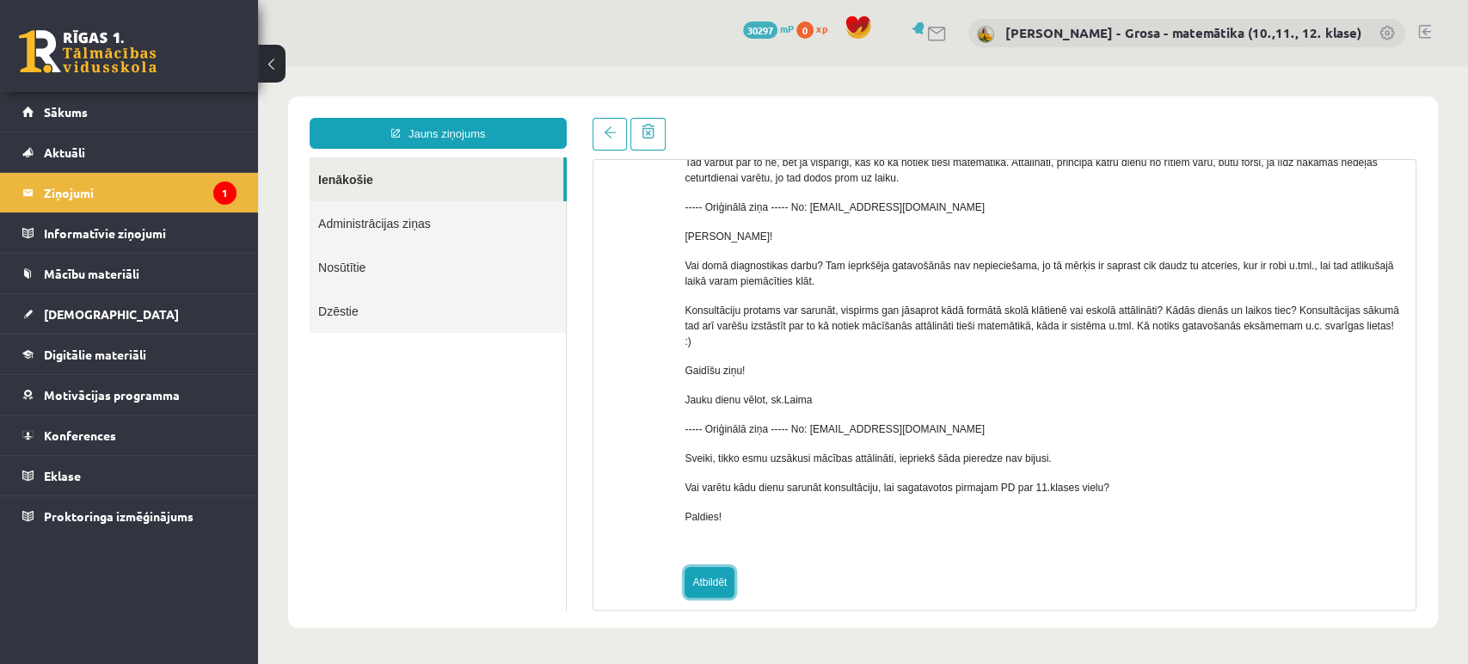
click at [708, 567] on link "Atbildēt" at bounding box center [709, 582] width 50 height 31
type input "**********"
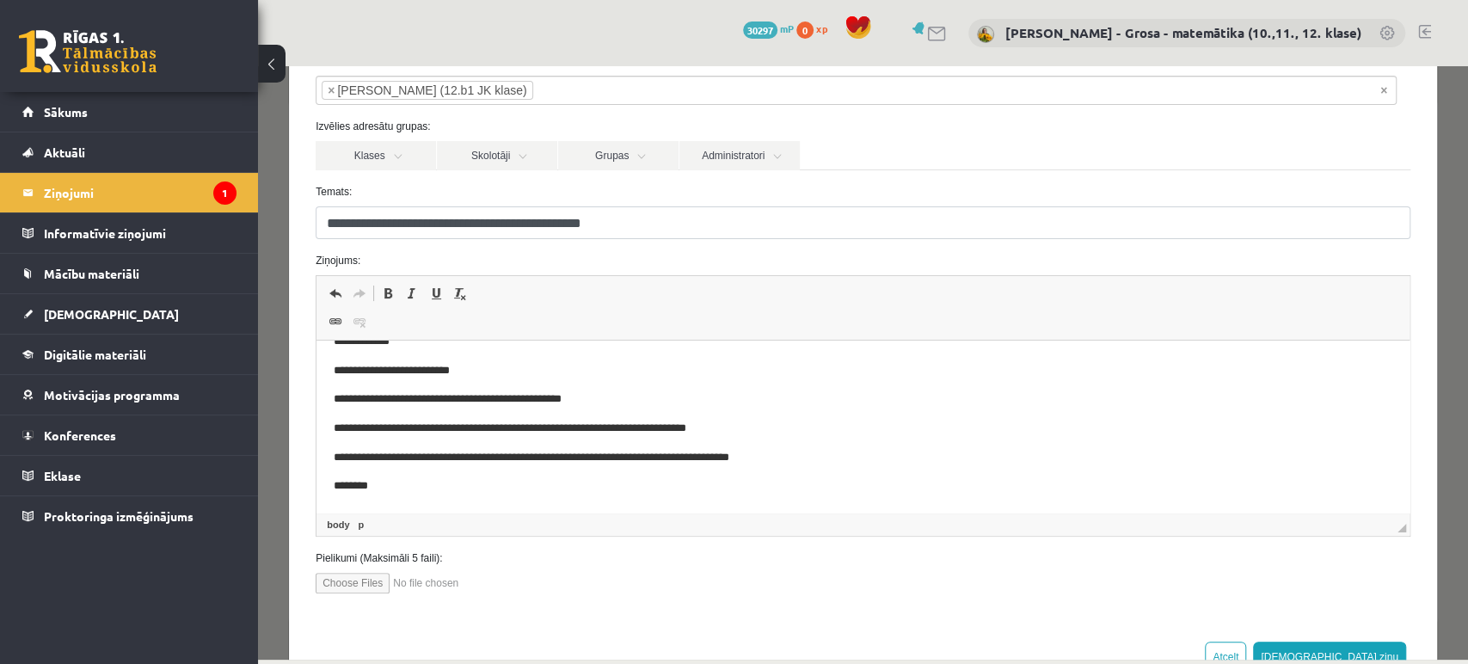
scroll to position [166, 0]
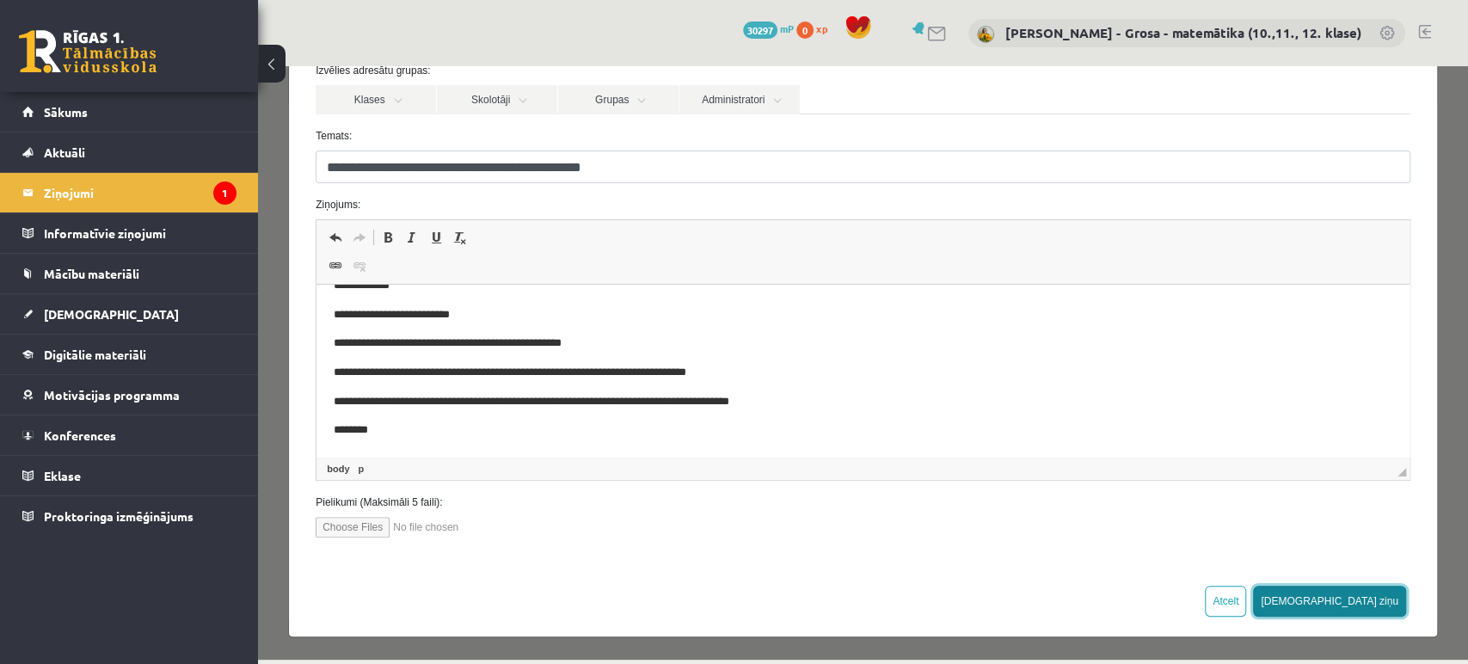
click at [1383, 597] on button "[DEMOGRAPHIC_DATA] ziņu" at bounding box center [1329, 601] width 153 height 31
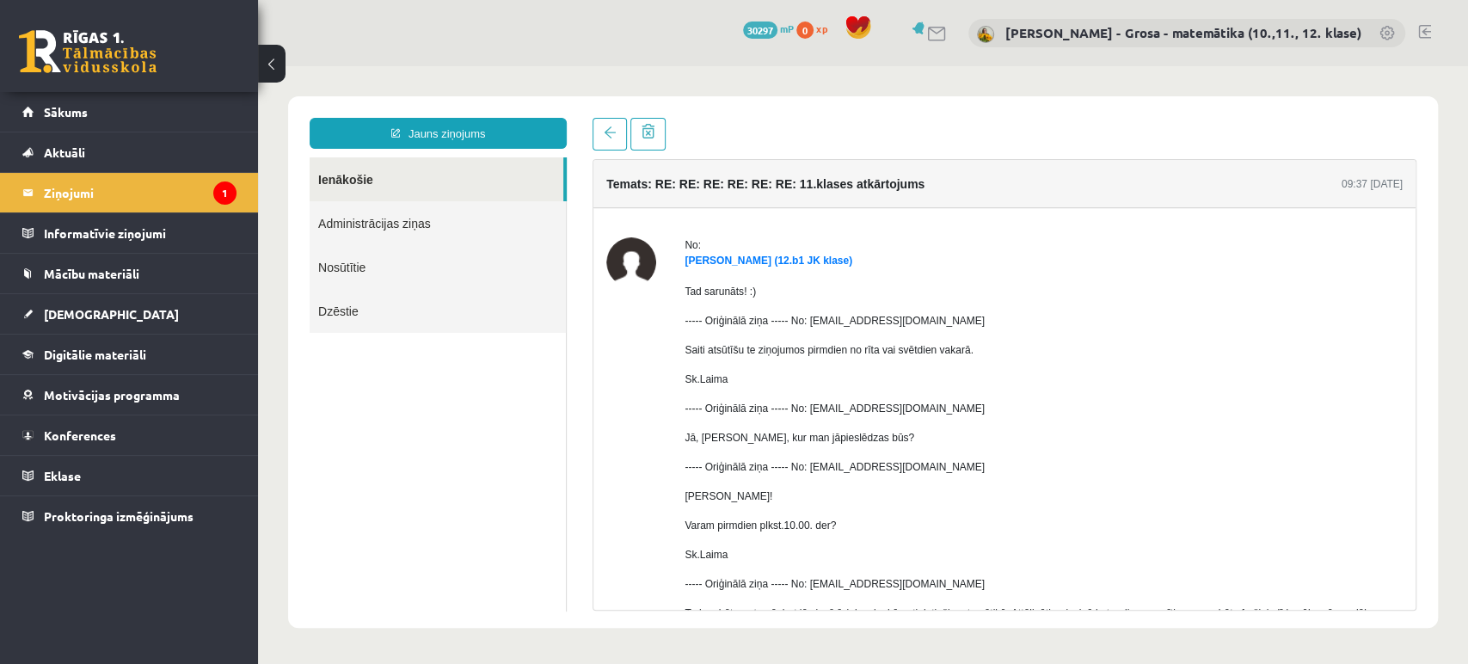
scroll to position [0, 0]
click at [398, 179] on link "Ienākošie" at bounding box center [437, 179] width 254 height 44
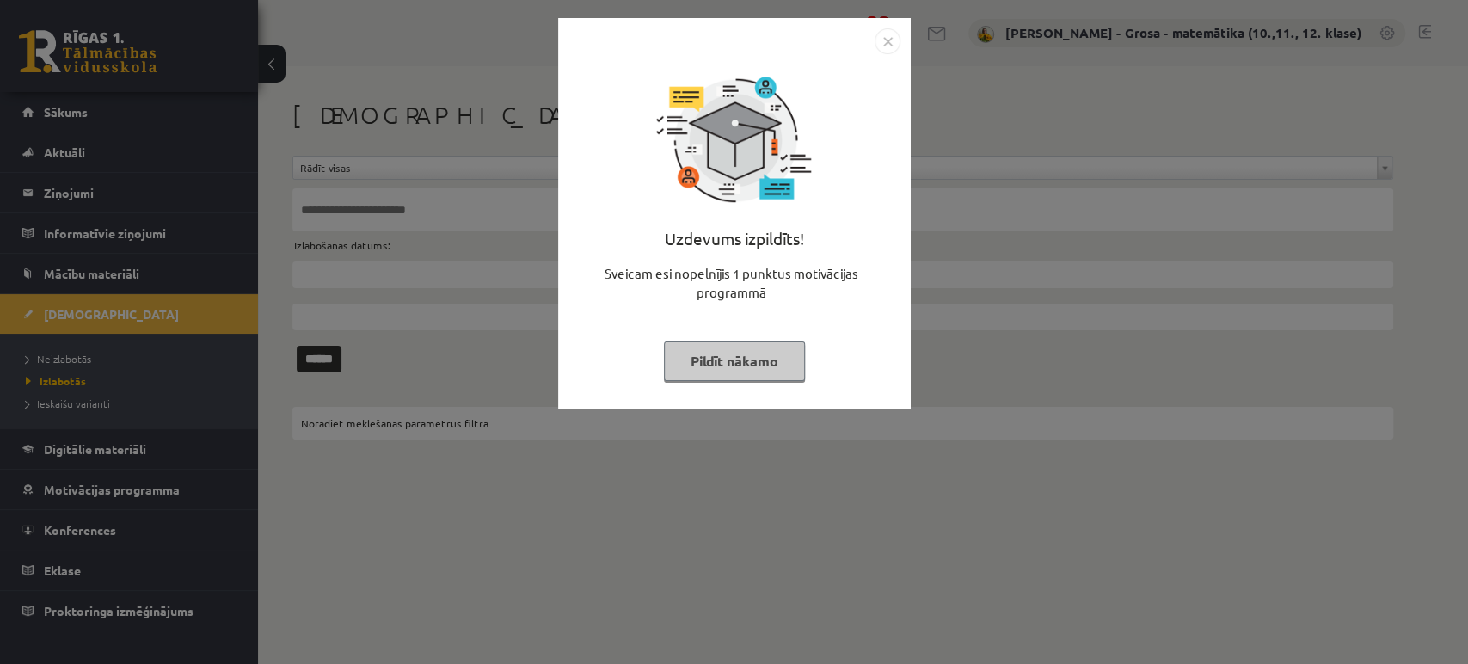
click at [742, 370] on button "Pildīt nākamo" at bounding box center [734, 361] width 141 height 40
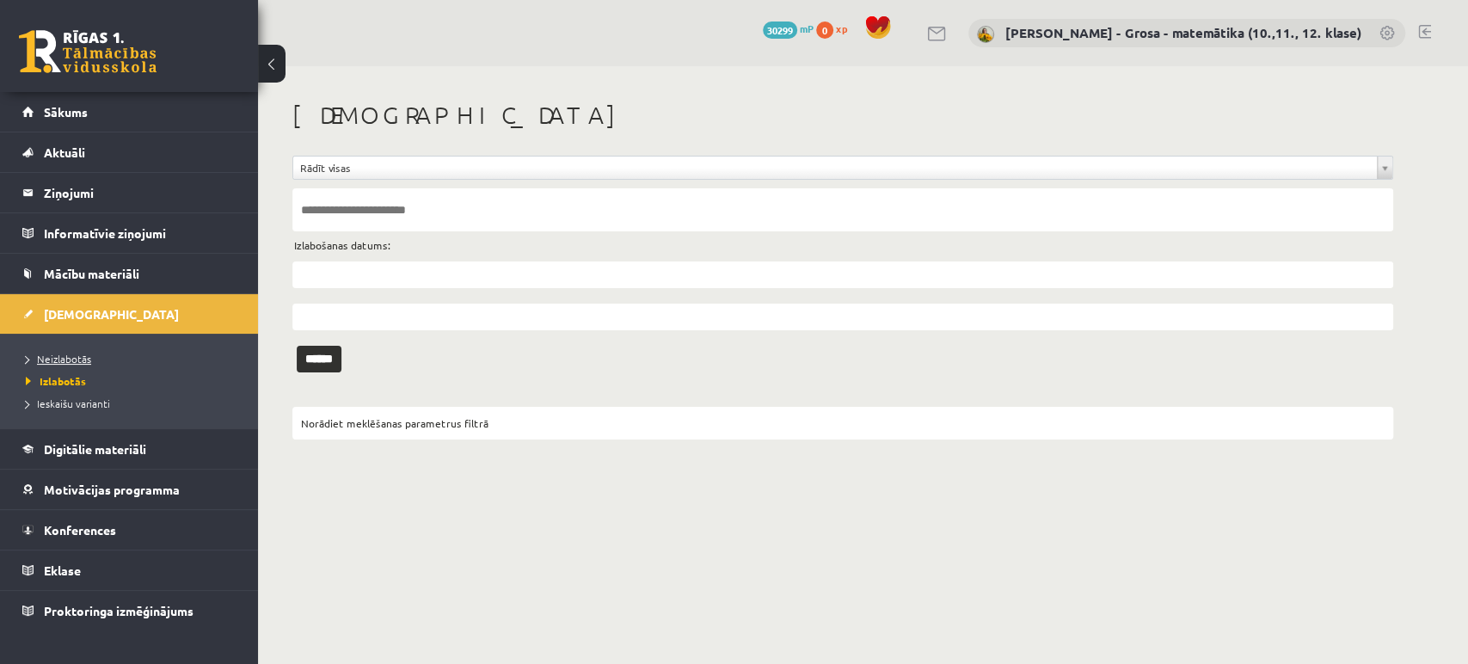
click at [75, 352] on span "Neizlabotās" at bounding box center [58, 359] width 65 height 14
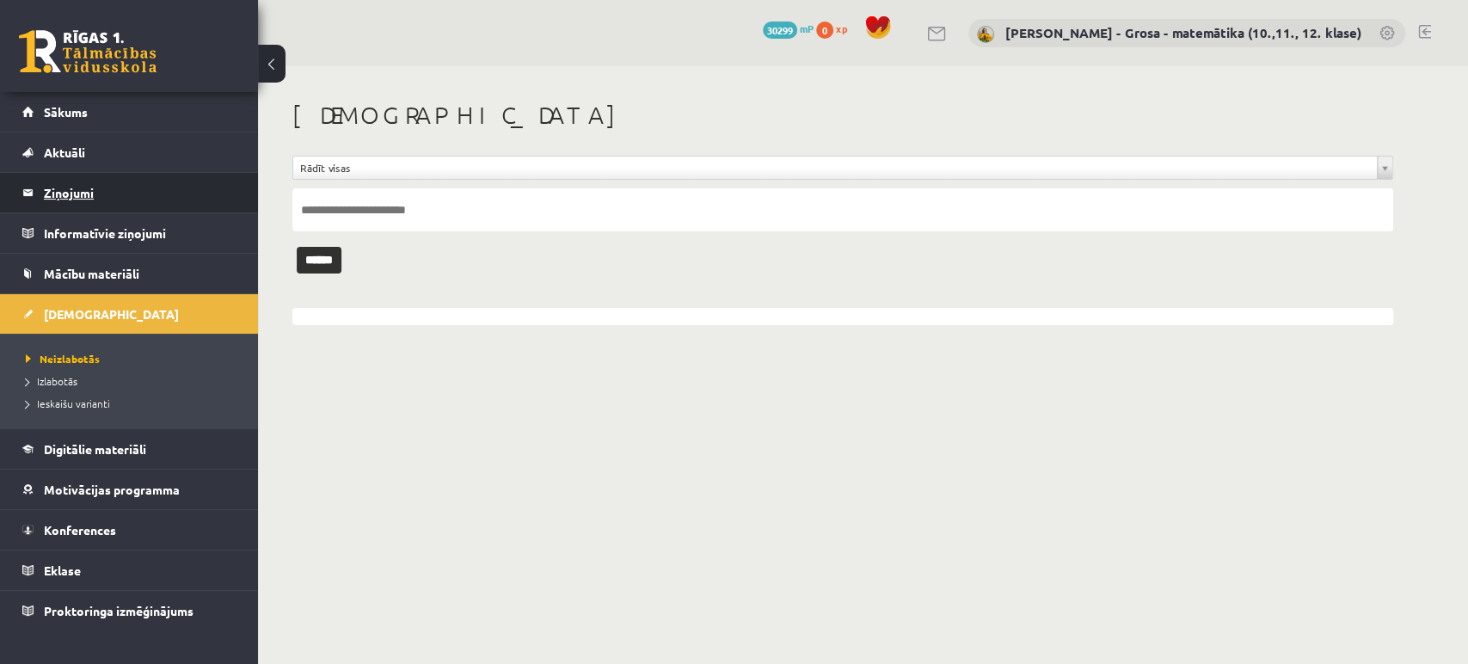
click at [124, 190] on legend "Ziņojumi 0" at bounding box center [140, 193] width 193 height 40
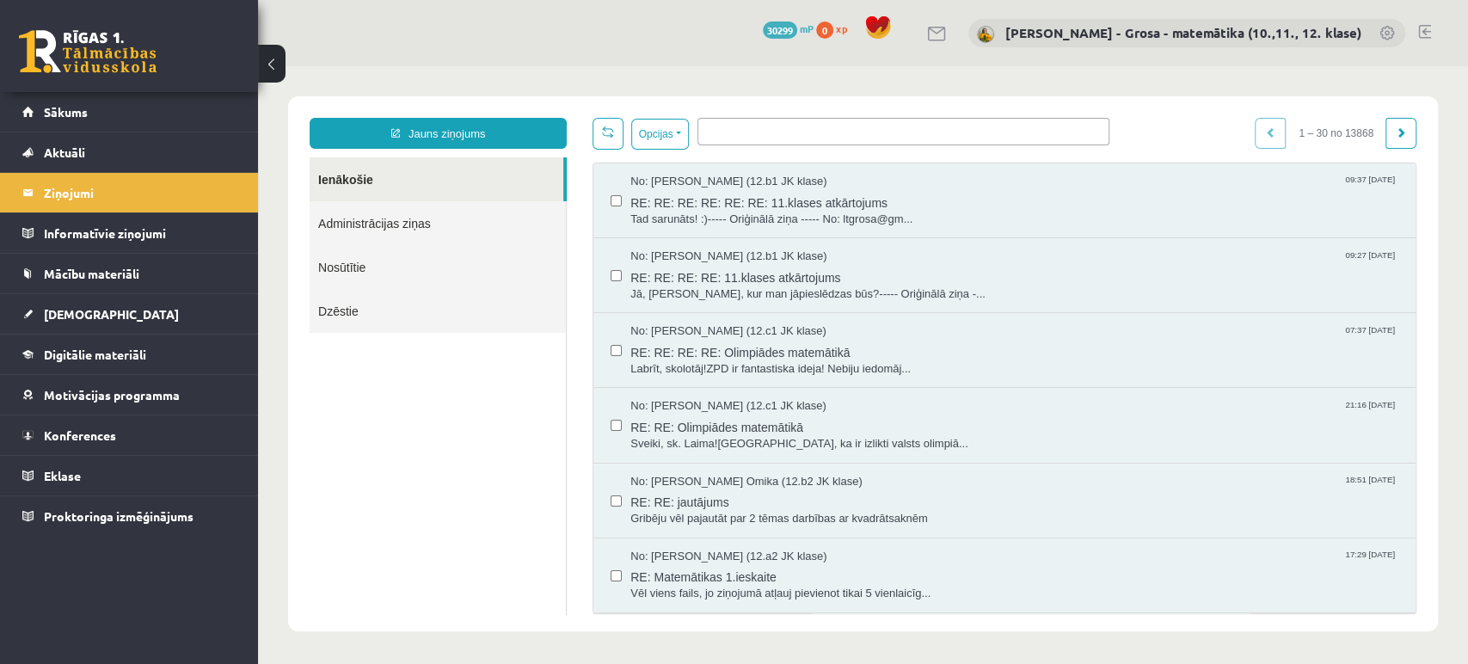
click at [323, 193] on link "Ienākošie" at bounding box center [437, 179] width 254 height 44
click at [359, 267] on link "Nosūtītie" at bounding box center [438, 267] width 256 height 44
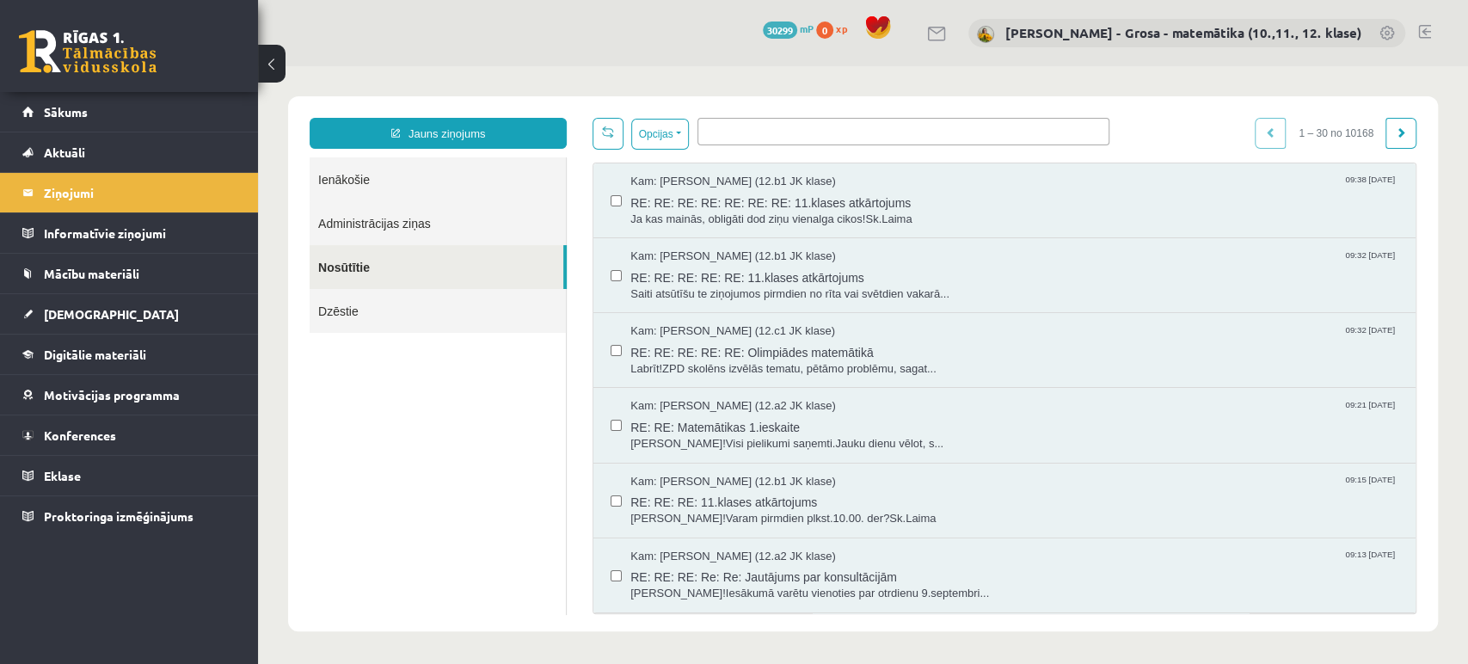
click at [723, 138] on ul at bounding box center [903, 129] width 410 height 20
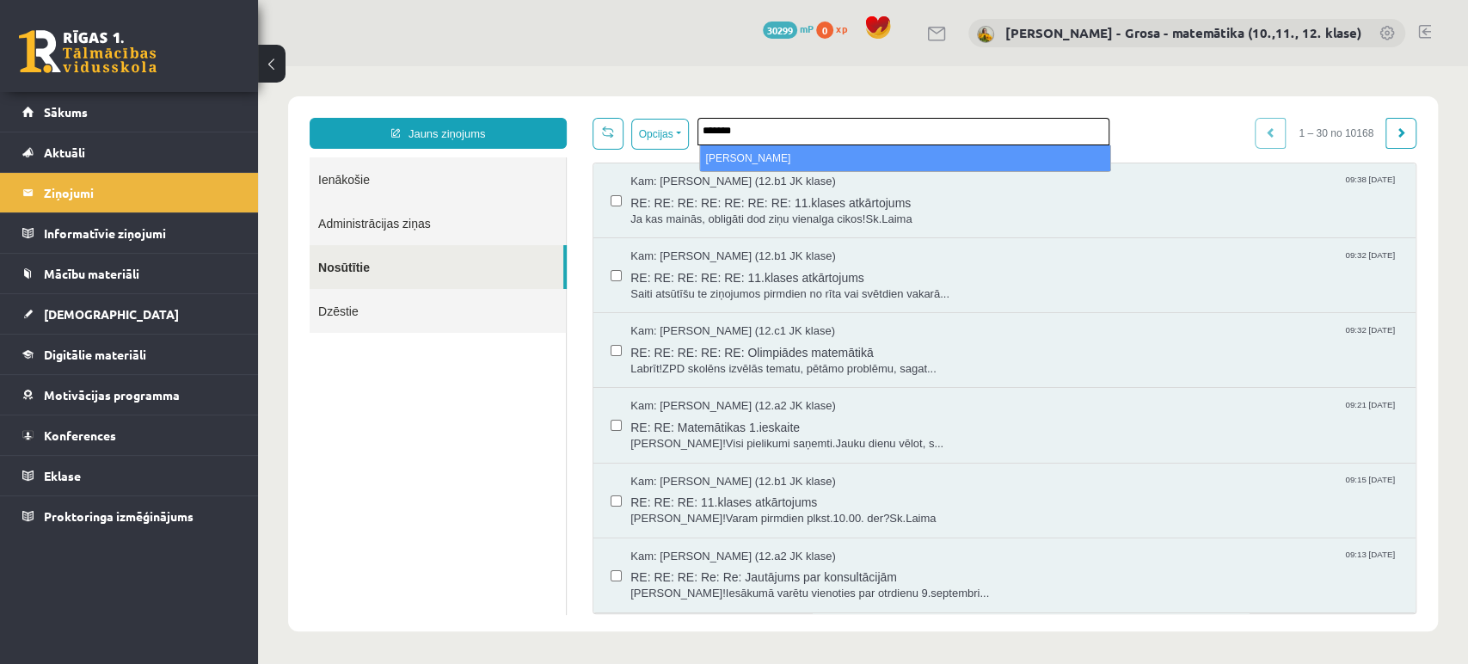
type input "*******"
select select "*****"
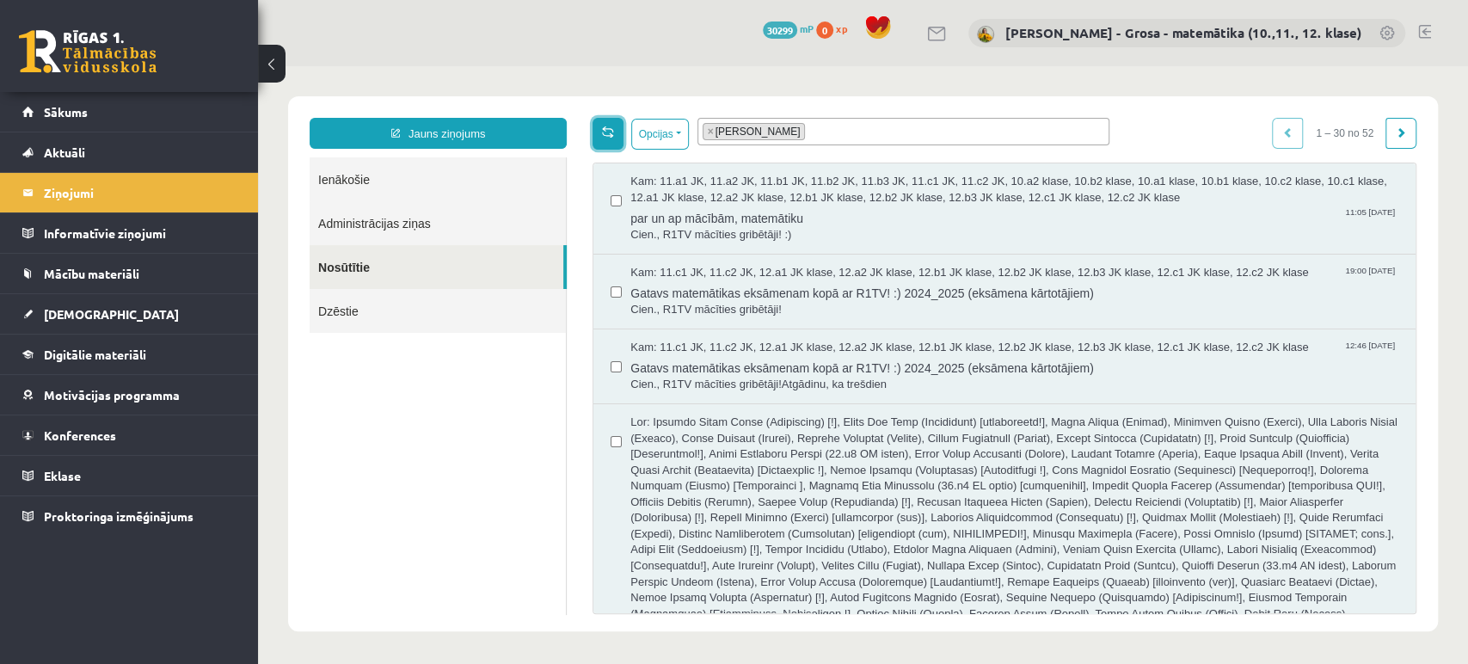
click at [604, 135] on span at bounding box center [608, 132] width 12 height 12
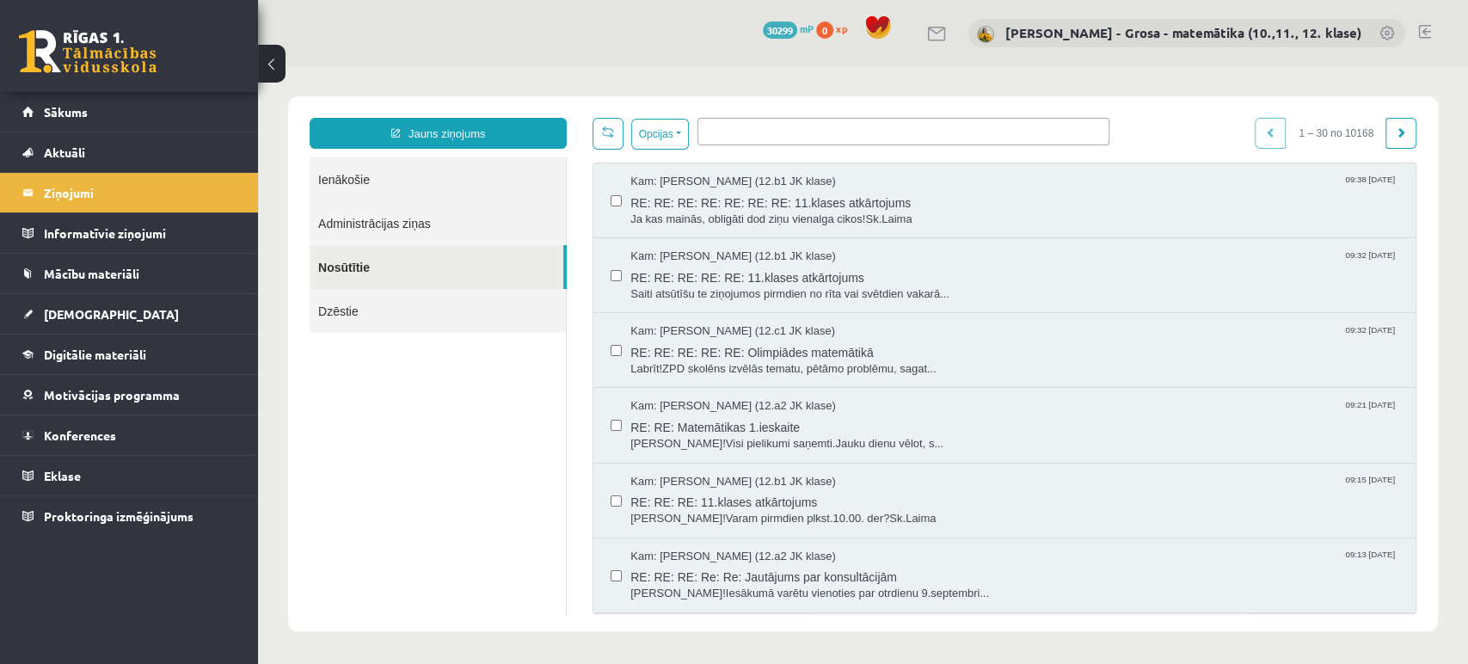
click at [751, 144] on span at bounding box center [903, 132] width 412 height 28
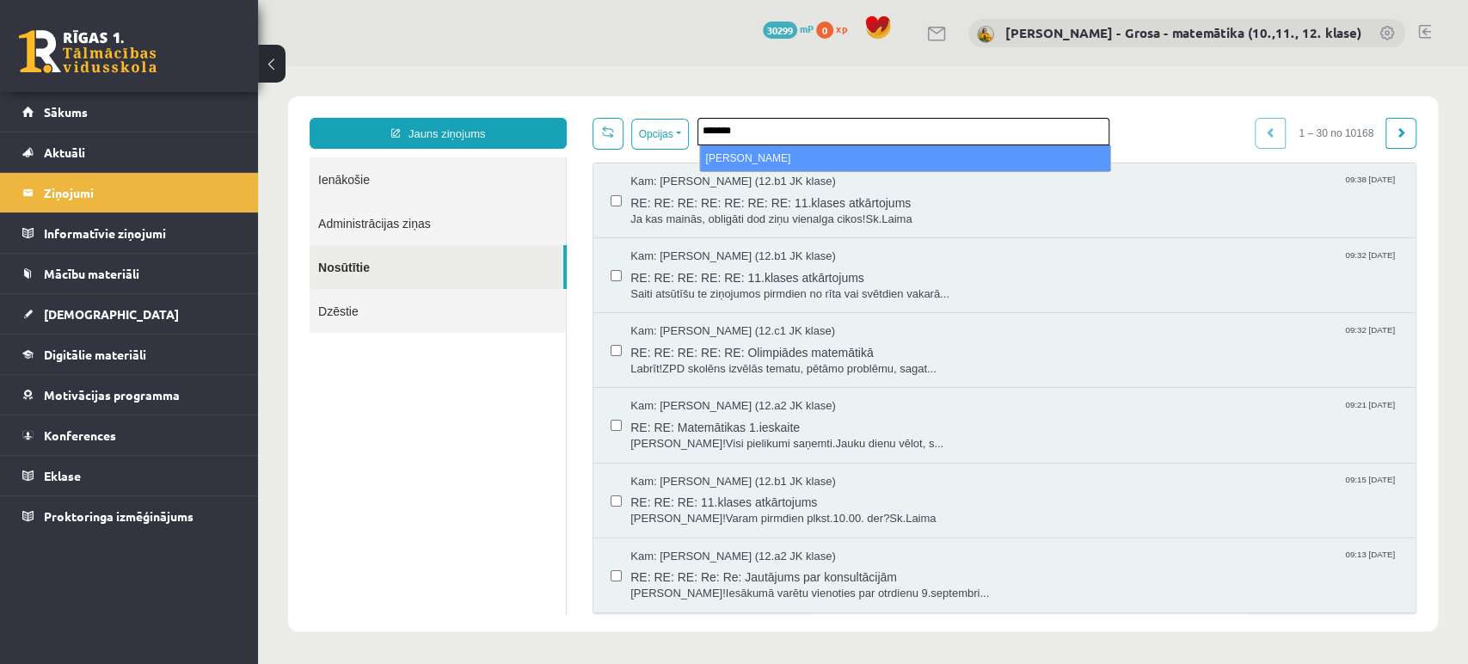
type input "*******"
select select "*****"
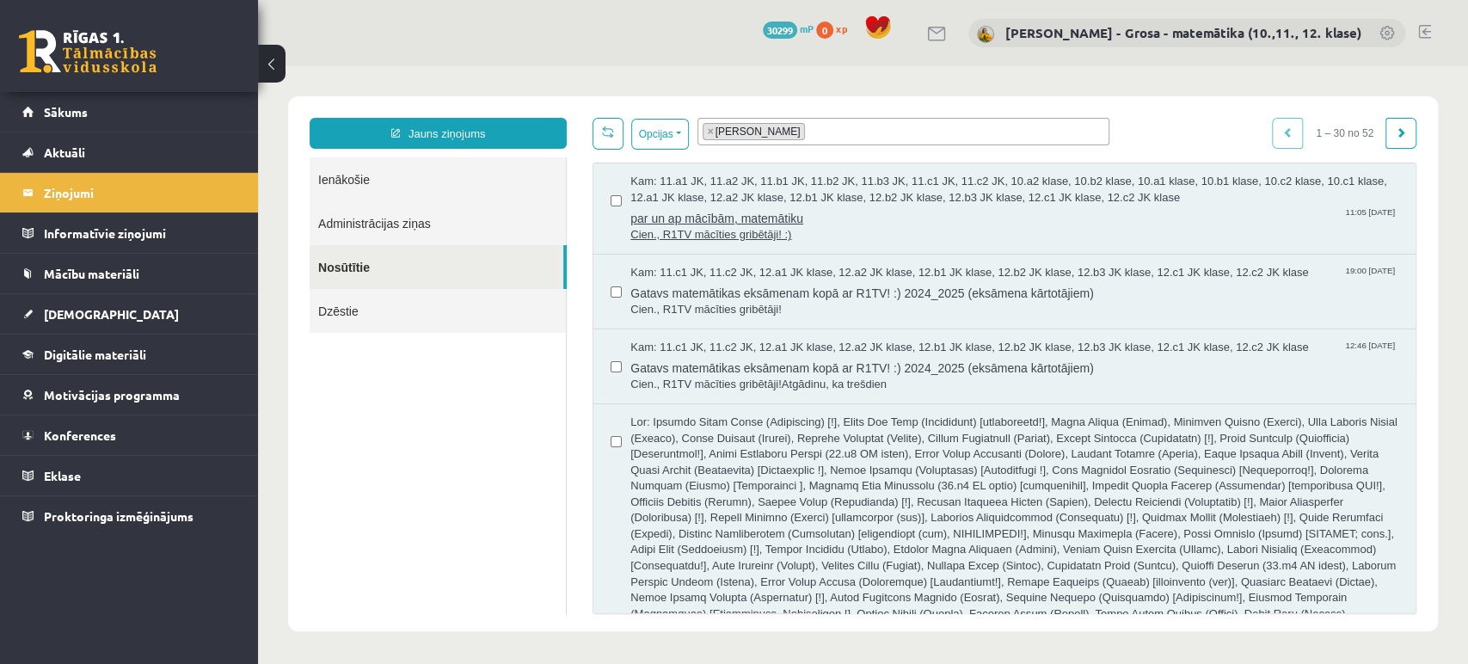
click at [888, 186] on span "Kam: 11.a1 JK, 11.a2 JK, 11.b1 JK, 11.b2 JK, 11.b3 JK, 11.c1 JK, 11.c2 JK, 10.a…" at bounding box center [1014, 190] width 768 height 32
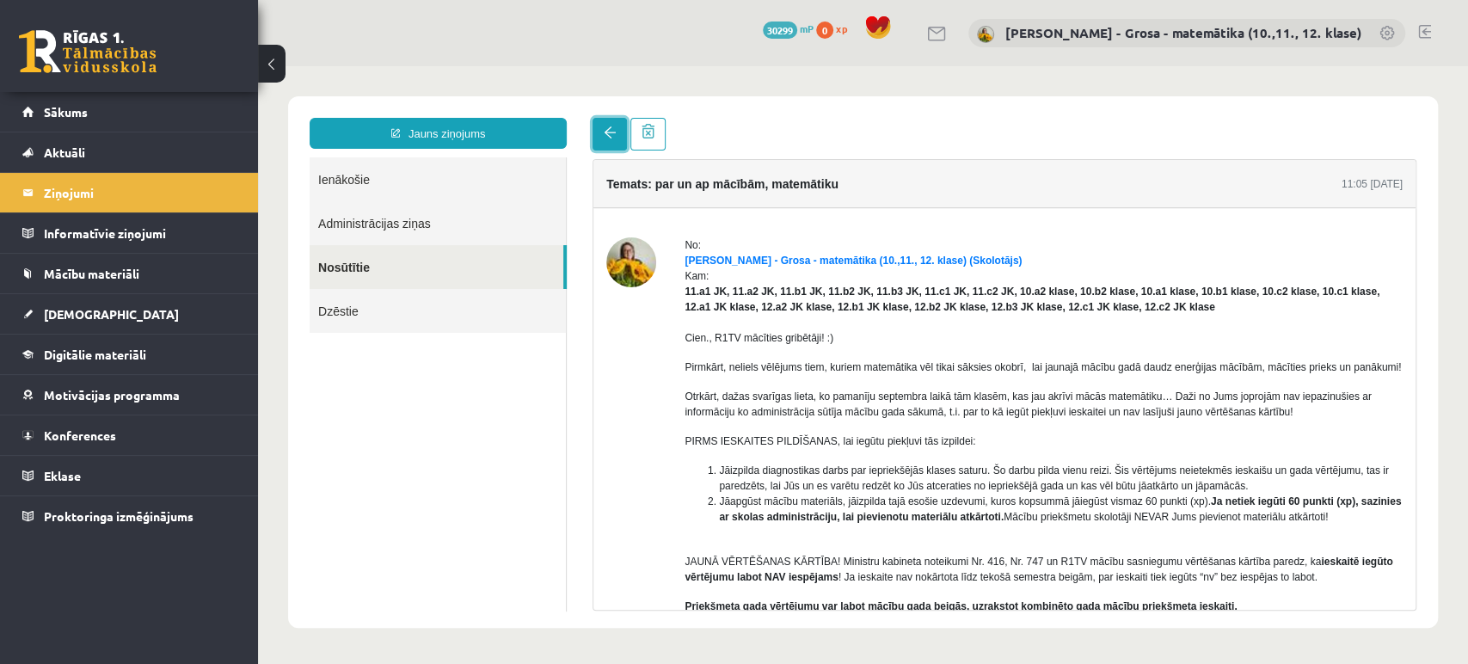
click at [614, 123] on link at bounding box center [609, 134] width 34 height 33
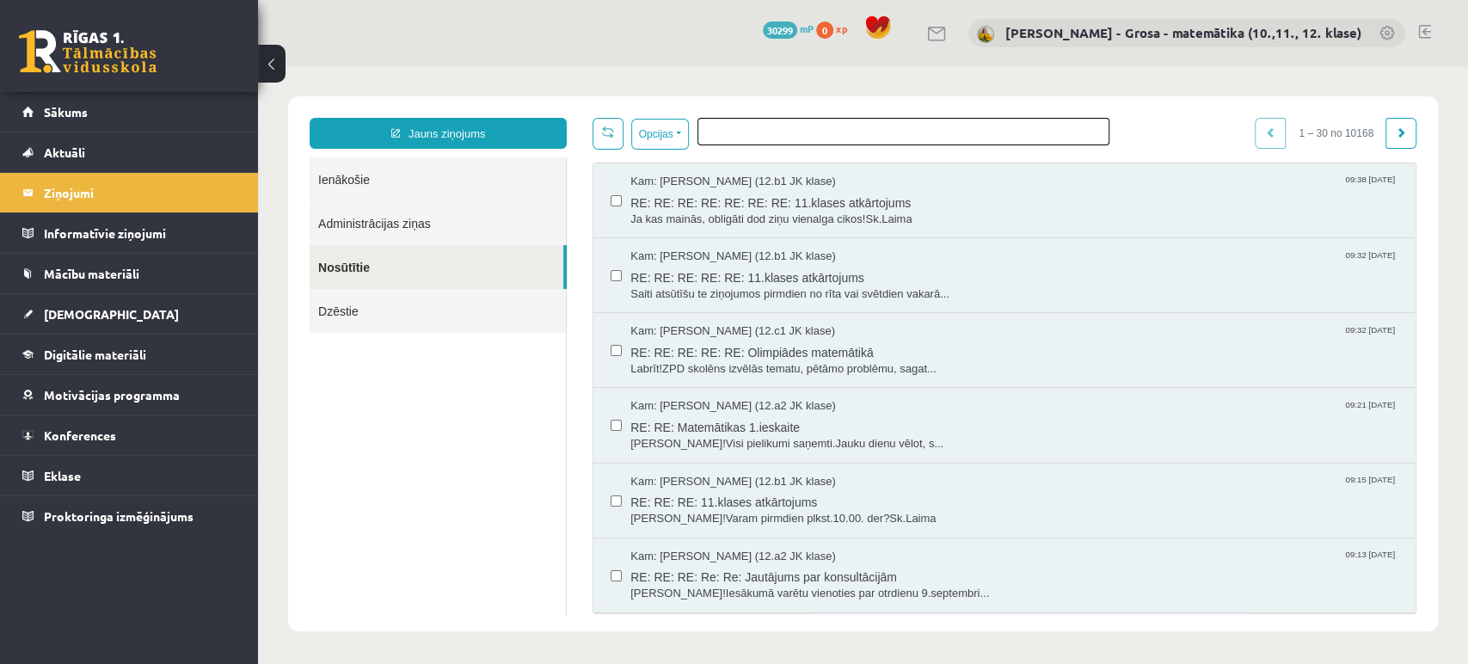
click at [849, 131] on ul at bounding box center [903, 129] width 410 height 20
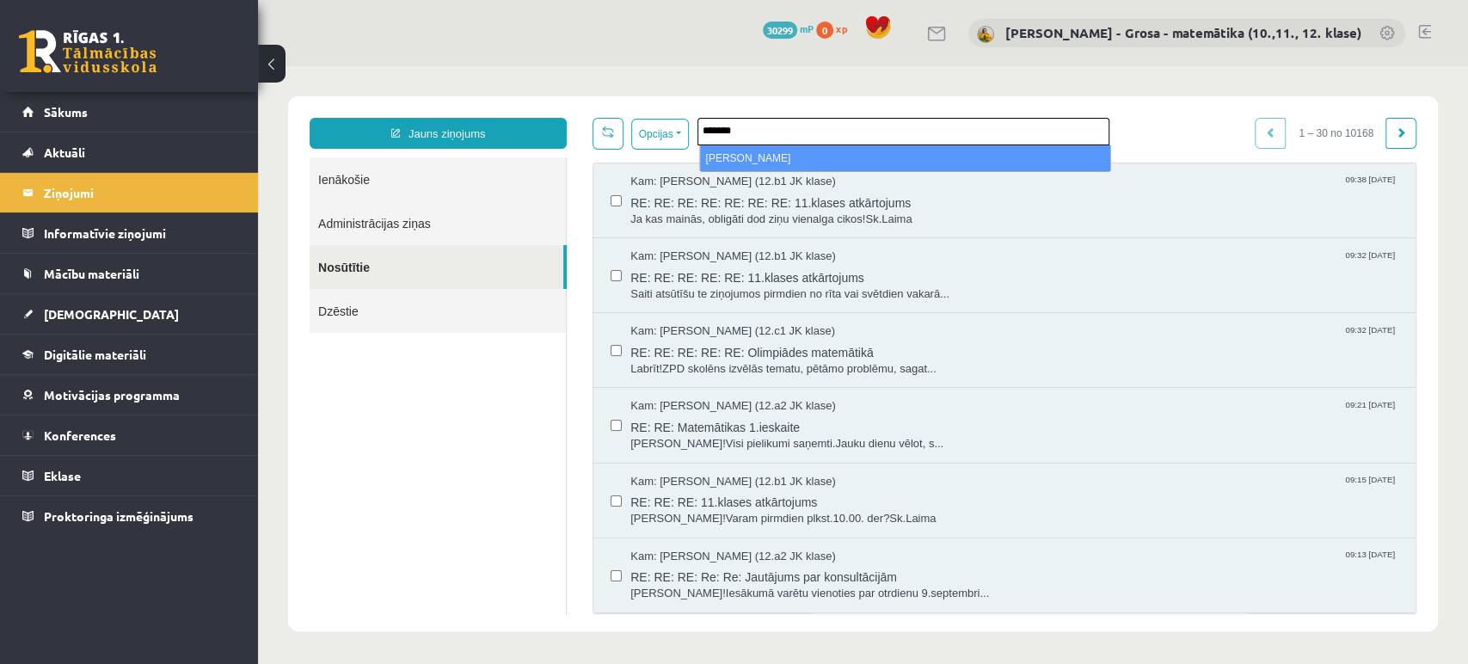
type input "*******"
select select "*****"
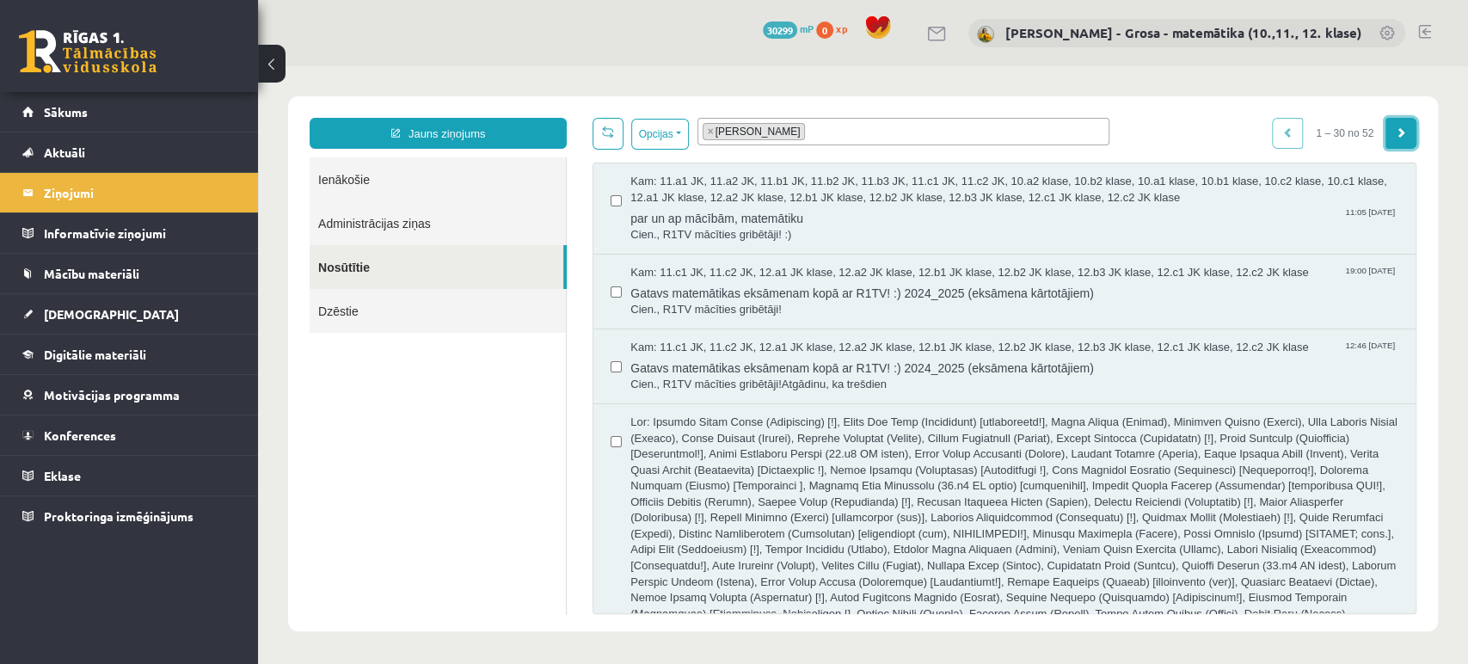
click at [1407, 138] on link at bounding box center [1400, 133] width 31 height 31
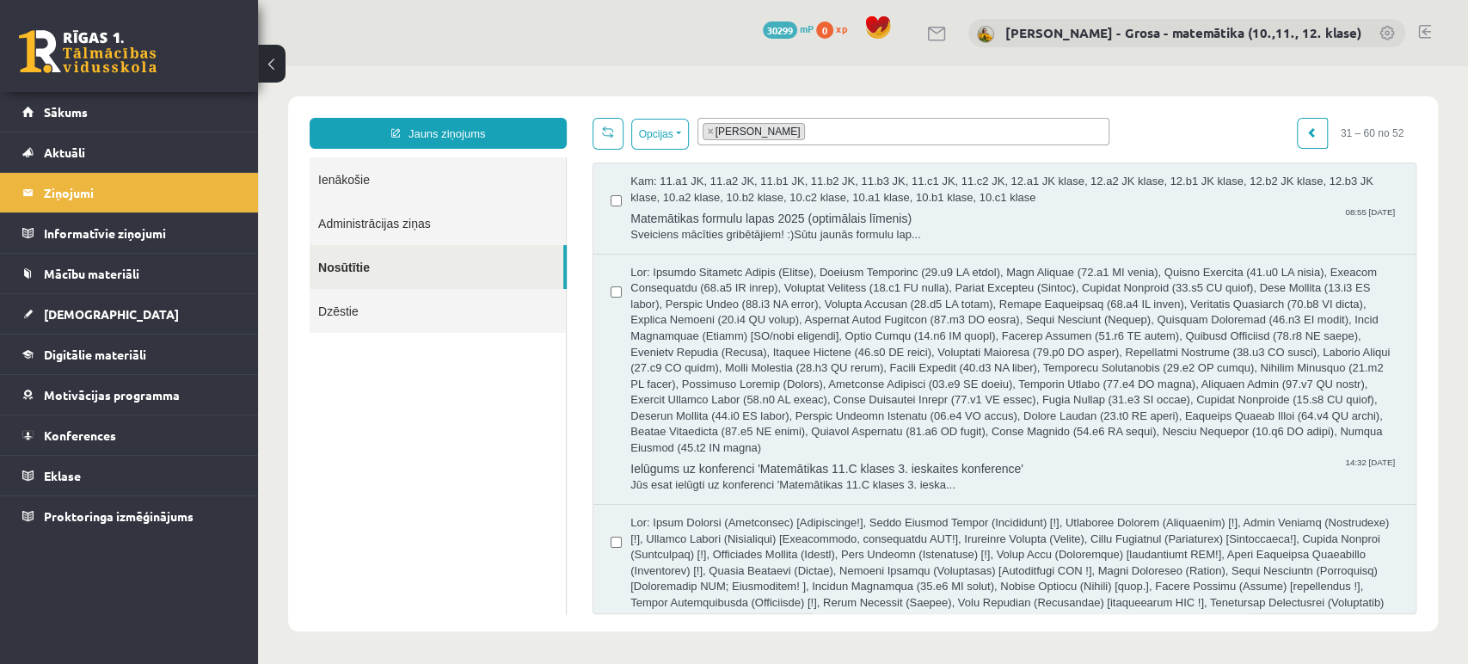
drag, startPoint x: 1405, startPoint y: 197, endPoint x: 1453, endPoint y: 604, distance: 410.4
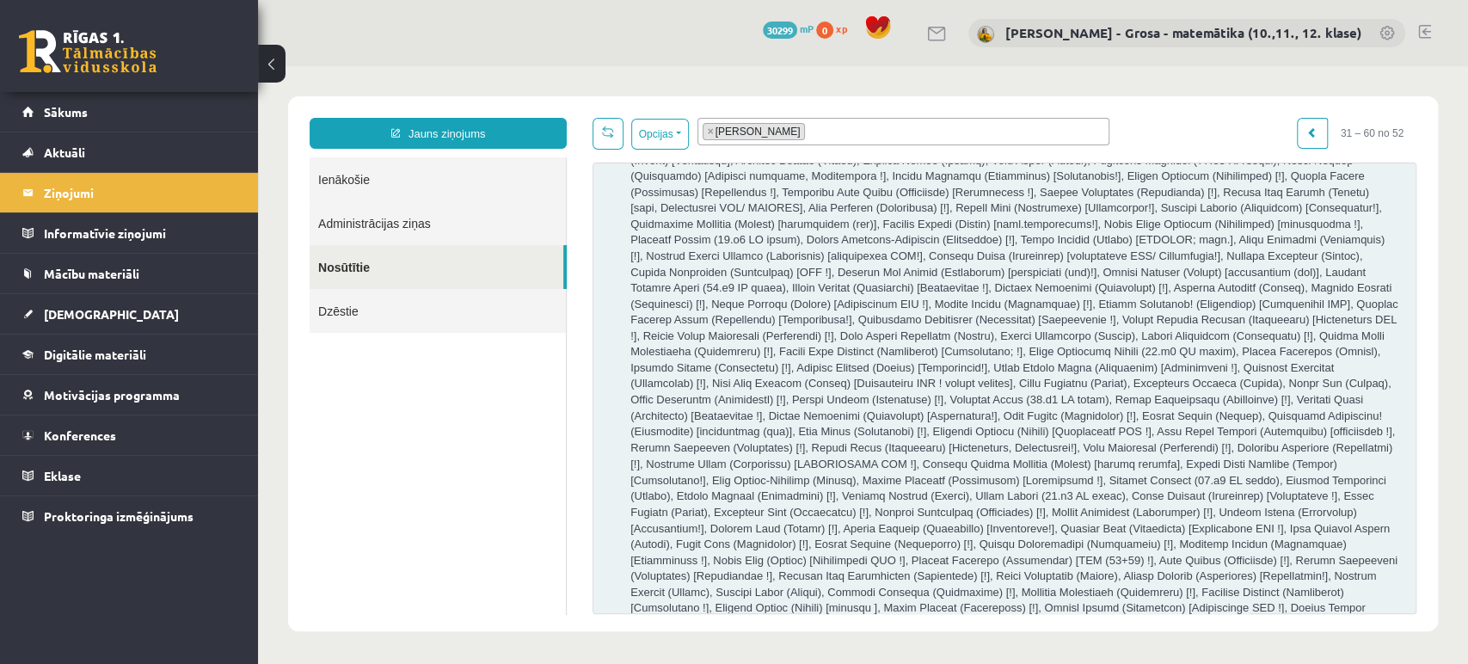
scroll to position [4004, 0]
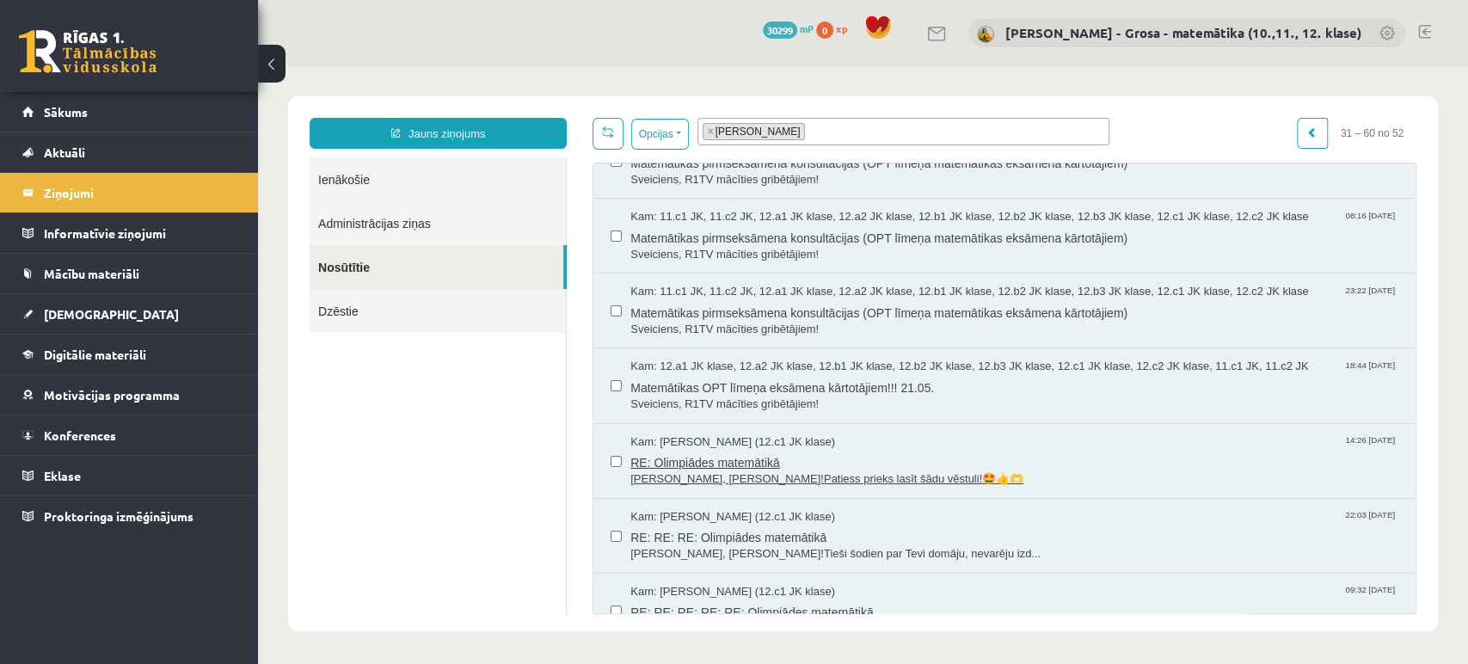
click at [734, 450] on span "RE: Olimpiādes matemātikā" at bounding box center [1014, 460] width 768 height 21
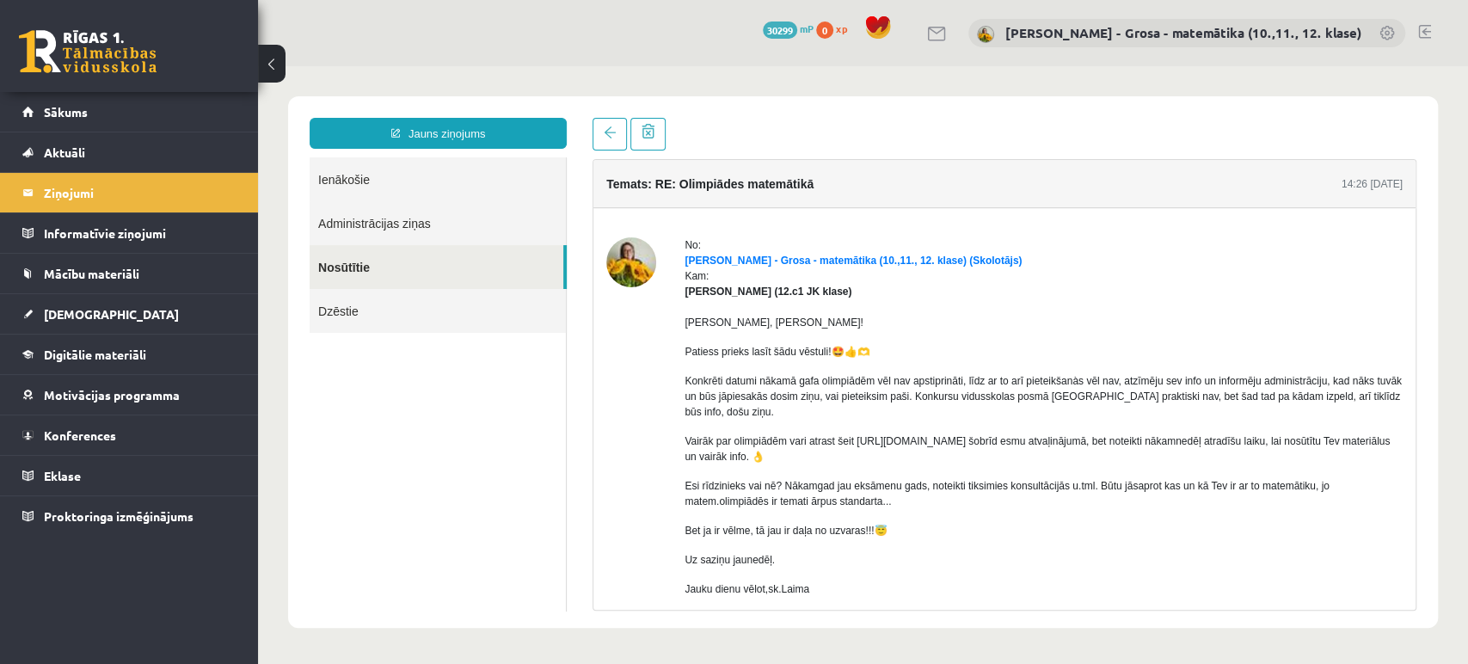
scroll to position [0, 0]
drag, startPoint x: 858, startPoint y: 441, endPoint x: 959, endPoint y: 438, distance: 100.6
click at [959, 438] on p "Vairāk par olimpiādēm vari atrast šeit [URL][DOMAIN_NAME] šobrīd esmu atvaļināj…" at bounding box center [1043, 448] width 718 height 31
click at [860, 447] on p "Vairāk par olimpiādēm vari atrast šeit [URL][DOMAIN_NAME] šobrīd esmu atvaļināj…" at bounding box center [1043, 448] width 718 height 31
drag, startPoint x: 856, startPoint y: 441, endPoint x: 956, endPoint y: 439, distance: 99.7
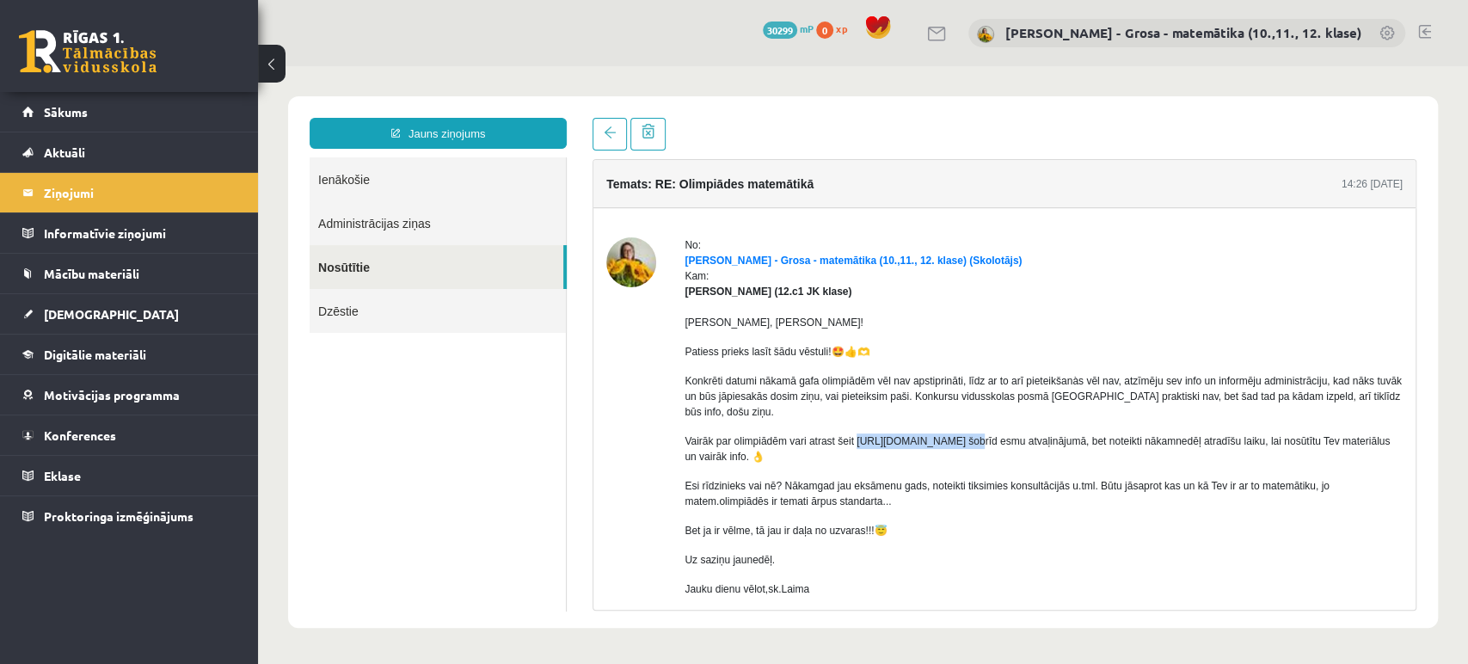
click at [956, 439] on p "Vairāk par olimpiādēm vari atrast šeit [URL][DOMAIN_NAME] šobrīd esmu atvaļināj…" at bounding box center [1043, 448] width 718 height 31
copy p "[URL][DOMAIN_NAME]"
